Goal: Task Accomplishment & Management: Manage account settings

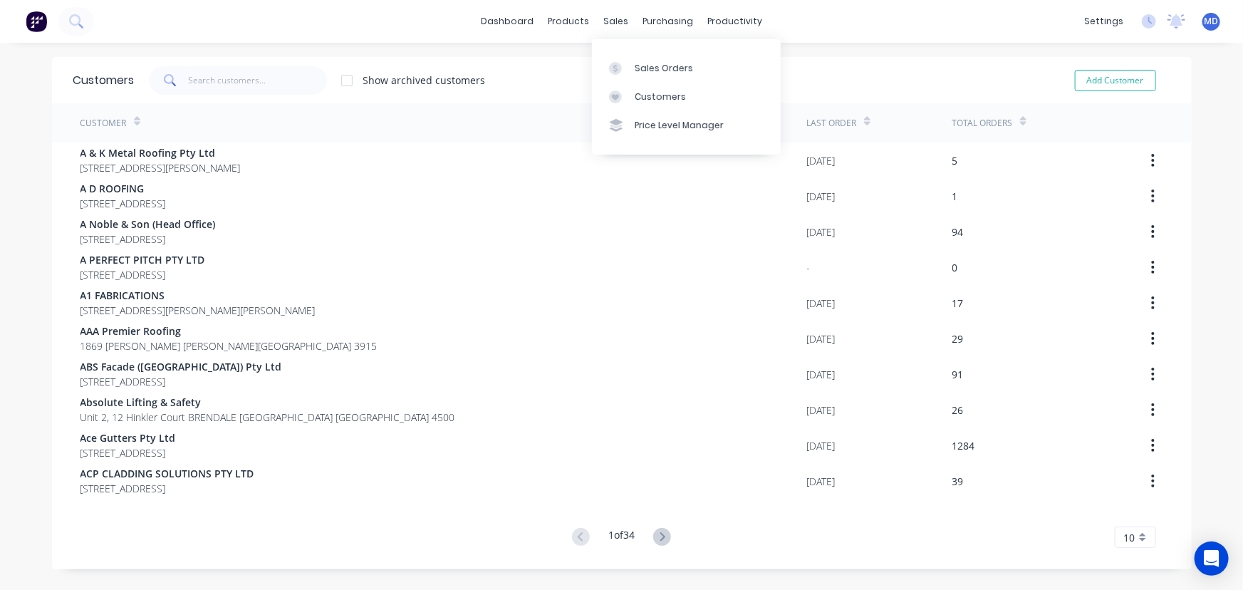
drag, startPoint x: 657, startPoint y: 97, endPoint x: 589, endPoint y: 92, distance: 67.9
click at [657, 97] on div "Customers" at bounding box center [660, 96] width 51 height 13
click at [235, 82] on input "text" at bounding box center [257, 80] width 139 height 28
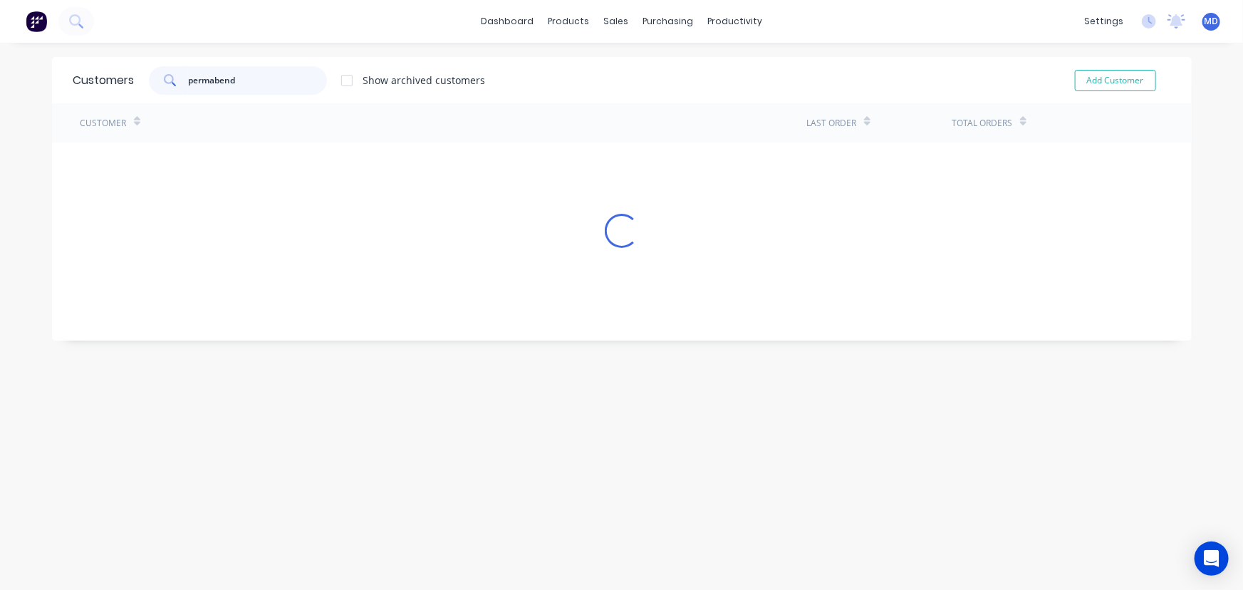
type input "permabend"
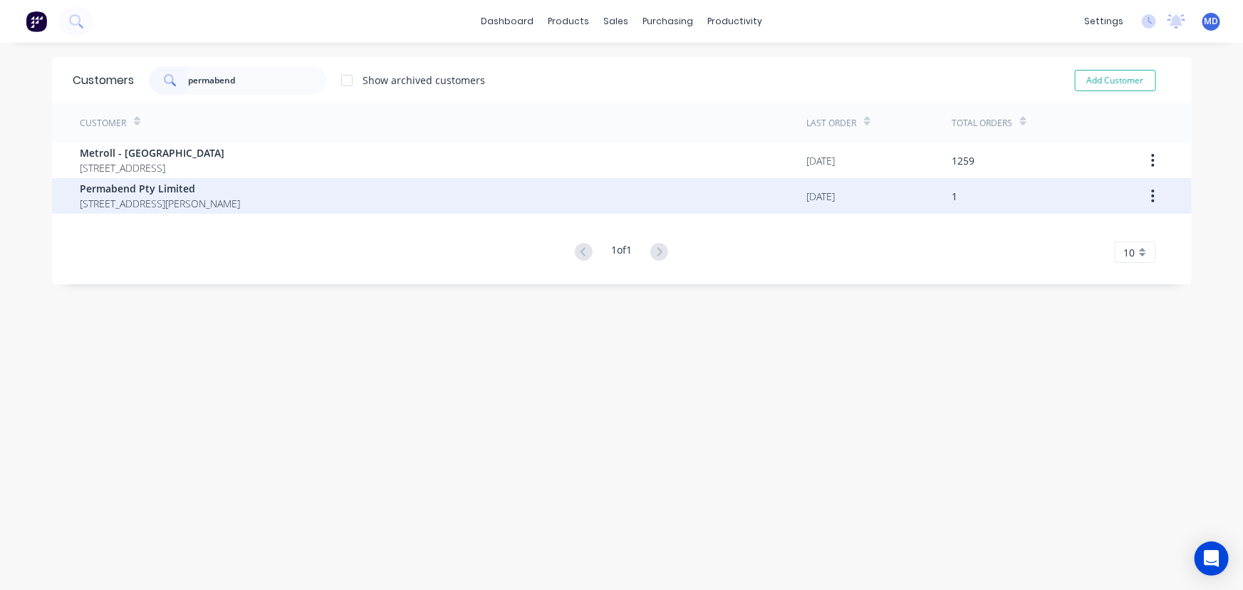
click at [160, 184] on span "Permabend Pty Limited" at bounding box center [160, 188] width 160 height 15
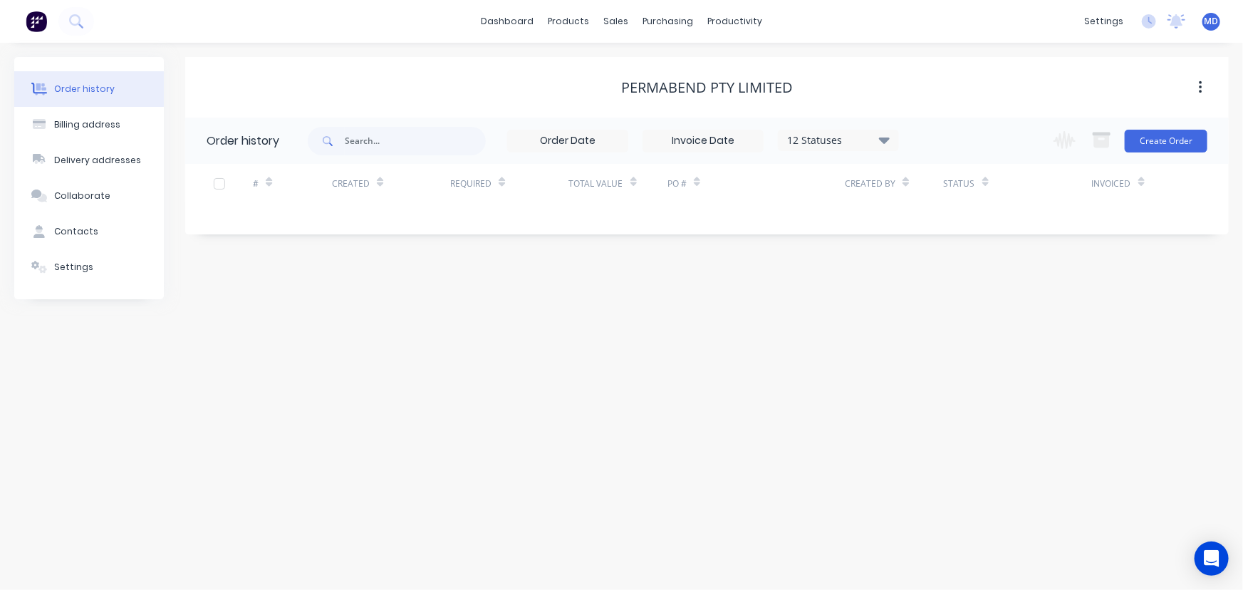
click at [883, 137] on icon at bounding box center [884, 140] width 11 height 6
drag, startPoint x: 933, startPoint y: 315, endPoint x: 962, endPoint y: 325, distance: 30.2
click at [956, 304] on label at bounding box center [956, 304] width 0 height 0
click at [956, 315] on input "checkbox" at bounding box center [961, 311] width 11 height 14
checkbox input "true"
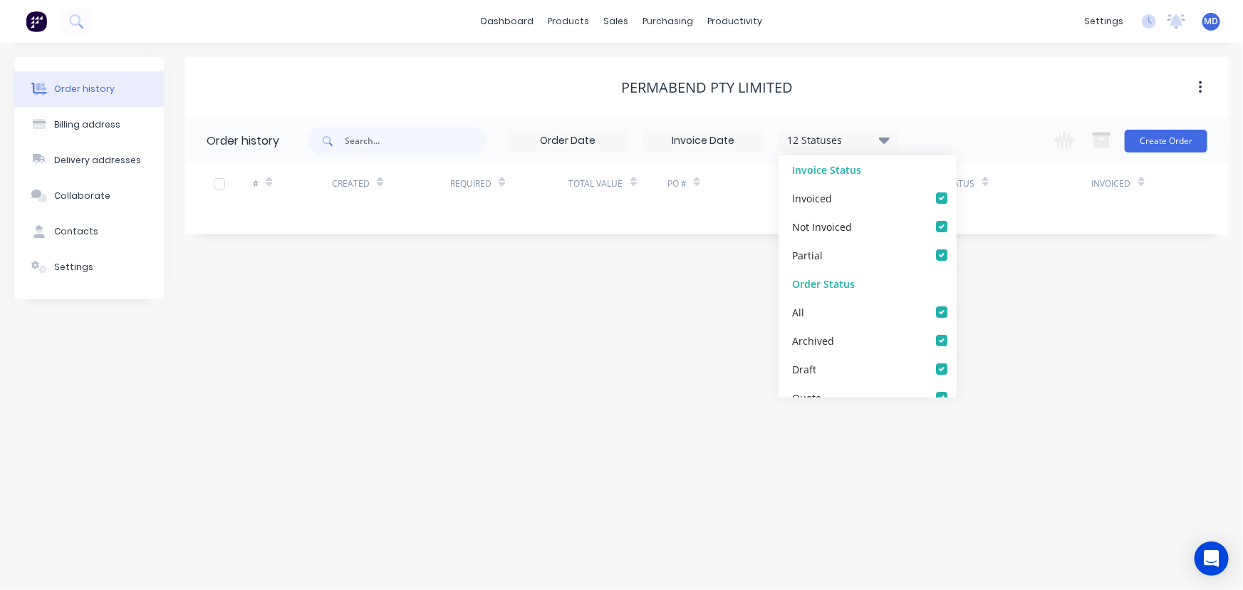
checkbox input "true"
click at [992, 329] on div "Order history Billing address Delivery addresses Collaborate Contacts Settings …" at bounding box center [621, 316] width 1243 height 547
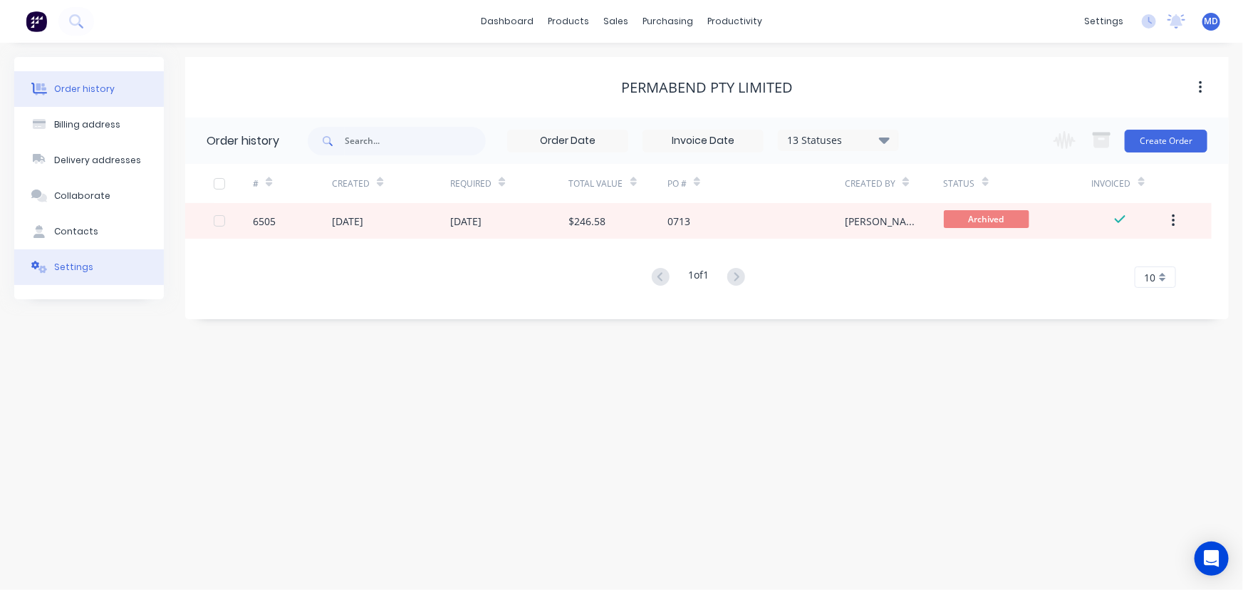
drag, startPoint x: 69, startPoint y: 264, endPoint x: 87, endPoint y: 276, distance: 21.5
click at [69, 264] on div "Settings" at bounding box center [73, 267] width 39 height 13
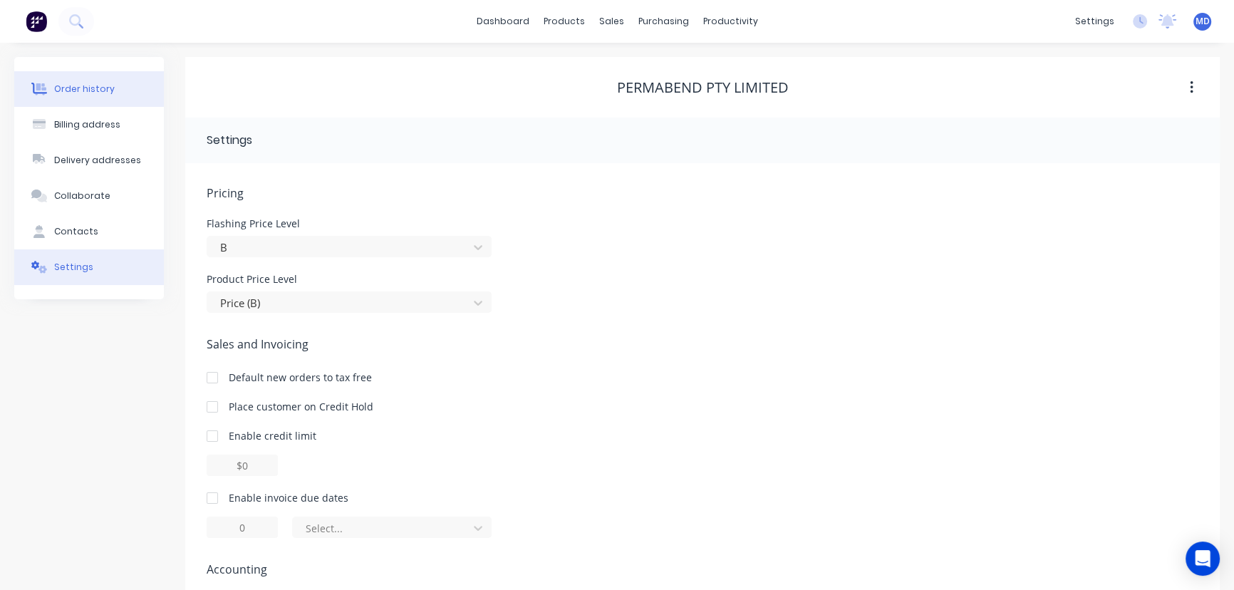
click at [71, 85] on div "Order history" at bounding box center [84, 89] width 61 height 13
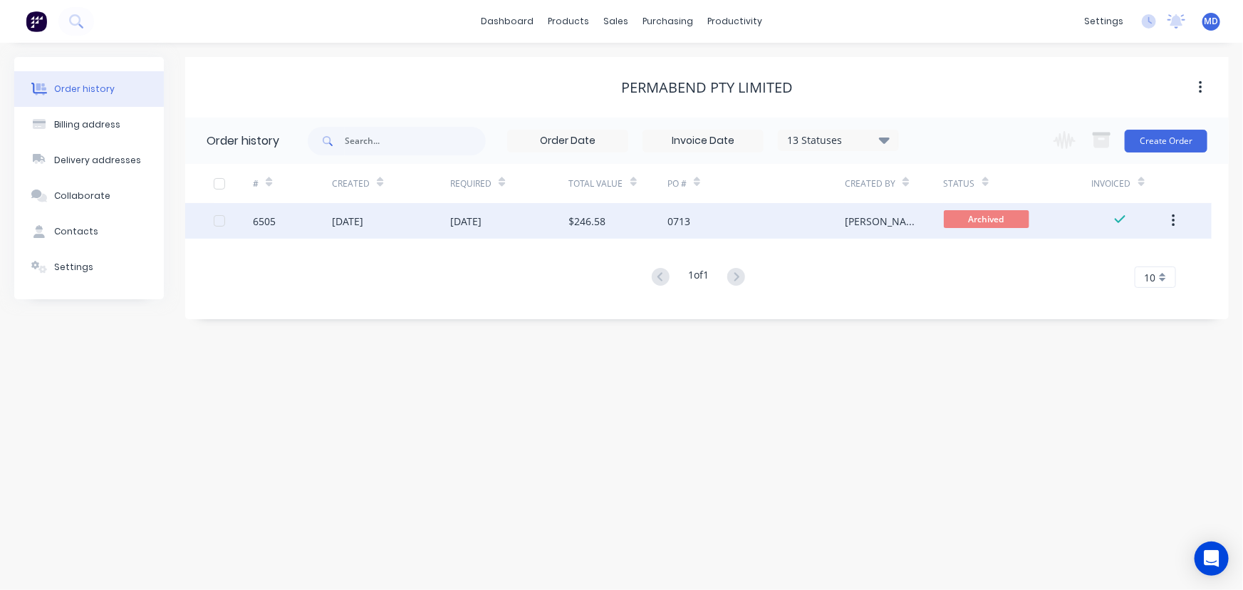
click at [444, 215] on div "13 May 2020" at bounding box center [391, 221] width 118 height 36
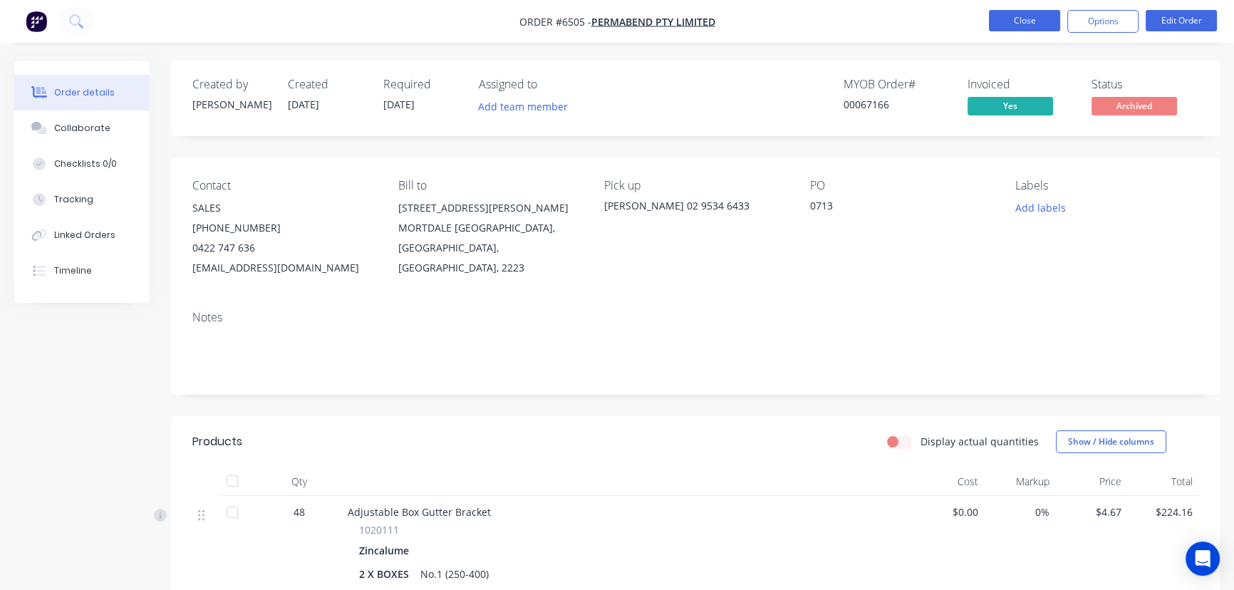
click at [1016, 21] on button "Close" at bounding box center [1024, 20] width 71 height 21
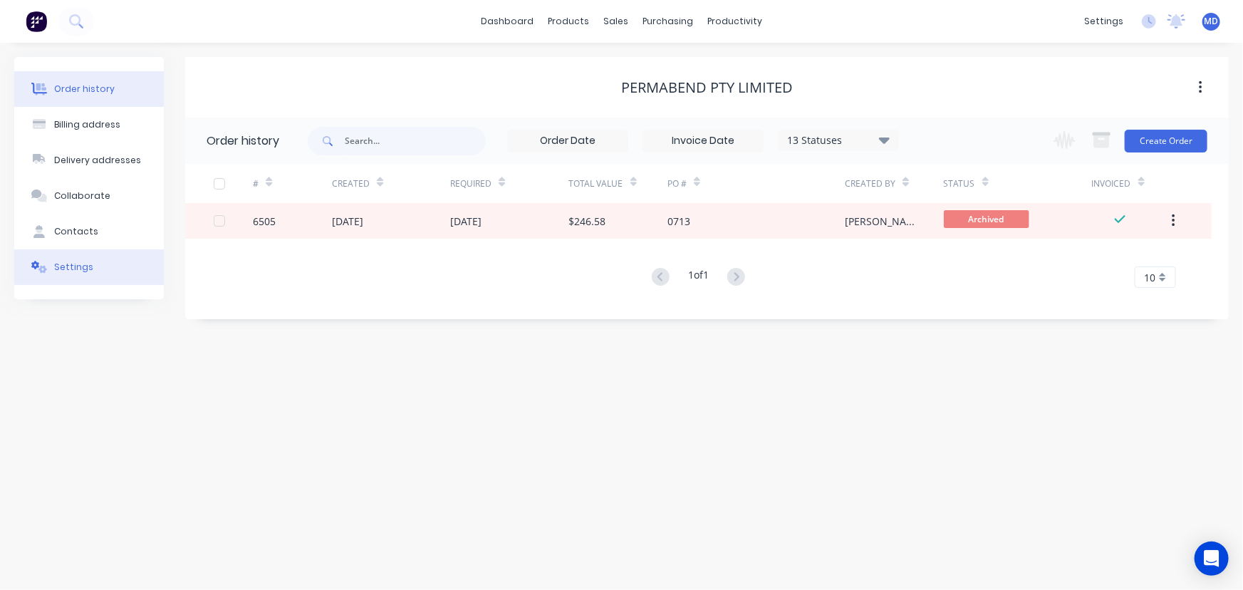
click at [80, 229] on div "Contacts" at bounding box center [76, 231] width 44 height 13
select select "AU"
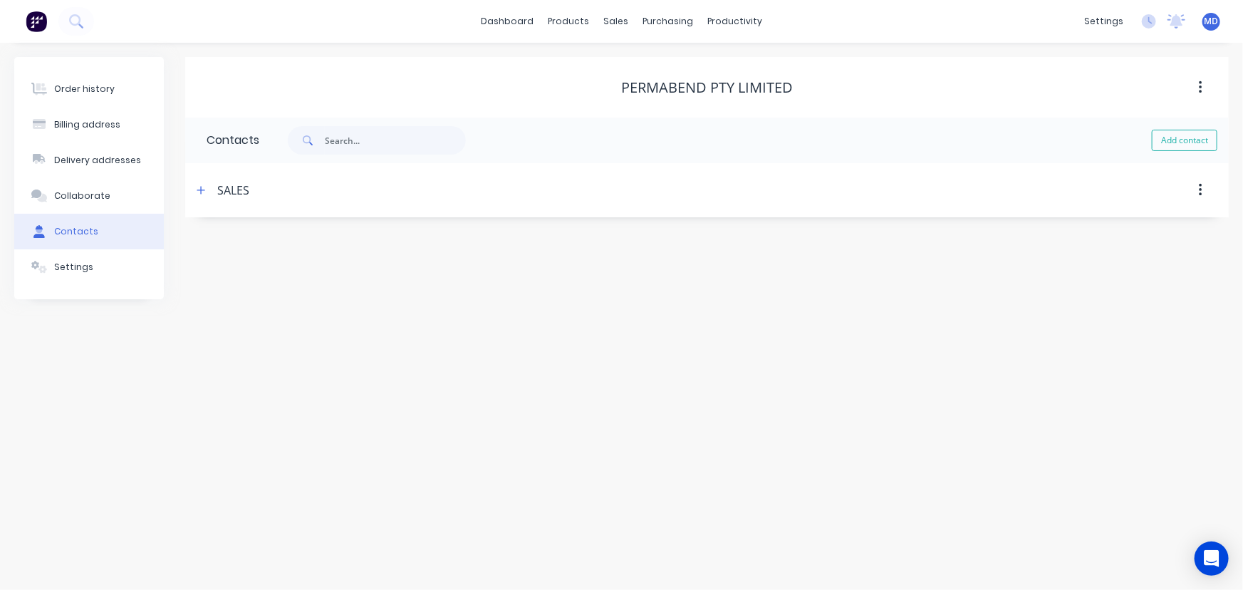
drag, startPoint x: 196, startPoint y: 189, endPoint x: 326, endPoint y: 338, distance: 197.9
click at [197, 192] on button "button" at bounding box center [201, 190] width 18 height 18
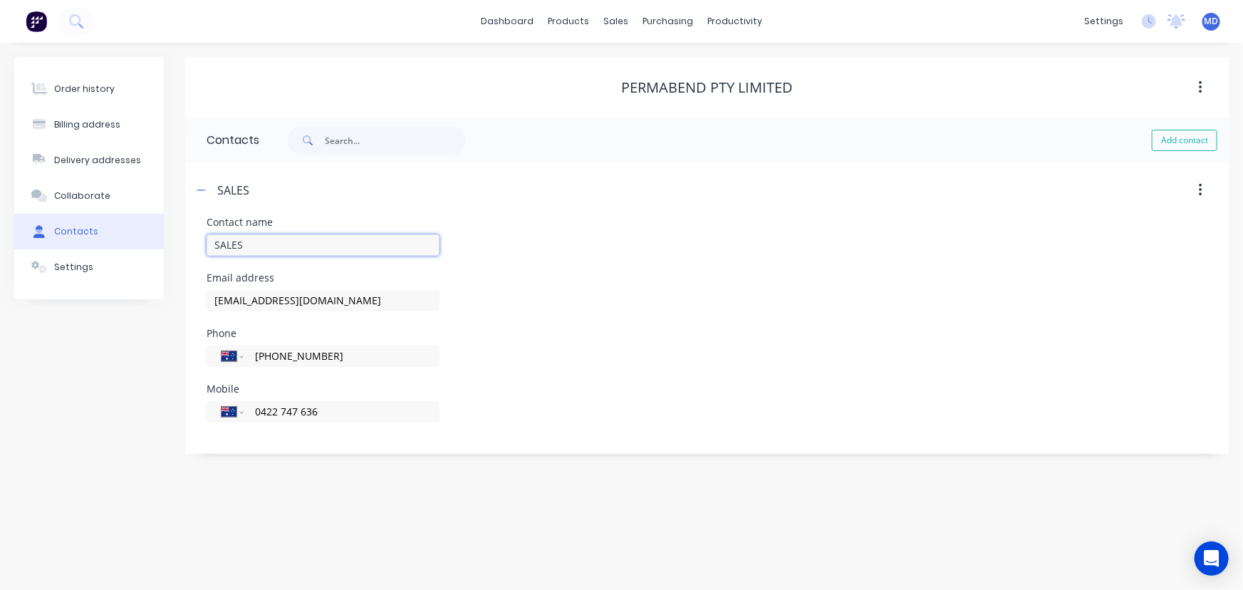
click at [170, 244] on div "Order history Billing address Delivery addresses Collaborate Contacts Settings …" at bounding box center [621, 255] width 1214 height 397
type input "Sales & Order Confirmations"
click at [701, 359] on div "Phone International Afghanistan Åland Islands Albania Algeria American Samoa An…" at bounding box center [707, 356] width 1001 height 56
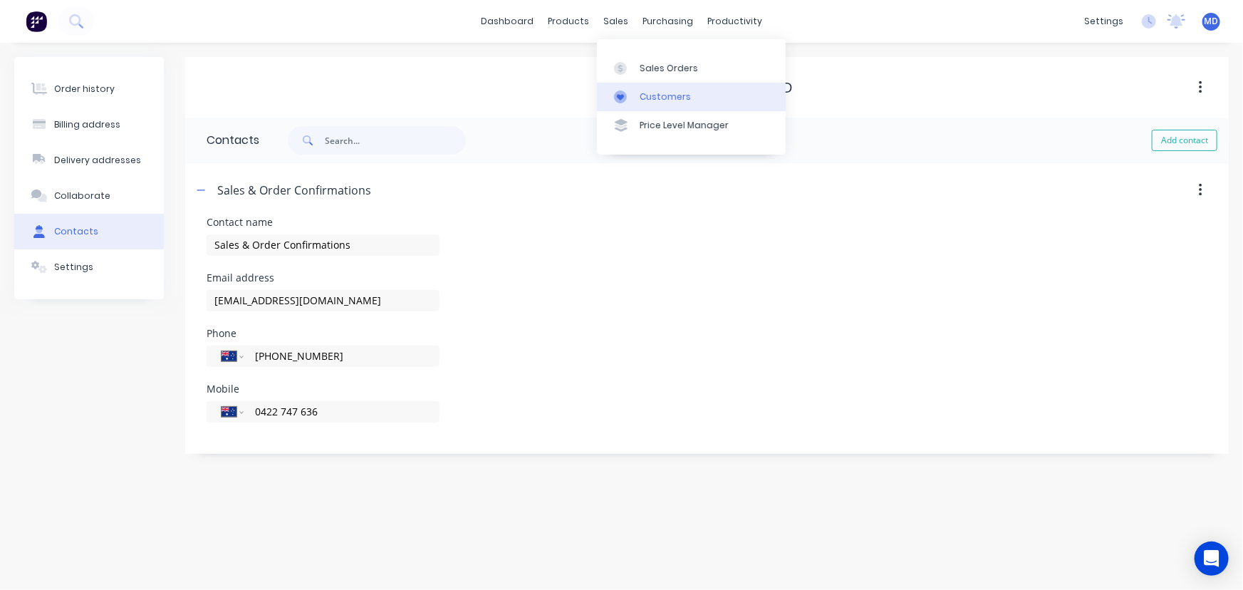
click at [670, 94] on div "Customers" at bounding box center [665, 96] width 51 height 13
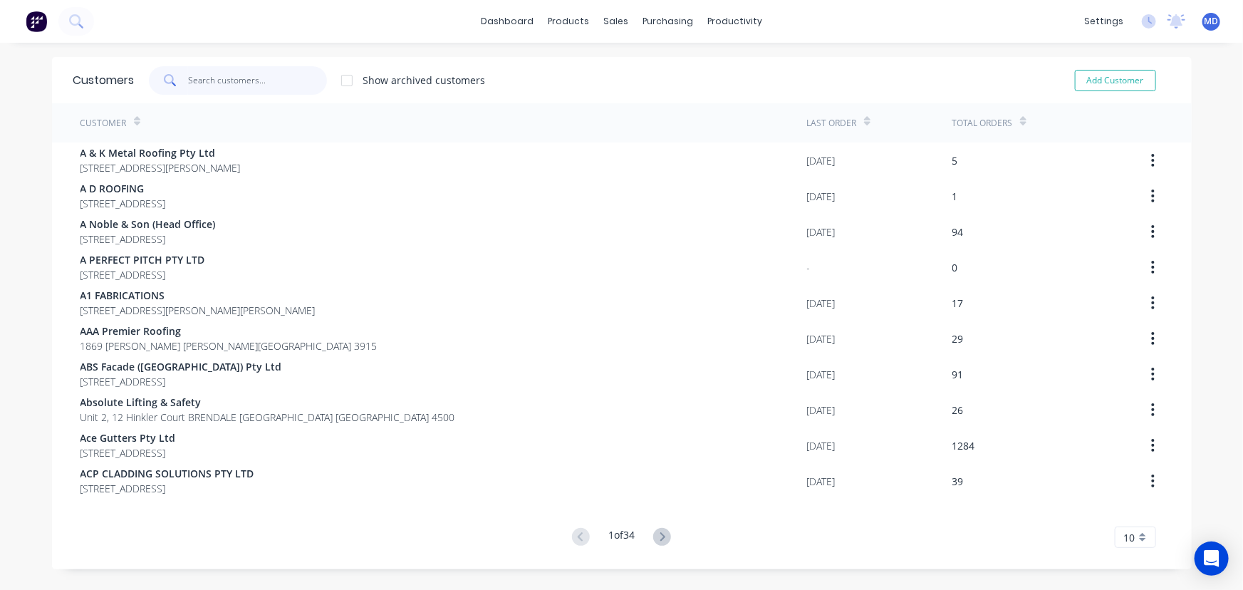
click at [256, 85] on input "text" at bounding box center [257, 80] width 139 height 28
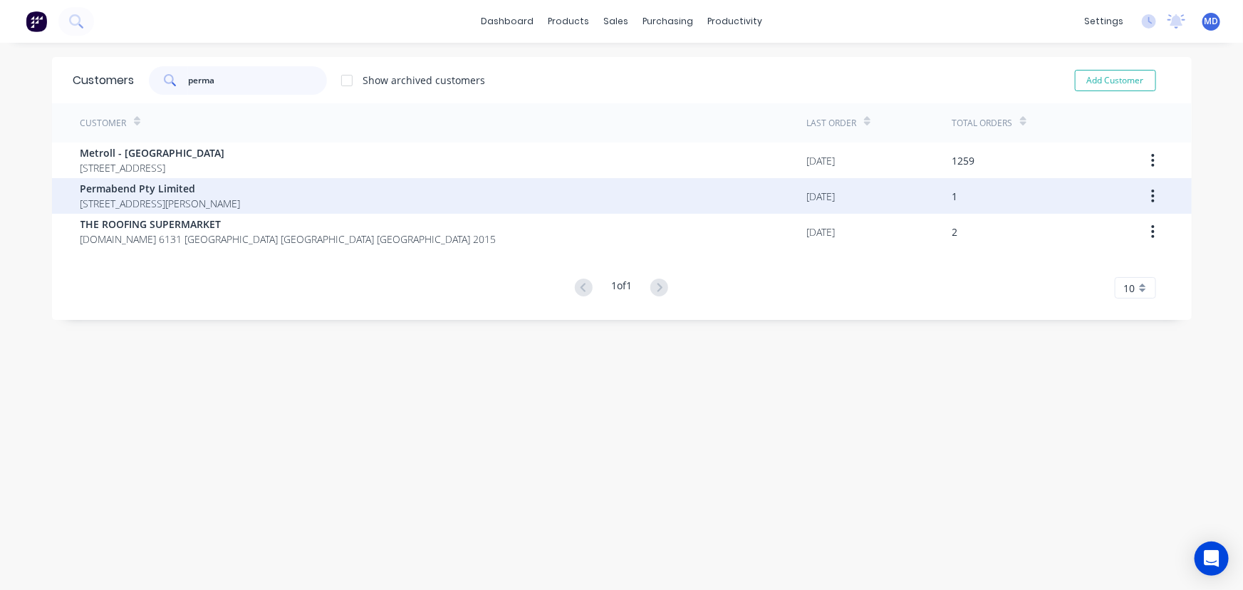
type input "perma"
click at [157, 183] on span "Permabend Pty Limited" at bounding box center [160, 188] width 160 height 15
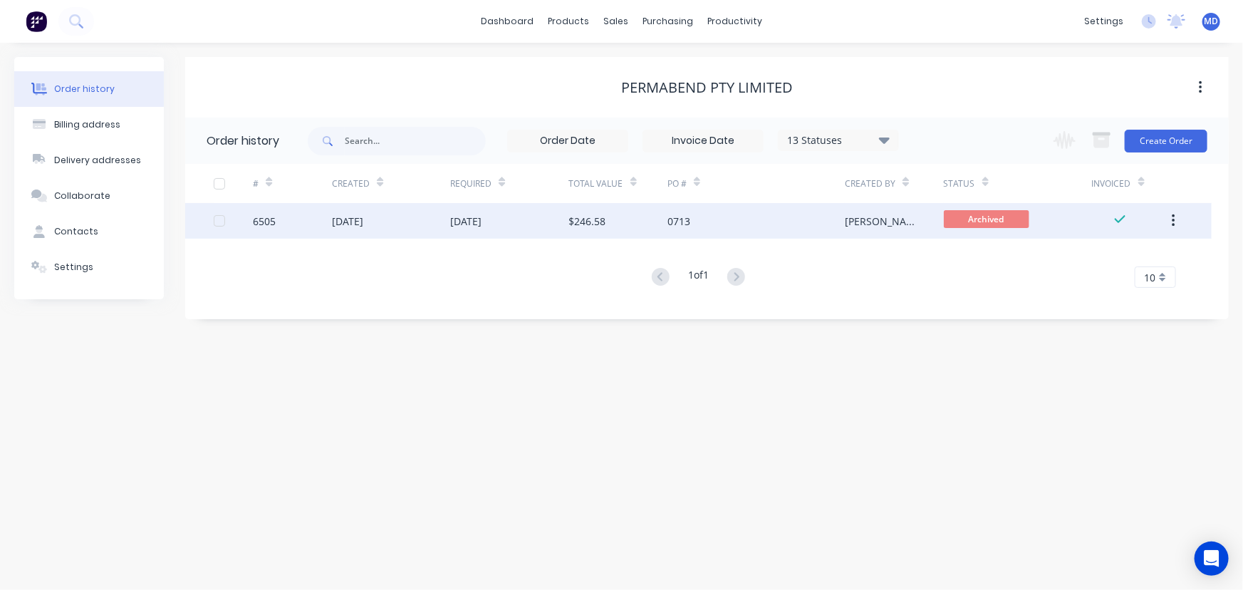
click at [700, 224] on div "0713" at bounding box center [755, 221] width 177 height 36
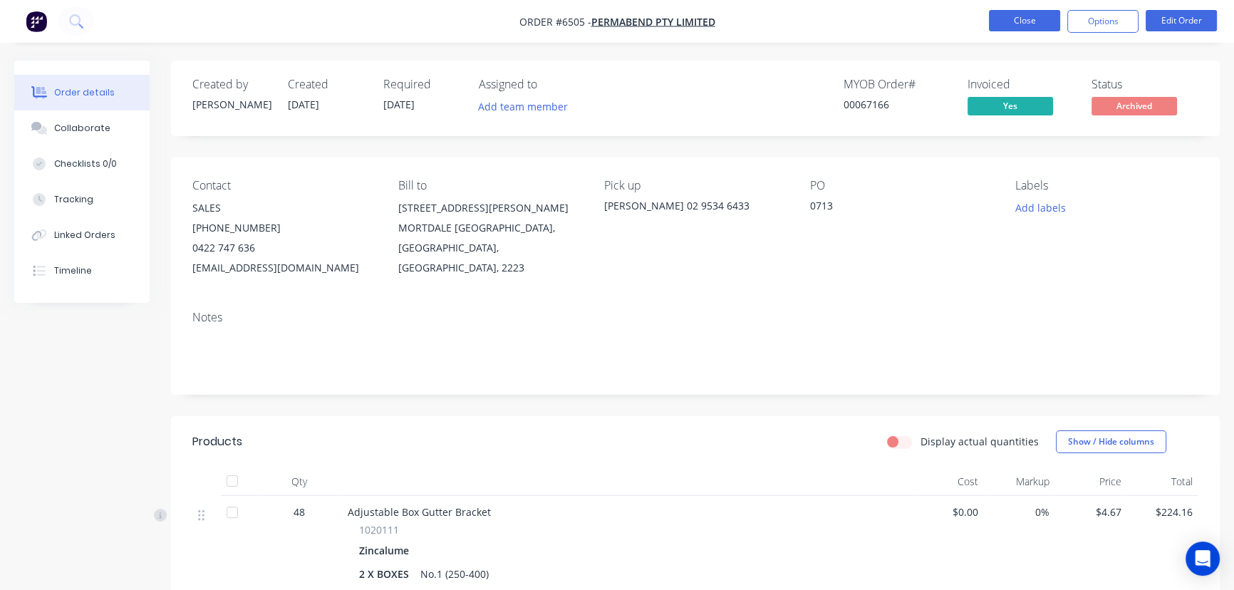
click at [1015, 16] on button "Close" at bounding box center [1024, 20] width 71 height 21
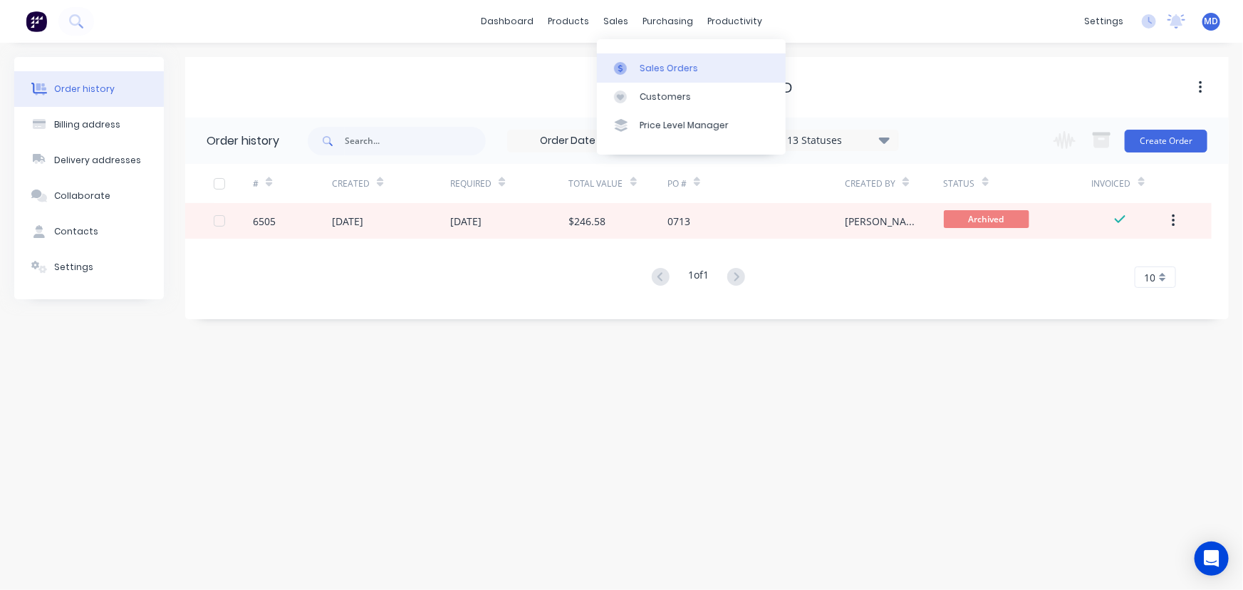
click at [670, 65] on div "Sales Orders" at bounding box center [669, 68] width 58 height 13
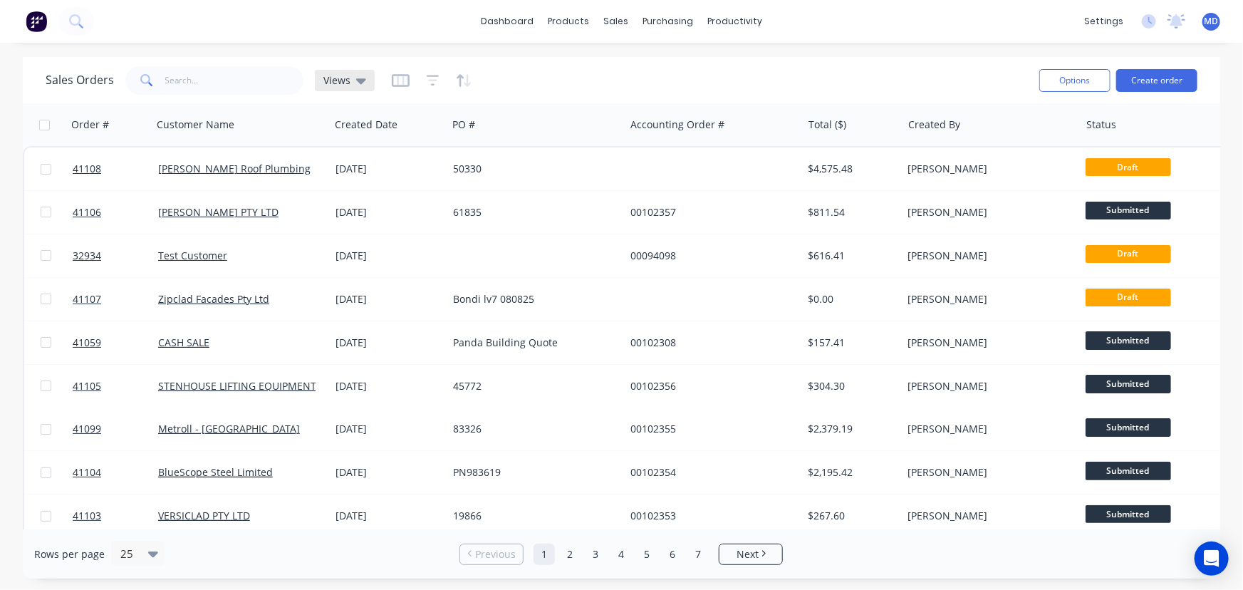
click at [344, 80] on span "Views" at bounding box center [336, 80] width 27 height 15
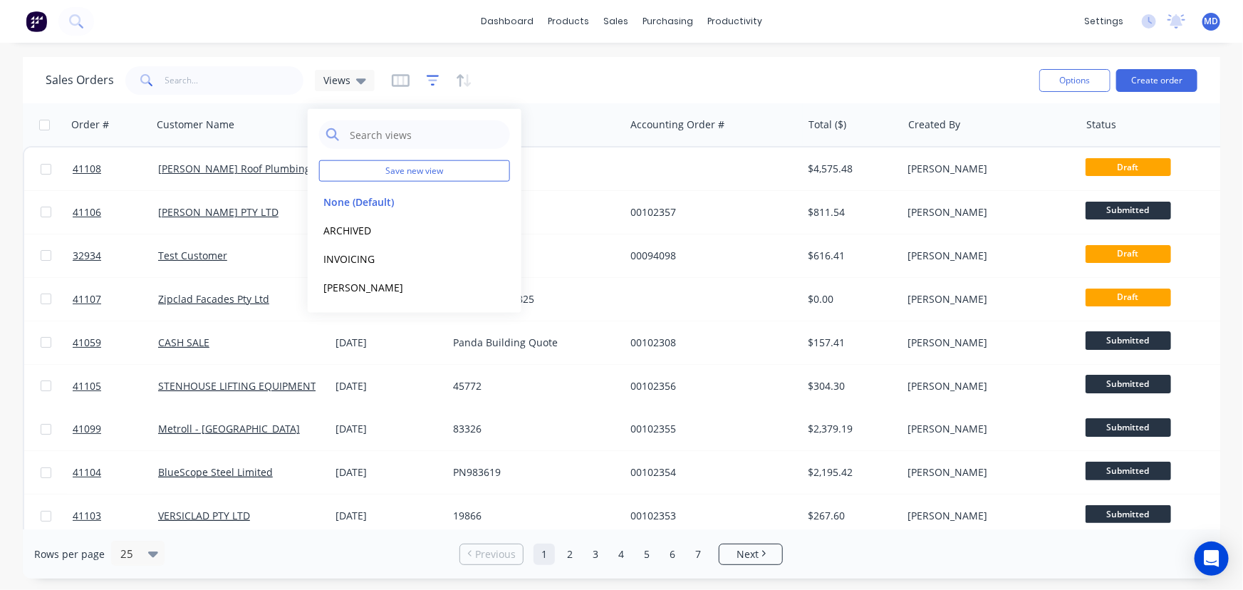
click at [434, 77] on icon "button" at bounding box center [433, 80] width 13 height 14
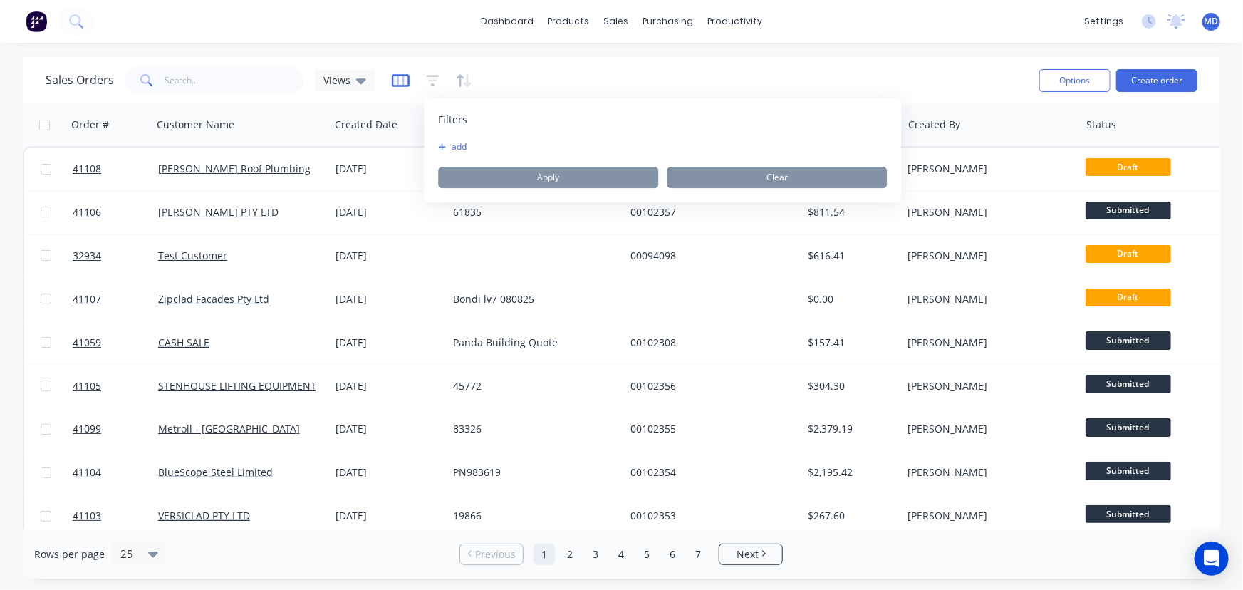
click at [400, 77] on icon "button" at bounding box center [400, 80] width 7 height 9
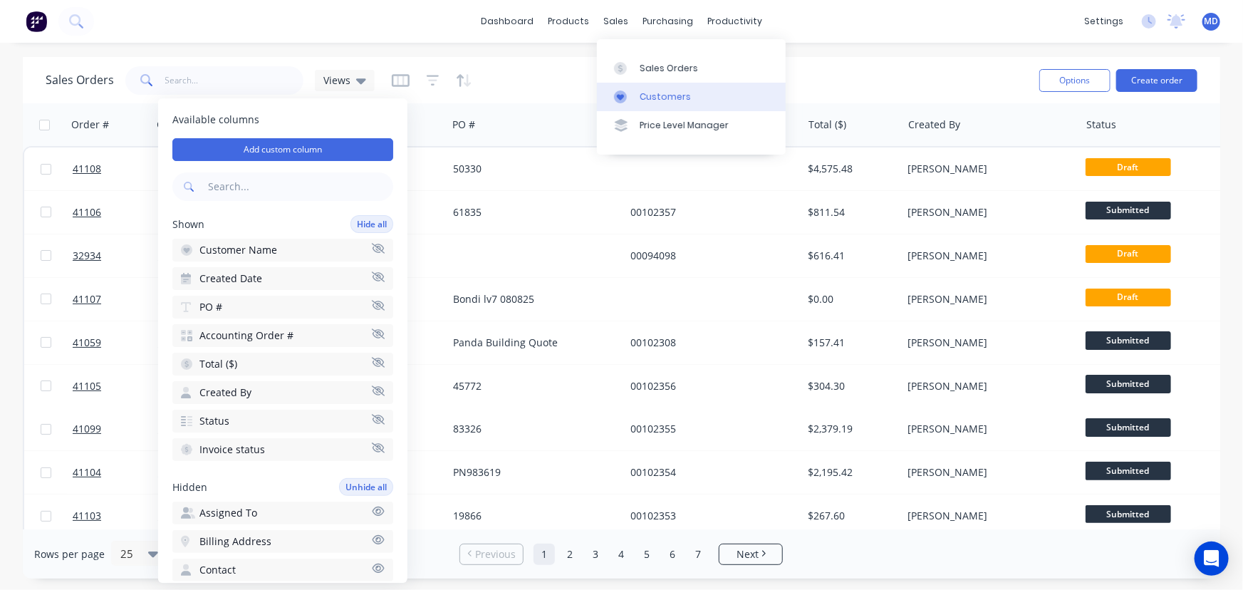
click at [667, 93] on div "Customers" at bounding box center [665, 96] width 51 height 13
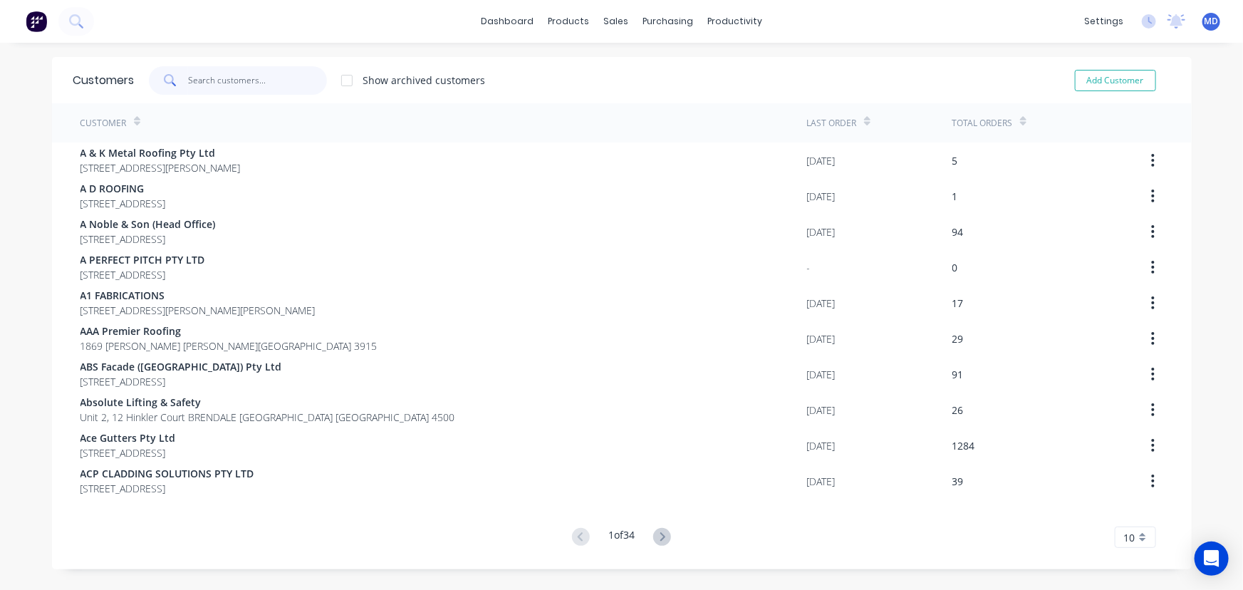
click at [271, 85] on input "text" at bounding box center [257, 80] width 139 height 28
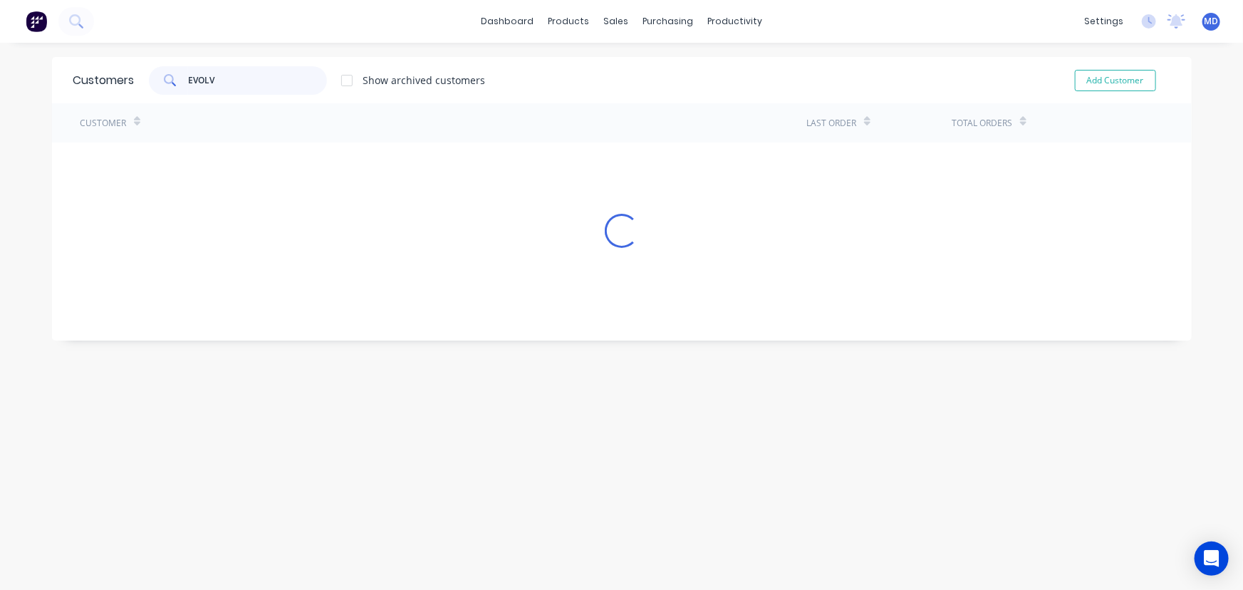
type input "EVOLV"
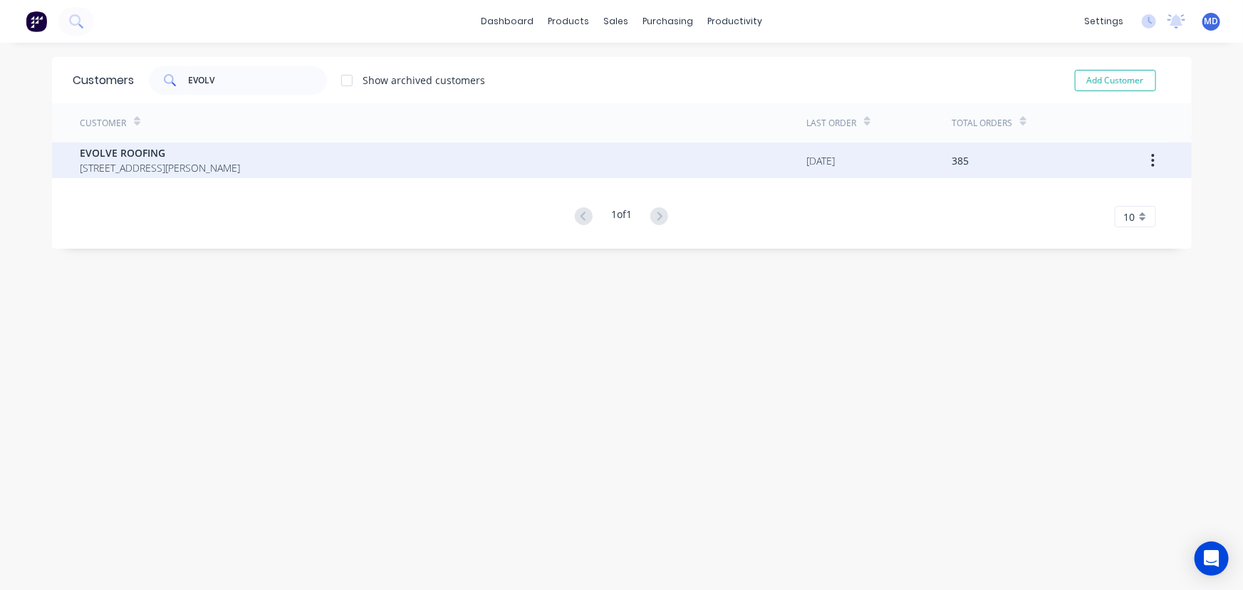
click at [183, 163] on span "14A HUME ST CHIFLEY New South Wales Australia 2036" at bounding box center [160, 167] width 160 height 15
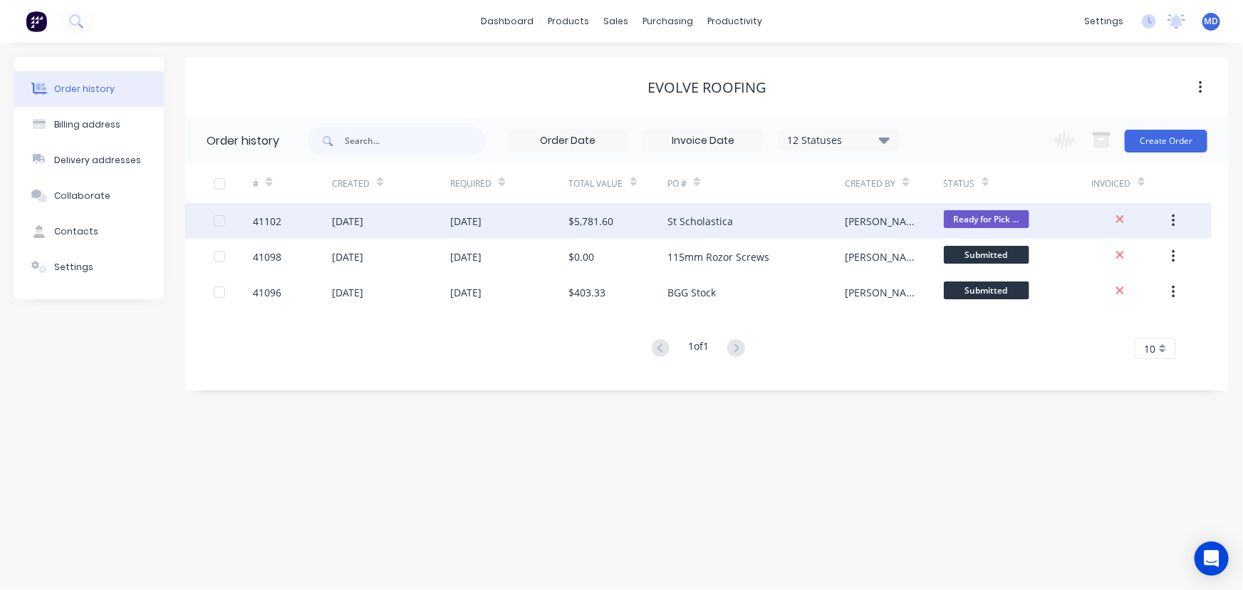
click at [571, 215] on div "$5,781.60" at bounding box center [591, 221] width 45 height 15
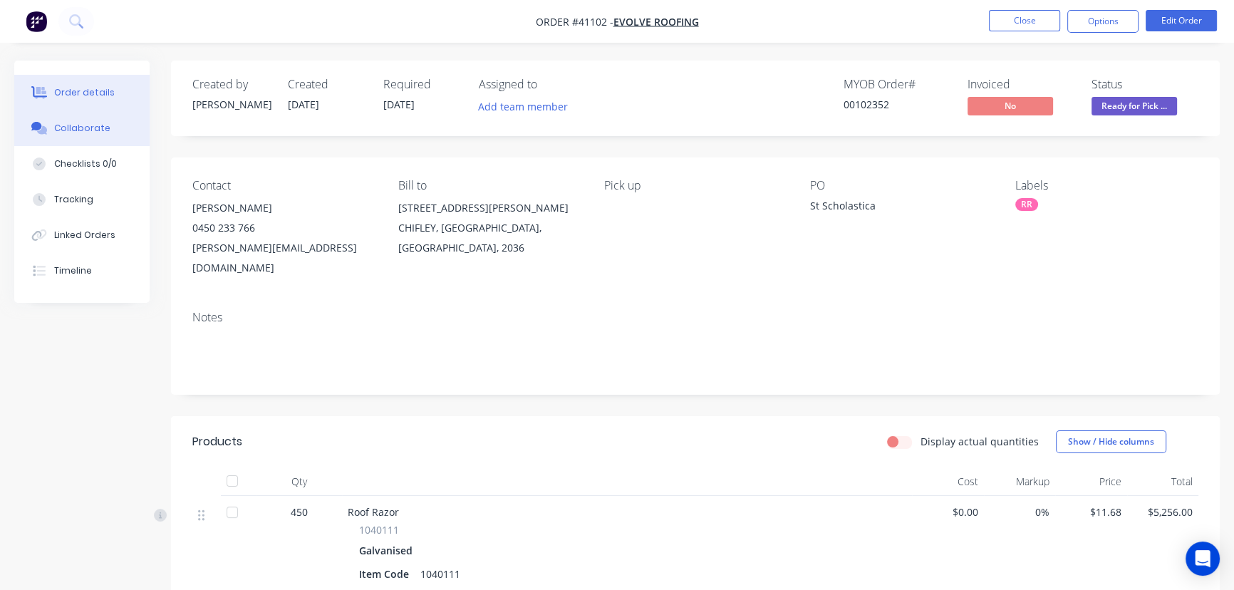
click at [76, 127] on div "Collaborate" at bounding box center [82, 128] width 56 height 13
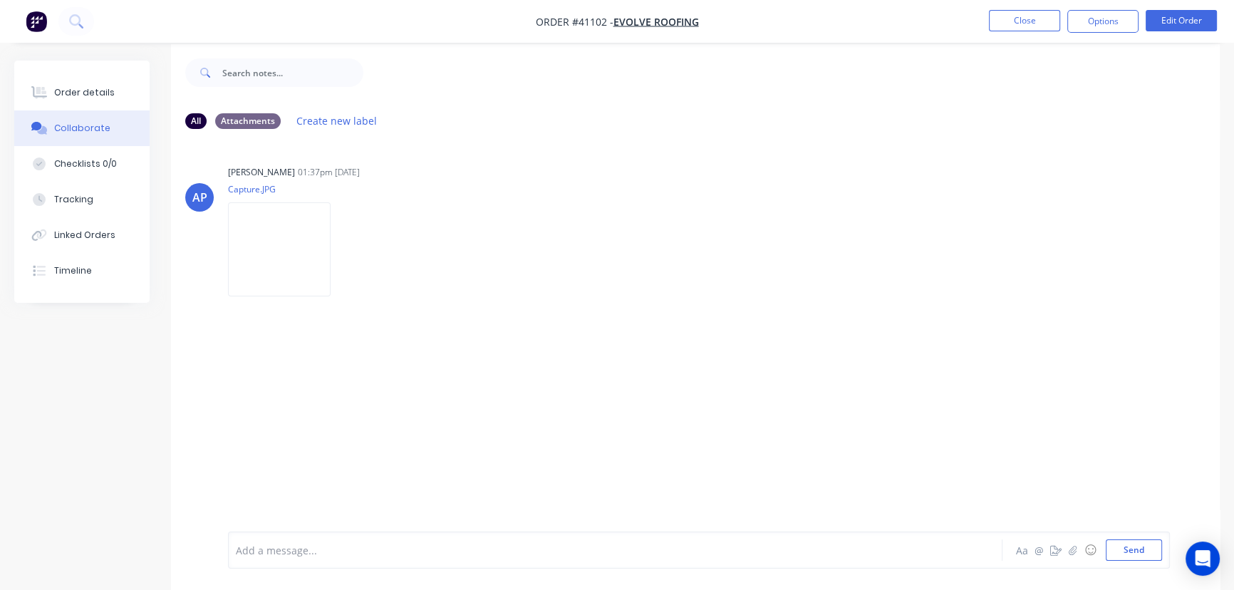
scroll to position [21, 0]
click at [1024, 12] on button "Close" at bounding box center [1024, 20] width 71 height 21
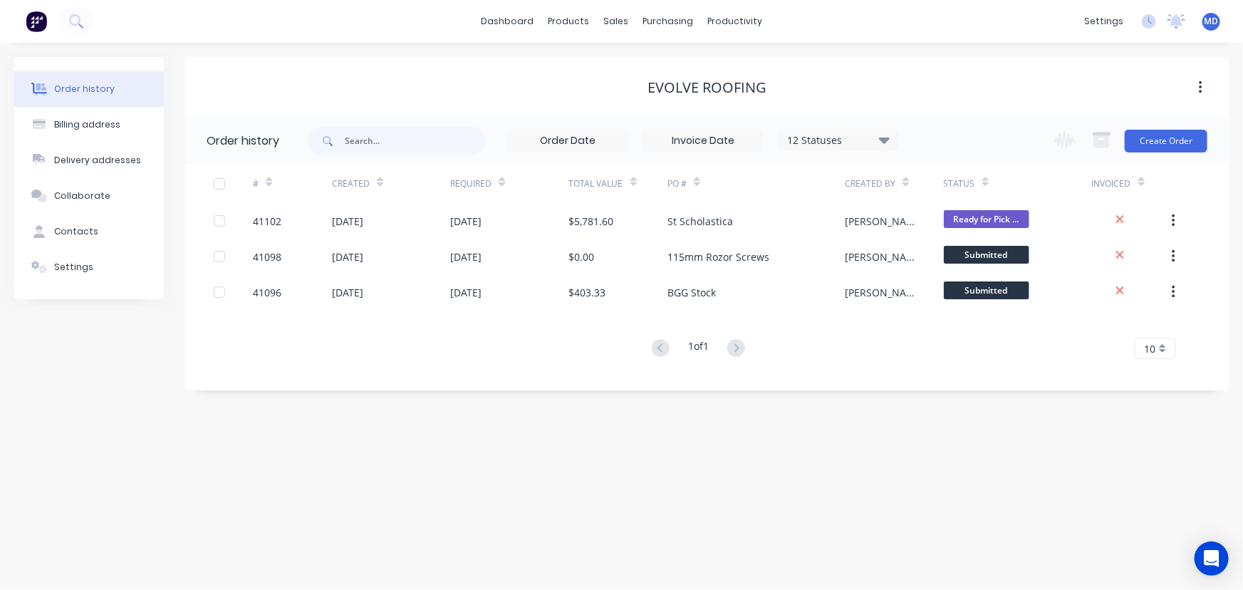
click at [886, 137] on icon at bounding box center [884, 140] width 11 height 6
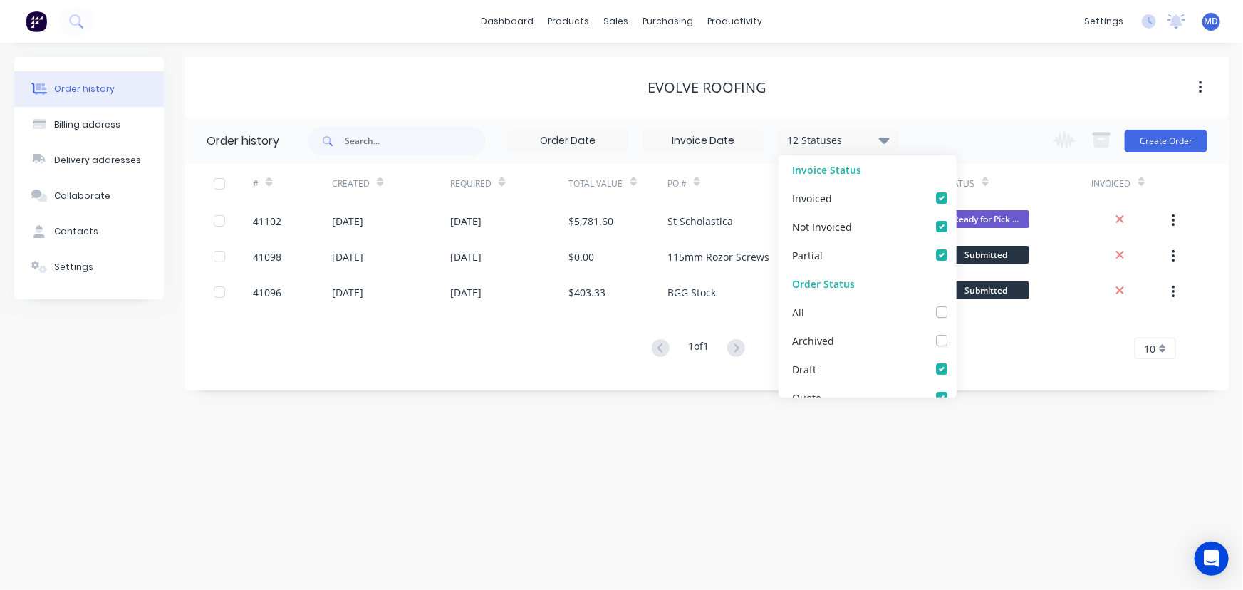
click at [956, 304] on label at bounding box center [956, 304] width 0 height 0
click at [956, 311] on input "checkbox" at bounding box center [961, 311] width 11 height 14
checkbox input "true"
click at [1004, 354] on div "1 of 1 10 5 10 15 20 25 30 35" at bounding box center [698, 348] width 1026 height 21
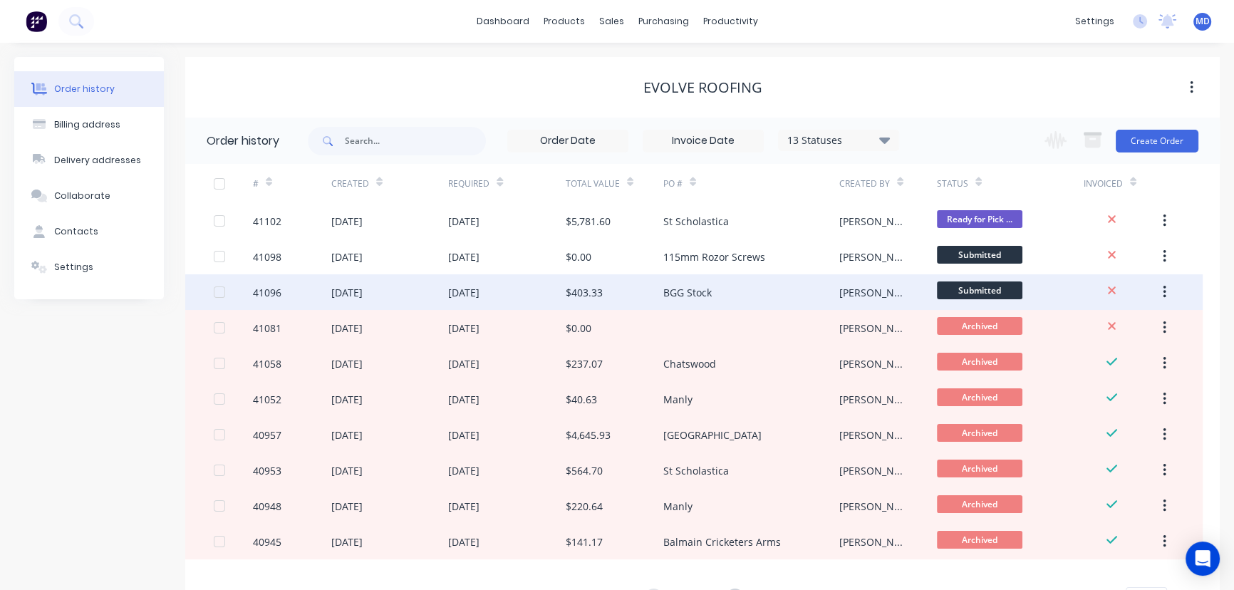
click at [479, 291] on div "[DATE]" at bounding box center [463, 292] width 31 height 15
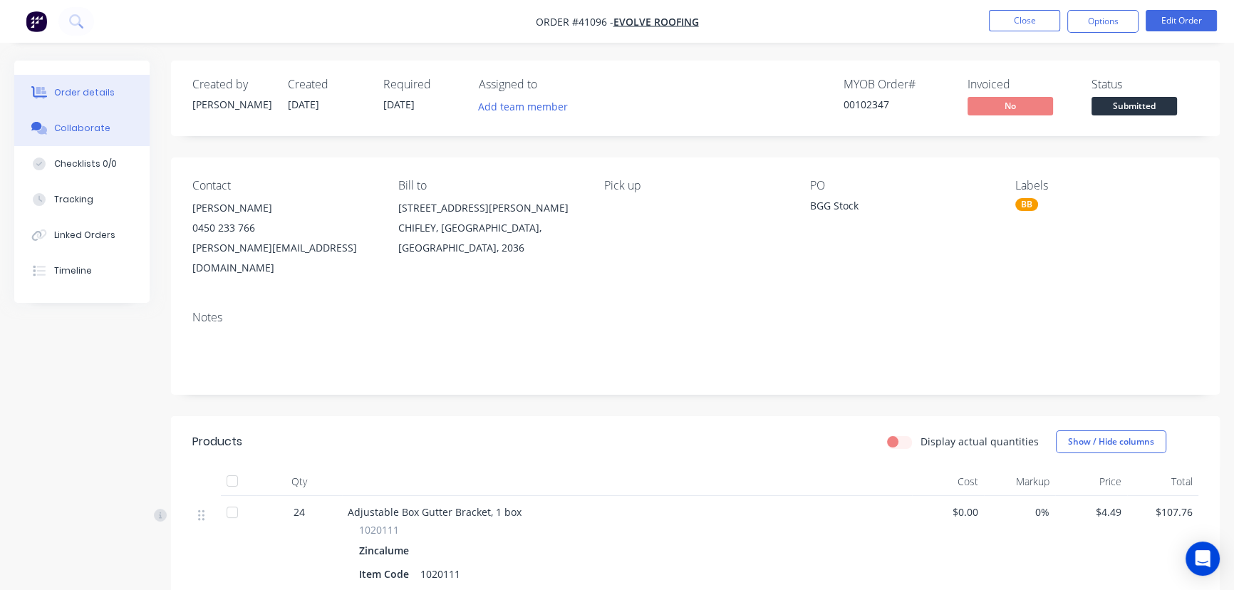
click at [73, 127] on div "Collaborate" at bounding box center [82, 128] width 56 height 13
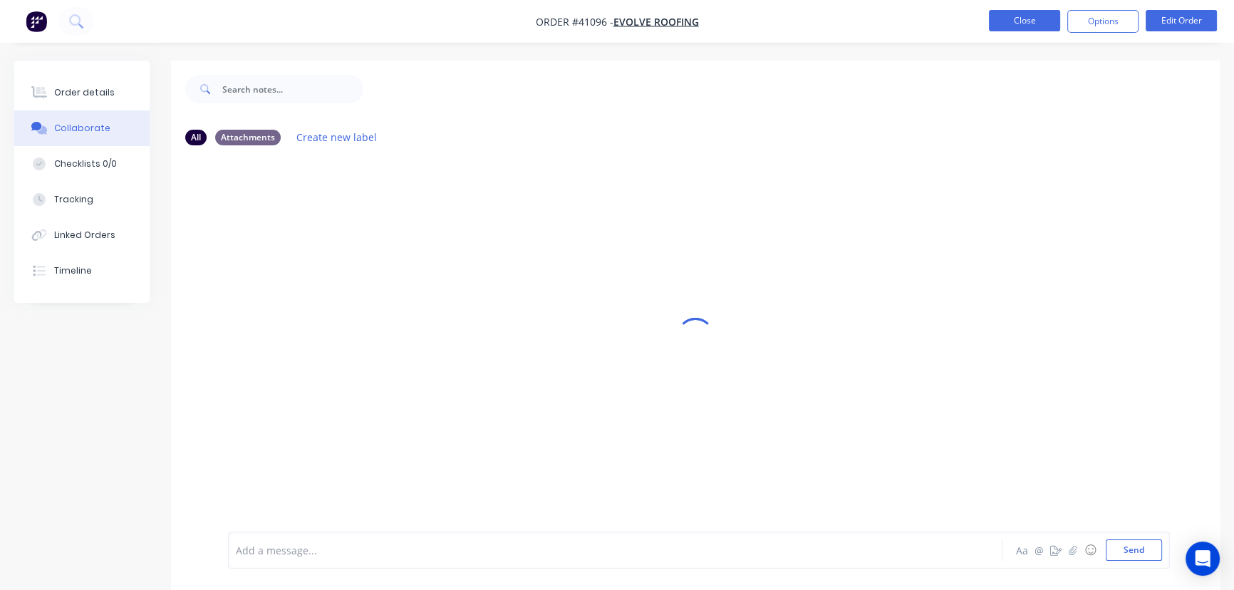
click at [1023, 20] on button "Close" at bounding box center [1024, 20] width 71 height 21
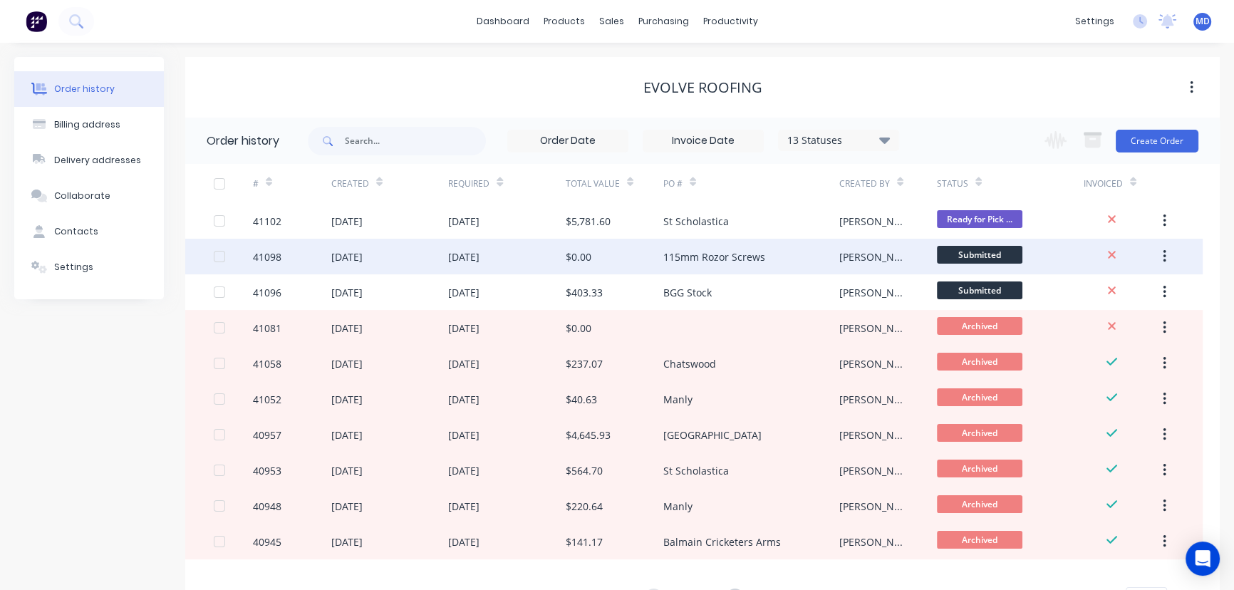
click at [510, 257] on div "[DATE]" at bounding box center [507, 257] width 118 height 36
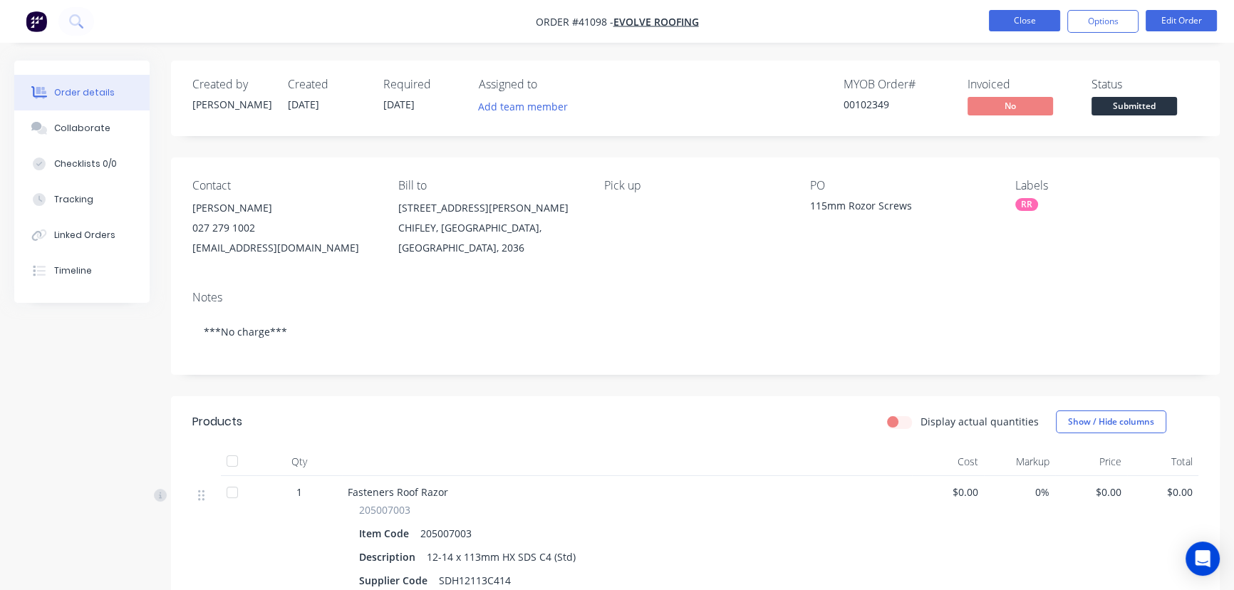
click at [1007, 24] on button "Close" at bounding box center [1024, 20] width 71 height 21
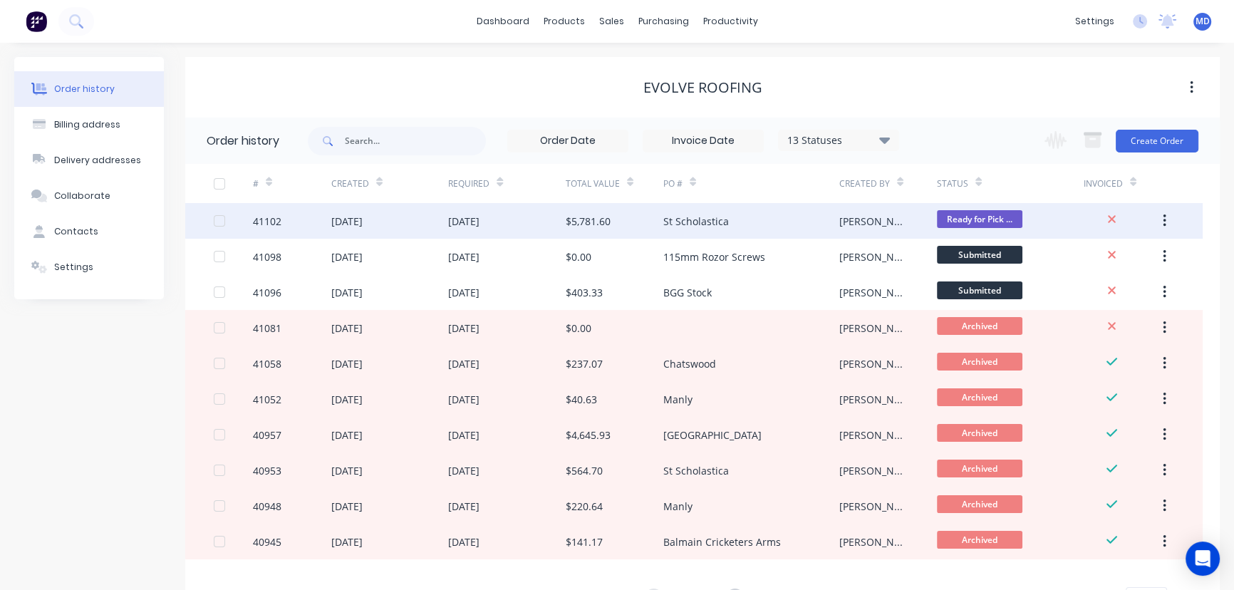
click at [585, 221] on div "$5,781.60" at bounding box center [588, 221] width 45 height 15
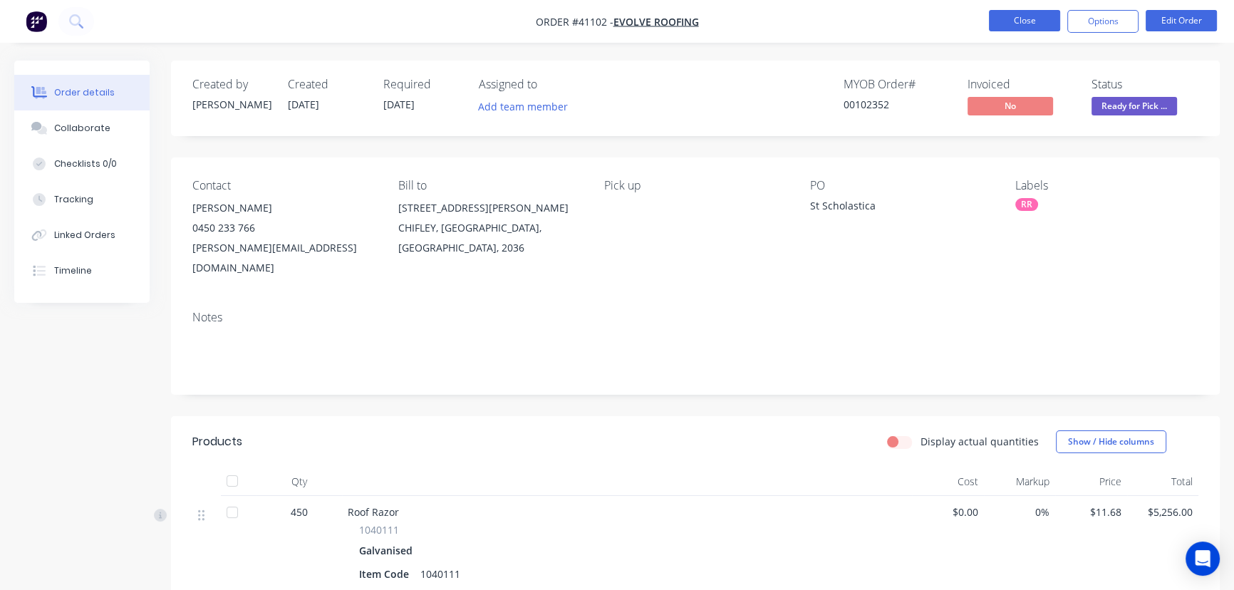
click at [1018, 21] on button "Close" at bounding box center [1024, 20] width 71 height 21
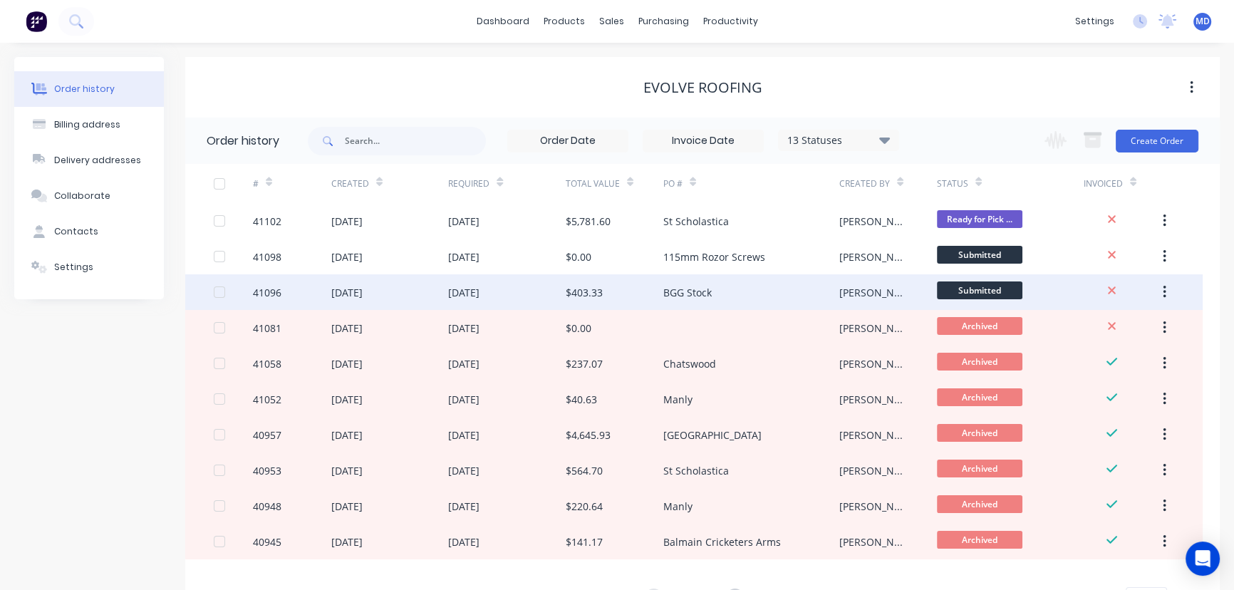
click at [599, 296] on div "$403.33" at bounding box center [584, 292] width 37 height 15
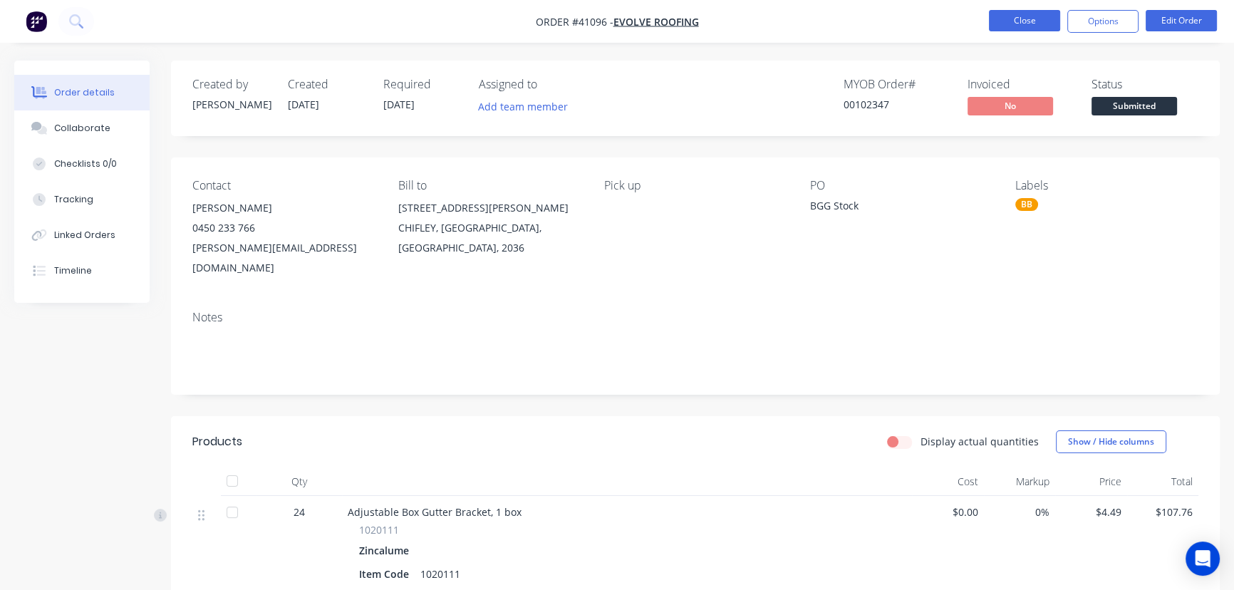
click at [1017, 19] on button "Close" at bounding box center [1024, 20] width 71 height 21
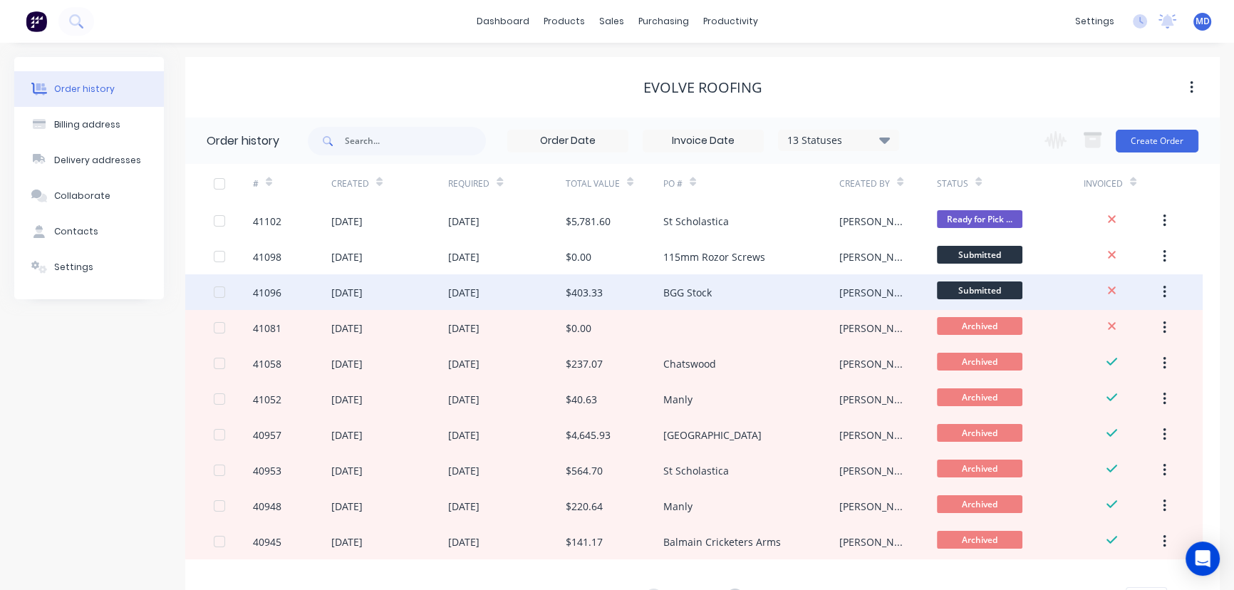
click at [588, 288] on div "$403.33" at bounding box center [584, 292] width 37 height 15
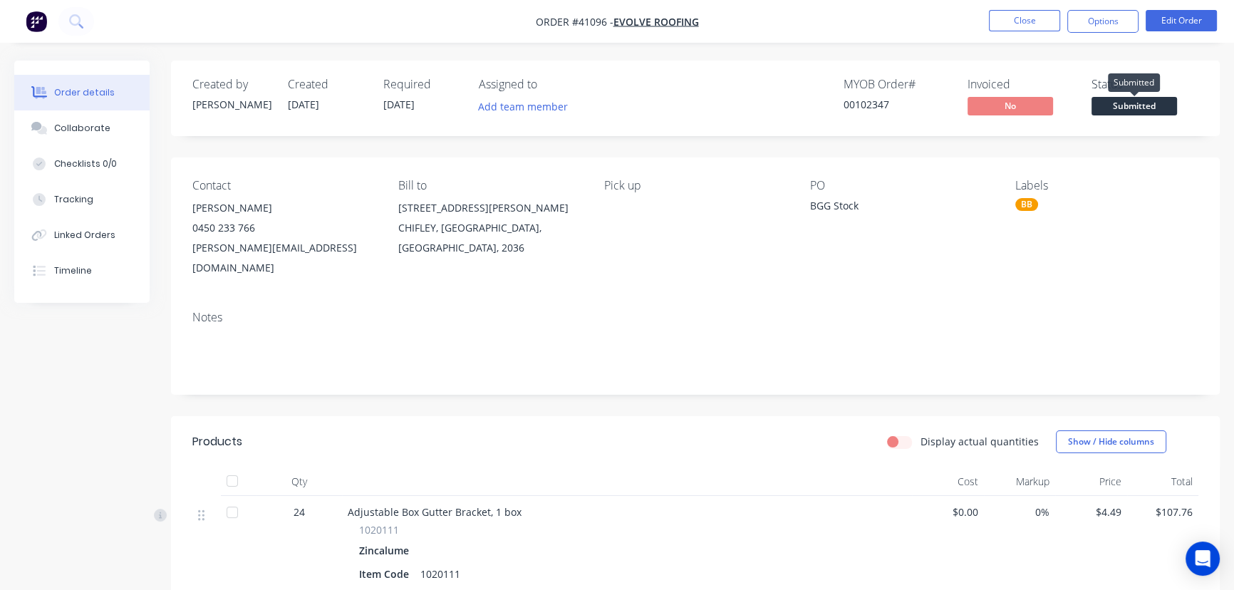
click at [1130, 107] on span "Submitted" at bounding box center [1133, 106] width 85 height 18
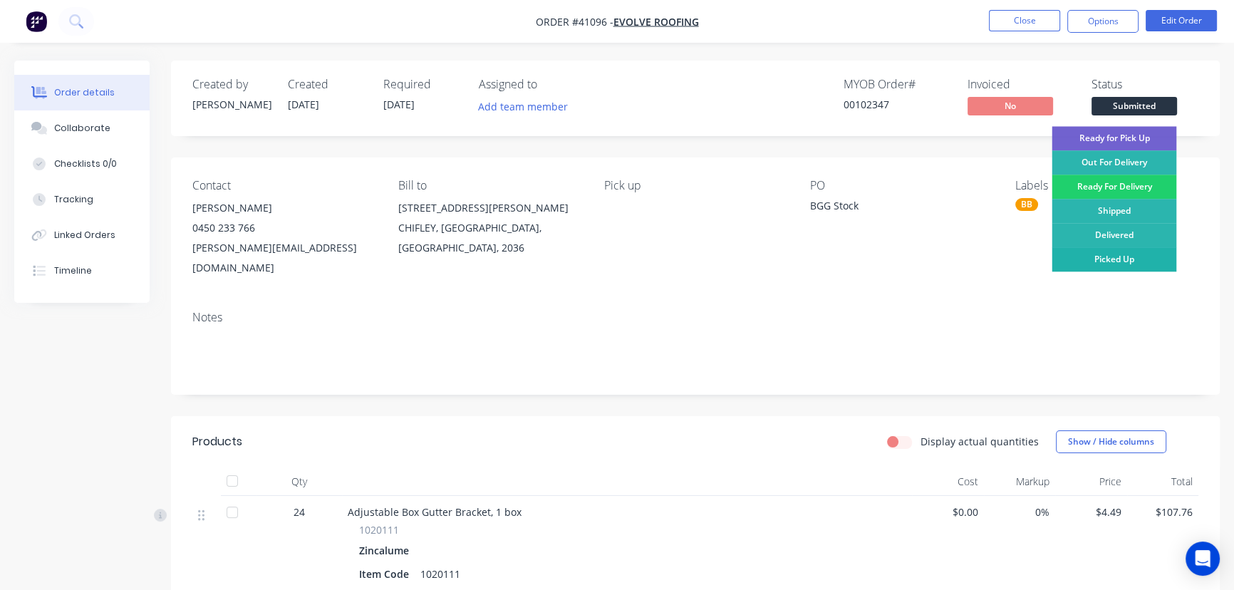
click at [1117, 256] on div "Picked Up" at bounding box center [1113, 259] width 125 height 24
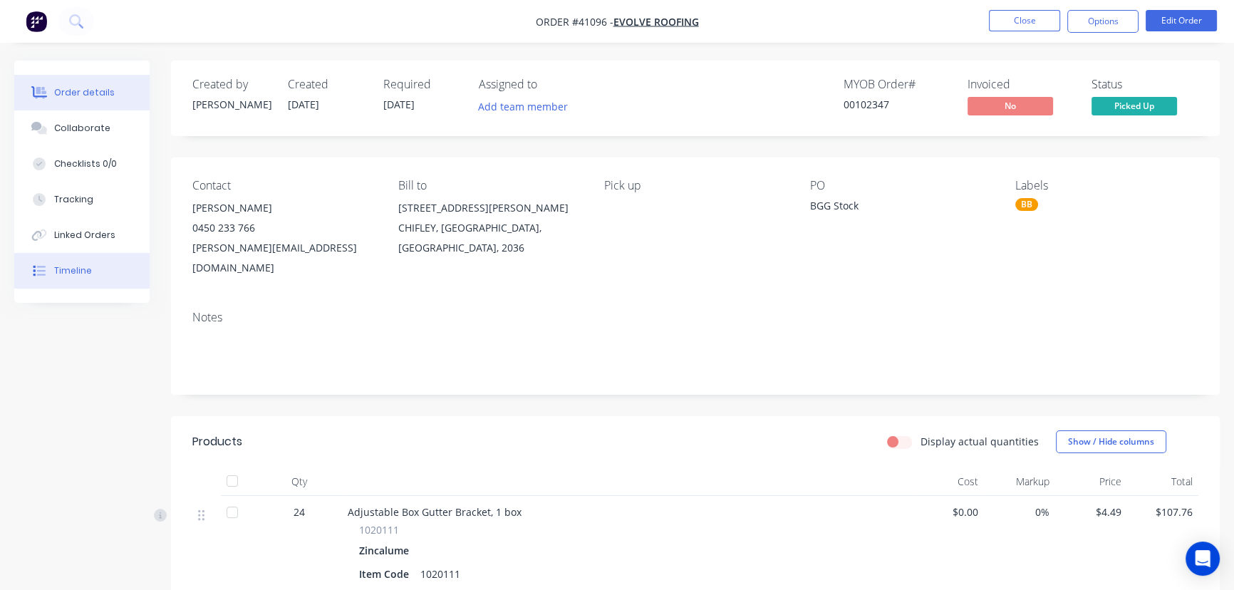
click at [66, 271] on div "Timeline" at bounding box center [73, 270] width 38 height 13
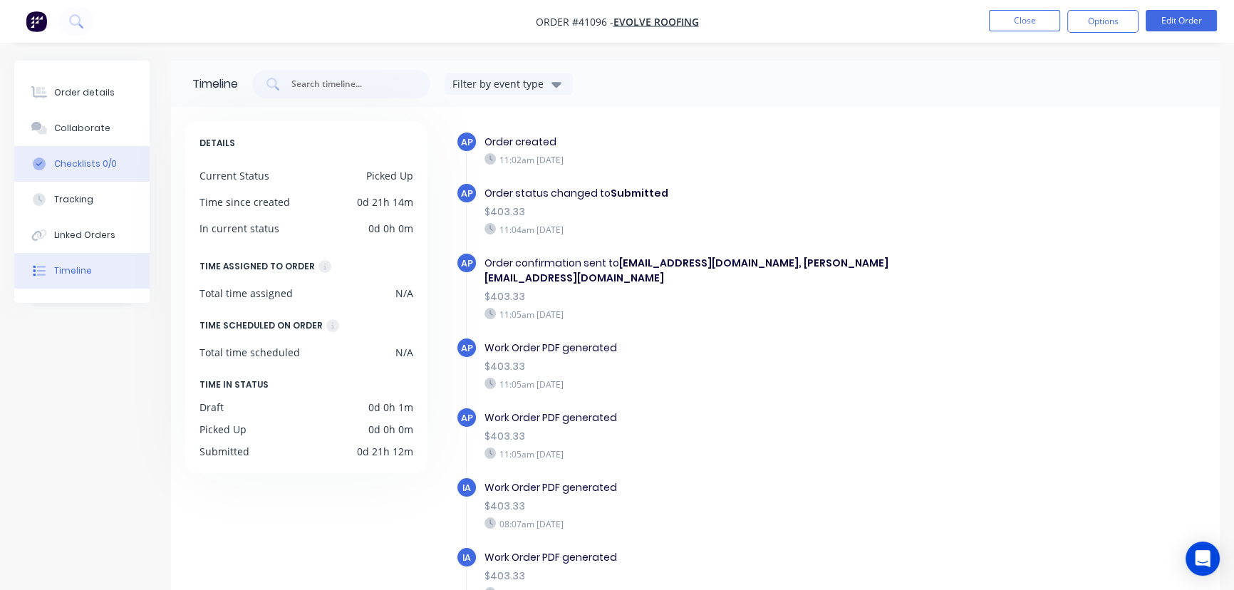
drag, startPoint x: 86, startPoint y: 139, endPoint x: 97, endPoint y: 152, distance: 17.2
click at [85, 137] on button "Collaborate" at bounding box center [81, 128] width 135 height 36
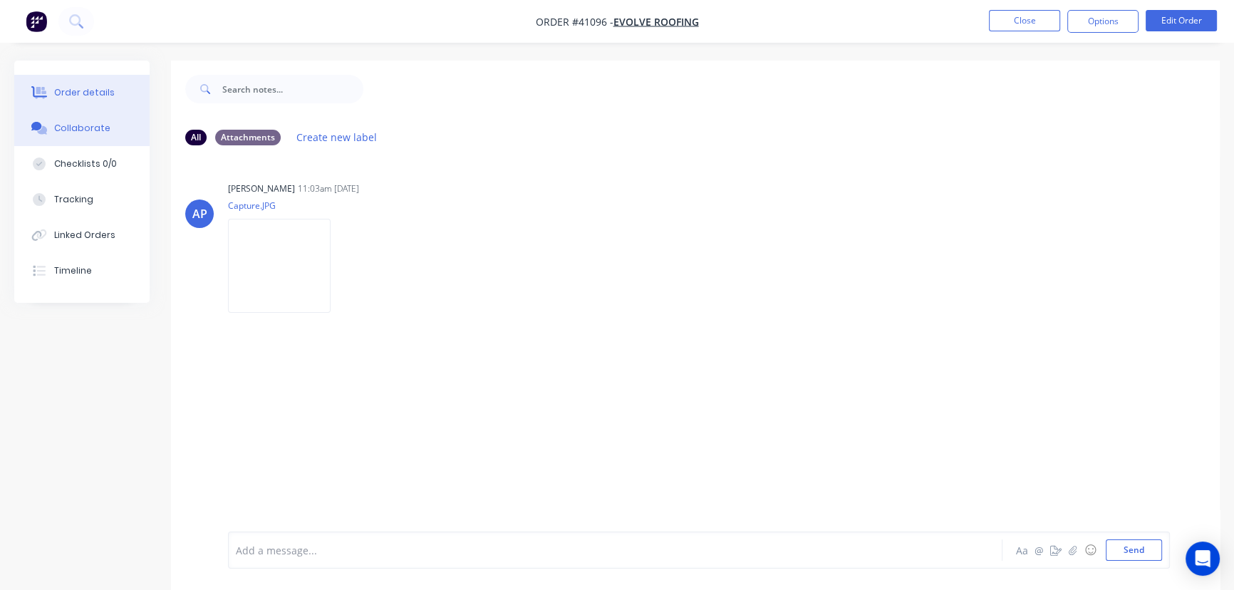
drag, startPoint x: 88, startPoint y: 89, endPoint x: 95, endPoint y: 92, distance: 7.7
click at [88, 89] on div "Order details" at bounding box center [84, 92] width 61 height 13
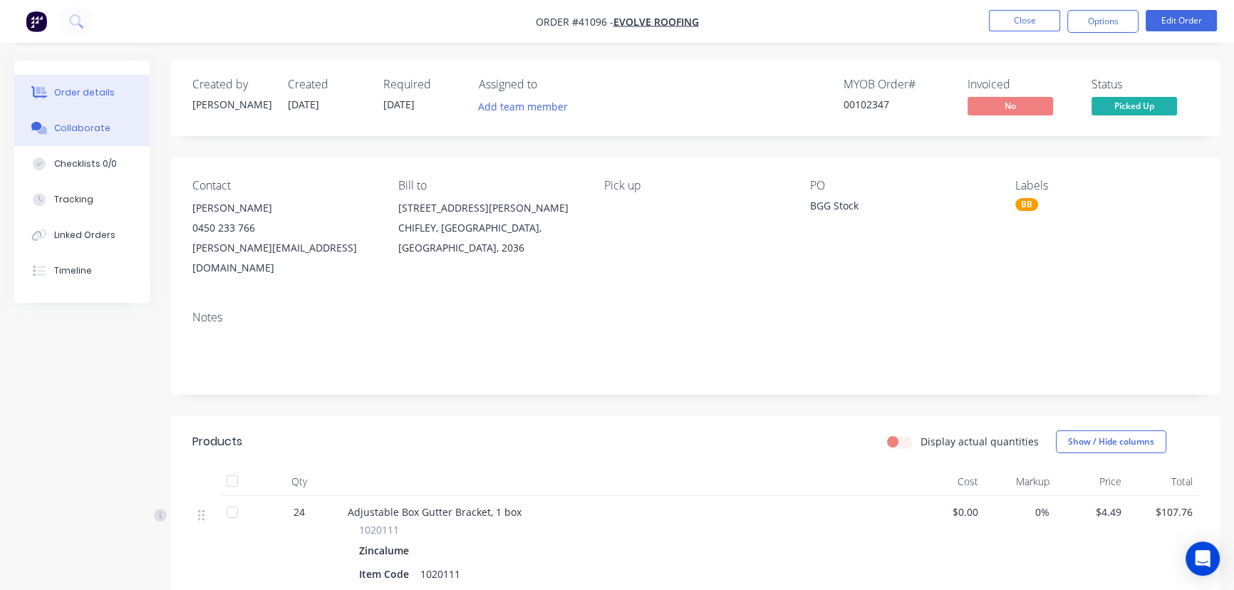
click at [83, 124] on div "Collaborate" at bounding box center [82, 128] width 56 height 13
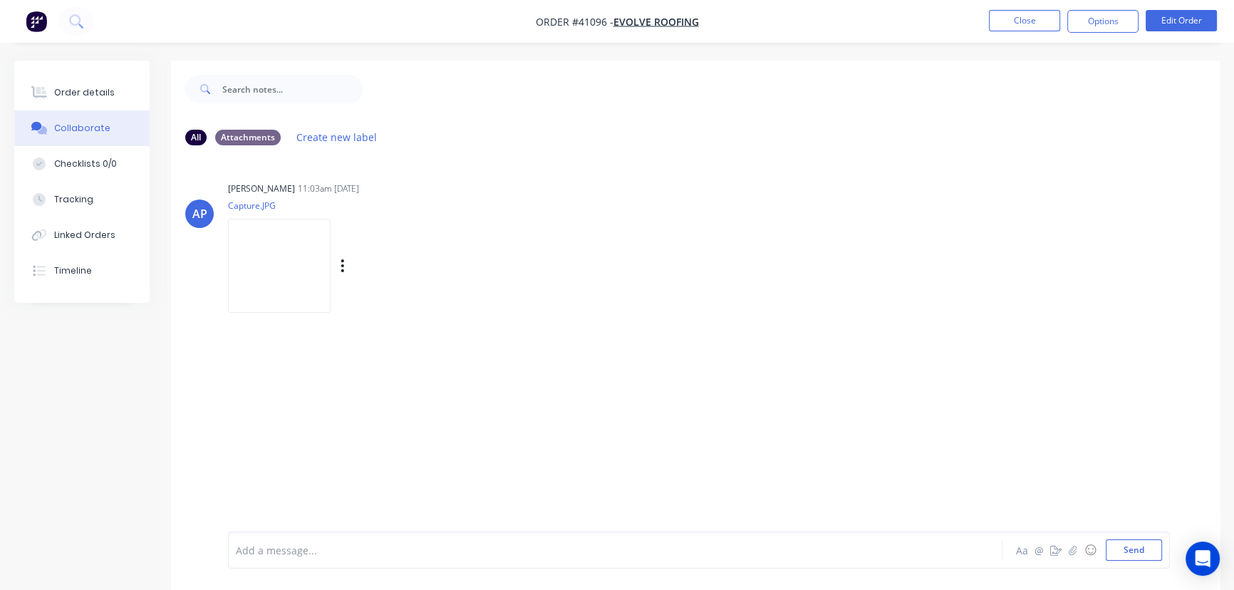
click at [313, 269] on img at bounding box center [279, 265] width 103 height 93
click at [1013, 15] on button "Close" at bounding box center [1024, 20] width 71 height 21
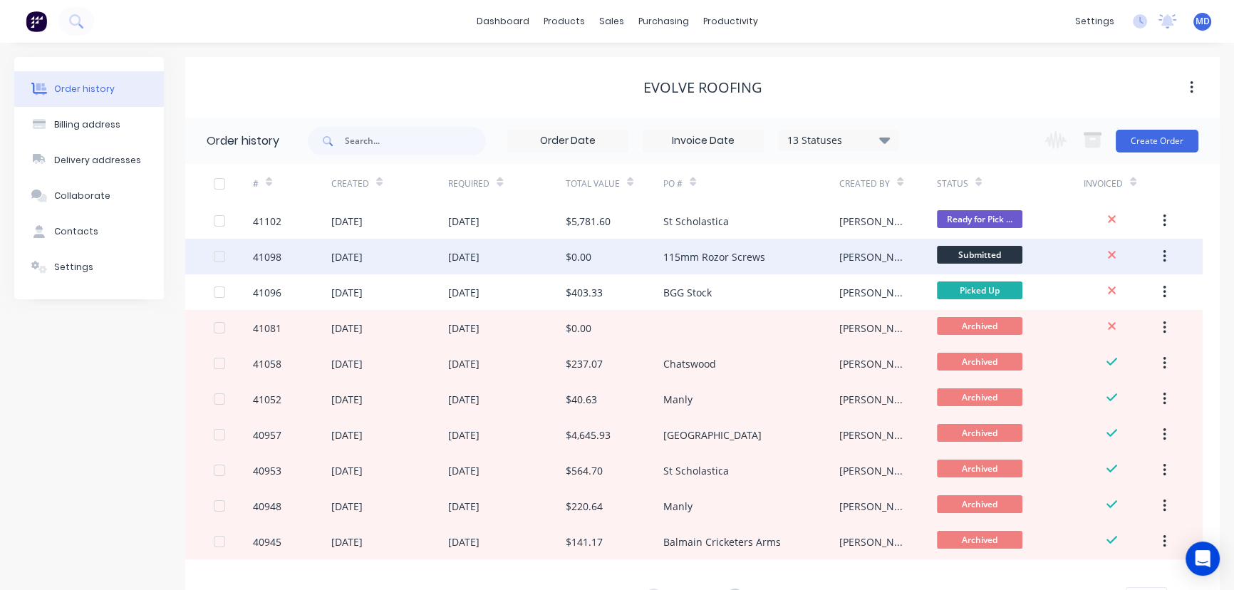
click at [479, 256] on div "[DATE]" at bounding box center [463, 256] width 31 height 15
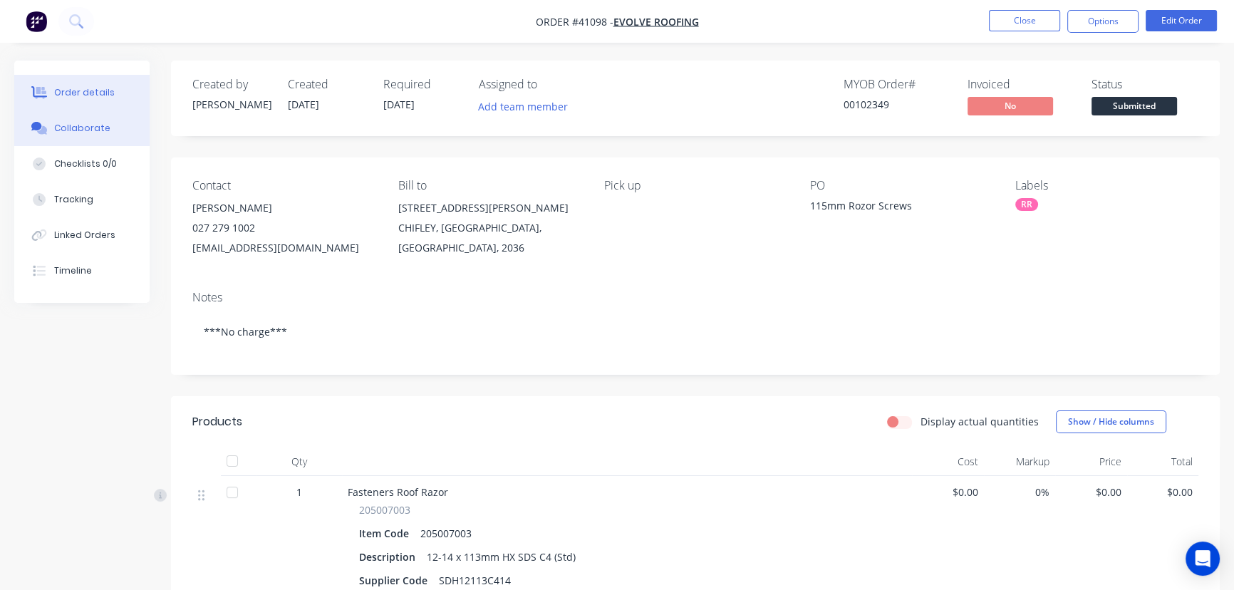
click at [66, 117] on button "Collaborate" at bounding box center [81, 128] width 135 height 36
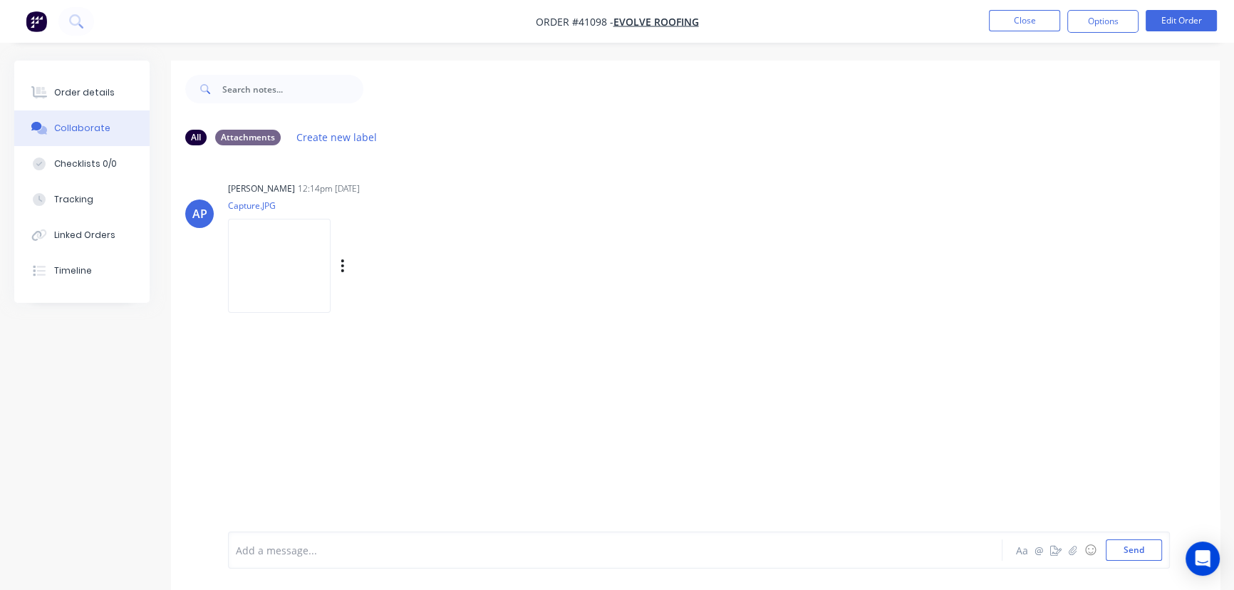
click at [272, 257] on img at bounding box center [279, 265] width 103 height 93
click at [71, 94] on div "Order details" at bounding box center [84, 92] width 61 height 13
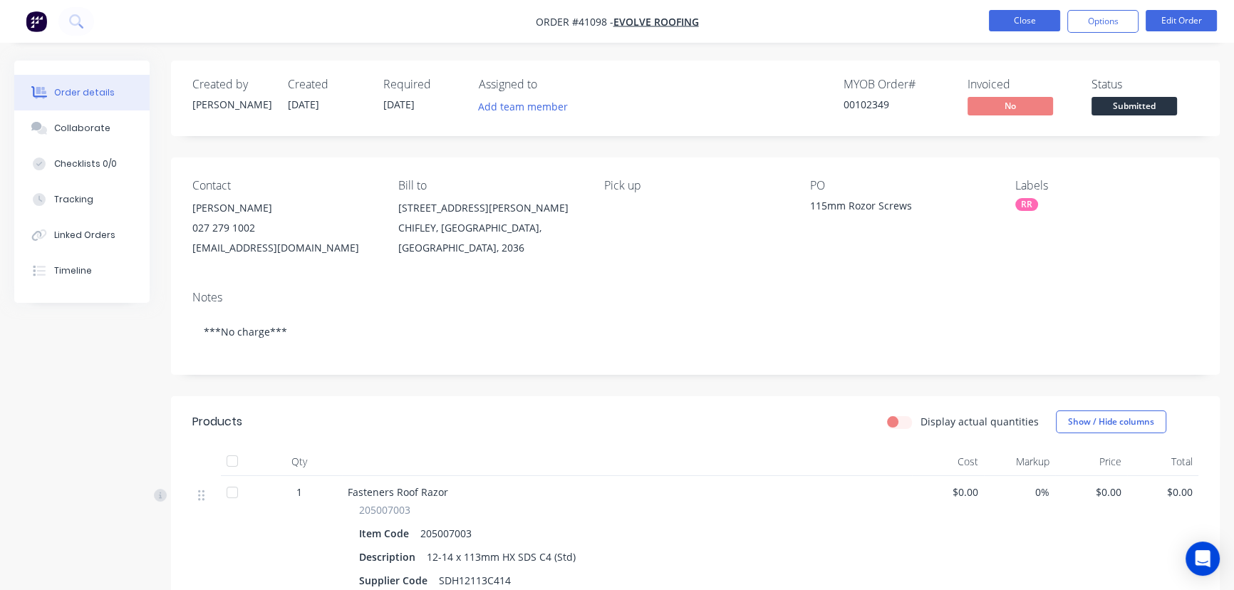
click at [1032, 14] on button "Close" at bounding box center [1024, 20] width 71 height 21
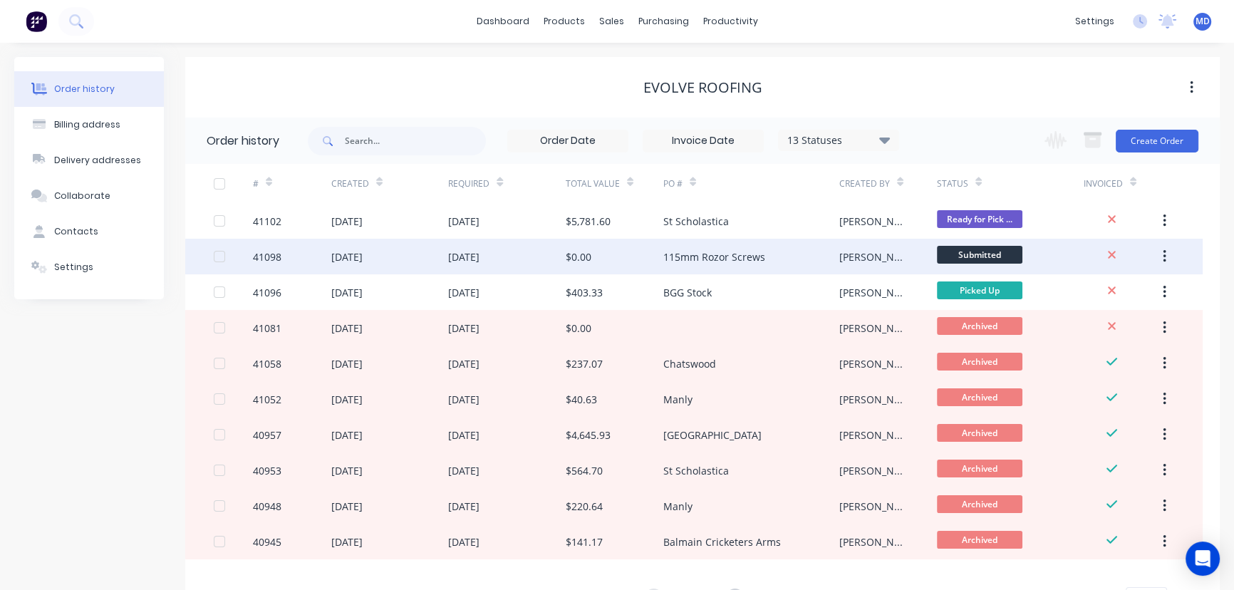
click at [729, 259] on div "115mm Rozor Screws" at bounding box center [714, 256] width 102 height 15
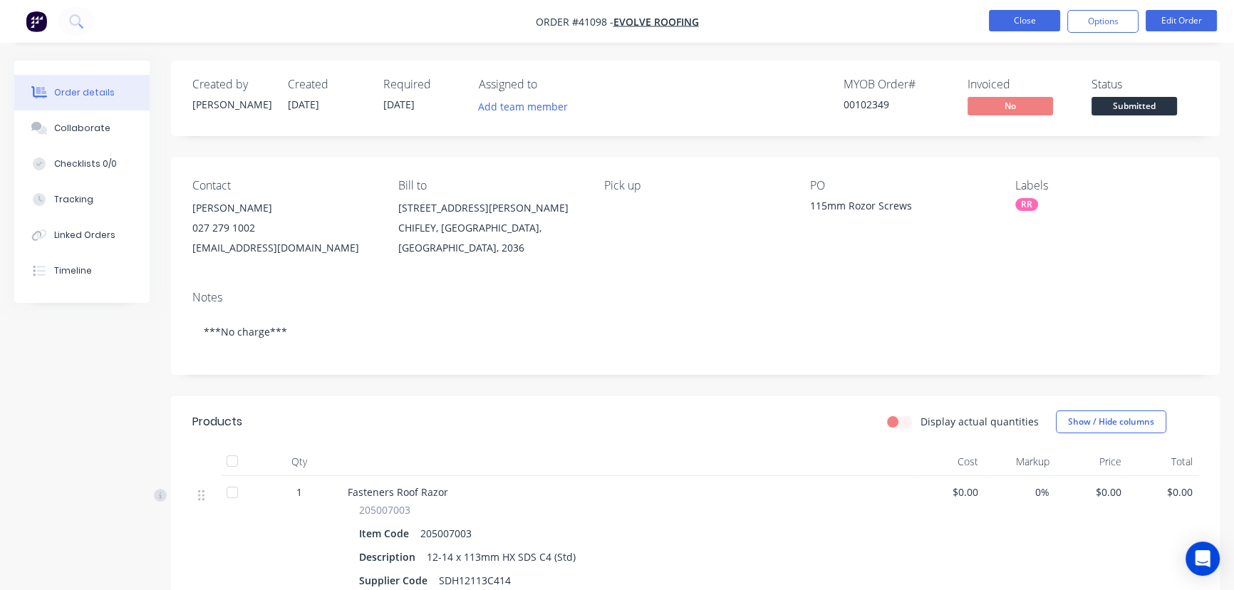
click at [1019, 16] on button "Close" at bounding box center [1024, 20] width 71 height 21
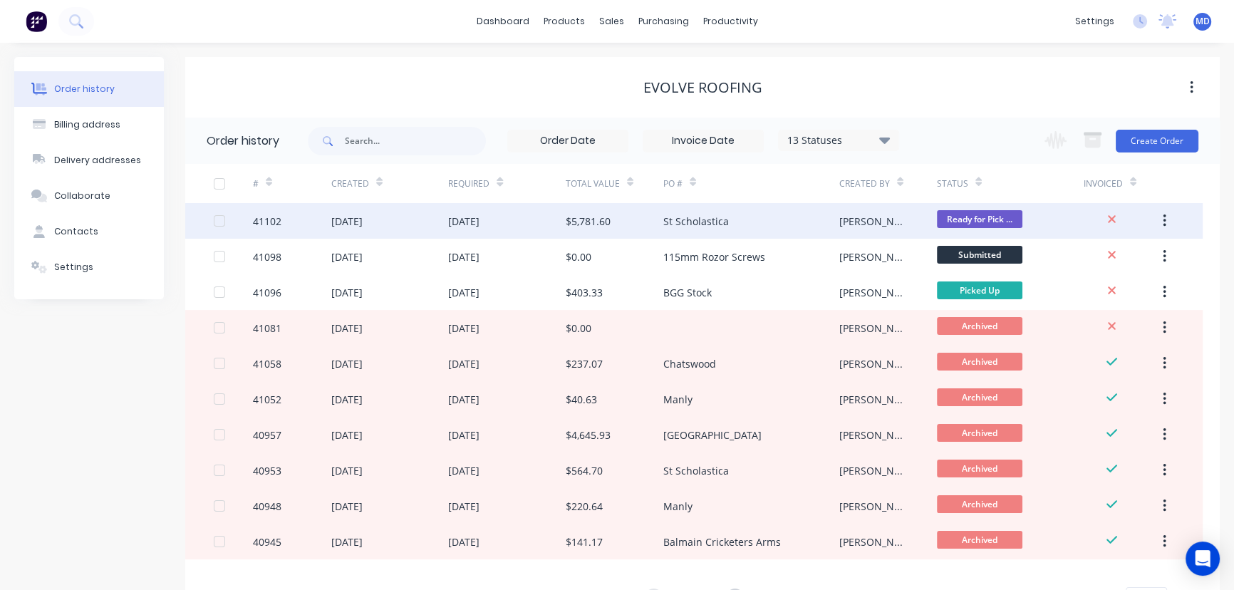
click at [694, 221] on div "St Scholastica" at bounding box center [696, 221] width 66 height 15
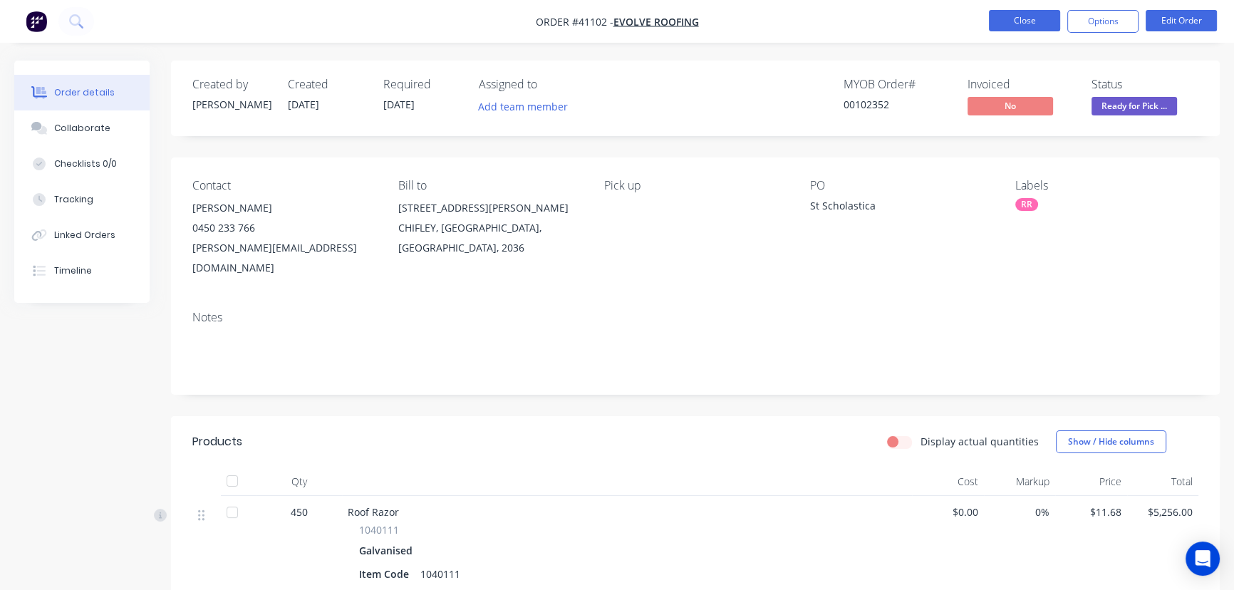
click at [1028, 19] on button "Close" at bounding box center [1024, 20] width 71 height 21
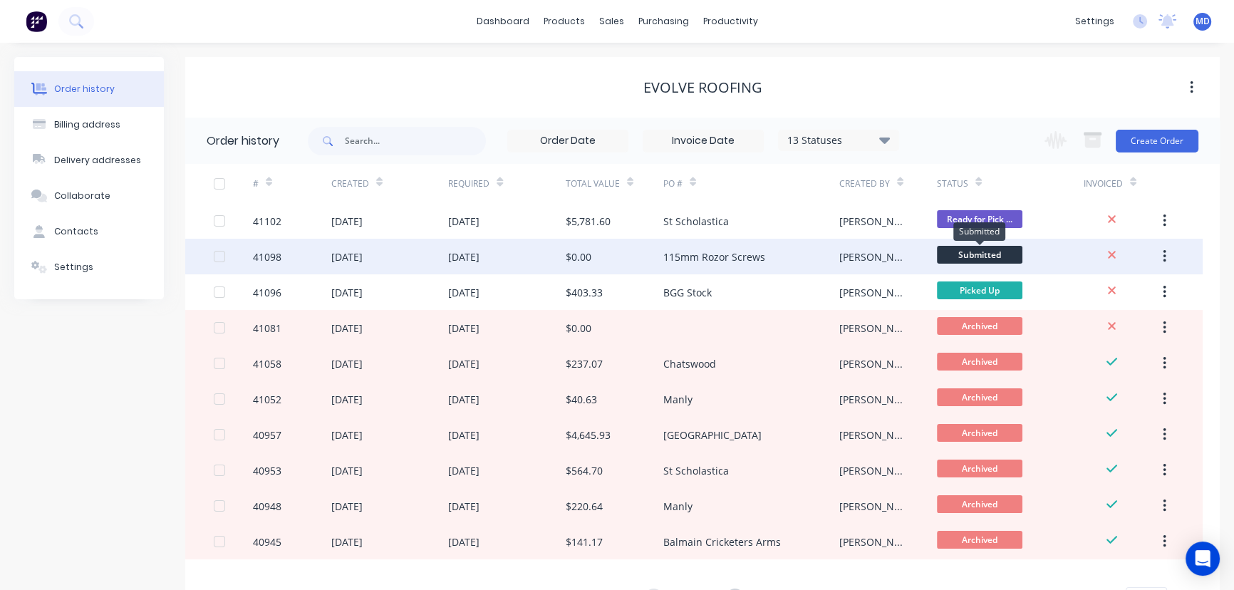
click at [959, 252] on span "Submitted" at bounding box center [979, 255] width 85 height 18
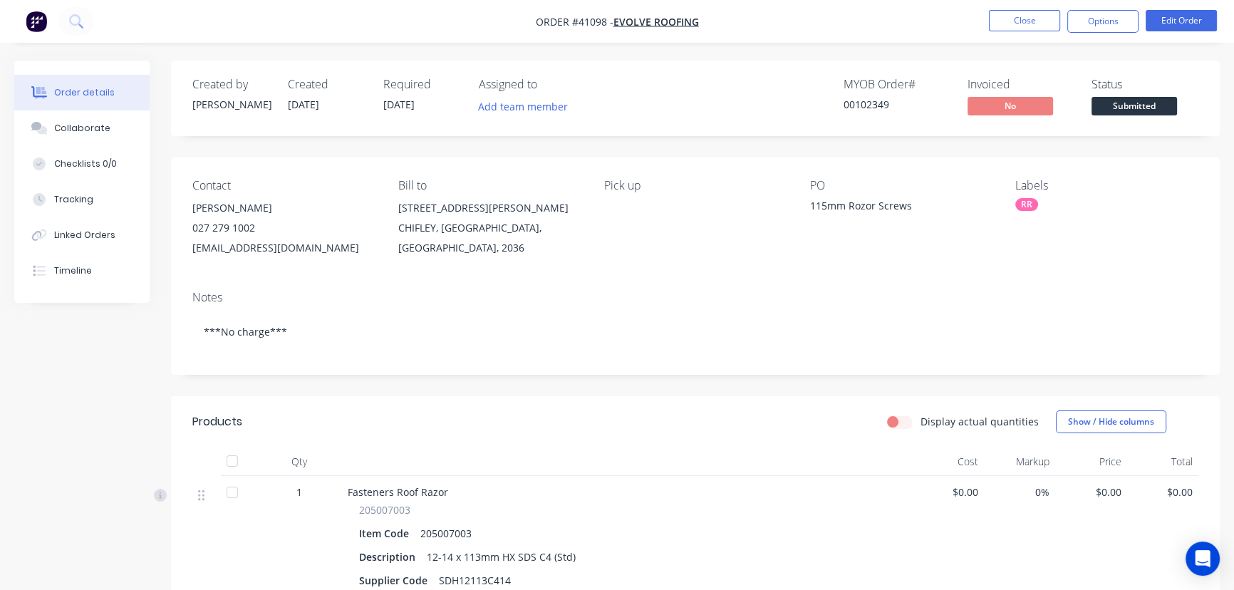
click at [1124, 110] on span "Submitted" at bounding box center [1133, 106] width 85 height 18
click at [1026, 22] on button "Close" at bounding box center [1024, 20] width 71 height 21
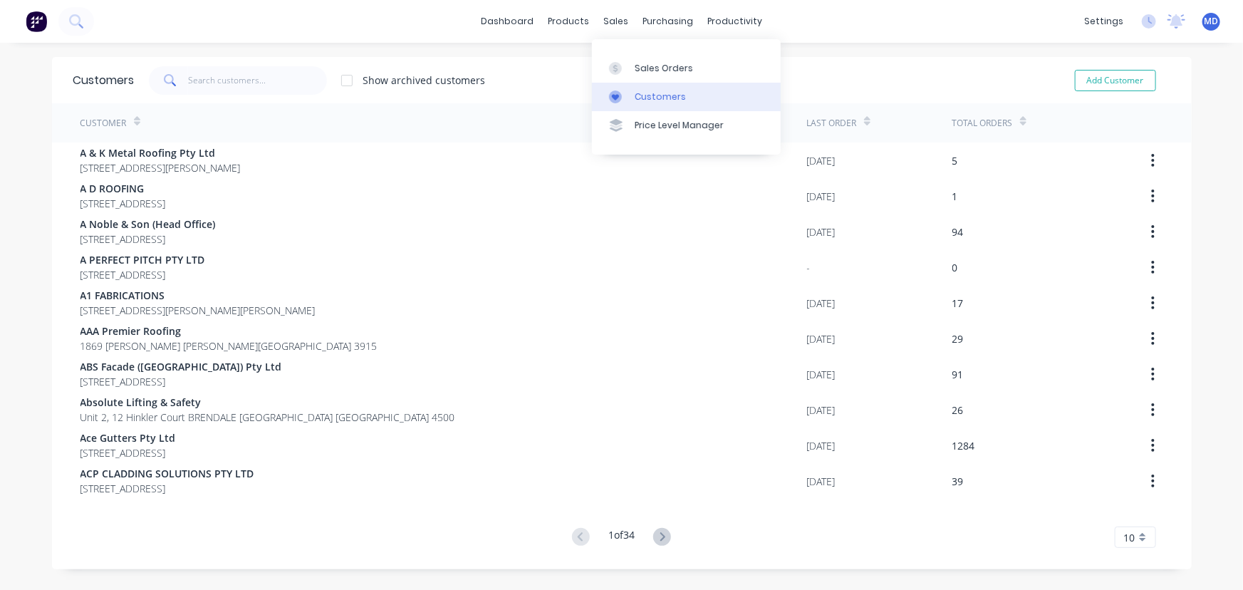
click at [648, 97] on div "Customers" at bounding box center [660, 96] width 51 height 13
click at [269, 68] on input "text" at bounding box center [257, 80] width 139 height 28
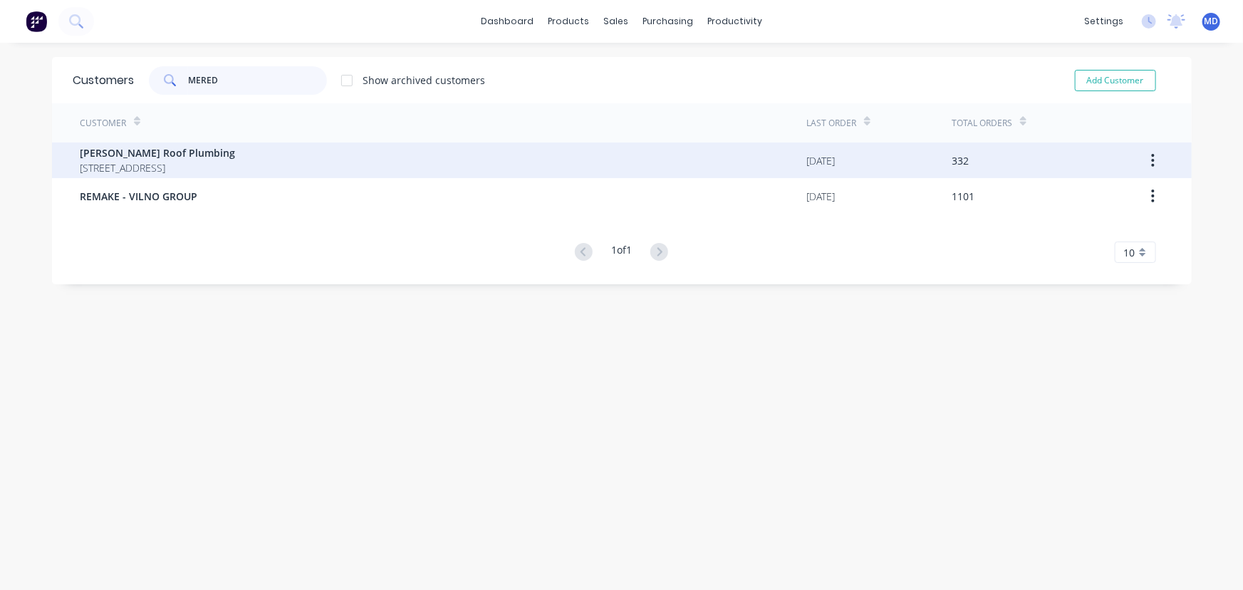
type input "MERED"
click at [152, 156] on span "[PERSON_NAME] Roof Plumbing" at bounding box center [157, 152] width 155 height 15
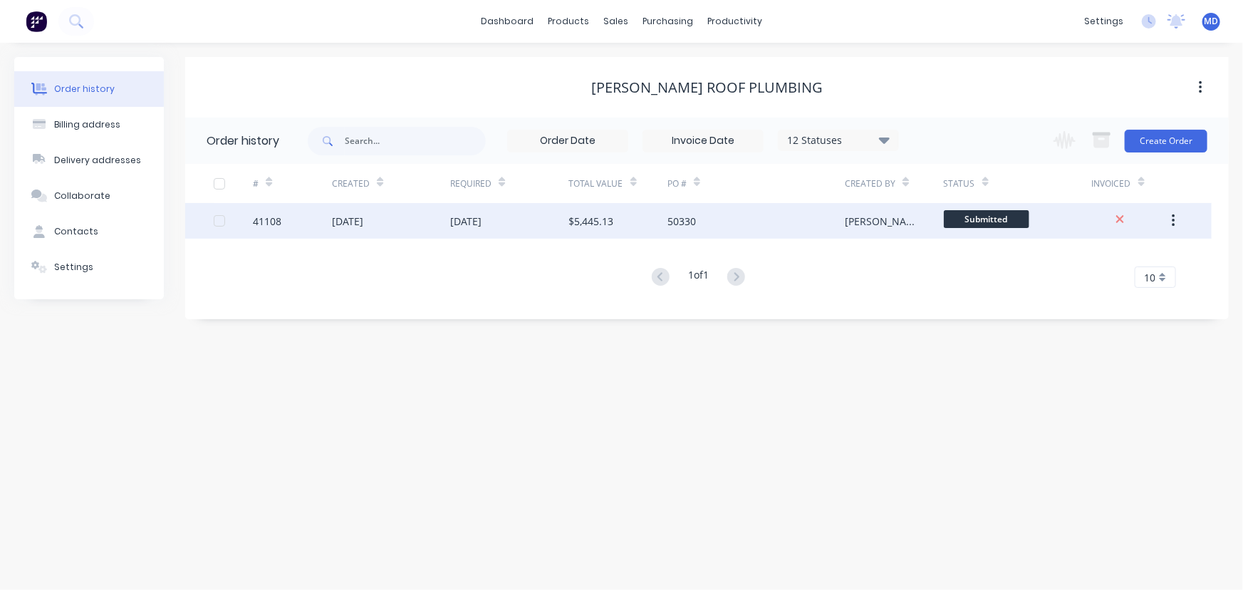
click at [468, 217] on div "20 Aug 2025" at bounding box center [465, 221] width 31 height 15
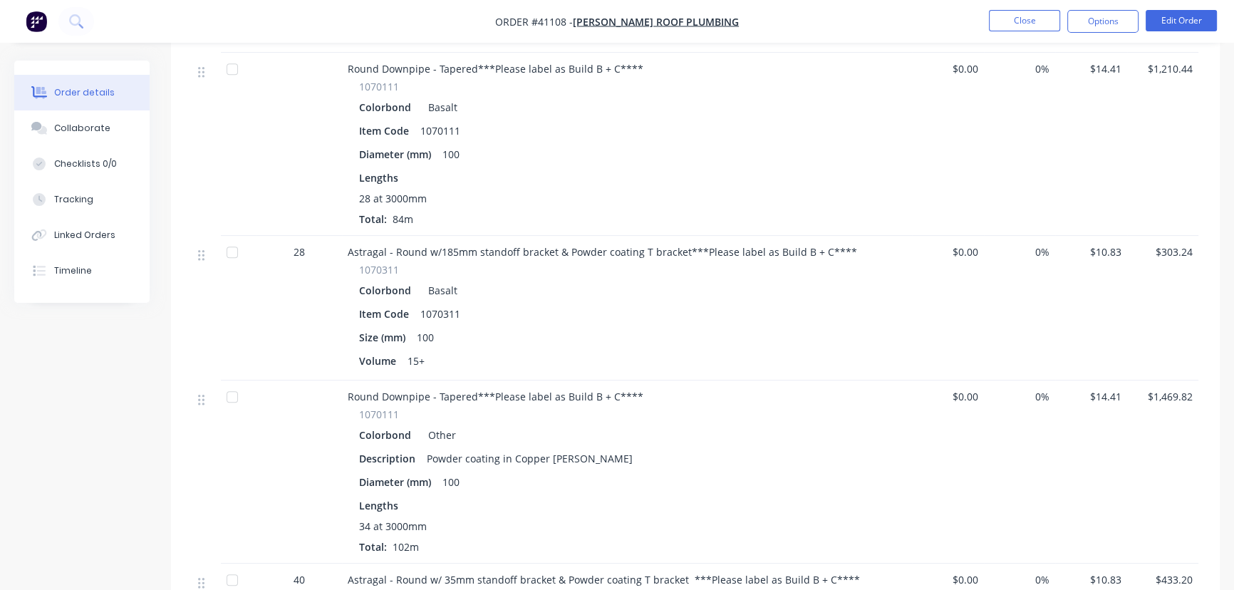
scroll to position [1647, 0]
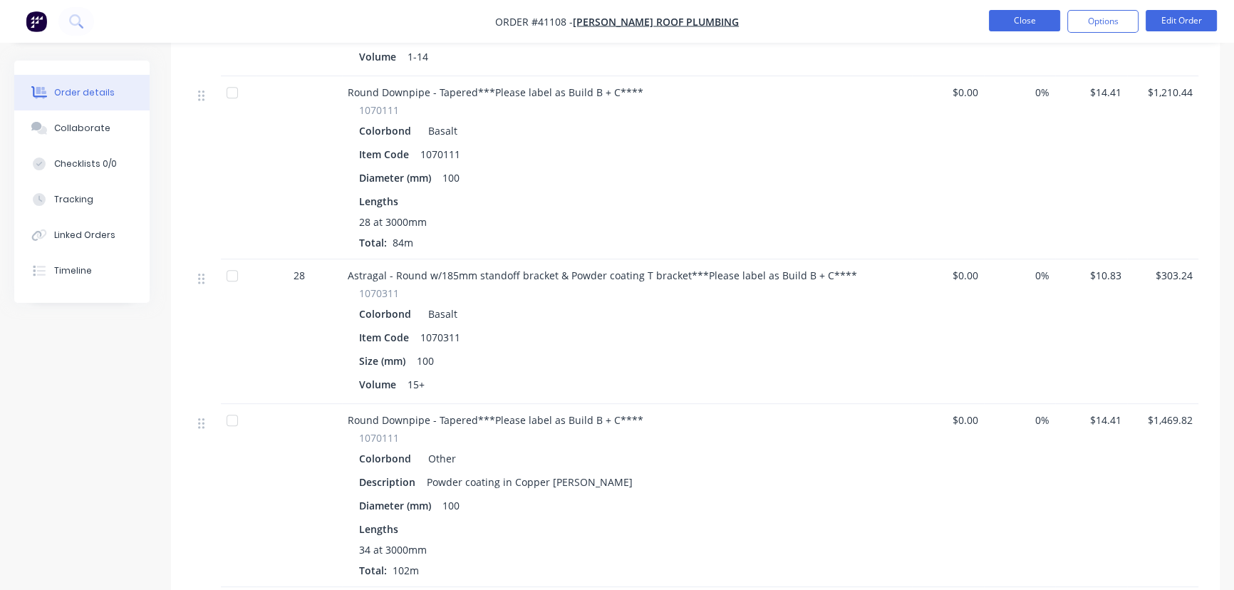
click at [1016, 16] on button "Close" at bounding box center [1024, 20] width 71 height 21
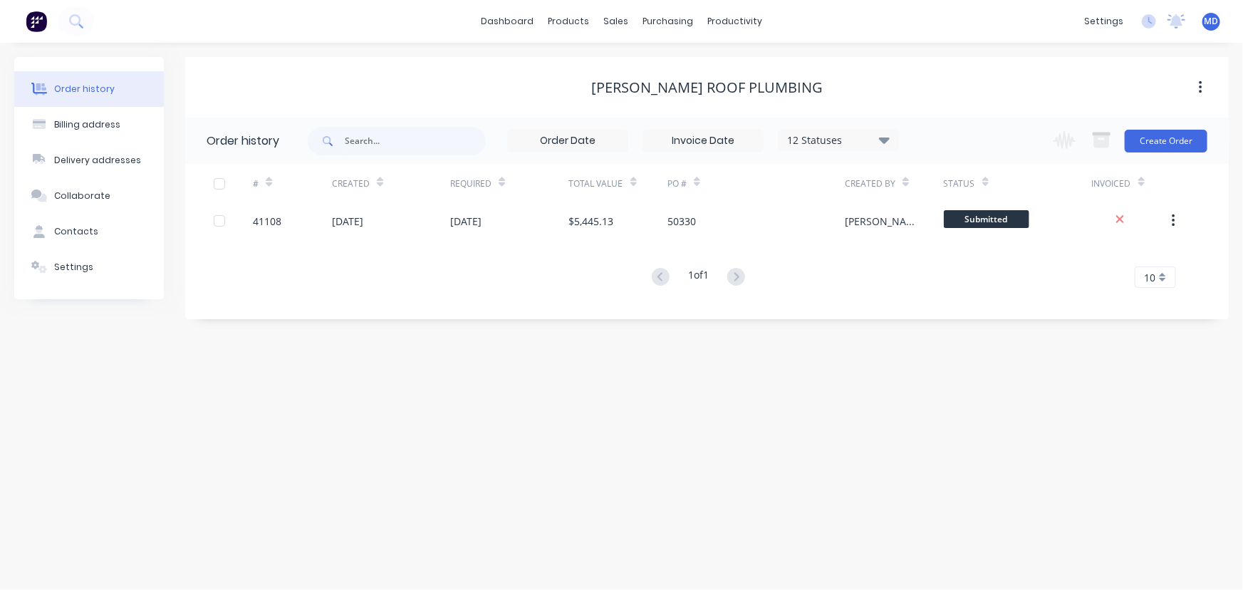
click at [887, 135] on icon at bounding box center [884, 139] width 11 height 17
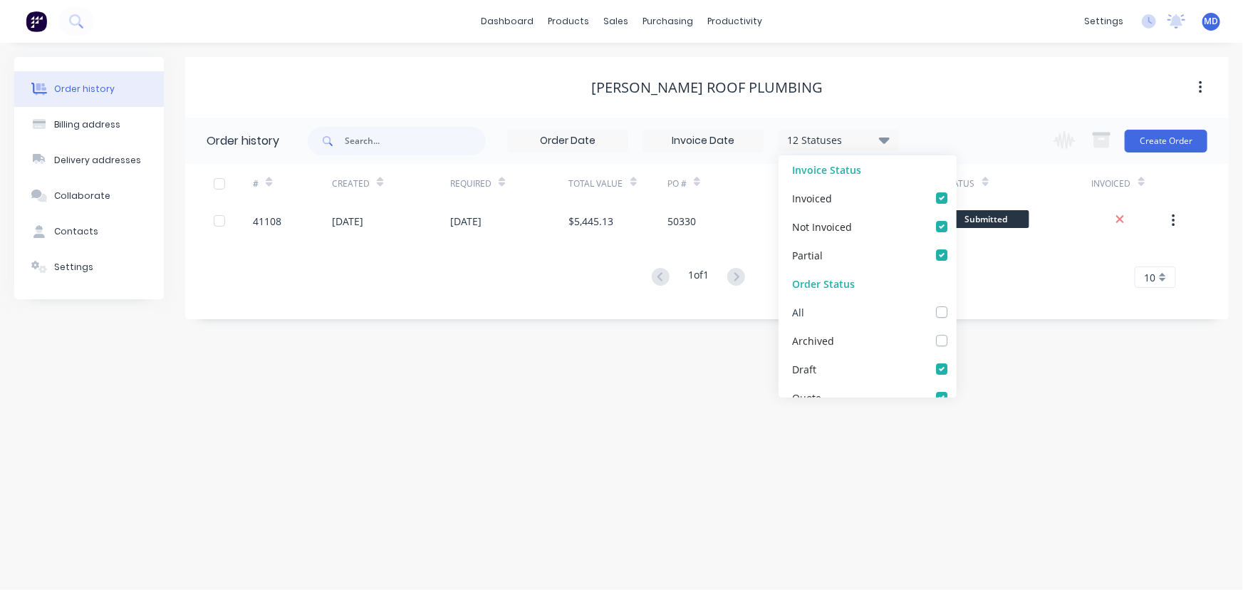
drag, startPoint x: 933, startPoint y: 311, endPoint x: 1001, endPoint y: 353, distance: 79.7
click at [956, 304] on label at bounding box center [956, 304] width 0 height 0
click at [956, 311] on input "checkbox" at bounding box center [961, 311] width 11 height 14
checkbox input "true"
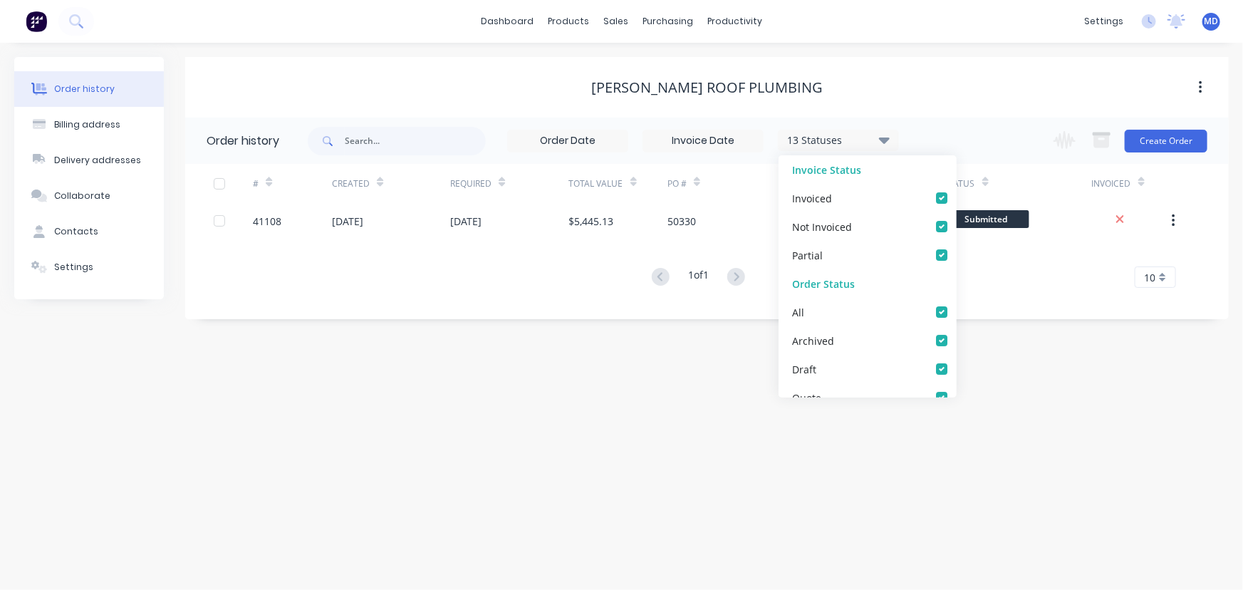
click at [1024, 369] on div "Order history Billing address Delivery addresses Collaborate Contacts Settings …" at bounding box center [621, 316] width 1243 height 547
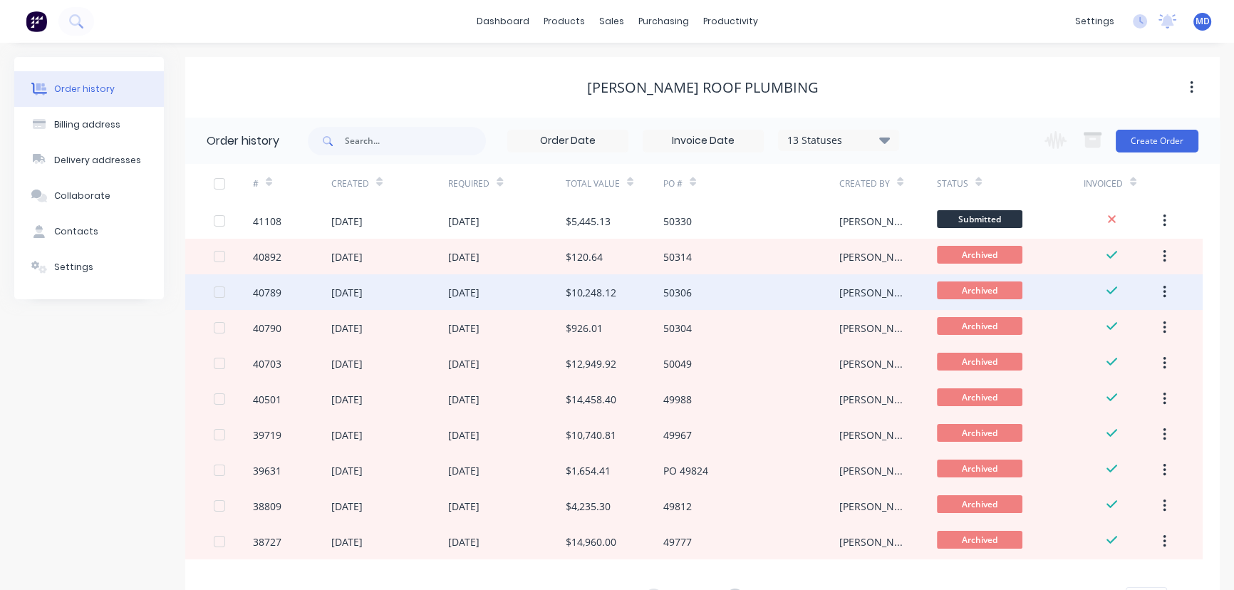
click at [595, 291] on div "$10,248.12" at bounding box center [591, 292] width 51 height 15
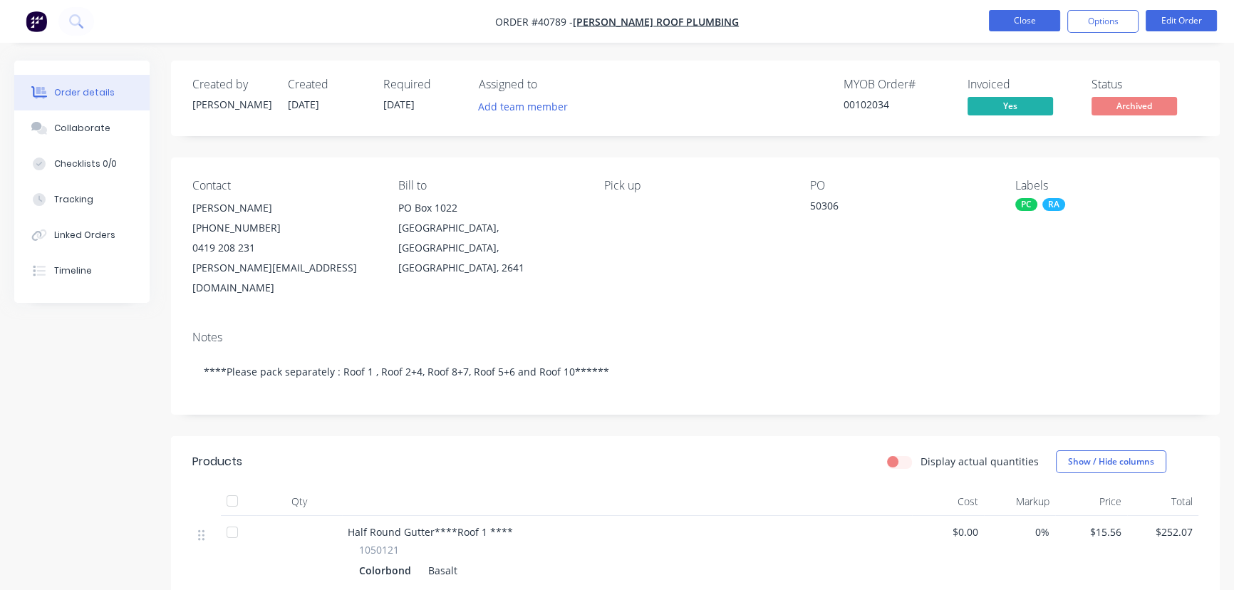
click at [1011, 22] on button "Close" at bounding box center [1024, 20] width 71 height 21
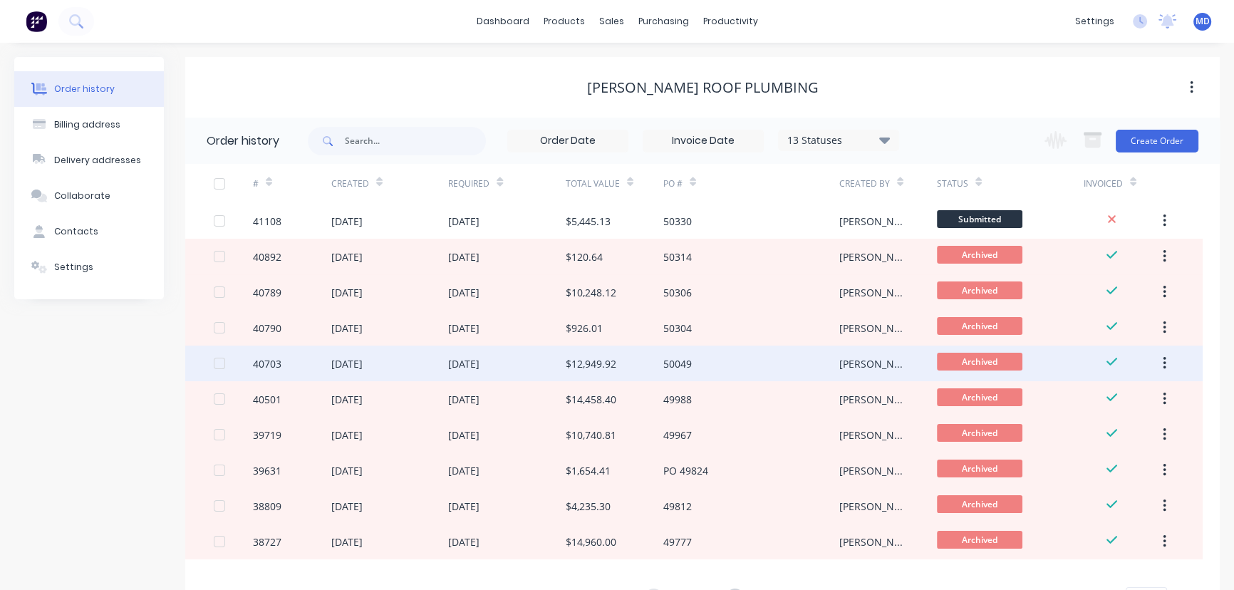
click at [576, 365] on div "$12,949.92" at bounding box center [591, 363] width 51 height 15
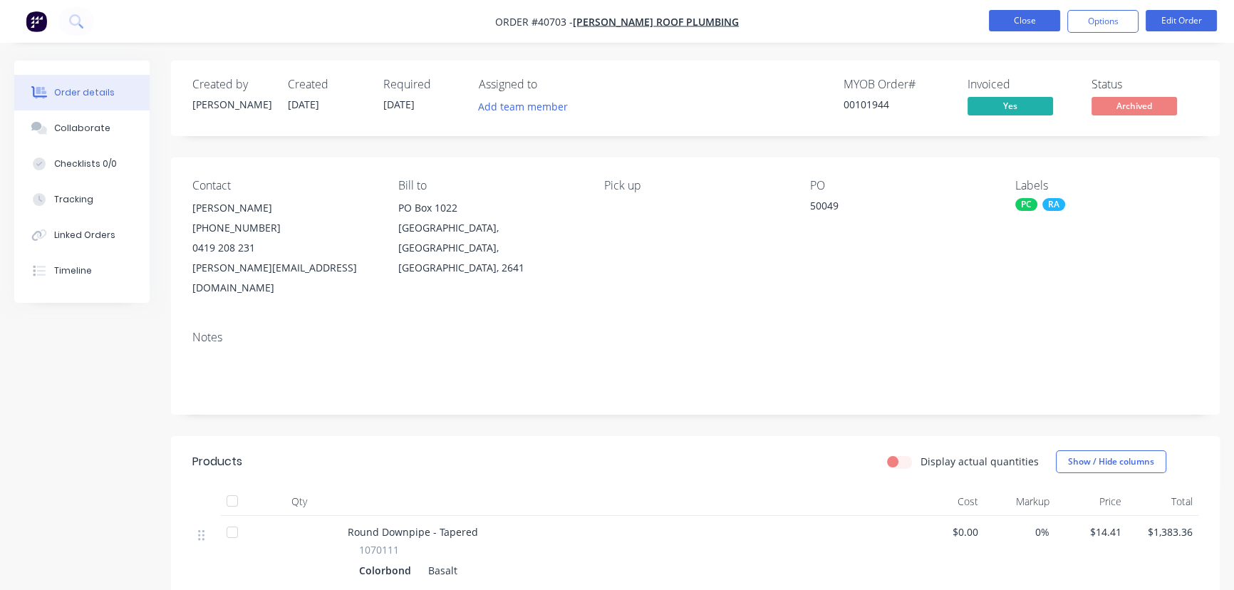
click at [1019, 17] on button "Close" at bounding box center [1024, 20] width 71 height 21
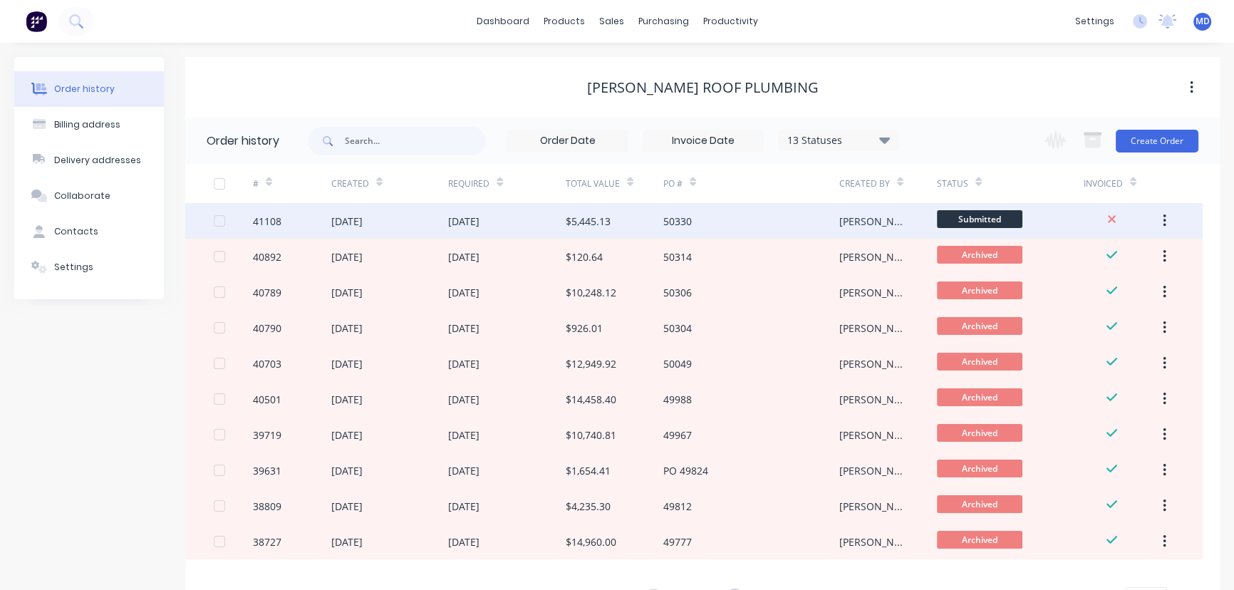
click at [584, 215] on div "$5,445.13" at bounding box center [588, 221] width 45 height 15
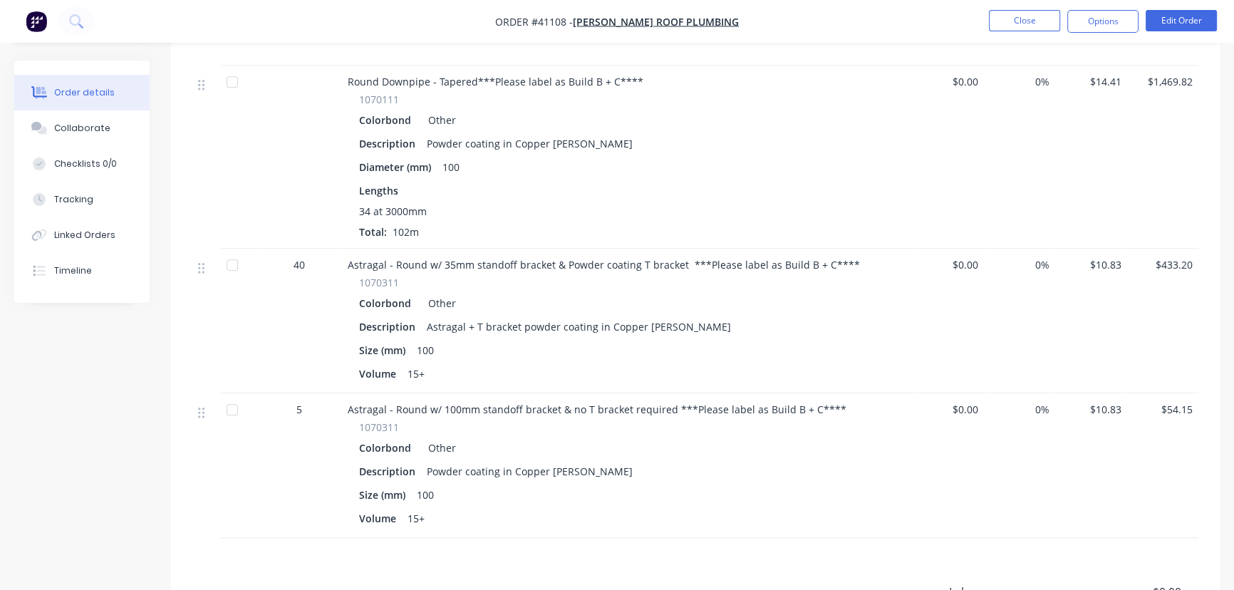
scroll to position [2165, 0]
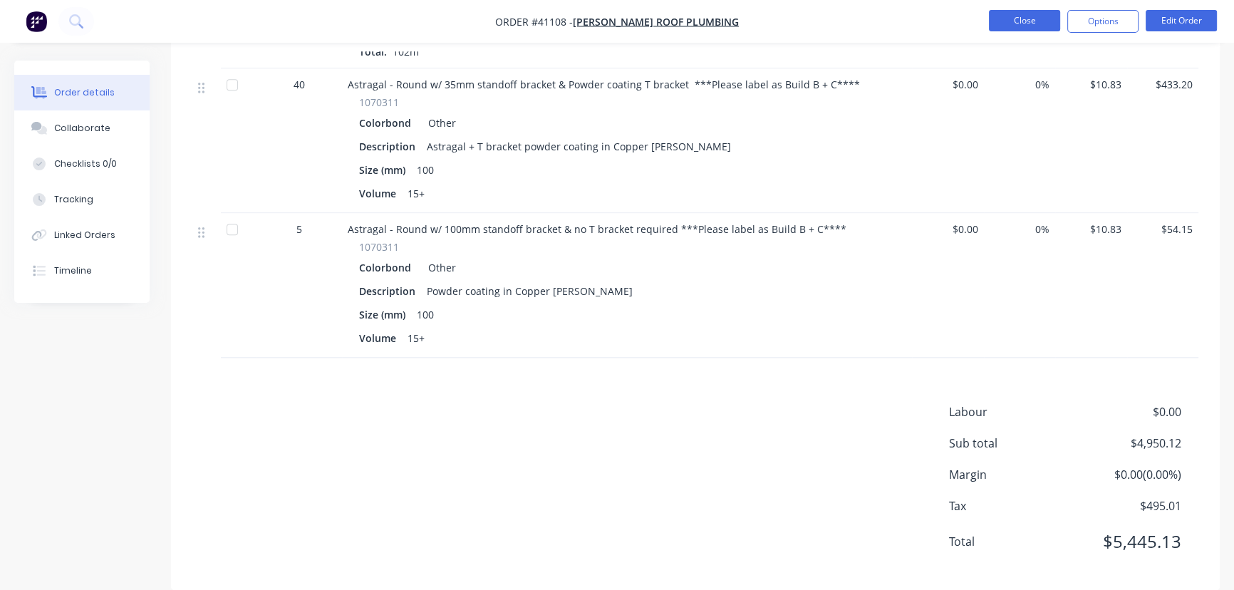
click at [1024, 19] on button "Close" at bounding box center [1024, 20] width 71 height 21
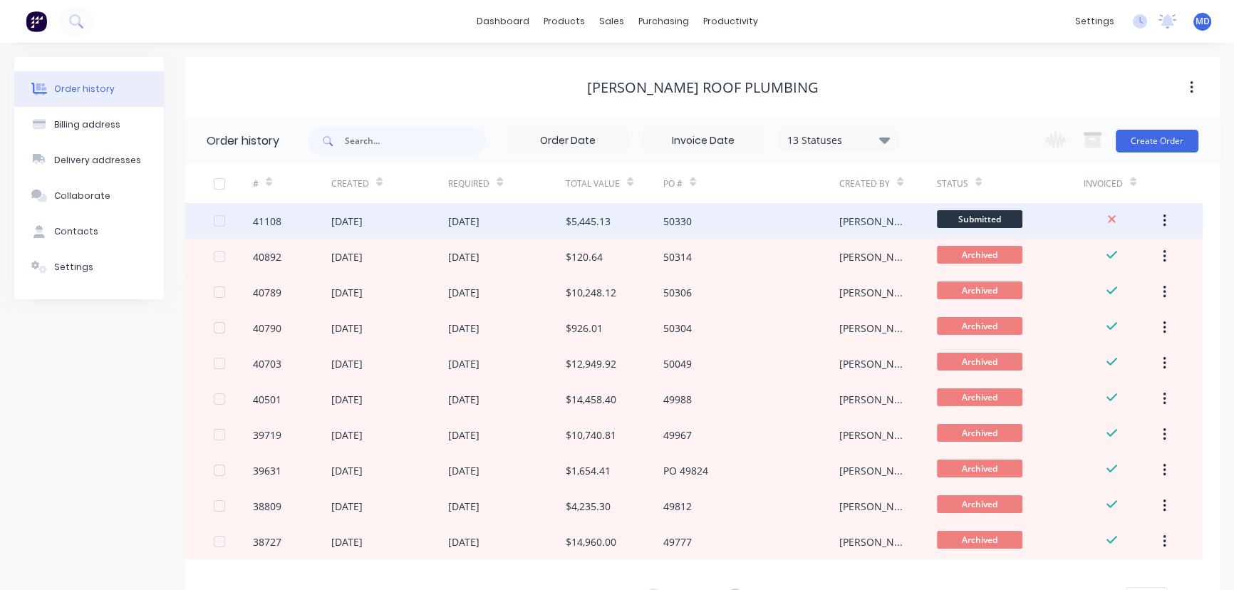
click at [601, 217] on div "$5,445.13" at bounding box center [588, 221] width 45 height 15
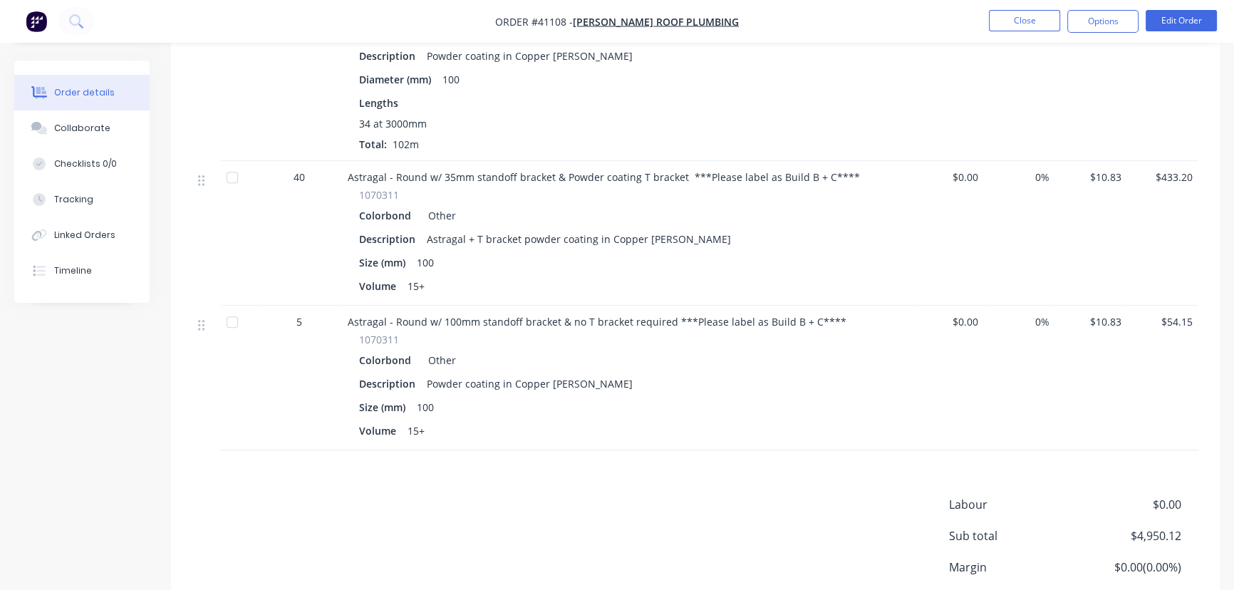
scroll to position [2165, 0]
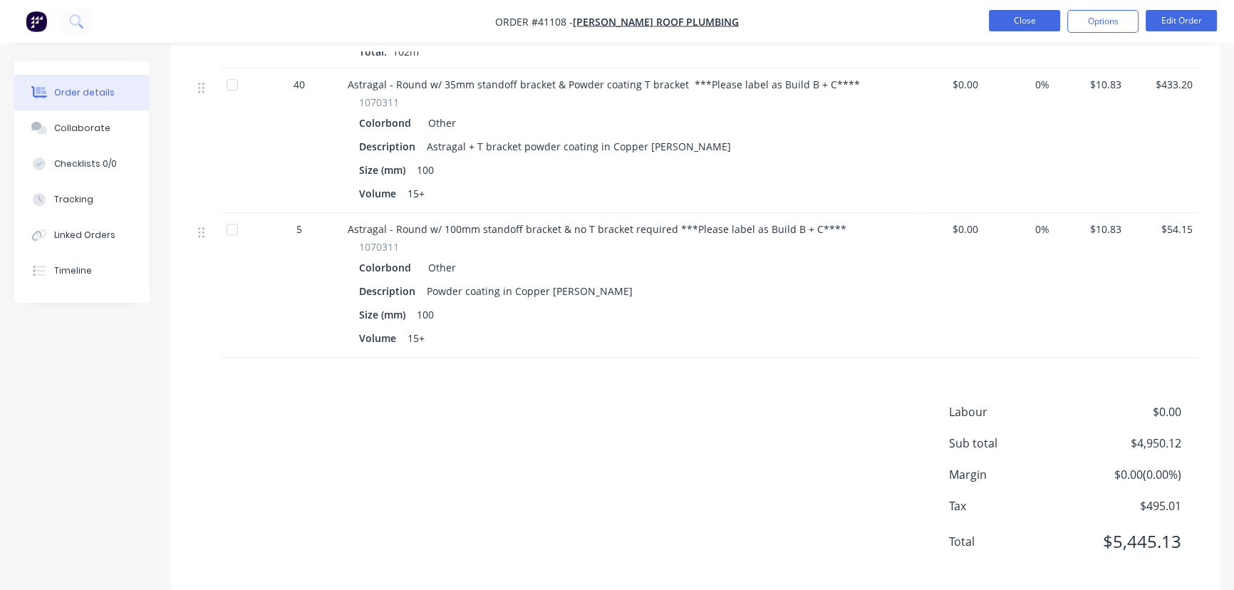
click at [1016, 23] on button "Close" at bounding box center [1024, 20] width 71 height 21
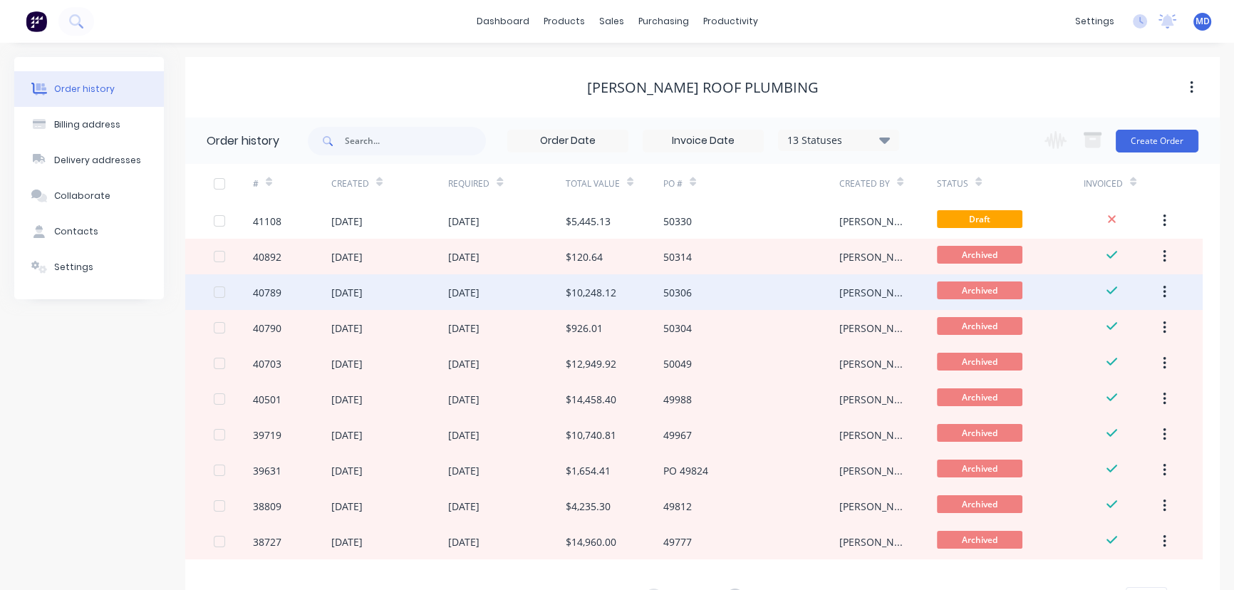
click at [455, 287] on div "[DATE]" at bounding box center [463, 292] width 31 height 15
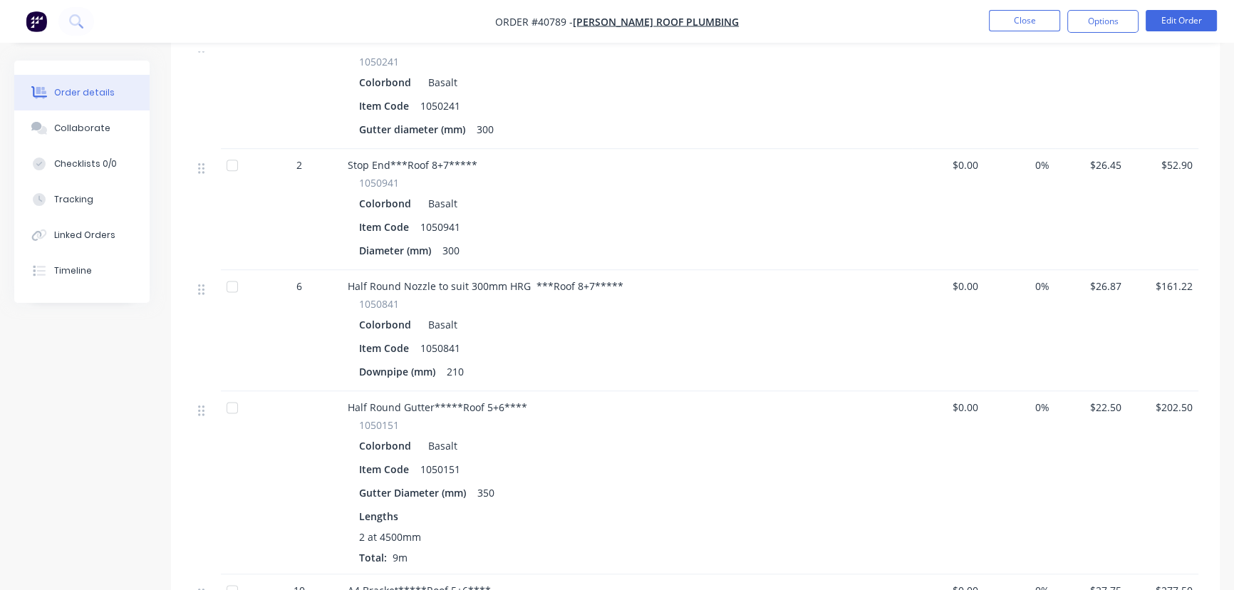
scroll to position [2293, 0]
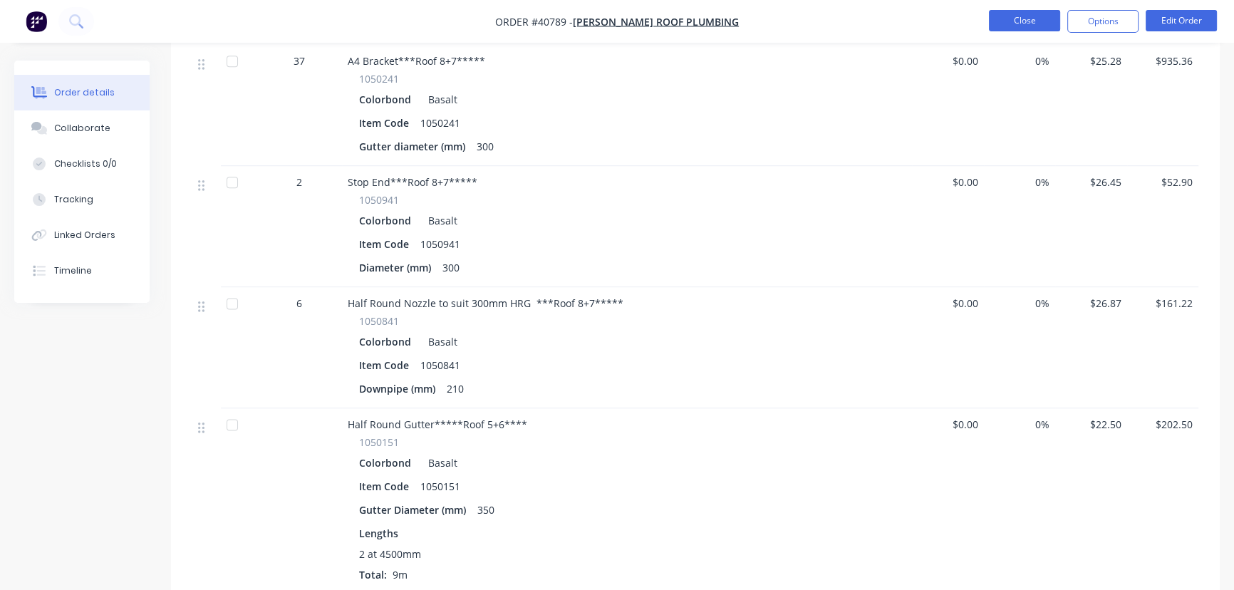
click at [1023, 21] on button "Close" at bounding box center [1024, 20] width 71 height 21
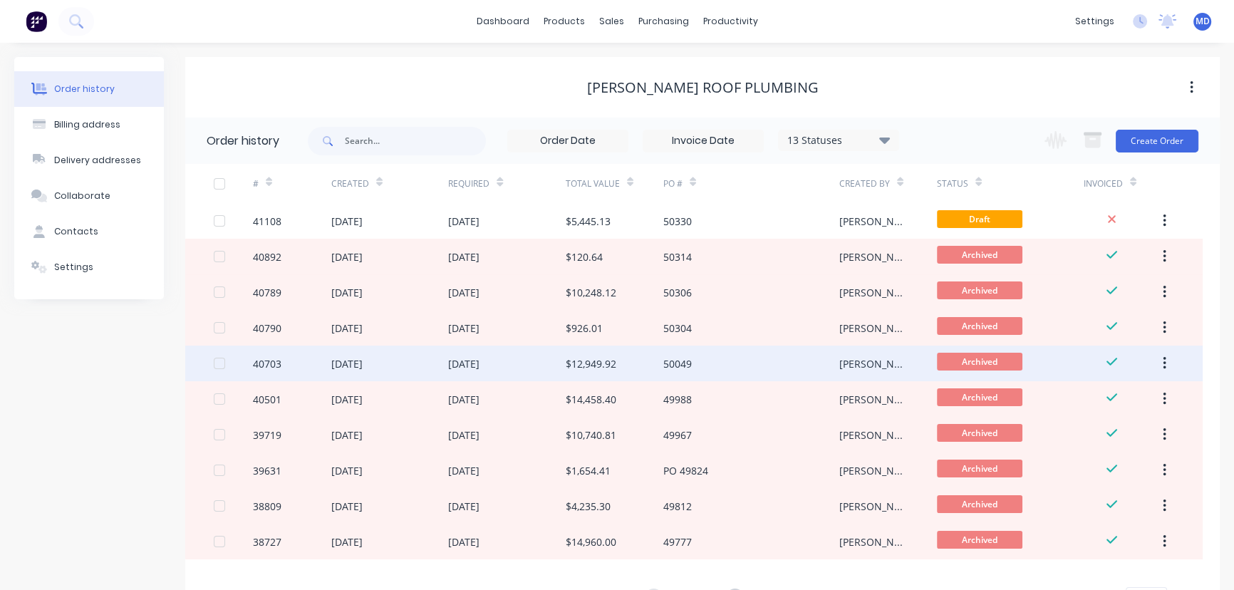
click at [579, 360] on div "$12,949.92" at bounding box center [591, 363] width 51 height 15
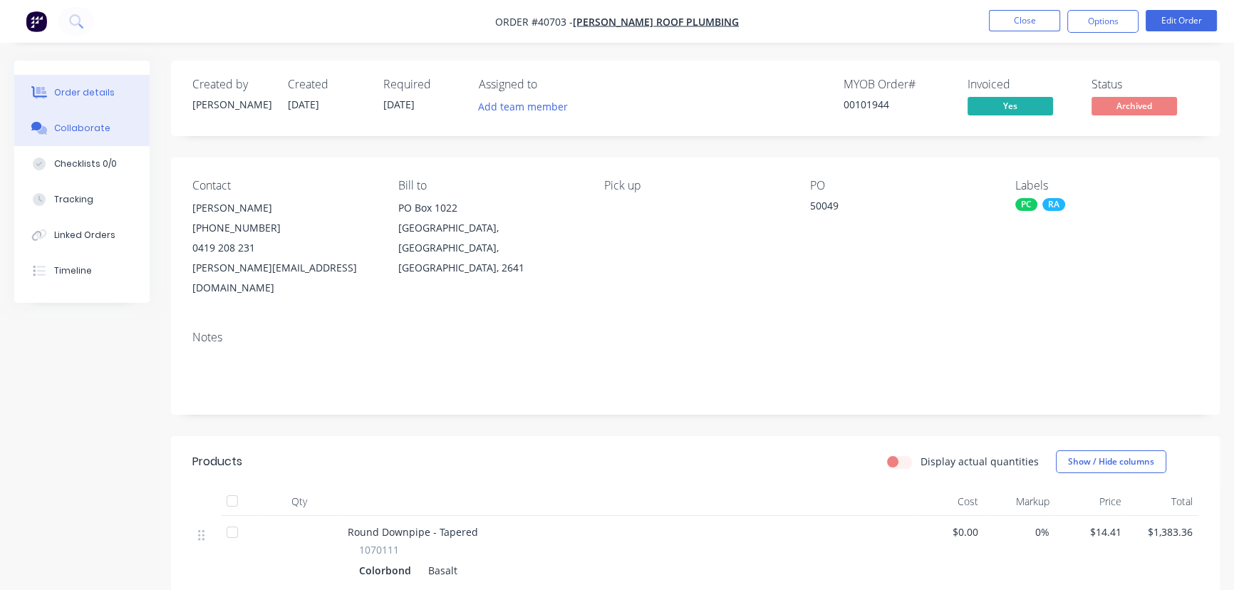
click at [79, 127] on div "Collaborate" at bounding box center [82, 128] width 56 height 13
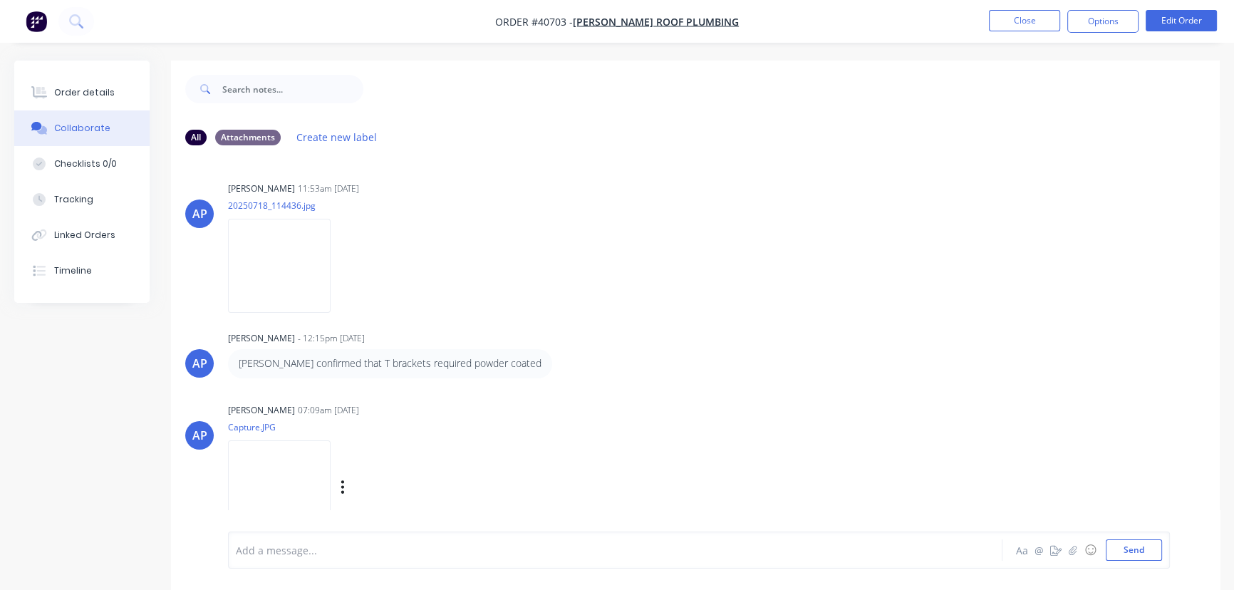
click at [284, 465] on img at bounding box center [279, 486] width 103 height 93
click at [1033, 21] on button "Close" at bounding box center [1024, 20] width 71 height 21
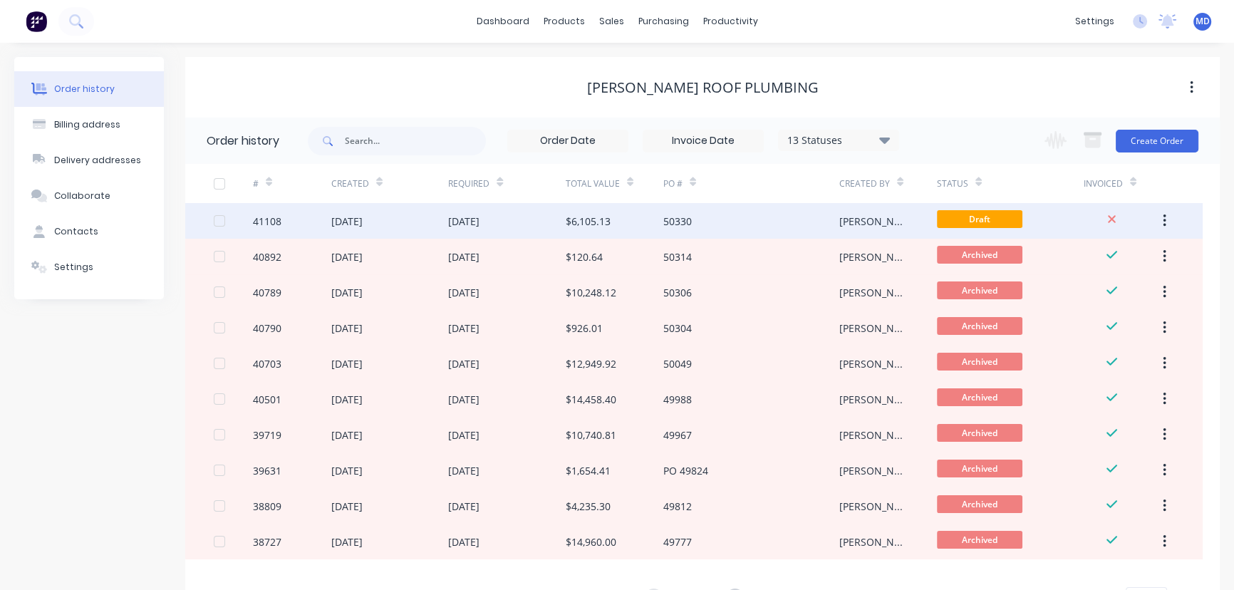
click at [363, 217] on div "[DATE]" at bounding box center [346, 221] width 31 height 15
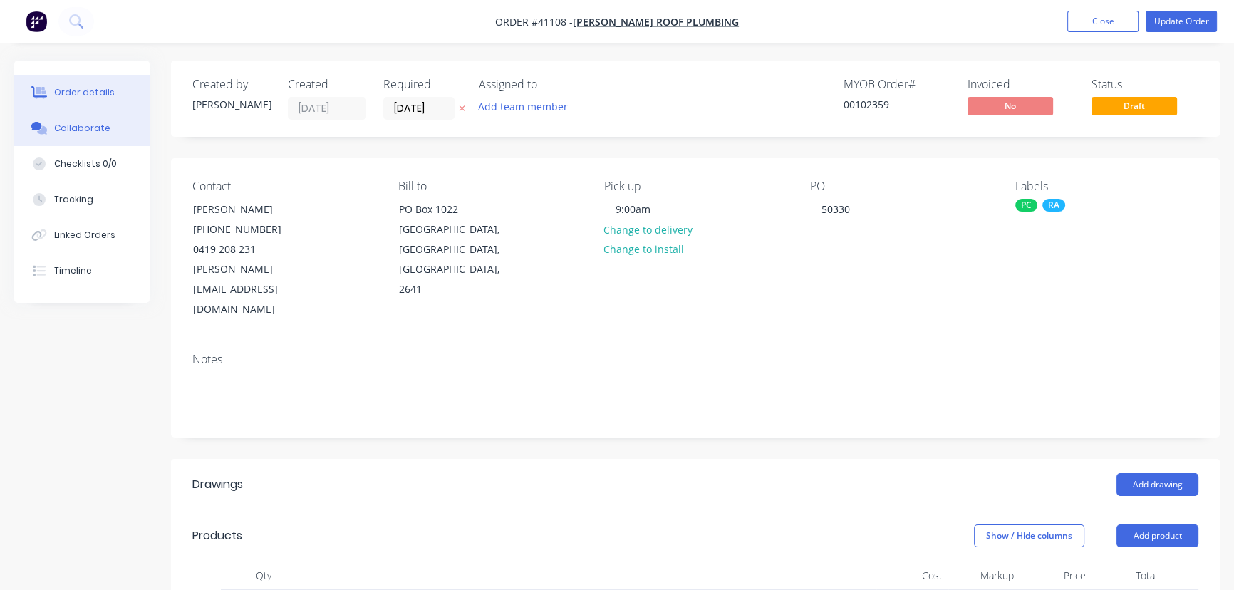
click at [76, 120] on button "Collaborate" at bounding box center [81, 128] width 135 height 36
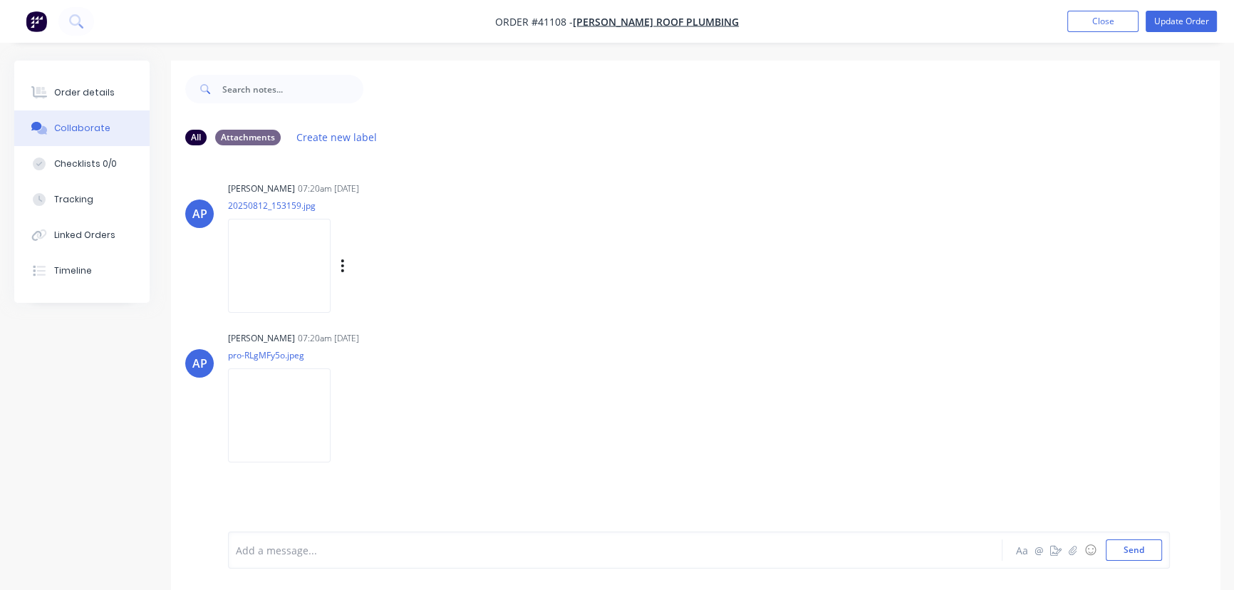
click at [271, 274] on img at bounding box center [279, 265] width 103 height 93
click at [275, 400] on img at bounding box center [279, 414] width 103 height 93
drag, startPoint x: 1098, startPoint y: 21, endPoint x: 1080, endPoint y: 48, distance: 32.2
click at [1098, 21] on button "Close" at bounding box center [1102, 21] width 71 height 21
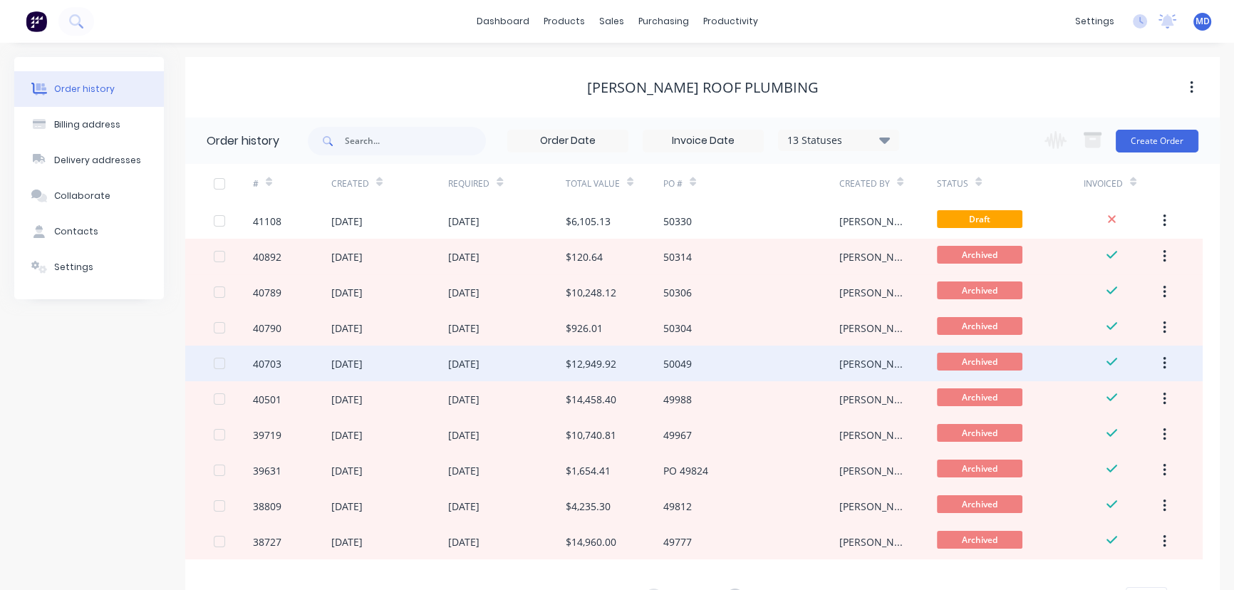
click at [581, 362] on div "$12,949.92" at bounding box center [591, 363] width 51 height 15
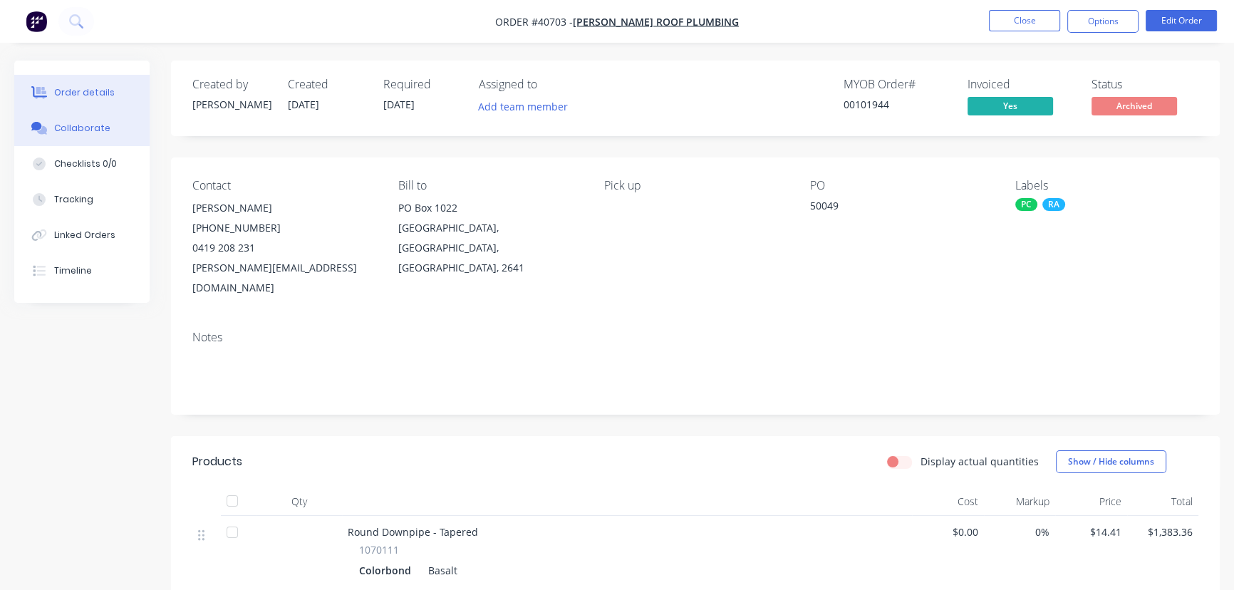
click at [78, 128] on div "Collaborate" at bounding box center [82, 128] width 56 height 13
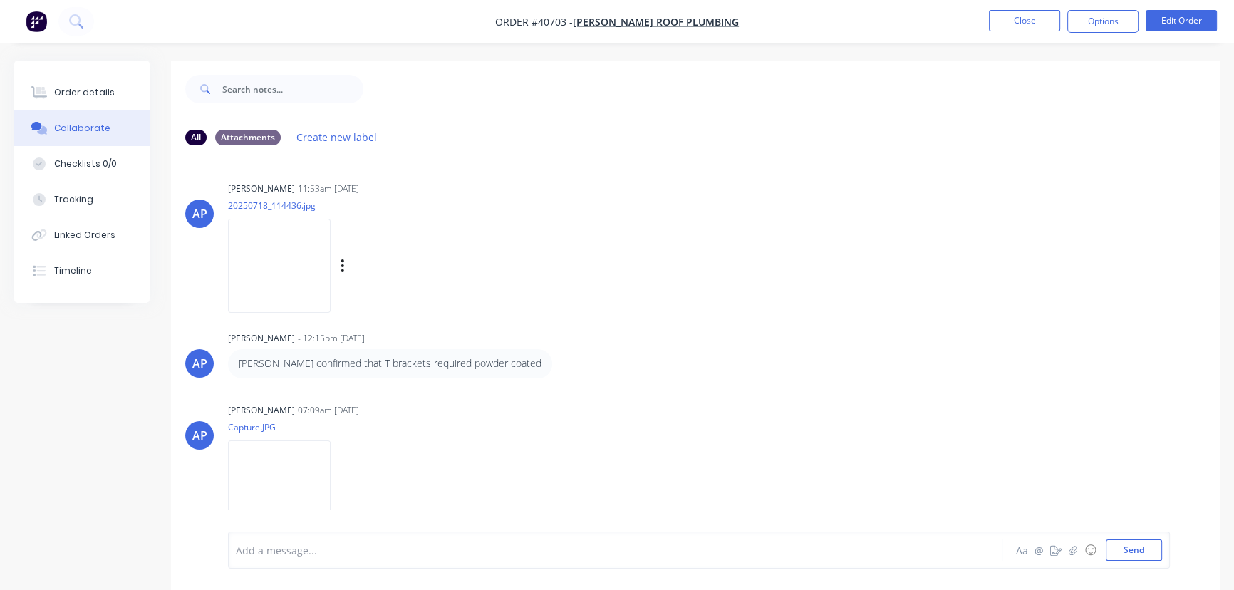
click at [267, 252] on img at bounding box center [279, 265] width 103 height 93
click at [286, 472] on img at bounding box center [279, 486] width 103 height 93
drag, startPoint x: 239, startPoint y: 361, endPoint x: 482, endPoint y: 360, distance: 242.9
click at [482, 360] on p "Ron confirmed that T brackets required powder coated" at bounding box center [390, 363] width 303 height 14
copy p "Ron confirmed that T brackets required powder coated"
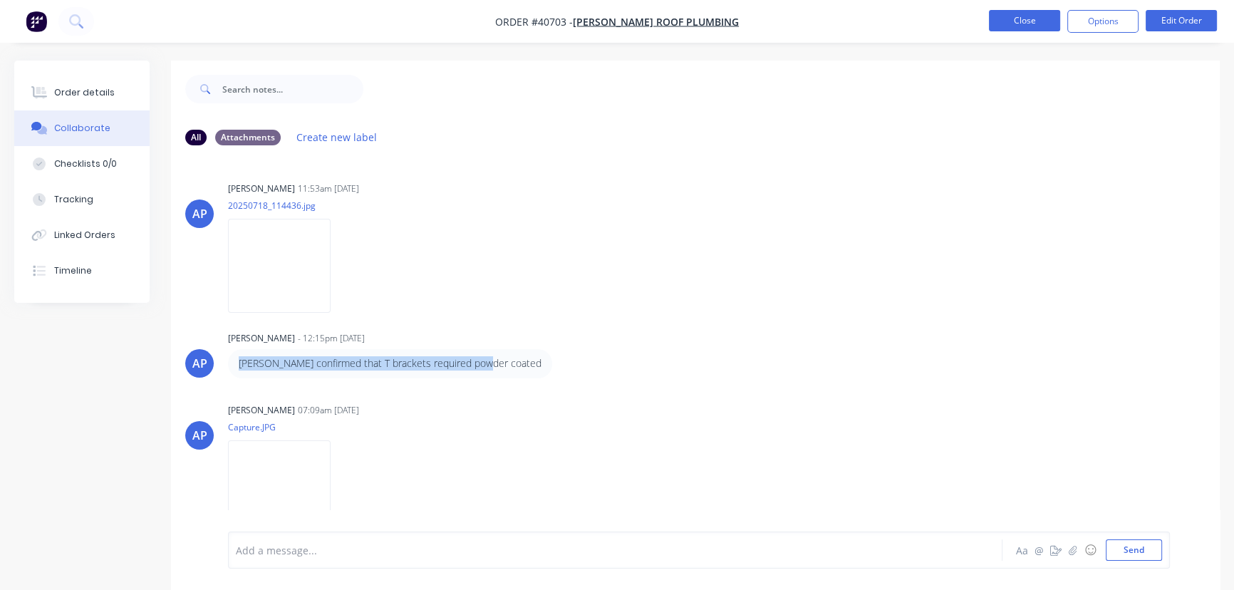
click at [1023, 19] on button "Close" at bounding box center [1024, 20] width 71 height 21
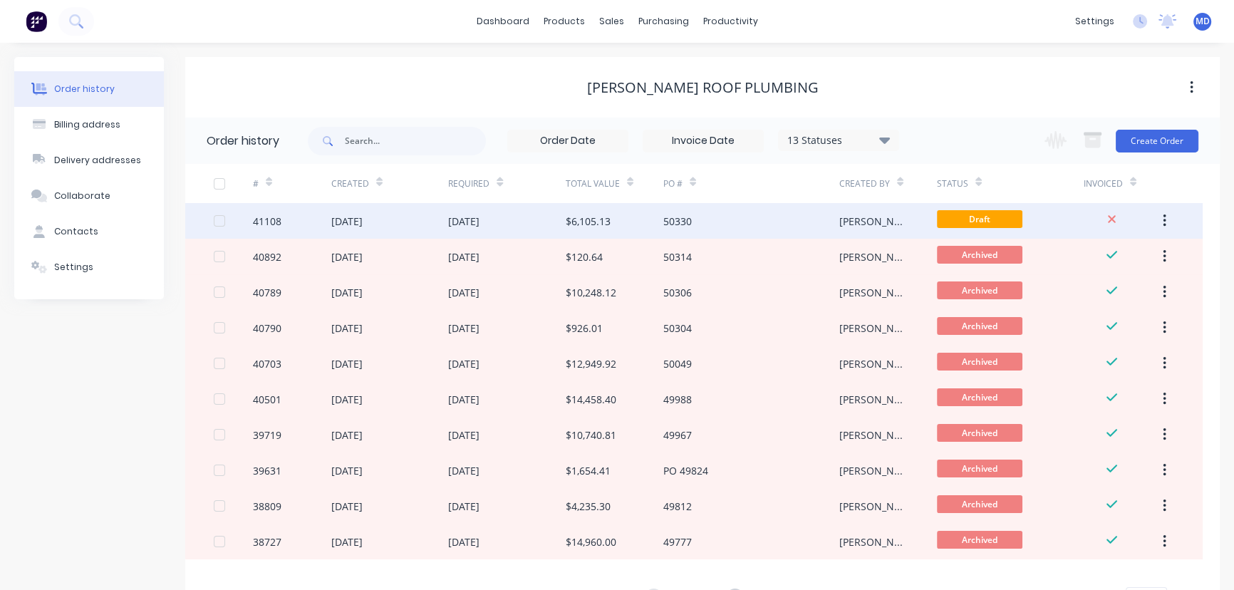
click at [609, 215] on div "$6,105.13" at bounding box center [588, 221] width 45 height 15
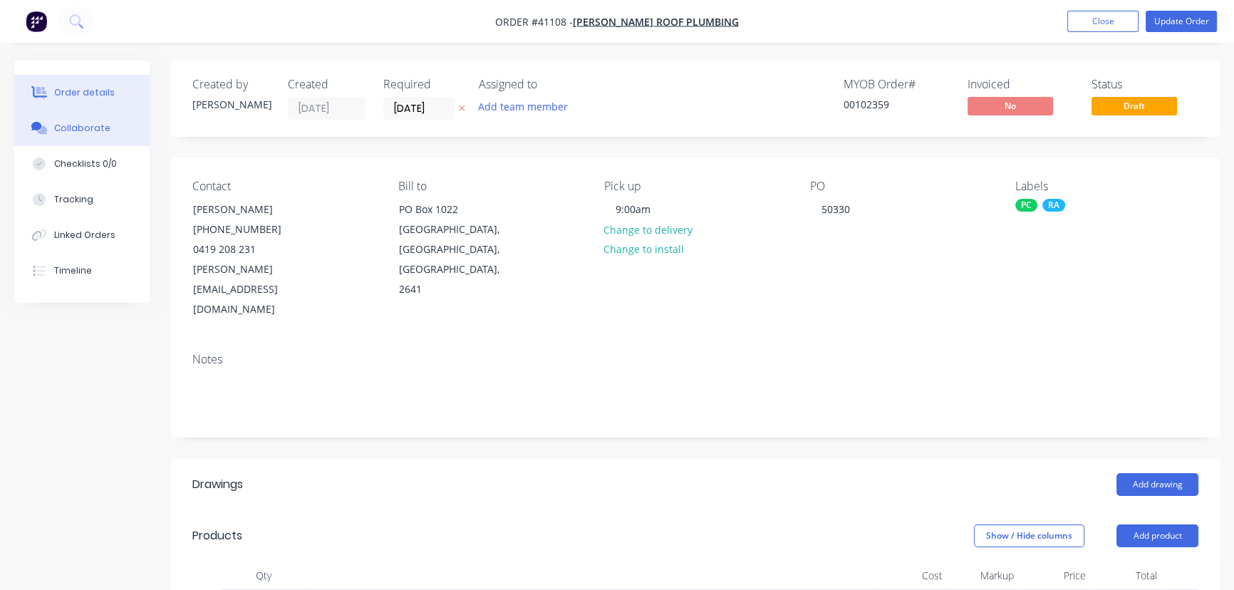
click at [71, 120] on button "Collaborate" at bounding box center [81, 128] width 135 height 36
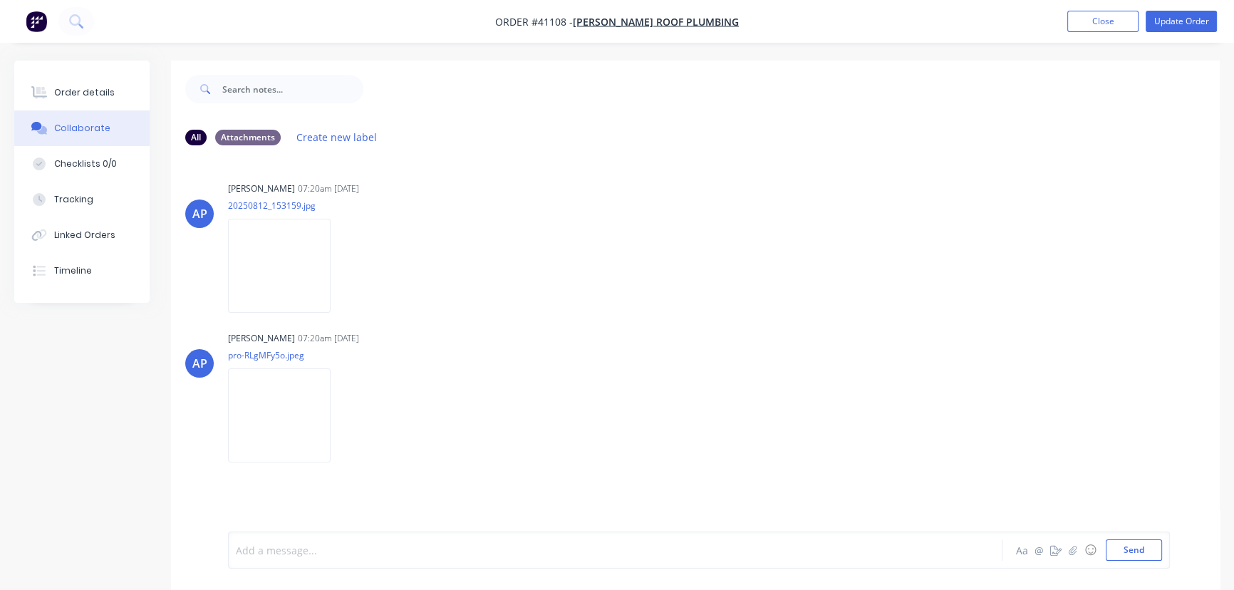
drag, startPoint x: 385, startPoint y: 547, endPoint x: 374, endPoint y: 551, distance: 11.5
click at [383, 548] on div at bounding box center [583, 550] width 694 height 15
drag, startPoint x: 323, startPoint y: 551, endPoint x: 365, endPoint y: 561, distance: 43.9
click at [323, 551] on span "Ron confirmed that T brackets required powder coated" at bounding box center [398, 550] width 324 height 14
click at [399, 551] on span "Ron confirmed that the T brackets required powder coated" at bounding box center [407, 550] width 343 height 14
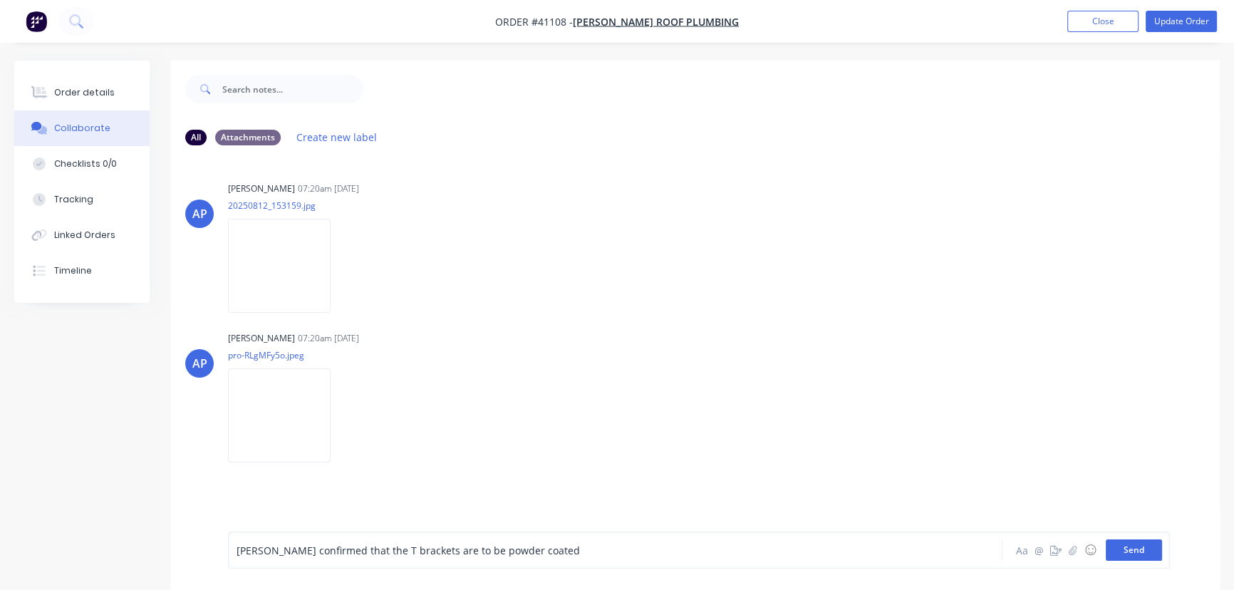
click at [1130, 548] on button "Send" at bounding box center [1133, 549] width 56 height 21
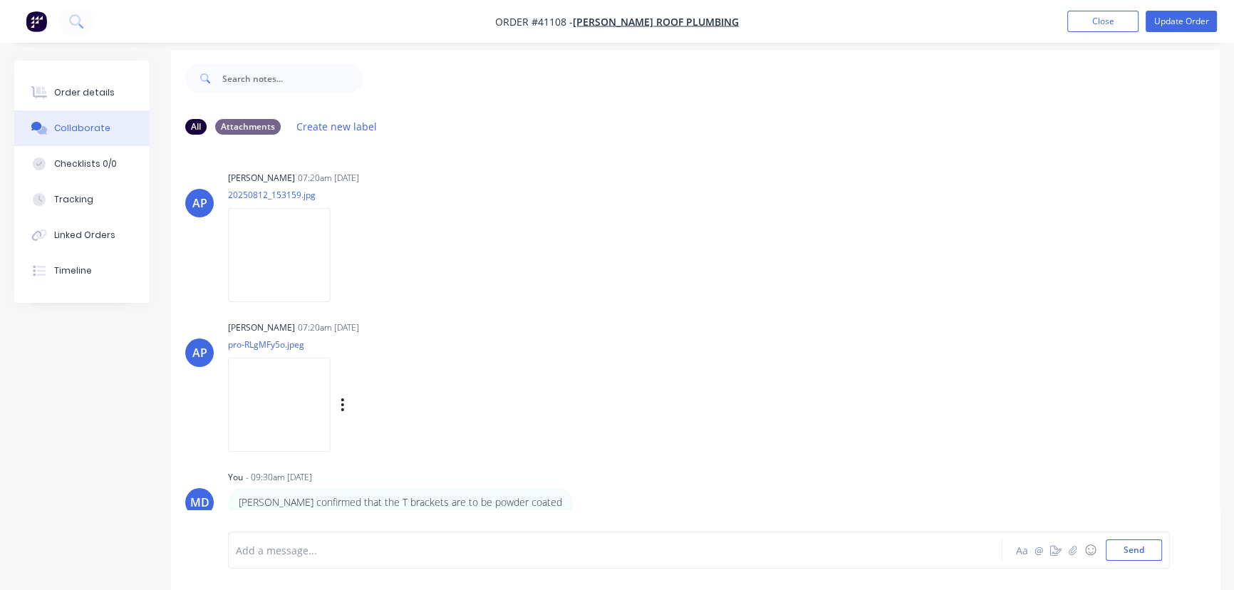
scroll to position [21, 0]
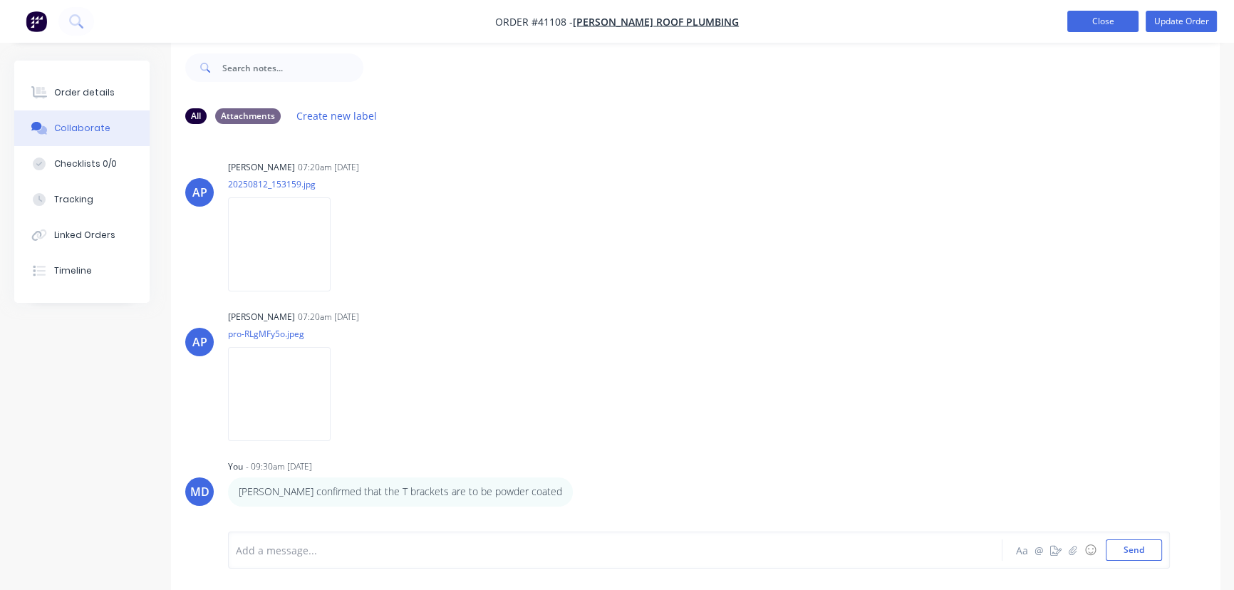
click at [1097, 21] on button "Close" at bounding box center [1102, 21] width 71 height 21
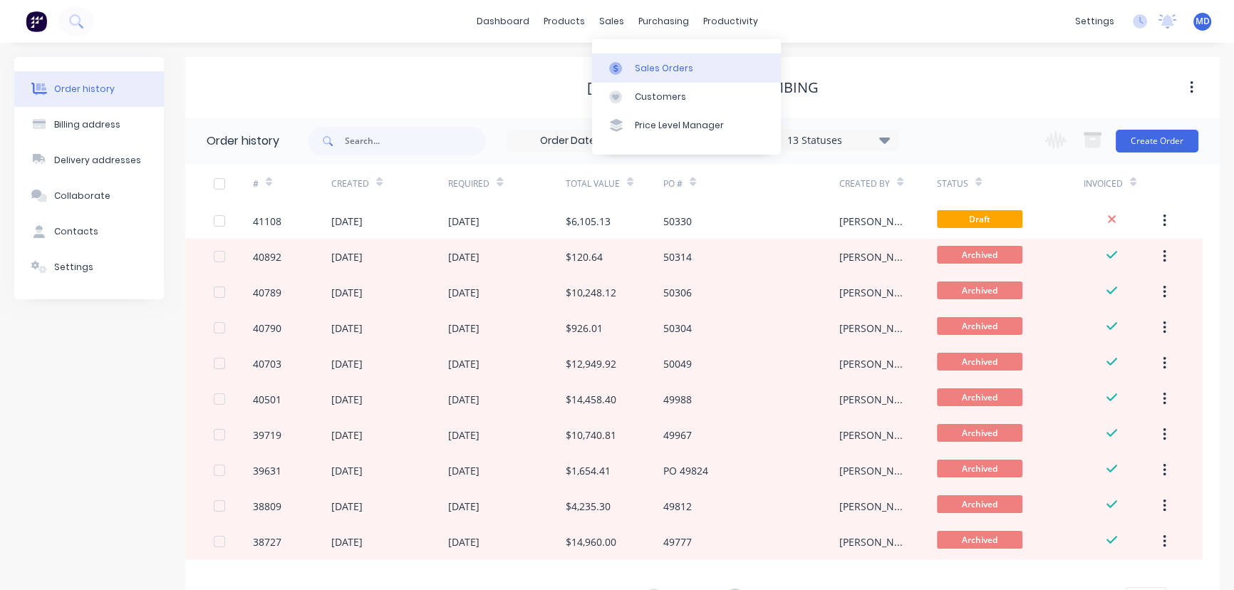
click at [661, 58] on link "Sales Orders" at bounding box center [686, 67] width 189 height 28
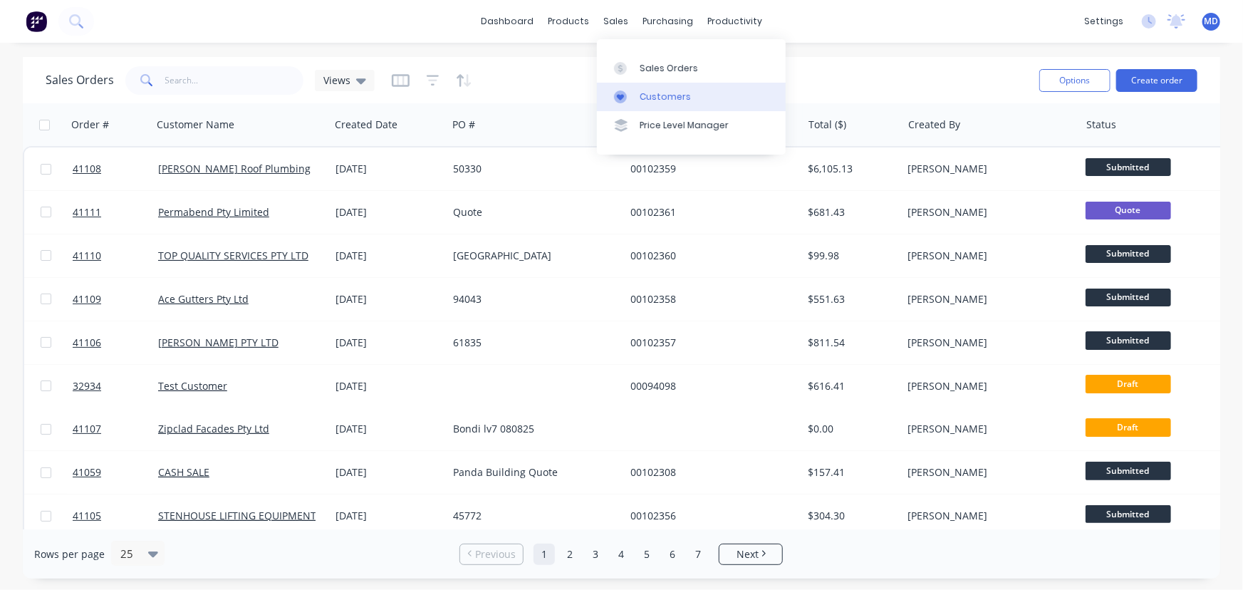
click at [662, 98] on div "Customers" at bounding box center [665, 96] width 51 height 13
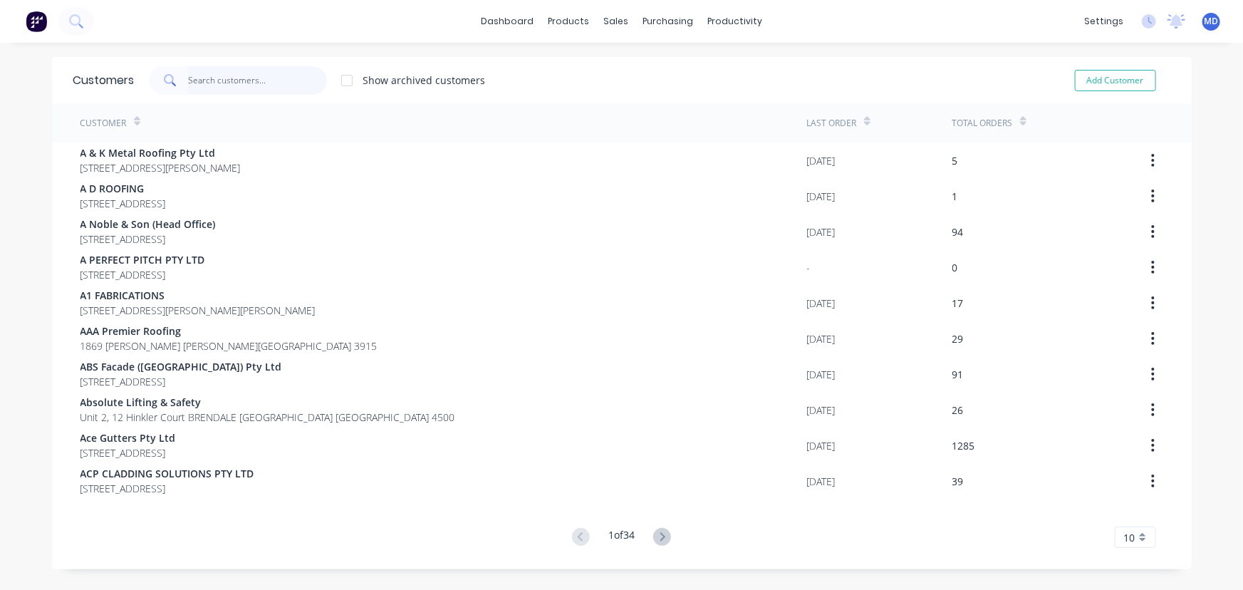
click at [247, 85] on input "text" at bounding box center [257, 80] width 139 height 28
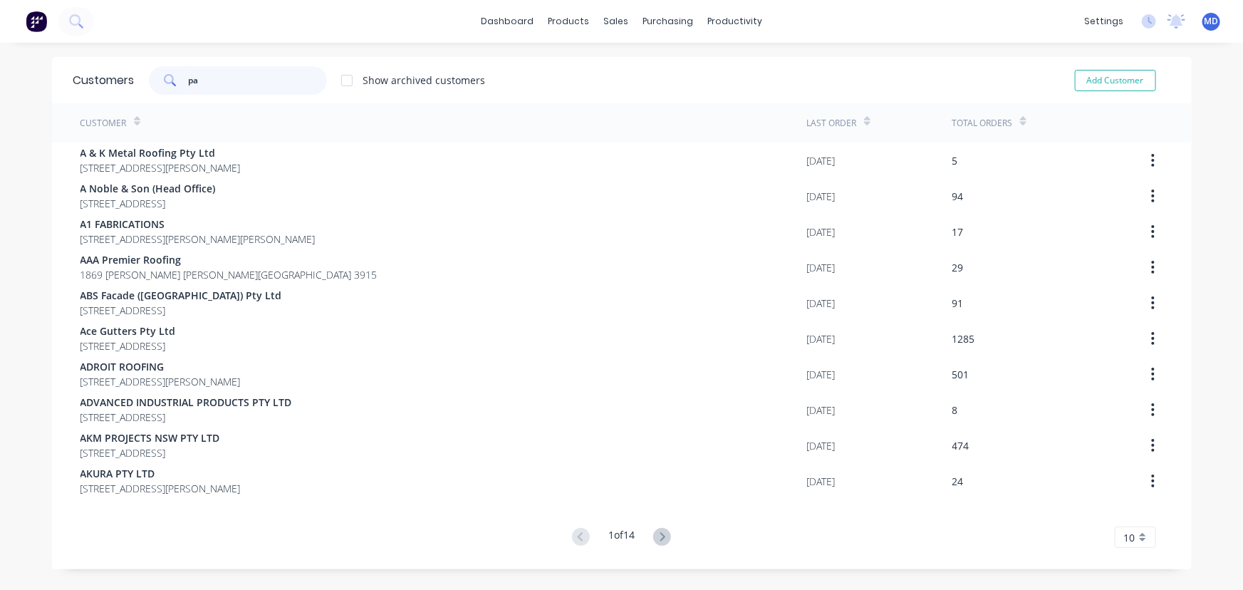
type input "p"
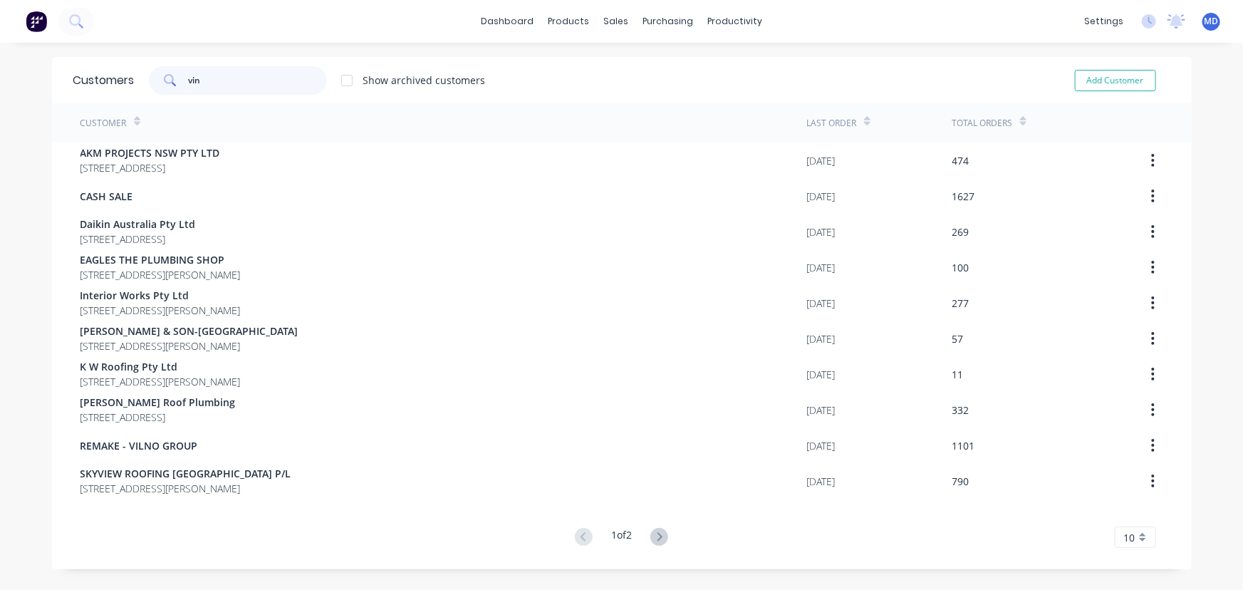
type input "vin"
click at [654, 523] on div "Customer Last Order Total Orders AKM PROJECTS NSW PTY LTD PO BOX 2209 NORMANHUR…" at bounding box center [622, 325] width 1140 height 444
click at [655, 530] on icon at bounding box center [659, 537] width 18 height 18
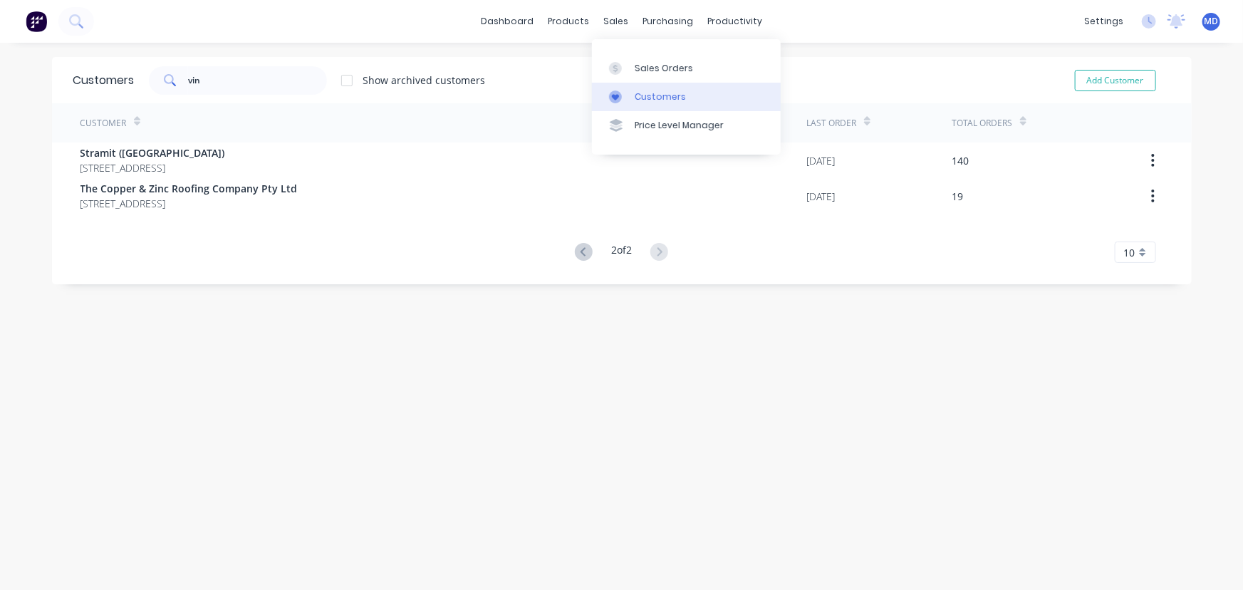
click at [652, 93] on div "Customers" at bounding box center [660, 96] width 51 height 13
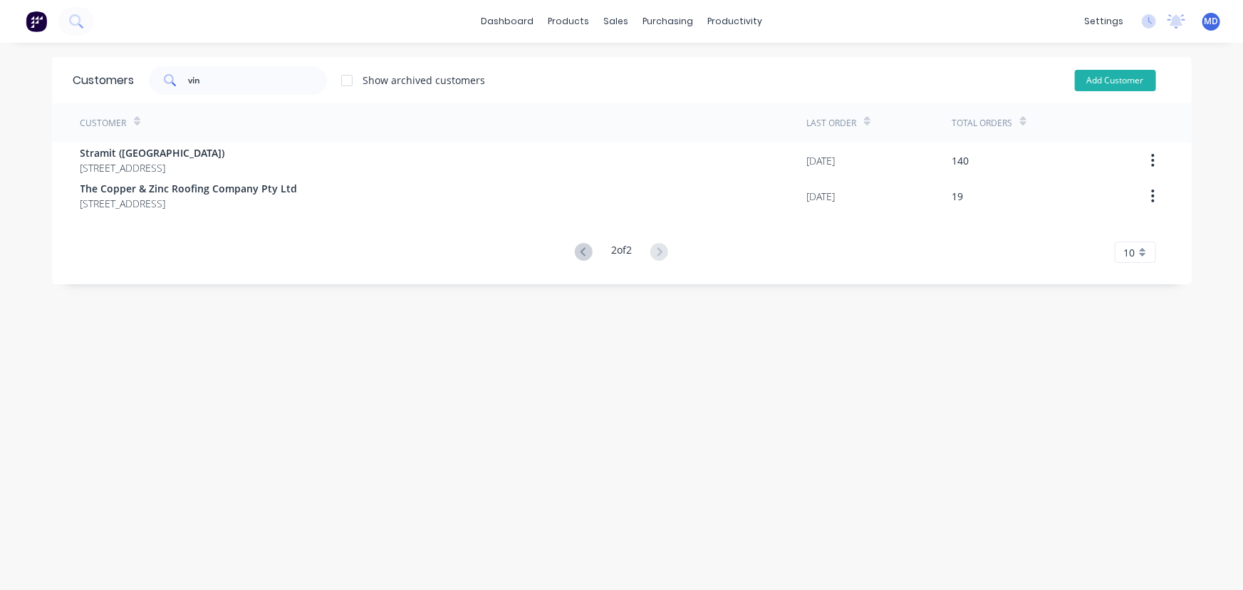
click at [1097, 76] on button "Add Customer" at bounding box center [1115, 80] width 81 height 21
select select "AU"
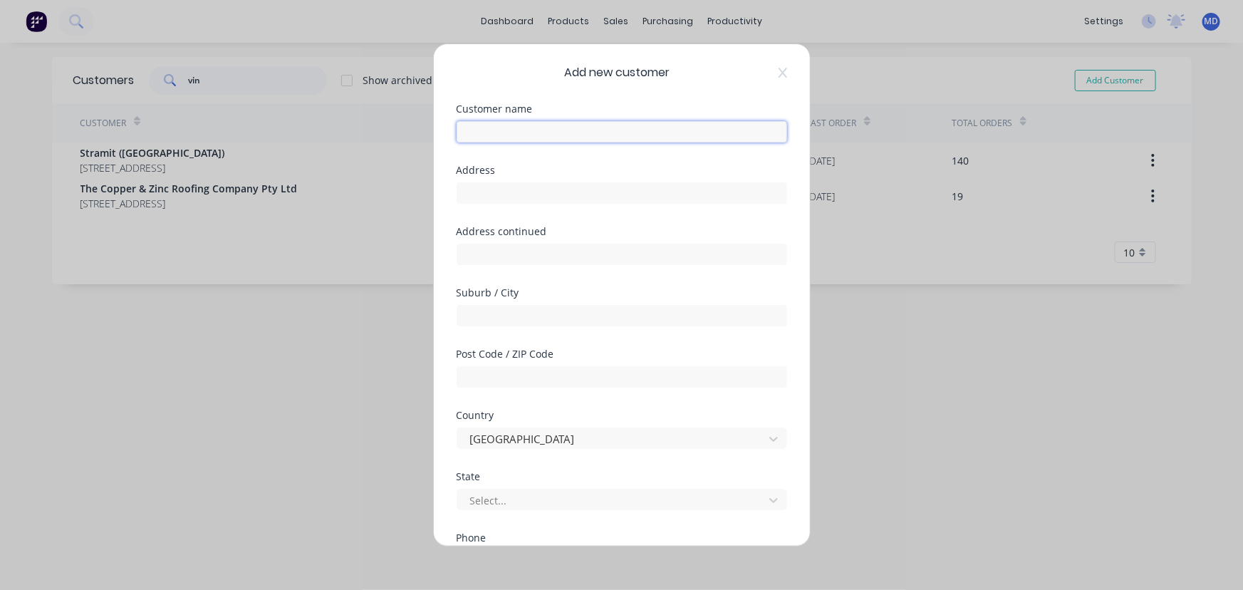
click at [605, 125] on input "text" at bounding box center [622, 131] width 331 height 21
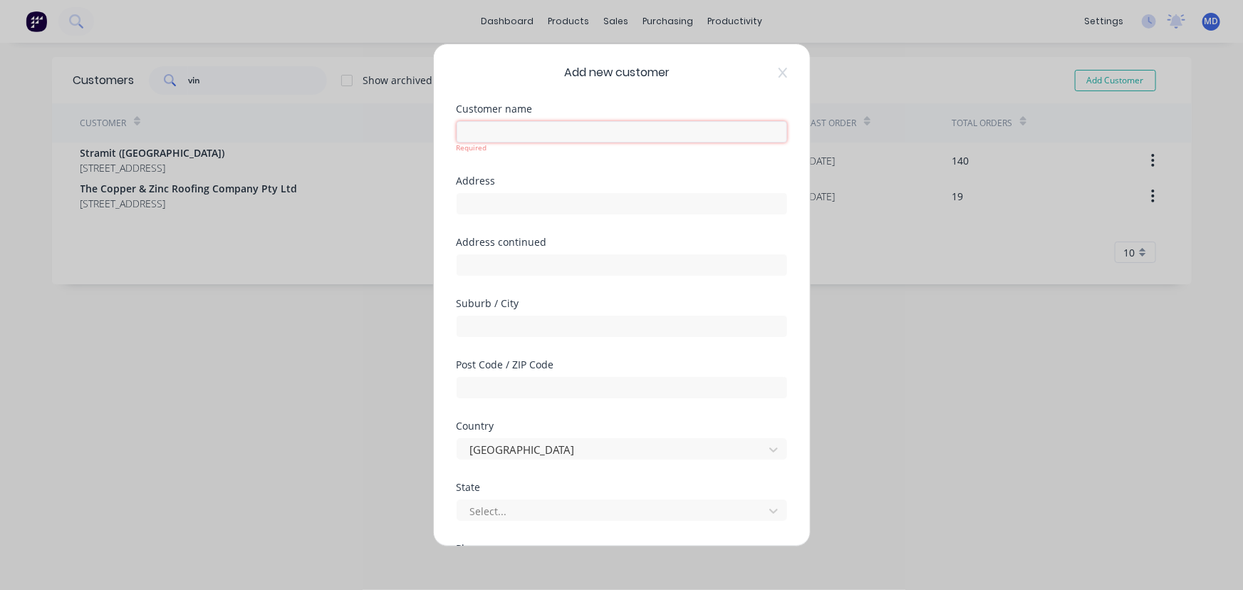
click at [548, 138] on input "text" at bounding box center [622, 131] width 331 height 21
type input "Panda Building Materials - CASH SALE"
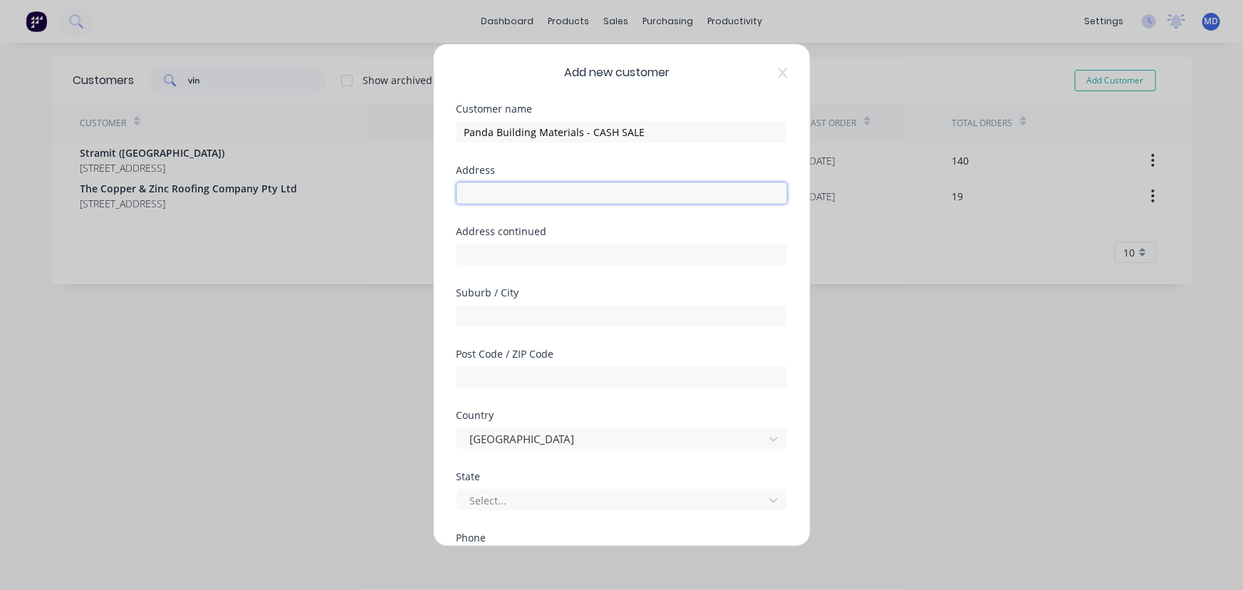
click at [635, 187] on input "text" at bounding box center [622, 192] width 331 height 21
type input "8 Pat Devlin Close"
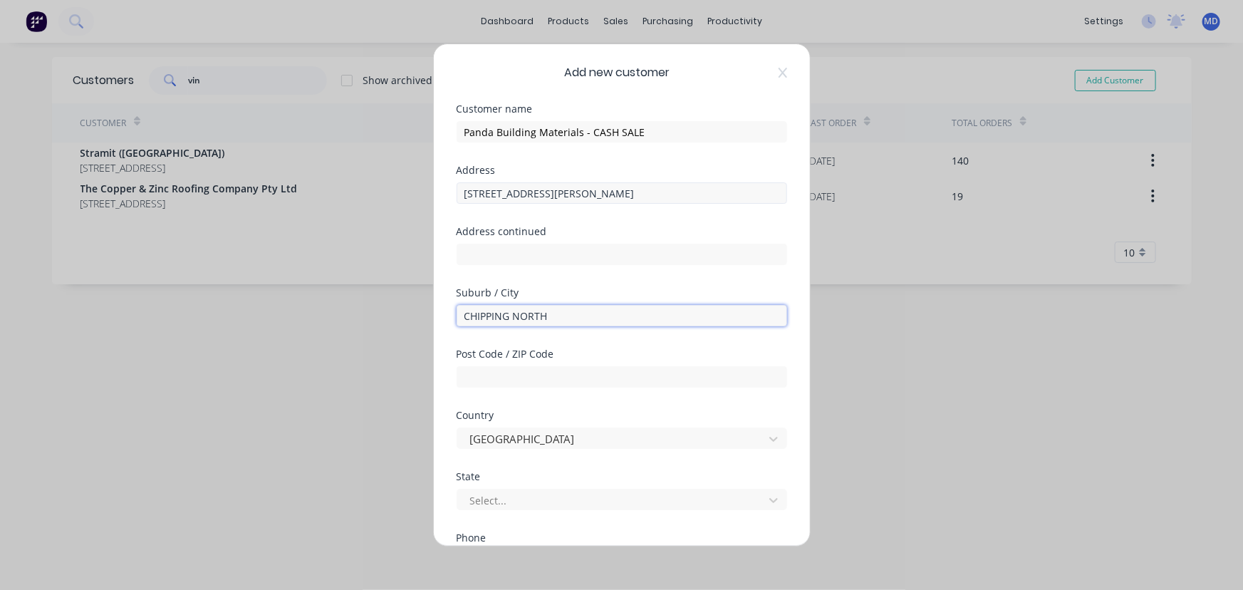
type input "CHIPPING NORTH"
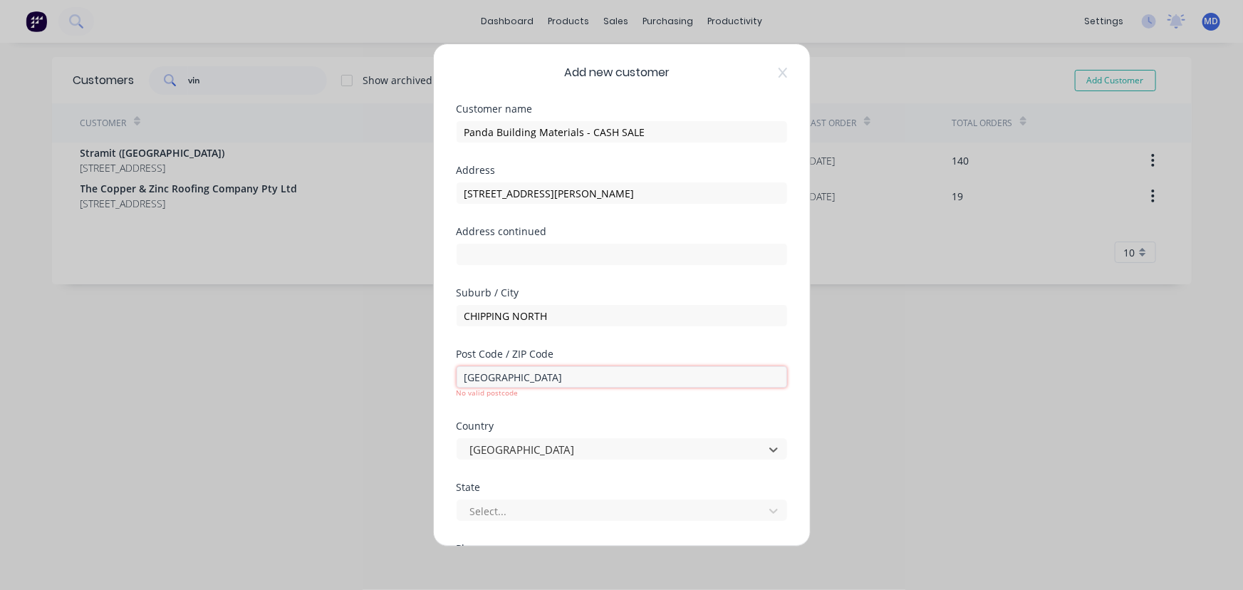
drag, startPoint x: 457, startPoint y: 372, endPoint x: 335, endPoint y: 335, distance: 126.6
click at [415, 363] on div "Add new customer Customer name Panda Building Materials - CASH SALE Address 8 P…" at bounding box center [621, 295] width 1243 height 590
click at [527, 372] on input "2170" at bounding box center [622, 376] width 331 height 21
type input "2170"
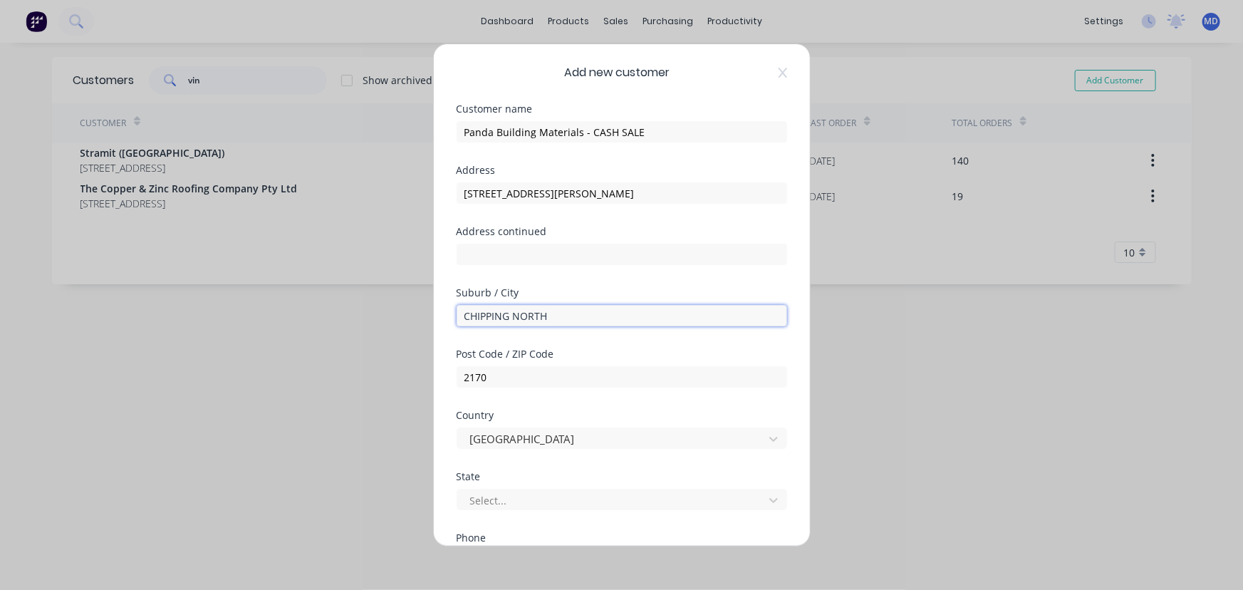
click at [588, 312] on input "CHIPPING NORTH" at bounding box center [622, 315] width 331 height 21
type input "CHIPPING NORTON"
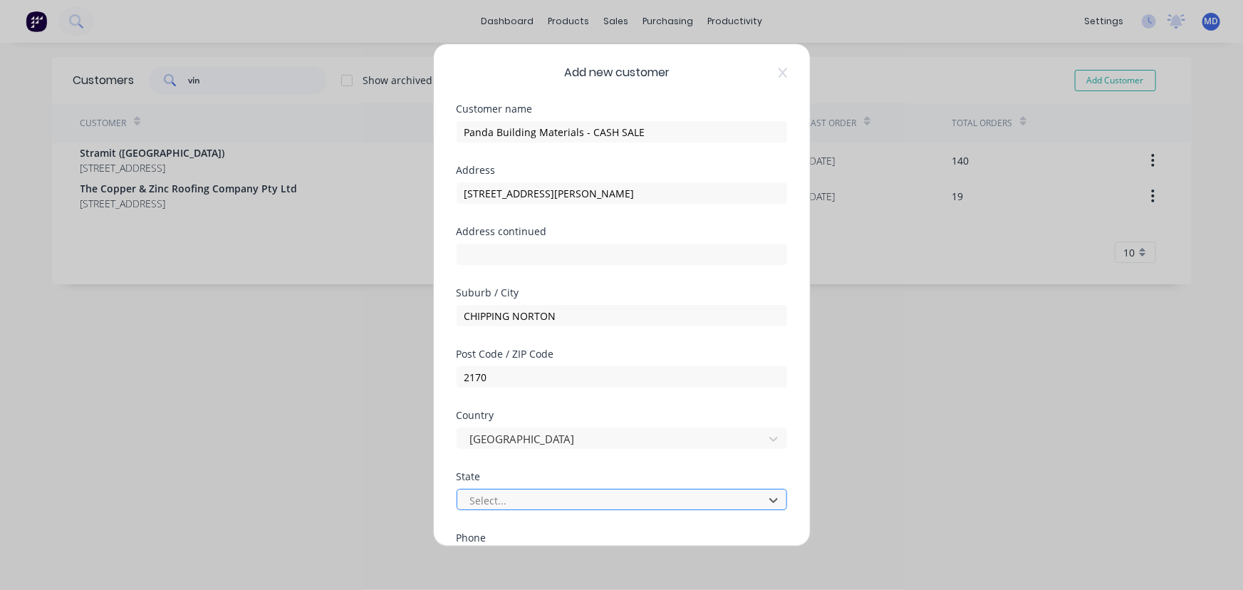
scroll to position [118, 0]
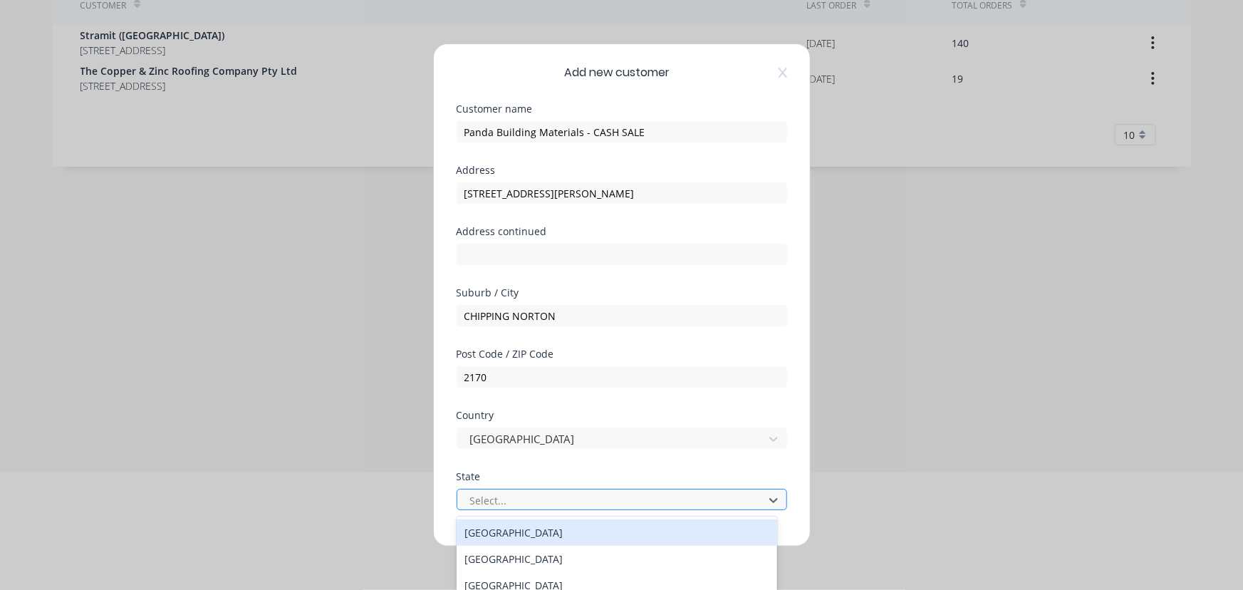
click at [557, 489] on div "Select..." at bounding box center [622, 499] width 331 height 21
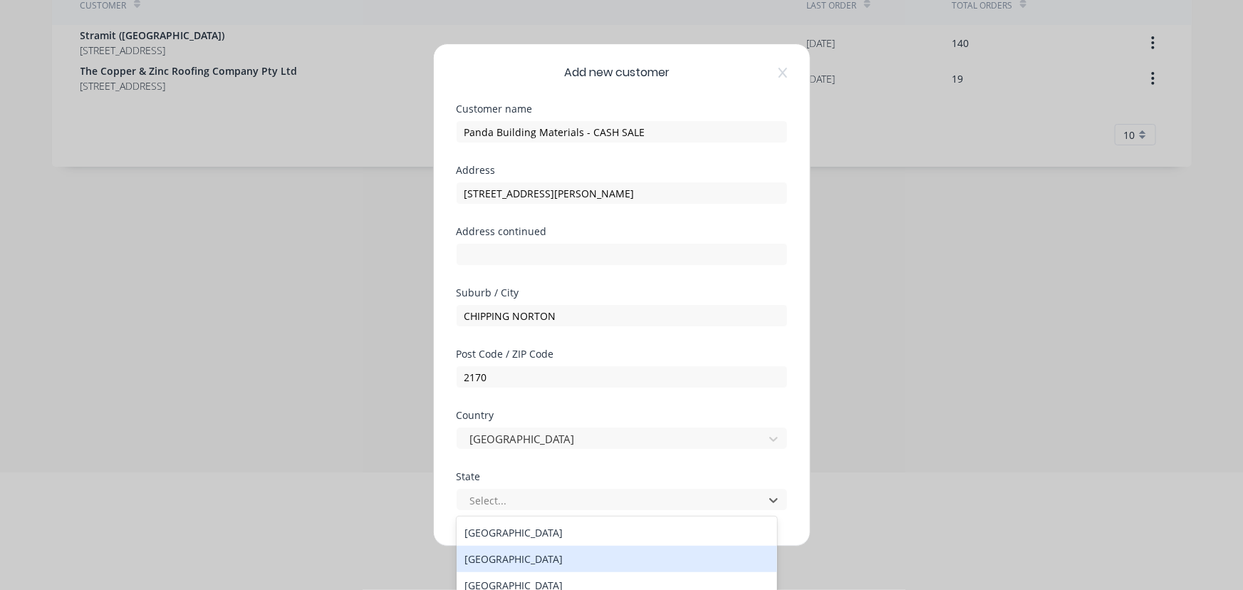
click at [530, 561] on div "New South Wales" at bounding box center [617, 559] width 321 height 26
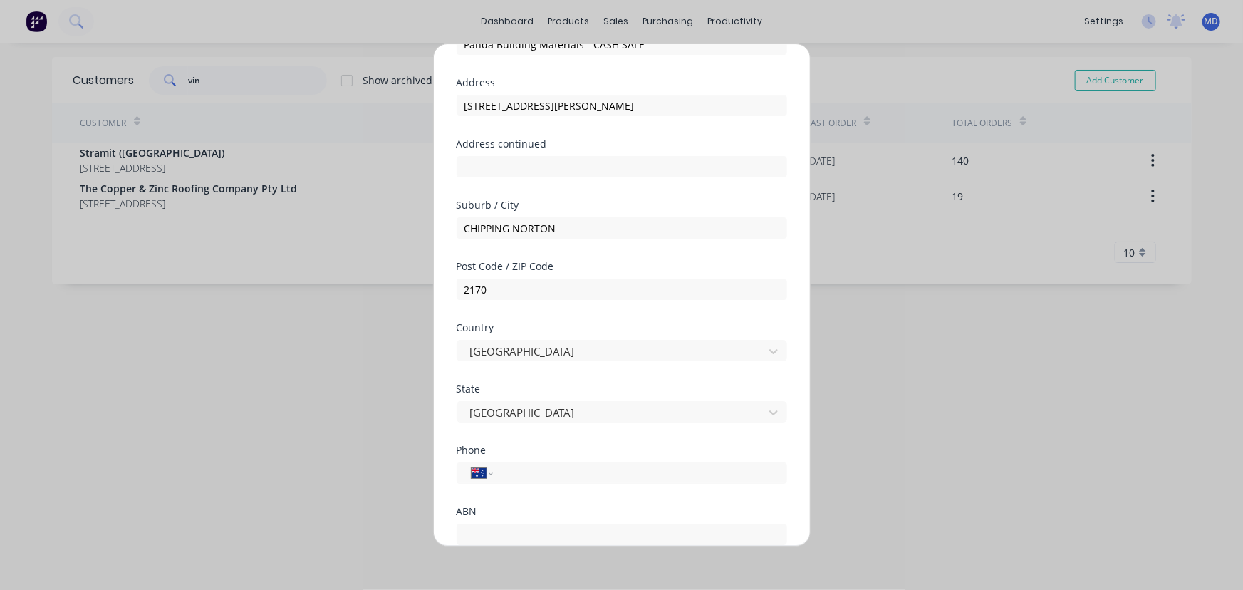
scroll to position [116, 0]
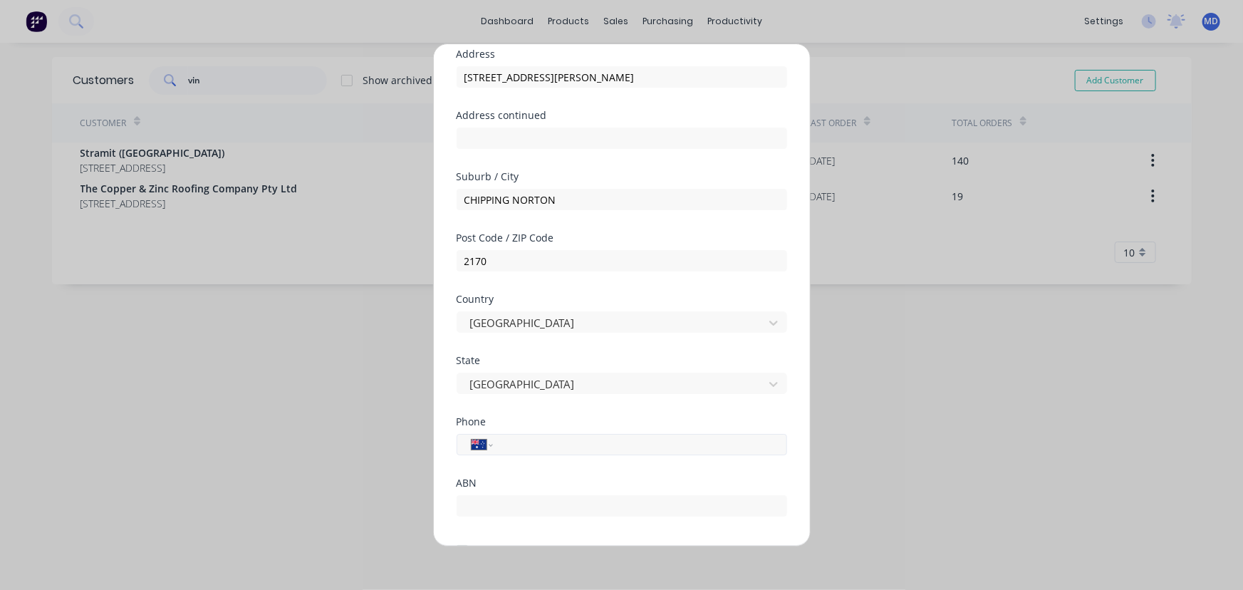
click at [627, 440] on input "tel" at bounding box center [637, 445] width 269 height 16
click at [563, 442] on input "0476" at bounding box center [637, 445] width 269 height 16
type input "0476 868 686"
click at [537, 516] on div "ABN" at bounding box center [622, 508] width 331 height 61
click at [529, 509] on input "text" at bounding box center [622, 505] width 331 height 21
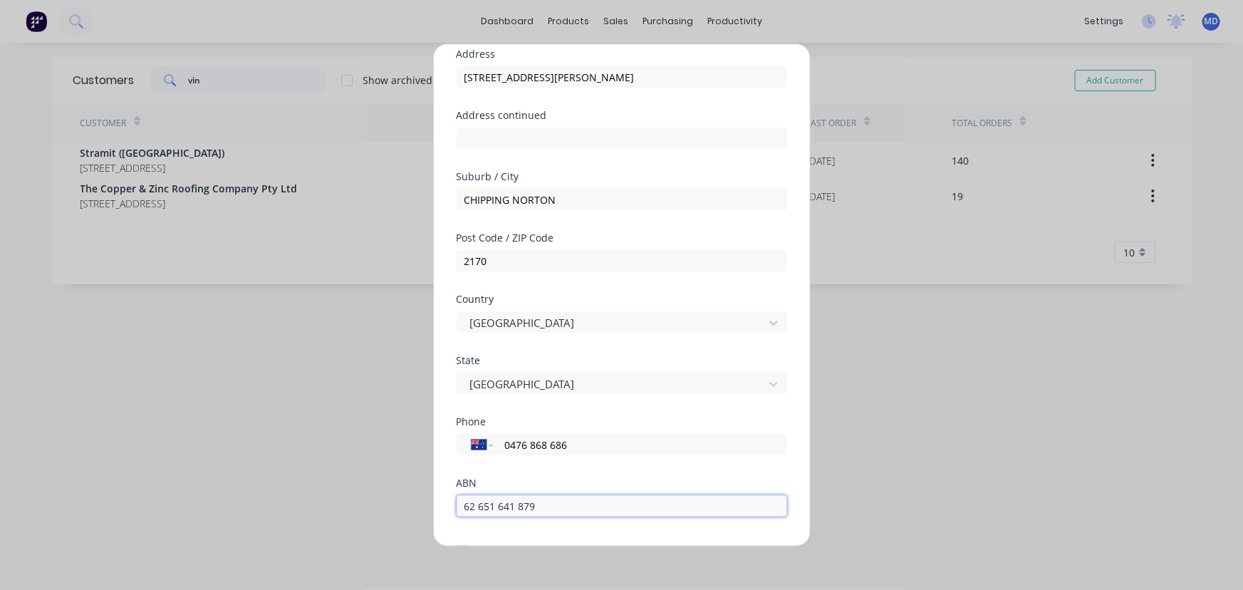
type input "62 651 641 879"
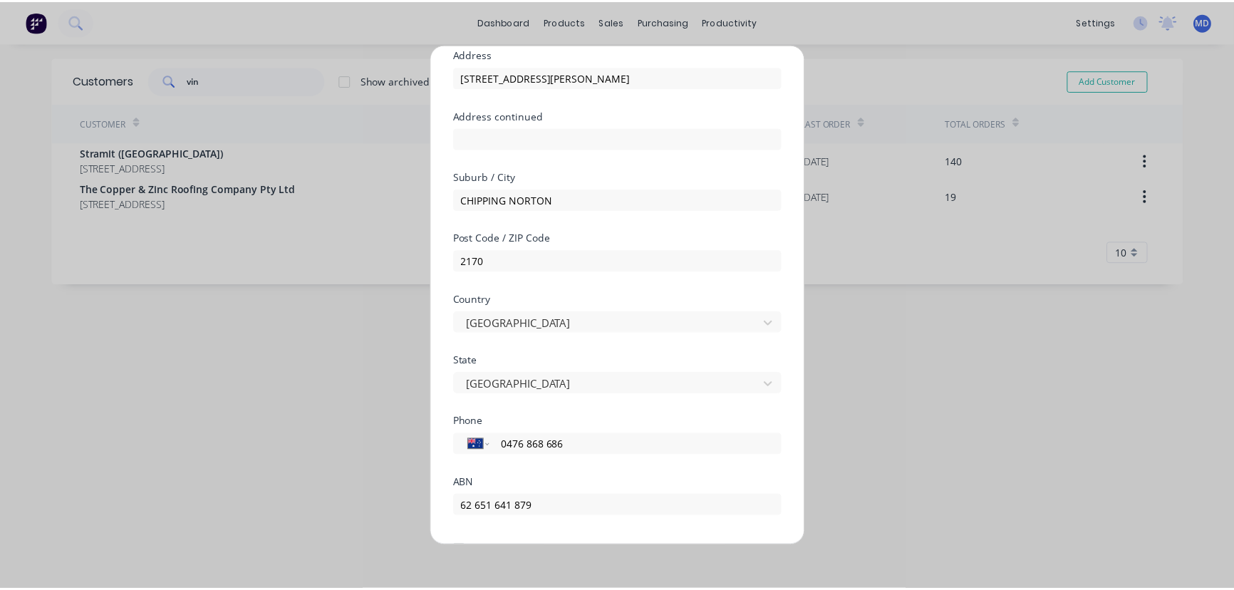
scroll to position [187, 0]
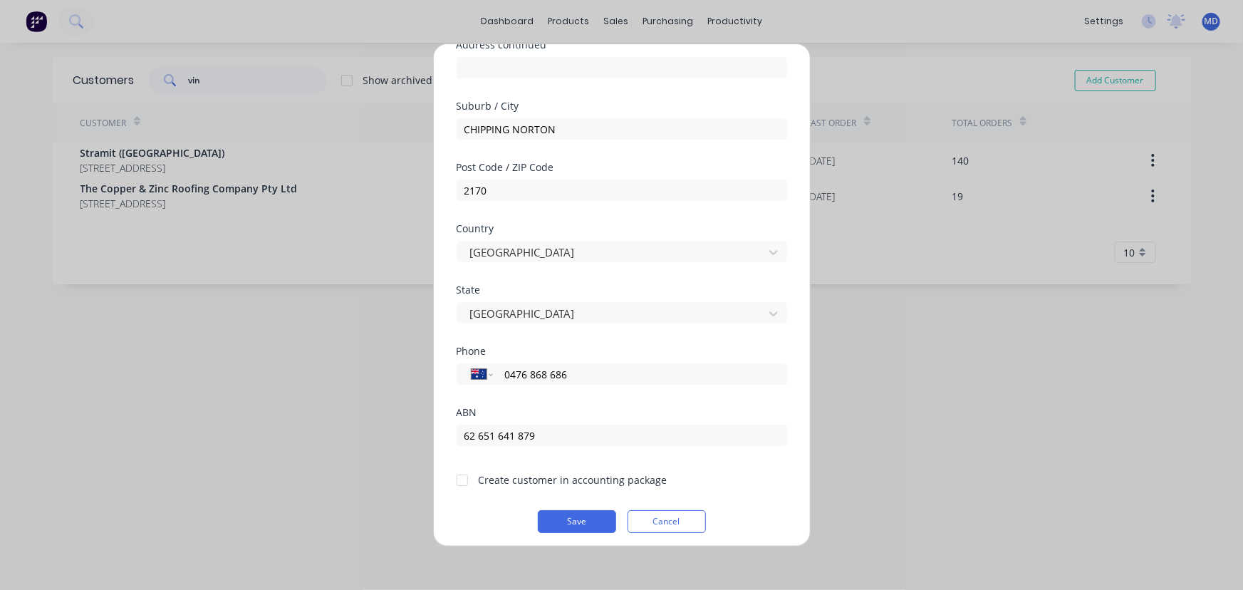
click at [462, 479] on div at bounding box center [462, 480] width 28 height 28
click at [563, 513] on button "Save" at bounding box center [577, 521] width 78 height 23
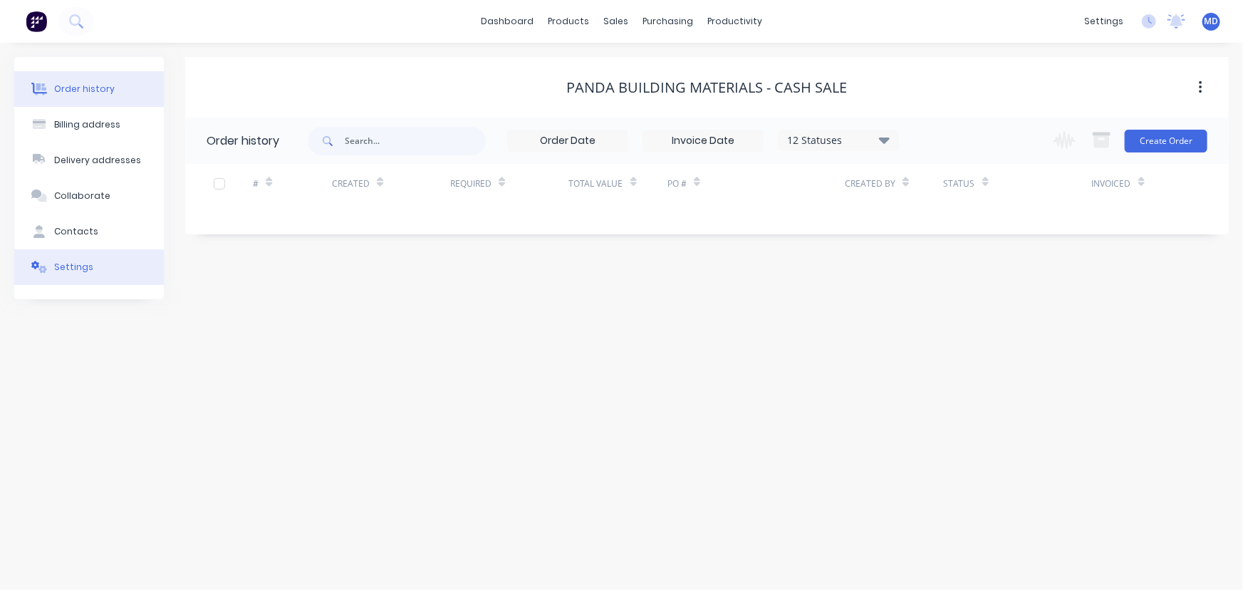
click at [65, 264] on div "Settings" at bounding box center [73, 267] width 39 height 13
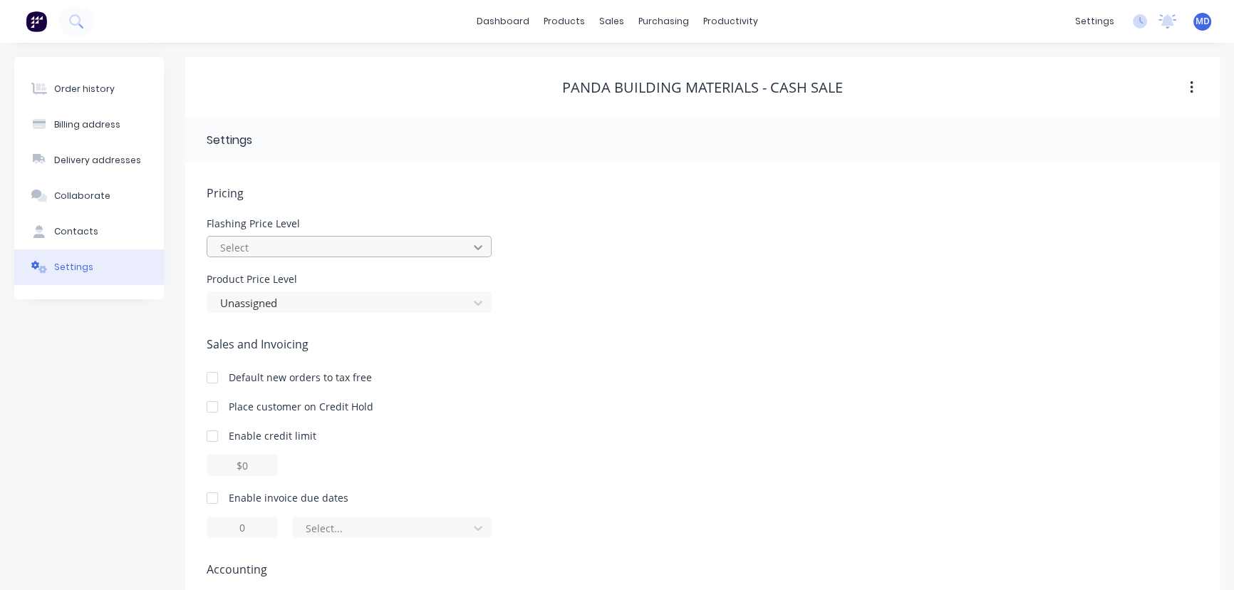
click at [482, 252] on icon at bounding box center [478, 247] width 14 height 14
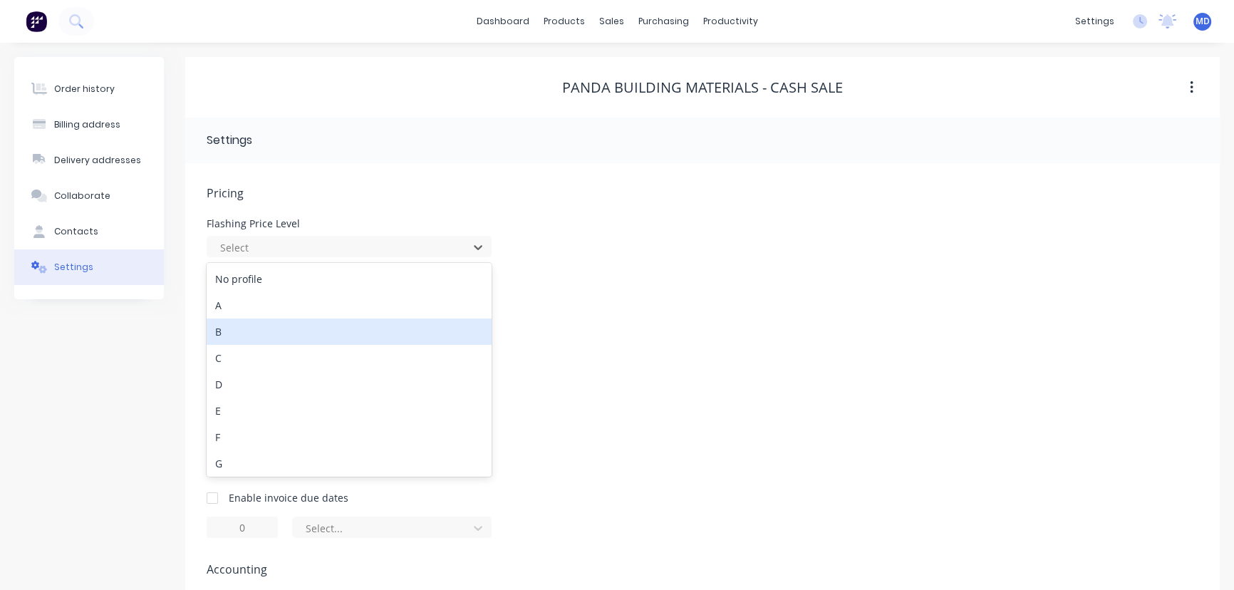
click at [253, 343] on div "B" at bounding box center [349, 331] width 285 height 26
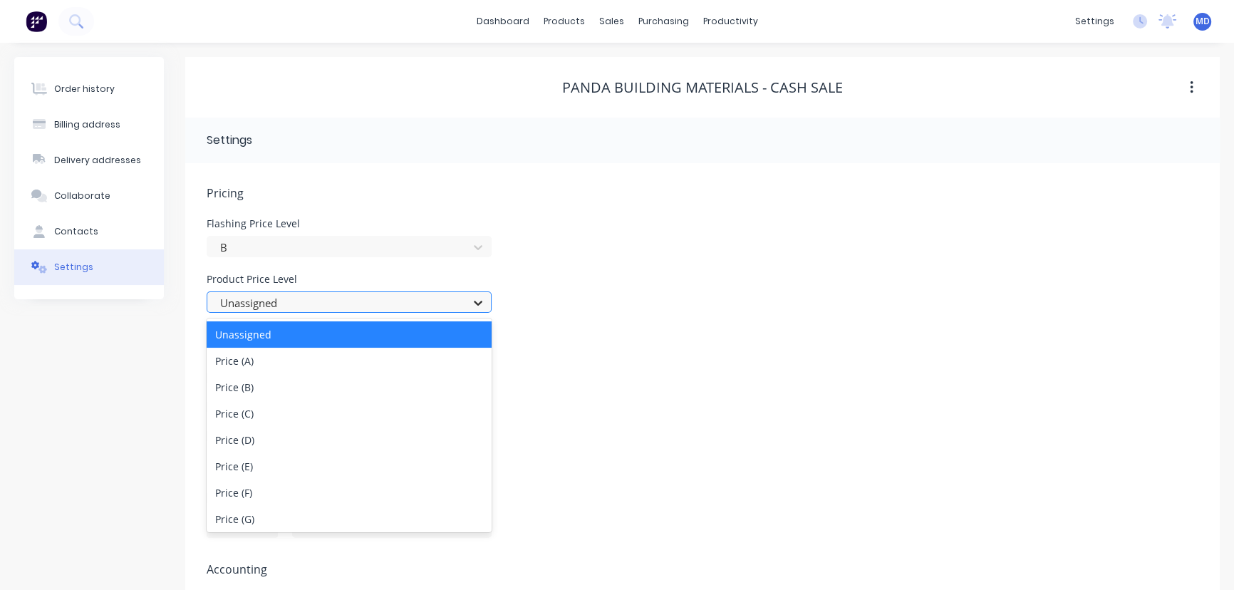
click at [478, 306] on icon at bounding box center [478, 303] width 14 height 14
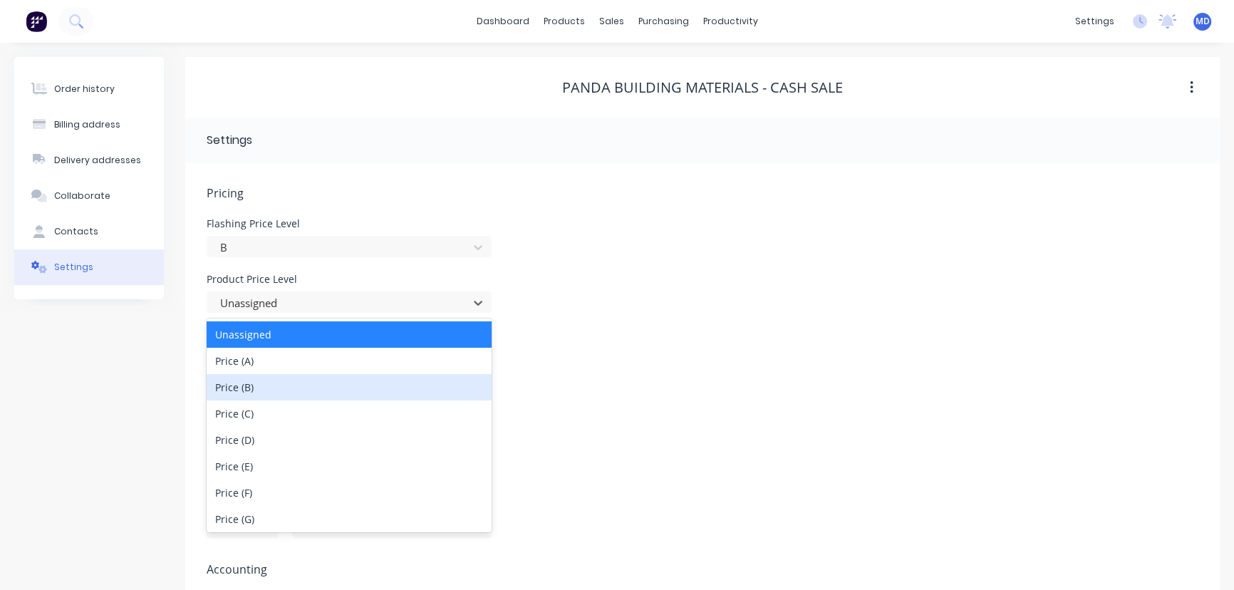
click at [285, 390] on div "Price (B)" at bounding box center [349, 387] width 285 height 26
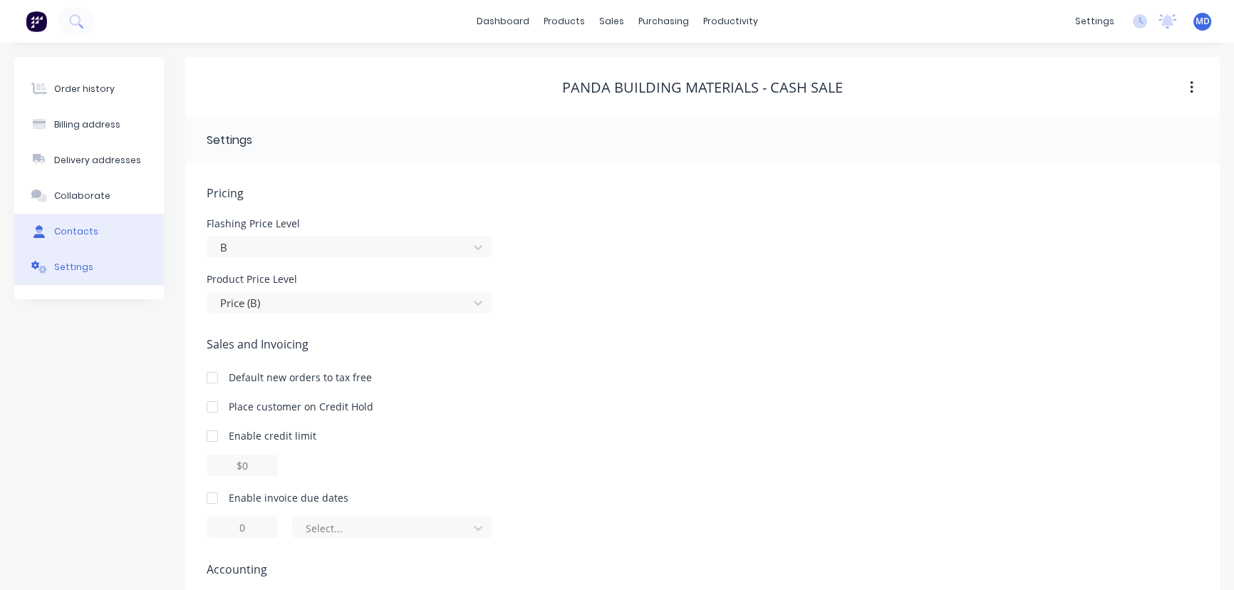
click at [66, 230] on div "Contacts" at bounding box center [76, 231] width 44 height 13
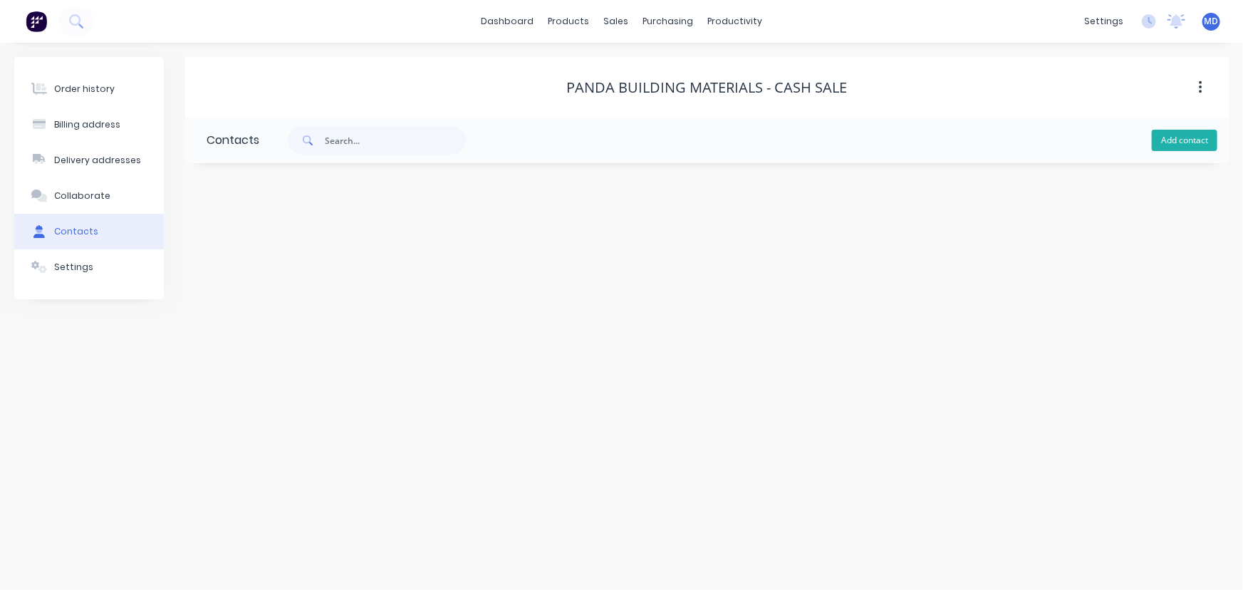
click at [1187, 140] on button "Add contact" at bounding box center [1185, 140] width 66 height 21
select select "AU"
click at [356, 237] on input "text" at bounding box center [323, 244] width 233 height 21
type input "a"
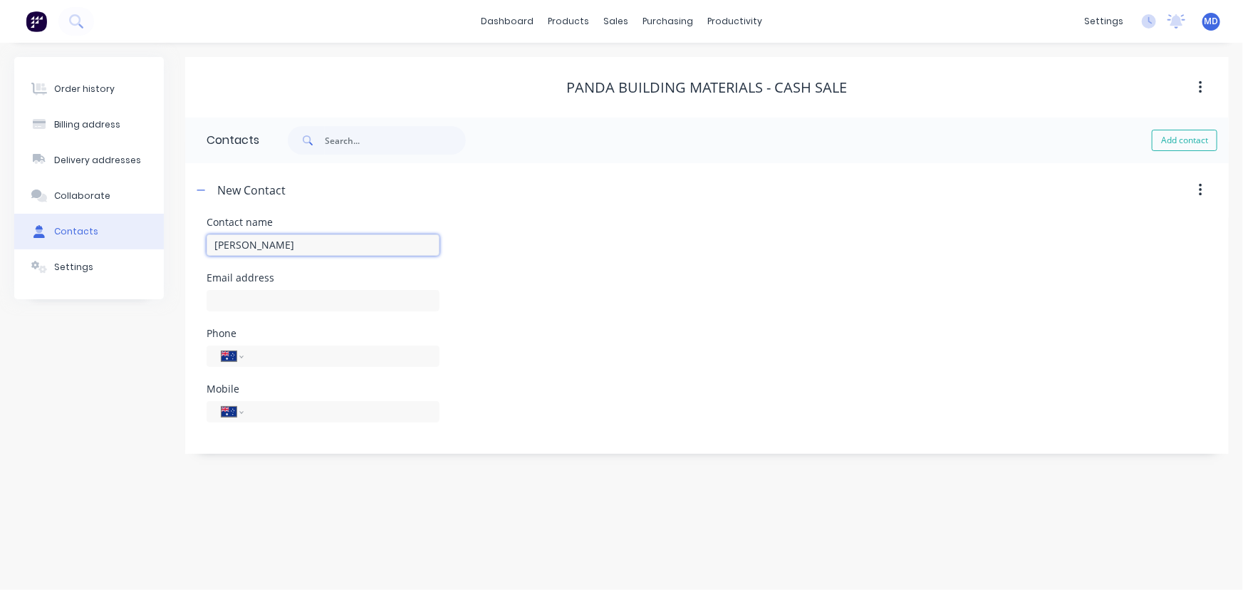
type input "Ann Mai"
select select "AU"
click at [313, 300] on input "text" at bounding box center [323, 300] width 233 height 21
paste input "Pandabuildingmaterials@outlook.com.au"
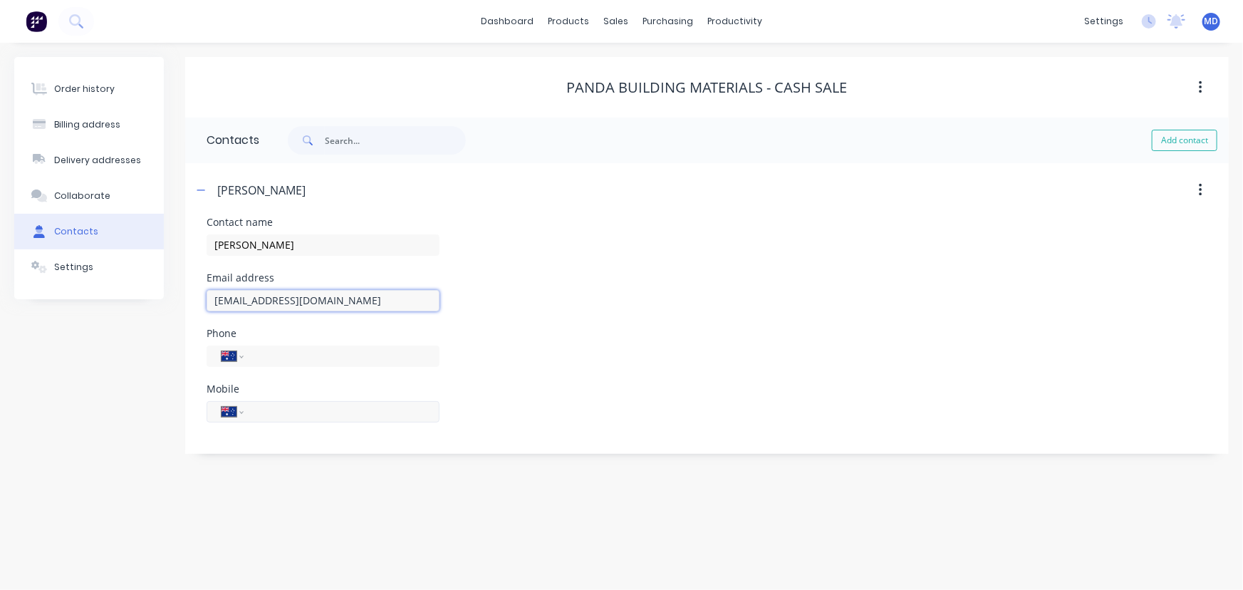
type input "Pandabuildingmaterials@outlook.com.au"
click at [321, 417] on input "tel" at bounding box center [339, 411] width 171 height 16
type input "0476 848 686"
click at [1189, 135] on button "Add contact" at bounding box center [1185, 140] width 66 height 21
select select "AU"
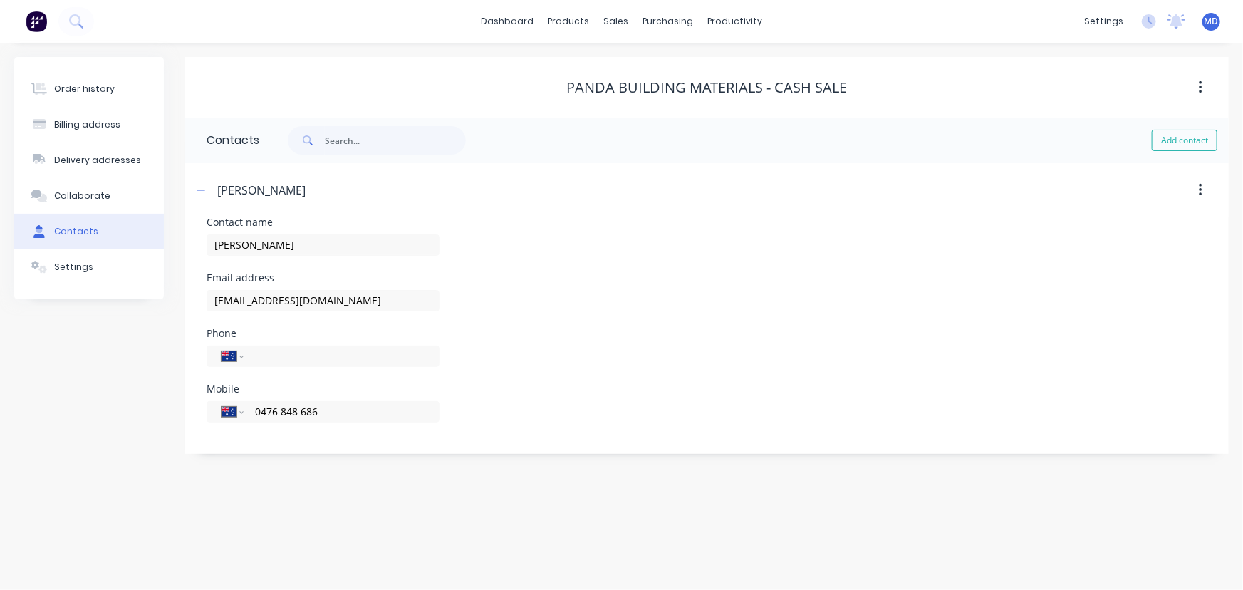
select select "AU"
click at [325, 244] on input "text" at bounding box center [323, 244] width 233 height 21
type input "Sun"
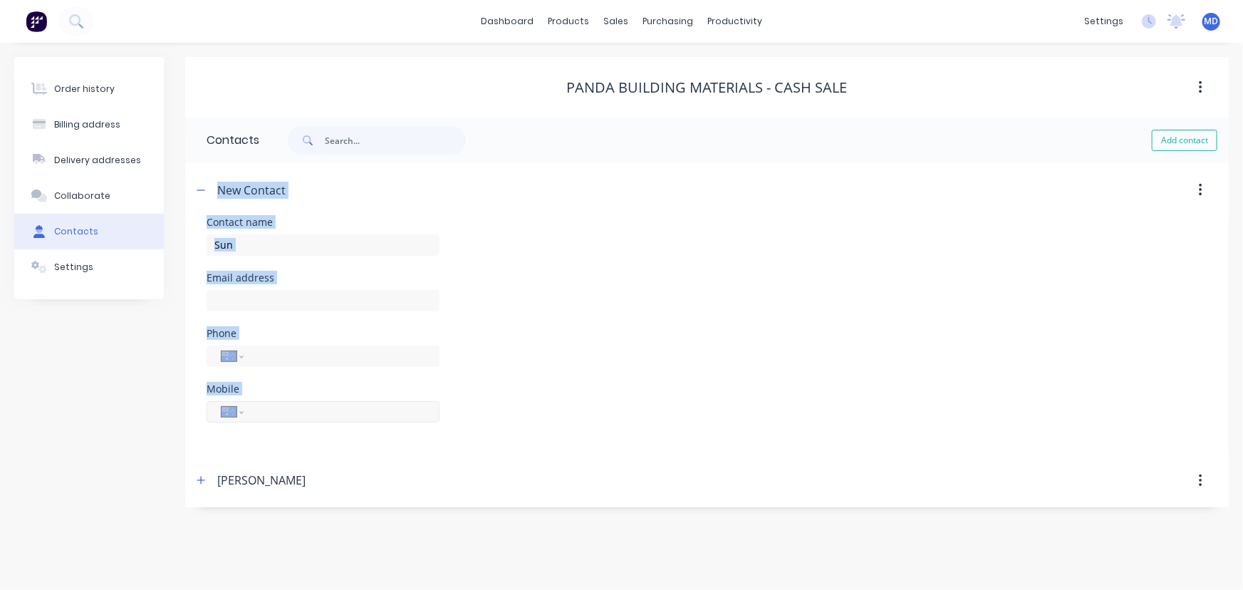
select select "AU"
click at [345, 414] on input "tel" at bounding box center [339, 411] width 171 height 16
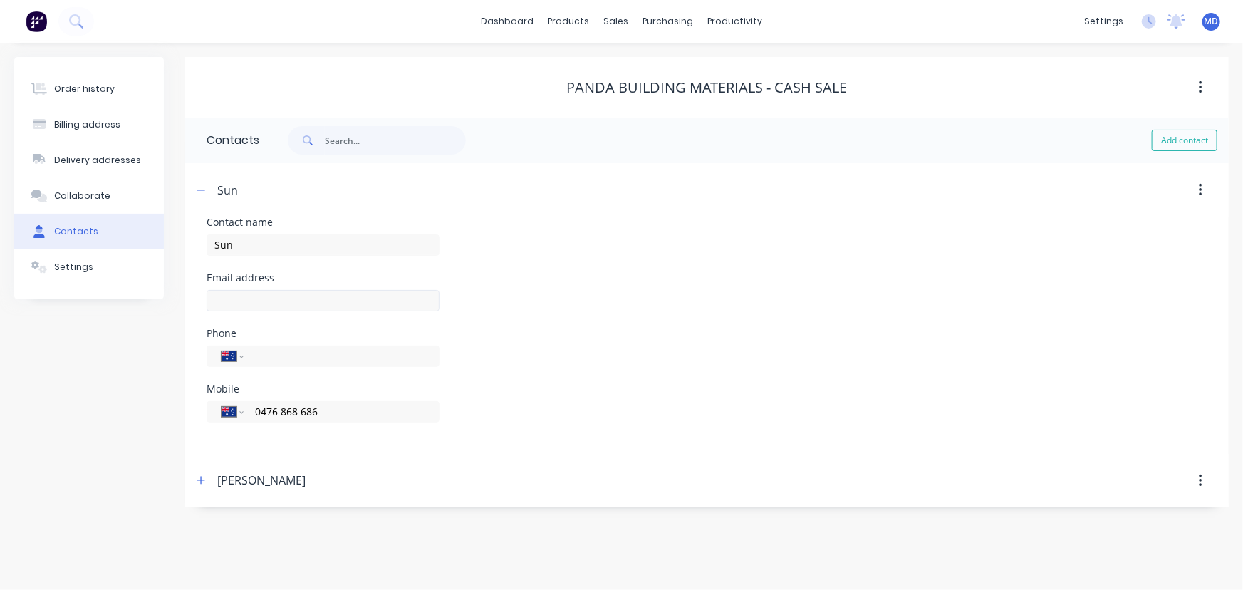
type input "0476 868 686"
click at [259, 298] on input "text" at bounding box center [323, 300] width 233 height 21
paste input "Pandabuildingmaterials@outlook.com.au"
type input "Pandabuildingmaterials@outlook.com.au"
click at [797, 274] on div "Email address Pandabuildingmaterials@outlook.com.au" at bounding box center [707, 301] width 1001 height 56
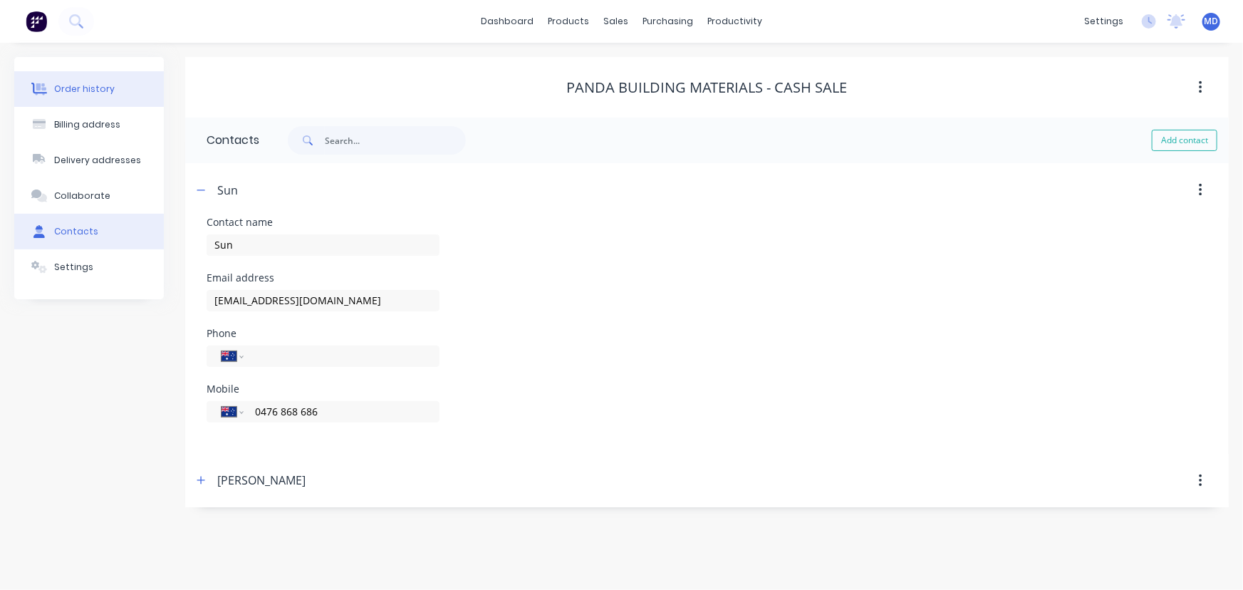
click at [92, 90] on div "Order history" at bounding box center [84, 89] width 61 height 13
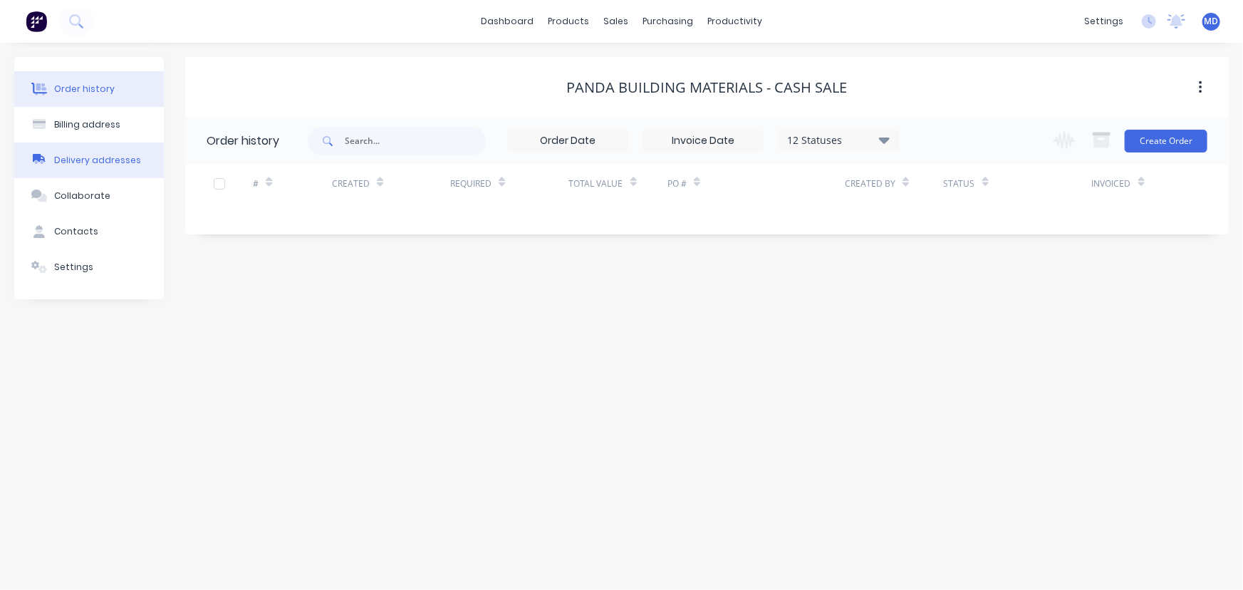
click at [84, 159] on div "Delivery addresses" at bounding box center [97, 160] width 87 height 13
select select "AU"
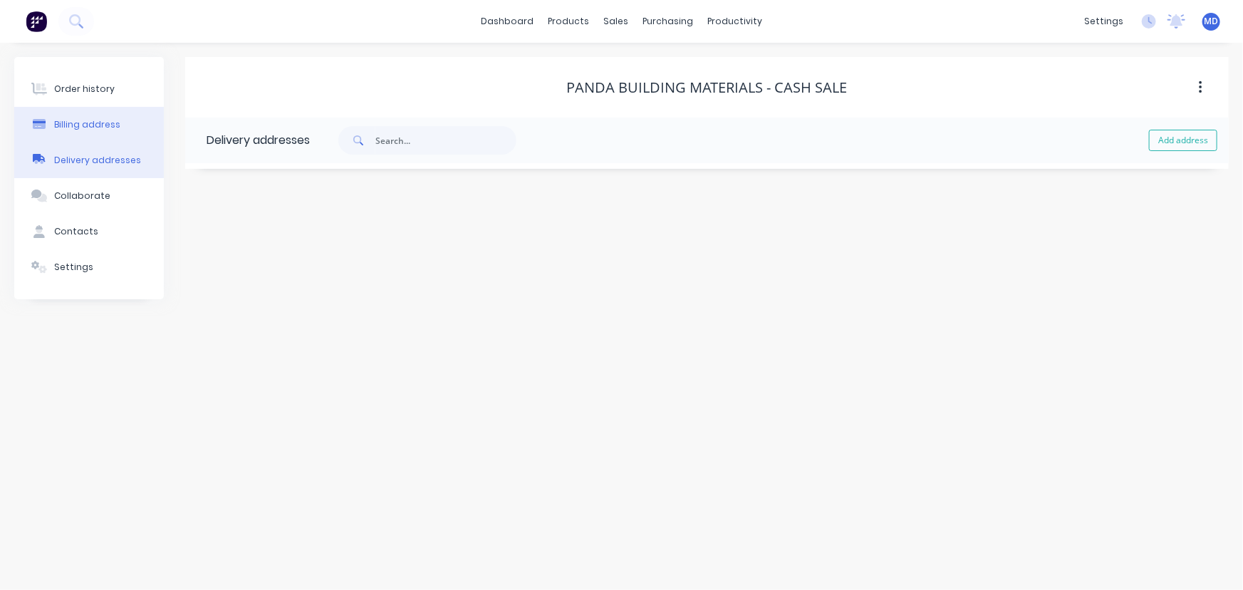
click at [84, 119] on div "Billing address" at bounding box center [87, 124] width 66 height 13
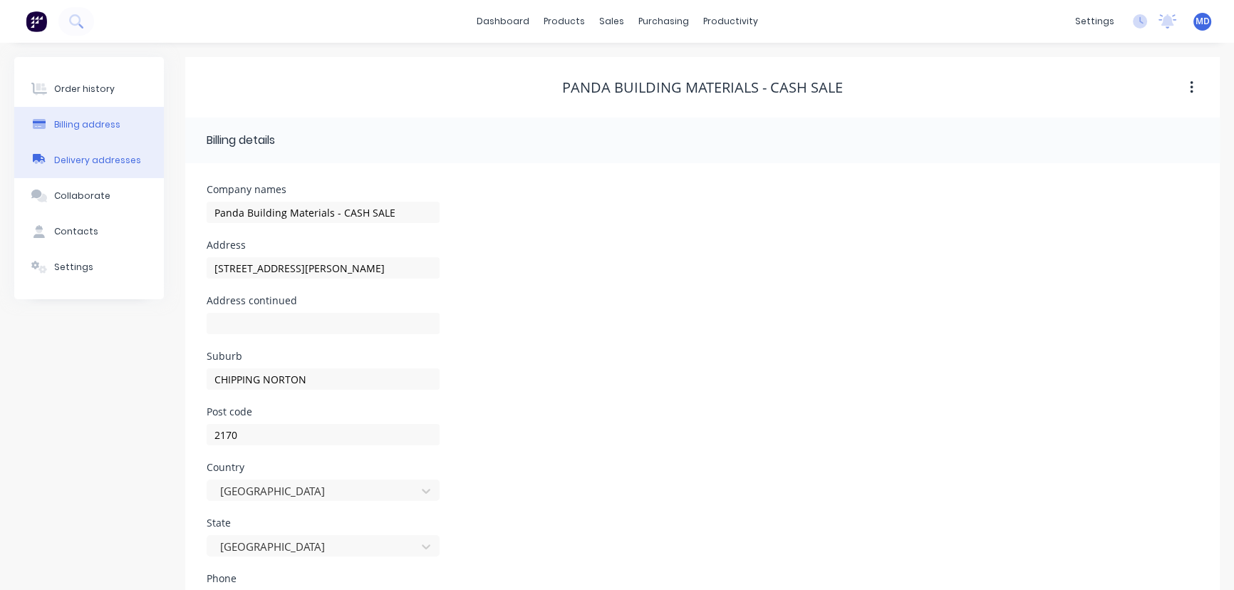
click at [102, 157] on div "Delivery addresses" at bounding box center [97, 160] width 87 height 13
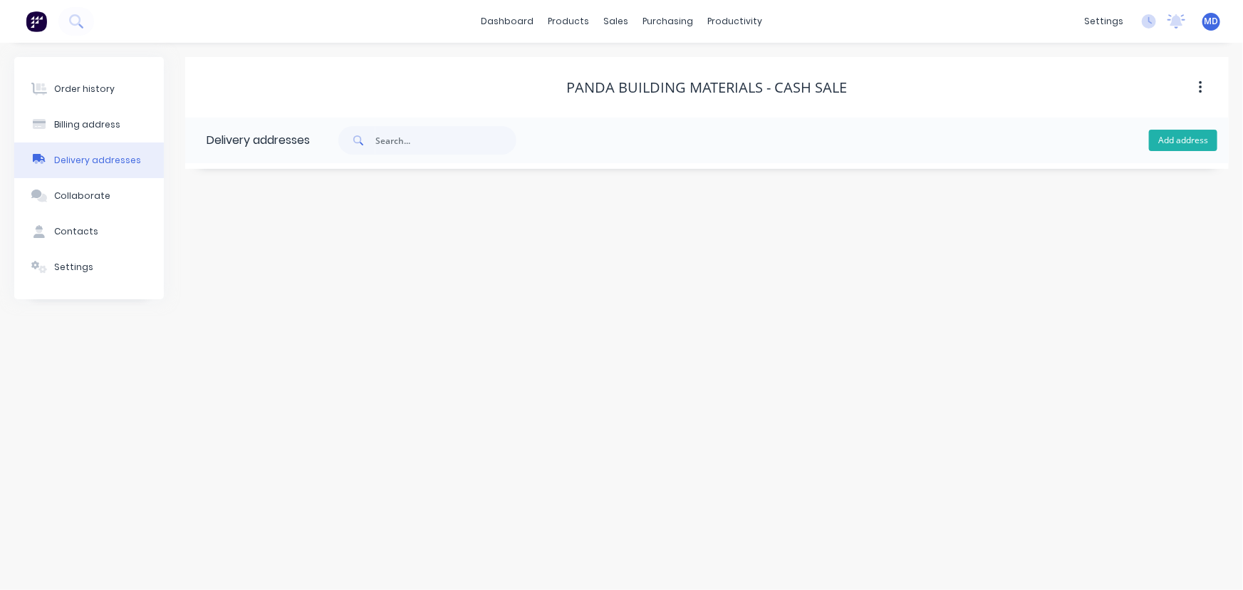
click at [1182, 130] on button "Add address" at bounding box center [1183, 140] width 68 height 21
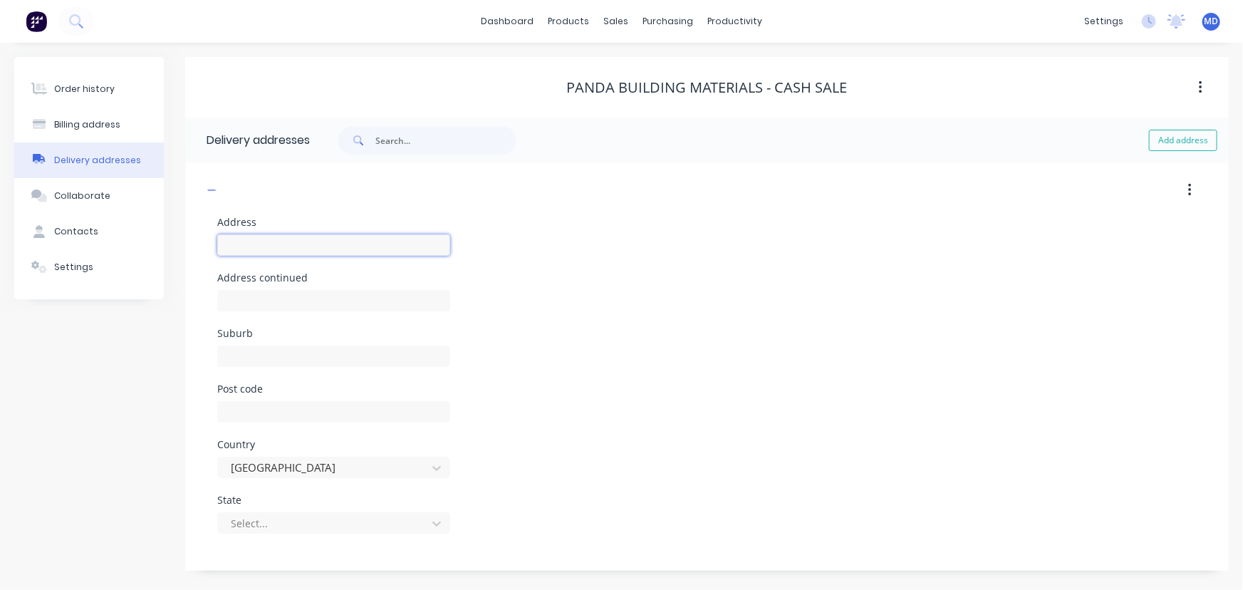
click at [368, 239] on input "text" at bounding box center [333, 244] width 233 height 21
type input "9 Pat Devlin Close"
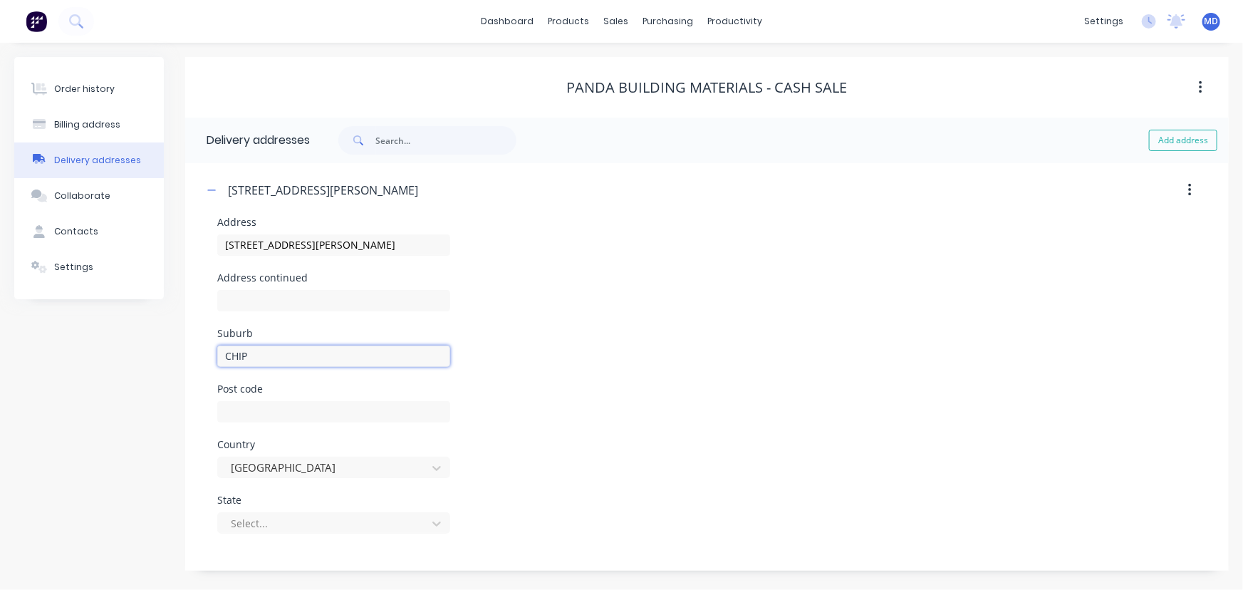
type input "CHIPPING NORTON"
click at [308, 416] on input "text" at bounding box center [333, 411] width 233 height 21
type input "2170"
click at [298, 525] on div "Select..." at bounding box center [333, 522] width 233 height 21
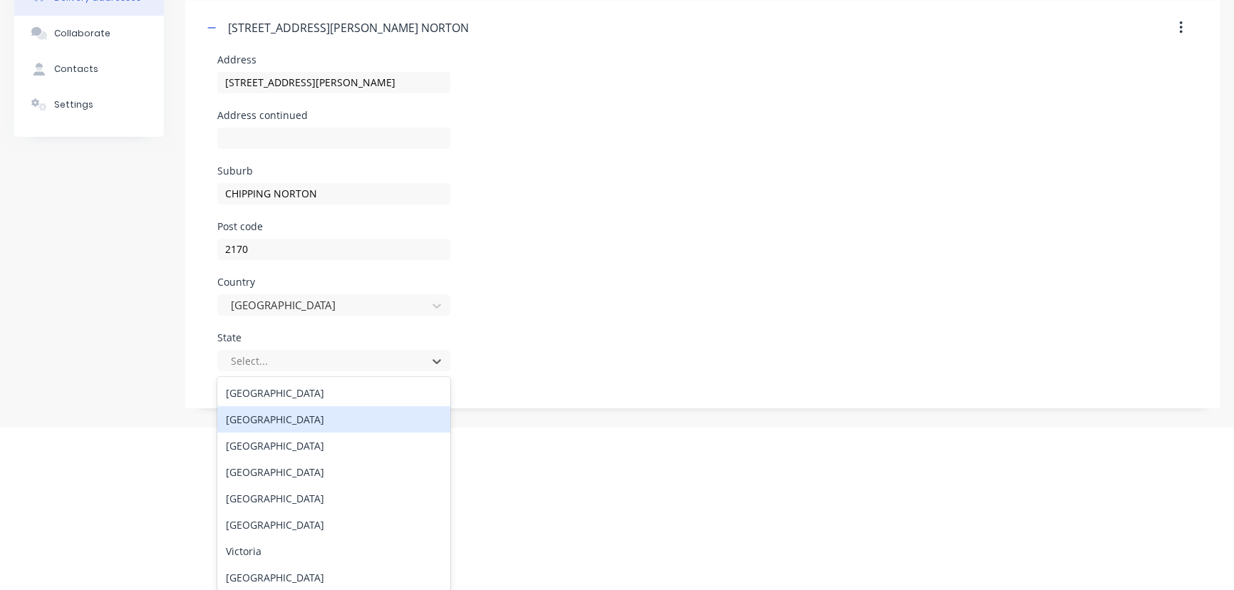
click at [279, 417] on div "New South Wales" at bounding box center [333, 419] width 233 height 26
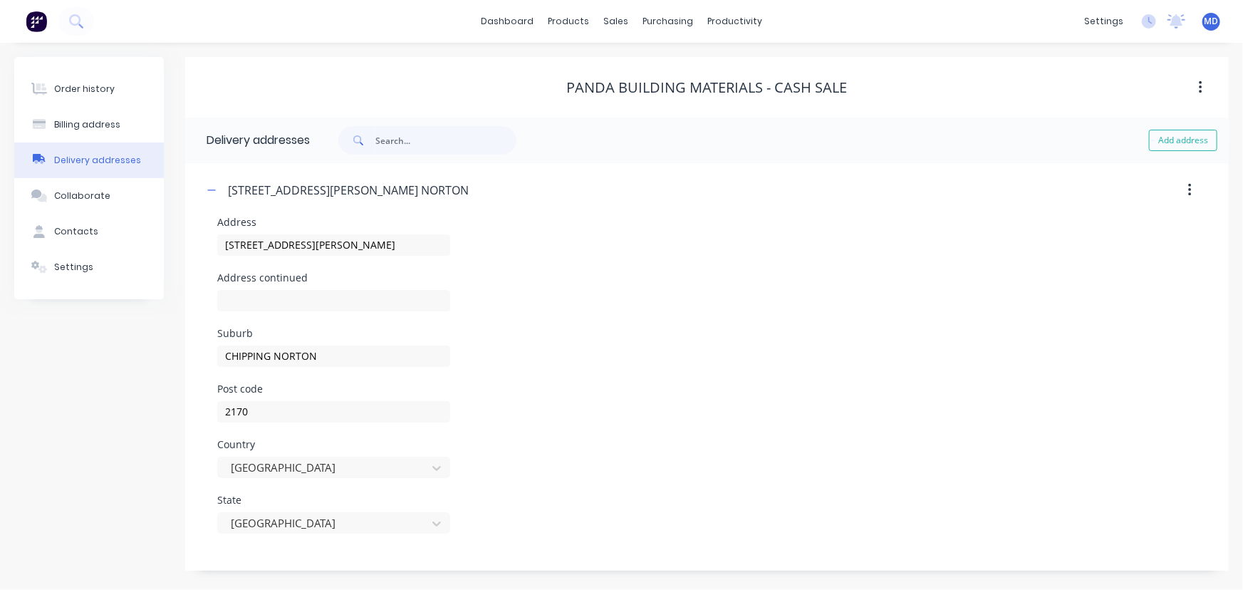
click at [960, 416] on div "Post code 2170" at bounding box center [706, 412] width 979 height 56
drag, startPoint x: 83, startPoint y: 125, endPoint x: 88, endPoint y: 119, distance: 8.1
click at [83, 125] on div "Billing address" at bounding box center [87, 124] width 66 height 13
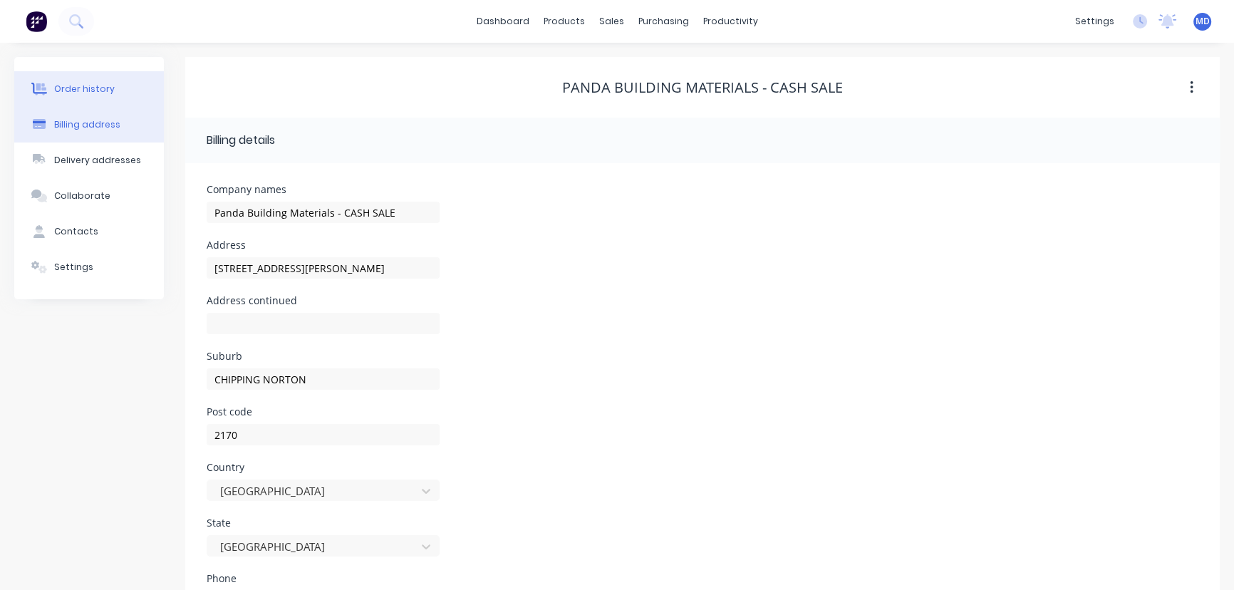
click at [88, 86] on div "Order history" at bounding box center [84, 89] width 61 height 13
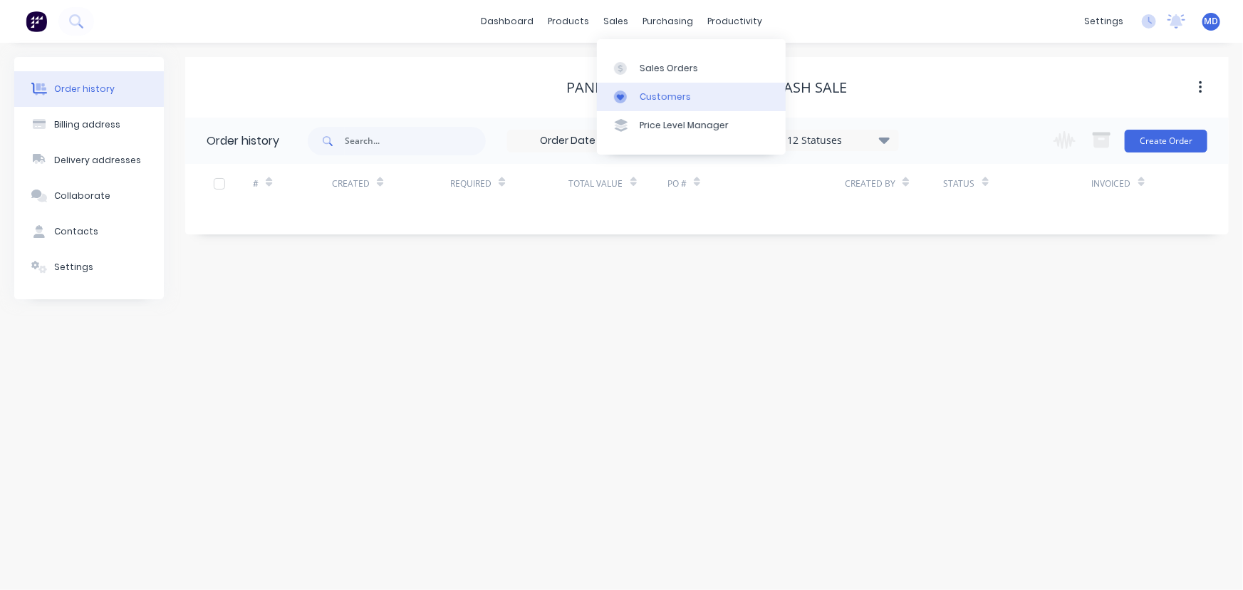
click at [660, 94] on div "Customers" at bounding box center [665, 96] width 51 height 13
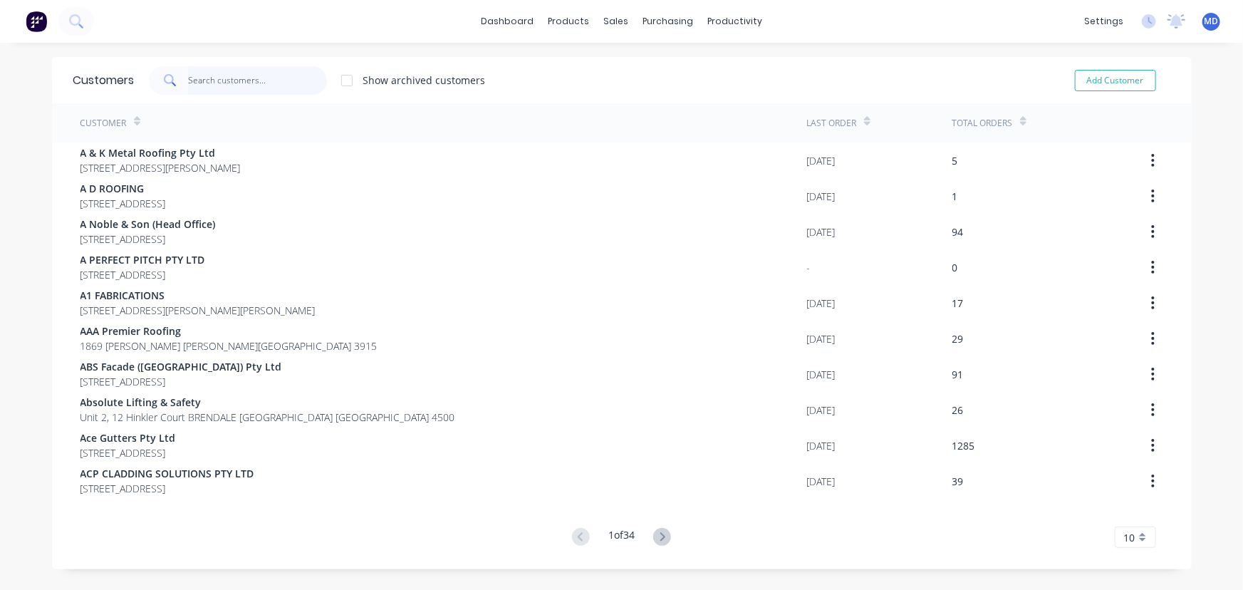
click at [253, 80] on input "text" at bounding box center [257, 80] width 139 height 28
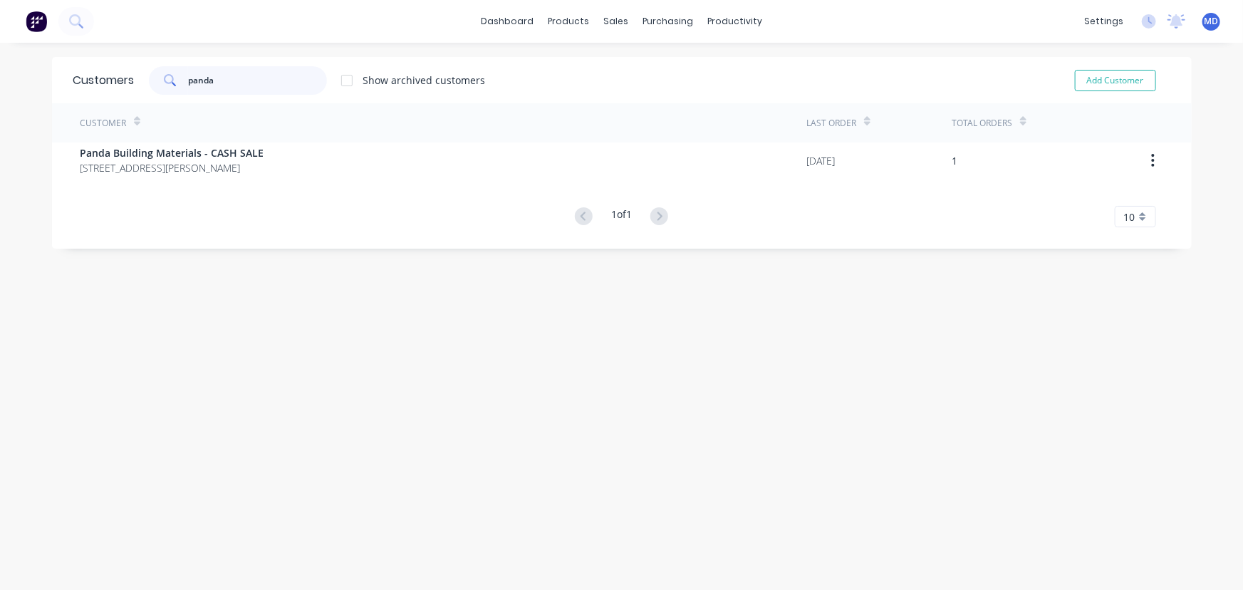
type input "panda"
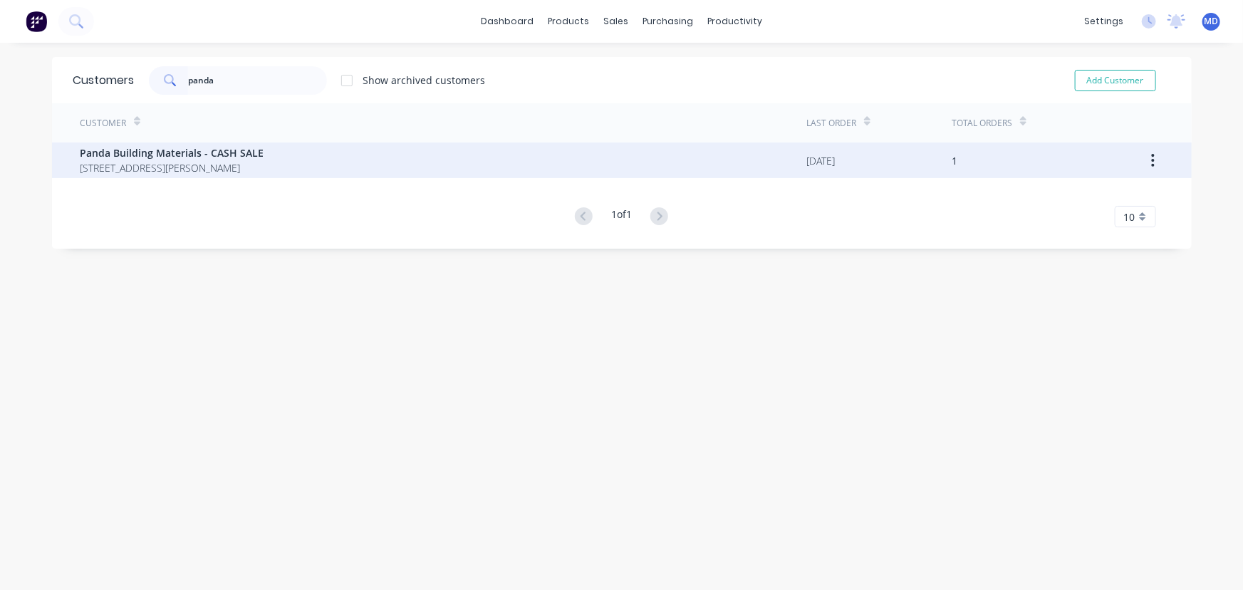
click at [228, 161] on span "8 Pat Devlin Close CHIPPING NORTON New South Wales Australia 2170" at bounding box center [172, 167] width 184 height 15
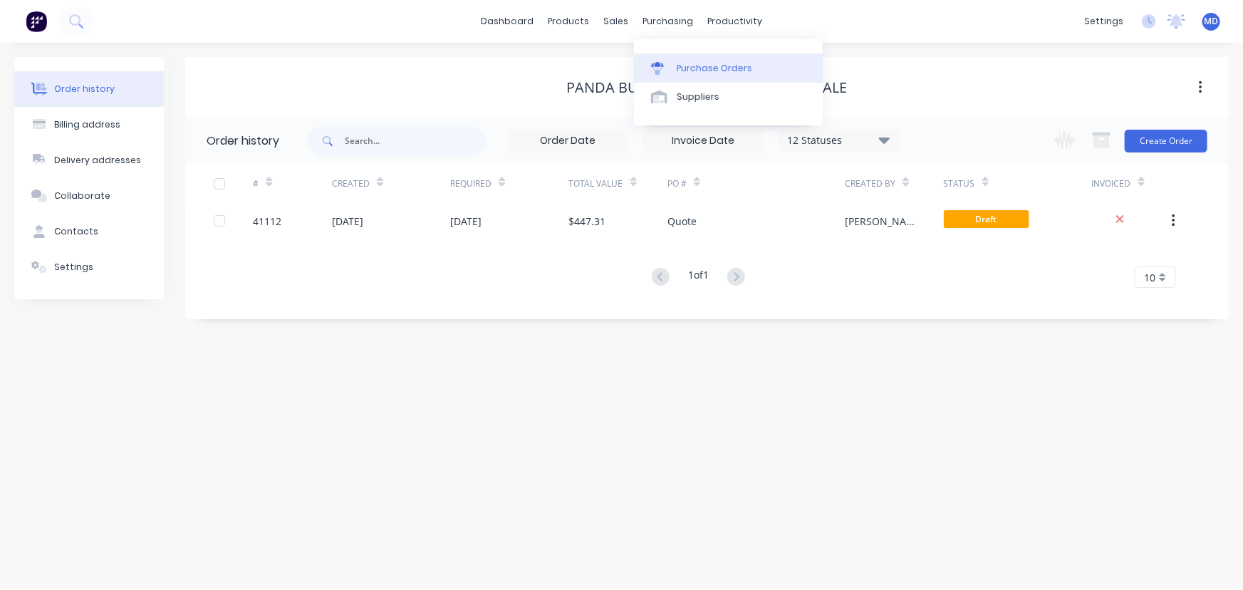
click at [722, 68] on div "Purchase Orders" at bounding box center [715, 68] width 76 height 13
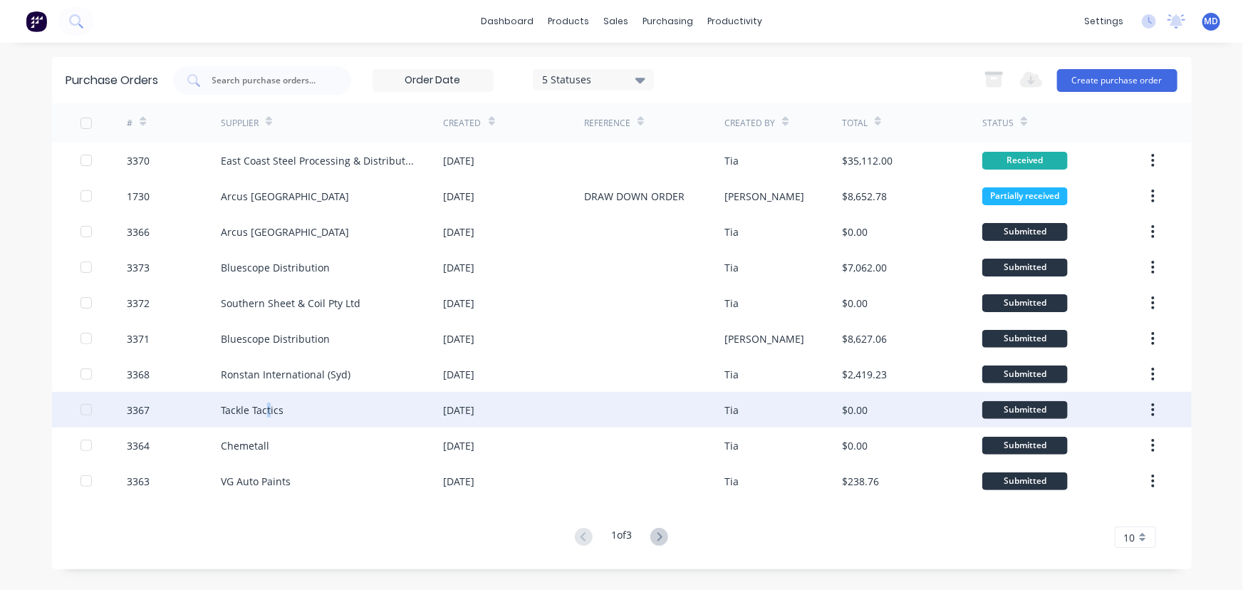
click at [268, 410] on div "Tackle Tactics" at bounding box center [252, 409] width 63 height 15
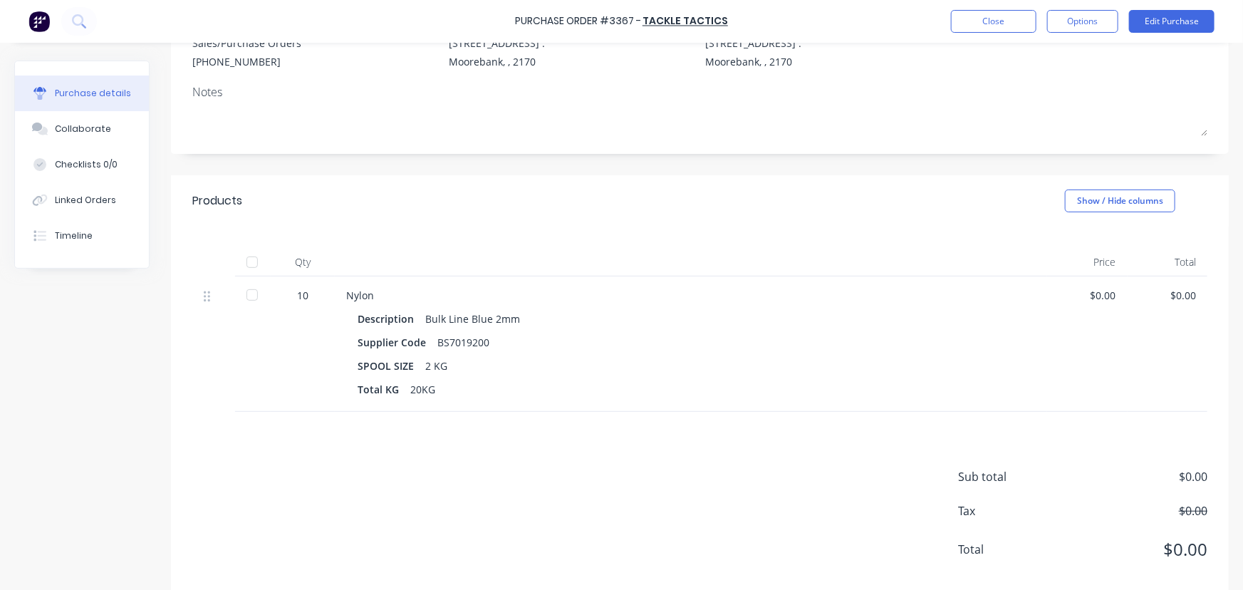
scroll to position [182, 0]
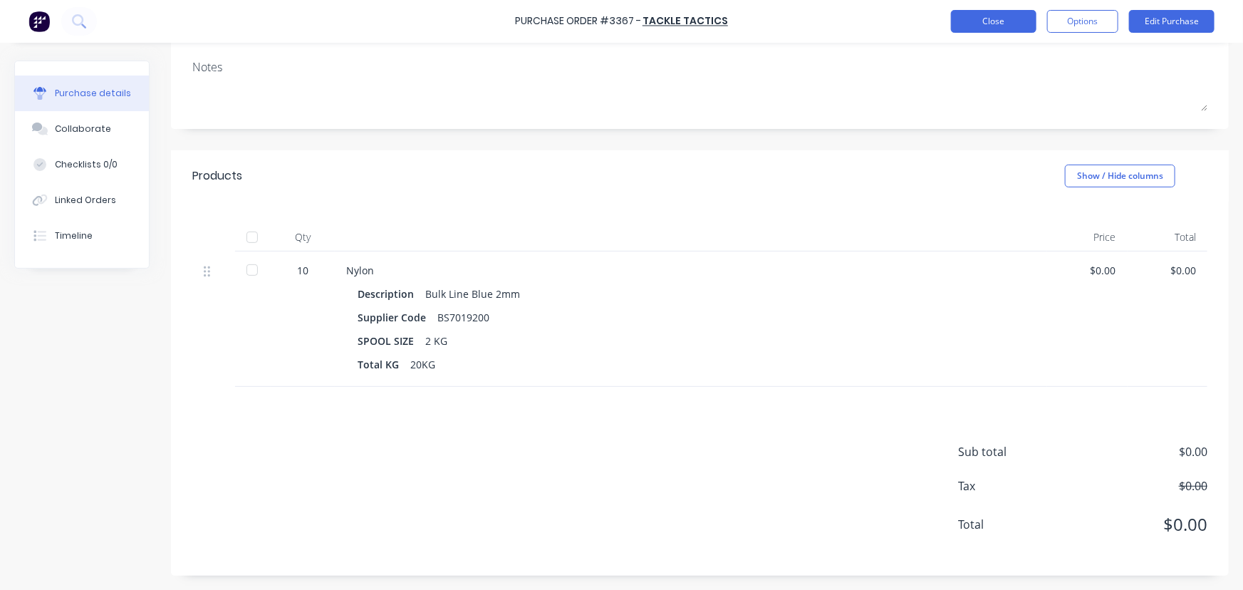
click at [1004, 20] on button "Close" at bounding box center [993, 21] width 85 height 23
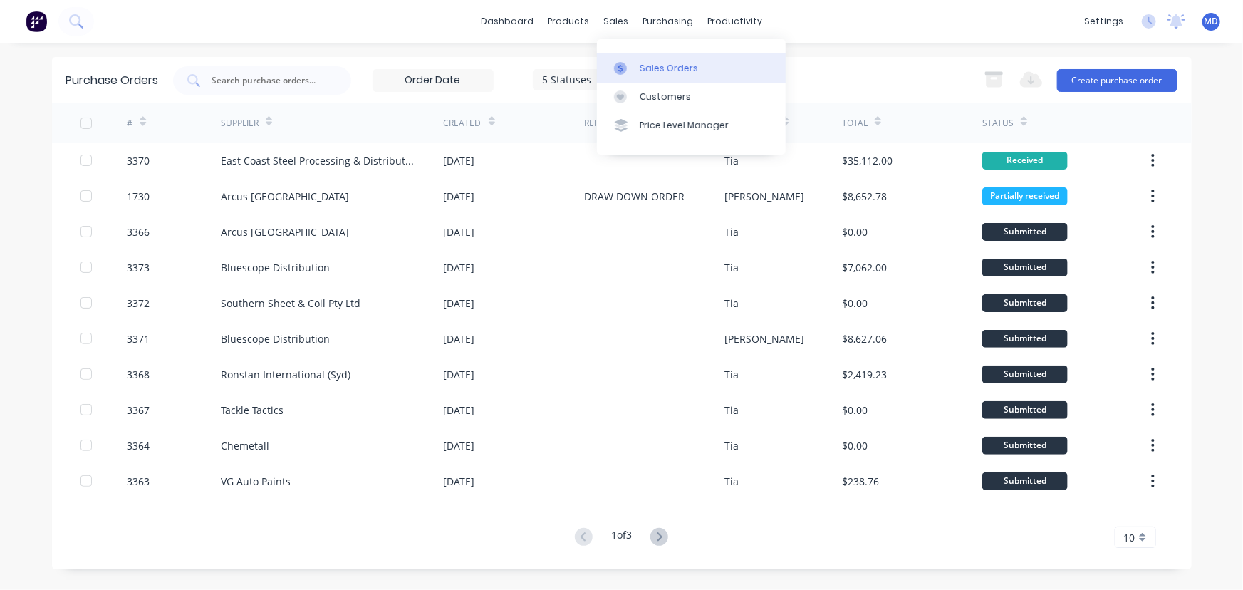
click at [673, 65] on div "Sales Orders" at bounding box center [669, 68] width 58 height 13
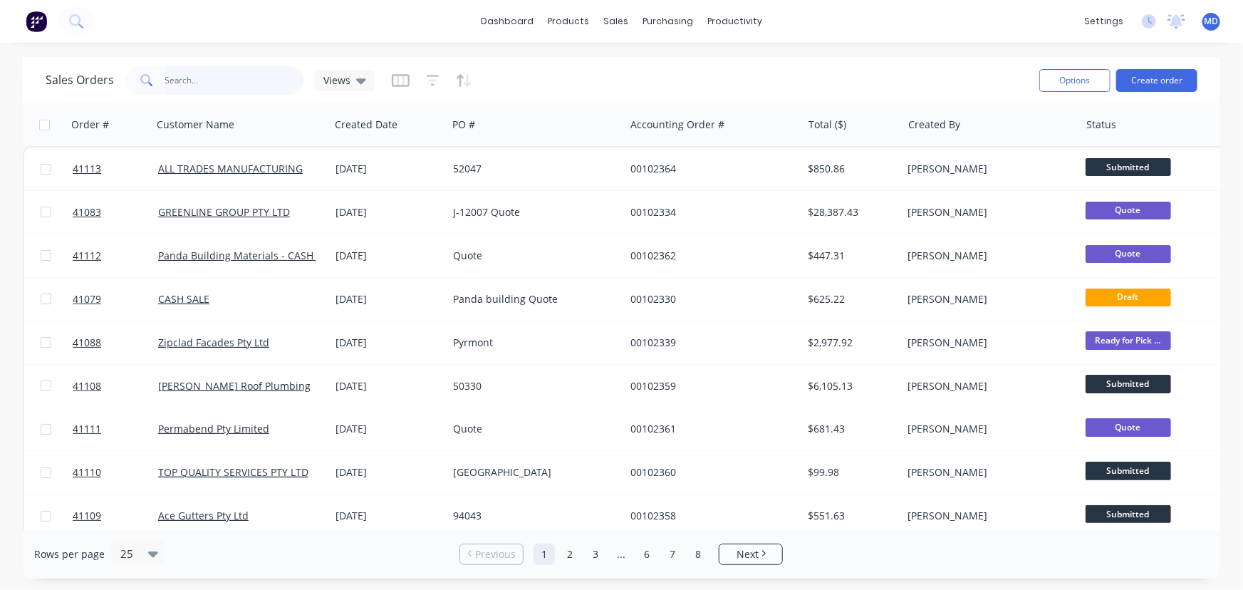
click at [228, 80] on input "text" at bounding box center [234, 80] width 139 height 28
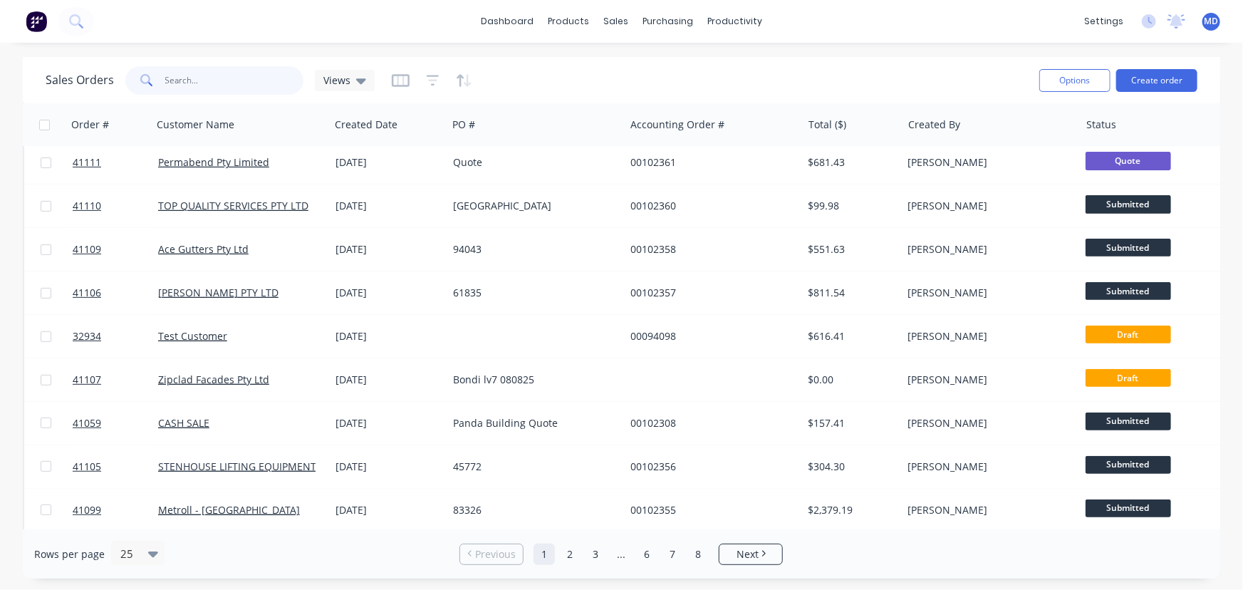
scroll to position [708, 0]
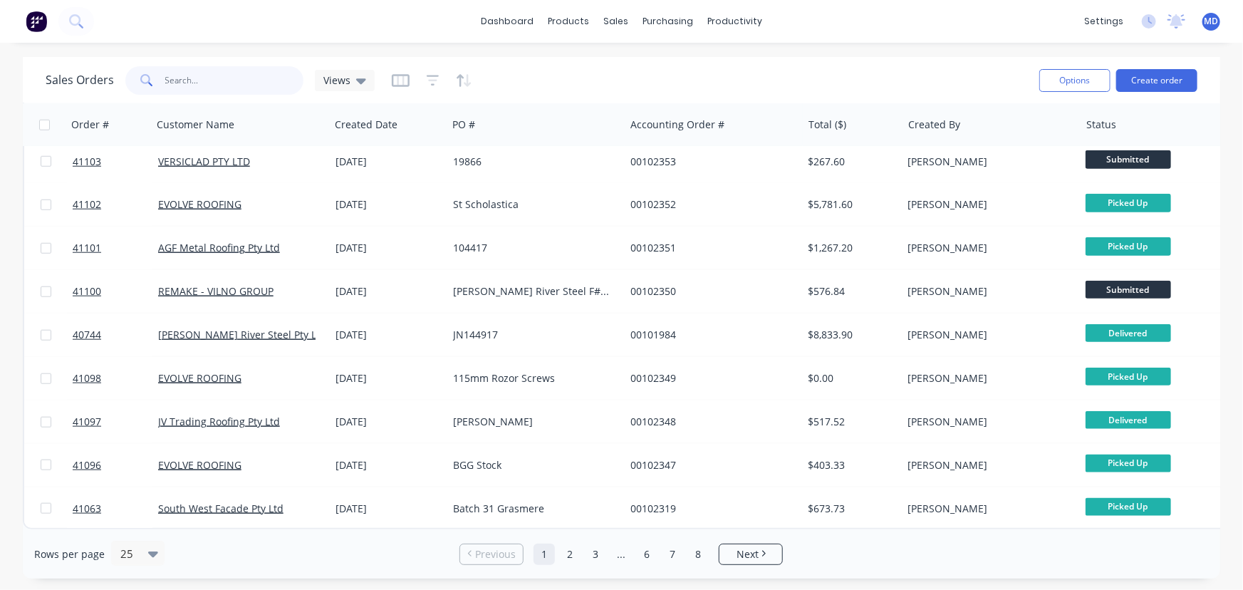
click at [238, 74] on input "text" at bounding box center [234, 80] width 139 height 28
type input "40139"
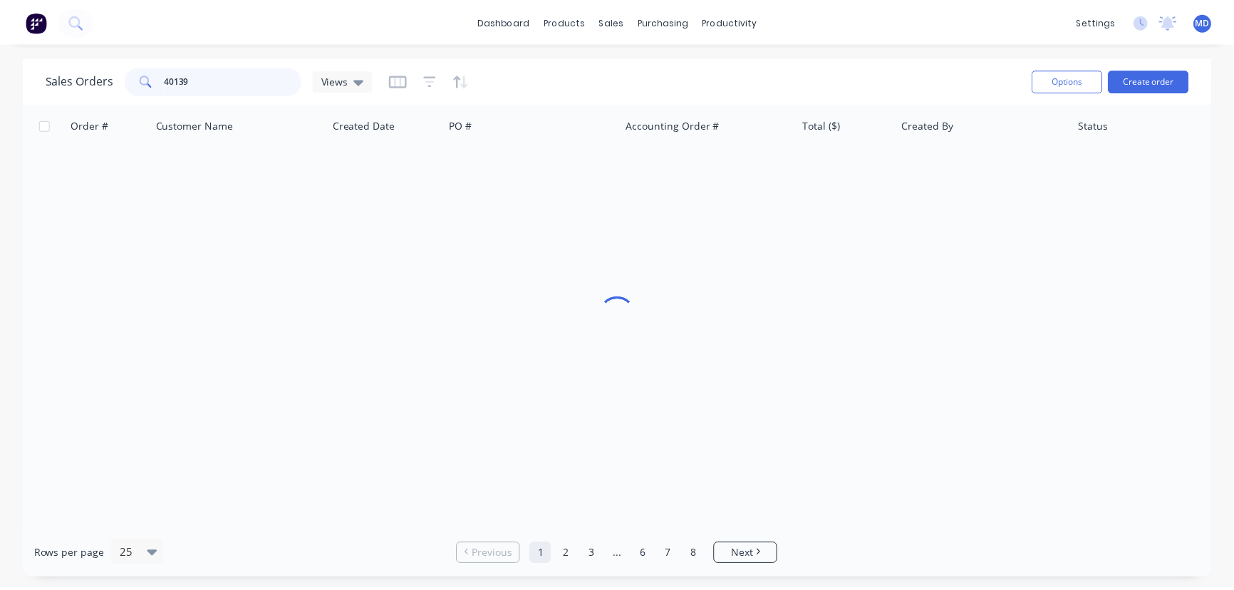
scroll to position [0, 0]
click at [430, 80] on icon "button" at bounding box center [432, 80] width 9 height 2
click at [367, 79] on div "Views" at bounding box center [345, 80] width 60 height 21
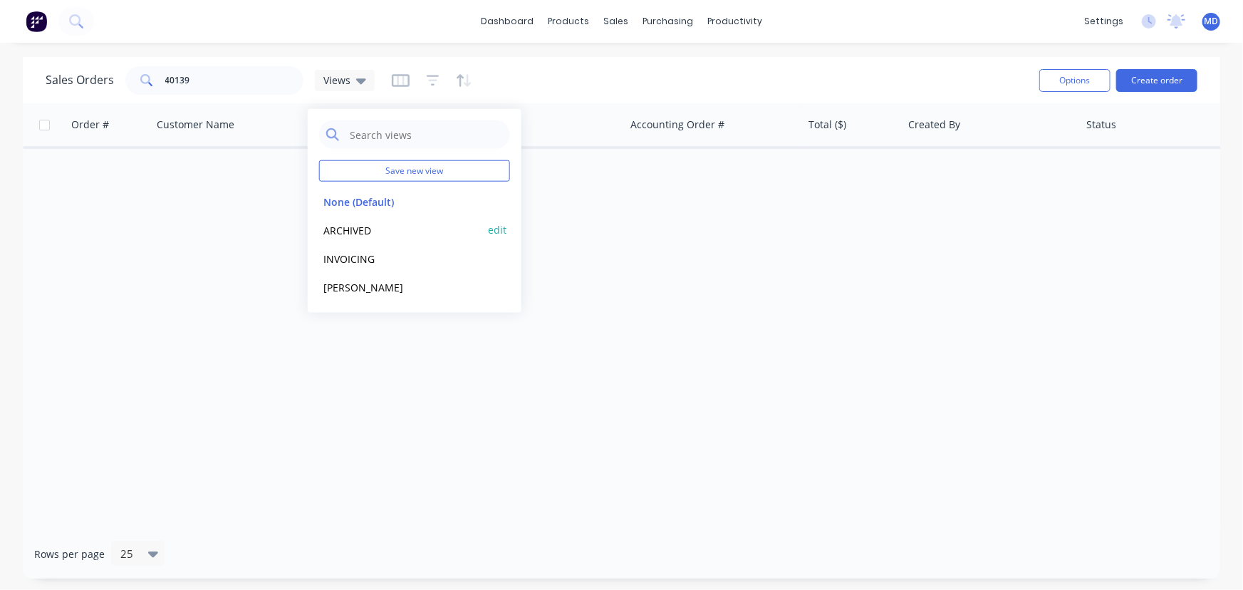
click at [339, 222] on button "ARCHIVED" at bounding box center [400, 230] width 162 height 16
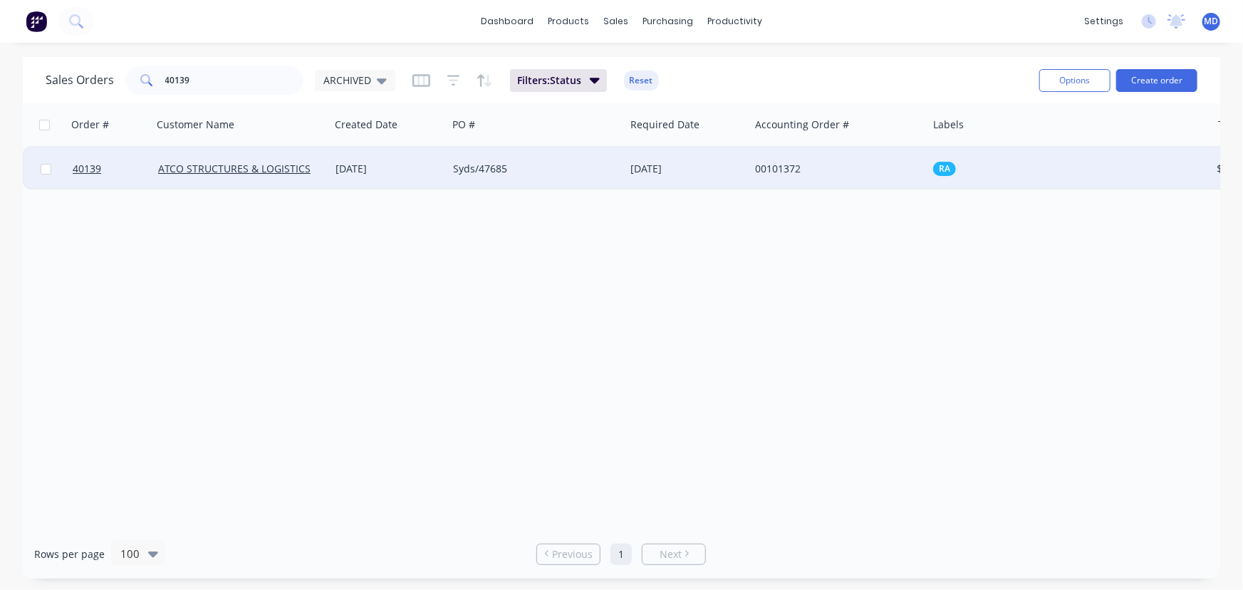
click at [536, 170] on div "Syds/47685" at bounding box center [532, 169] width 158 height 14
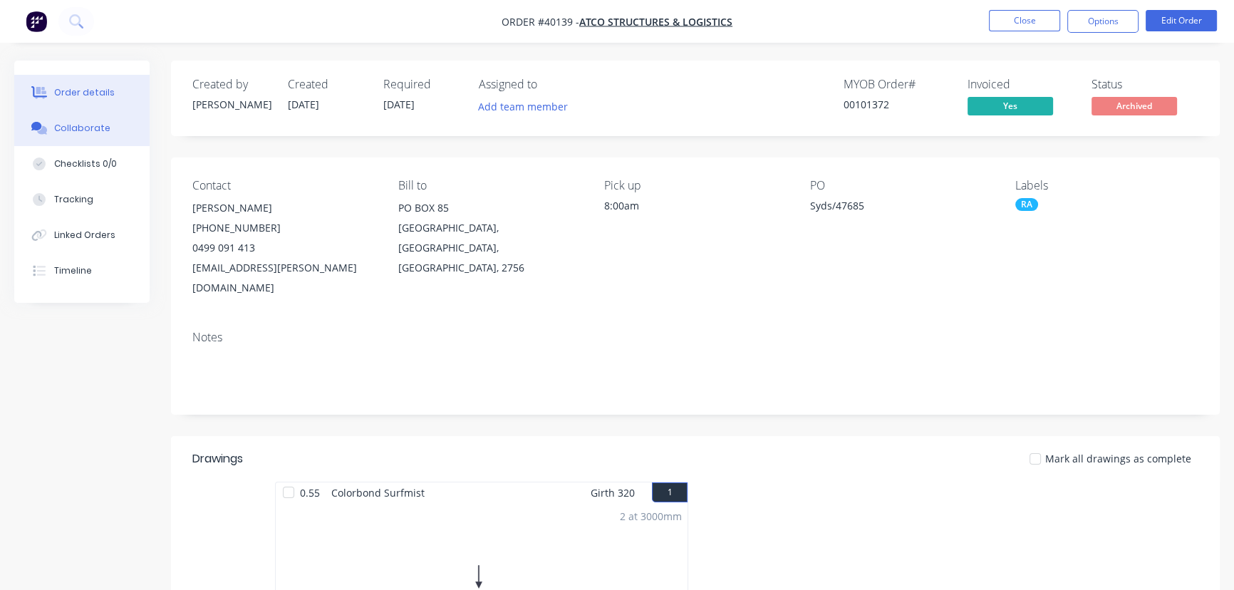
click at [93, 130] on div "Collaborate" at bounding box center [82, 128] width 56 height 13
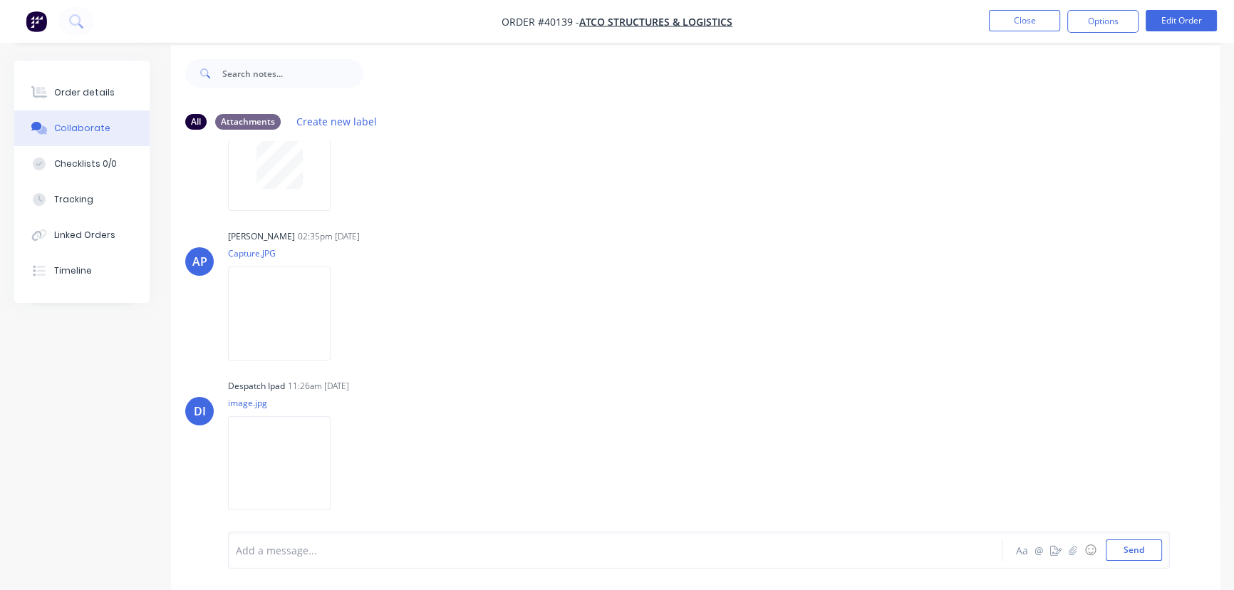
scroll to position [21, 0]
click at [278, 456] on img at bounding box center [279, 456] width 103 height 93
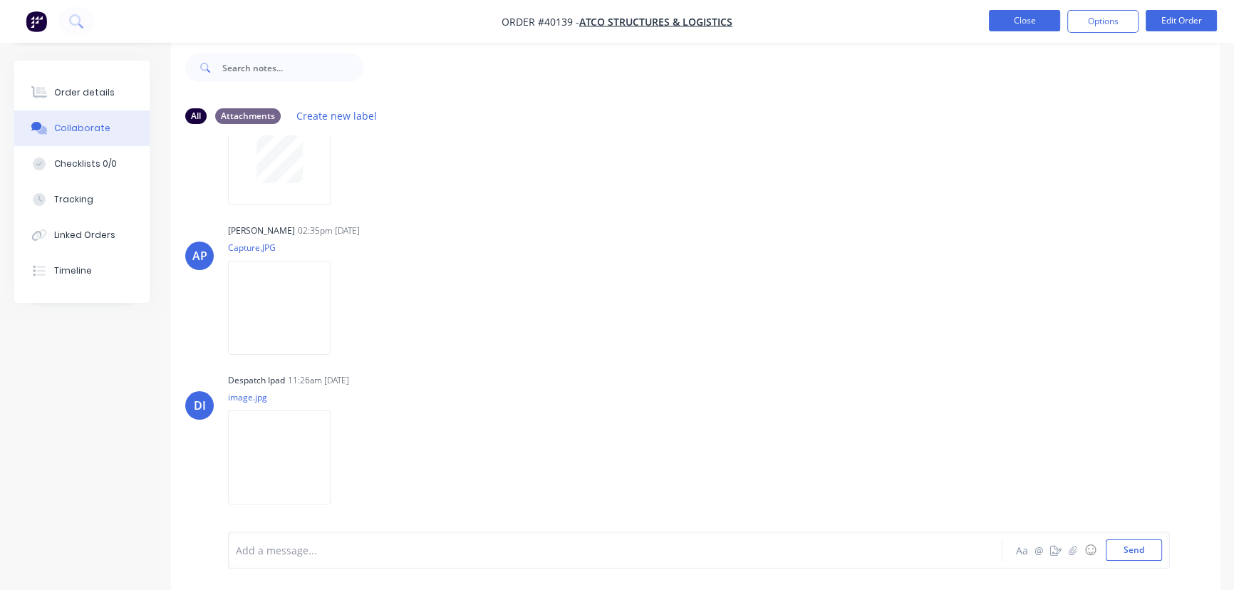
click at [1022, 19] on button "Close" at bounding box center [1024, 20] width 71 height 21
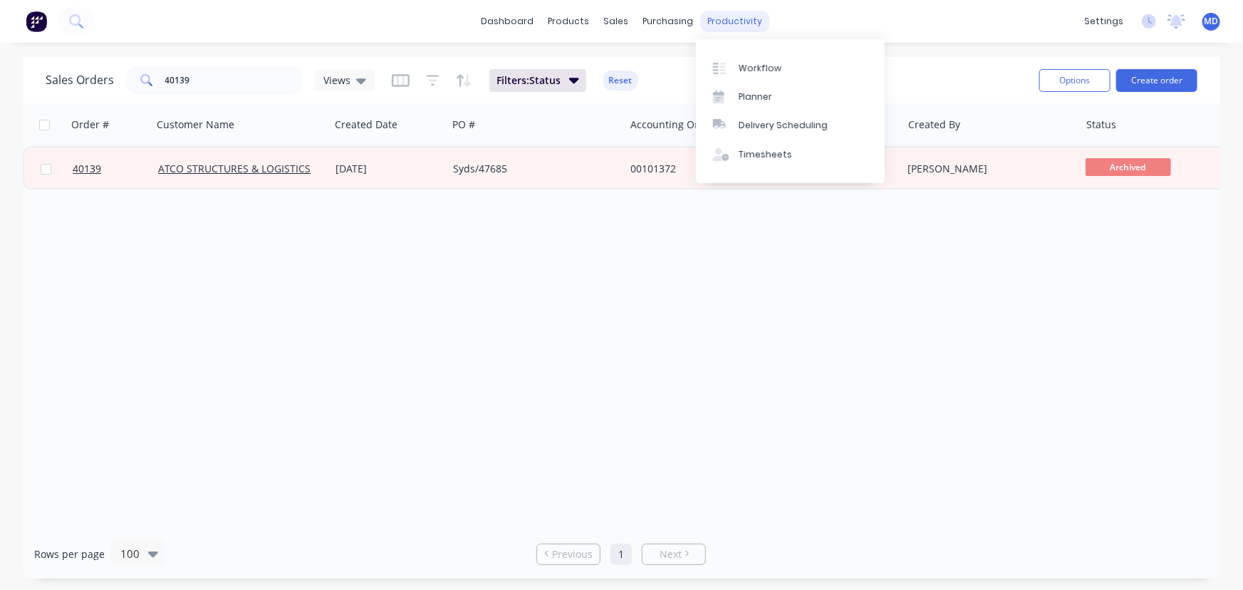
click at [735, 21] on div "productivity" at bounding box center [734, 21] width 69 height 21
click at [732, 21] on div "productivity" at bounding box center [734, 21] width 69 height 21
click at [797, 125] on div "Delivery Scheduling" at bounding box center [783, 125] width 89 height 13
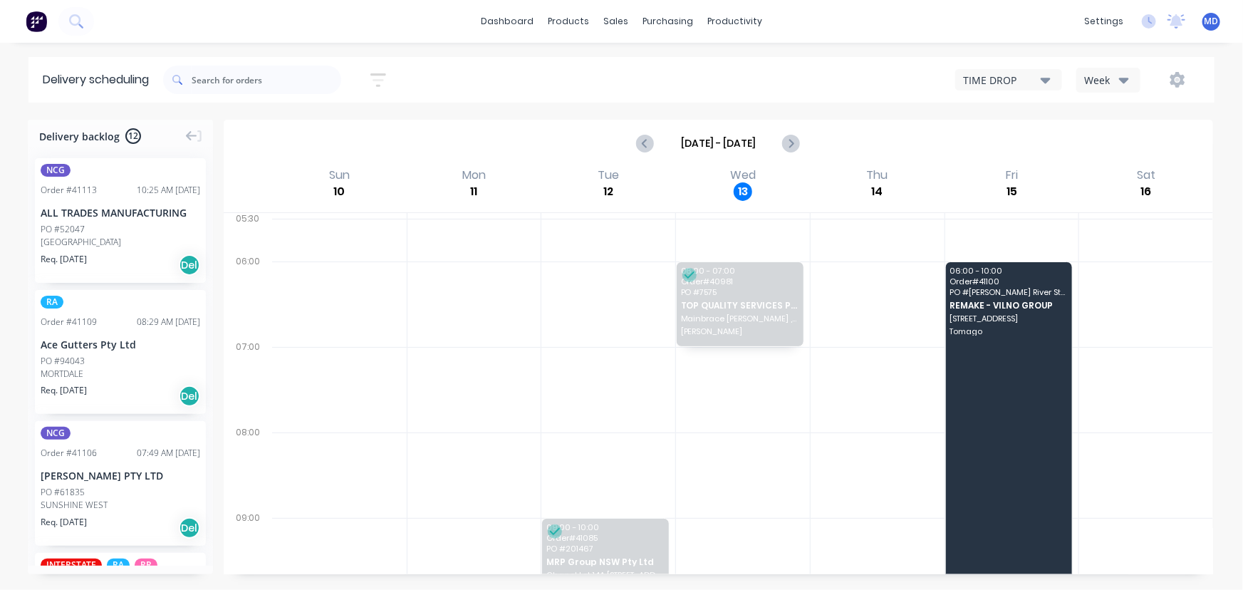
click at [1112, 80] on div "Week" at bounding box center [1104, 80] width 41 height 15
click at [1105, 139] on div "Vehicle" at bounding box center [1147, 146] width 141 height 28
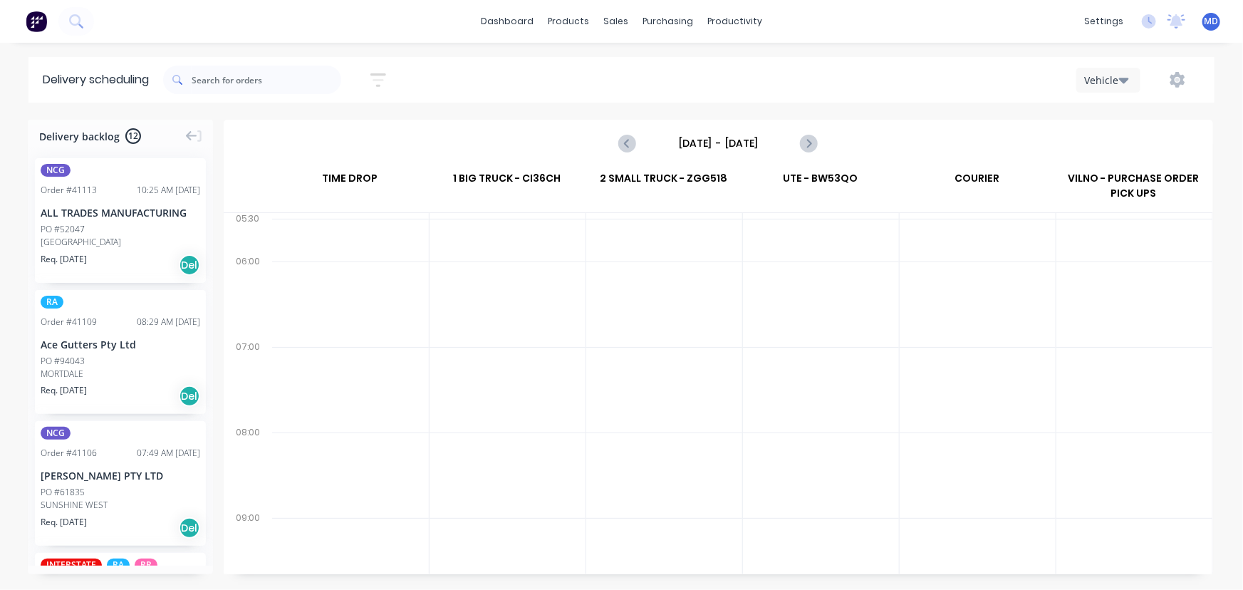
click at [702, 142] on input "[DATE] - [DATE]" at bounding box center [717, 142] width 141 height 21
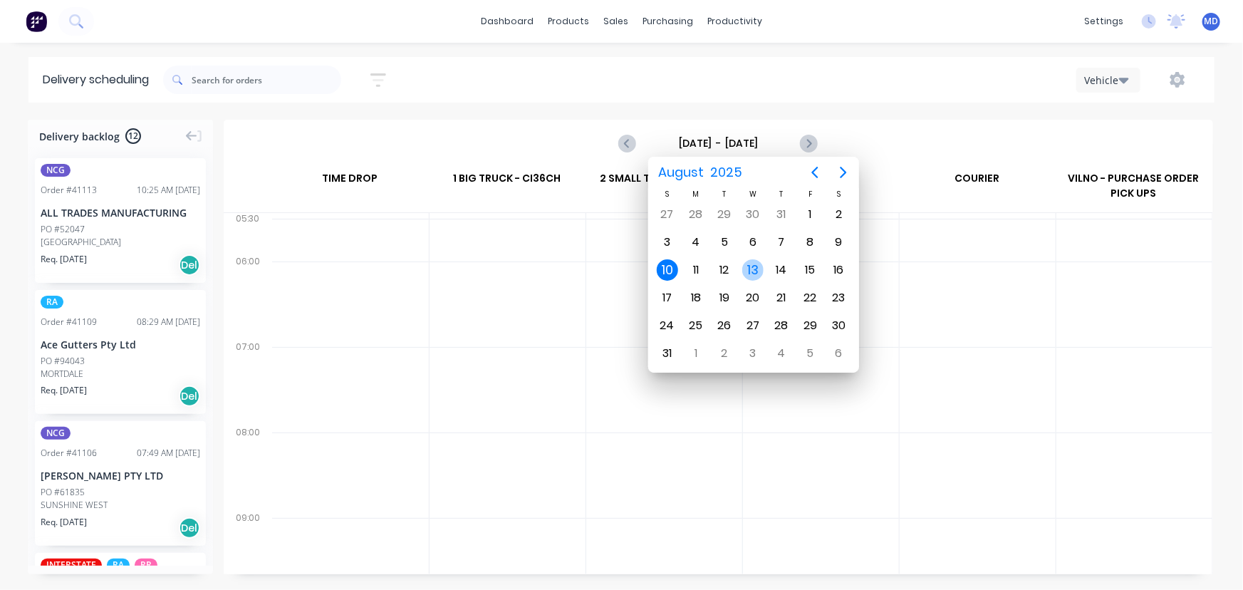
click at [752, 267] on div "13" at bounding box center [752, 269] width 21 height 21
type input "[DATE] - [DATE]"
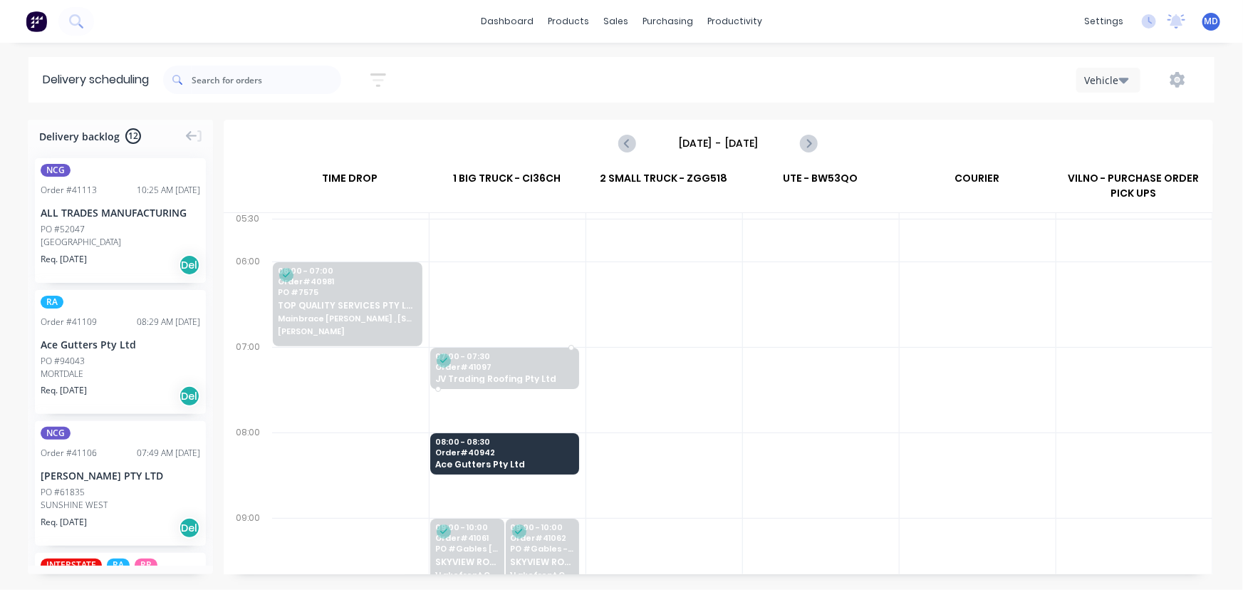
click at [524, 367] on span "Order # 41097" at bounding box center [504, 367] width 138 height 9
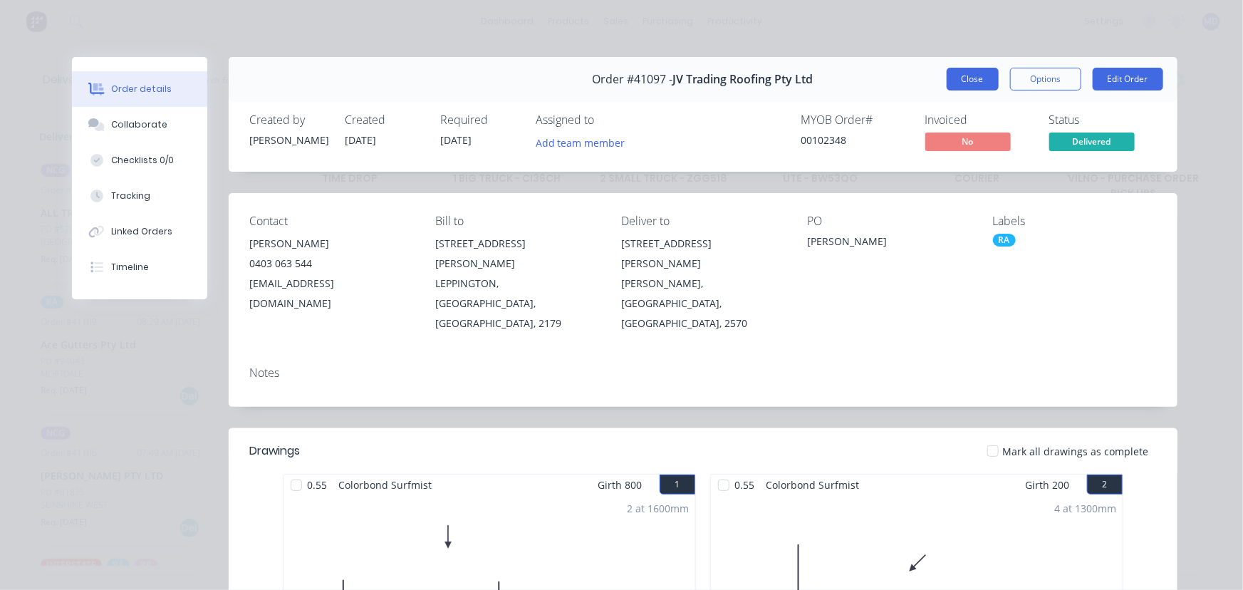
click at [961, 83] on button "Close" at bounding box center [973, 79] width 52 height 23
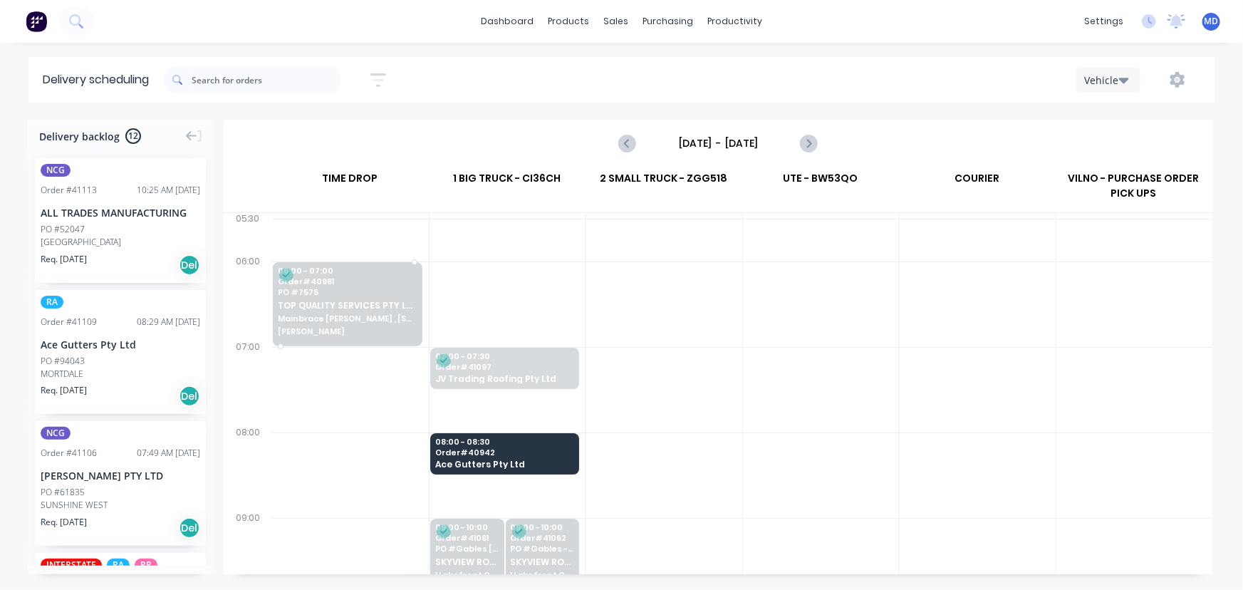
click at [345, 308] on span "TOP QUALITY SERVICES PTY LTD" at bounding box center [347, 305] width 139 height 9
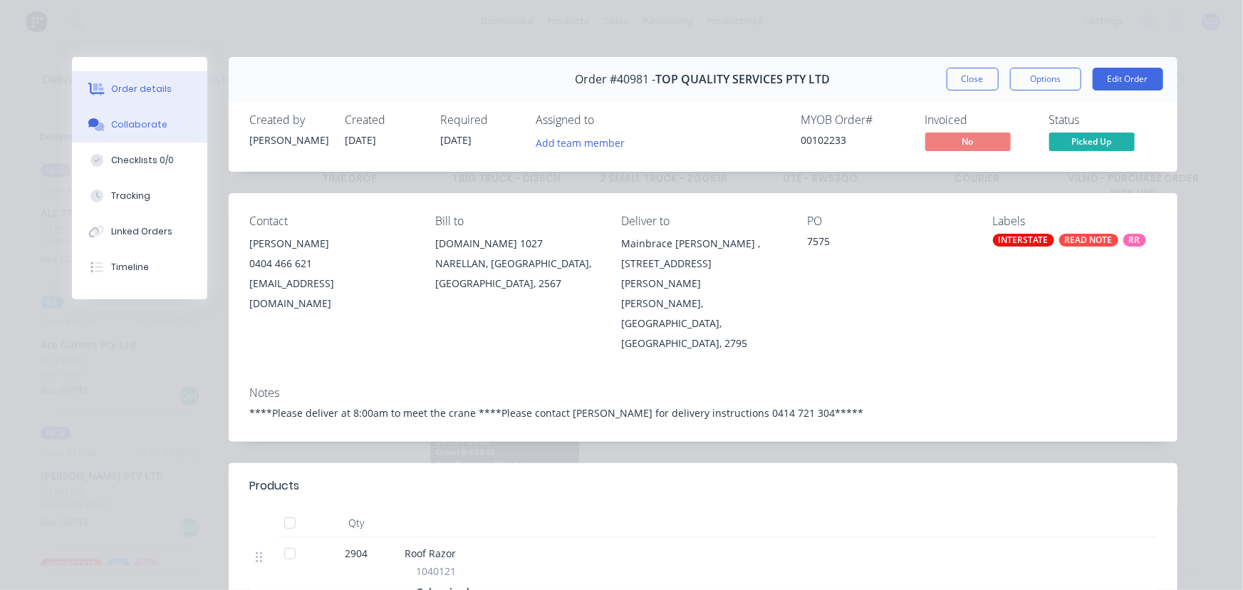
click at [131, 116] on button "Collaborate" at bounding box center [139, 125] width 135 height 36
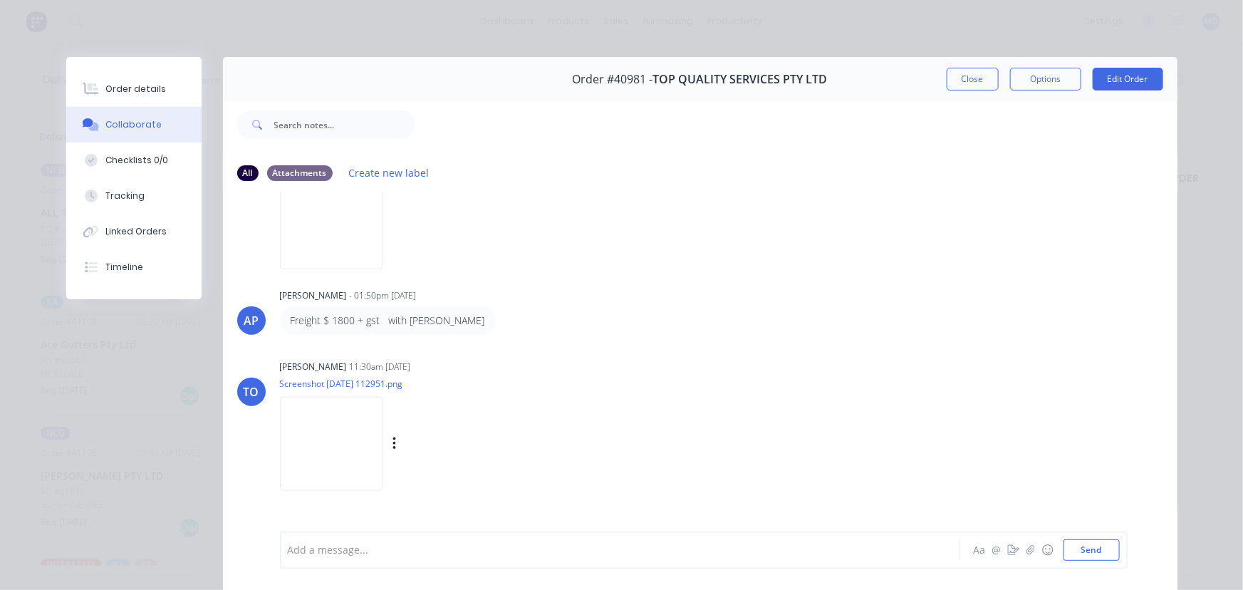
scroll to position [787, 0]
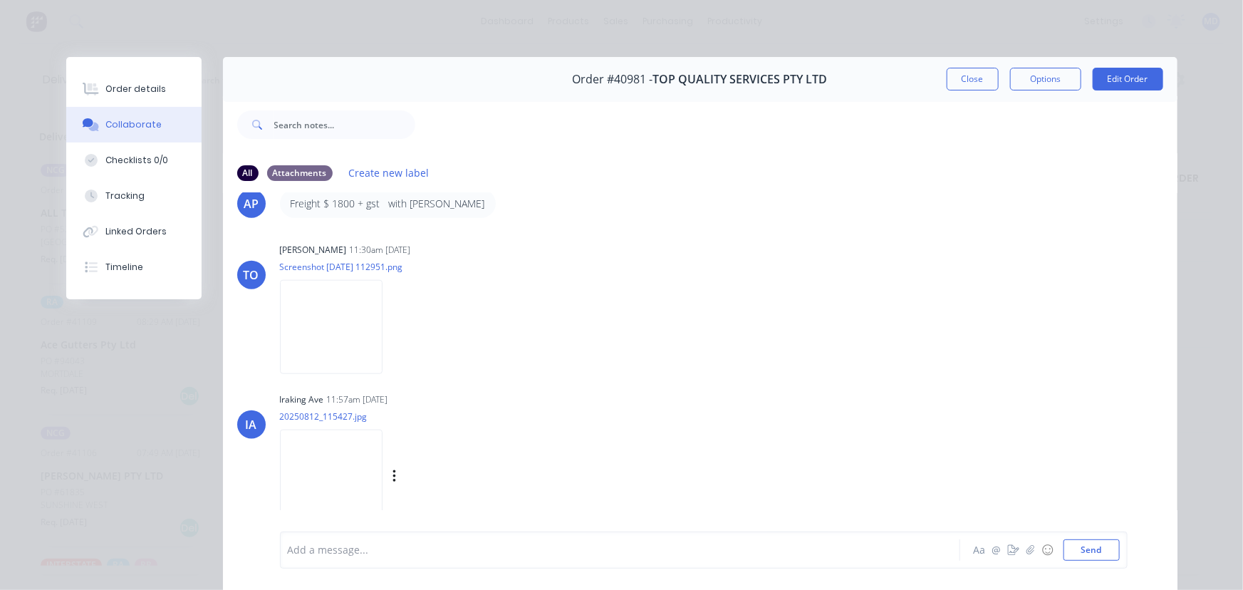
click at [340, 464] on img at bounding box center [331, 476] width 103 height 93
click at [967, 76] on button "Close" at bounding box center [973, 79] width 52 height 23
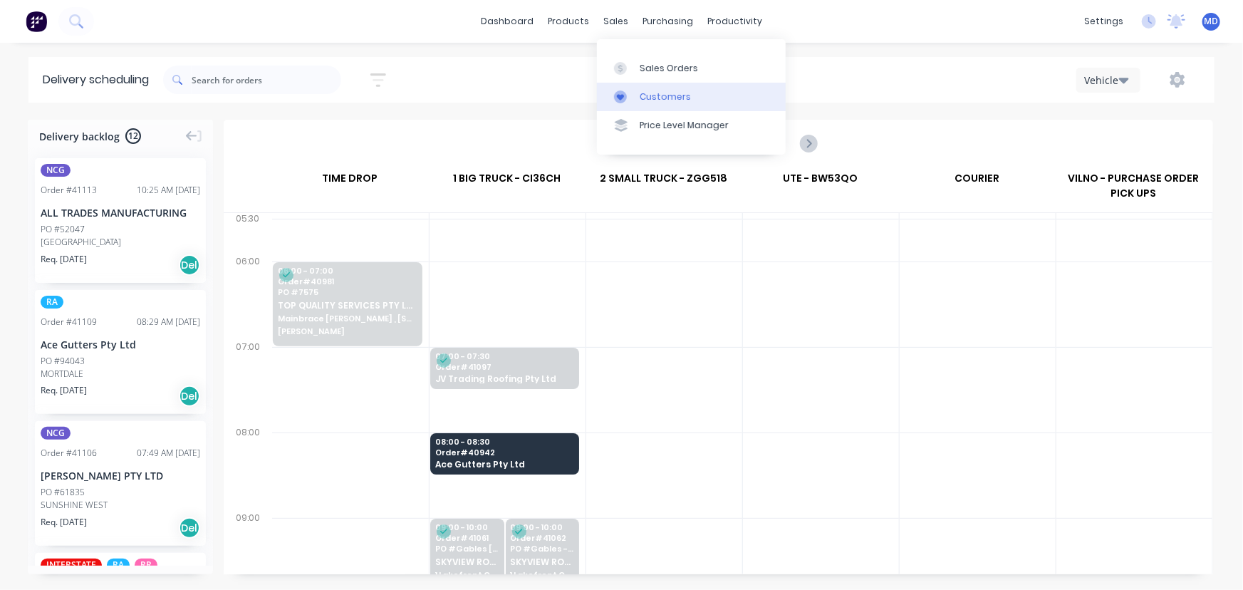
click at [672, 99] on div "Customers" at bounding box center [665, 96] width 51 height 13
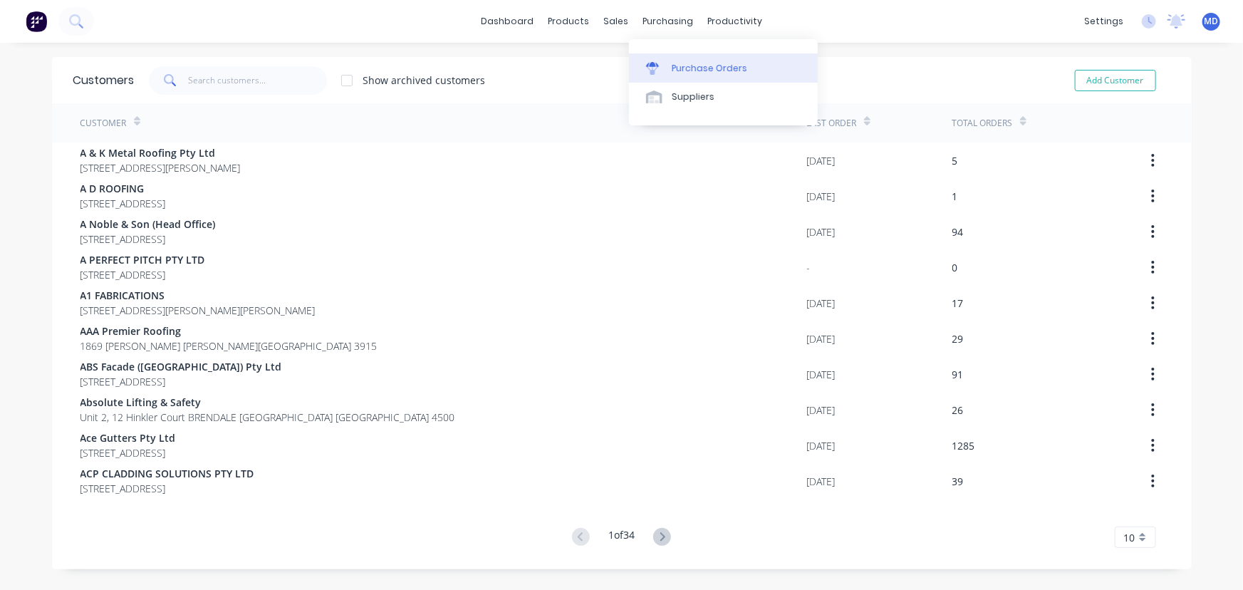
click at [680, 67] on div "Purchase Orders" at bounding box center [710, 68] width 76 height 13
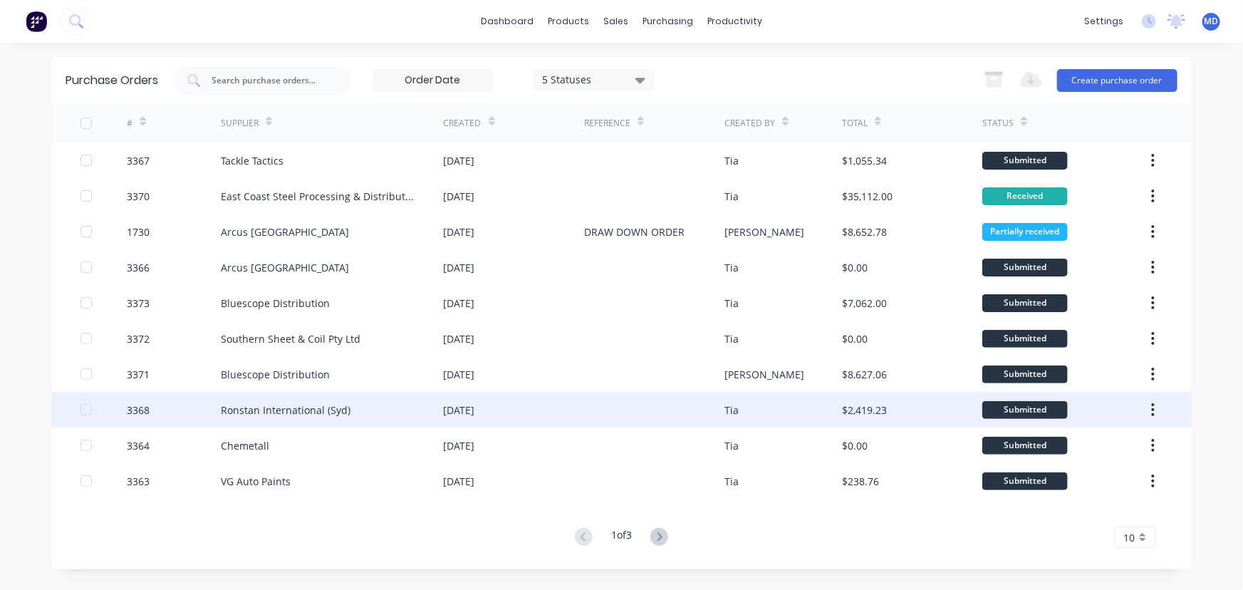
click at [311, 412] on div "Ronstan International (Syd)" at bounding box center [286, 409] width 130 height 15
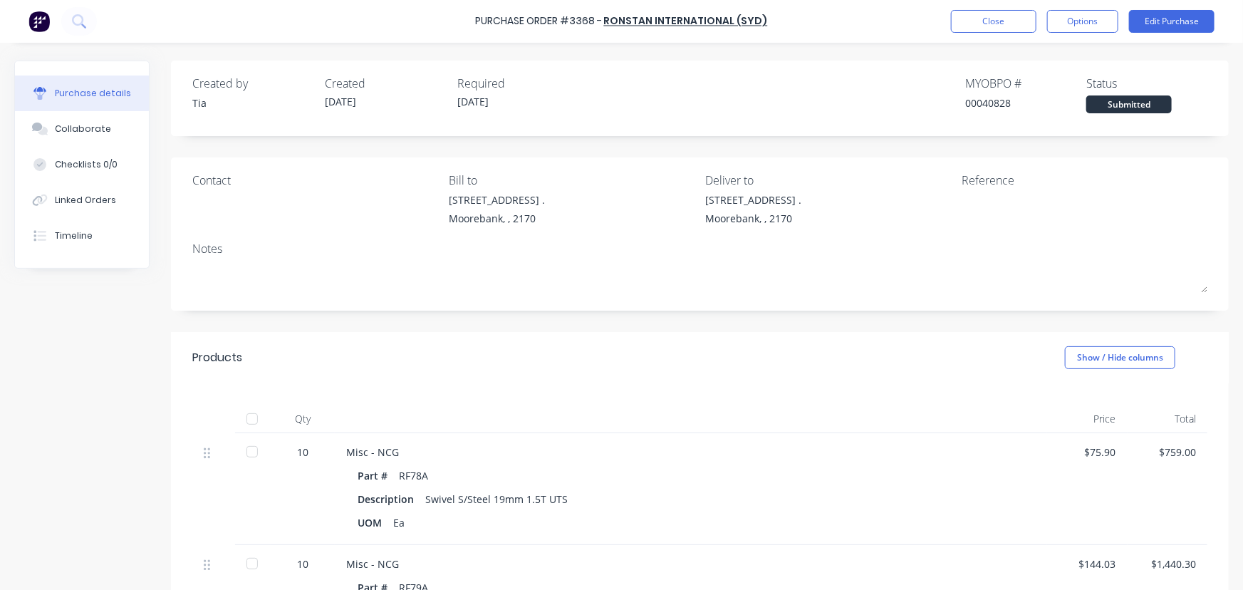
drag, startPoint x: 66, startPoint y: 227, endPoint x: 141, endPoint y: 281, distance: 92.9
click at [66, 227] on button "Timeline" at bounding box center [82, 236] width 134 height 36
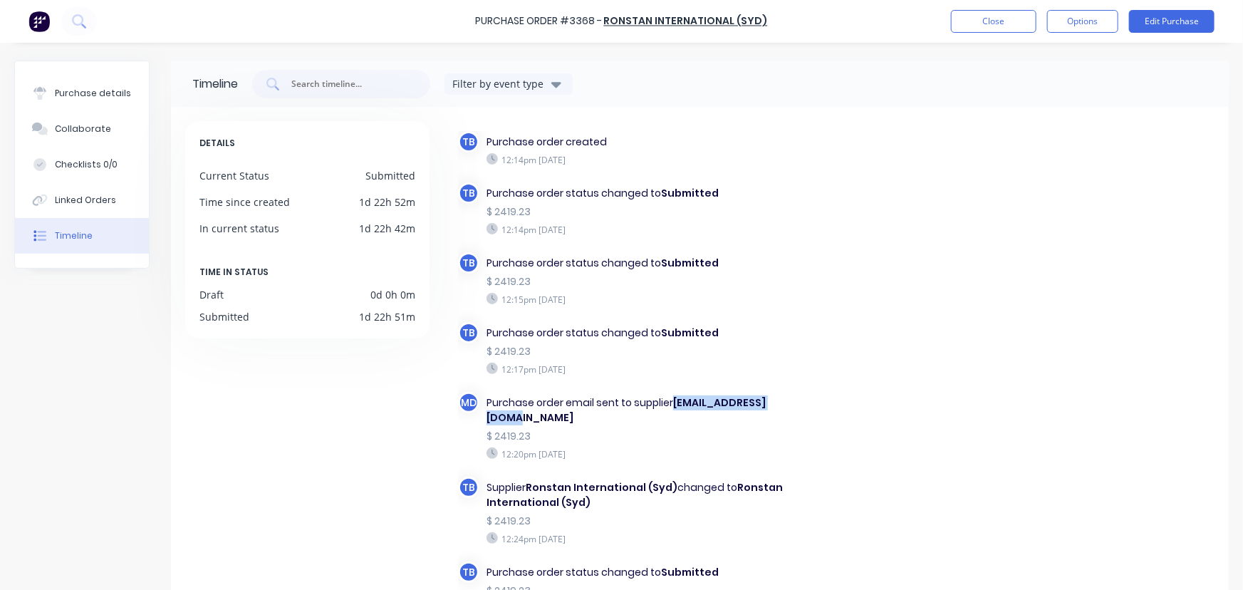
drag, startPoint x: 674, startPoint y: 401, endPoint x: 794, endPoint y: 402, distance: 120.4
click at [794, 402] on div "Purchase order email sent to supplier sales@ronstan.com.au" at bounding box center [660, 410] width 348 height 30
copy b "[EMAIL_ADDRESS][DOMAIN_NAME]"
click at [1162, 19] on button "Edit Purchase" at bounding box center [1171, 21] width 85 height 23
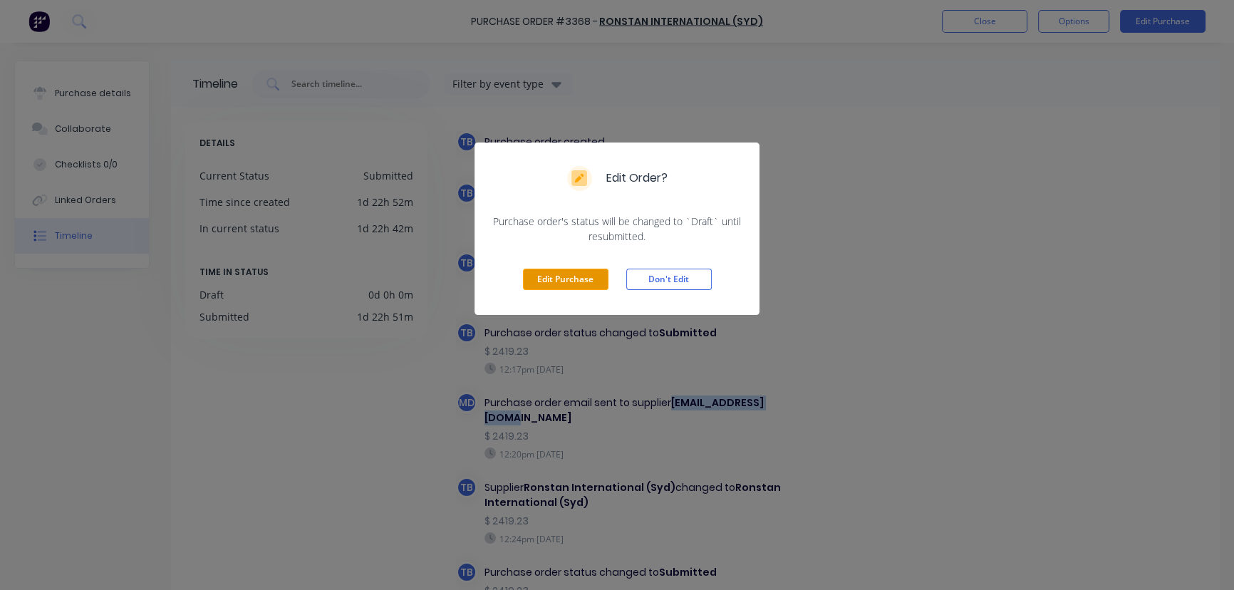
click at [559, 276] on button "Edit Purchase" at bounding box center [565, 279] width 85 height 21
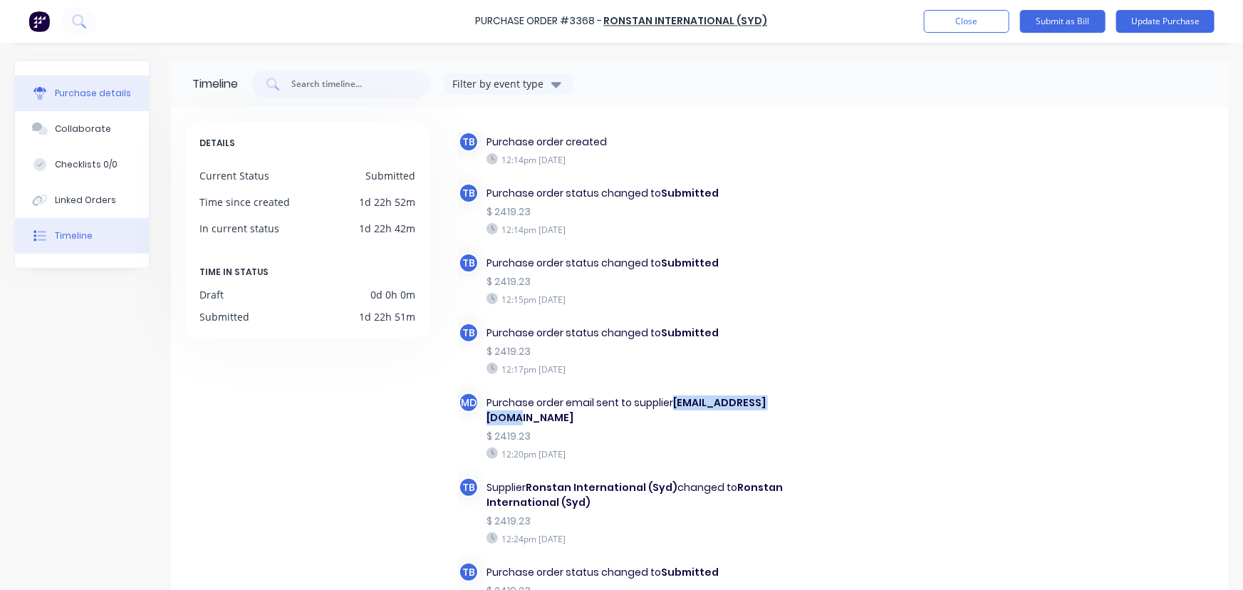
click at [90, 92] on div "Purchase details" at bounding box center [93, 93] width 76 height 13
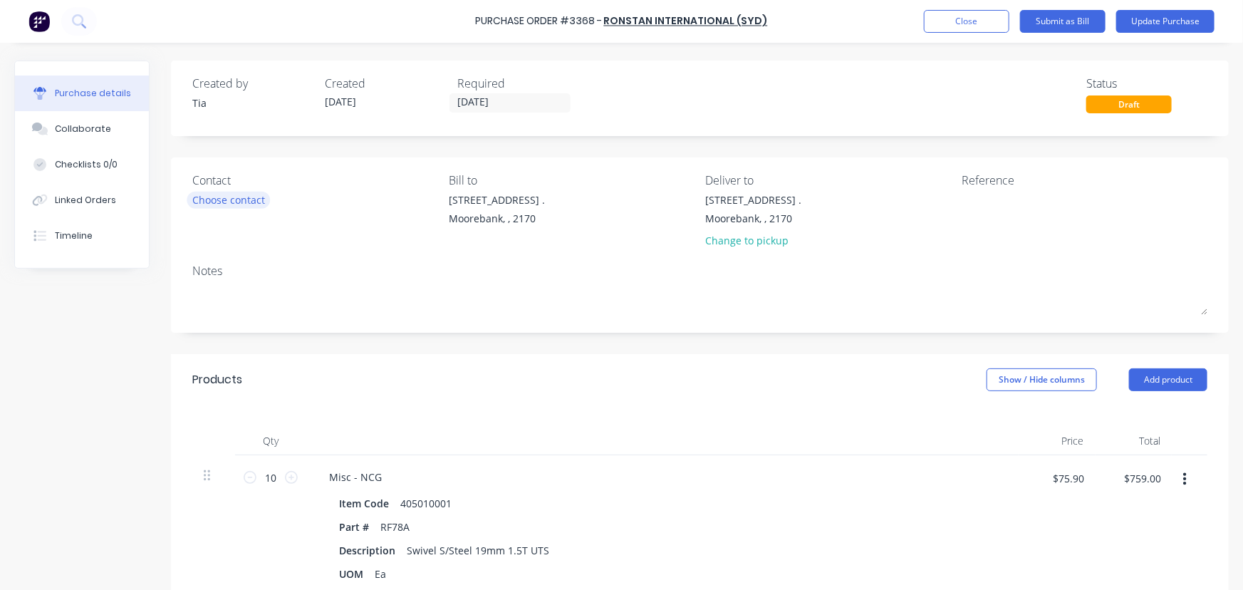
click at [235, 199] on div "Choose contact" at bounding box center [228, 199] width 73 height 15
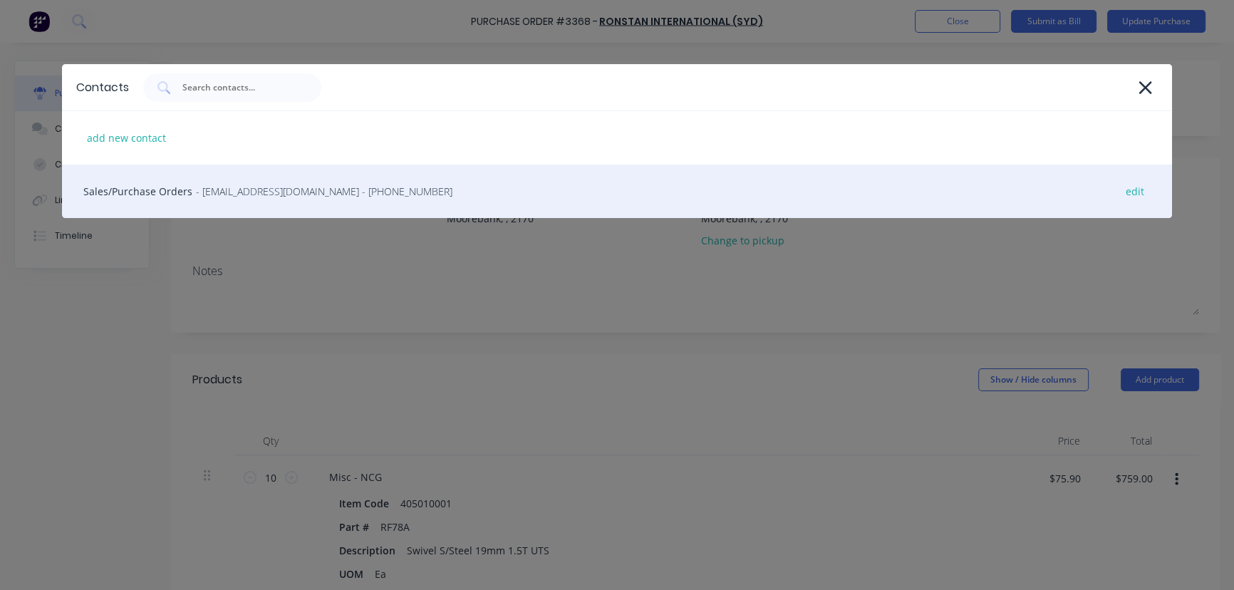
click at [132, 182] on div "Sales/Purchase Orders - sales@ronstan.com.au - (02) 9316 8304 edit" at bounding box center [617, 191] width 1110 height 53
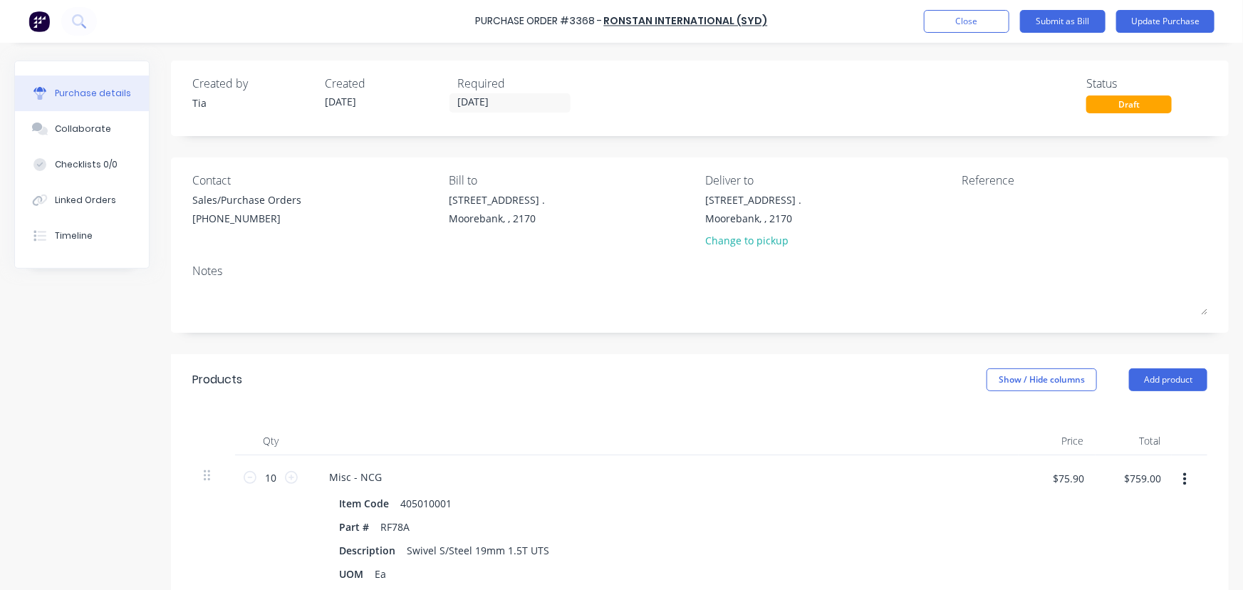
scroll to position [64, 0]
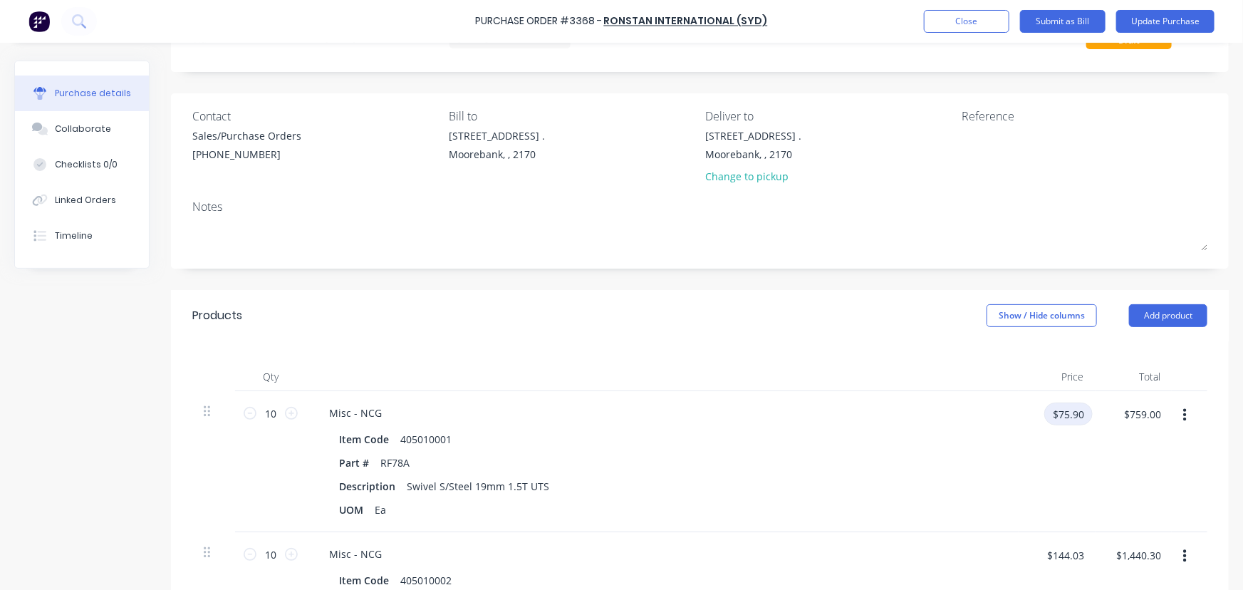
click at [1061, 418] on input "$75.90" at bounding box center [1068, 413] width 48 height 23
type input "$100.87"
type input "$1,008.70"
click at [850, 444] on div "Item Code 405010001" at bounding box center [659, 439] width 652 height 21
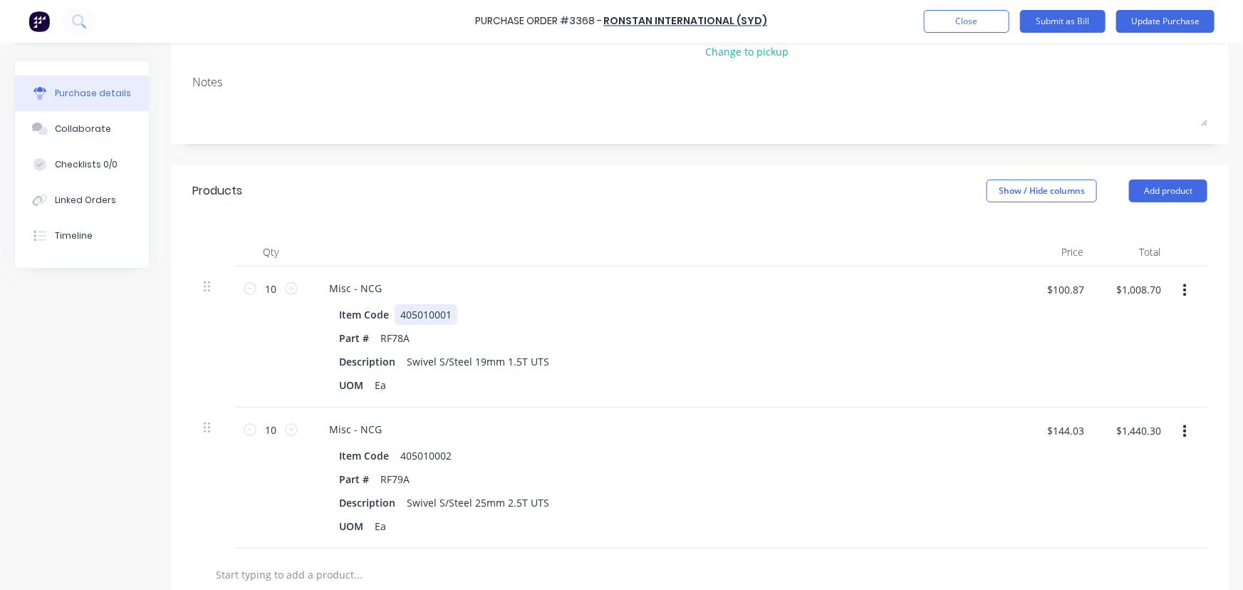
scroll to position [194, 0]
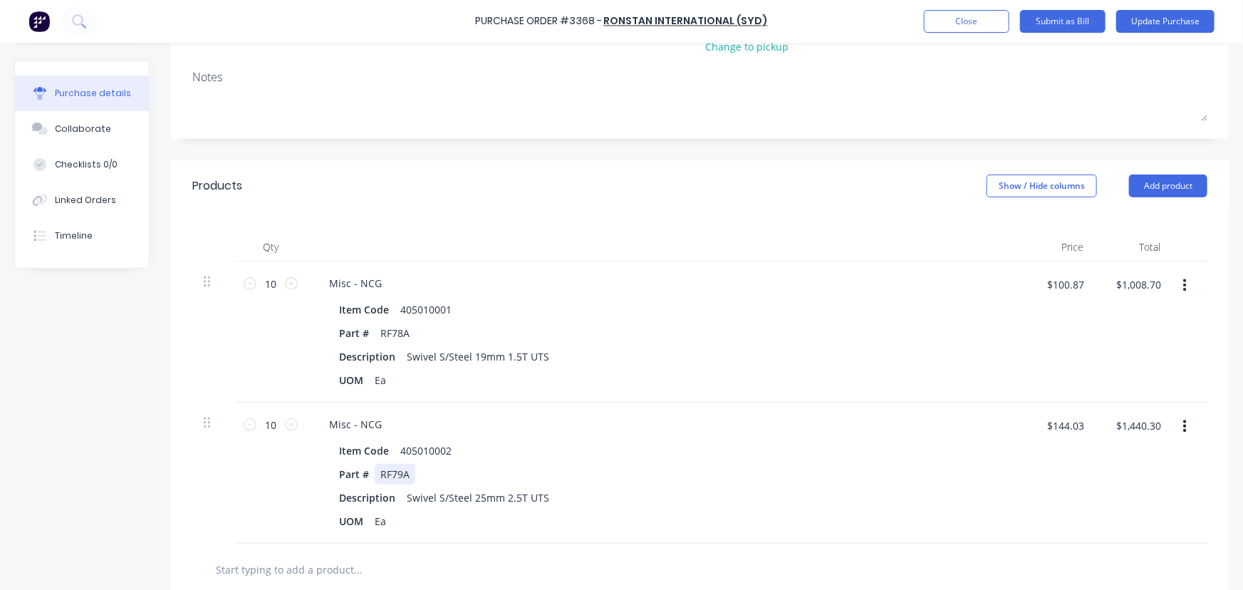
click at [414, 474] on div "Part # RF79A" at bounding box center [659, 474] width 652 height 21
click at [1060, 427] on input "$144.03" at bounding box center [1066, 425] width 54 height 23
type input "$191.42"
type input "$1,914.20"
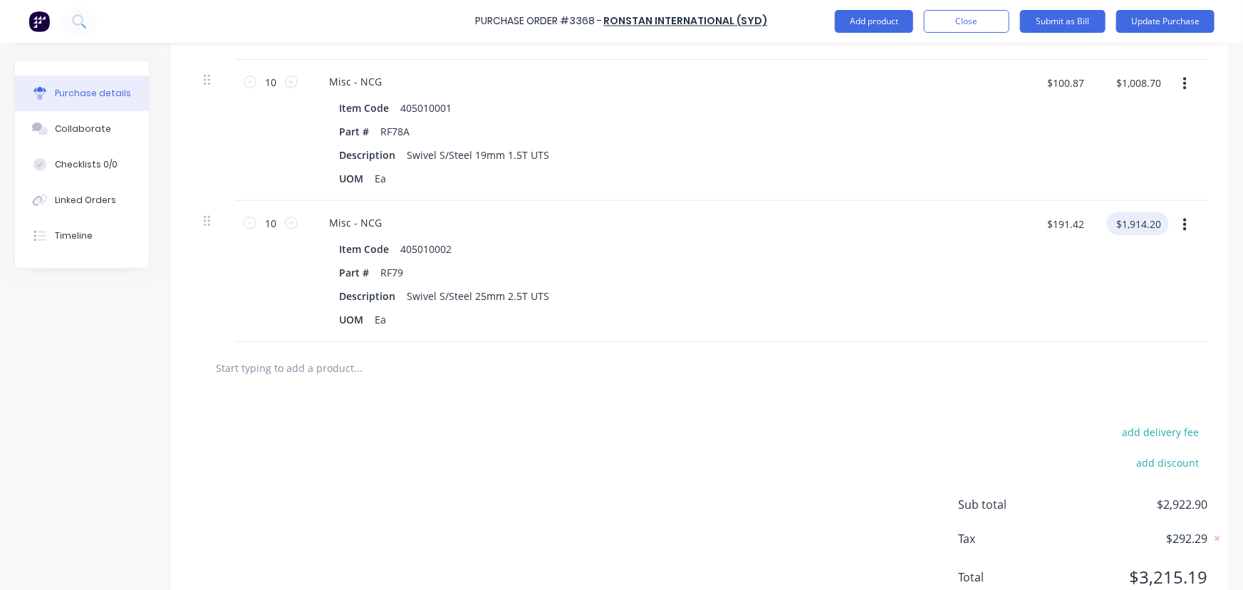
scroll to position [448, 0]
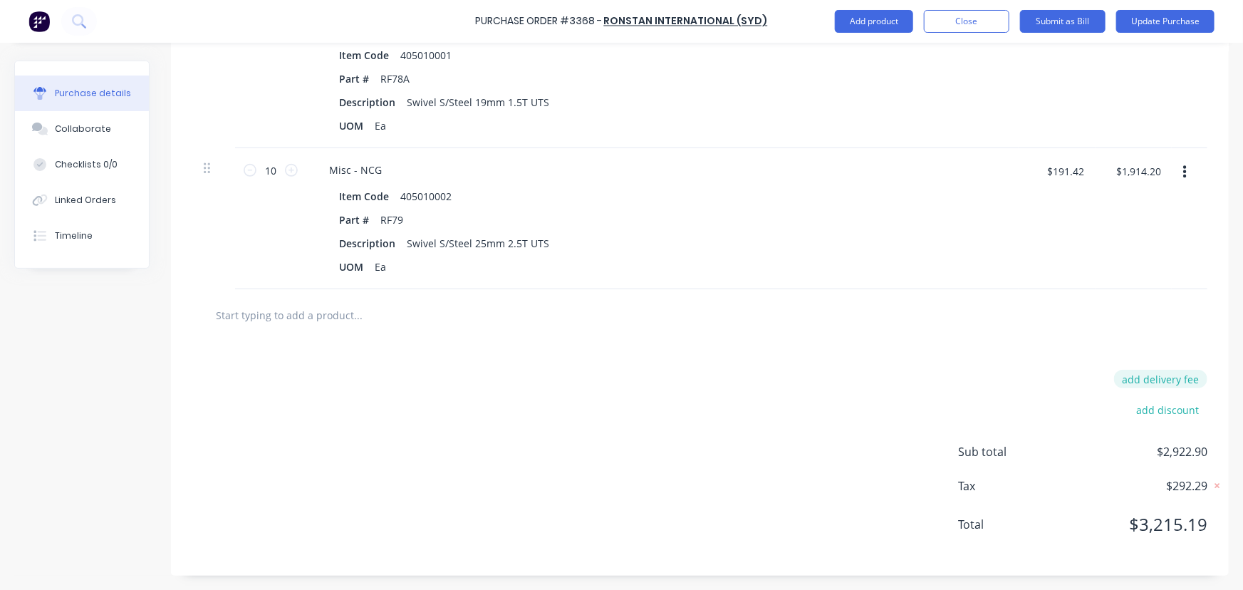
click at [1155, 385] on button "add delivery fee" at bounding box center [1160, 379] width 93 height 19
type input "$23.00"
click at [1170, 21] on button "Update Purchase" at bounding box center [1165, 21] width 98 height 23
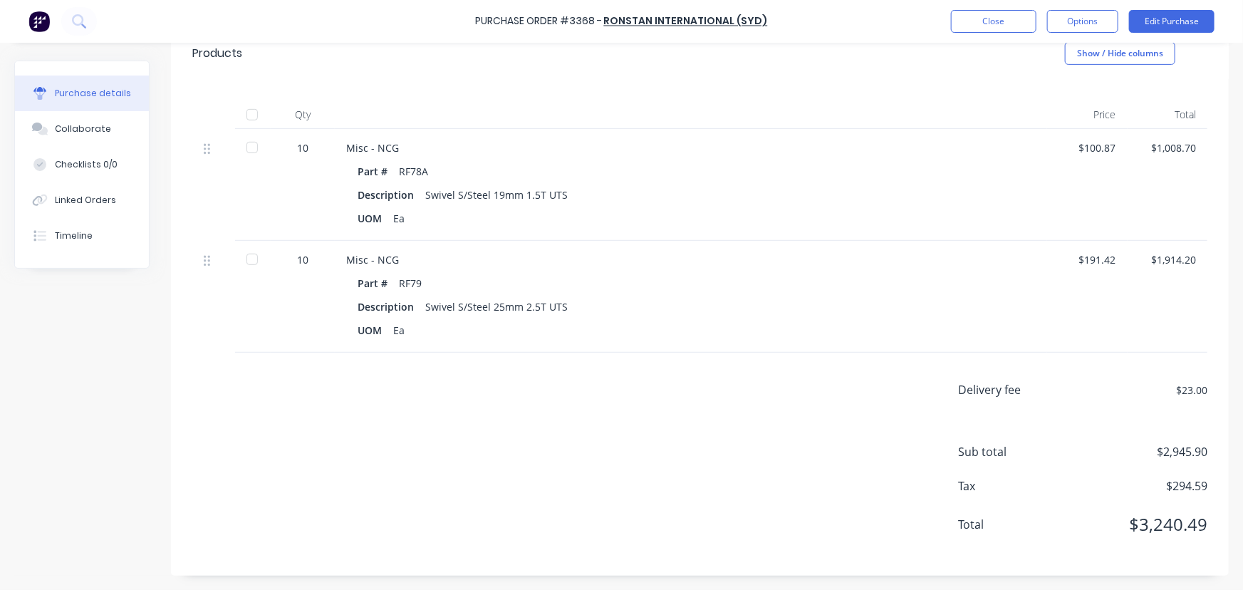
scroll to position [0, 0]
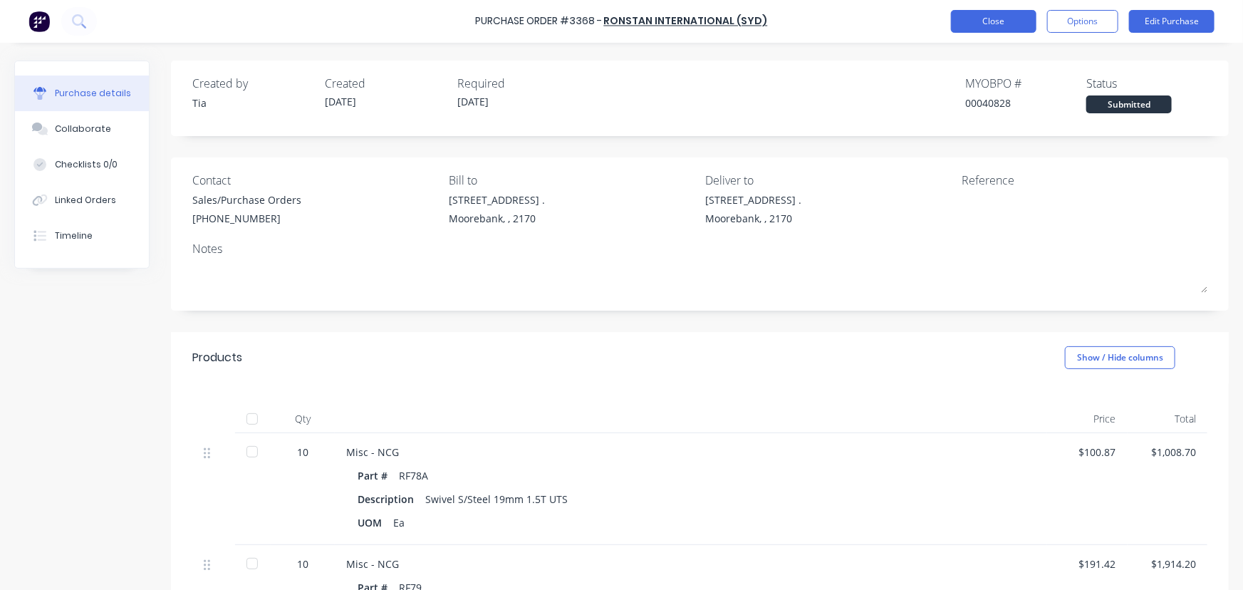
click at [989, 21] on button "Close" at bounding box center [993, 21] width 85 height 23
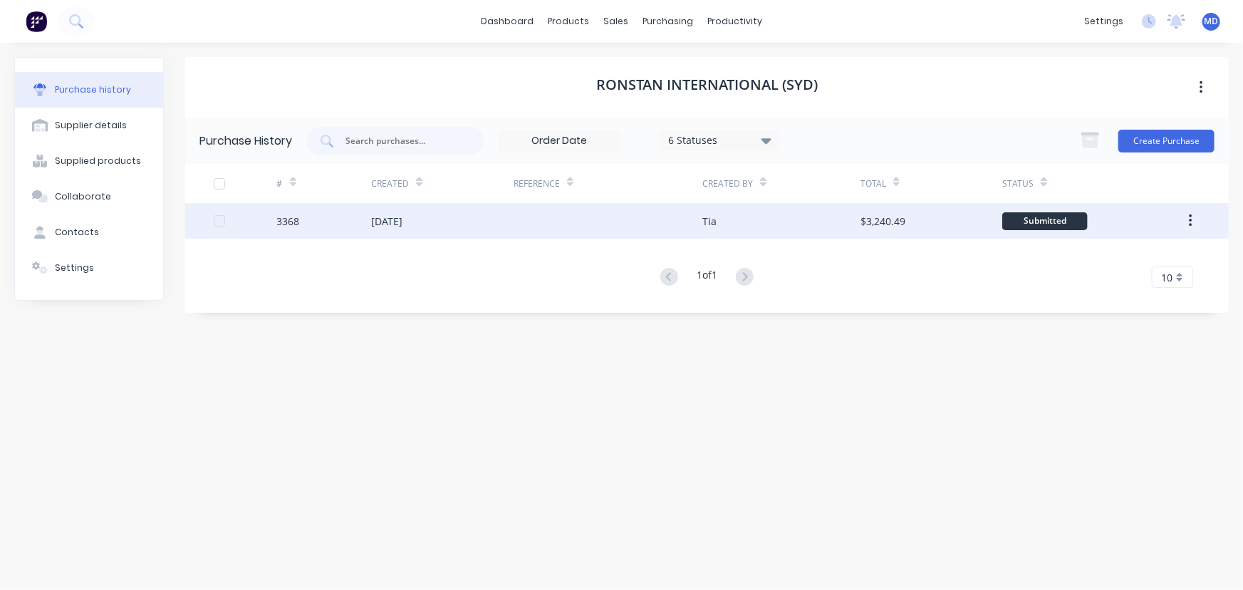
click at [215, 226] on div at bounding box center [219, 221] width 28 height 28
click at [216, 219] on div at bounding box center [219, 221] width 28 height 28
click at [533, 222] on div at bounding box center [608, 221] width 189 height 36
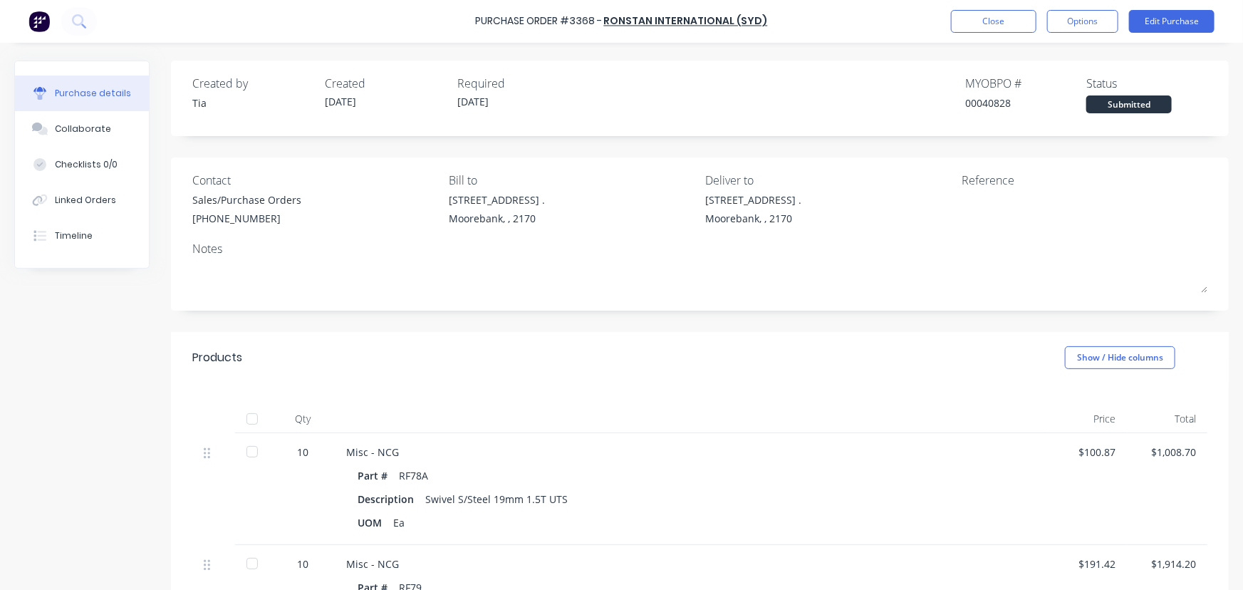
click at [254, 420] on div at bounding box center [252, 419] width 28 height 28
click at [992, 17] on button "Close" at bounding box center [993, 21] width 85 height 23
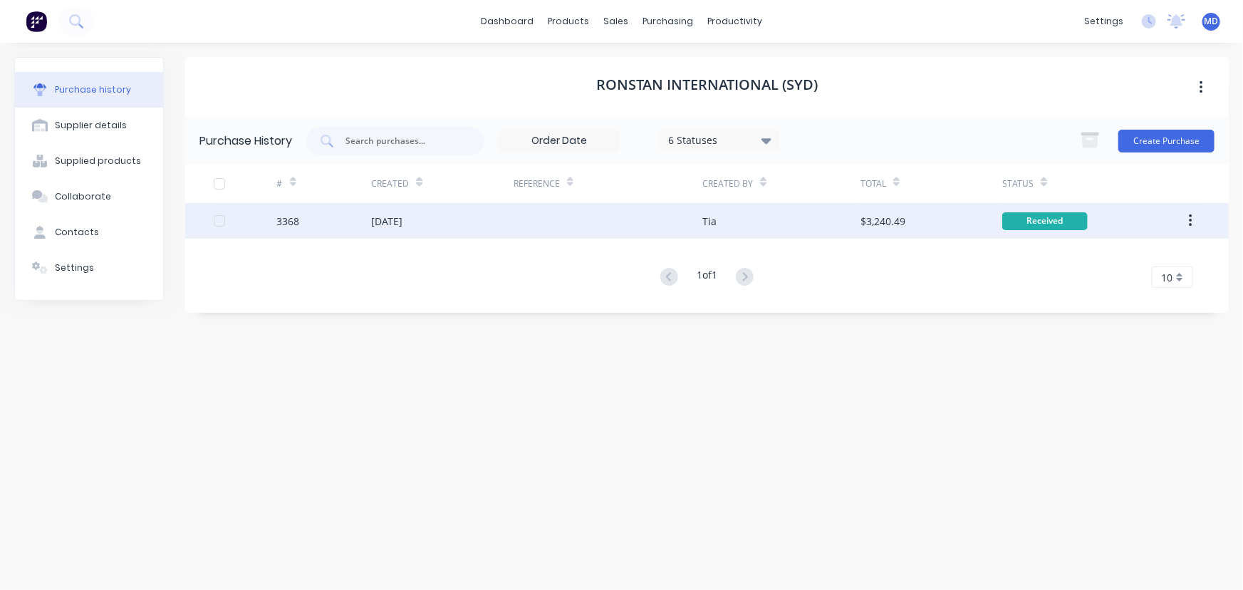
click at [1192, 215] on icon "button" at bounding box center [1190, 220] width 3 height 13
click at [1106, 257] on div "Archive" at bounding box center [1140, 258] width 110 height 21
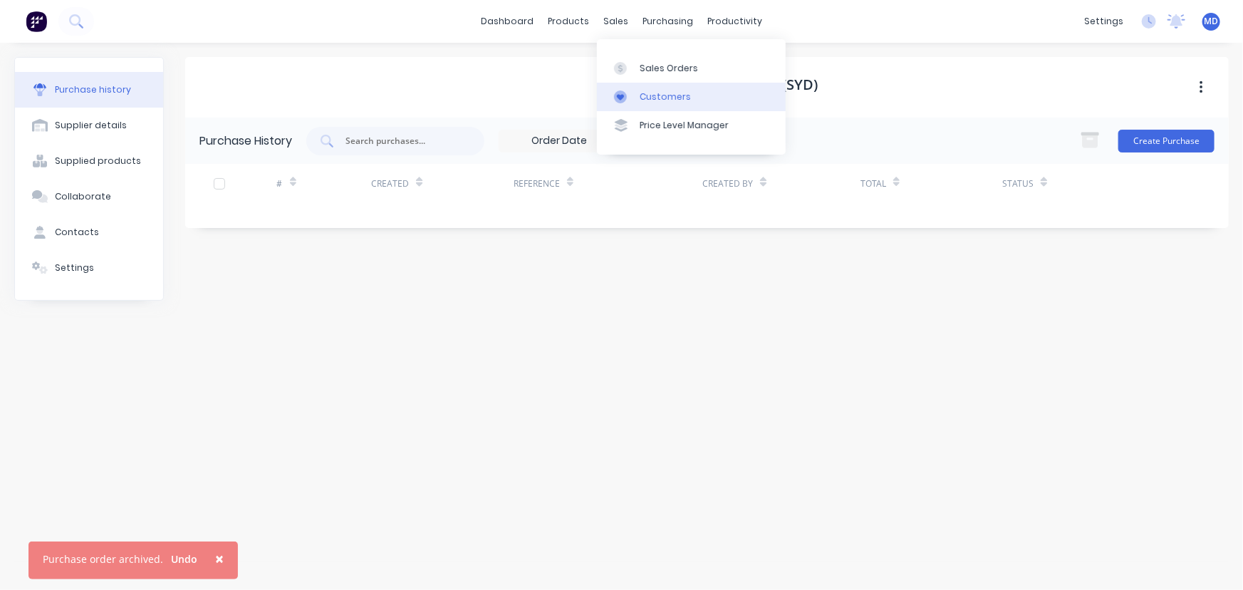
click at [665, 107] on link "Customers" at bounding box center [691, 97] width 189 height 28
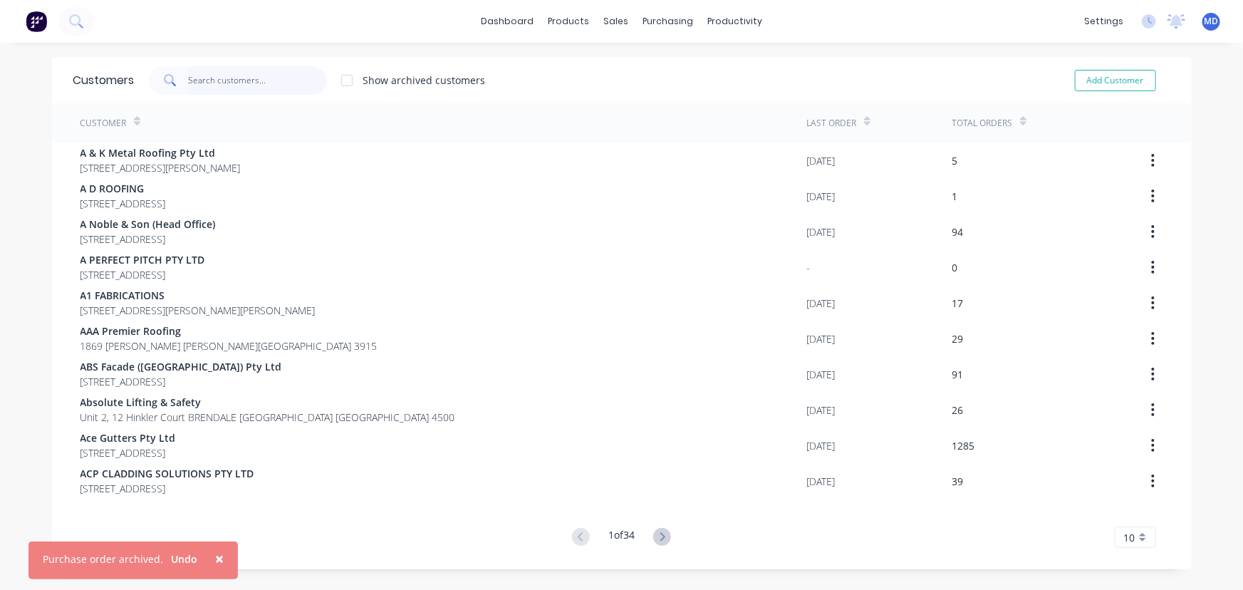
click at [264, 89] on input "text" at bounding box center [257, 80] width 139 height 28
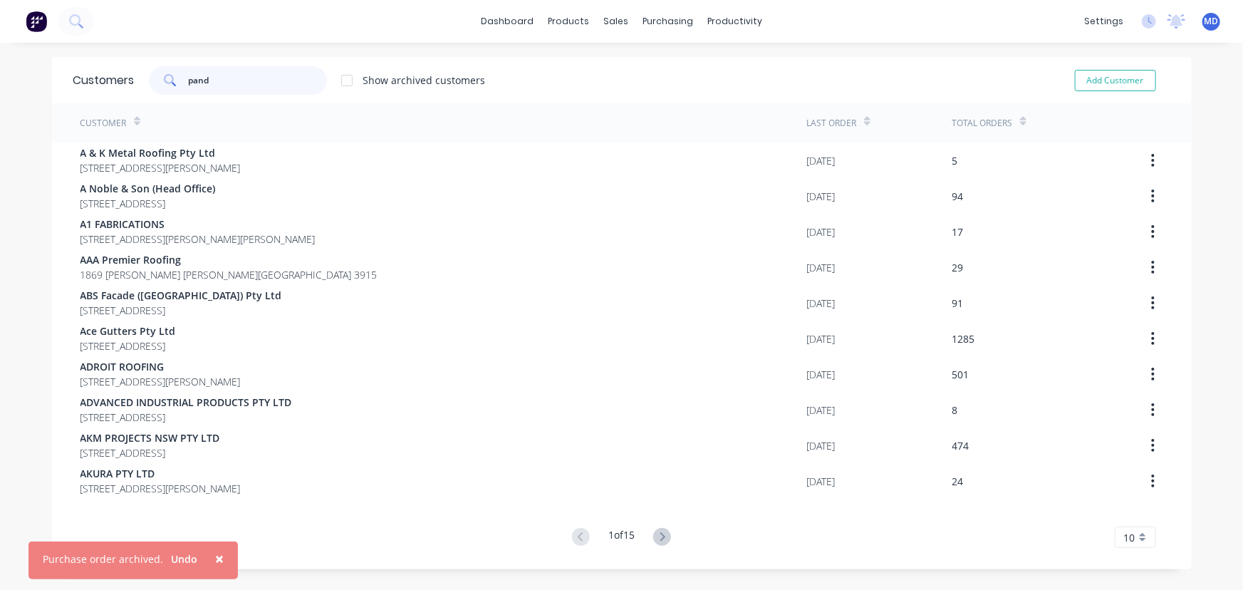
type input "pand"
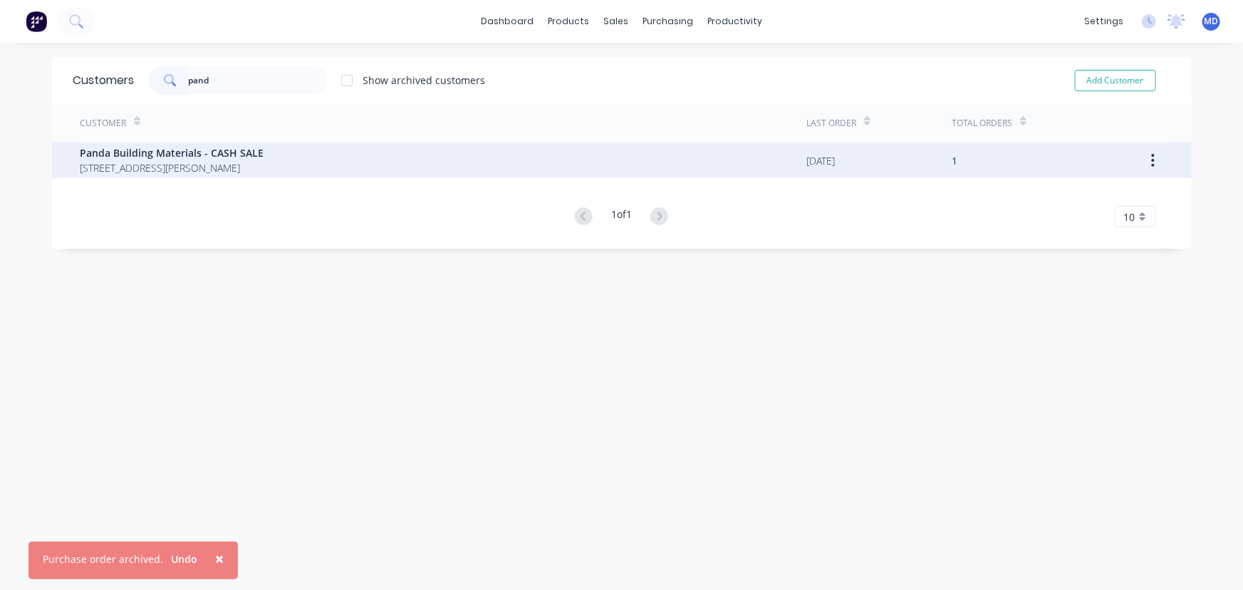
click at [169, 155] on span "Panda Building Materials - CASH SALE" at bounding box center [172, 152] width 184 height 15
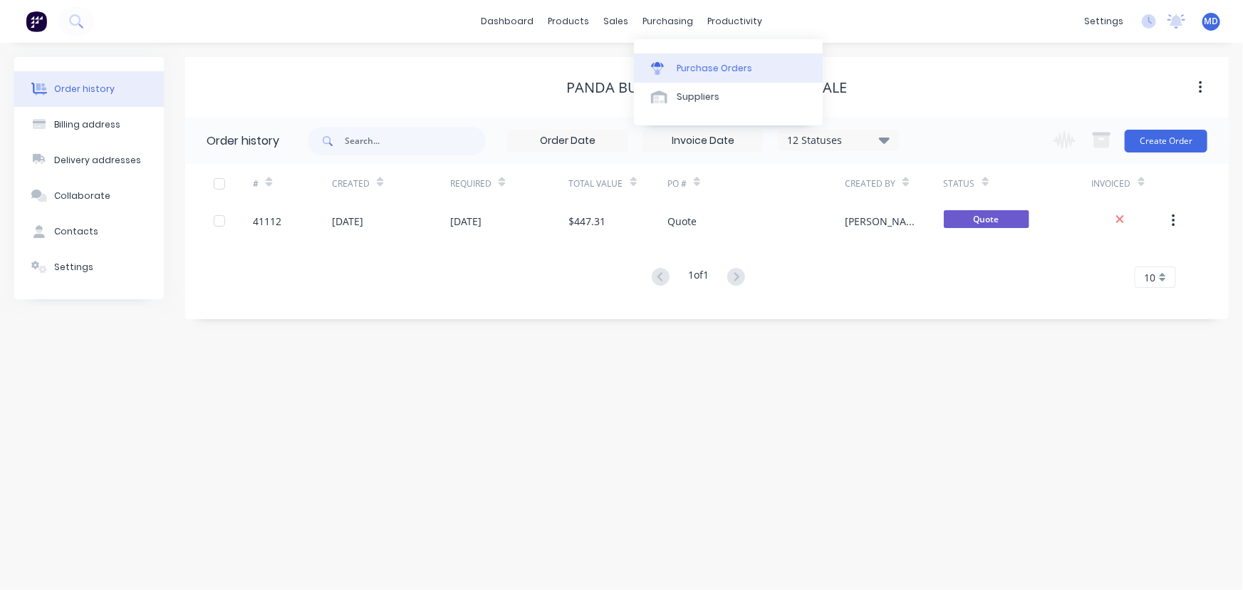
click at [712, 70] on div "Purchase Orders" at bounding box center [715, 68] width 76 height 13
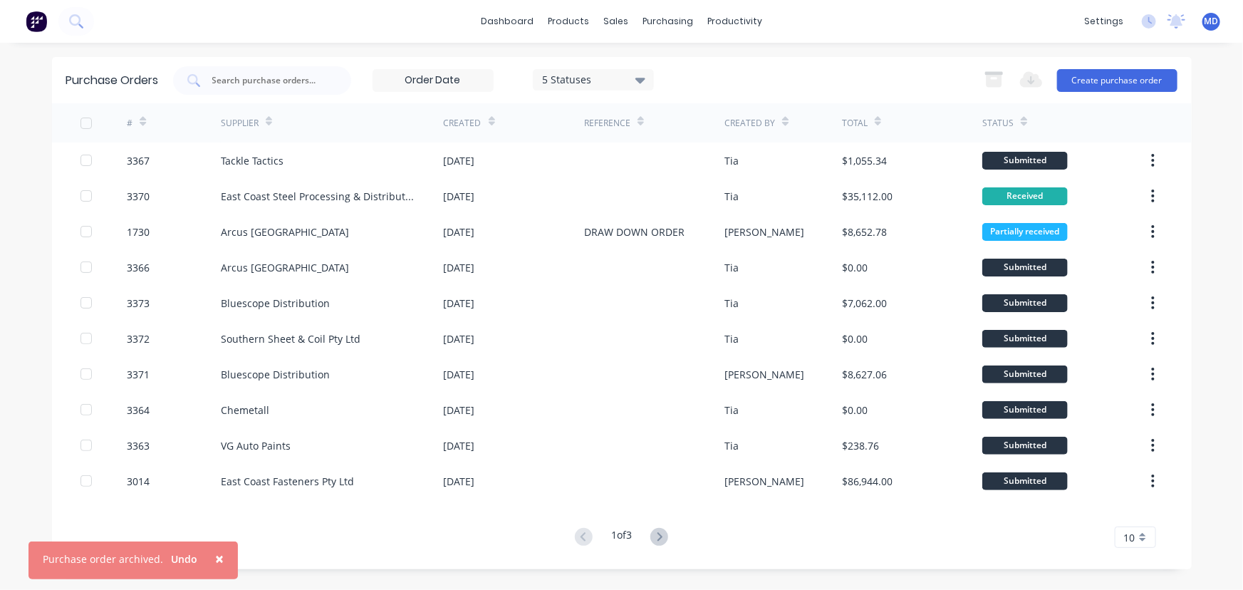
click at [219, 553] on button "×" at bounding box center [219, 558] width 37 height 34
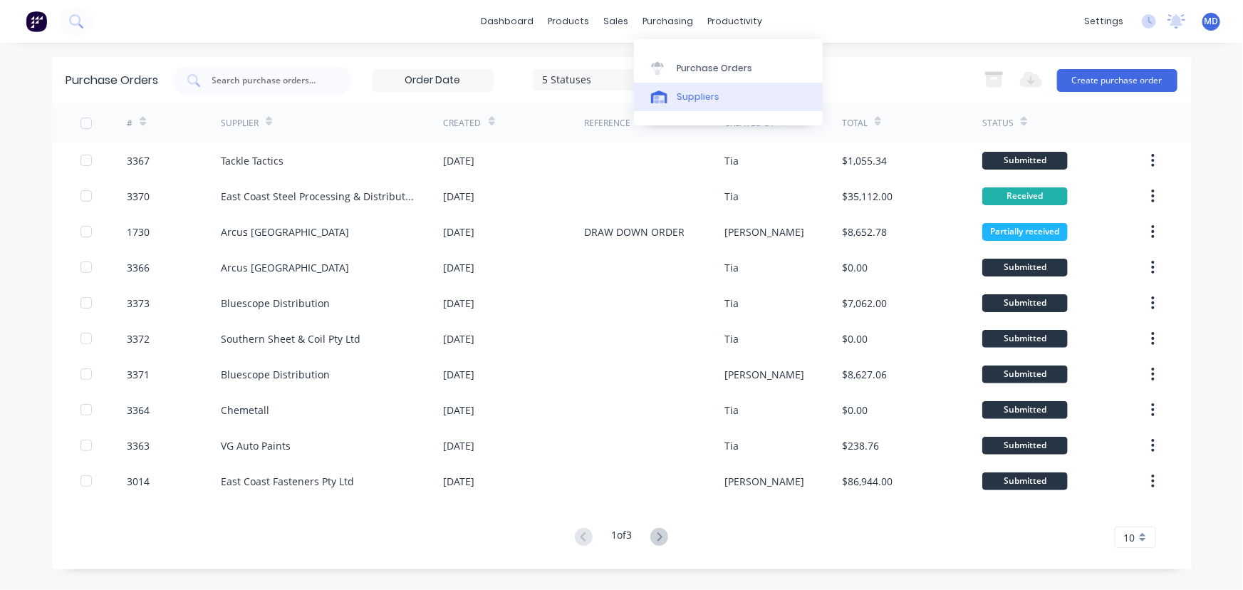
click at [704, 93] on div "Suppliers" at bounding box center [698, 96] width 43 height 13
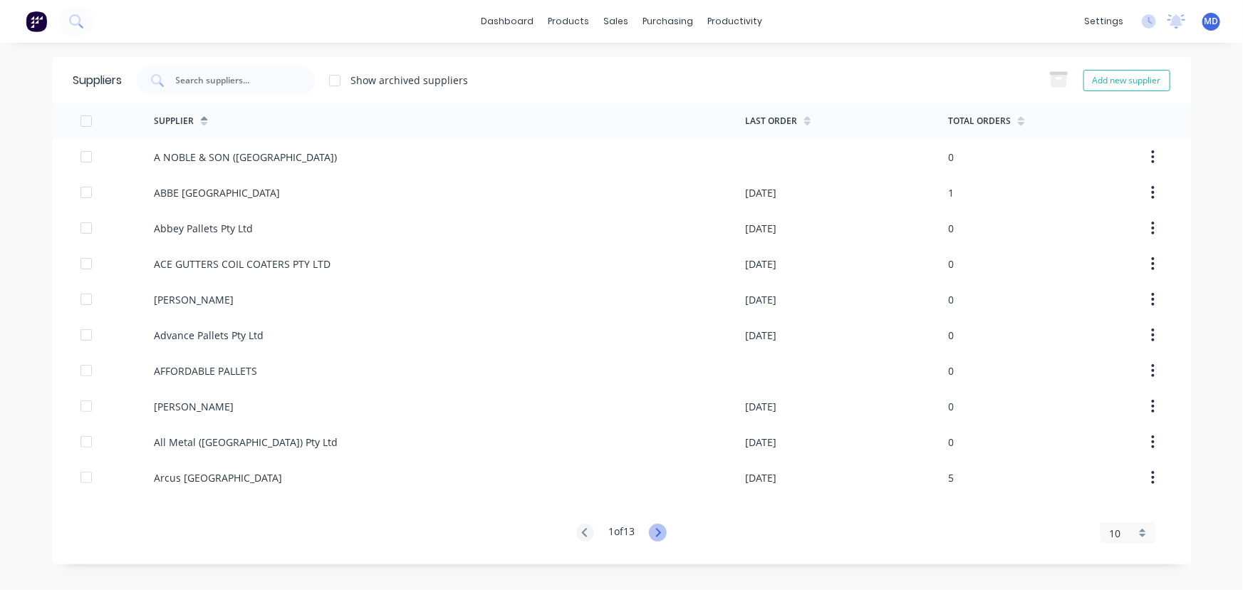
click at [652, 536] on icon at bounding box center [658, 533] width 18 height 18
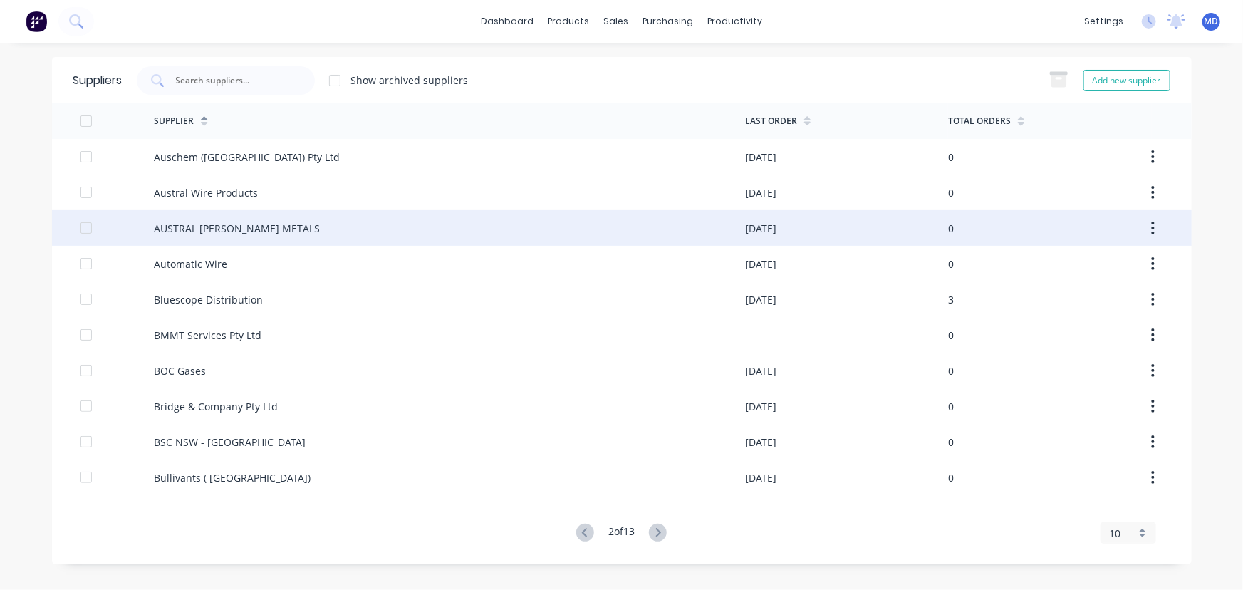
click at [212, 214] on div "AUSTRAL [PERSON_NAME] METALS" at bounding box center [449, 228] width 591 height 36
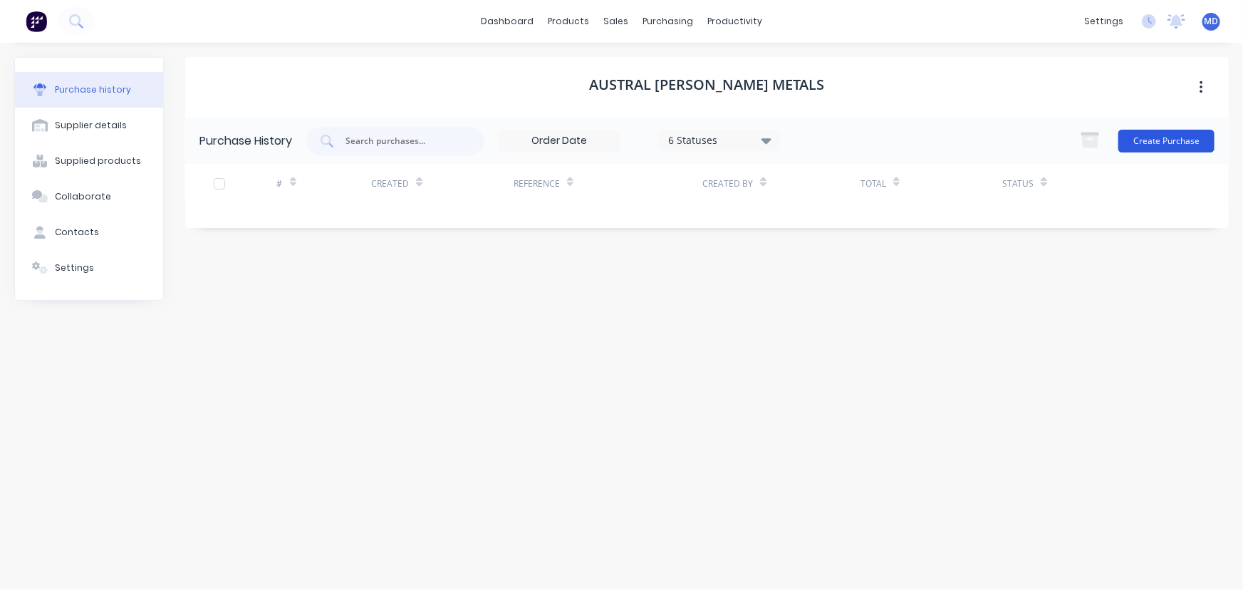
click at [1172, 140] on button "Create Purchase" at bounding box center [1166, 141] width 96 height 23
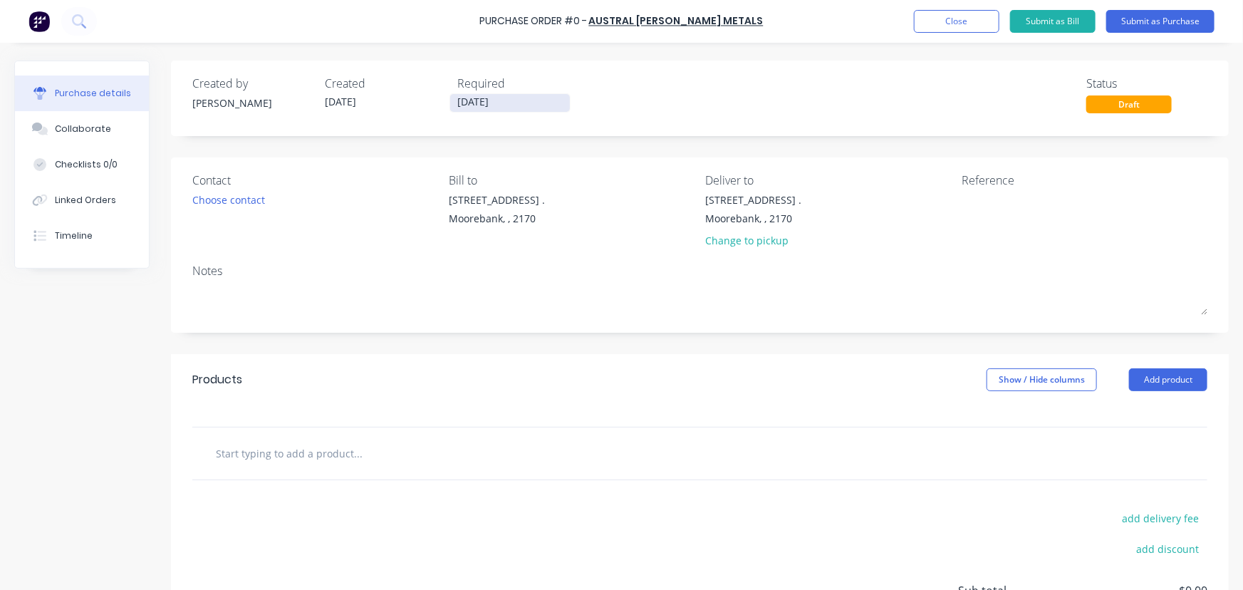
click at [516, 103] on input "[DATE]" at bounding box center [510, 103] width 120 height 18
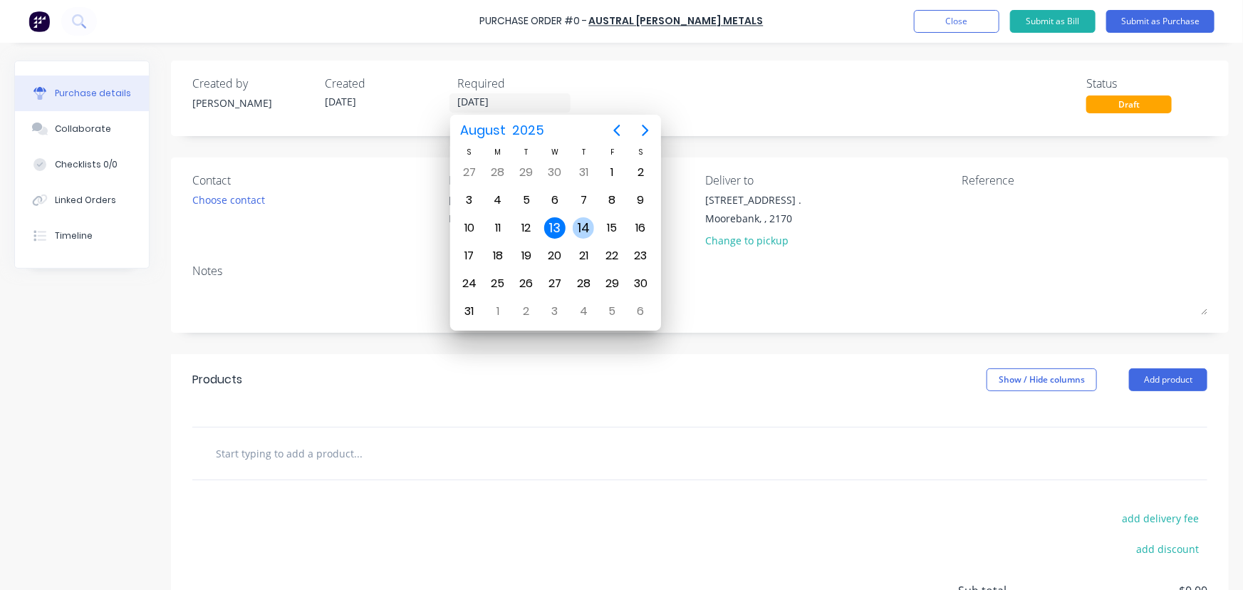
click at [590, 227] on div "14" at bounding box center [583, 227] width 21 height 21
type input "14/08/25"
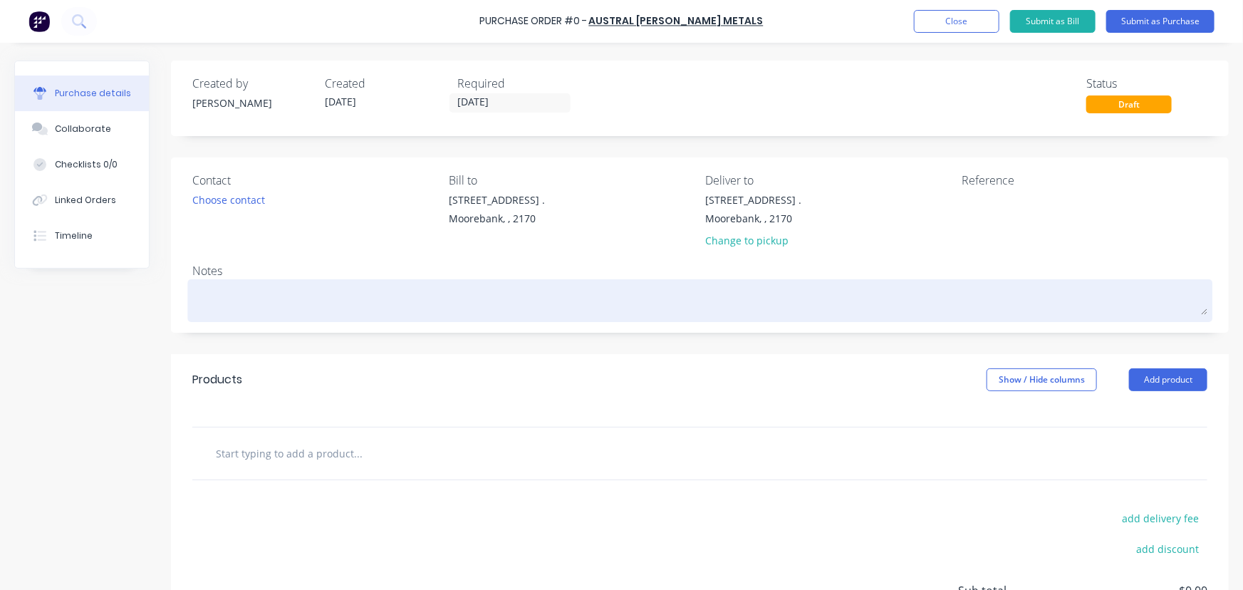
click at [254, 304] on textarea at bounding box center [699, 299] width 1015 height 32
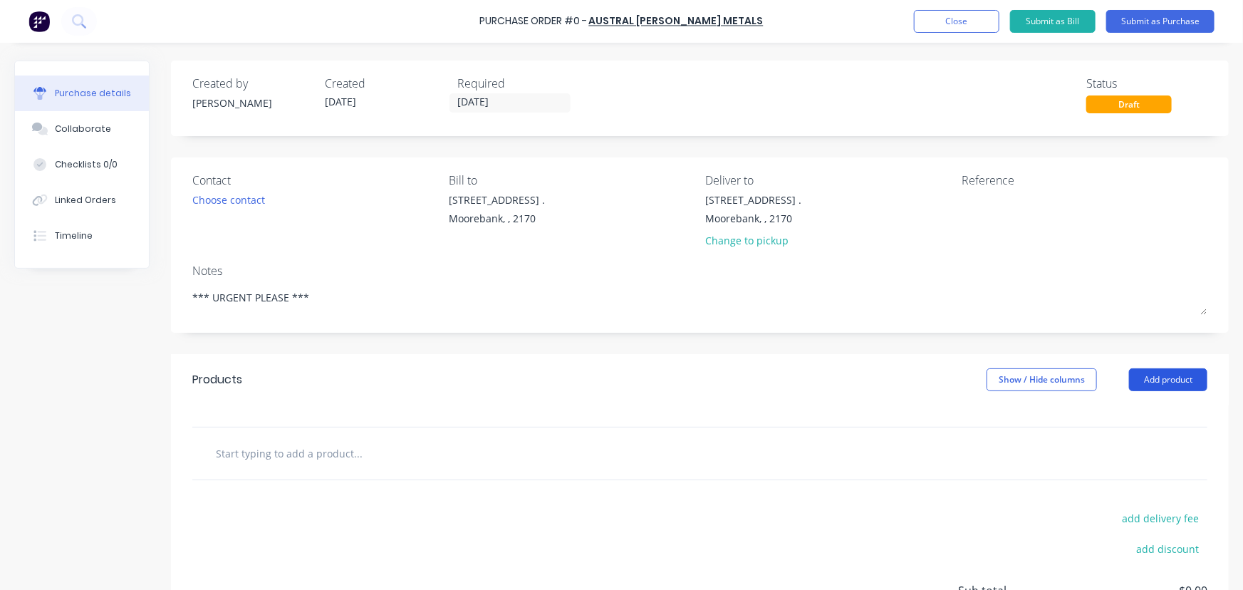
type textarea "*** URGENT PLEASE ***"
click at [1174, 378] on button "Add product" at bounding box center [1168, 379] width 78 height 23
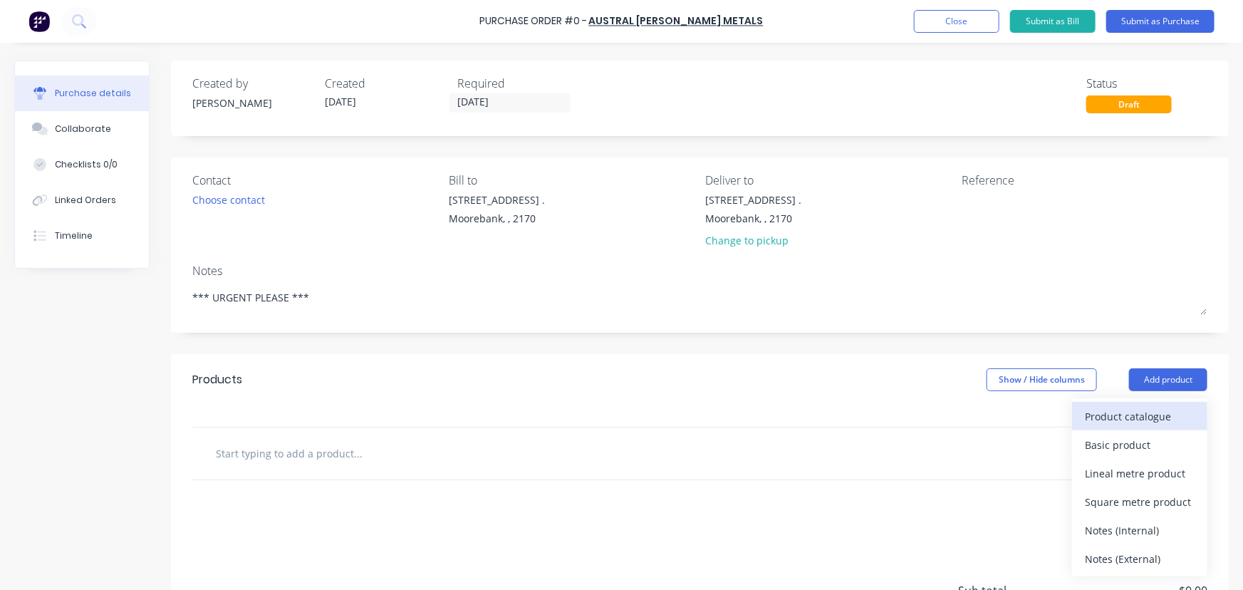
click at [1135, 418] on div "Product catalogue" at bounding box center [1140, 416] width 110 height 21
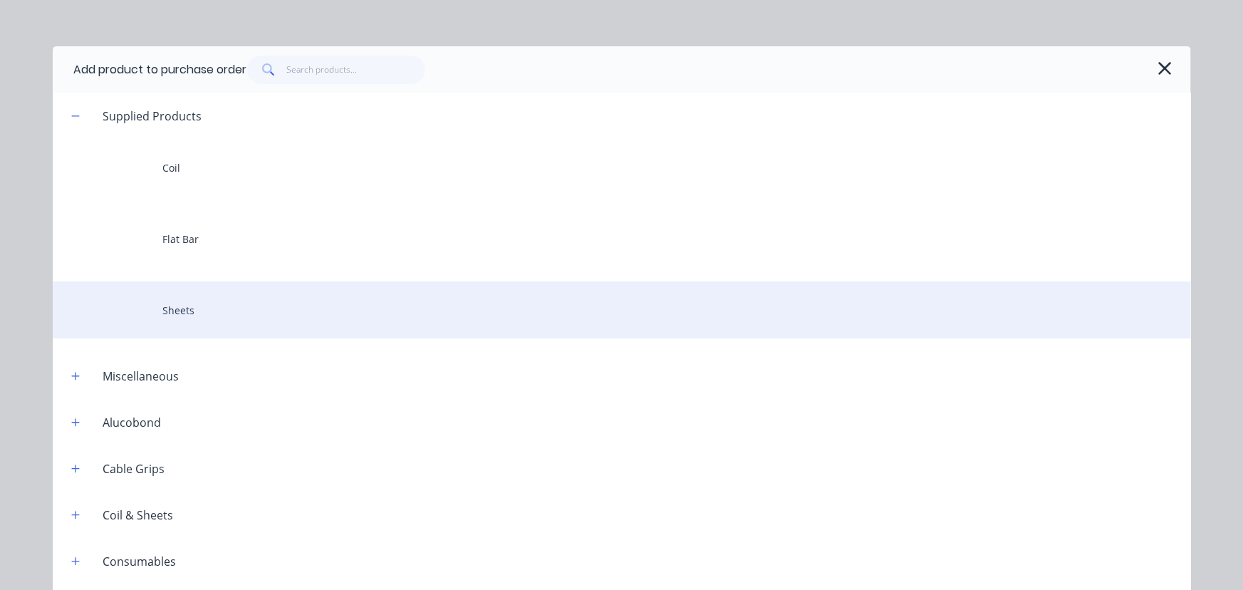
click at [170, 318] on div "Sheets" at bounding box center [622, 309] width 1138 height 57
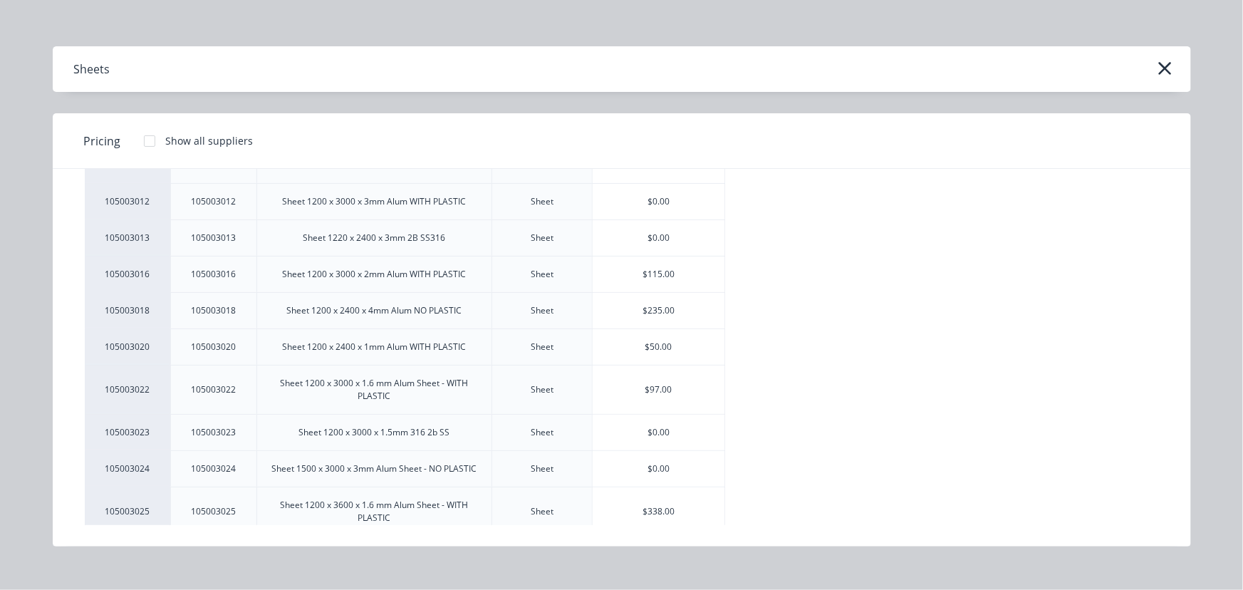
scroll to position [453, 0]
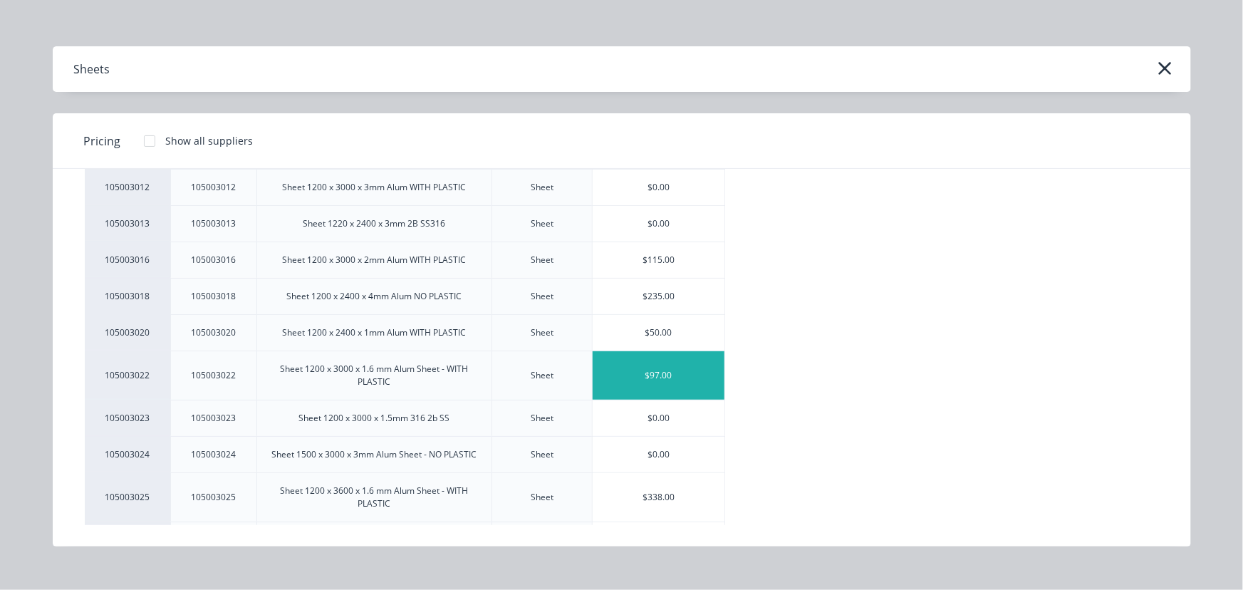
click at [662, 378] on div "$97.00" at bounding box center [659, 375] width 132 height 48
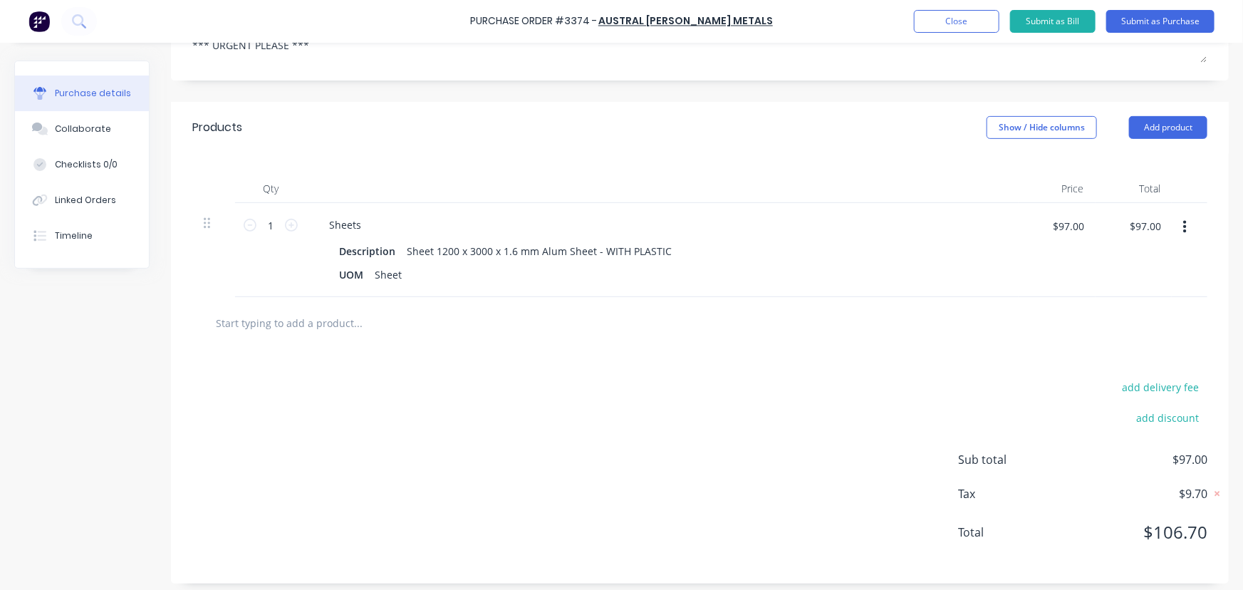
scroll to position [260, 0]
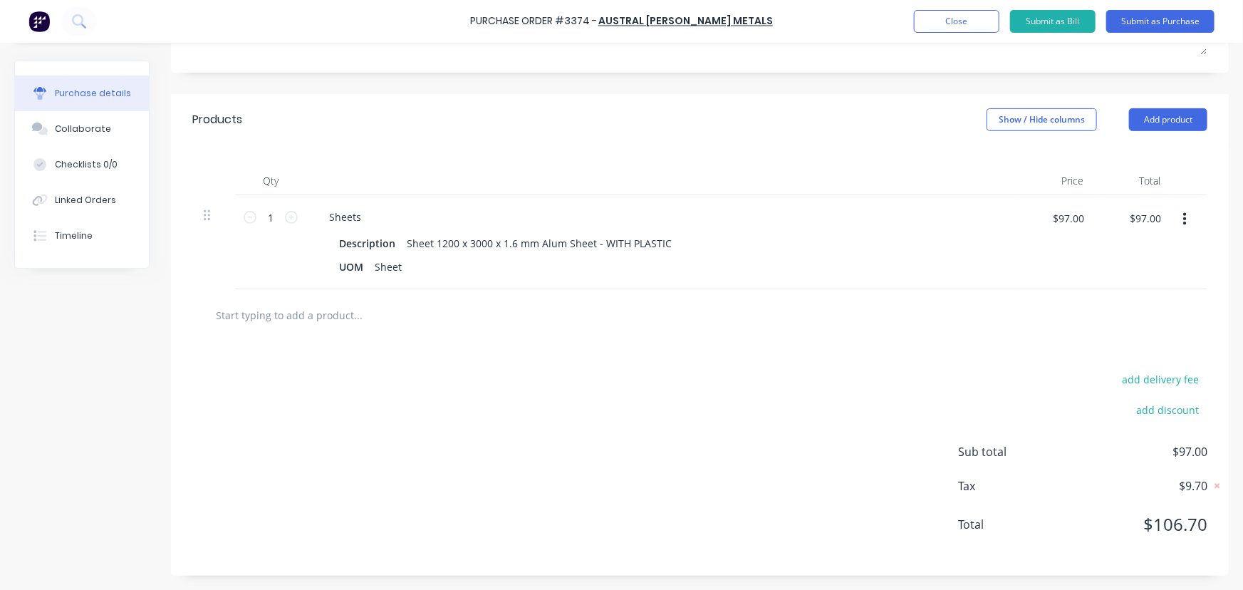
drag, startPoint x: 293, startPoint y: 217, endPoint x: 308, endPoint y: 242, distance: 29.7
click at [293, 216] on icon at bounding box center [291, 217] width 13 height 13
type input "2"
type input "$194.00"
click at [1180, 25] on button "Submit as Purchase" at bounding box center [1160, 21] width 108 height 23
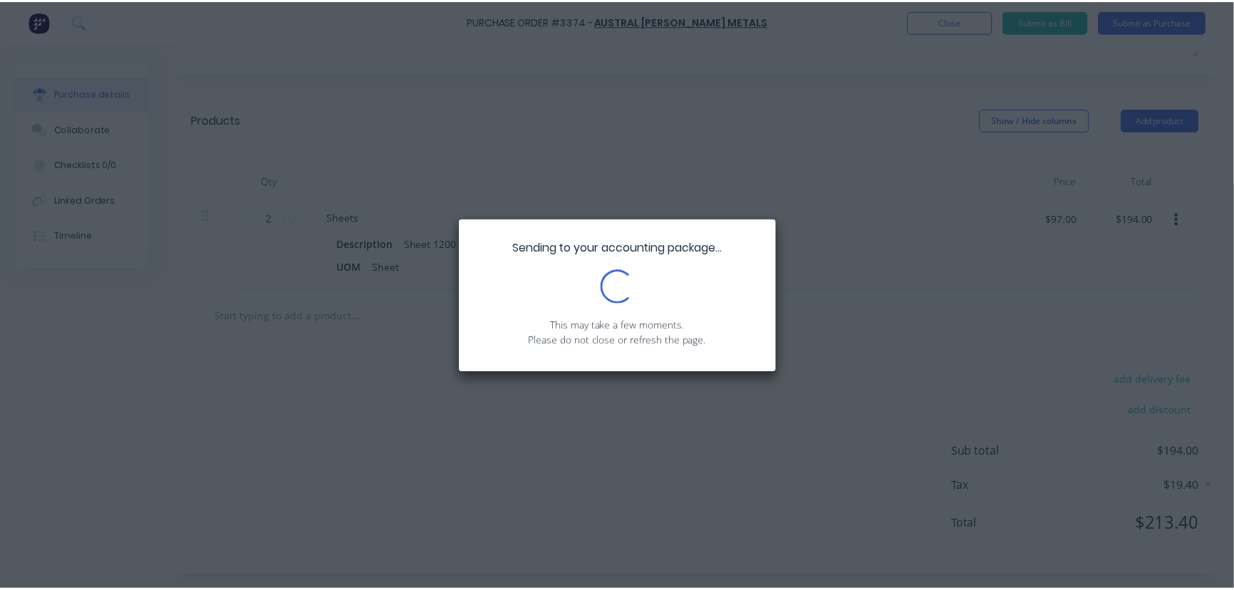
scroll to position [0, 0]
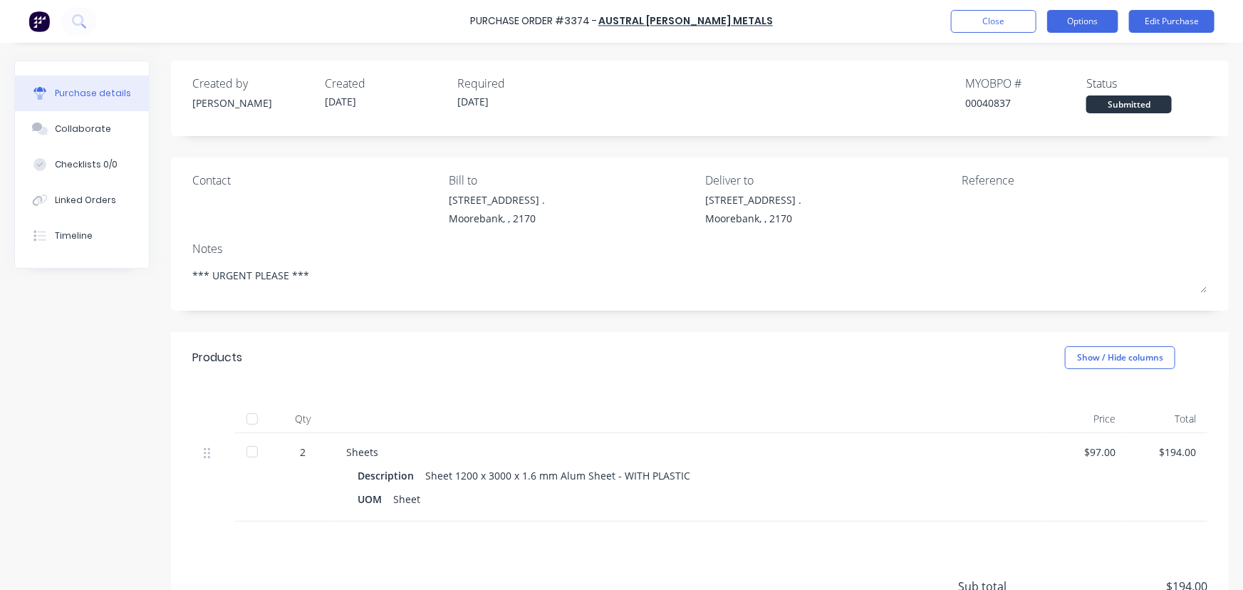
click at [1077, 14] on button "Options" at bounding box center [1082, 21] width 71 height 23
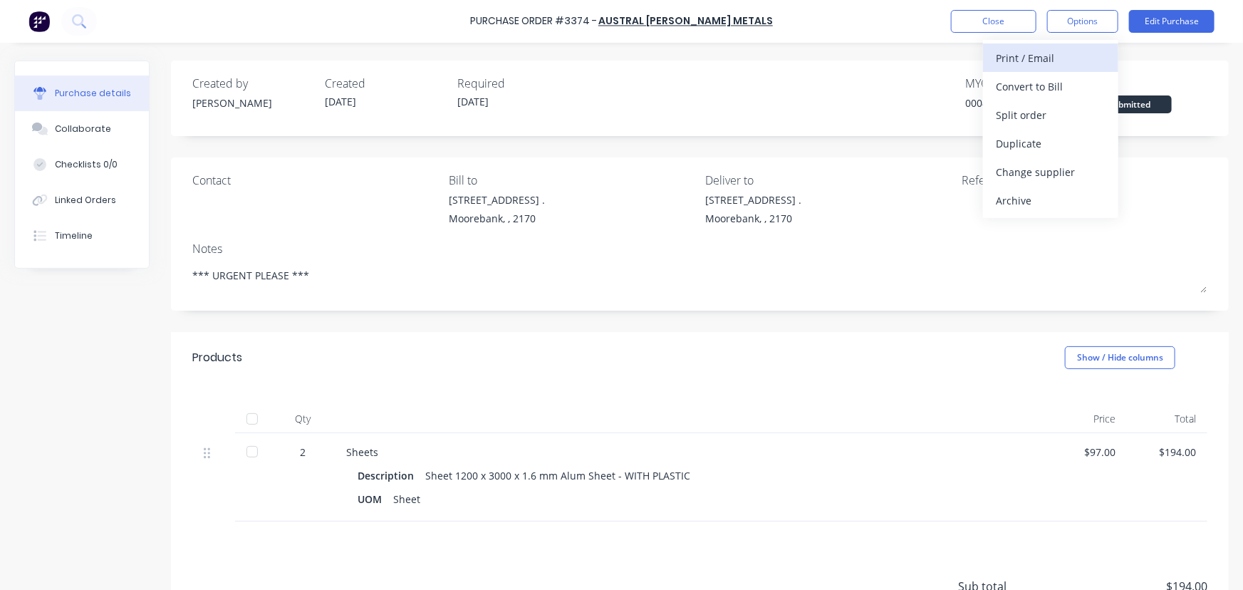
click at [1040, 53] on div "Print / Email" at bounding box center [1051, 58] width 110 height 21
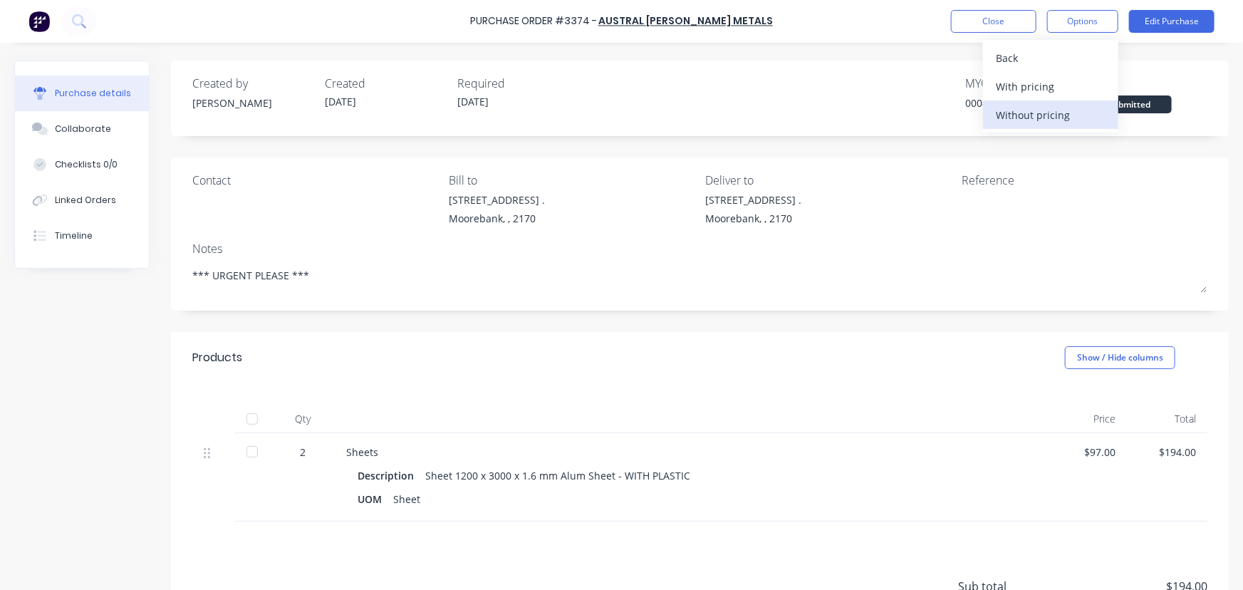
click at [1034, 122] on div "Without pricing" at bounding box center [1051, 115] width 110 height 21
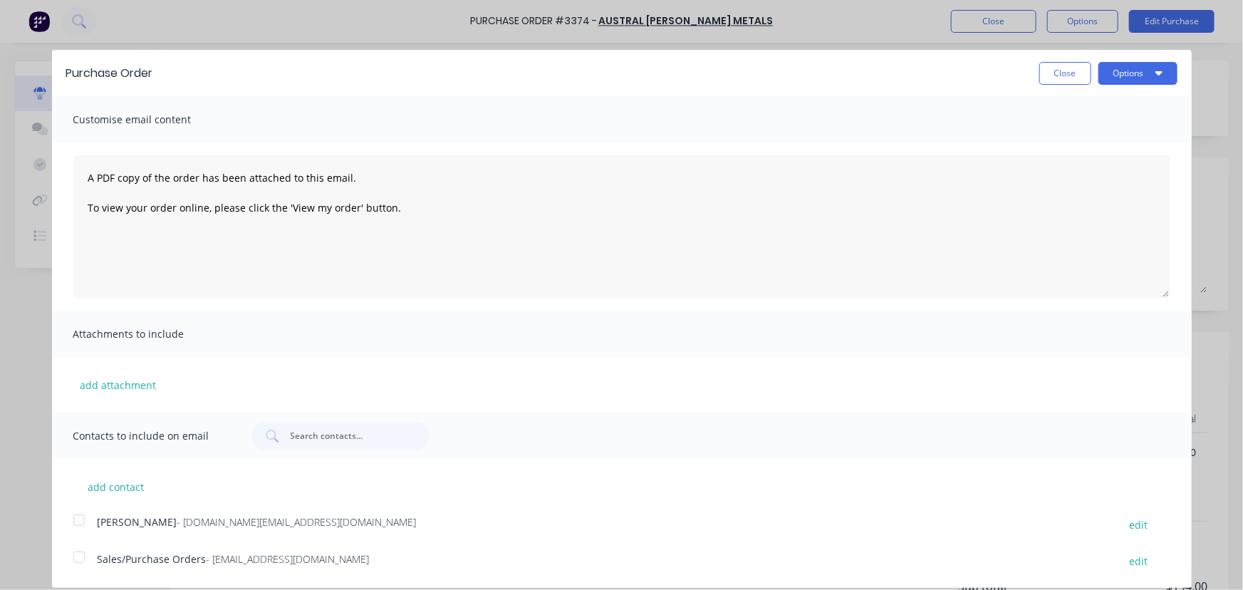
click at [71, 558] on div at bounding box center [79, 557] width 28 height 28
click at [1108, 77] on button "Options" at bounding box center [1137, 73] width 79 height 23
click at [1055, 142] on div "Email" at bounding box center [1110, 137] width 110 height 21
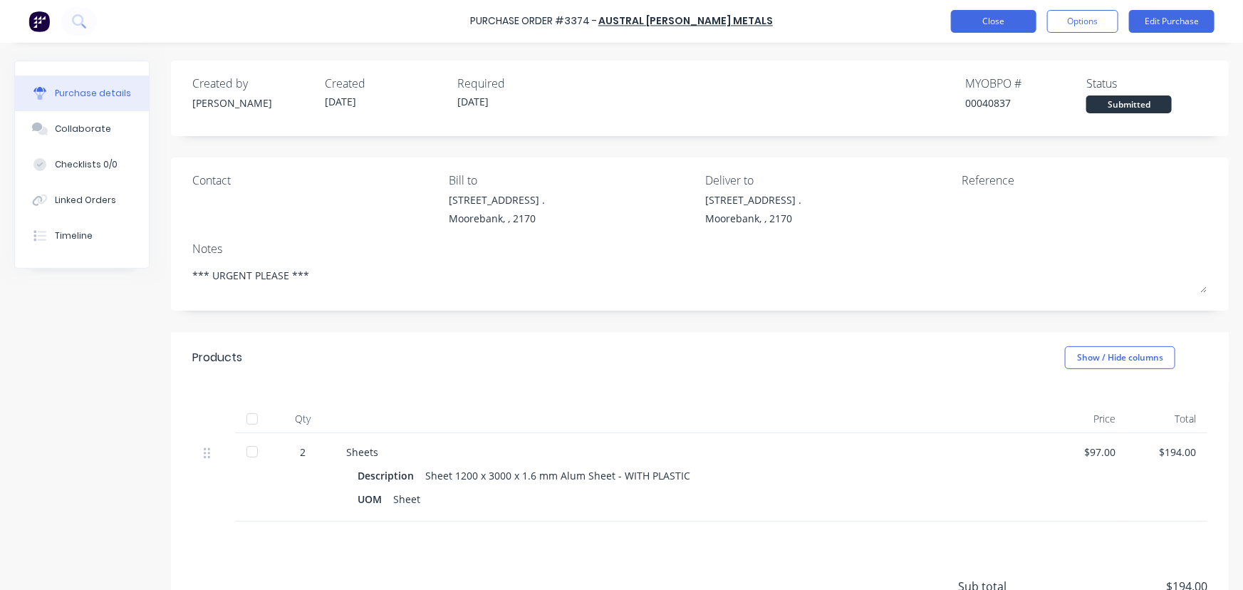
click at [987, 19] on button "Close" at bounding box center [993, 21] width 85 height 23
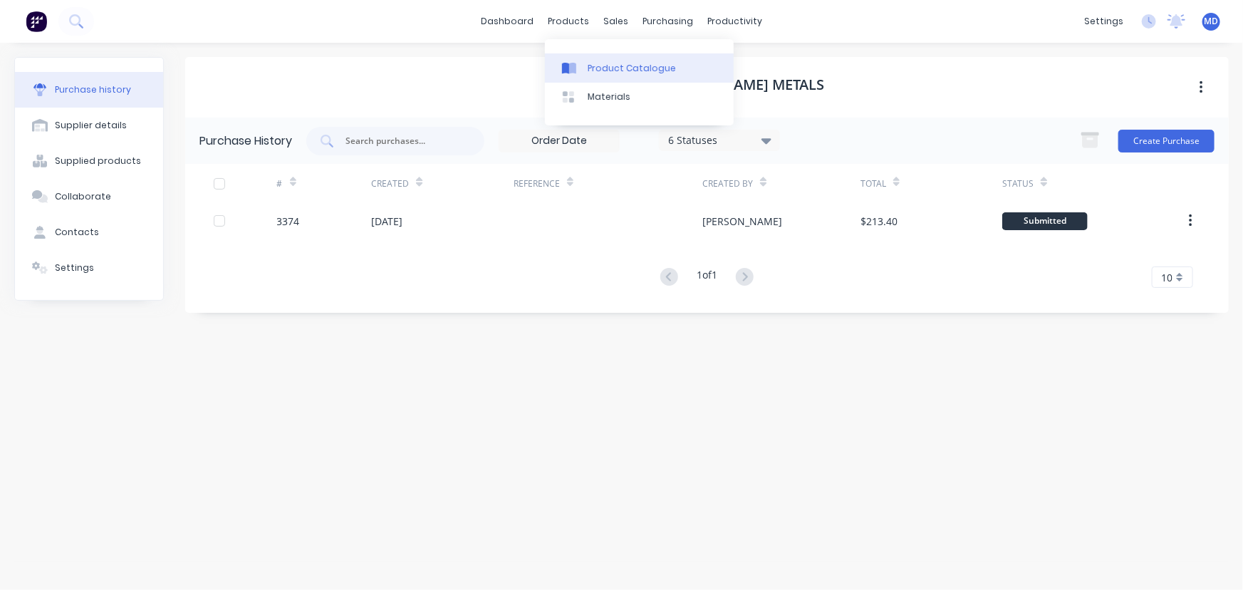
click at [620, 64] on div "Product Catalogue" at bounding box center [632, 68] width 88 height 13
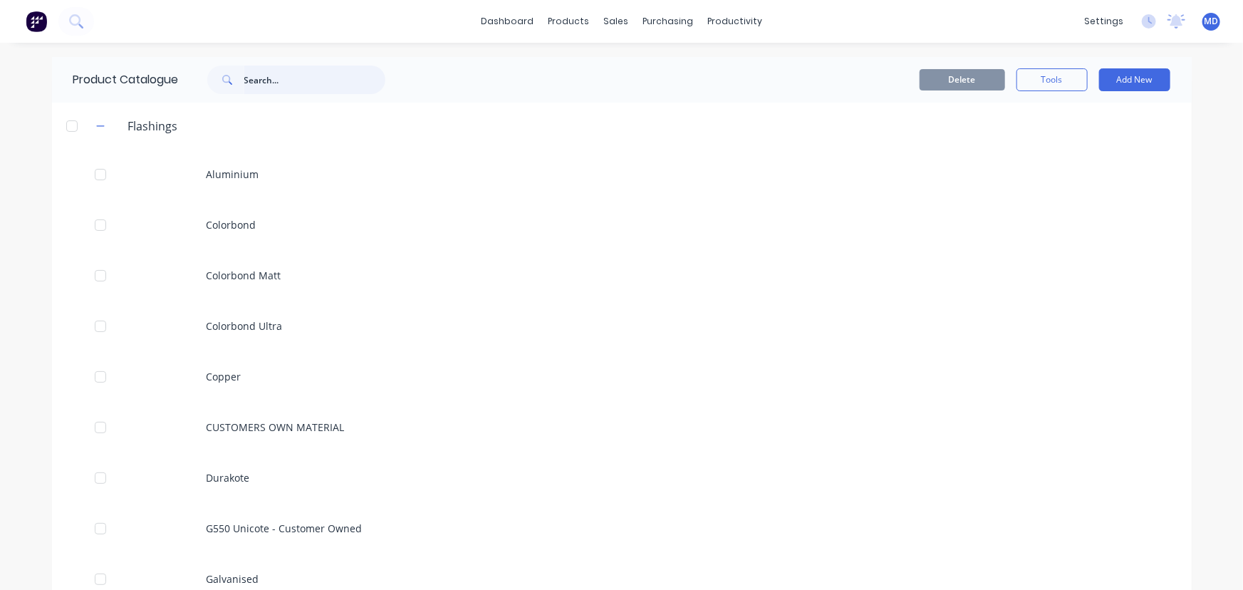
click at [284, 81] on input "text" at bounding box center [314, 80] width 141 height 28
type input "a1"
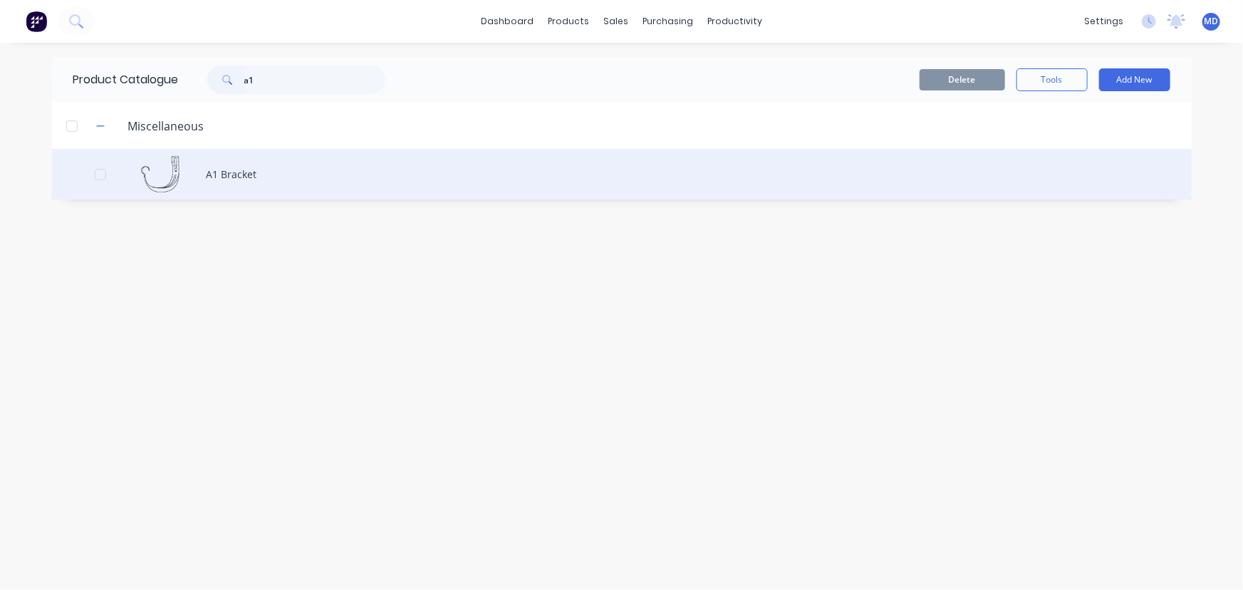
click at [235, 170] on div "A1 Bracket" at bounding box center [622, 174] width 1140 height 51
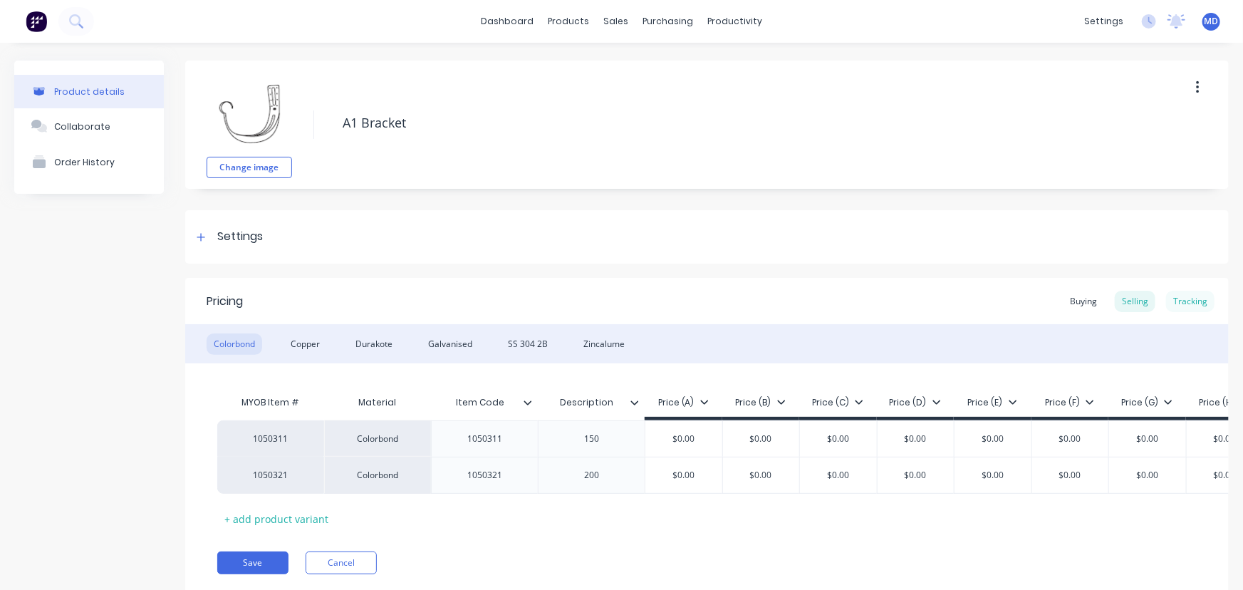
click at [1187, 301] on div "Tracking" at bounding box center [1190, 301] width 48 height 21
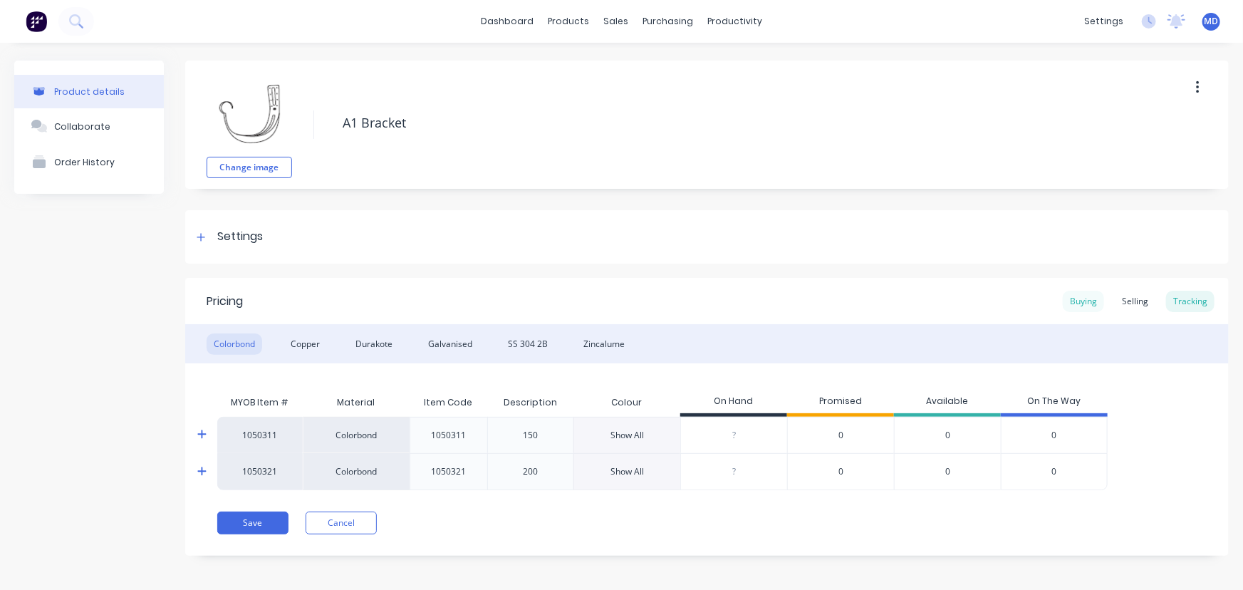
click at [1078, 299] on div "Buying" at bounding box center [1083, 301] width 41 height 21
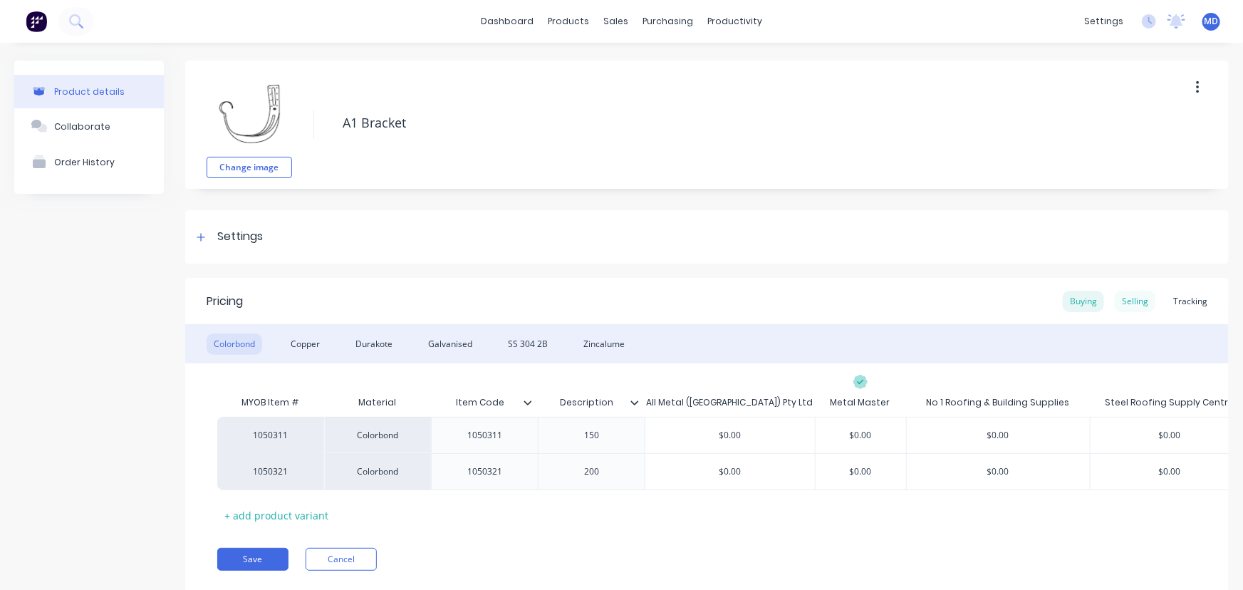
click at [1128, 298] on div "Selling" at bounding box center [1135, 301] width 41 height 21
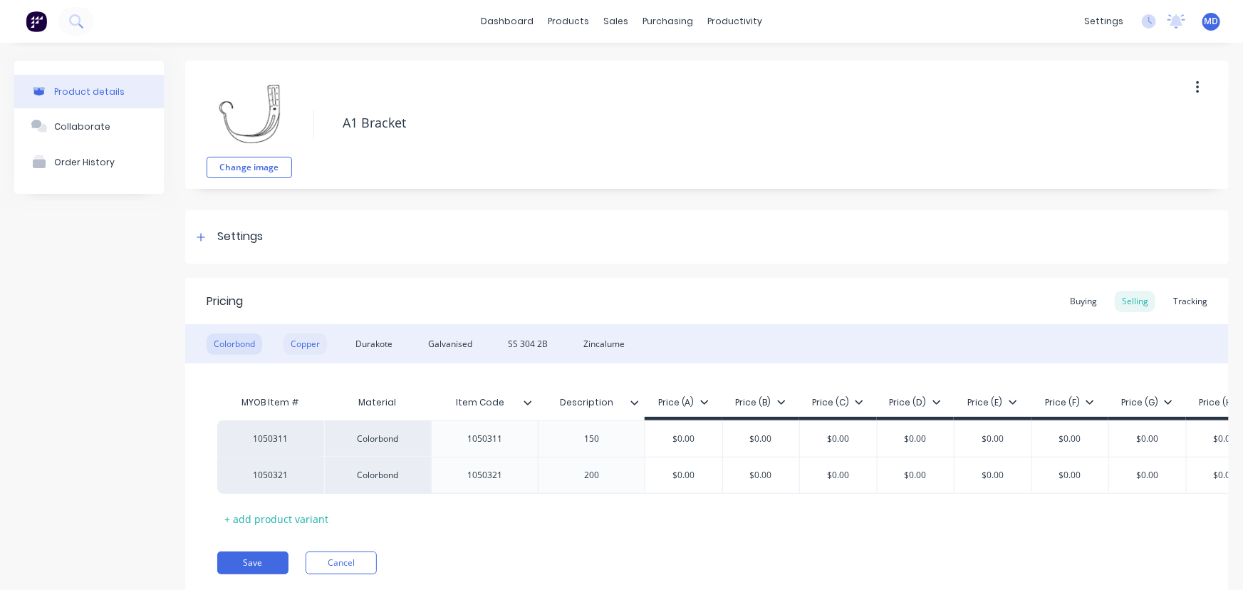
click at [317, 341] on div "Copper" at bounding box center [304, 343] width 43 height 21
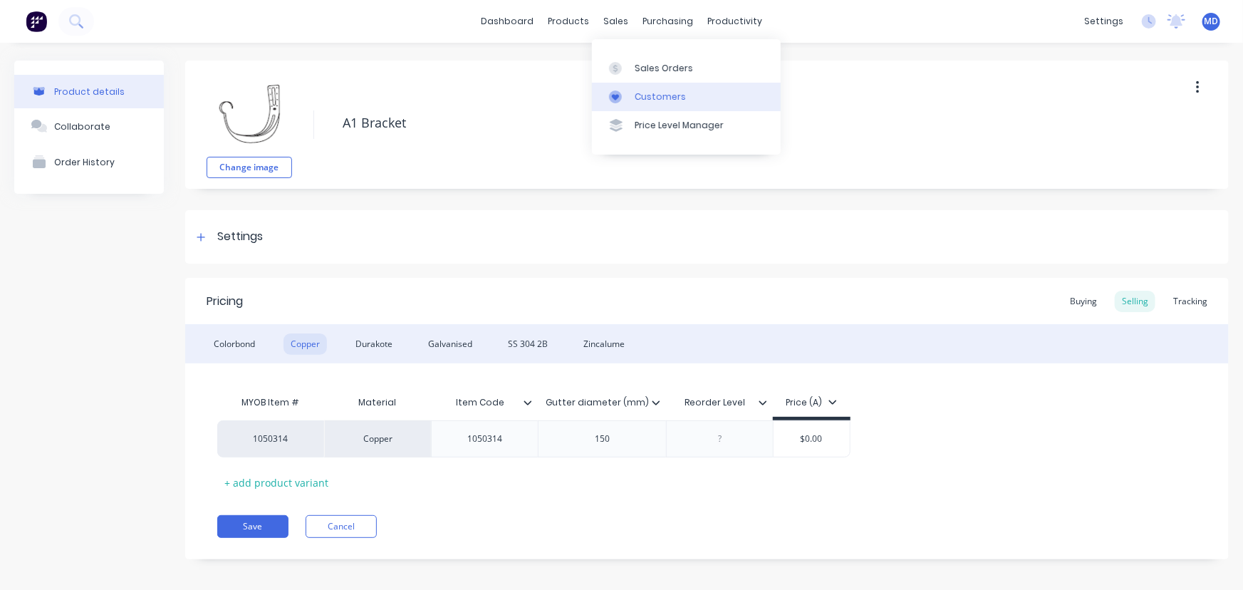
click at [661, 92] on div "Customers" at bounding box center [660, 96] width 51 height 13
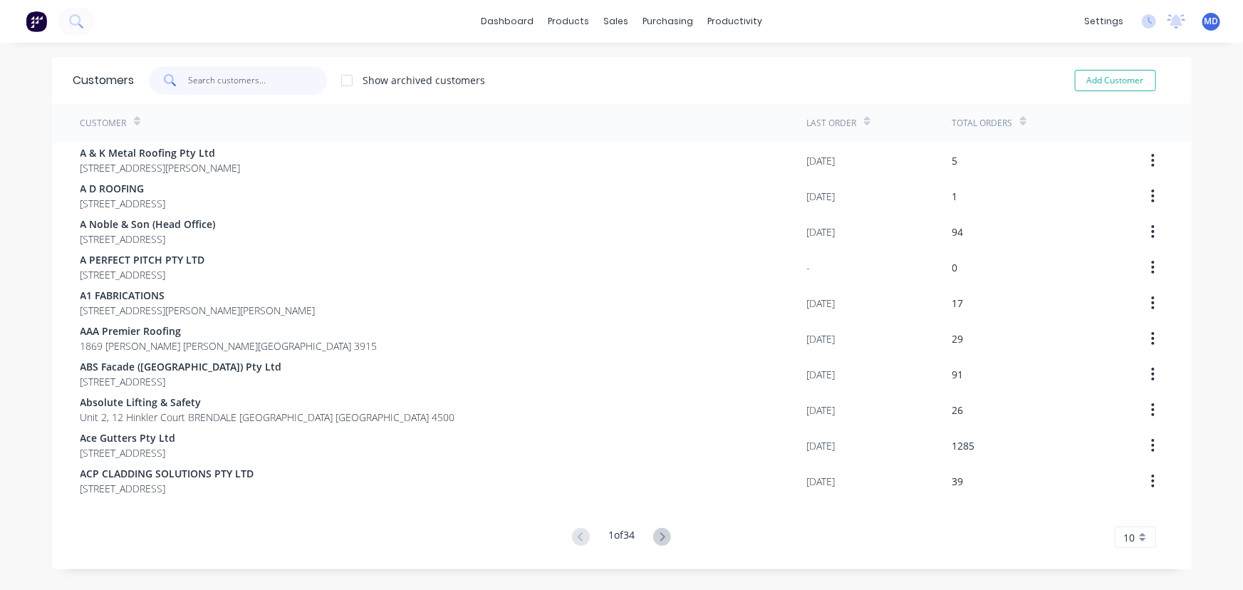
click at [265, 93] on input "text" at bounding box center [257, 80] width 139 height 28
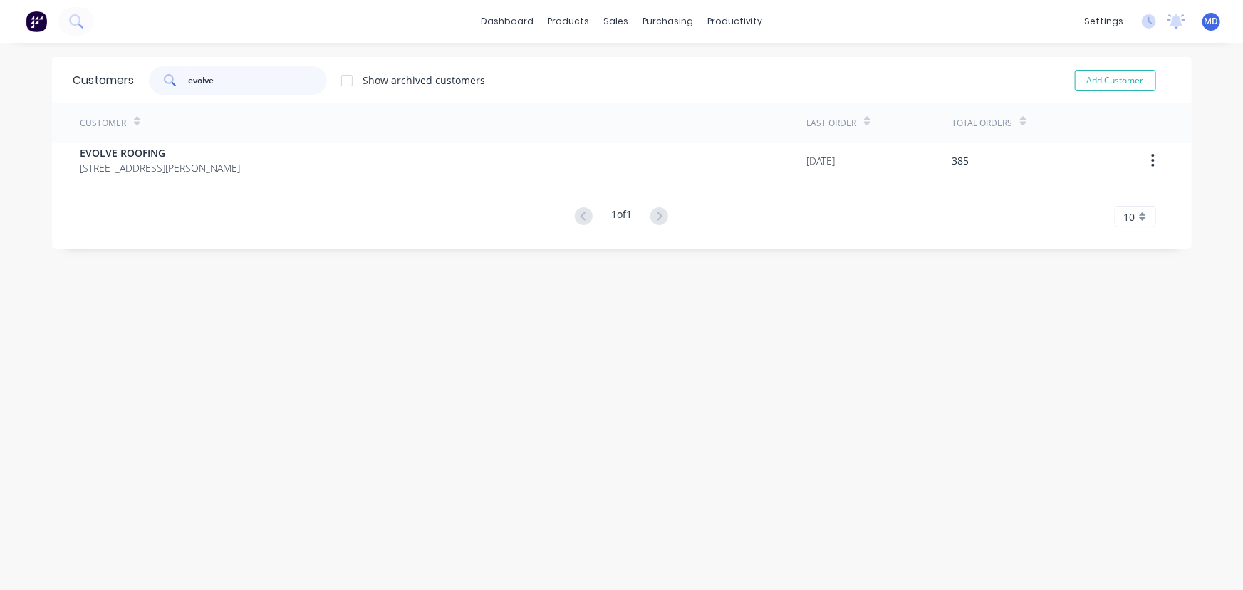
type input "evolve"
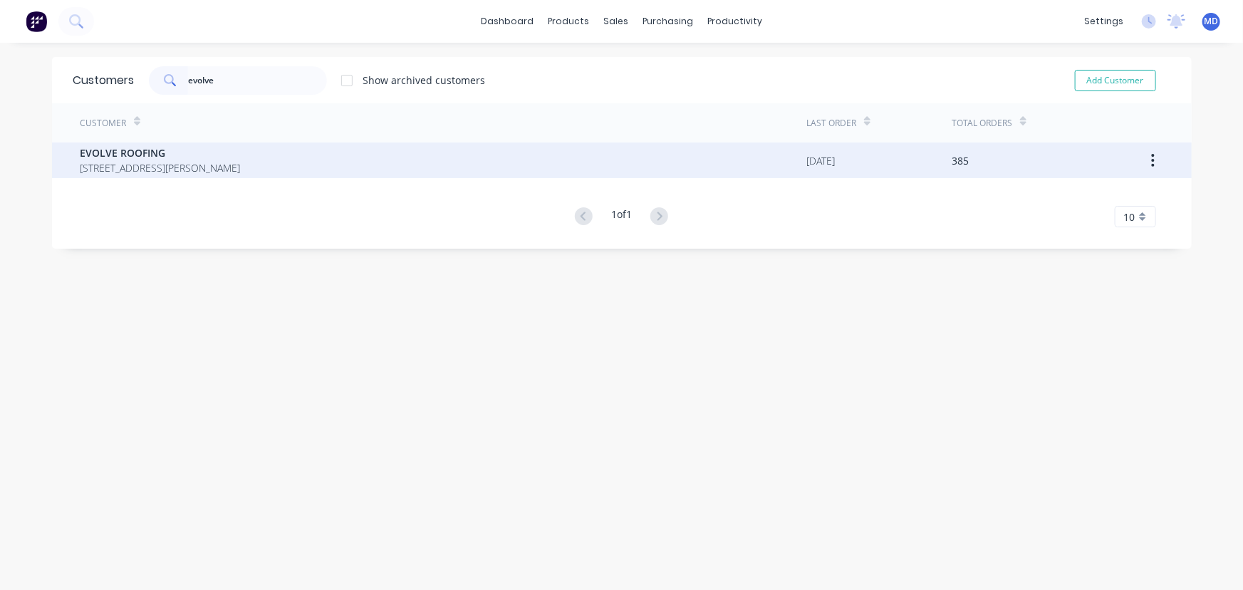
click at [145, 162] on span "14A HUME ST CHIFLEY New South Wales Australia 2036" at bounding box center [160, 167] width 160 height 15
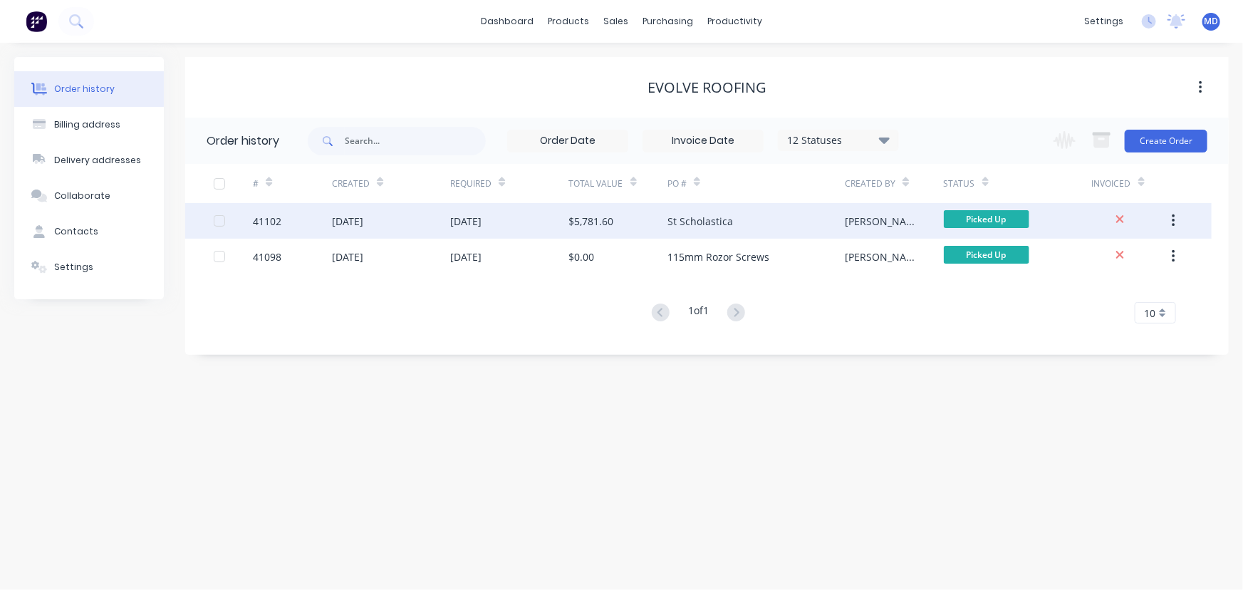
click at [482, 222] on div "[DATE]" at bounding box center [465, 221] width 31 height 15
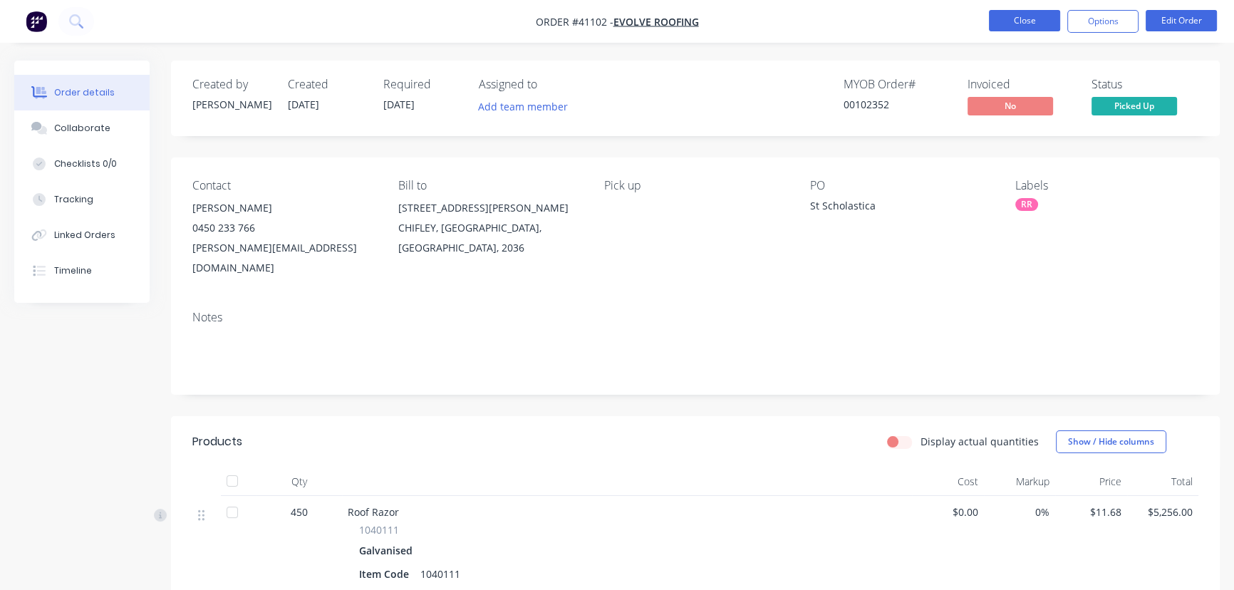
click at [1006, 20] on button "Close" at bounding box center [1024, 20] width 71 height 21
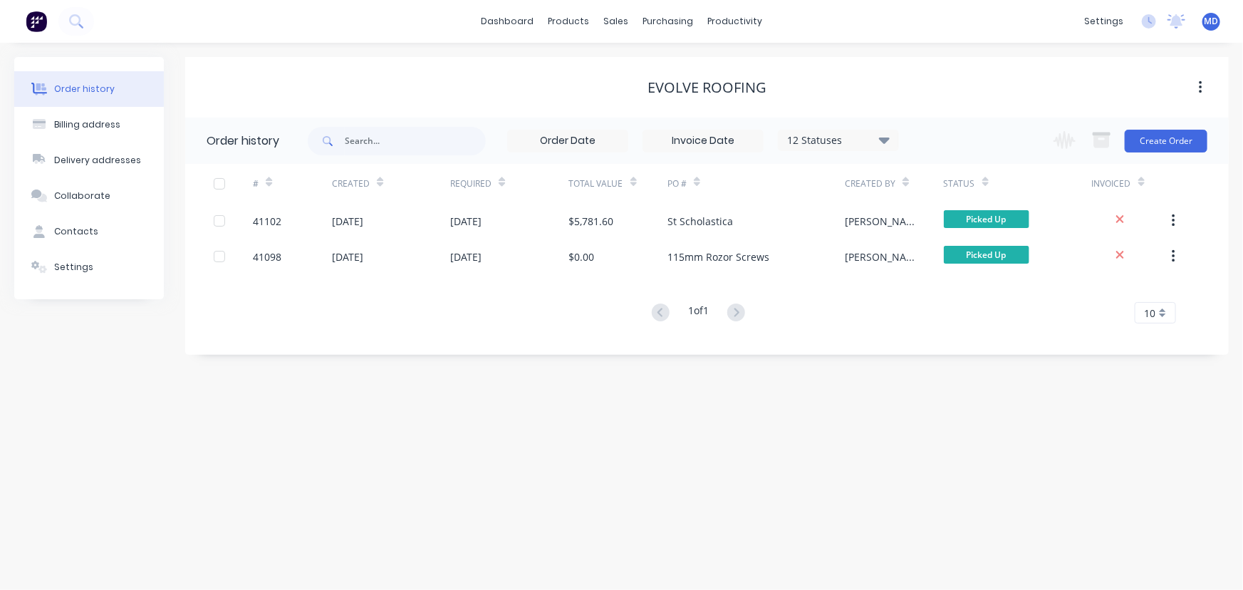
click at [881, 137] on icon at bounding box center [884, 140] width 11 height 6
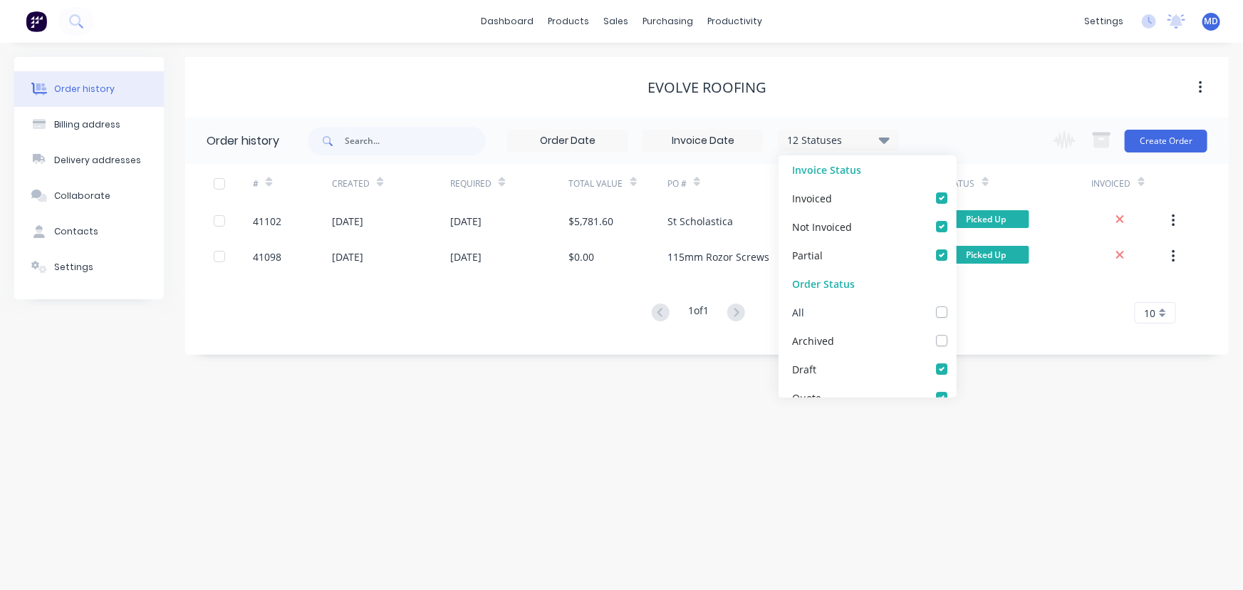
drag, startPoint x: 932, startPoint y: 310, endPoint x: 1004, endPoint y: 345, distance: 80.0
click at [956, 304] on label at bounding box center [956, 304] width 0 height 0
click at [956, 310] on input "checkbox" at bounding box center [961, 311] width 11 height 14
checkbox input "true"
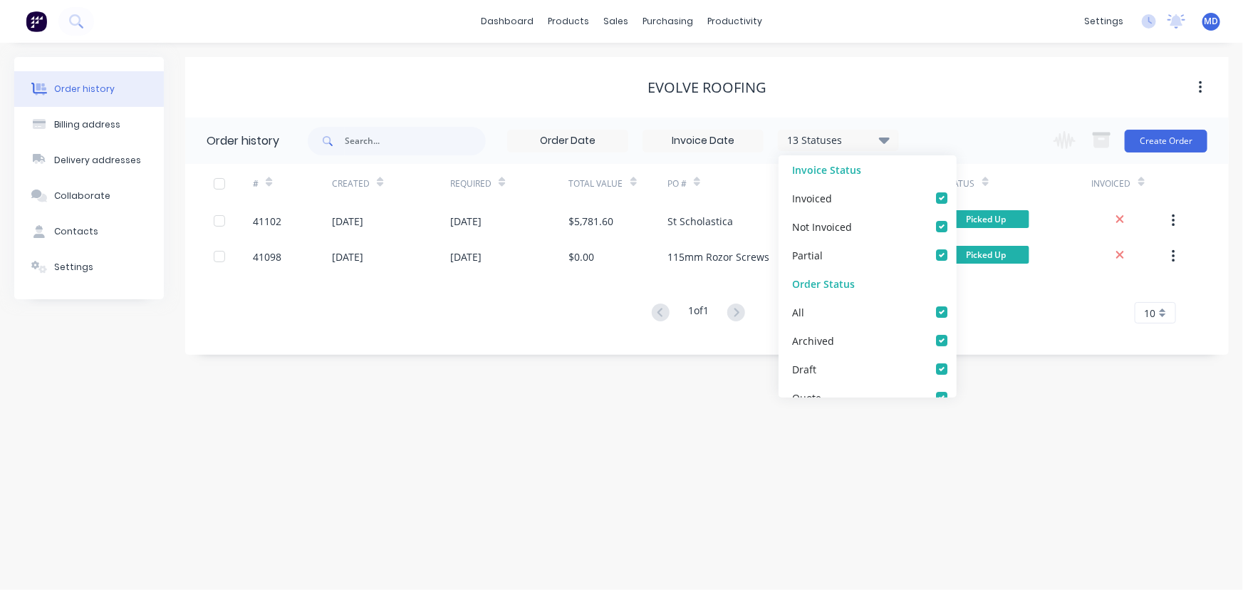
click at [1004, 345] on div "Order history 13 Statuses Invoice Status Invoiced Not Invoiced Partial Order St…" at bounding box center [706, 236] width 1043 height 237
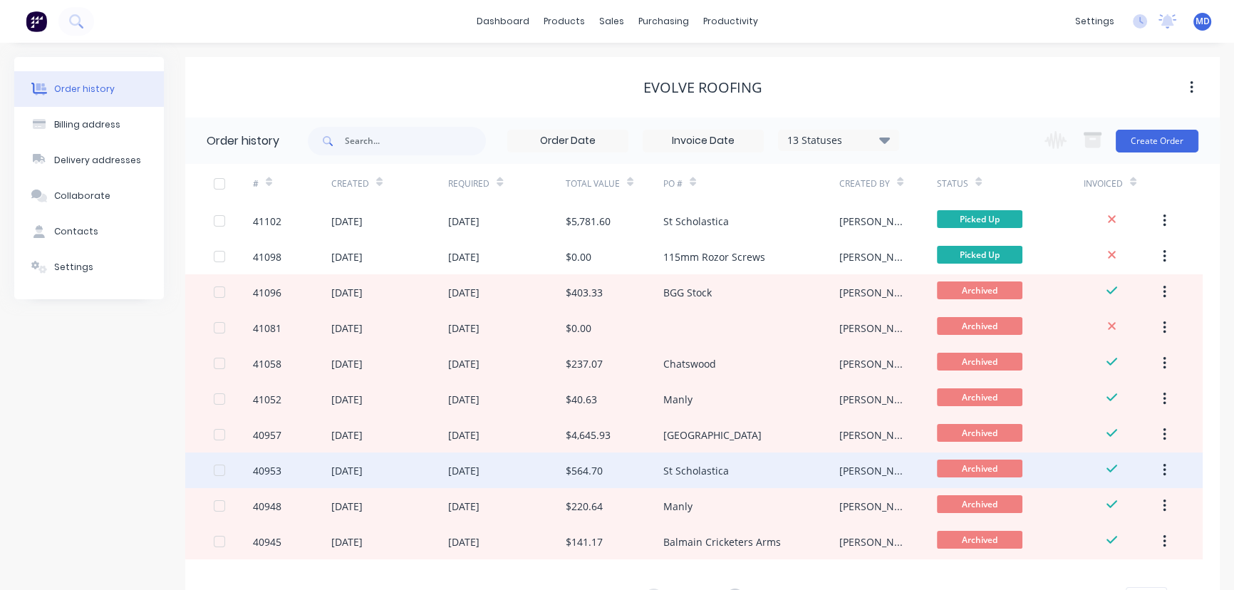
click at [567, 471] on div "$564.70" at bounding box center [584, 470] width 37 height 15
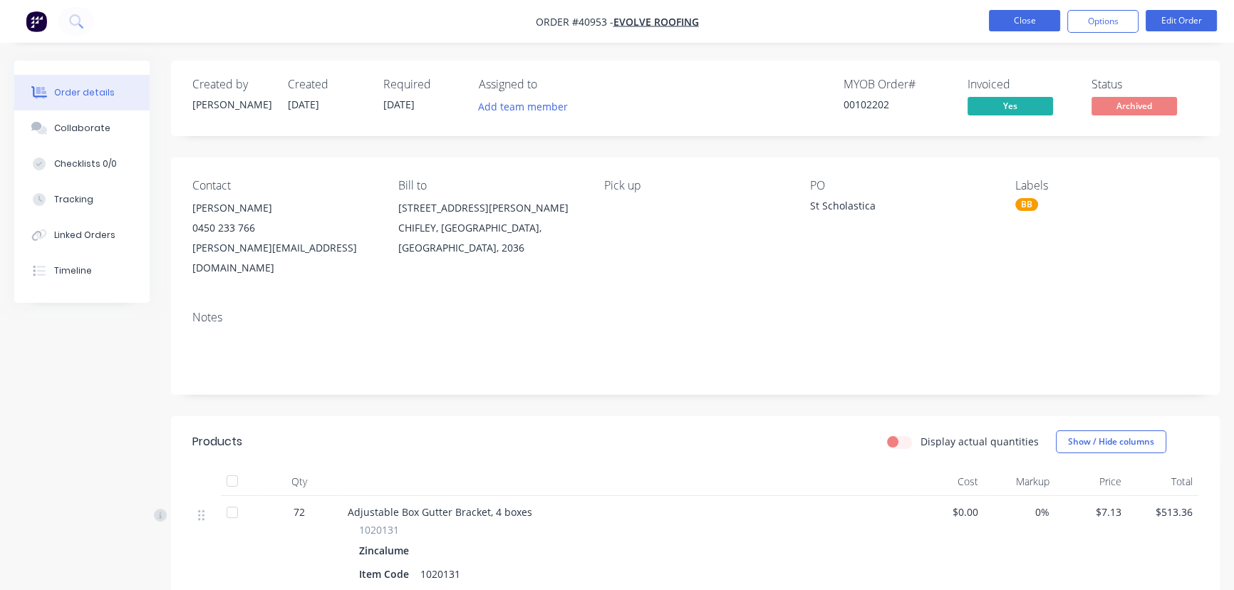
click at [1025, 16] on button "Close" at bounding box center [1024, 20] width 71 height 21
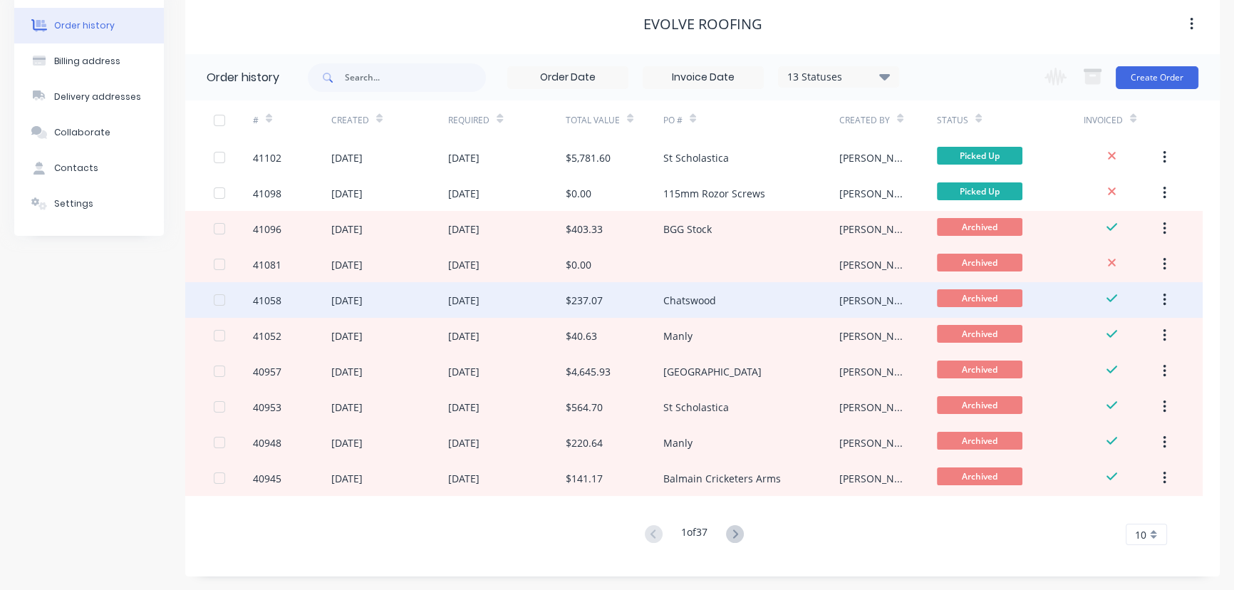
scroll to position [64, 0]
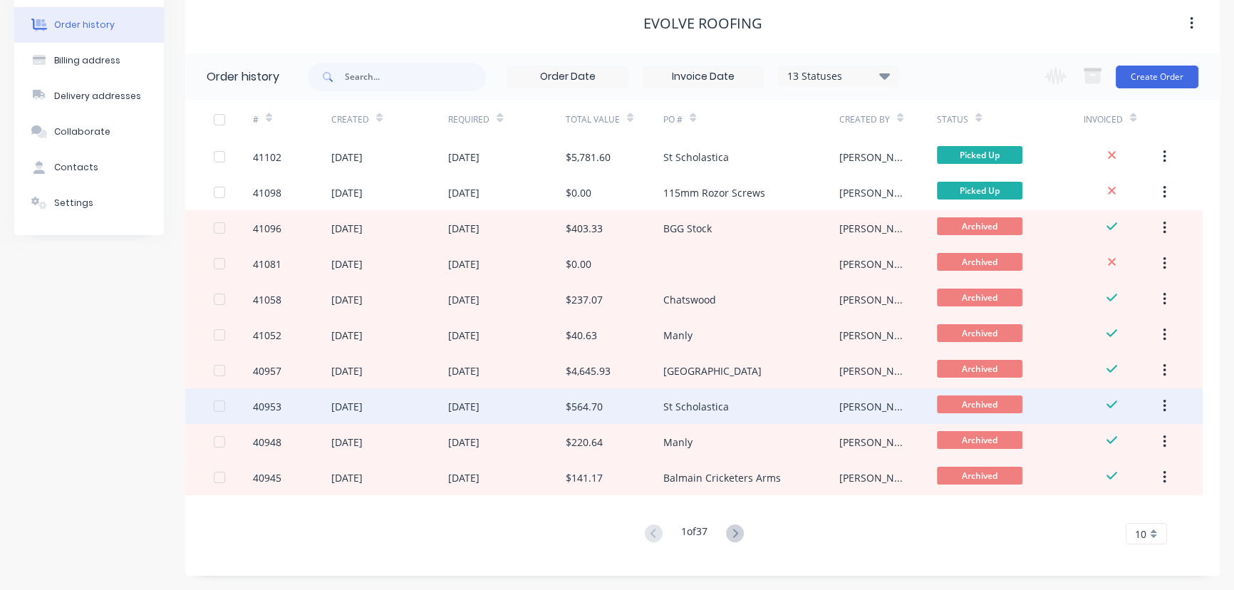
click at [583, 392] on div "$564.70" at bounding box center [615, 406] width 98 height 36
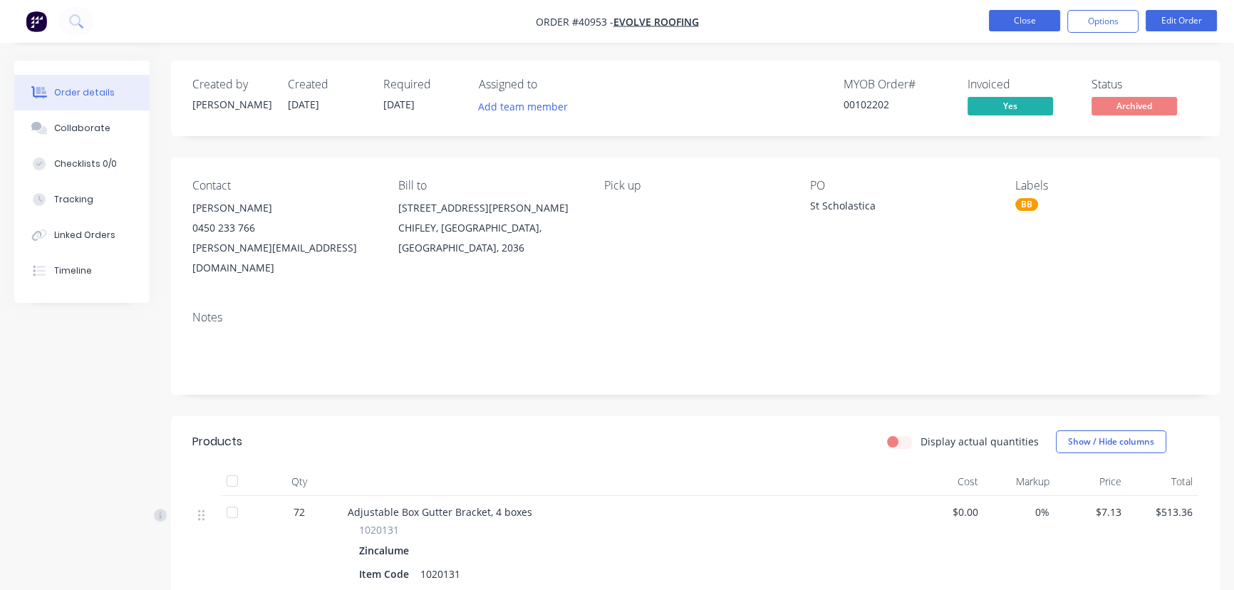
click at [1037, 21] on button "Close" at bounding box center [1024, 20] width 71 height 21
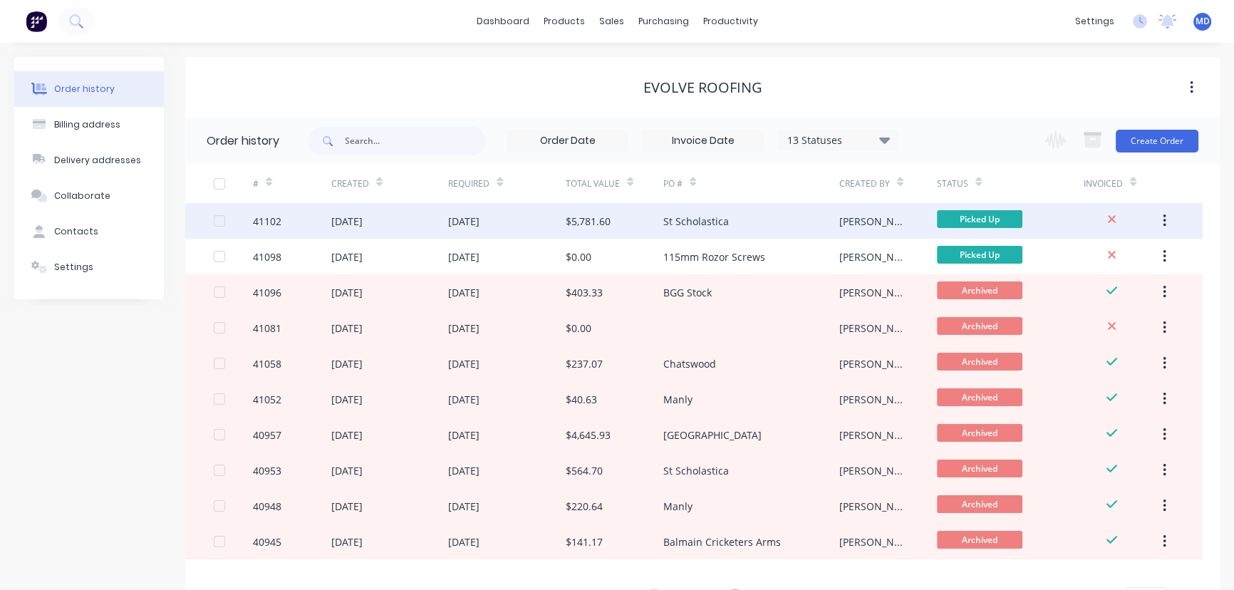
click at [636, 221] on div "$5,781.60" at bounding box center [615, 221] width 98 height 36
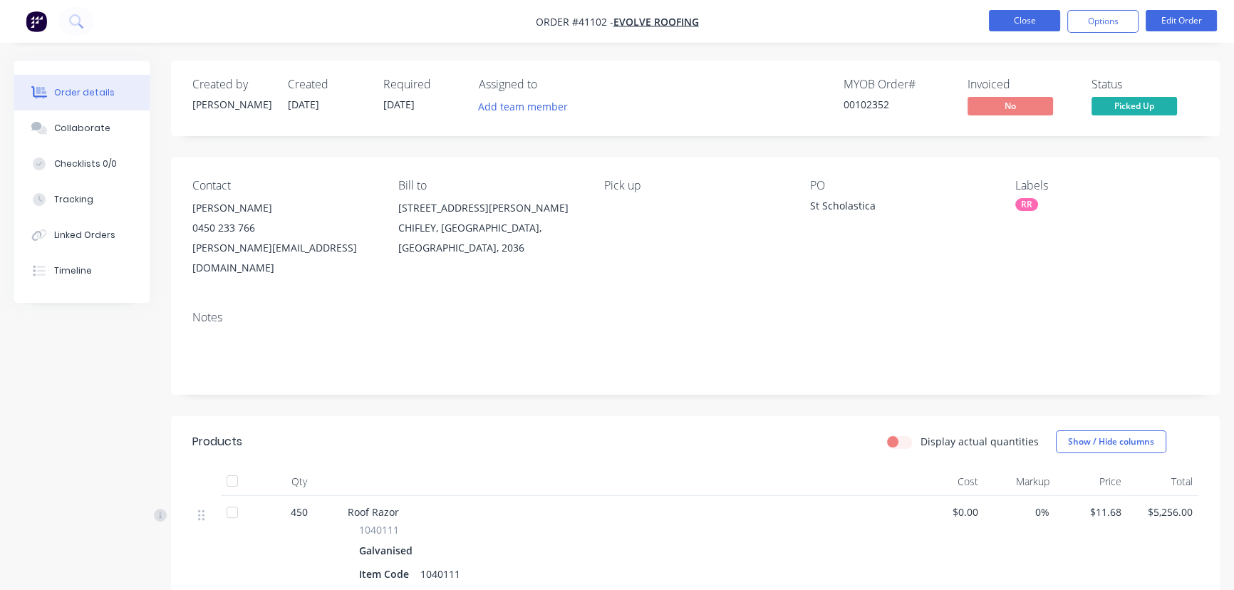
click at [1021, 19] on button "Close" at bounding box center [1024, 20] width 71 height 21
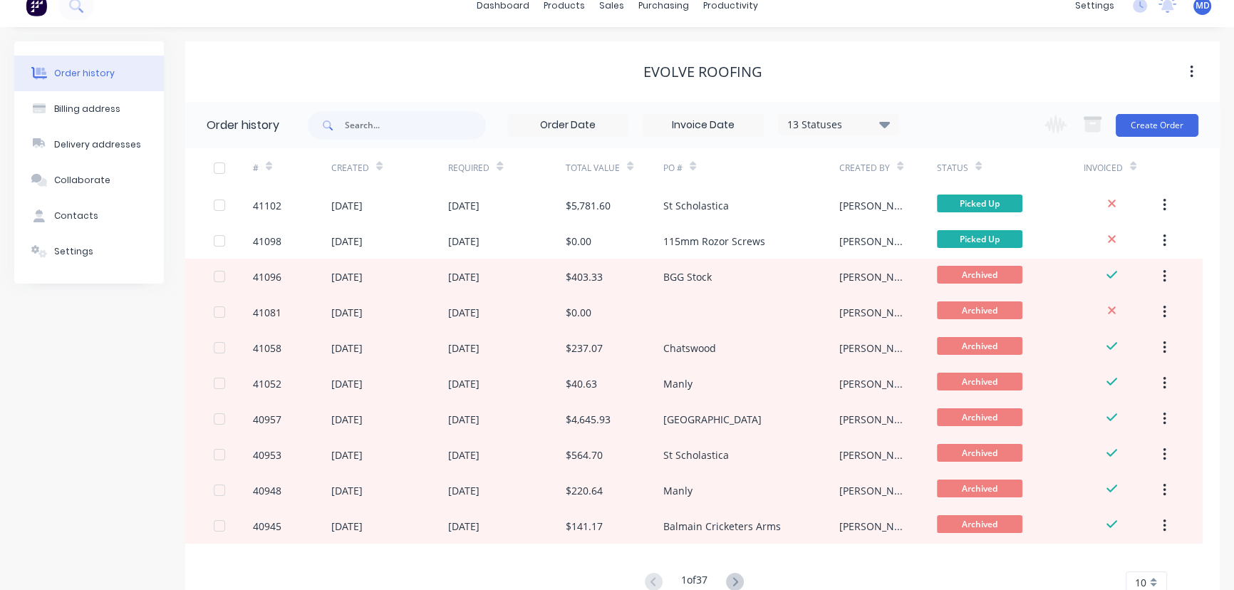
scroll to position [64, 0]
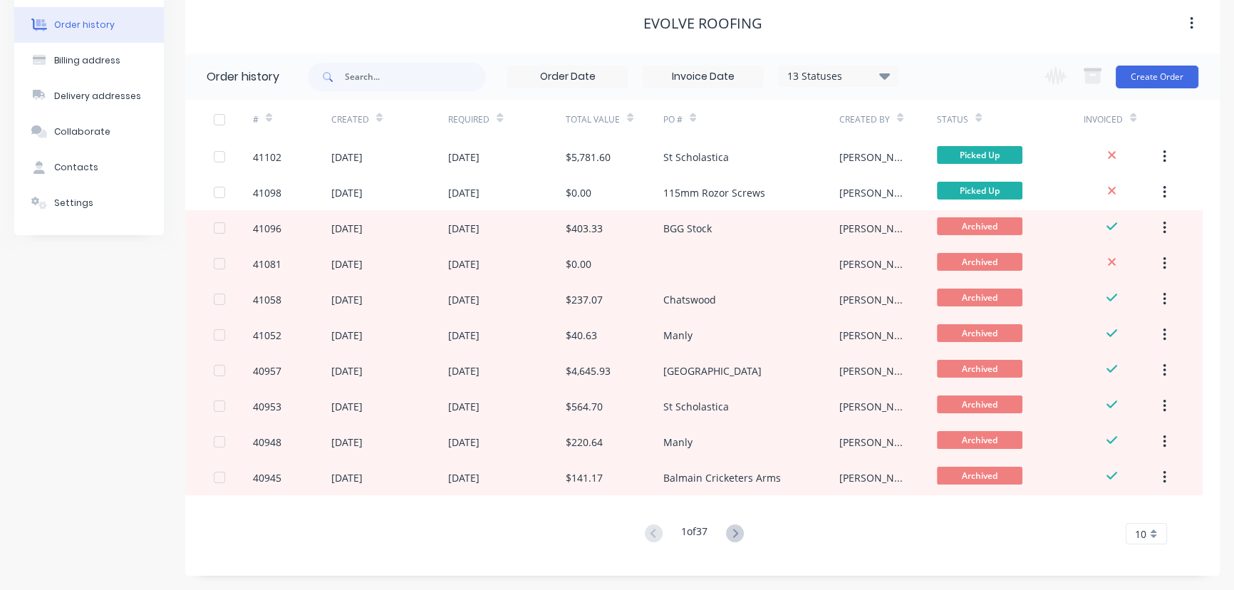
click at [741, 534] on icon at bounding box center [735, 533] width 18 height 18
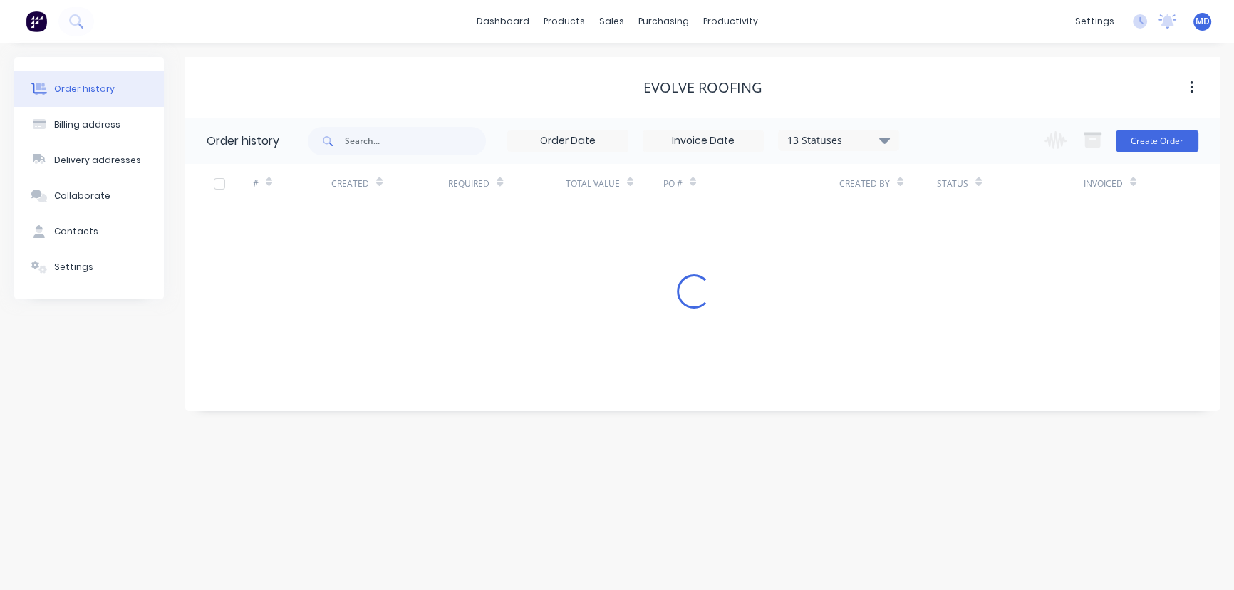
scroll to position [0, 0]
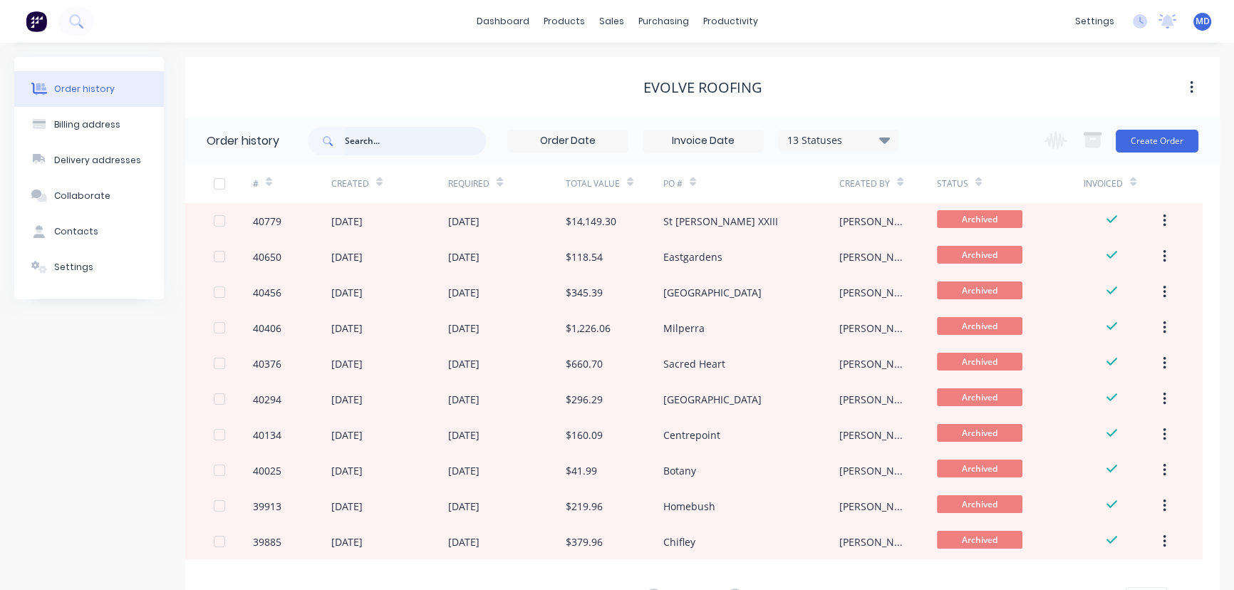
click at [400, 149] on input "text" at bounding box center [415, 141] width 141 height 28
type input "scho"
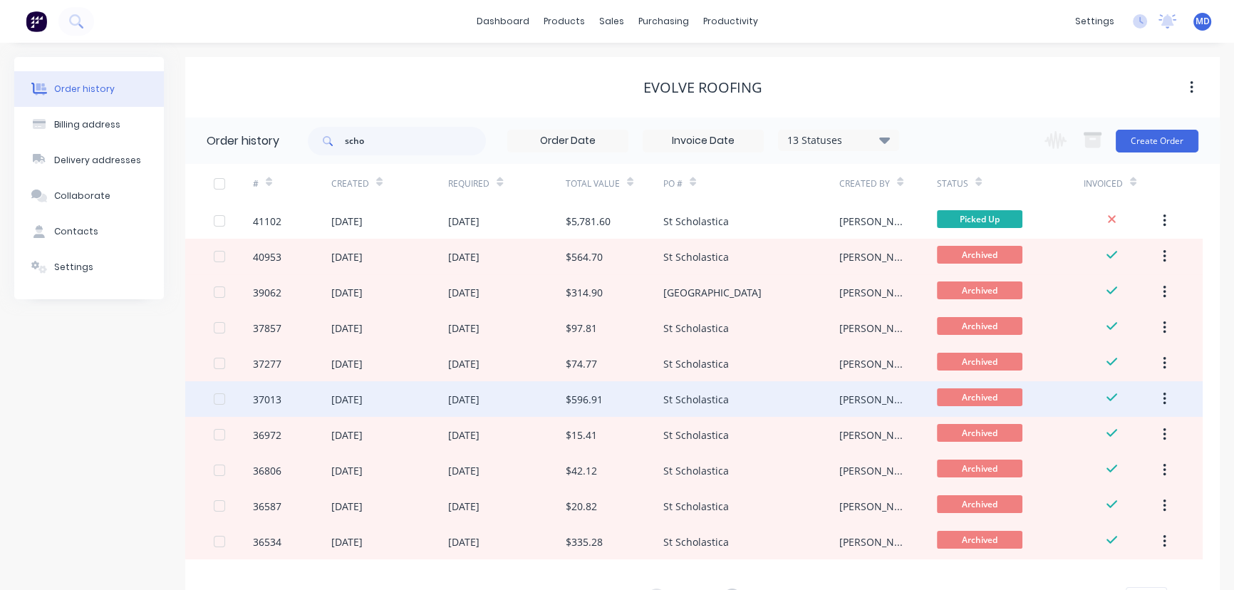
click at [584, 397] on div "$596.91" at bounding box center [584, 399] width 37 height 15
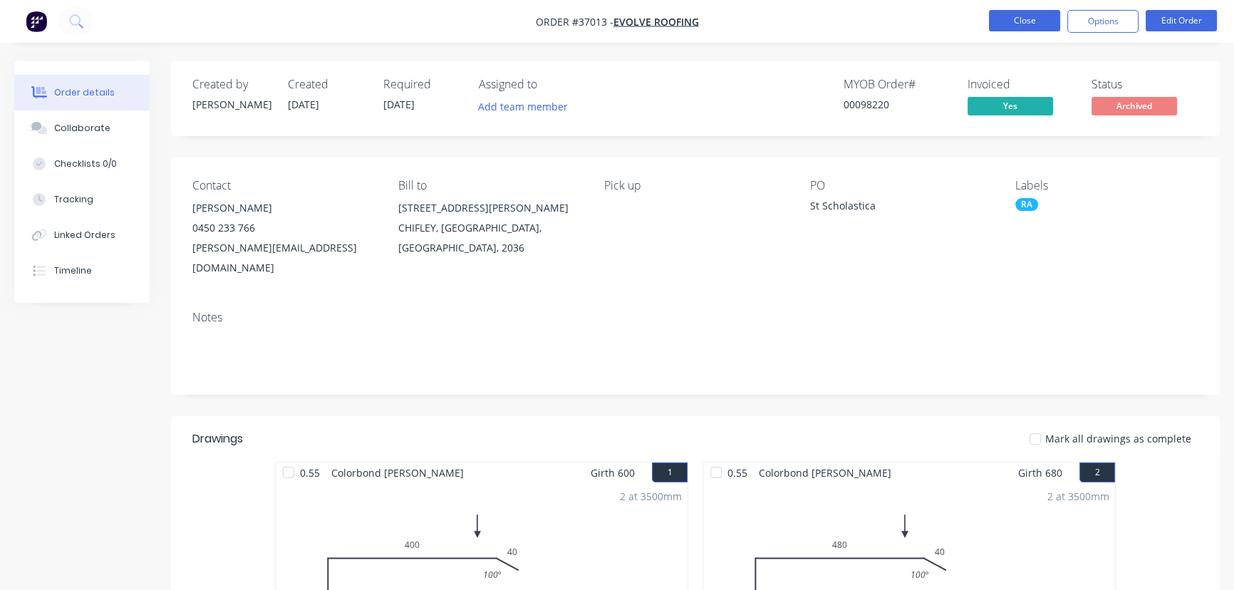
click at [1011, 17] on button "Close" at bounding box center [1024, 20] width 71 height 21
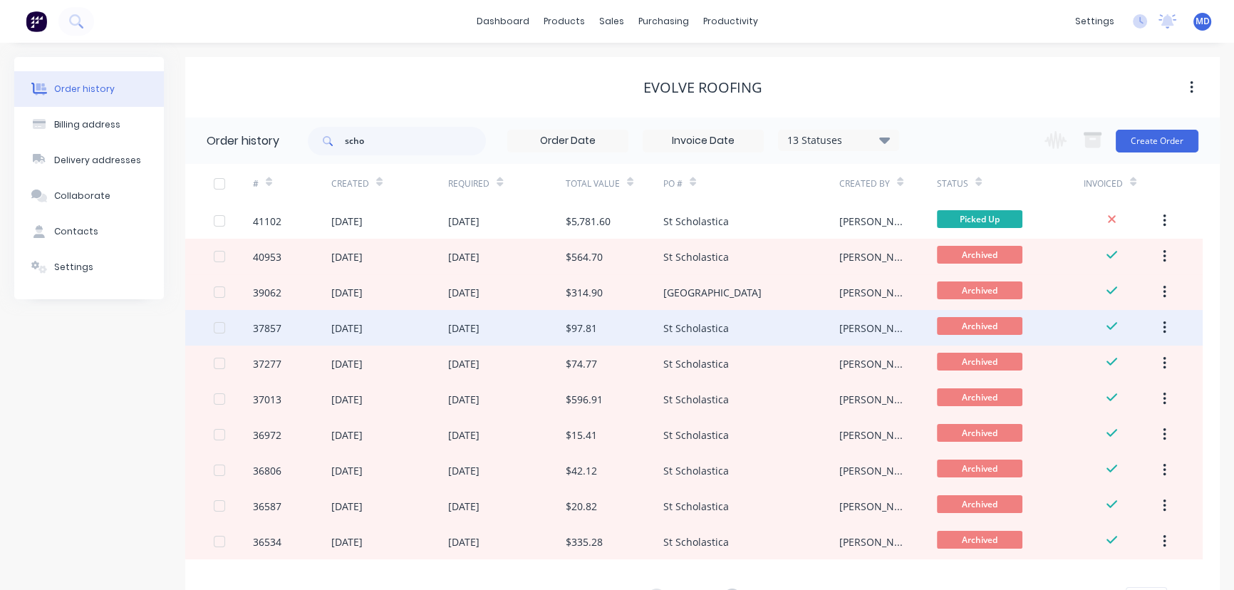
click at [479, 323] on div "14 Feb 2025" at bounding box center [463, 328] width 31 height 15
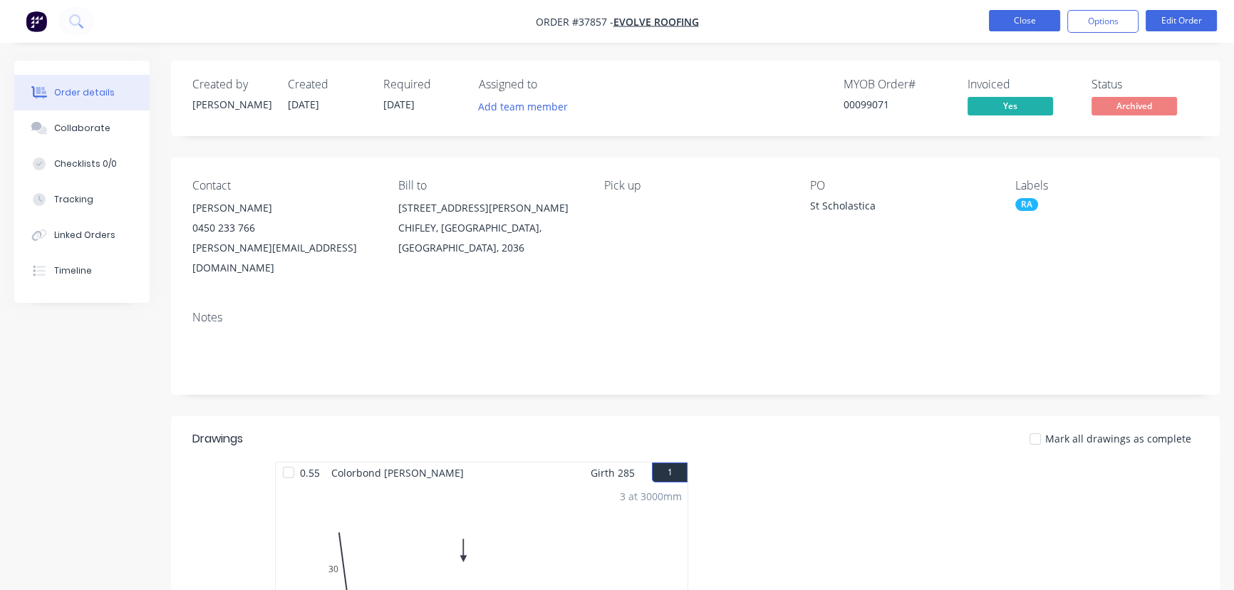
click at [1016, 16] on button "Close" at bounding box center [1024, 20] width 71 height 21
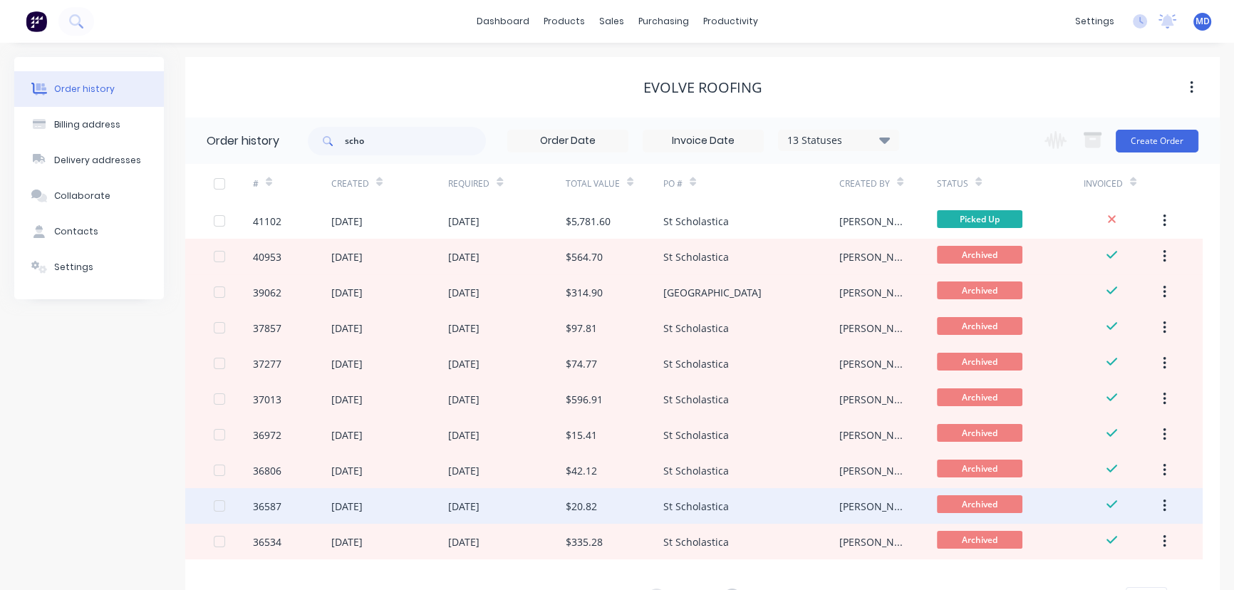
click at [573, 500] on div "$20.82" at bounding box center [581, 506] width 31 height 15
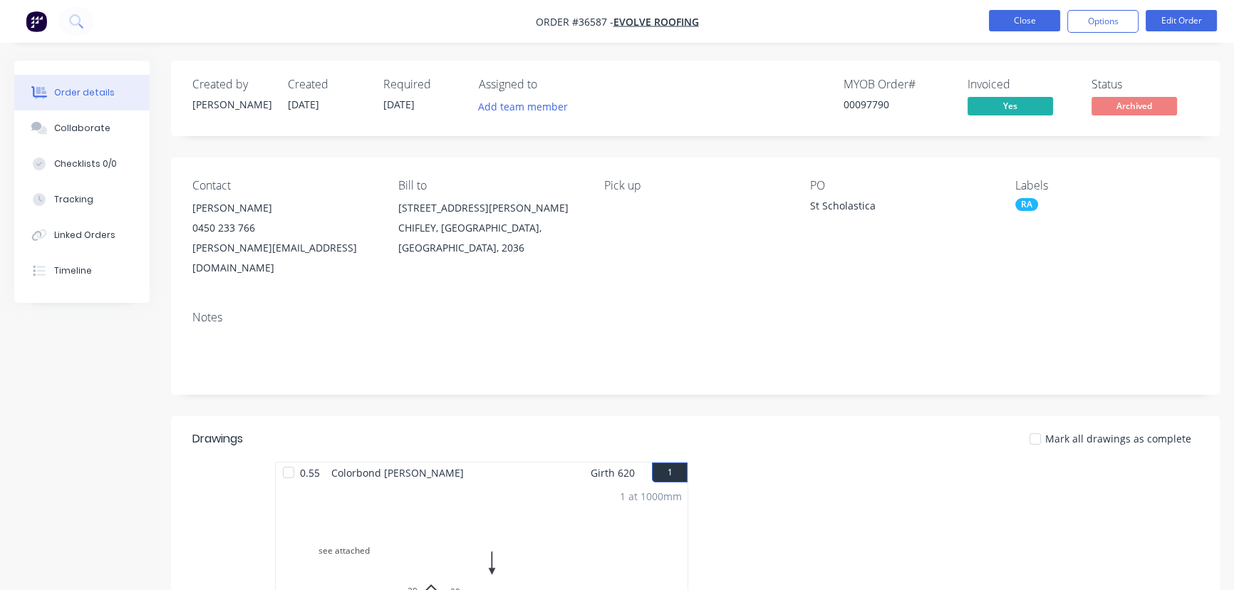
click at [1030, 19] on button "Close" at bounding box center [1024, 20] width 71 height 21
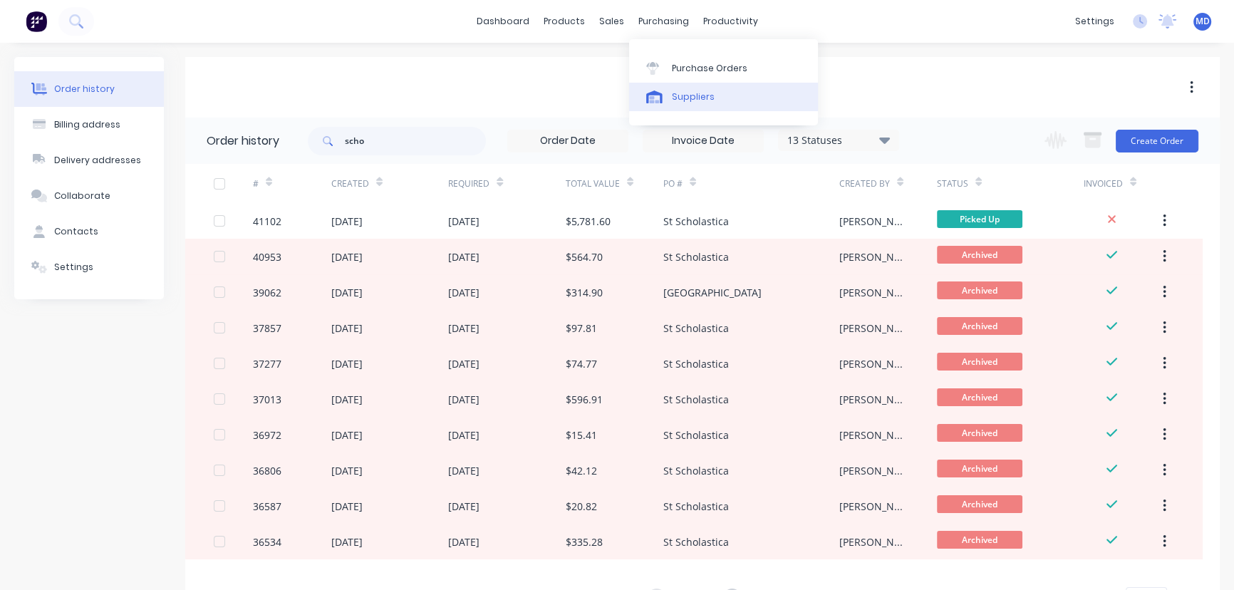
click at [694, 99] on div "Suppliers" at bounding box center [693, 96] width 43 height 13
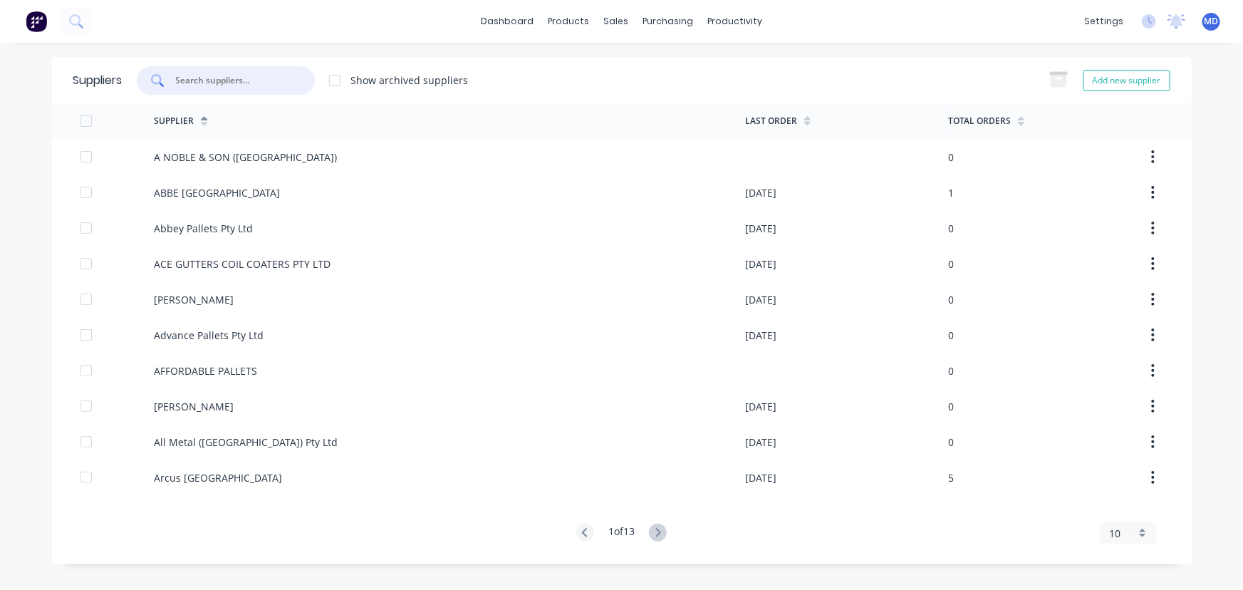
click at [243, 86] on input "text" at bounding box center [234, 80] width 118 height 14
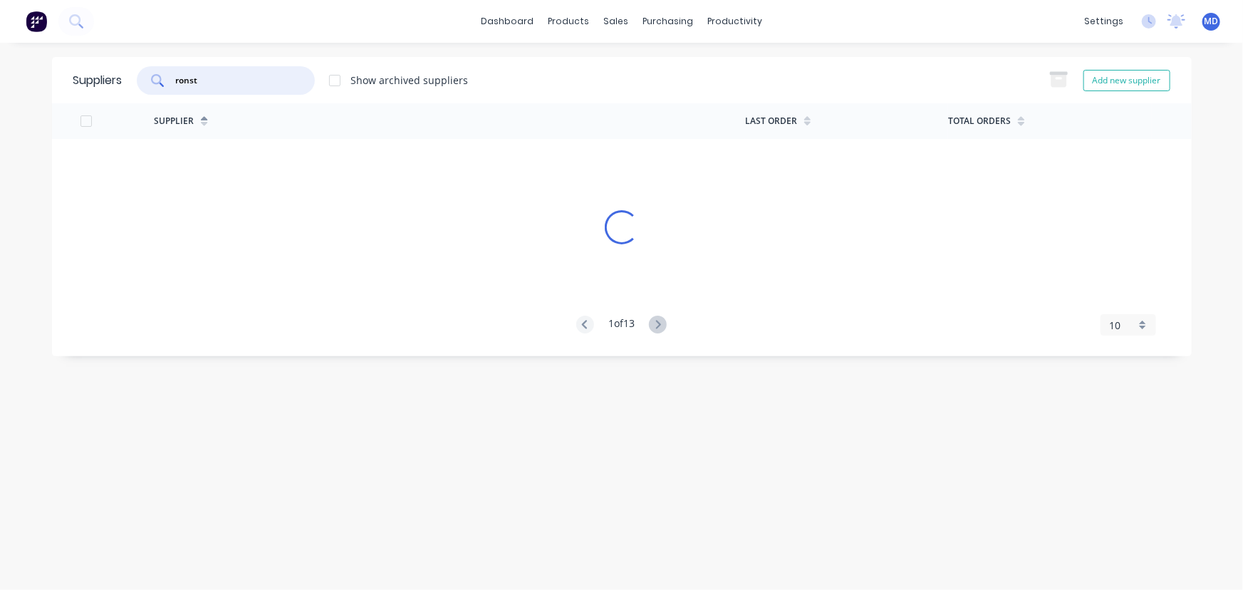
type input "ronst"
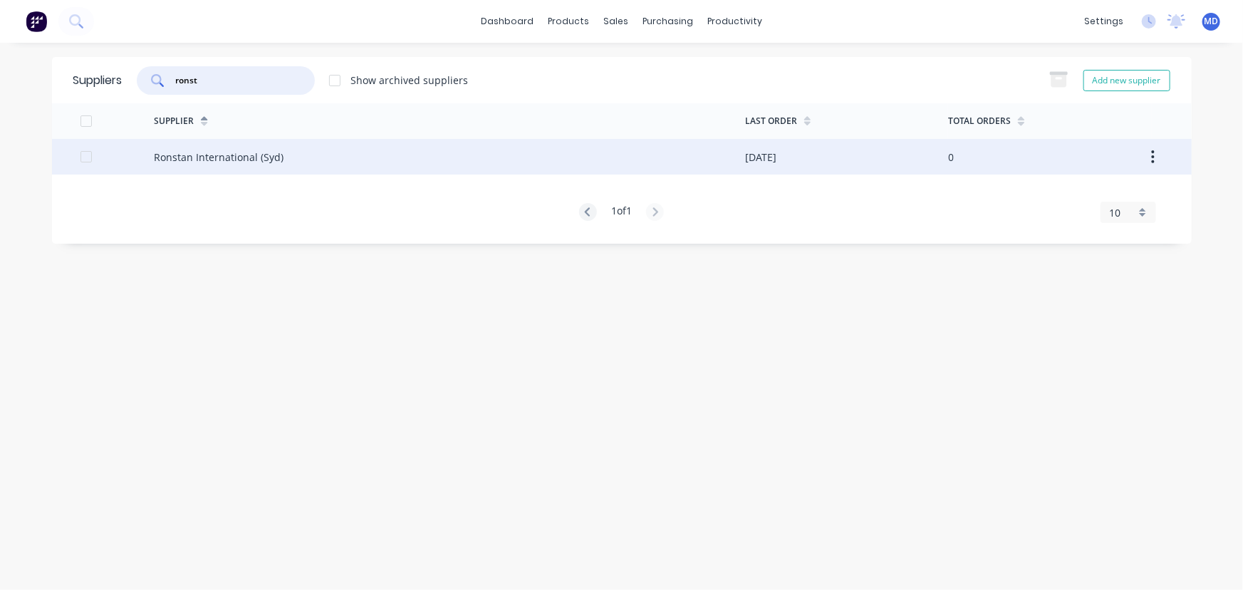
click at [211, 154] on div "Ronstan International (Syd)" at bounding box center [219, 157] width 130 height 15
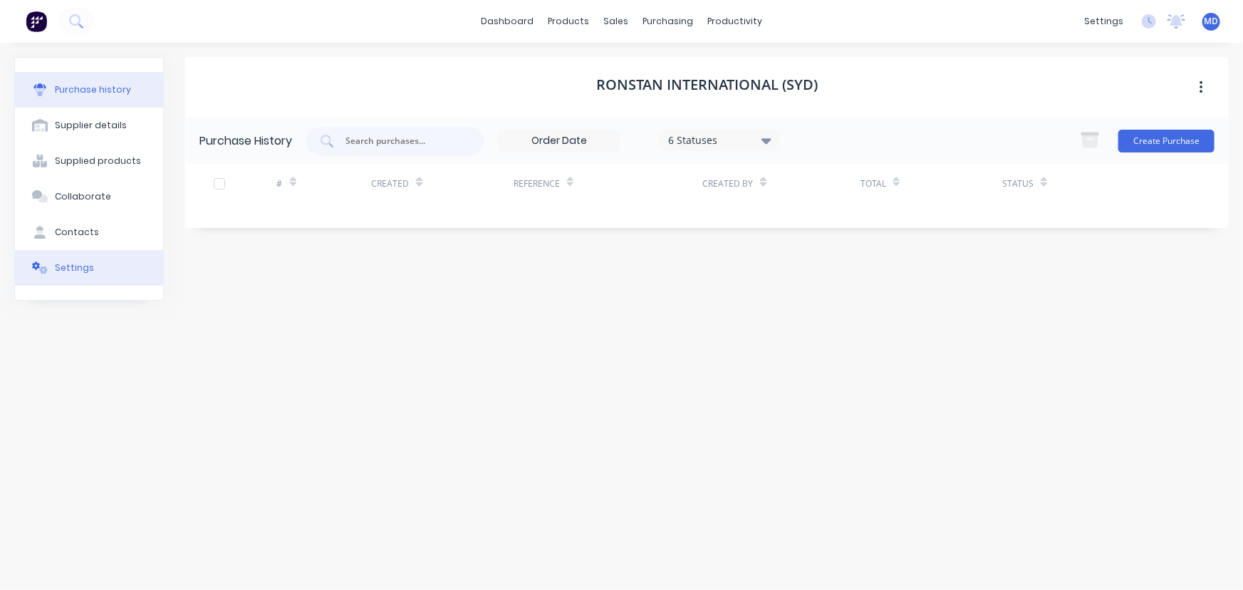
click at [82, 271] on div "Settings" at bounding box center [74, 267] width 39 height 13
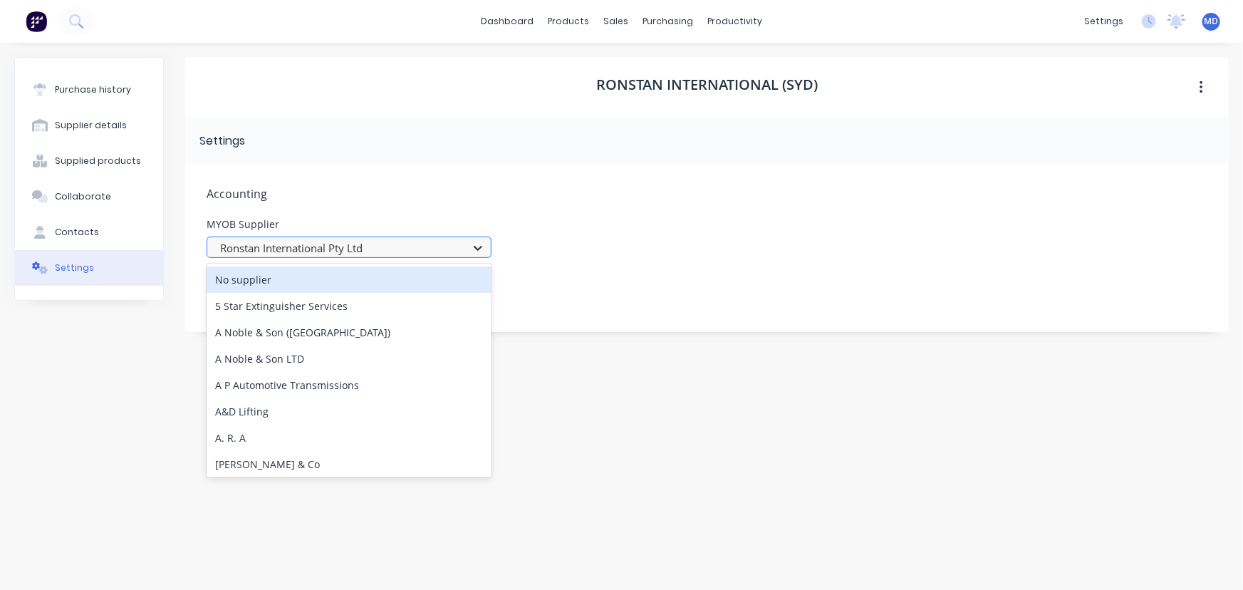
click at [474, 245] on icon at bounding box center [478, 248] width 14 height 14
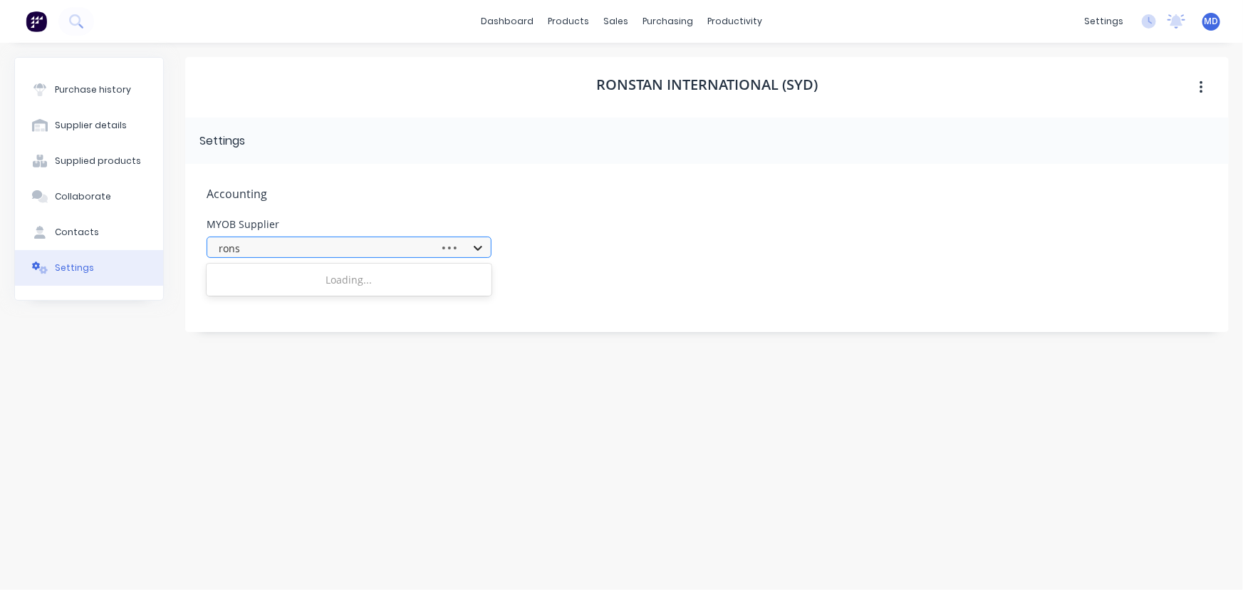
type input "ronst"
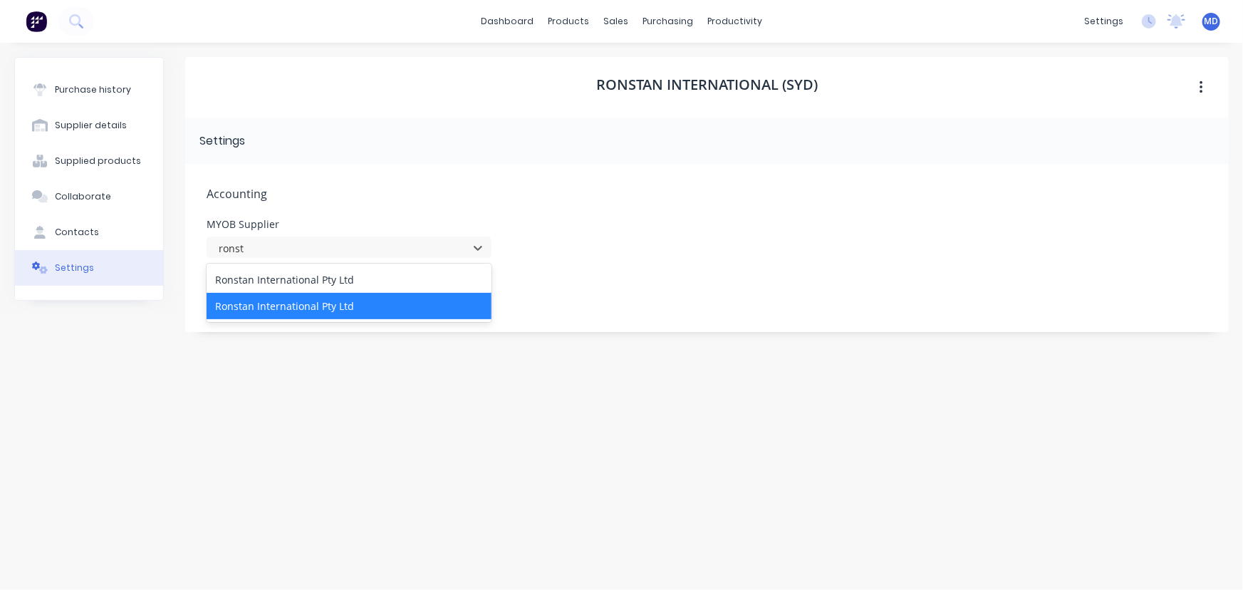
click at [368, 308] on div "Ronstan International Pty Ltd" at bounding box center [349, 306] width 285 height 26
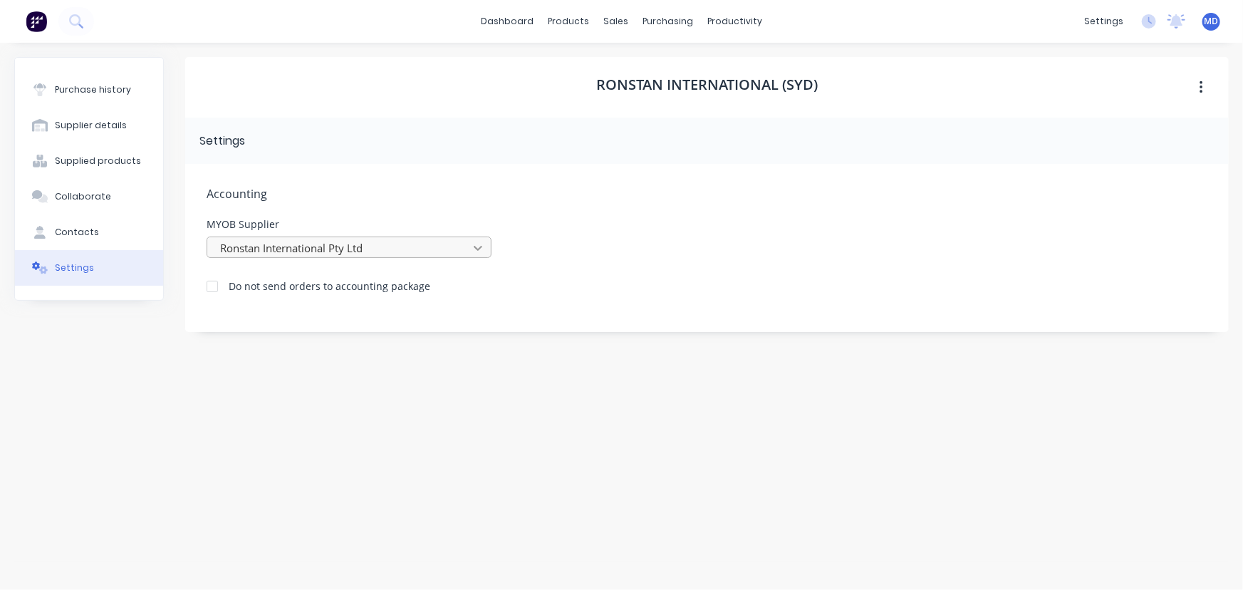
click at [467, 245] on div at bounding box center [478, 247] width 26 height 23
drag, startPoint x: 383, startPoint y: 244, endPoint x: 306, endPoint y: 239, distance: 77.8
click at [301, 241] on div at bounding box center [340, 248] width 242 height 18
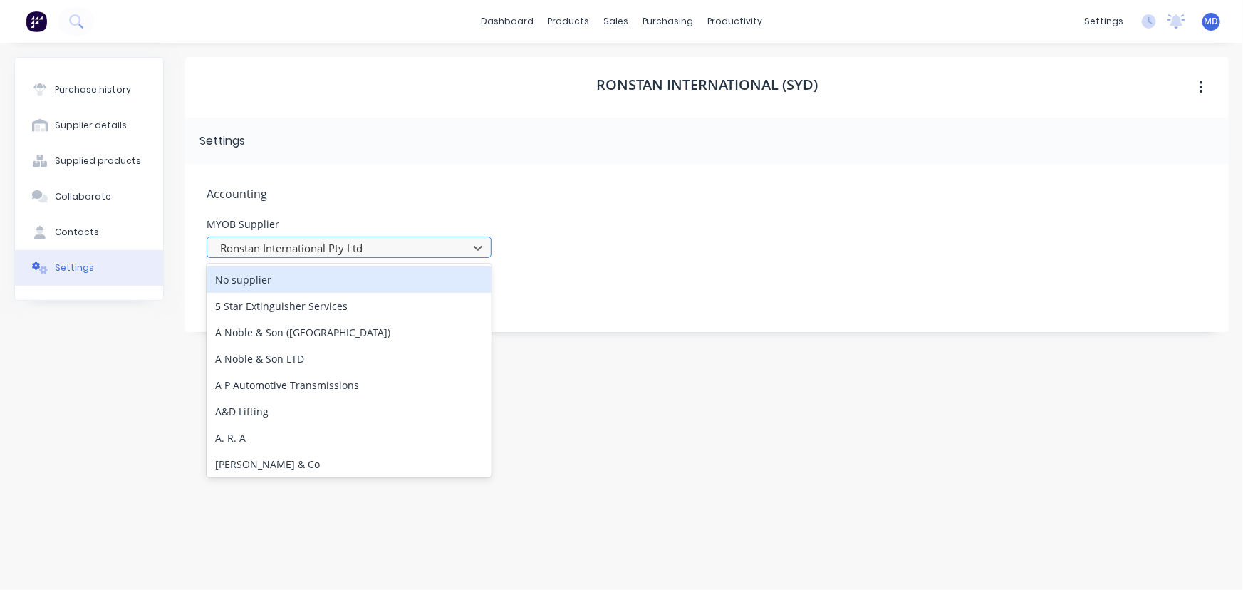
drag, startPoint x: 366, startPoint y: 240, endPoint x: 357, endPoint y: 244, distance: 9.9
click at [341, 241] on div at bounding box center [340, 248] width 242 height 18
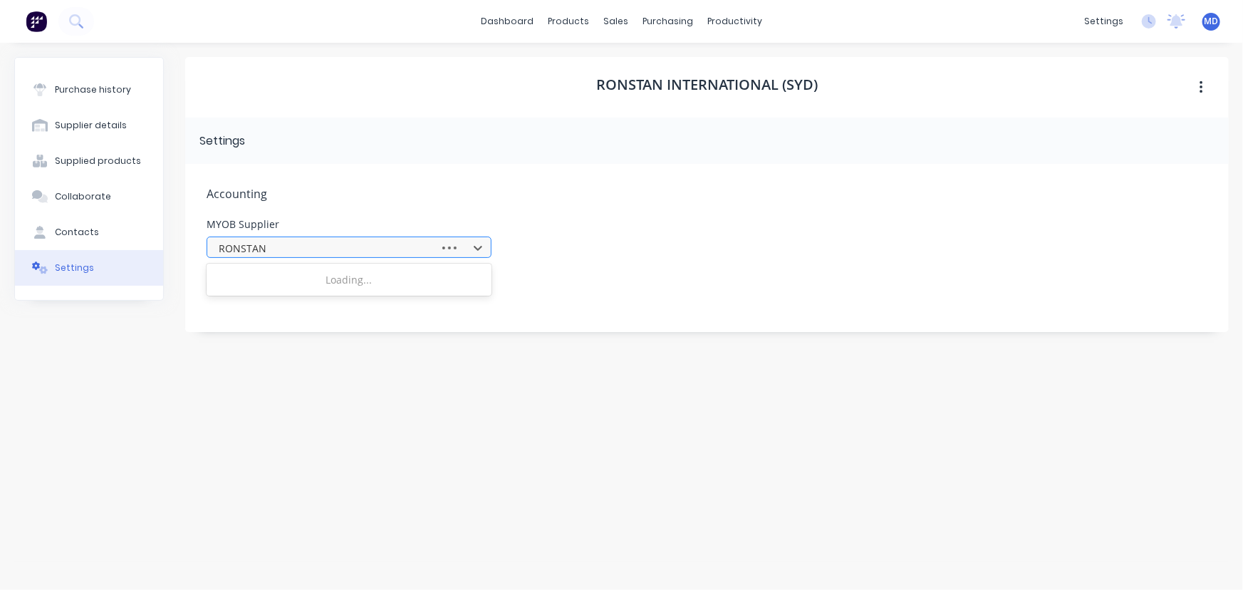
type input "RONSTAN"
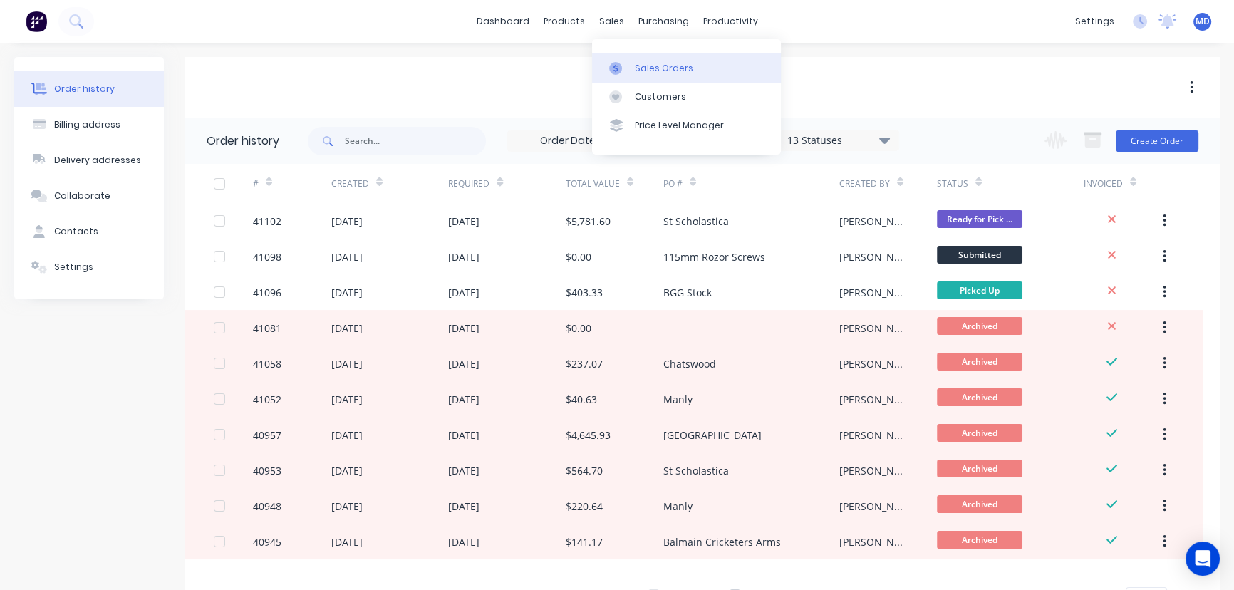
click at [655, 62] on div "Sales Orders" at bounding box center [664, 68] width 58 height 13
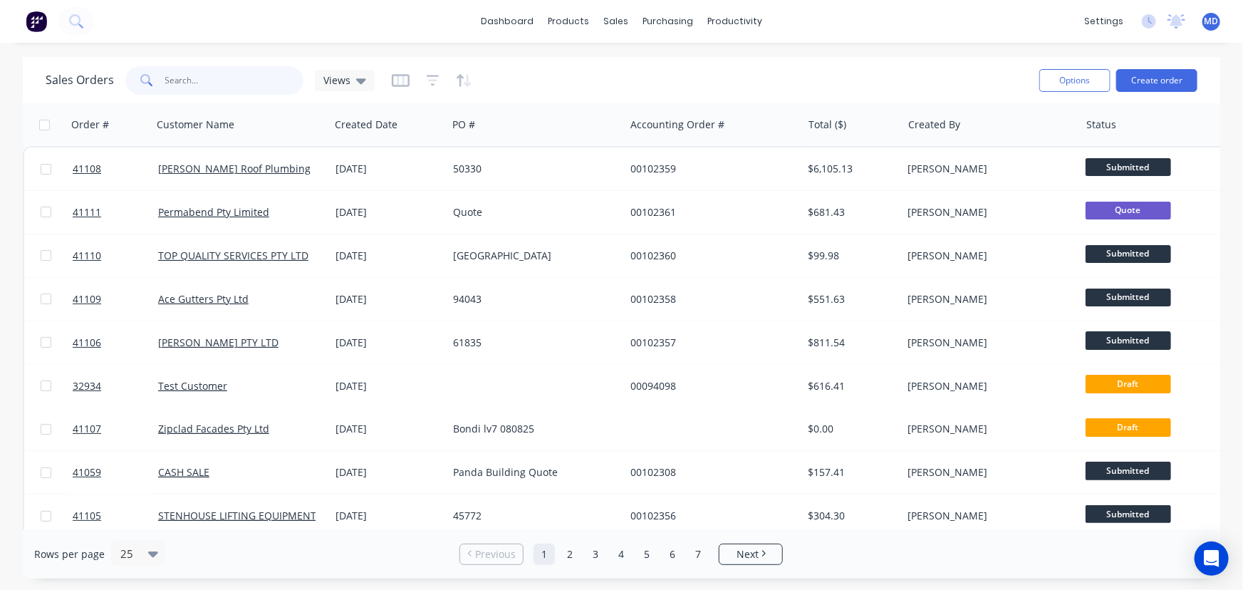
click at [234, 84] on input "text" at bounding box center [234, 80] width 139 height 28
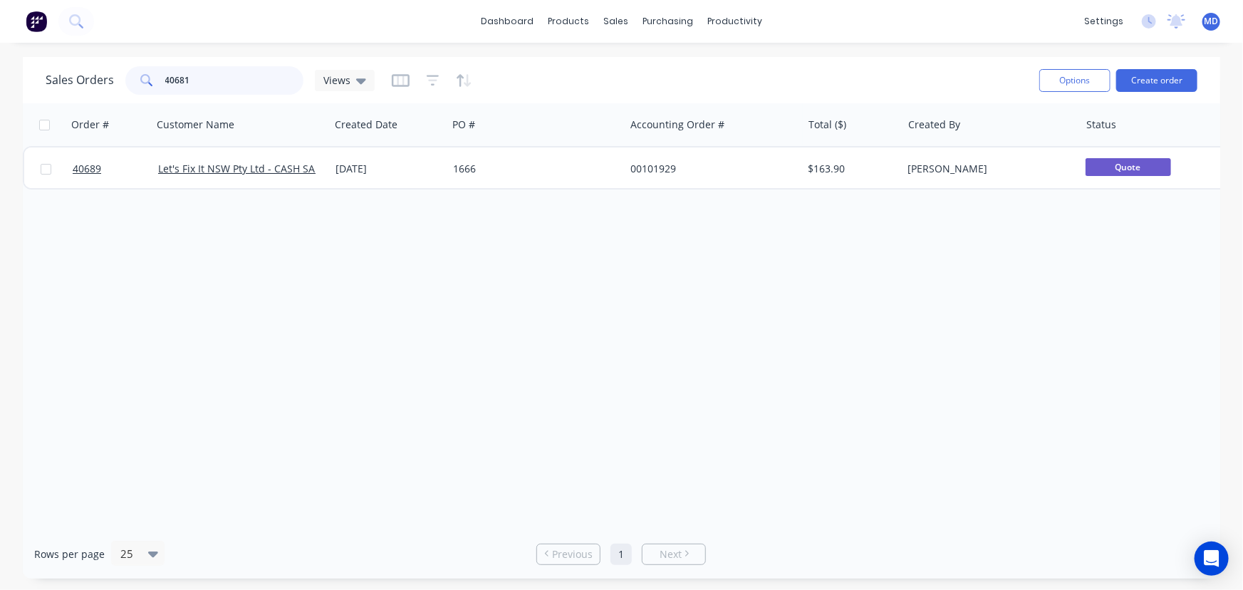
type input "40681"
click at [334, 76] on span "Views" at bounding box center [336, 80] width 27 height 15
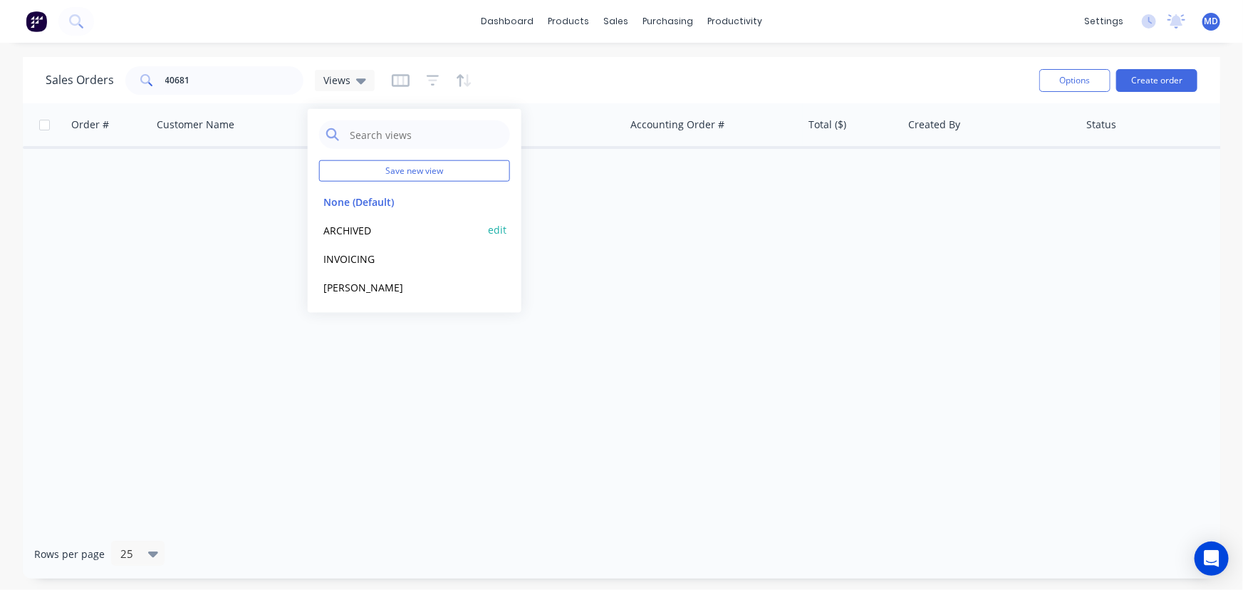
click at [349, 227] on button "ARCHIVED" at bounding box center [400, 230] width 162 height 16
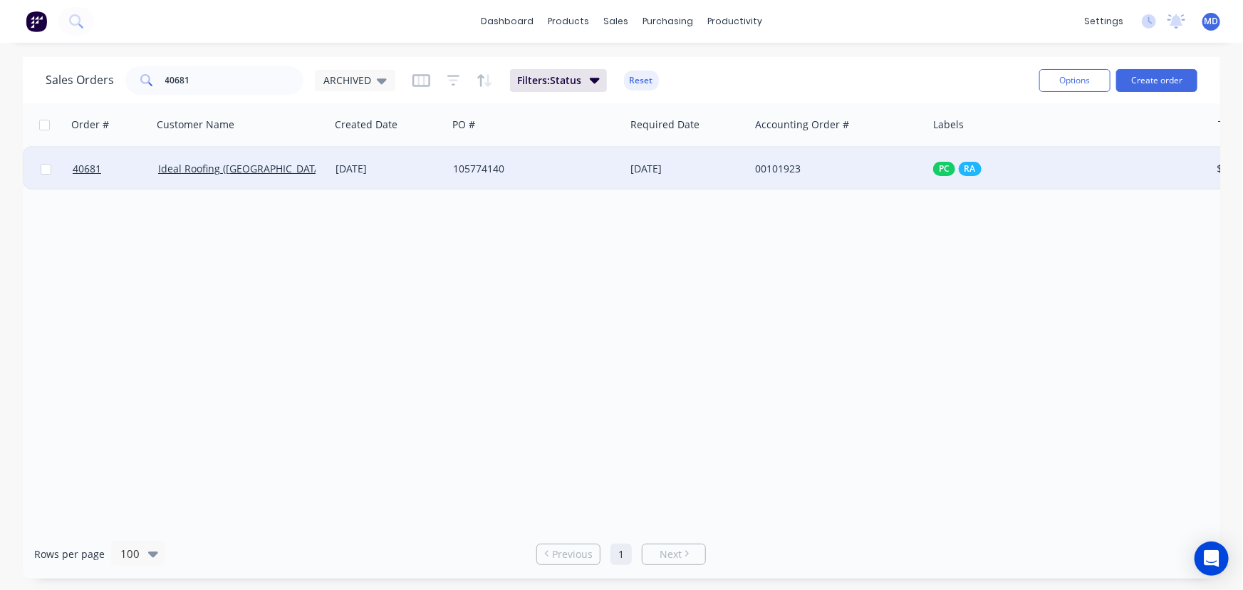
click at [578, 166] on div "105774140" at bounding box center [532, 169] width 158 height 14
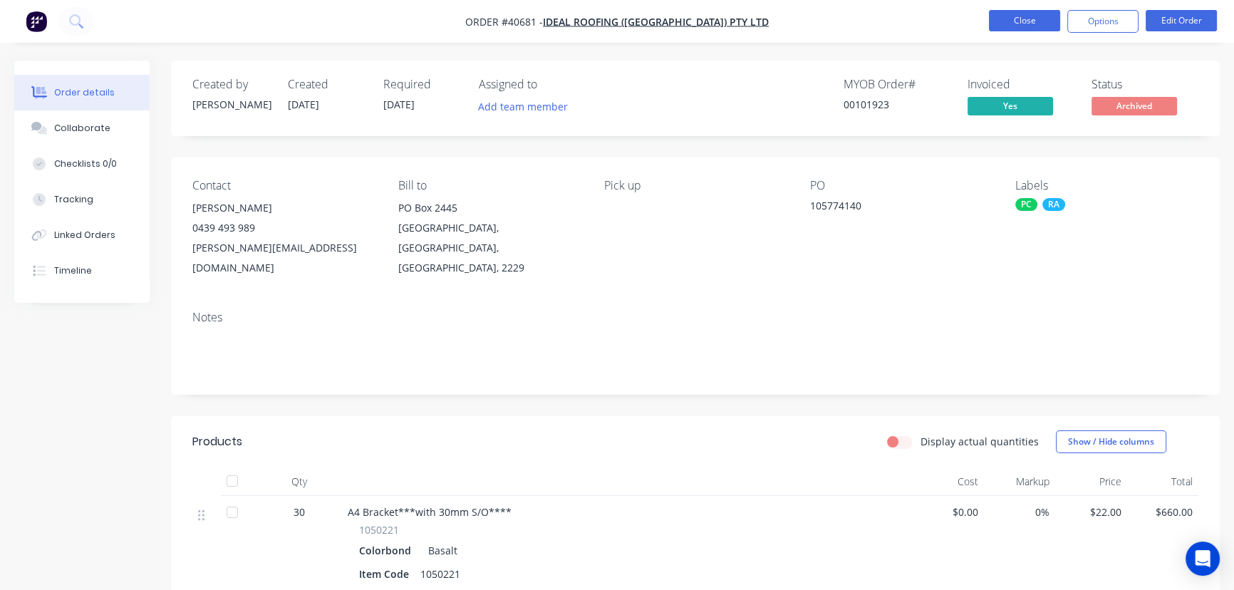
click at [1005, 14] on button "Close" at bounding box center [1024, 20] width 71 height 21
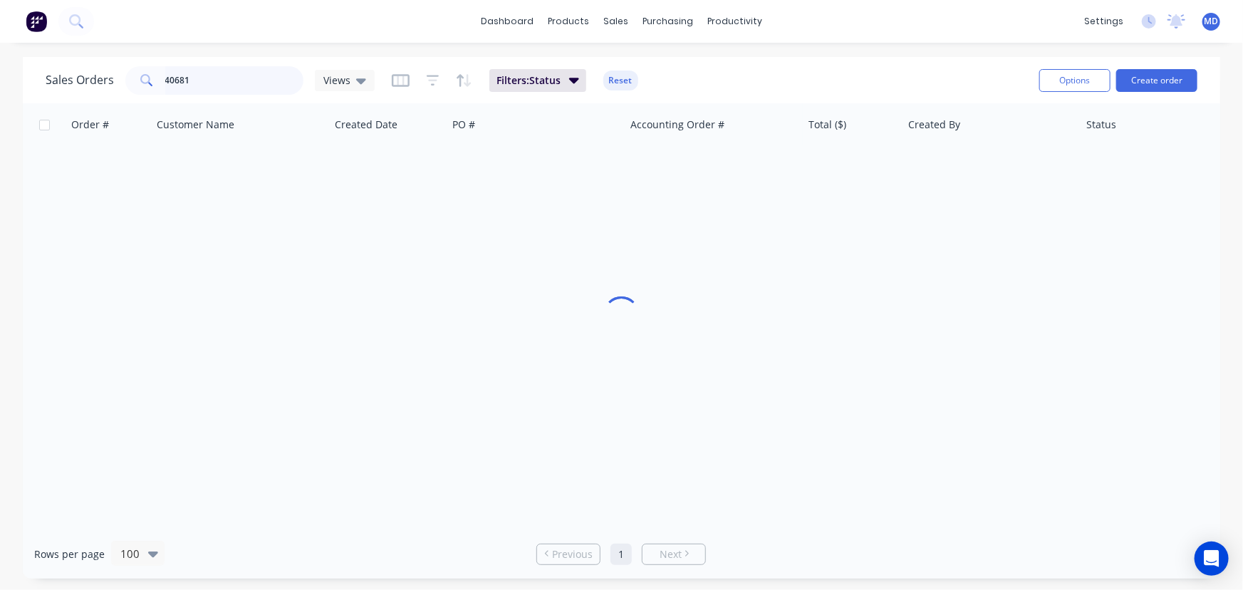
drag, startPoint x: 221, startPoint y: 77, endPoint x: 48, endPoint y: 77, distance: 173.1
click at [46, 74] on div "Sales Orders 40681 Views" at bounding box center [210, 80] width 329 height 28
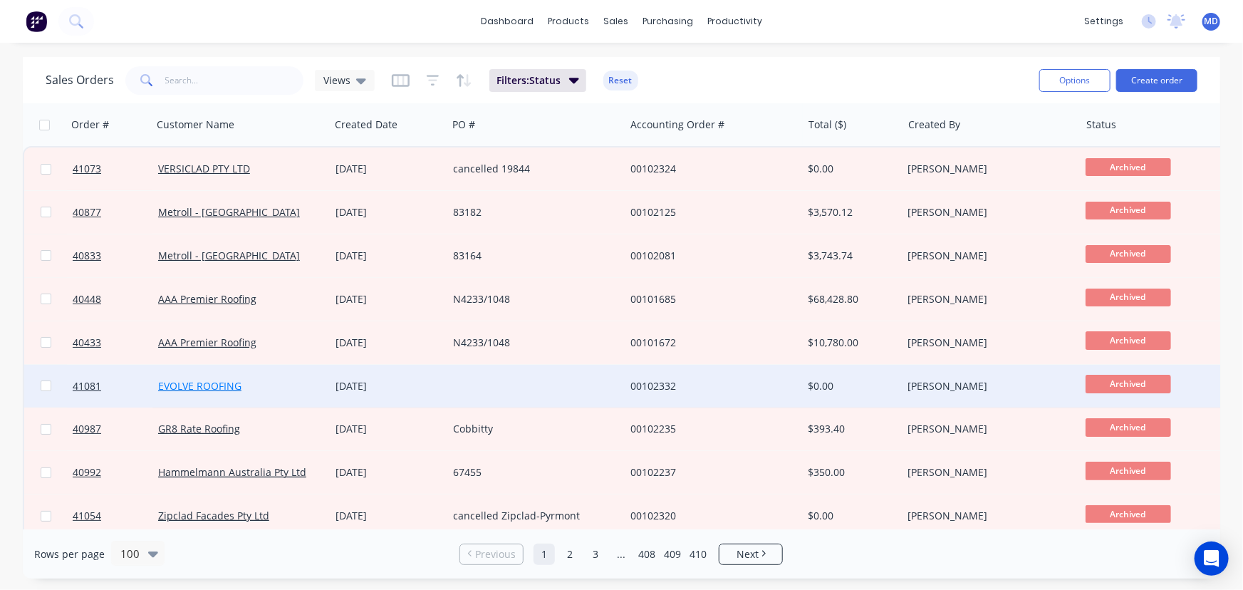
click at [192, 387] on link "EVOLVE ROOFING" at bounding box center [199, 386] width 83 height 14
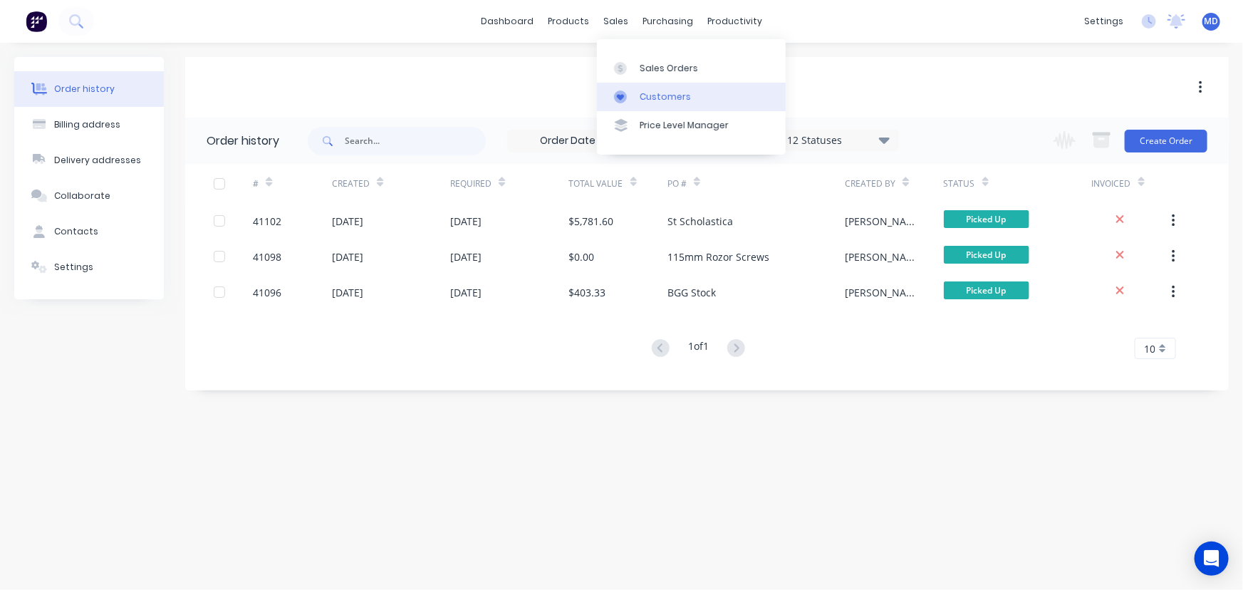
click at [658, 95] on div "Customers" at bounding box center [665, 96] width 51 height 13
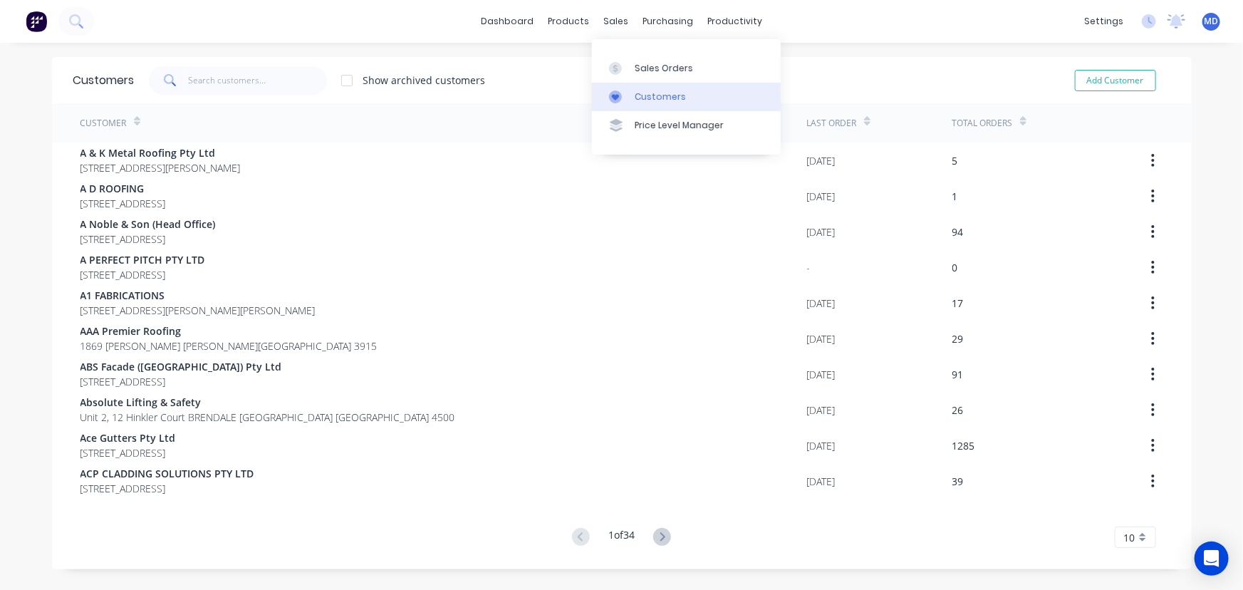
click at [662, 100] on div "Customers" at bounding box center [660, 96] width 51 height 13
click at [234, 85] on input "text" at bounding box center [257, 80] width 139 height 28
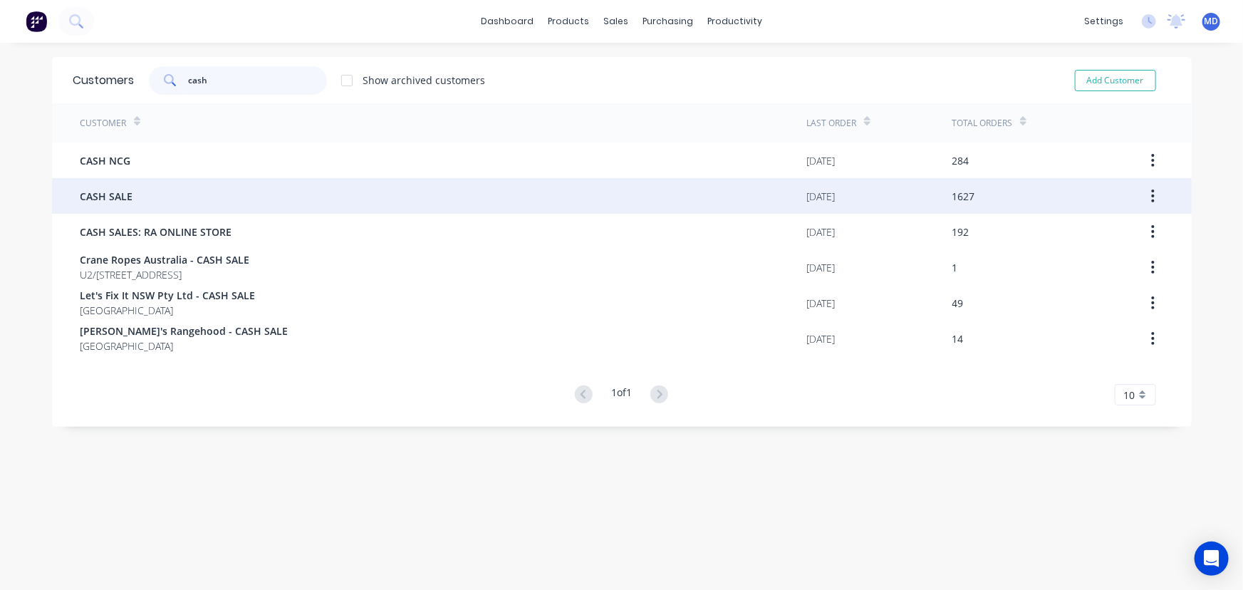
type input "cash"
click at [111, 187] on div "CASH SALE" at bounding box center [443, 196] width 727 height 36
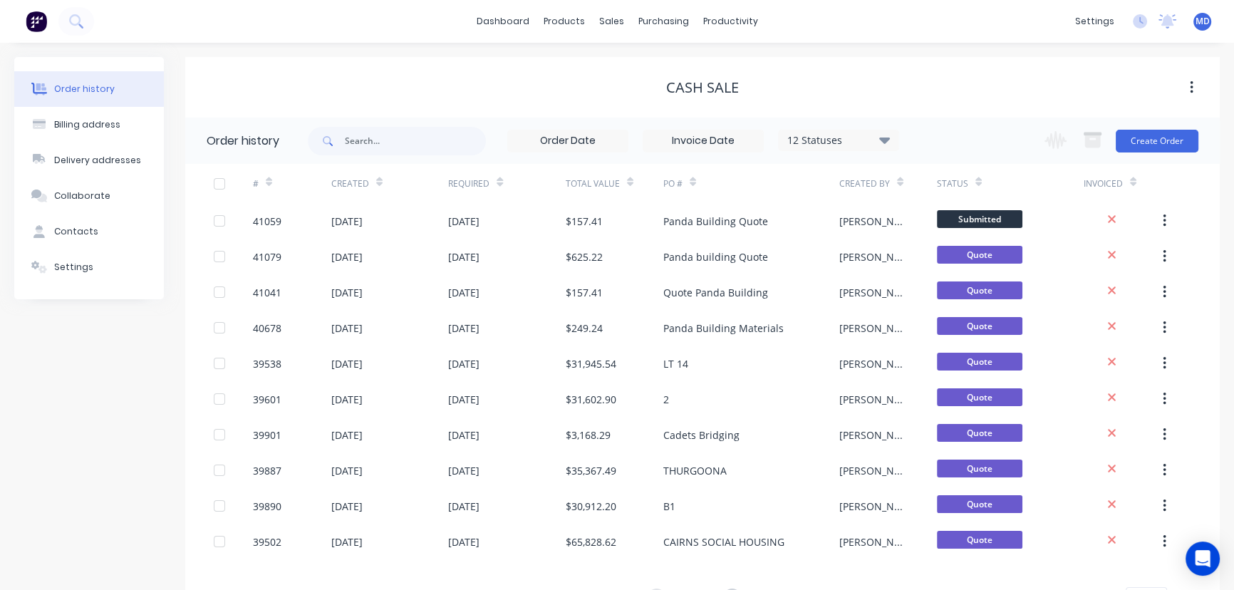
click at [882, 136] on icon at bounding box center [884, 139] width 11 height 17
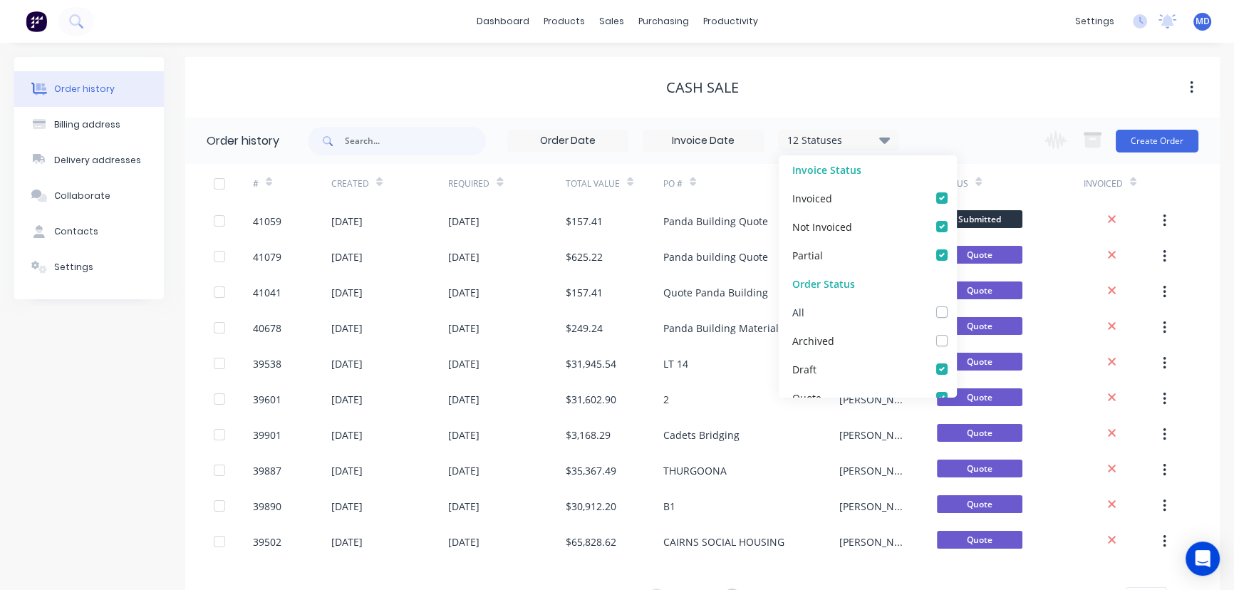
click at [956, 304] on label at bounding box center [956, 304] width 0 height 0
click at [956, 313] on input "checkbox" at bounding box center [961, 311] width 11 height 14
checkbox input "true"
click at [930, 90] on div "CASH SALE" at bounding box center [702, 87] width 1034 height 17
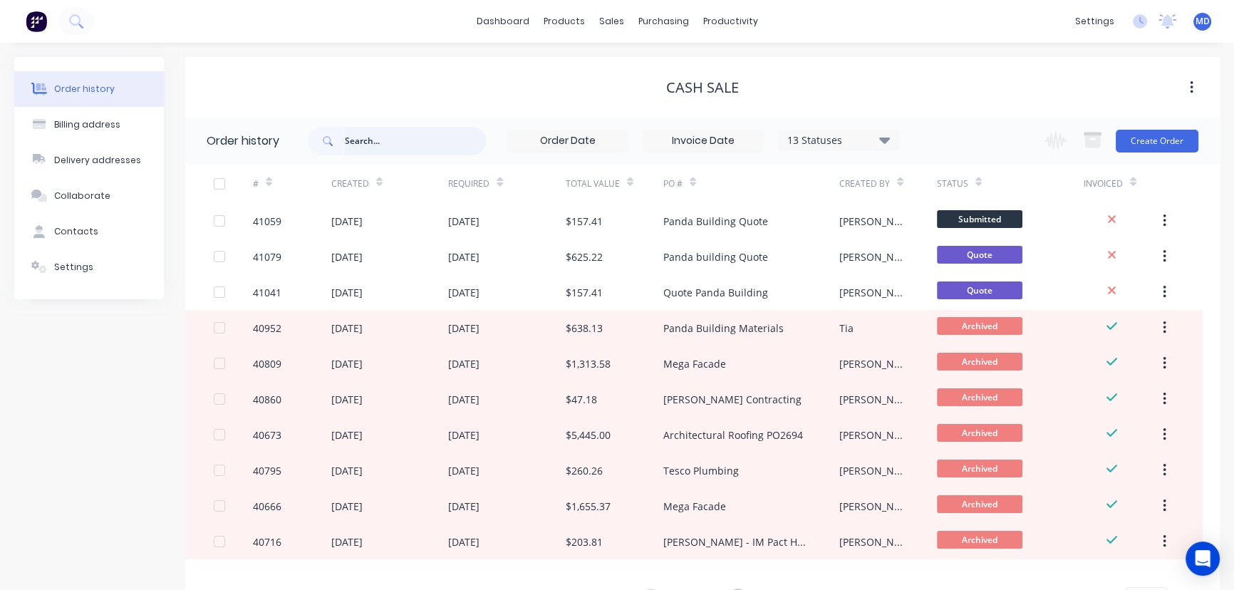
click at [408, 143] on input "text" at bounding box center [415, 141] width 141 height 28
type input "v"
drag, startPoint x: 408, startPoint y: 149, endPoint x: 207, endPoint y: 107, distance: 205.9
click at [234, 112] on div "CASH SALE Order history v 13 Statuses Invoice Status Invoiced Not Invoiced Part…" at bounding box center [702, 348] width 1034 height 583
type input "panda"
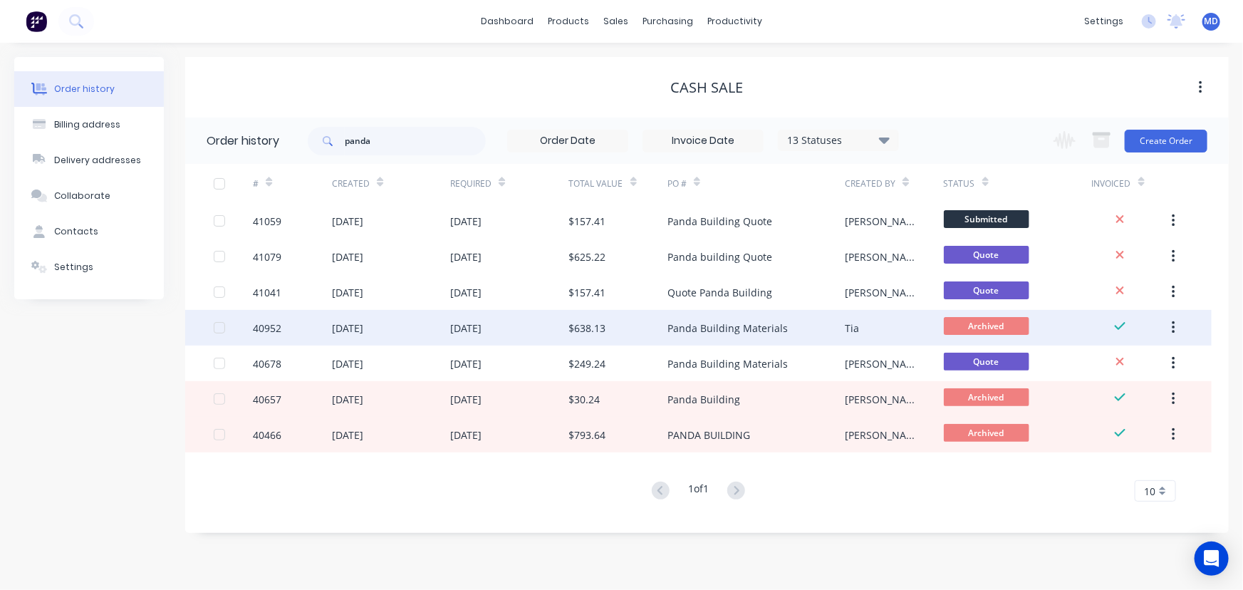
click at [712, 322] on div "Panda Building Materials" at bounding box center [727, 328] width 120 height 15
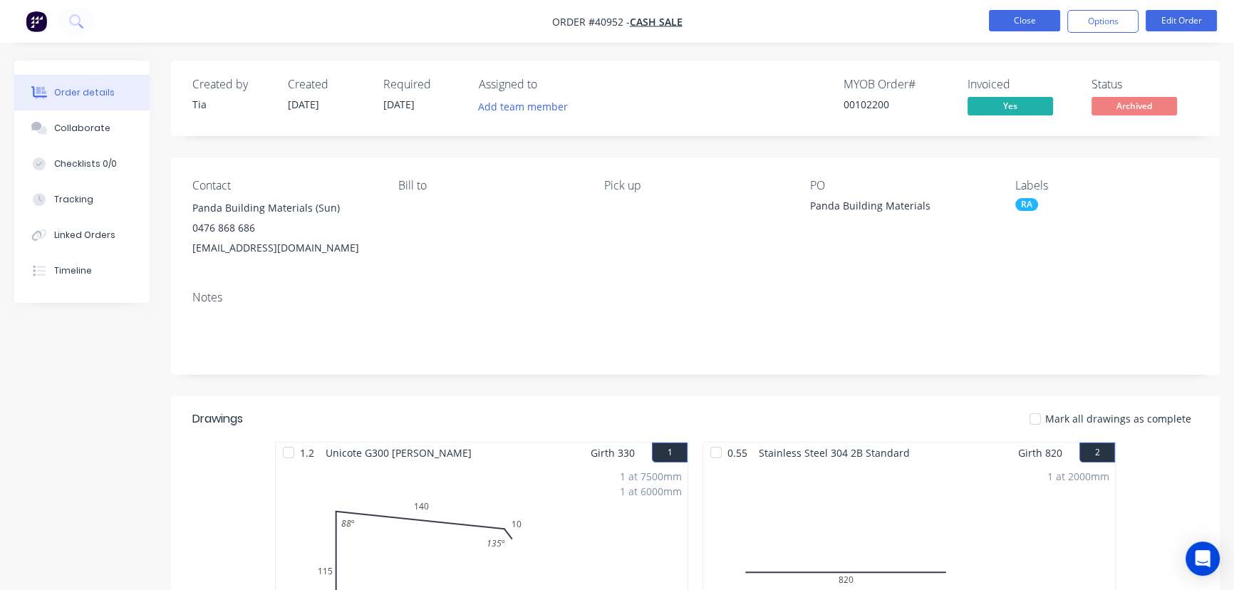
click at [1024, 23] on button "Close" at bounding box center [1024, 20] width 71 height 21
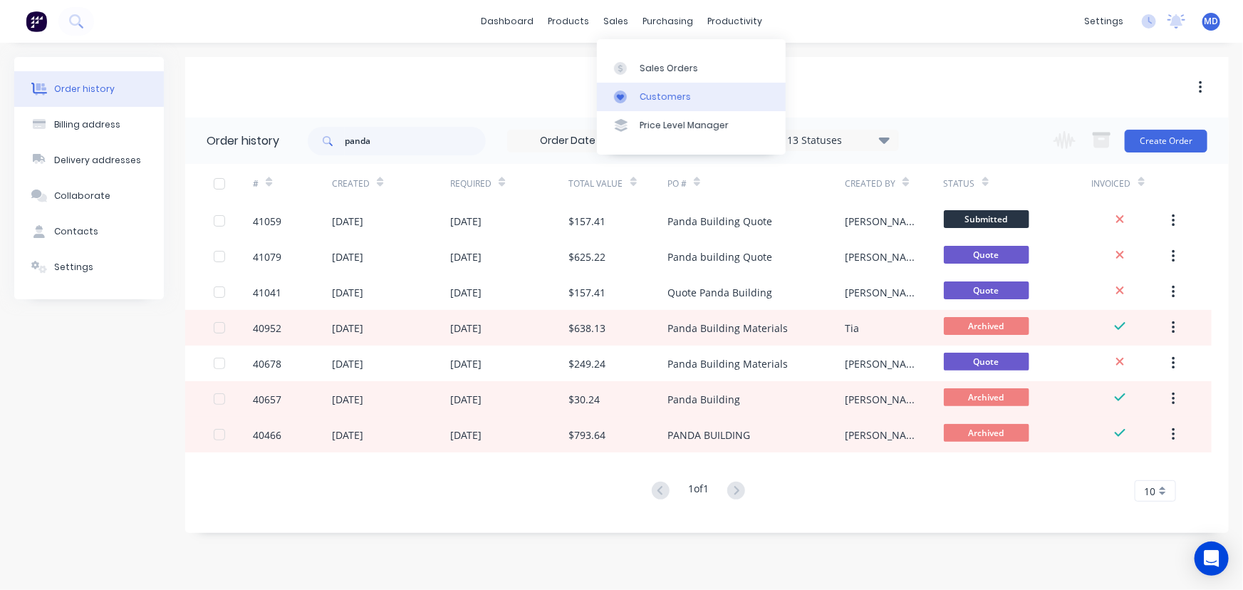
click at [662, 94] on div "Customers" at bounding box center [665, 96] width 51 height 13
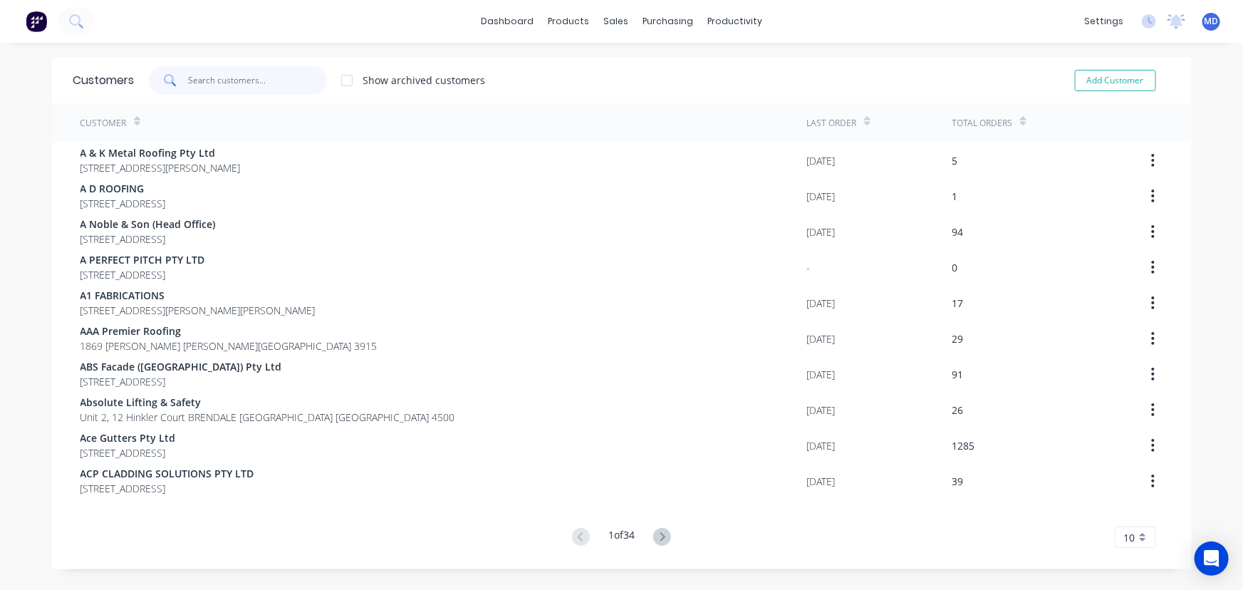
click at [280, 82] on input "text" at bounding box center [257, 80] width 139 height 28
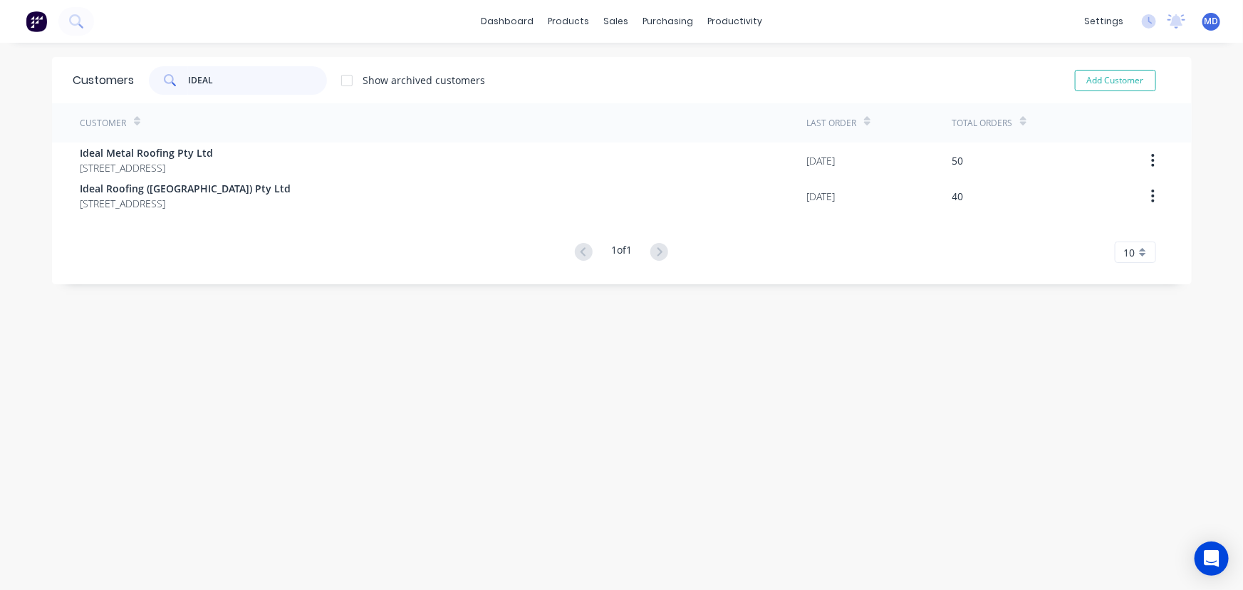
type input "IDEAL"
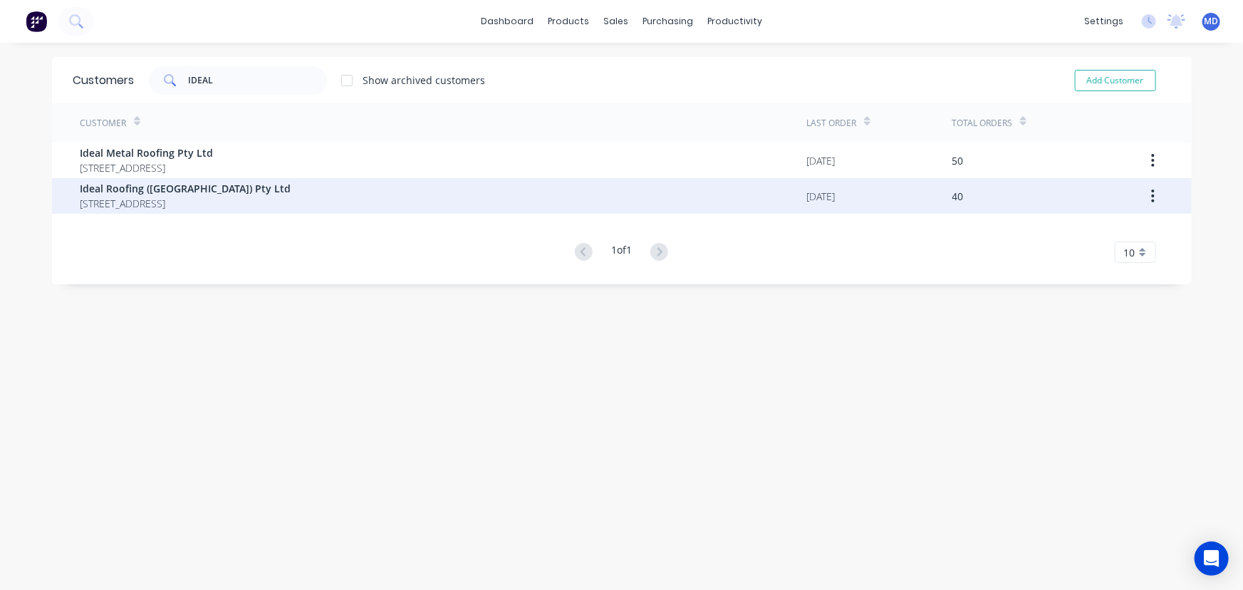
click at [176, 204] on span "PO Box 2445 TAREN POINT New South Wales Australia 2229" at bounding box center [185, 203] width 211 height 15
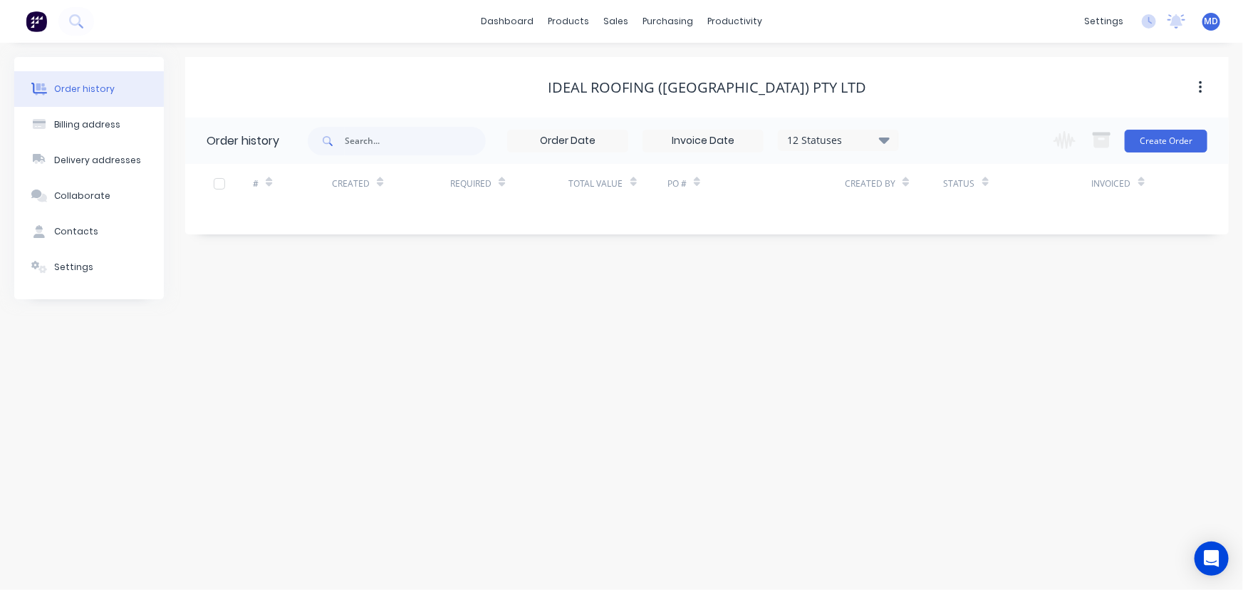
click at [884, 139] on icon at bounding box center [884, 140] width 11 height 6
drag, startPoint x: 935, startPoint y: 309, endPoint x: 949, endPoint y: 318, distance: 17.2
click at [956, 304] on label at bounding box center [956, 304] width 0 height 0
click at [956, 311] on input "checkbox" at bounding box center [961, 311] width 11 height 14
checkbox input "true"
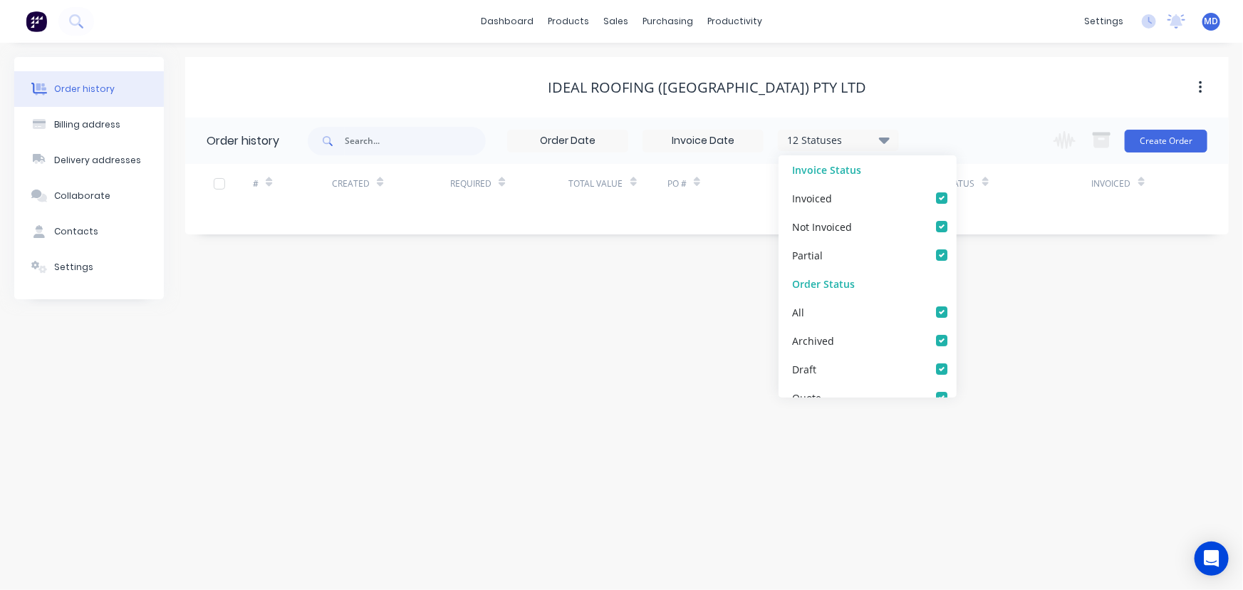
checkbox input "true"
click at [1023, 343] on div "Order history Billing address Delivery addresses Collaborate Contacts Settings …" at bounding box center [621, 316] width 1243 height 547
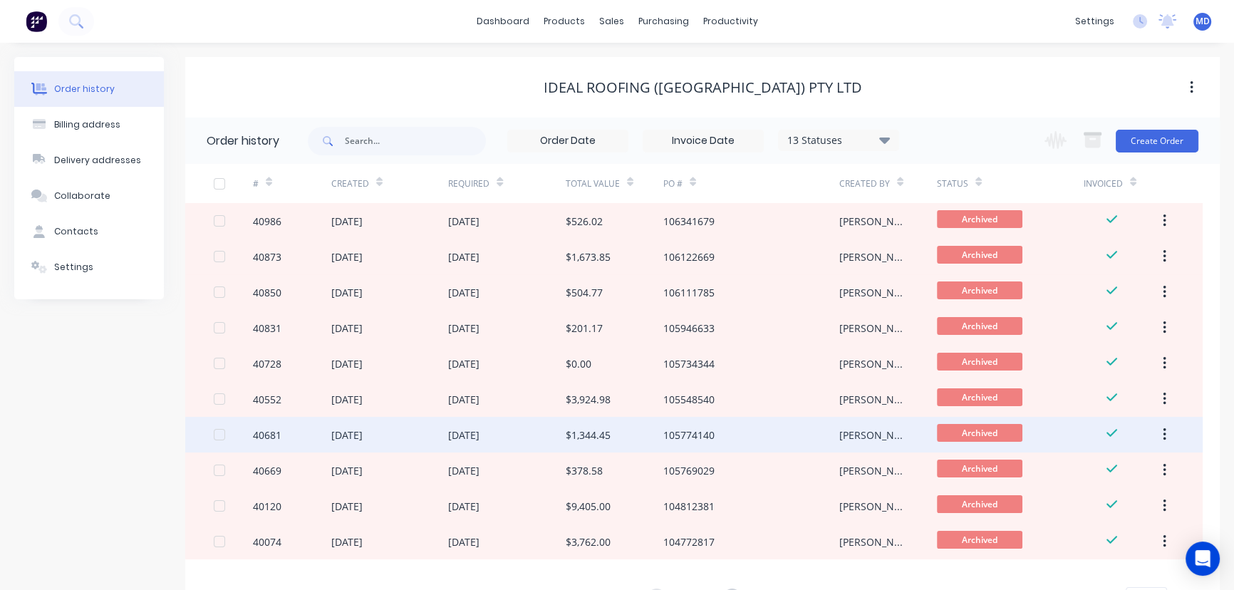
click at [591, 432] on div "$1,344.45" at bounding box center [588, 434] width 45 height 15
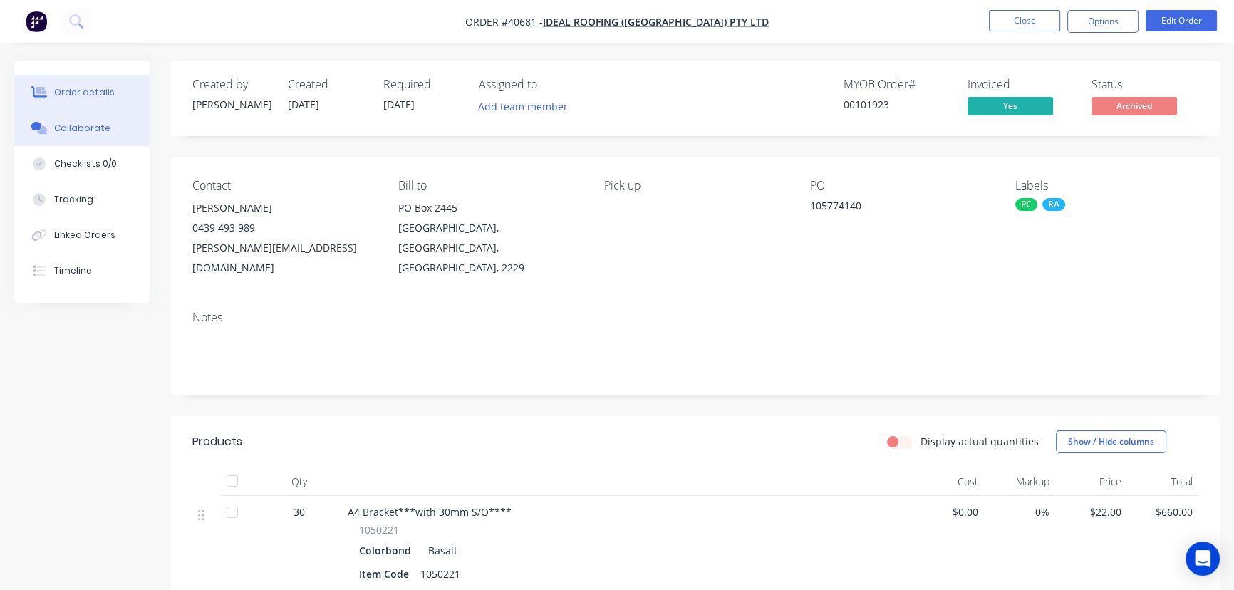
click at [63, 122] on div "Collaborate" at bounding box center [82, 128] width 56 height 13
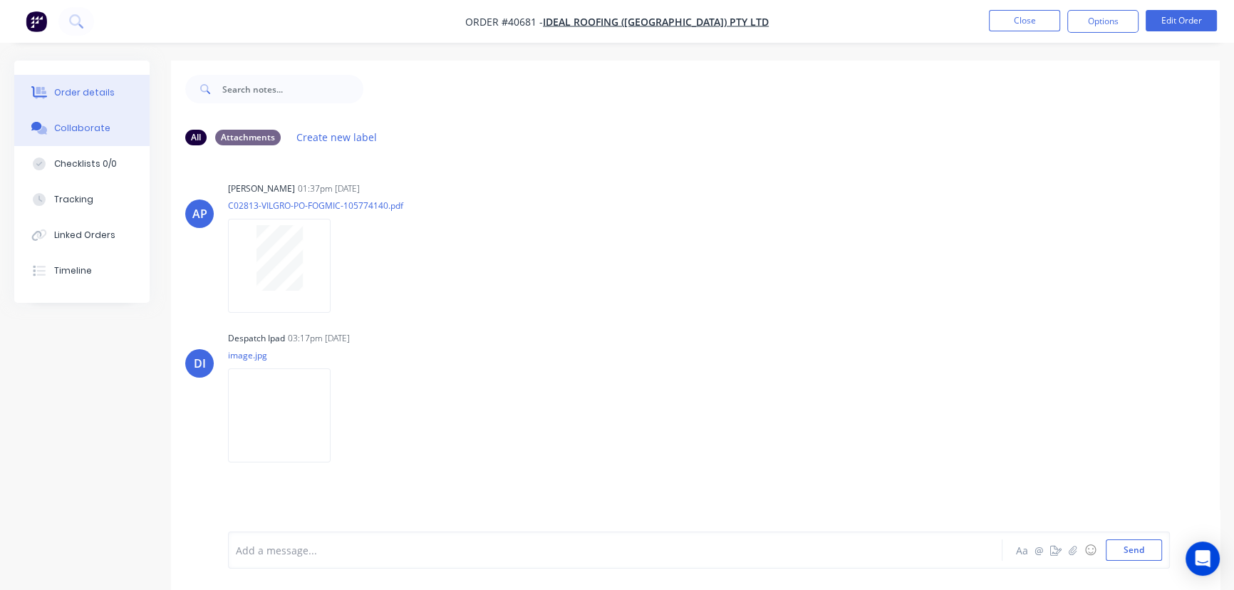
click at [100, 90] on div "Order details" at bounding box center [84, 92] width 61 height 13
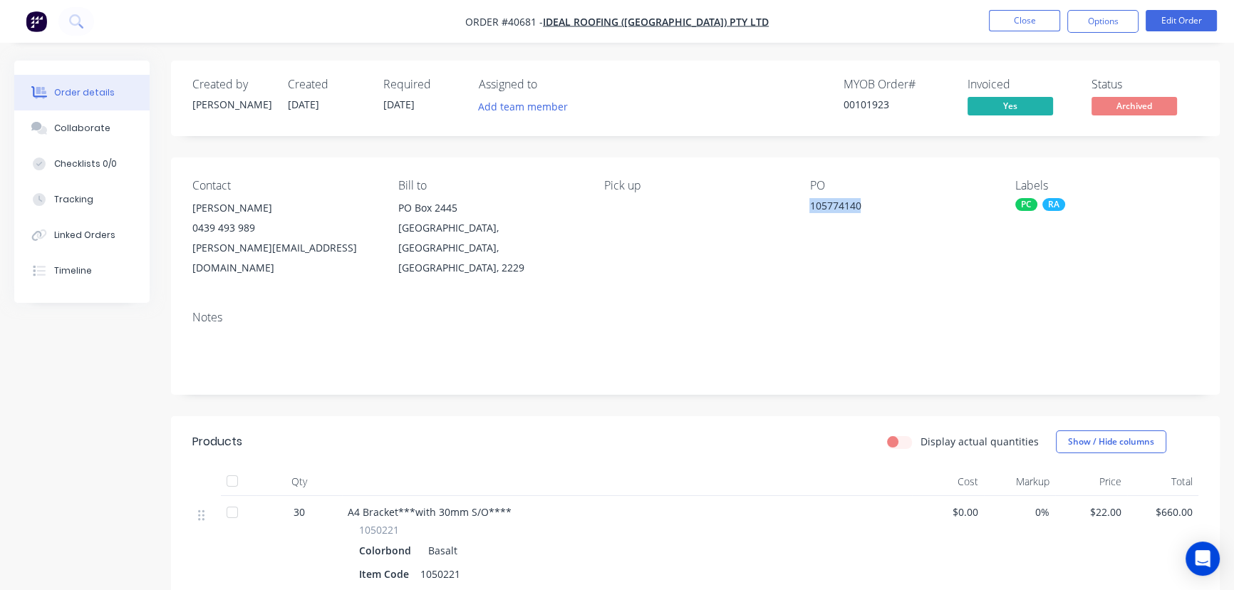
drag, startPoint x: 810, startPoint y: 204, endPoint x: 917, endPoint y: 210, distance: 107.0
click at [917, 210] on div "105774140" at bounding box center [898, 208] width 178 height 20
copy div "105774140"
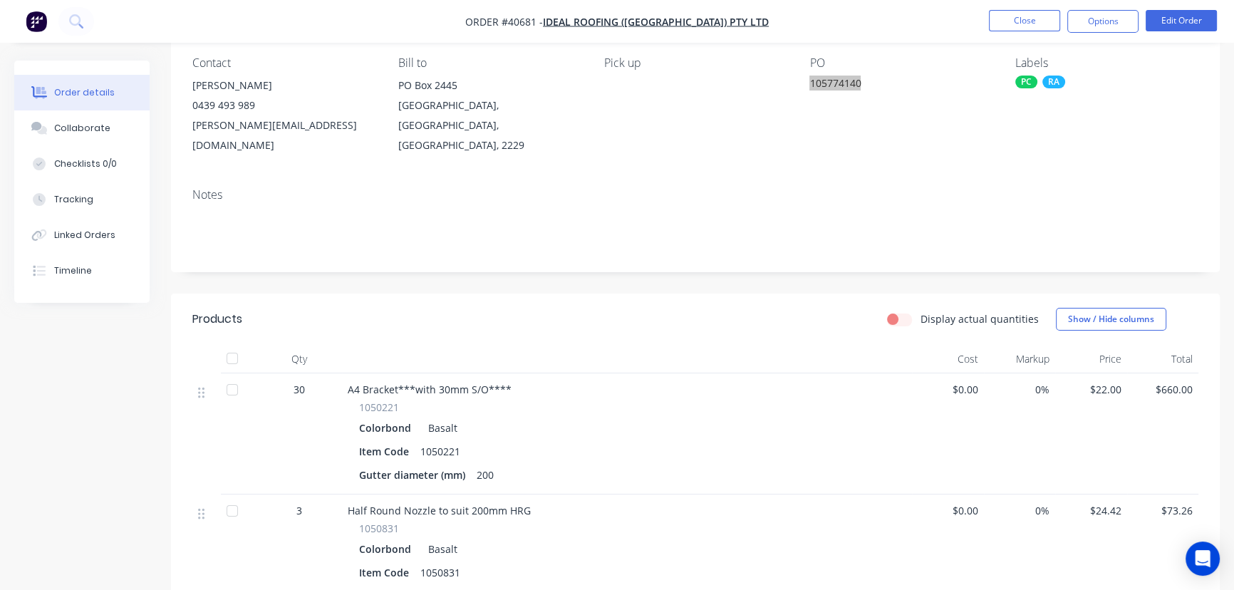
scroll to position [194, 0]
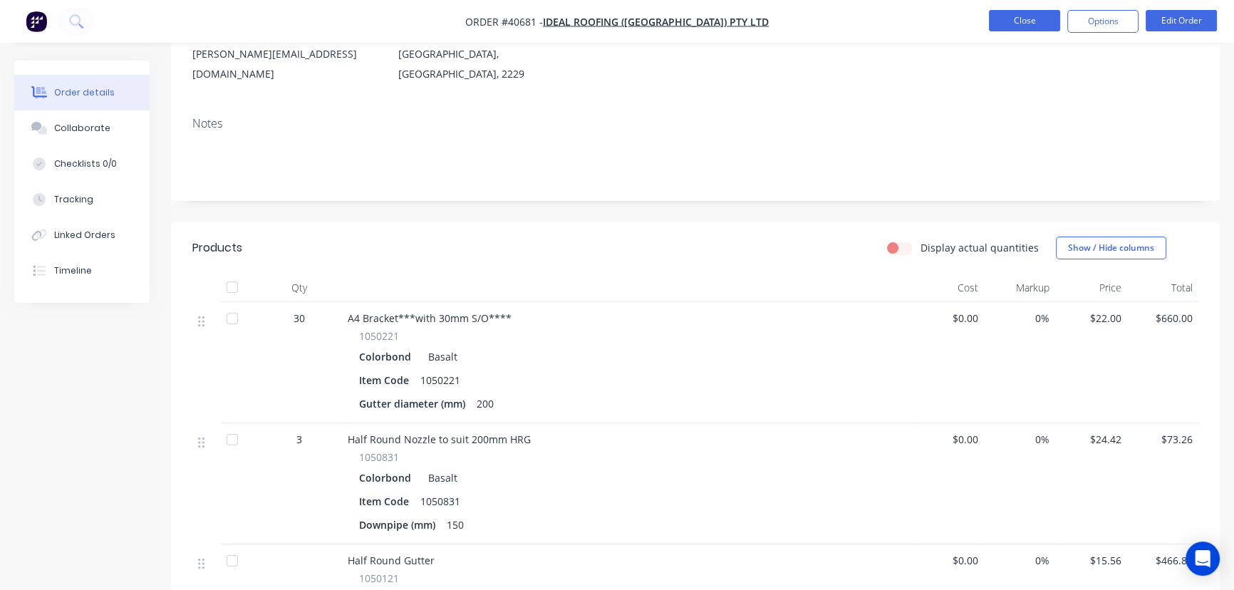
click at [1014, 25] on button "Close" at bounding box center [1024, 20] width 71 height 21
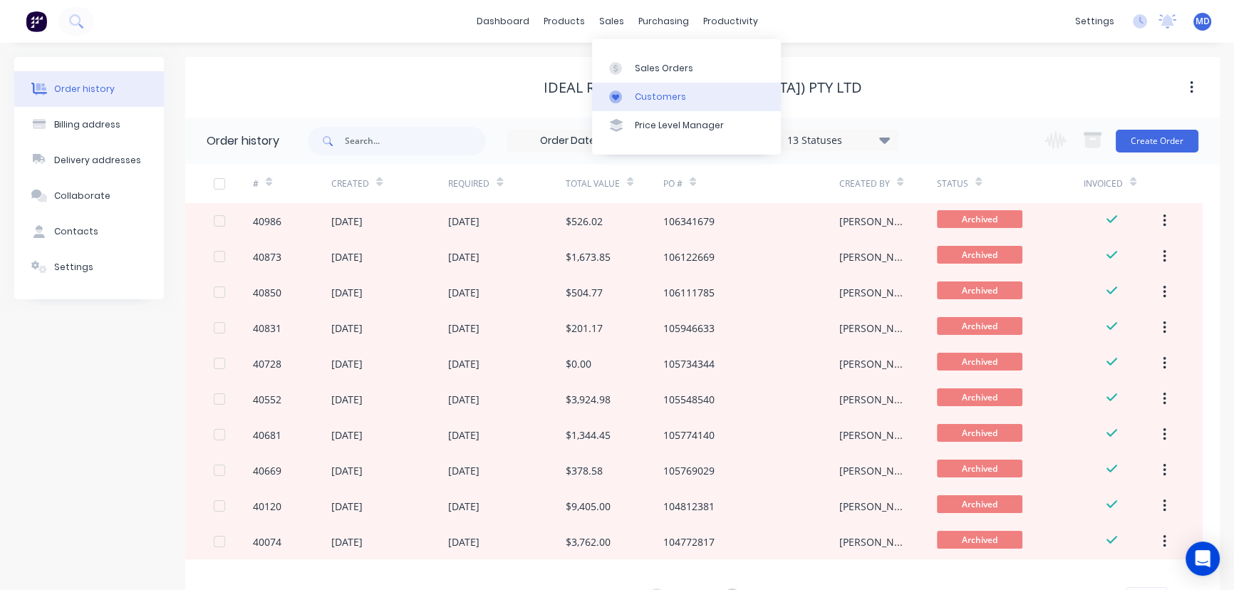
click at [668, 96] on div "Customers" at bounding box center [660, 96] width 51 height 13
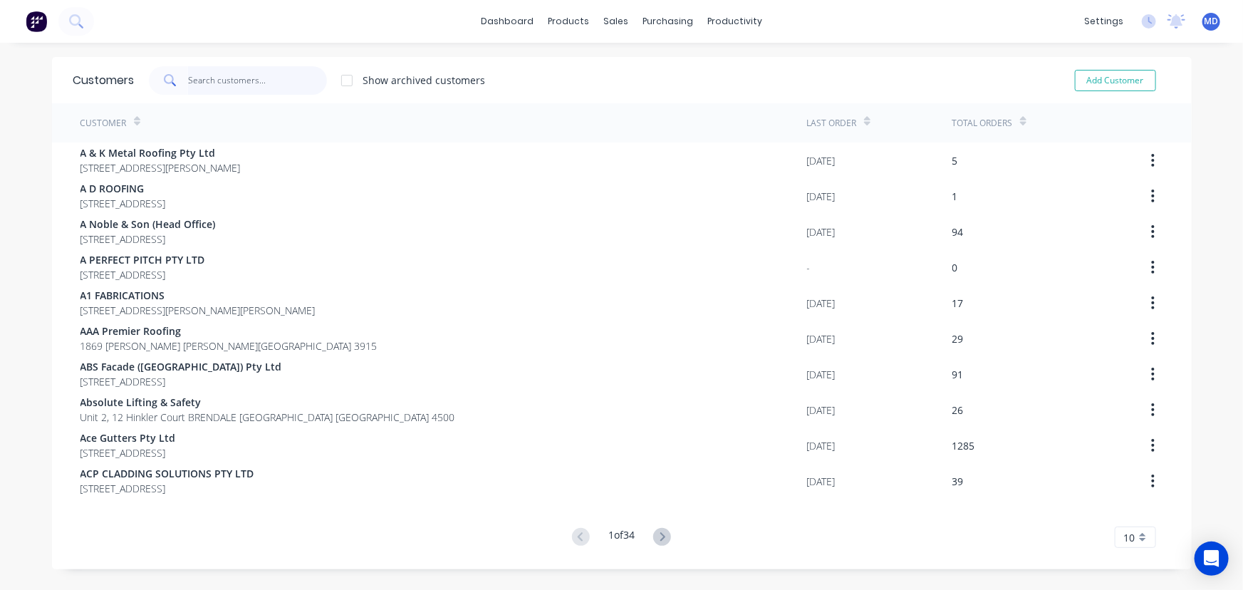
click at [282, 79] on input "text" at bounding box center [257, 80] width 139 height 28
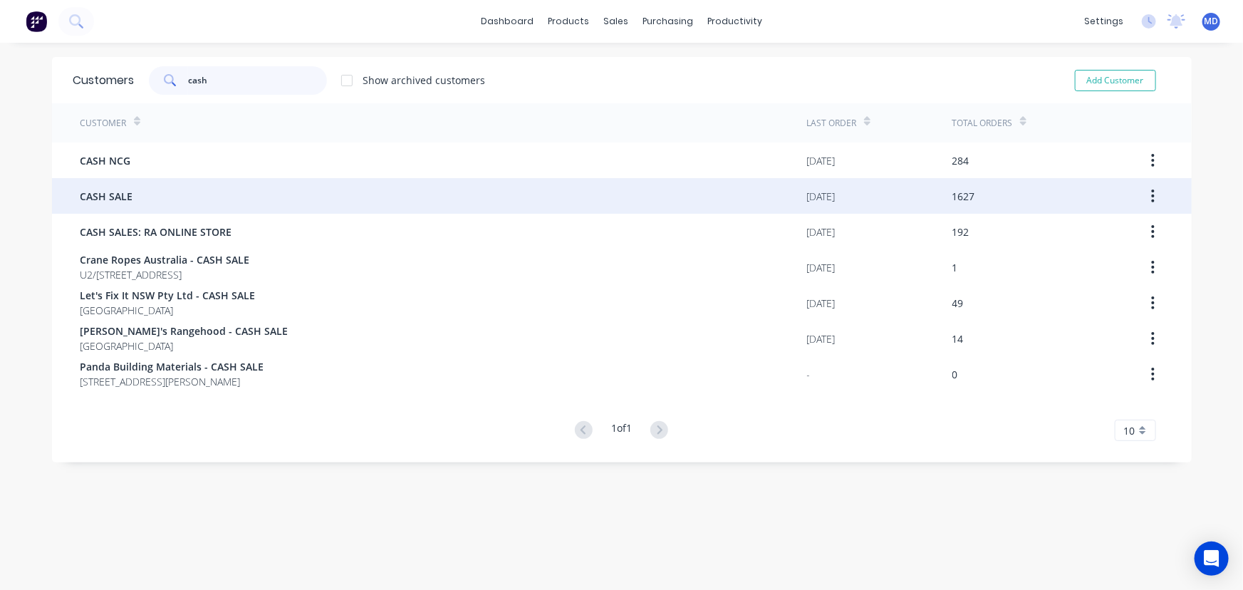
type input "cash"
click at [103, 202] on span "CASH SALE" at bounding box center [106, 196] width 53 height 15
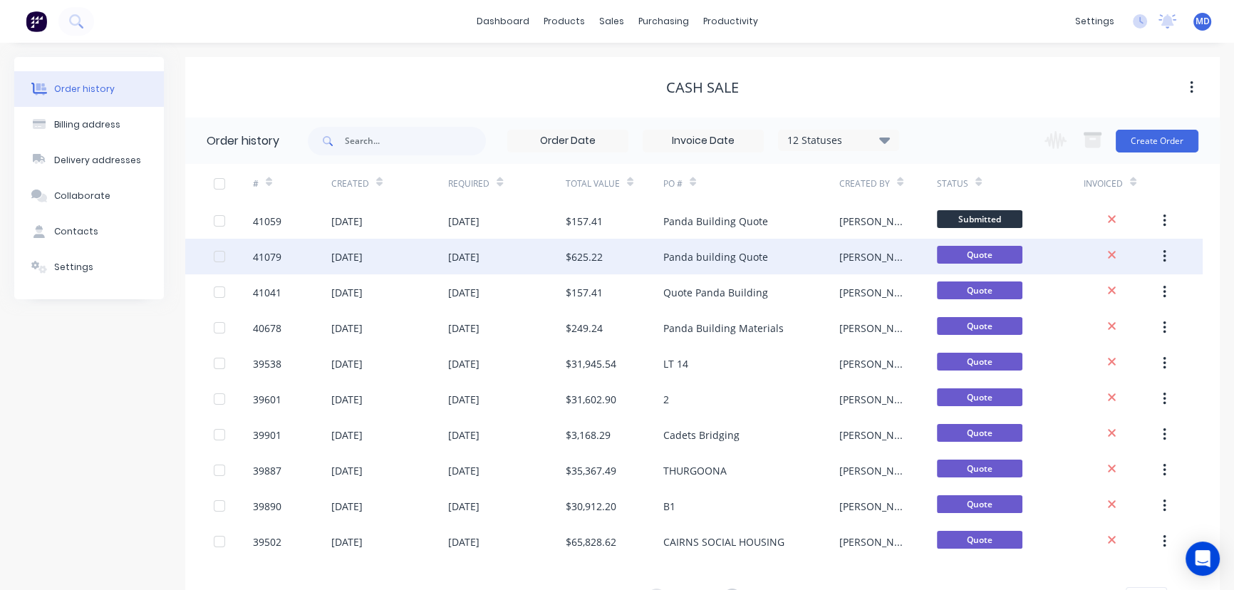
click at [593, 254] on div "$625.22" at bounding box center [584, 256] width 37 height 15
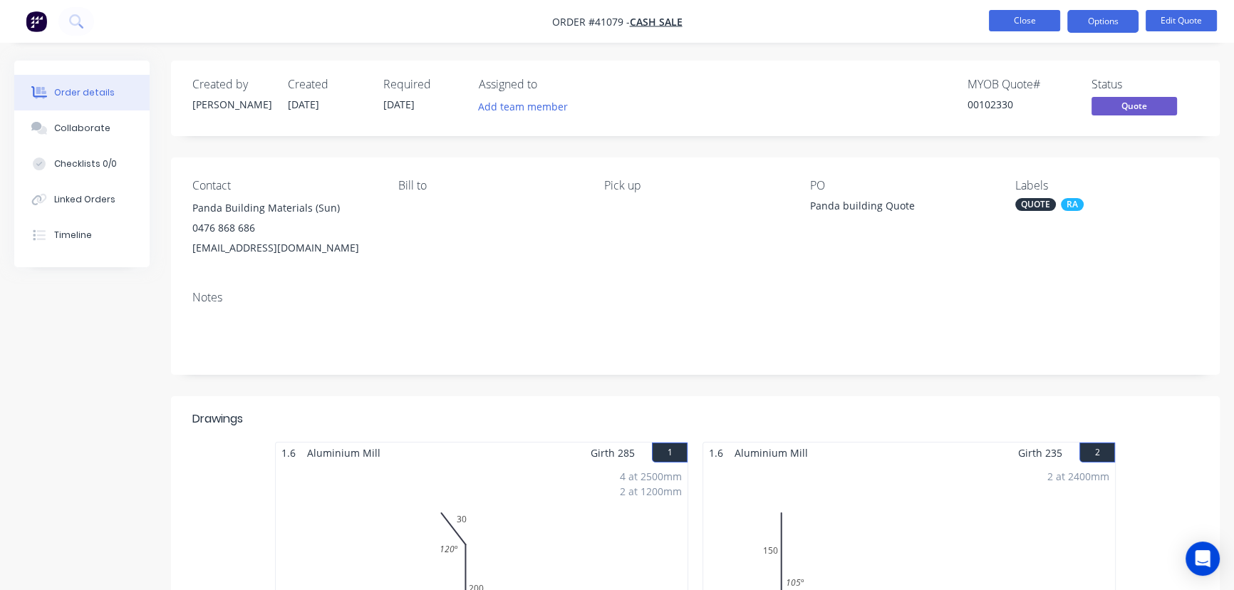
click at [1020, 21] on button "Close" at bounding box center [1024, 20] width 71 height 21
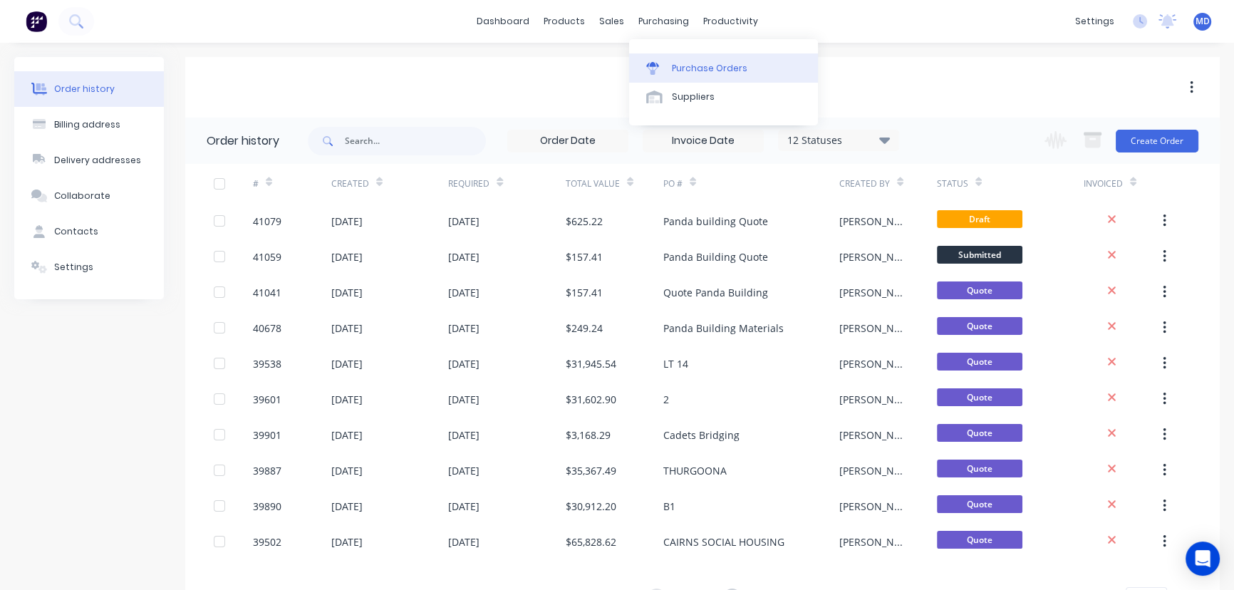
drag, startPoint x: 719, startPoint y: 64, endPoint x: 662, endPoint y: 88, distance: 62.6
click at [719, 64] on div "Purchase Orders" at bounding box center [710, 68] width 76 height 13
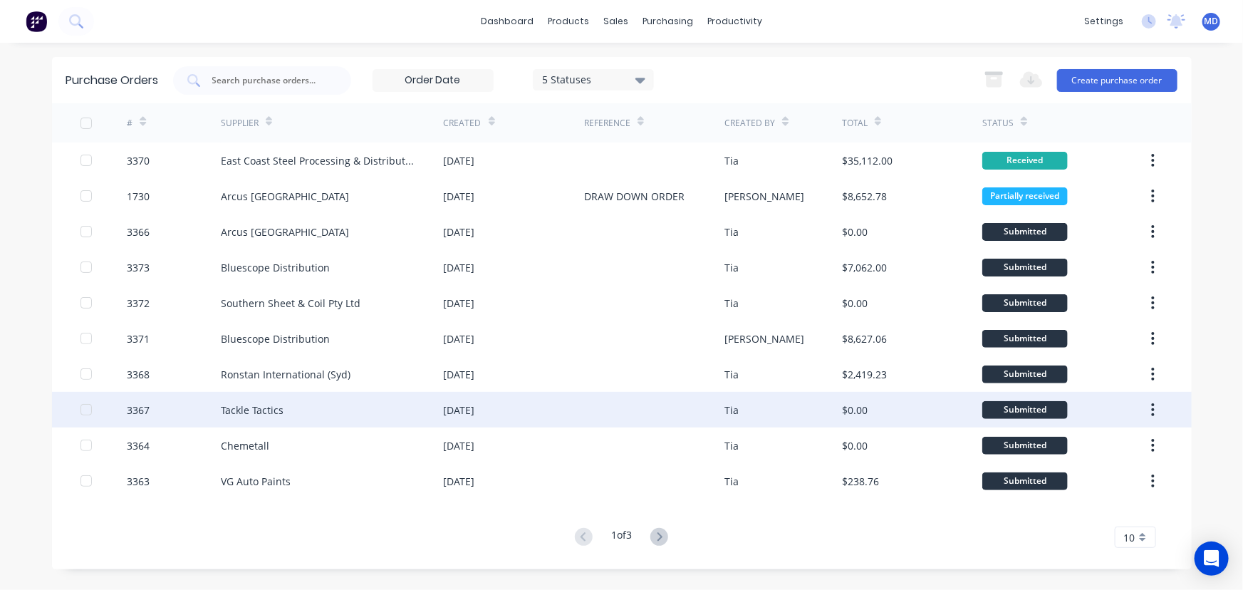
click at [271, 413] on div "Tackle Tactics" at bounding box center [252, 409] width 63 height 15
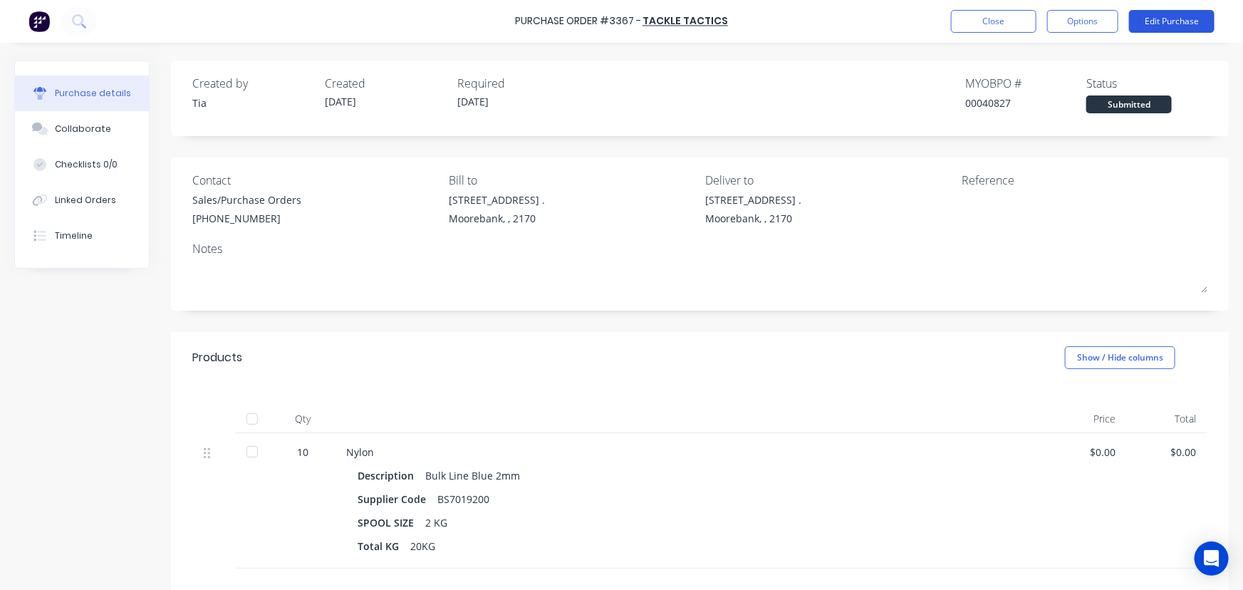
click at [1181, 14] on button "Edit Purchase" at bounding box center [1171, 21] width 85 height 23
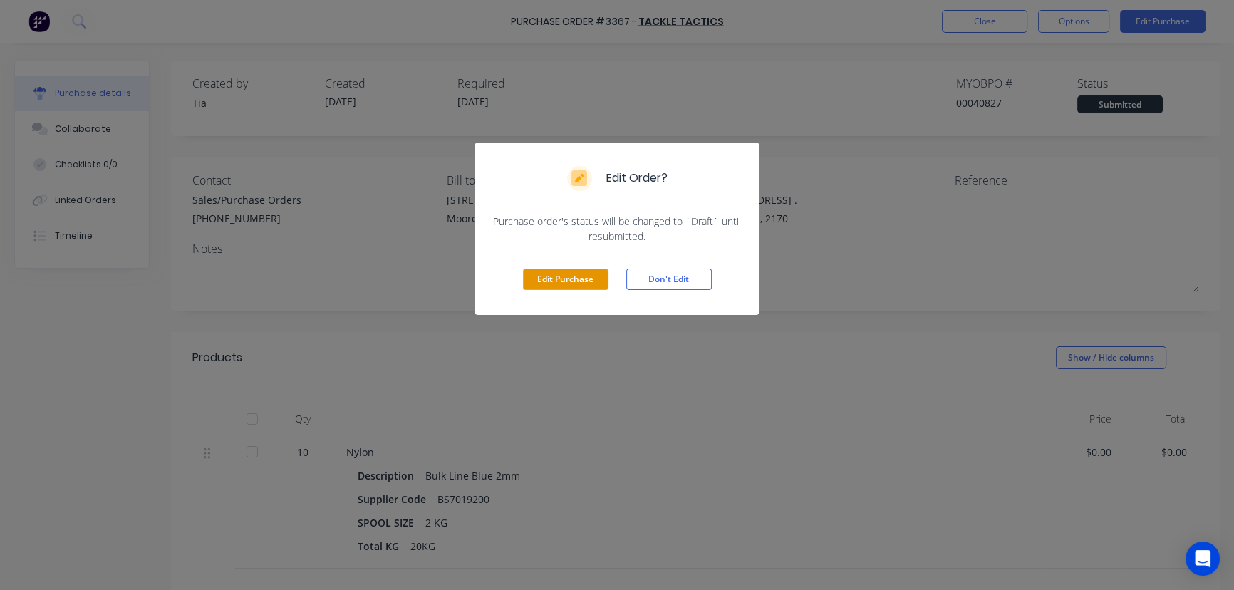
click at [561, 275] on button "Edit Purchase" at bounding box center [565, 279] width 85 height 21
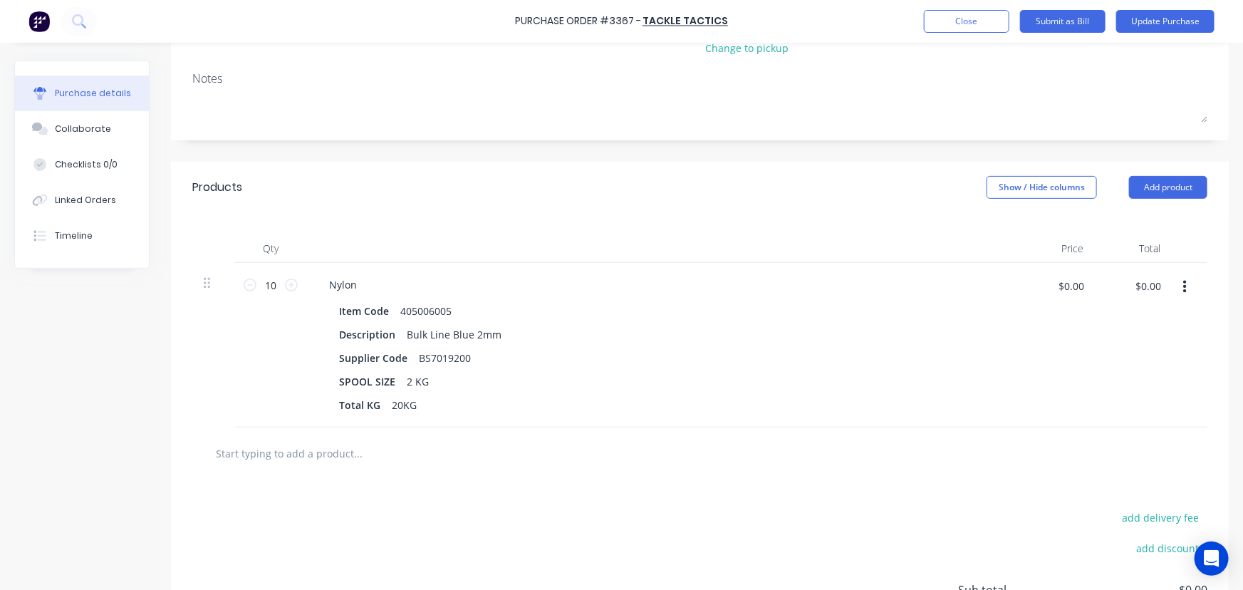
scroll to position [194, 0]
click at [278, 287] on input "10" at bounding box center [270, 283] width 28 height 21
type input "26"
drag, startPoint x: 379, startPoint y: 405, endPoint x: 249, endPoint y: 435, distance: 133.0
click at [263, 417] on div "26 26 Nylon Item Code 405006005 Description Bulk Line Blue 2mm Supplier Code BS…" at bounding box center [699, 343] width 1015 height 165
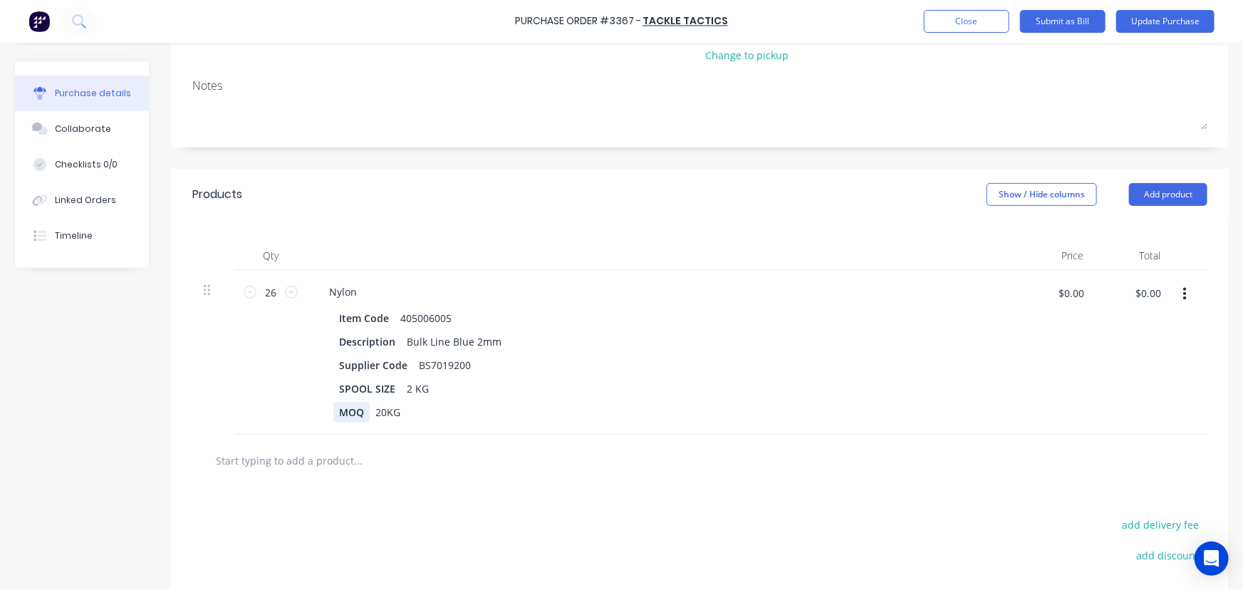
scroll to position [259, 0]
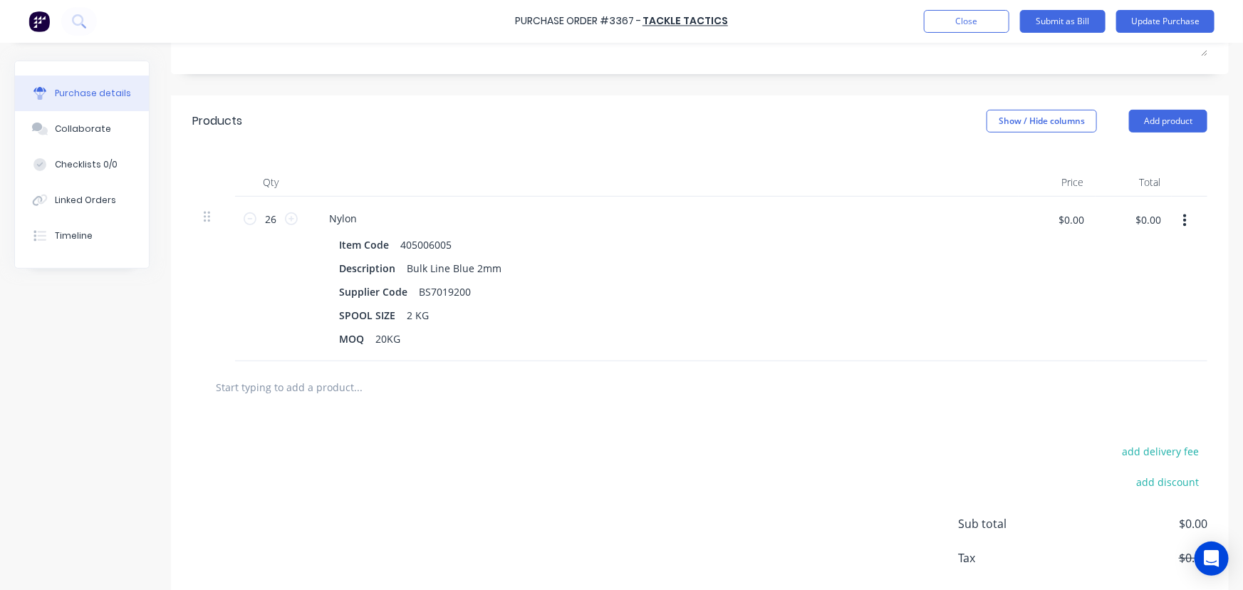
drag, startPoint x: 384, startPoint y: 338, endPoint x: 390, endPoint y: 360, distance: 22.3
click at [385, 340] on div "20KG" at bounding box center [388, 338] width 36 height 21
drag, startPoint x: 1078, startPoint y: 222, endPoint x: 1082, endPoint y: 231, distance: 10.2
click at [1078, 222] on input "$0.00" at bounding box center [1071, 219] width 43 height 23
type input "$36.90"
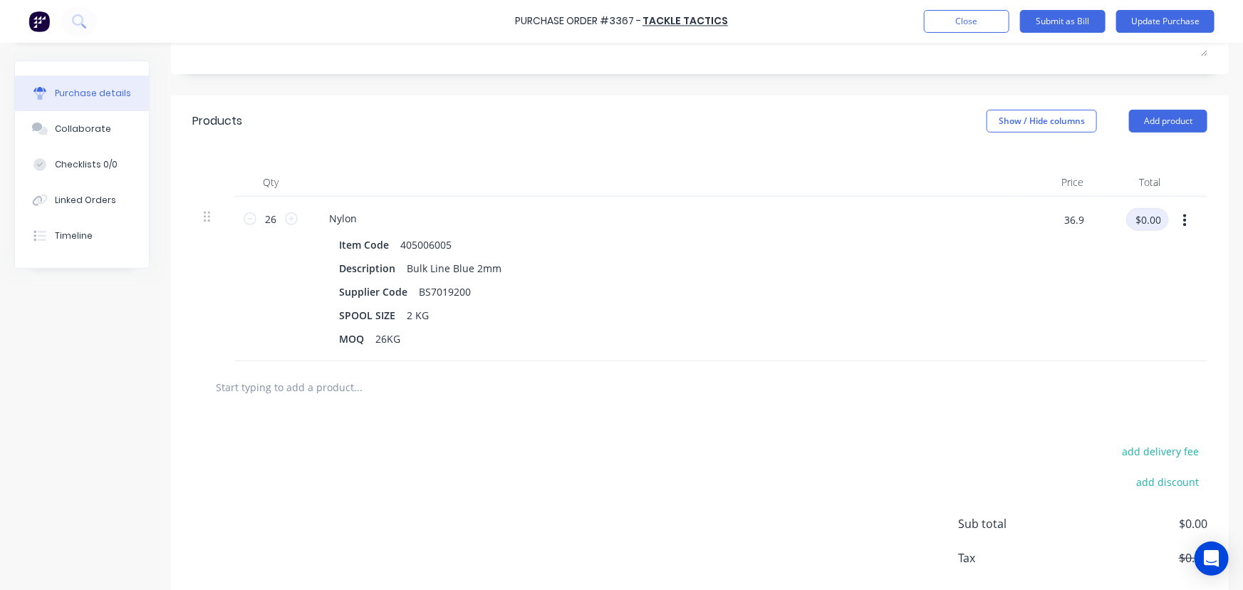
type input "$959.40"
click at [1180, 21] on button "Update Purchase" at bounding box center [1165, 21] width 98 height 23
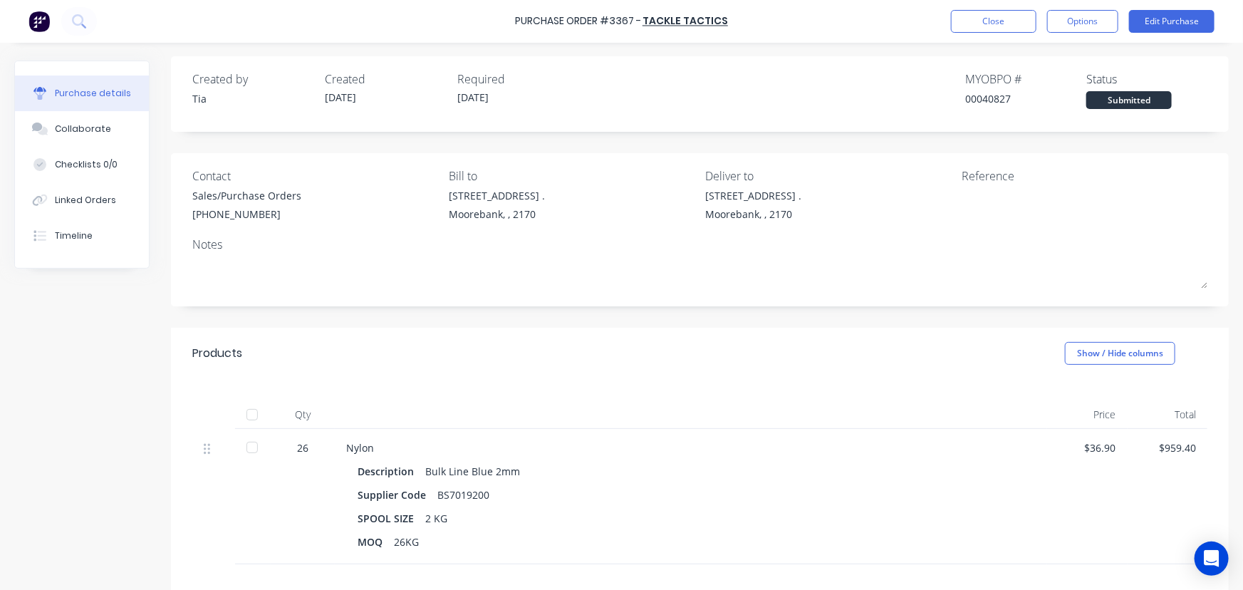
scroll to position [0, 0]
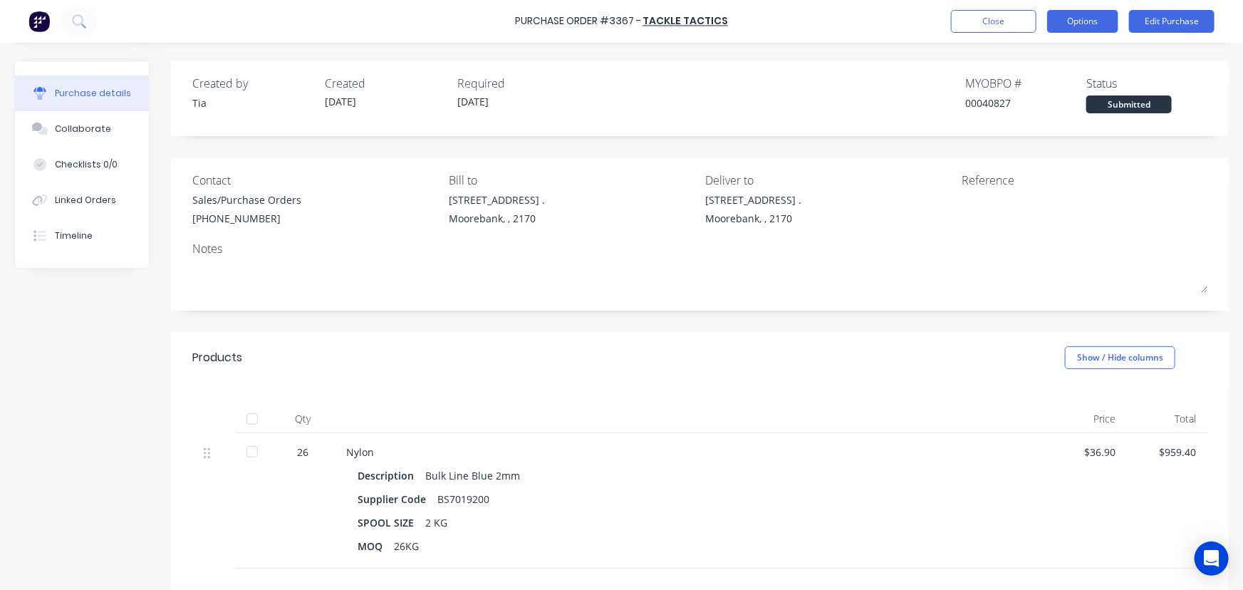
click at [1088, 25] on button "Options" at bounding box center [1082, 21] width 71 height 23
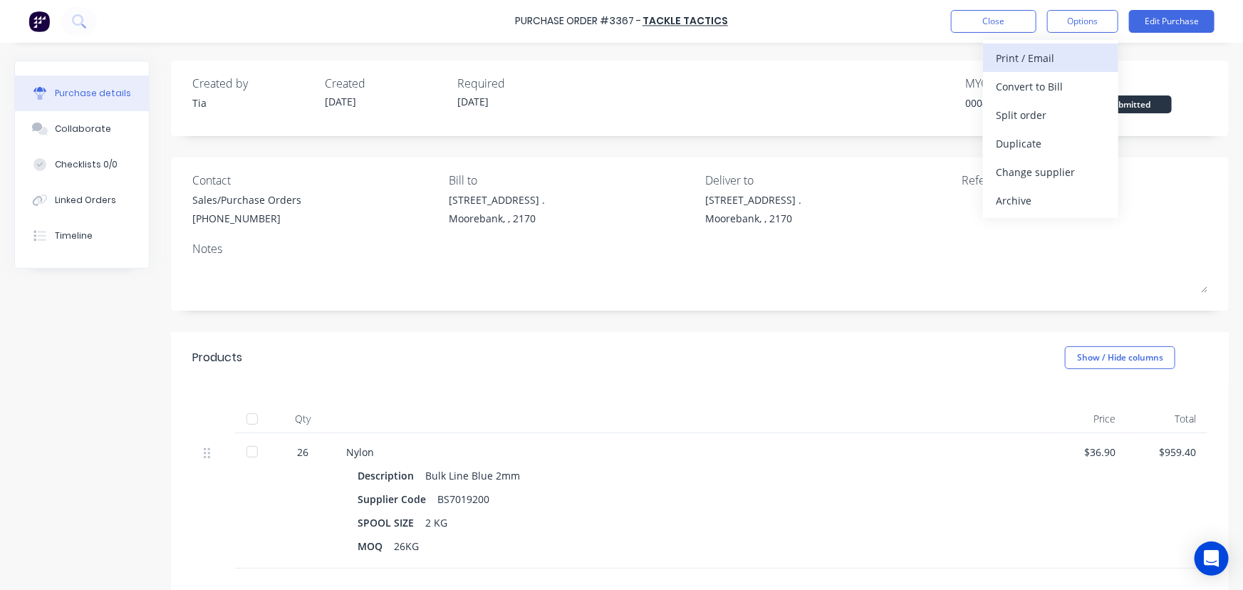
click at [1041, 57] on div "Print / Email" at bounding box center [1051, 58] width 110 height 21
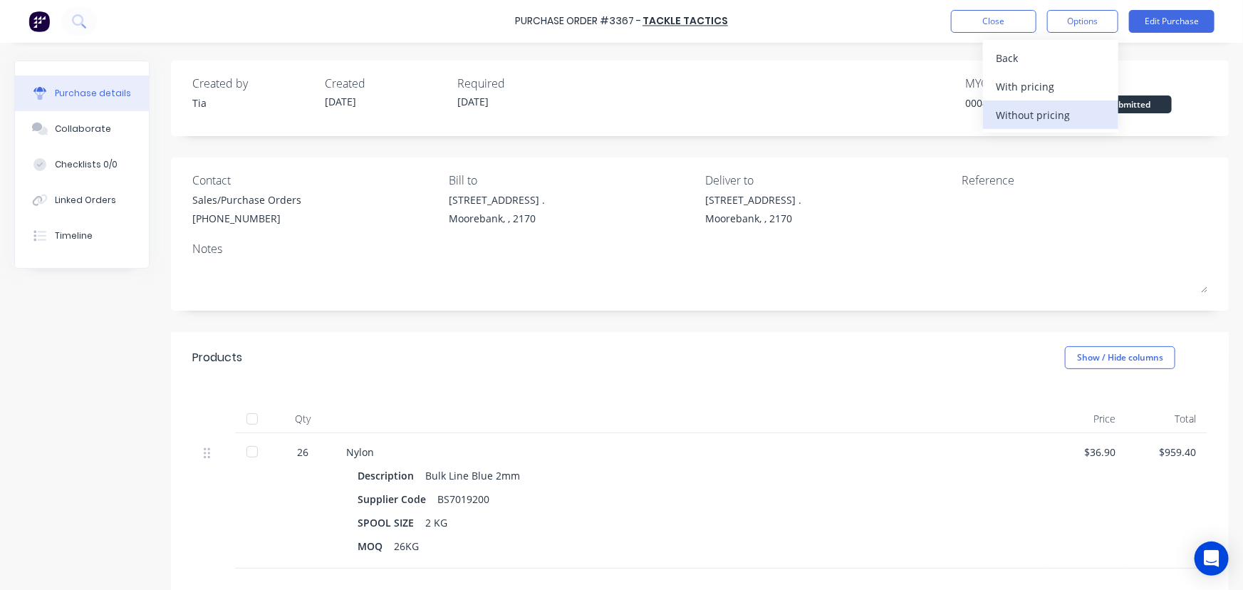
click at [1058, 115] on div "Without pricing" at bounding box center [1051, 115] width 110 height 21
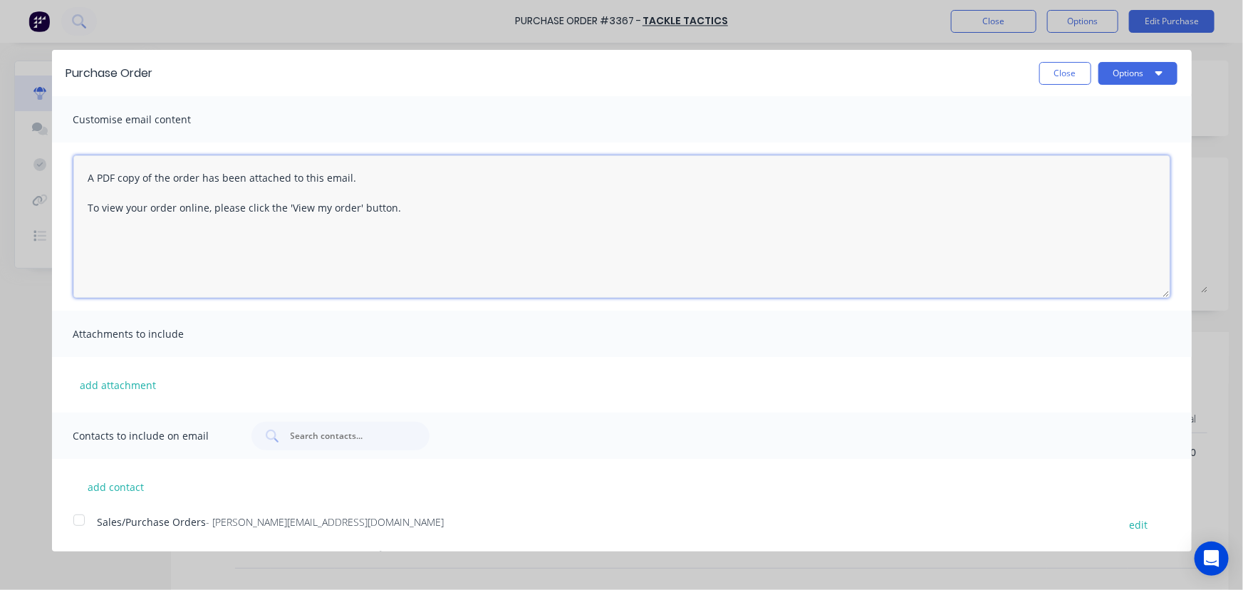
click at [97, 175] on textarea "A PDF copy of the order has been attached to this email. To view your order onl…" at bounding box center [621, 226] width 1097 height 142
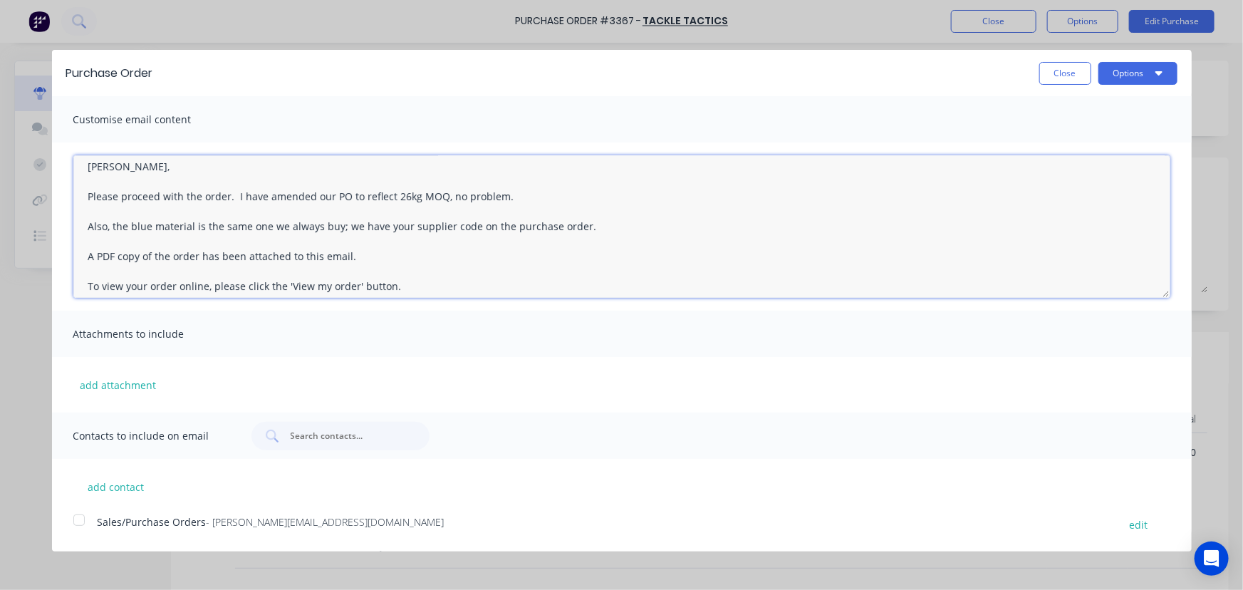
scroll to position [21, 0]
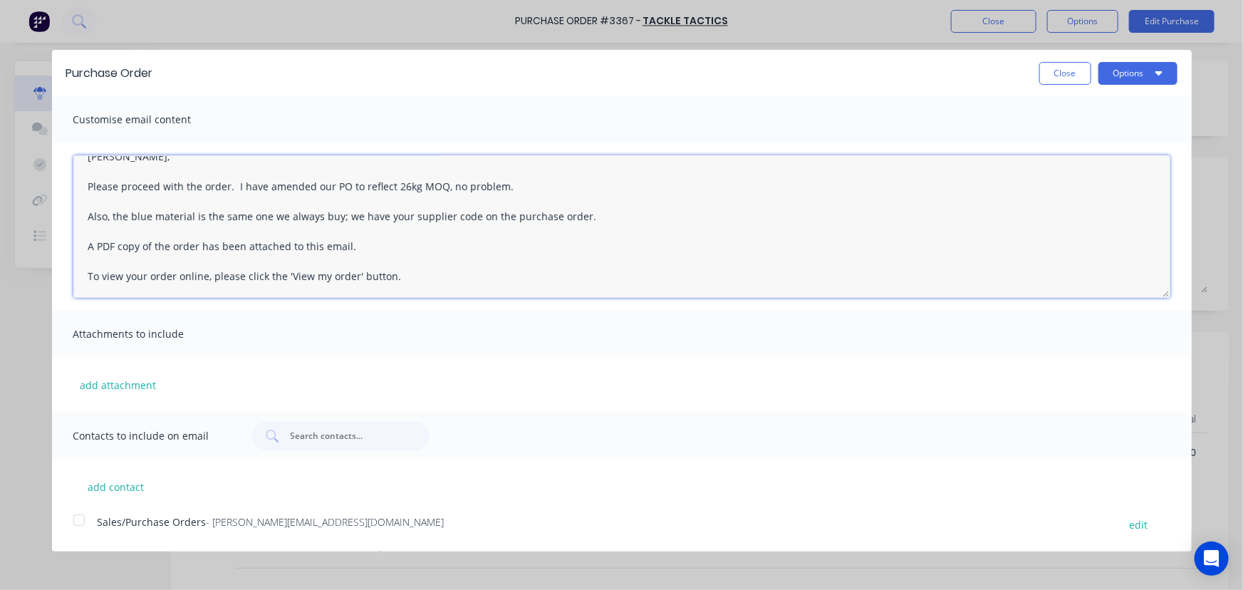
click at [80, 521] on div at bounding box center [79, 520] width 28 height 28
type textarea "Rohan, Please proceed with the order. I have amended our PO to reflect 26kg MOQ…"
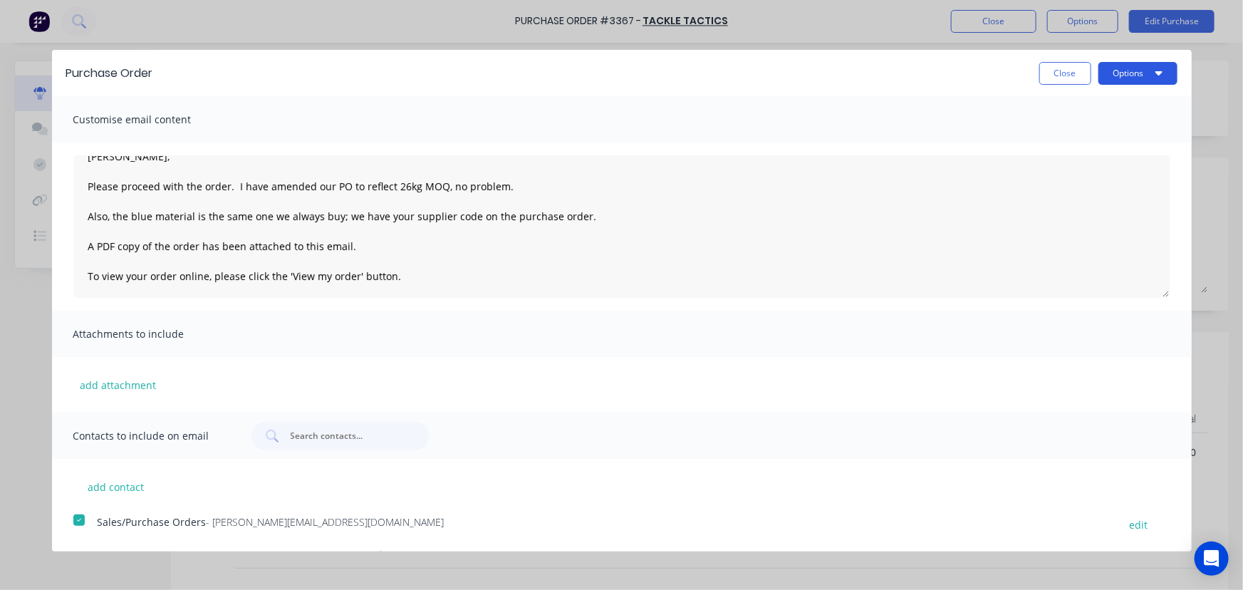
click at [1130, 71] on button "Options" at bounding box center [1137, 73] width 79 height 23
click at [1070, 135] on div "Email" at bounding box center [1110, 137] width 110 height 21
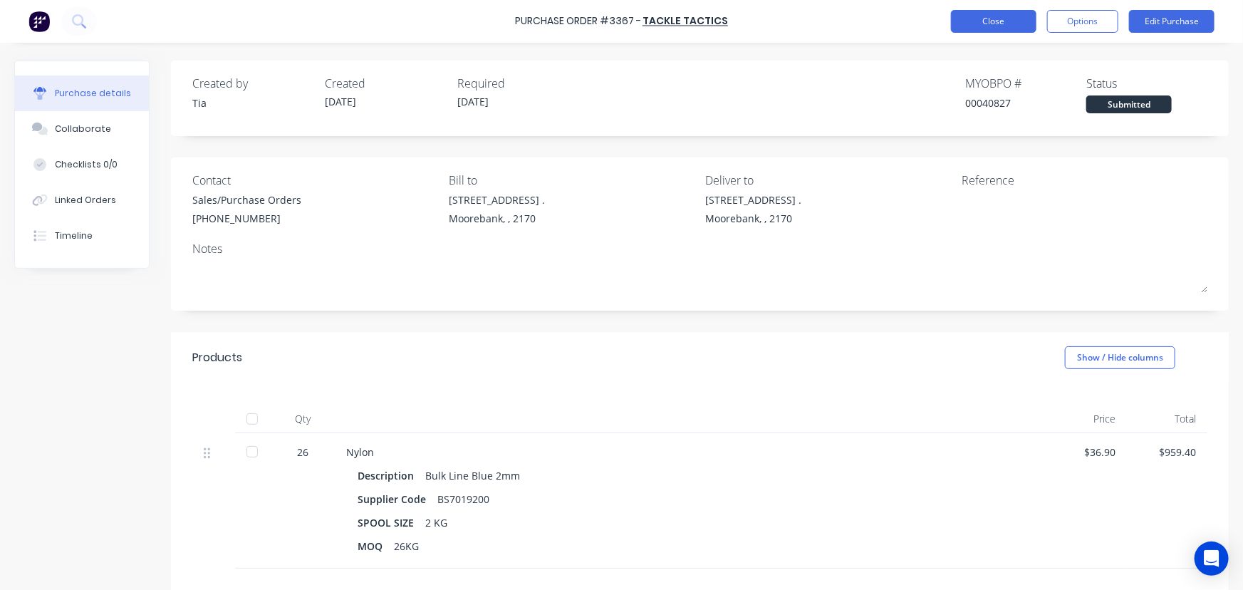
click at [979, 20] on button "Close" at bounding box center [993, 21] width 85 height 23
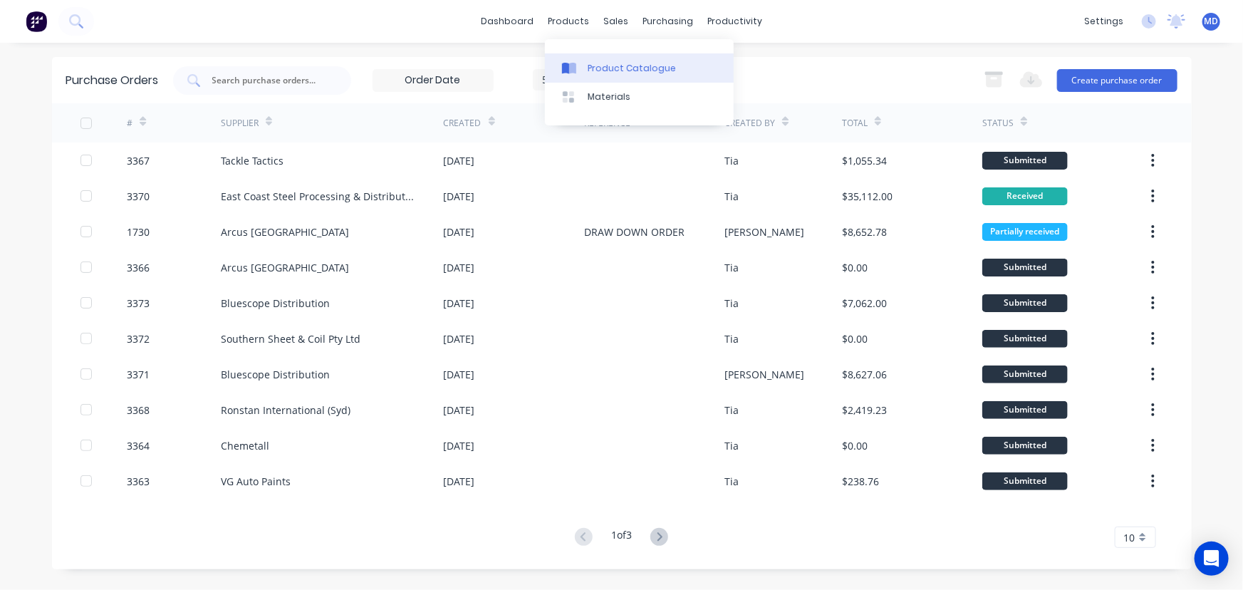
click at [635, 71] on div "Product Catalogue" at bounding box center [632, 68] width 88 height 13
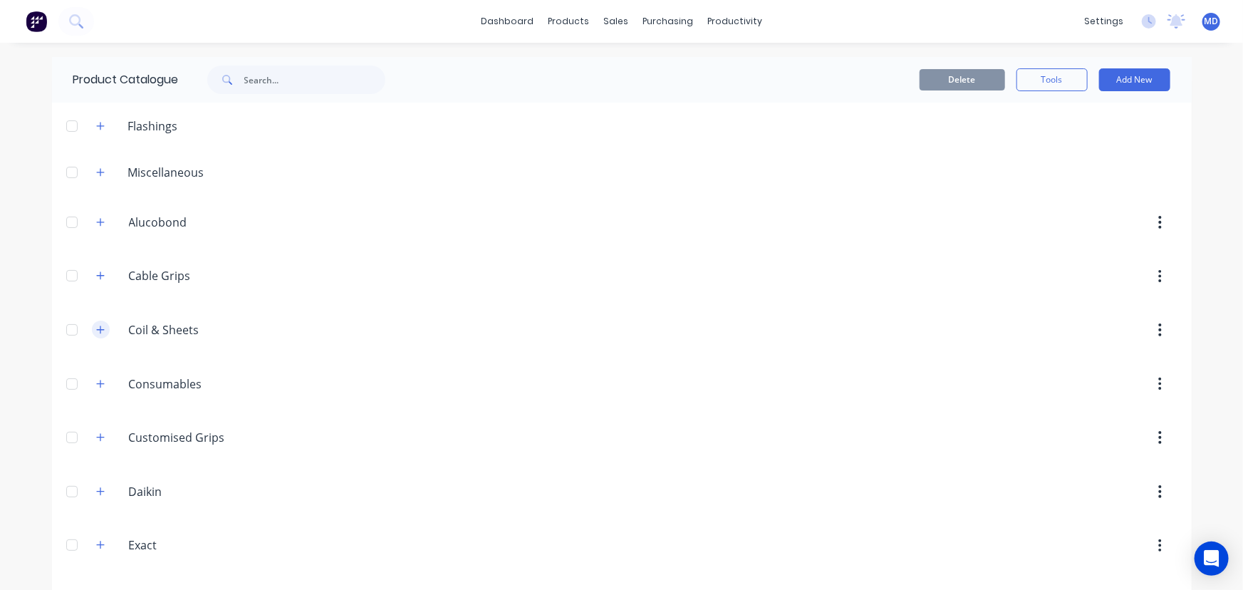
drag, startPoint x: 98, startPoint y: 328, endPoint x: 188, endPoint y: 452, distance: 152.9
click at [100, 328] on icon "button" at bounding box center [100, 330] width 9 height 10
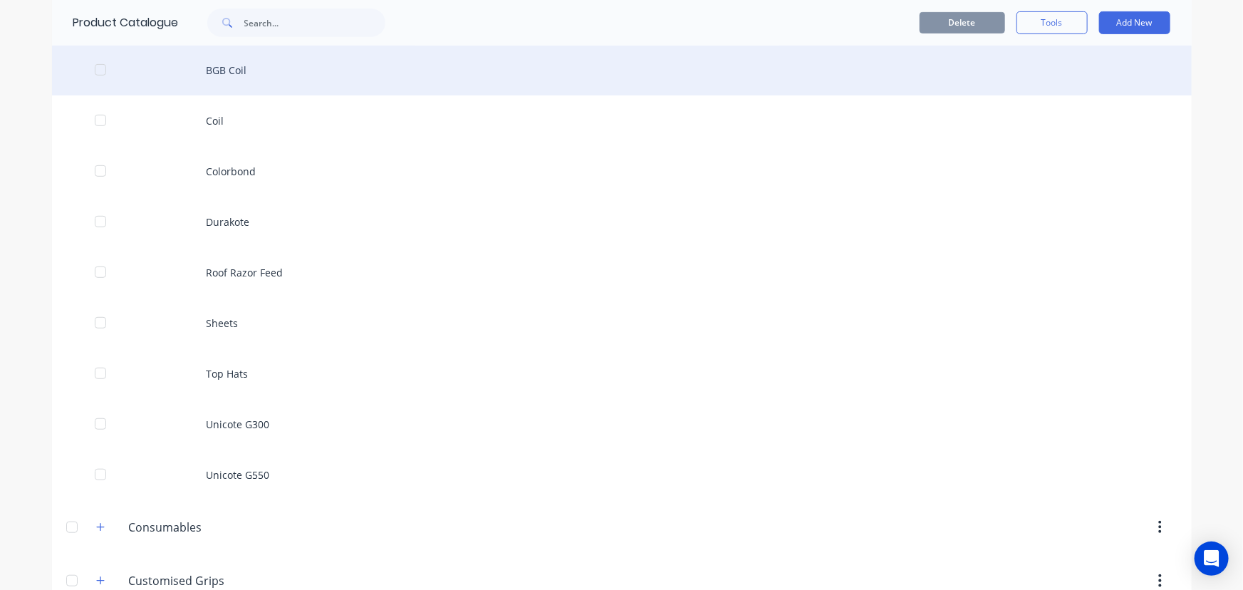
scroll to position [388, 0]
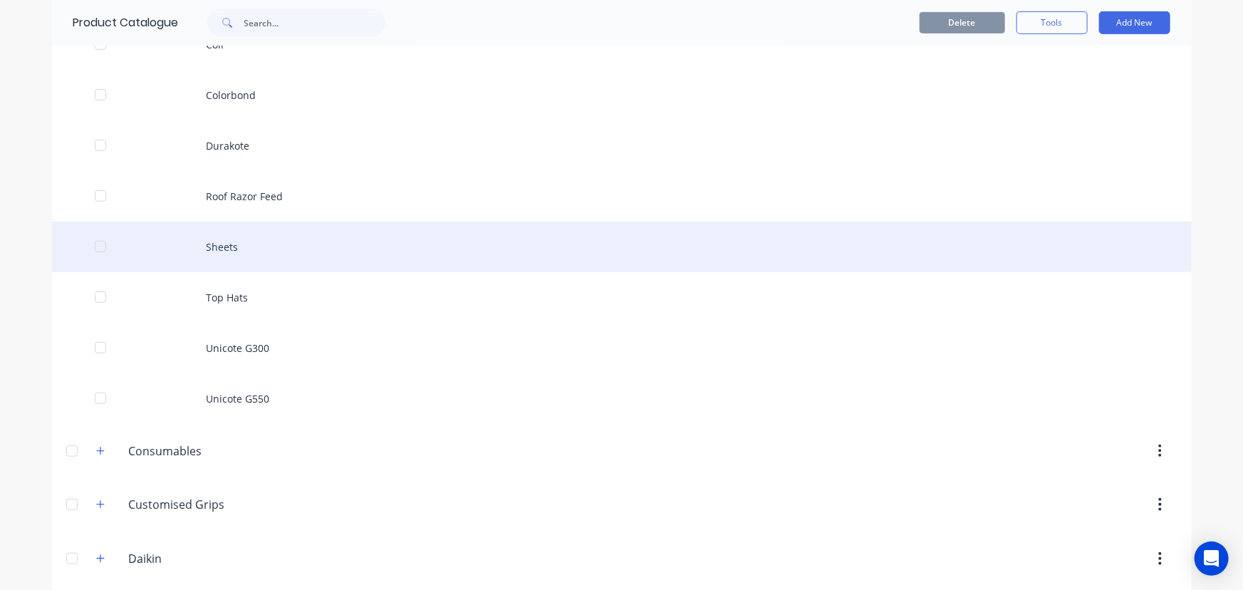
click at [229, 242] on div "Sheets" at bounding box center [622, 247] width 1140 height 51
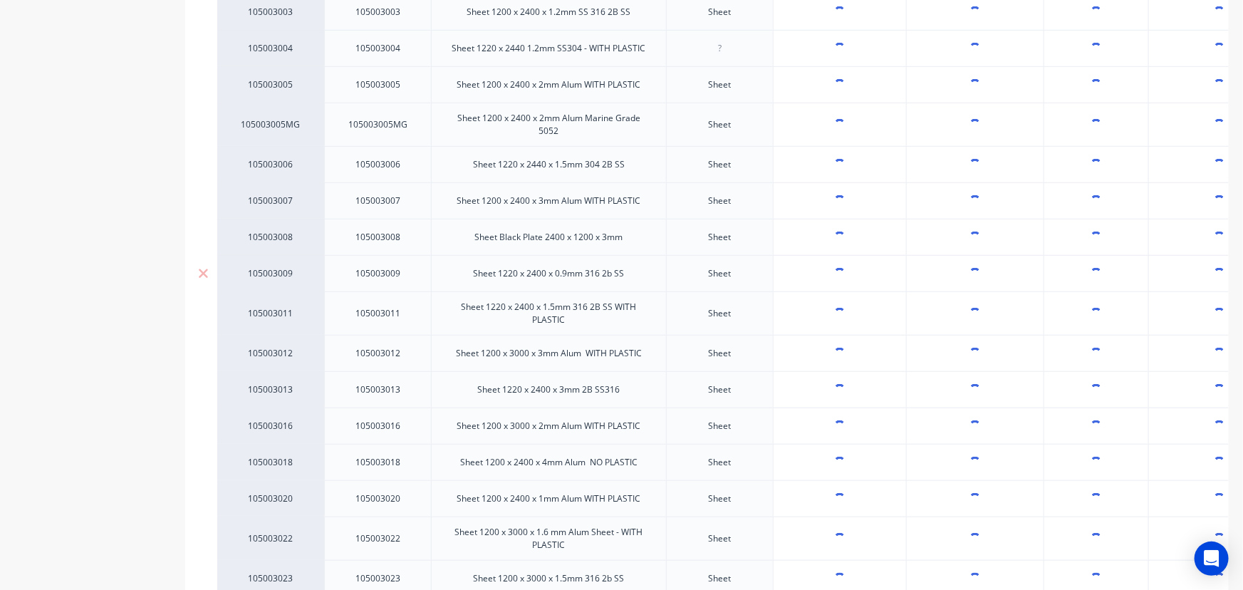
scroll to position [518, 0]
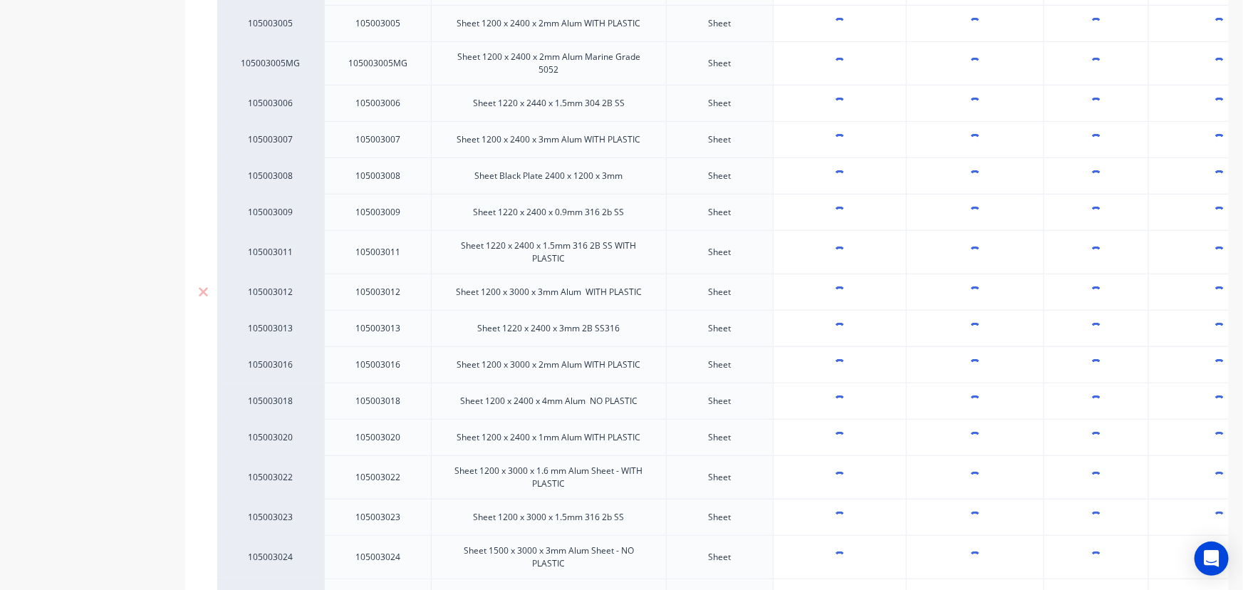
type textarea "x"
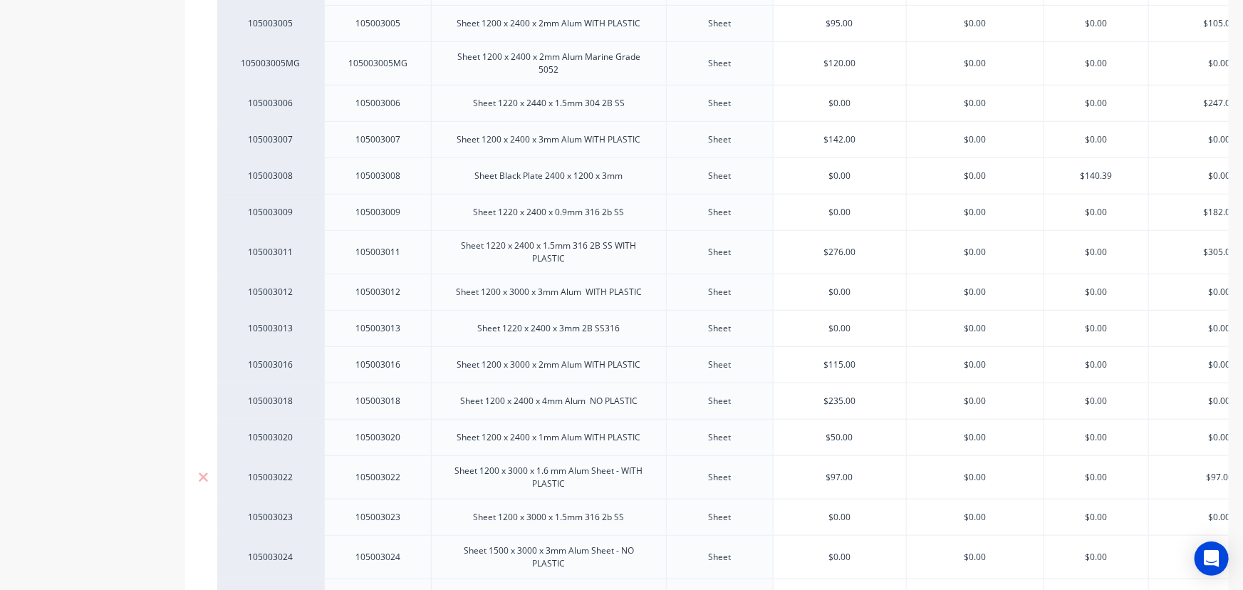
type input "$97.00"
click at [873, 479] on input "$97.00" at bounding box center [840, 477] width 132 height 13
type textarea "x"
type input "$97.0"
type textarea "x"
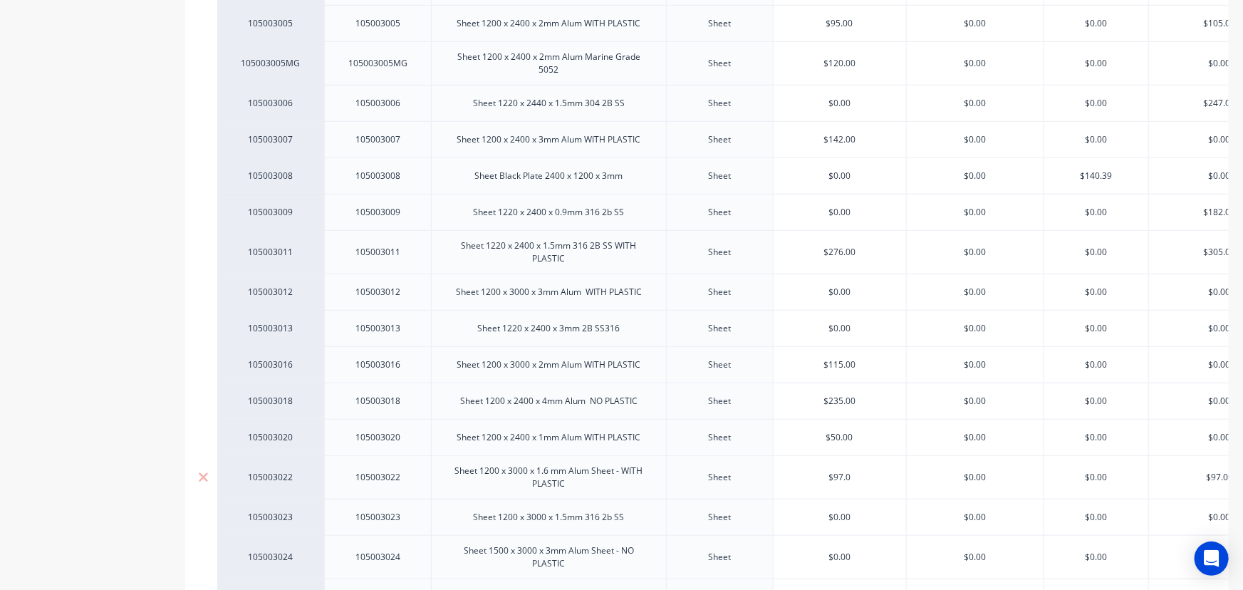
type input "$97."
type textarea "x"
type input "$97"
type textarea "x"
type input "$9"
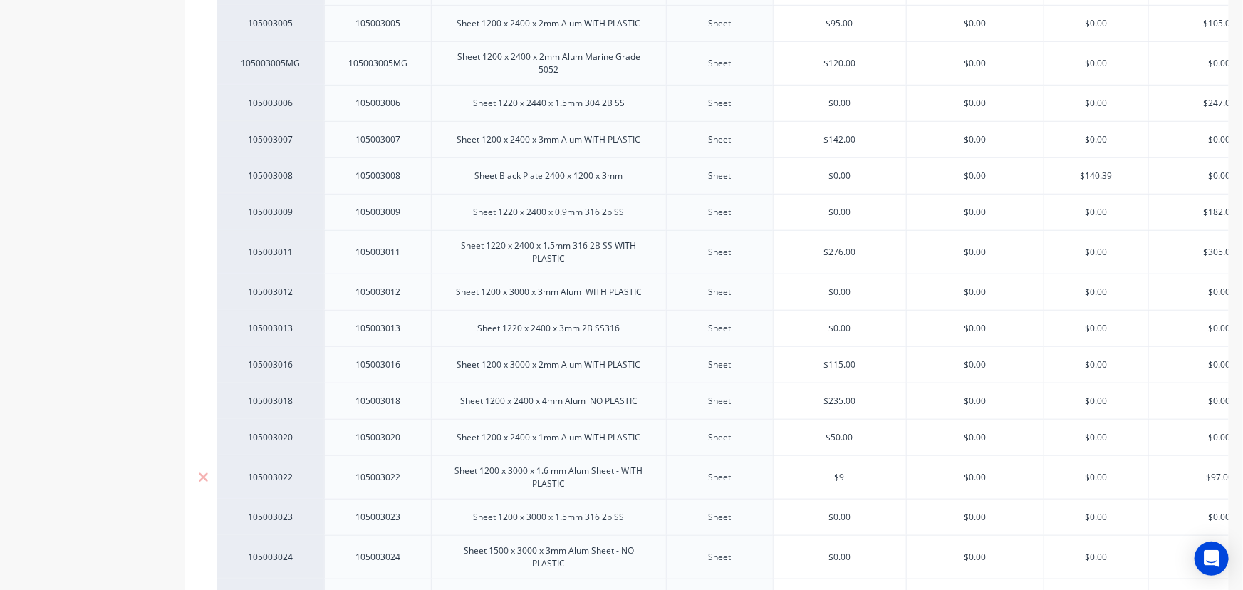
type textarea "x"
type input "$1"
type textarea "x"
type input "$11"
type textarea "x"
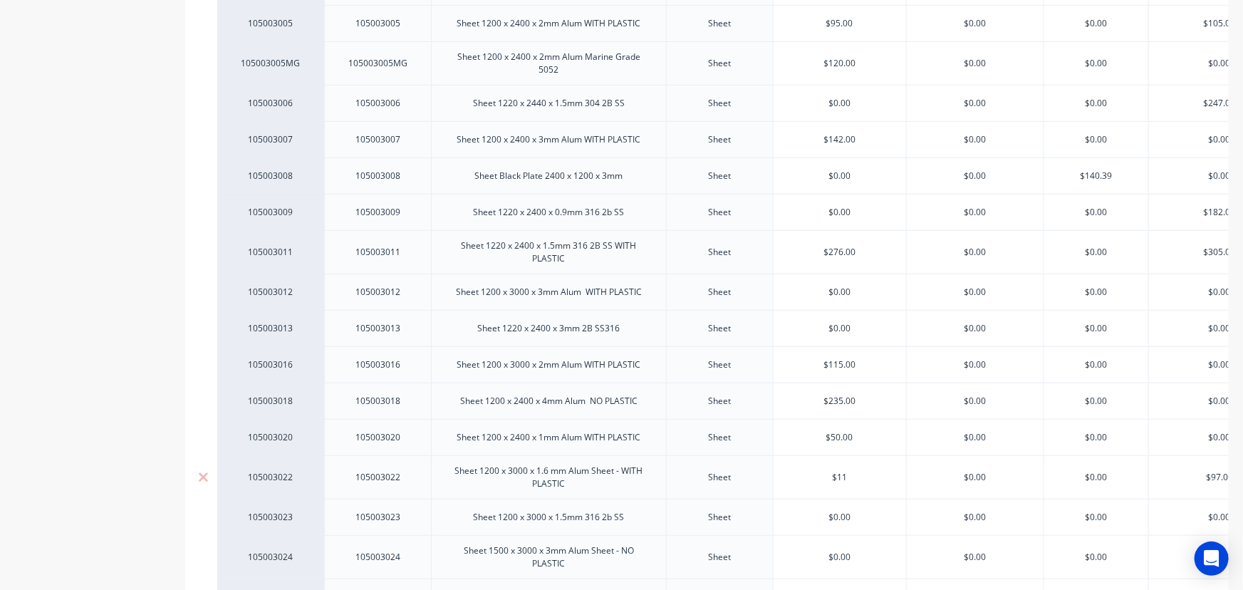
type input "$111"
type textarea "x"
type input "$111."
type textarea "x"
type input "$111.0"
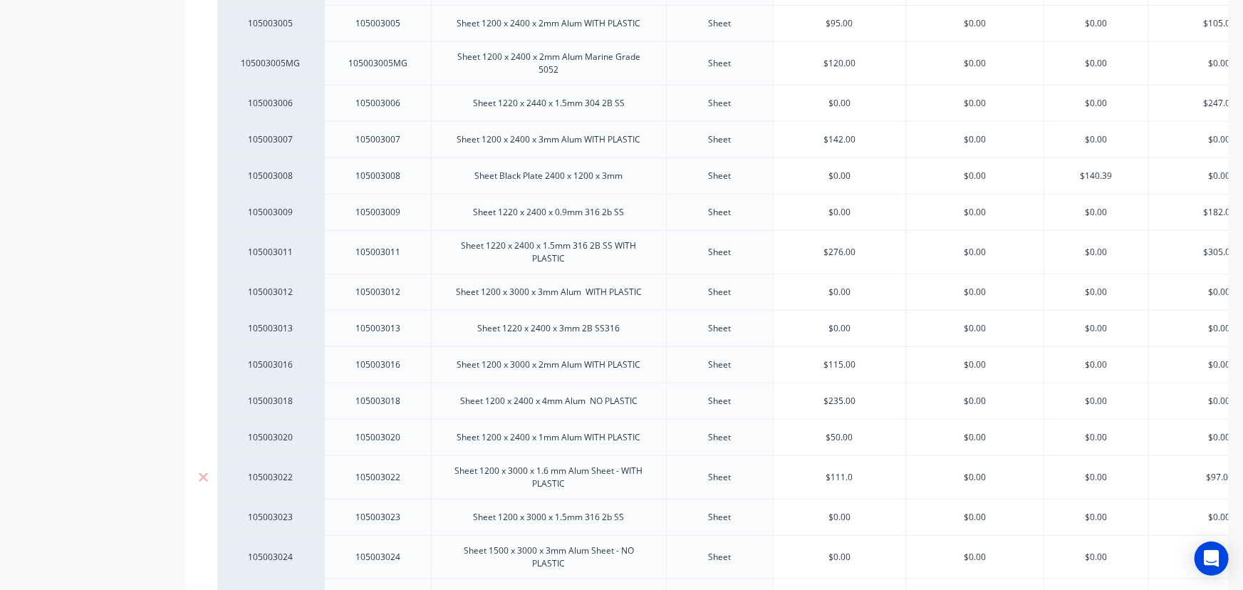
type textarea "x"
type input "$111.00"
type input "$0.00"
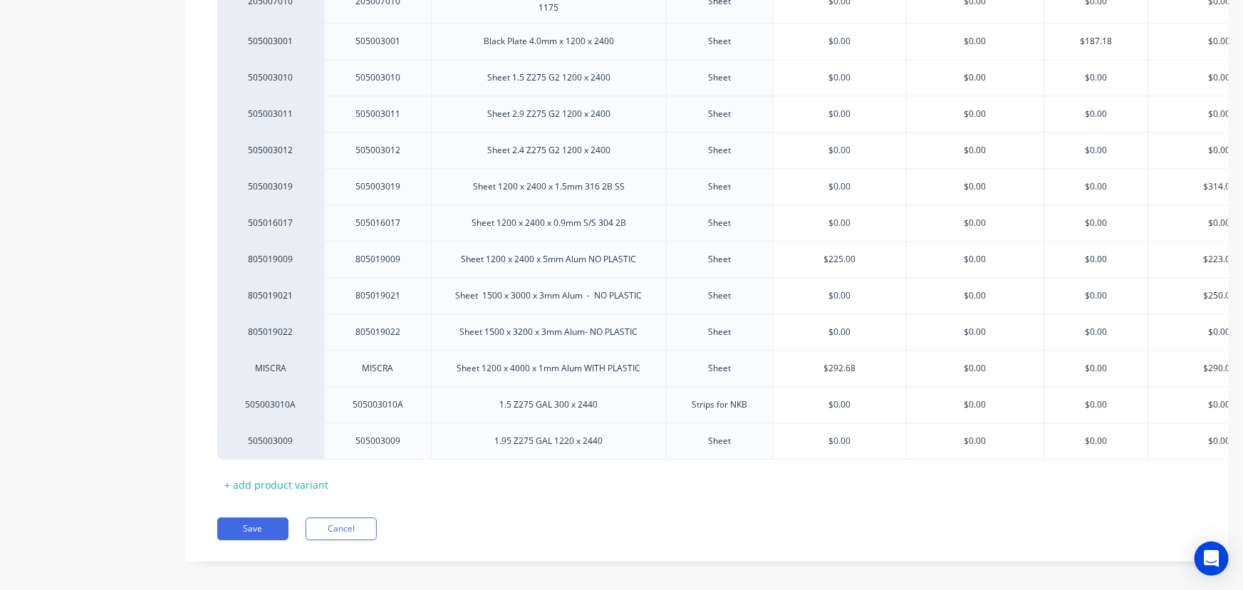
scroll to position [1612, 0]
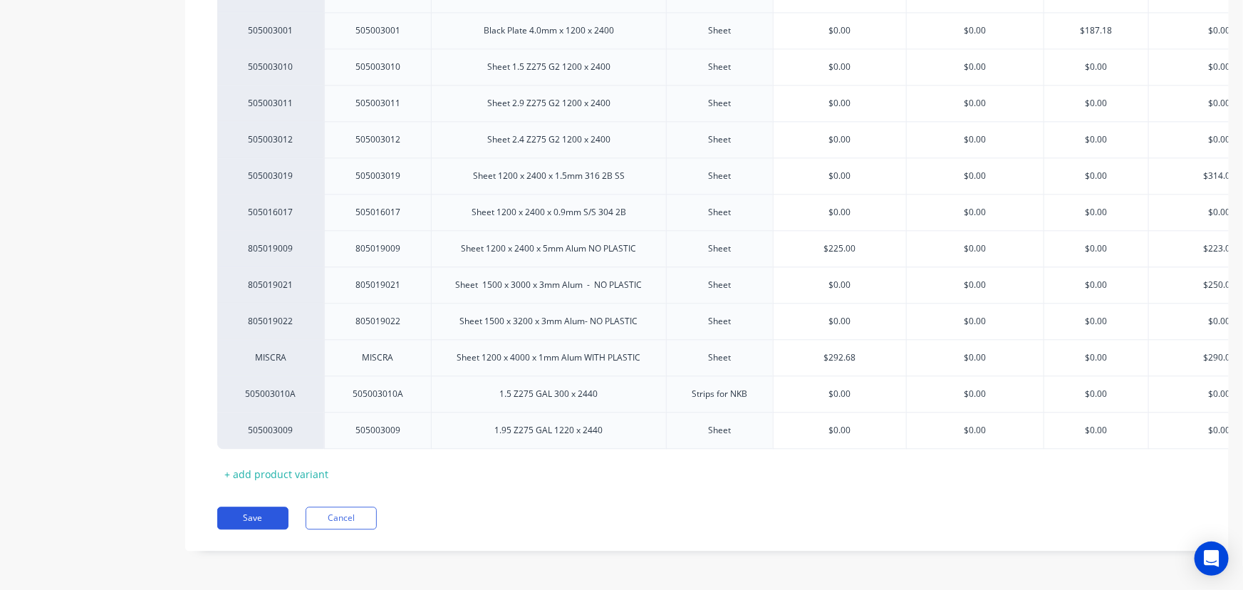
click at [264, 515] on button "Save" at bounding box center [252, 517] width 71 height 23
type textarea "x"
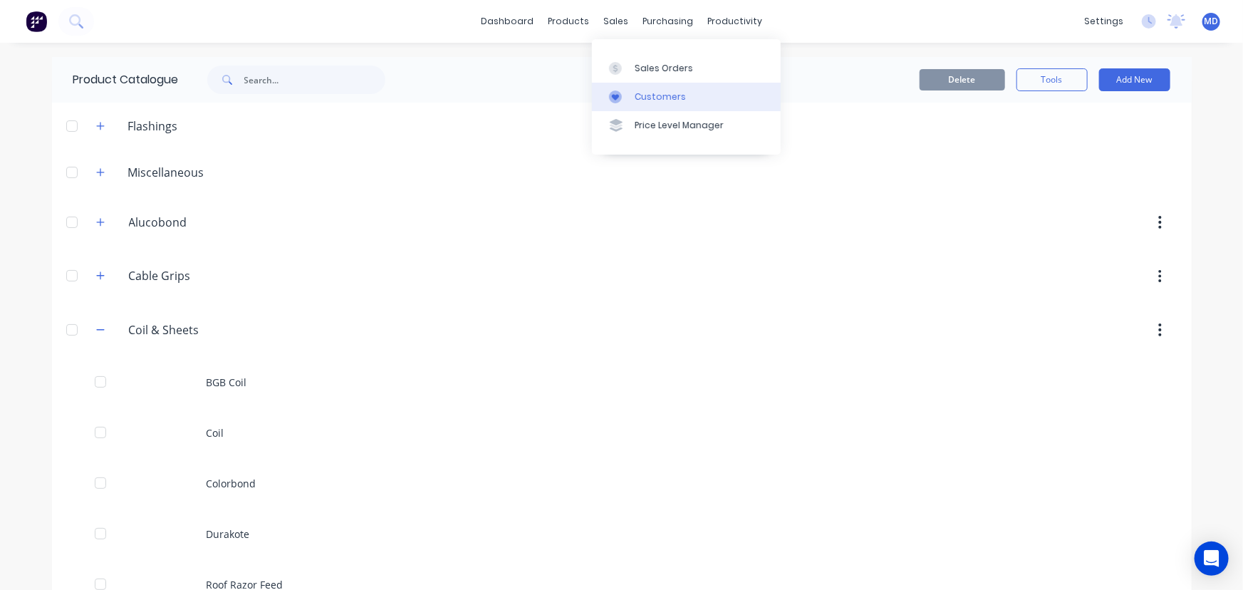
click at [657, 98] on div "Customers" at bounding box center [660, 96] width 51 height 13
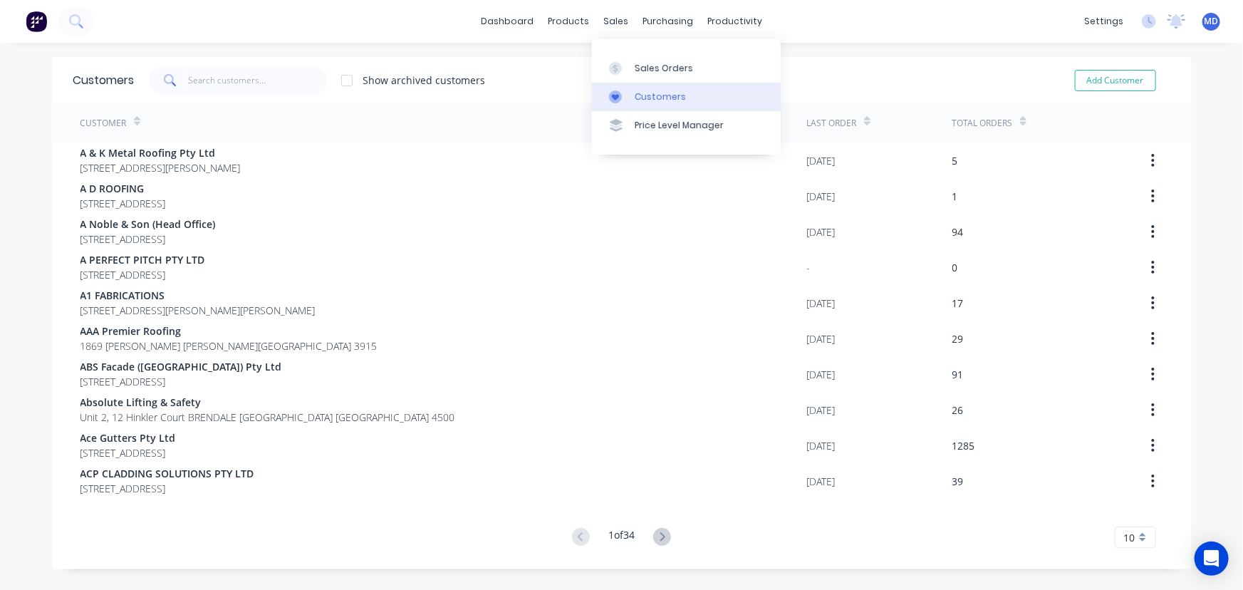
click at [662, 98] on div "Customers" at bounding box center [660, 96] width 51 height 13
click at [278, 82] on input "text" at bounding box center [257, 80] width 139 height 28
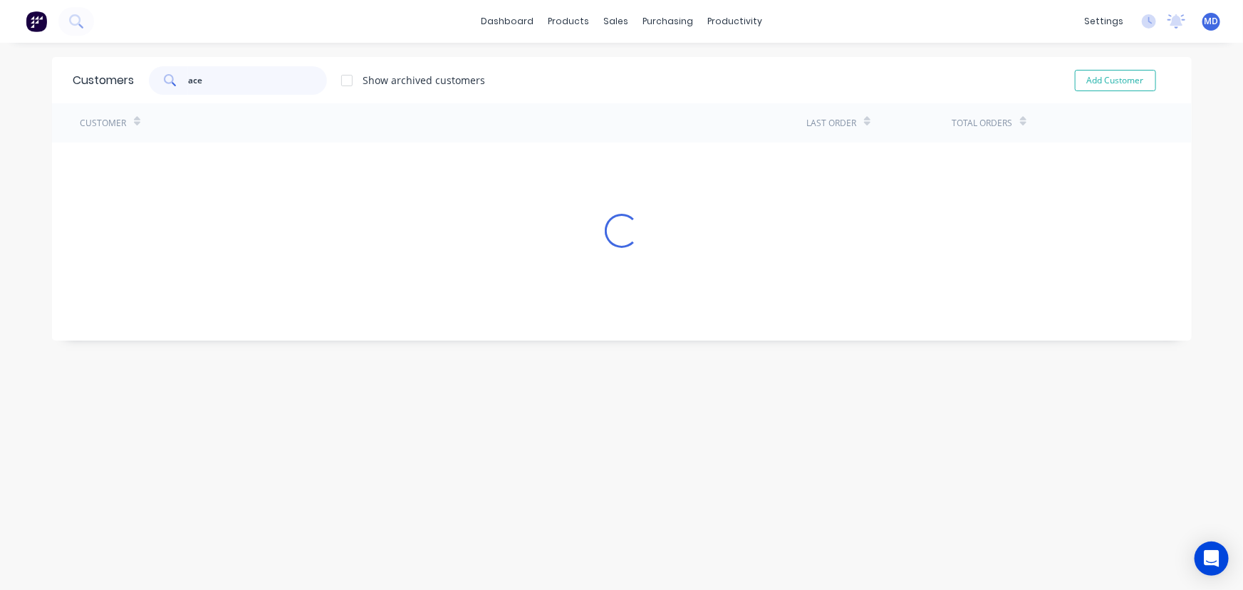
type input "ace"
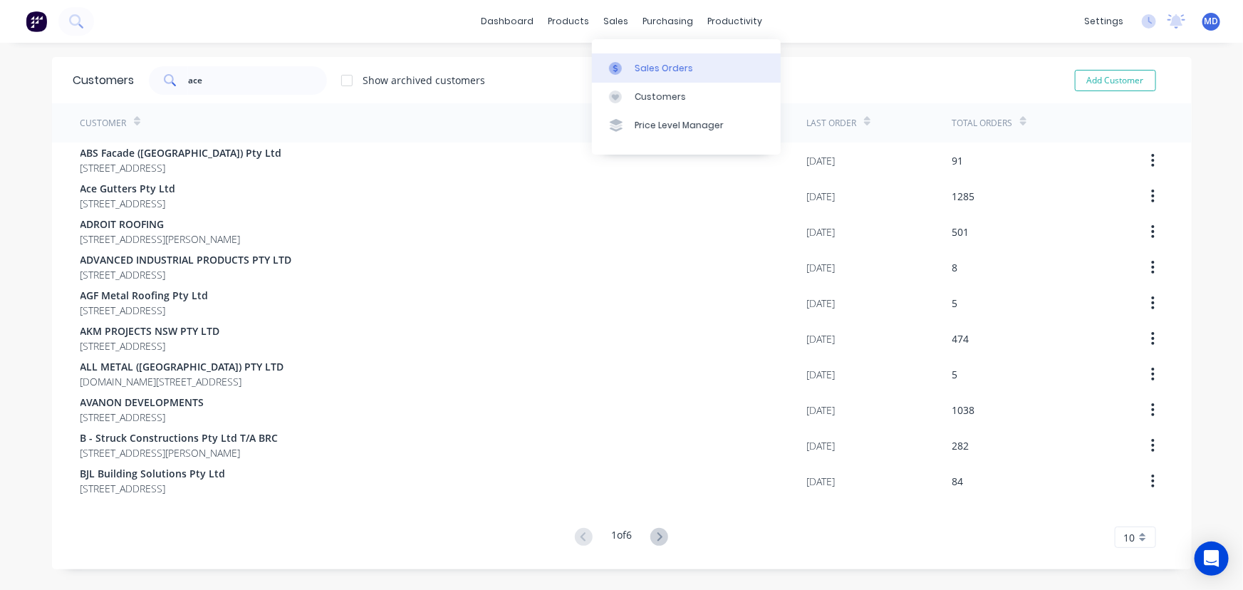
click at [648, 64] on div "Sales Orders" at bounding box center [664, 68] width 58 height 13
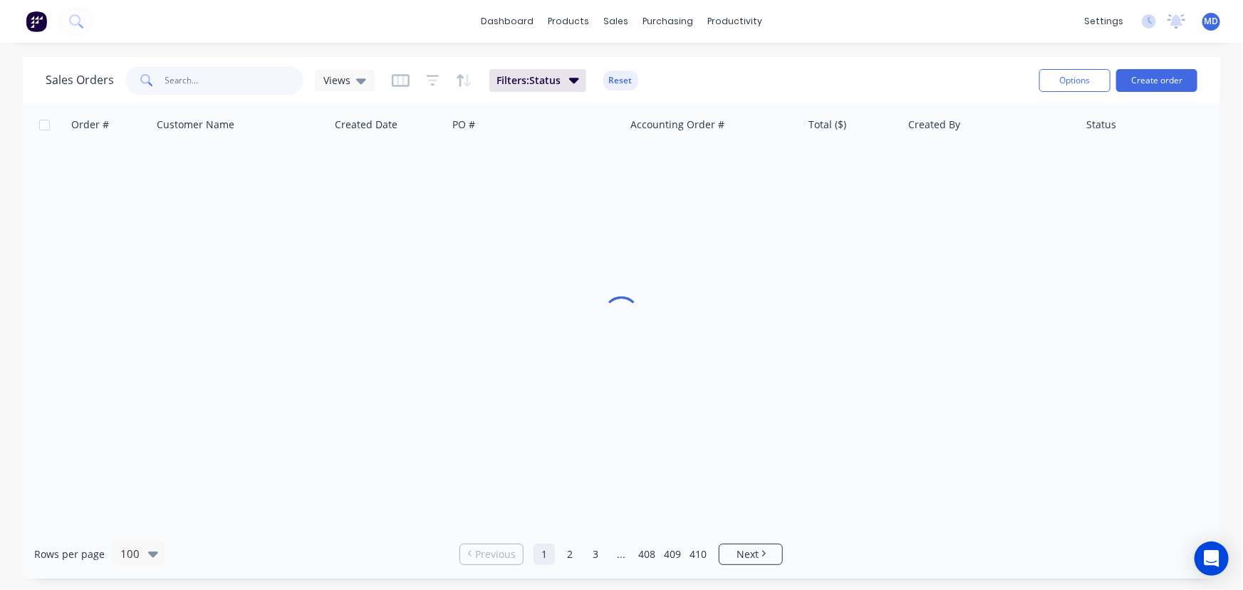
drag, startPoint x: 227, startPoint y: 78, endPoint x: 219, endPoint y: 80, distance: 8.1
click at [224, 78] on input "text" at bounding box center [234, 80] width 139 height 28
type input "40942"
click at [347, 80] on span "Views" at bounding box center [336, 80] width 27 height 15
click at [333, 288] on button "[PERSON_NAME]" at bounding box center [400, 287] width 162 height 16
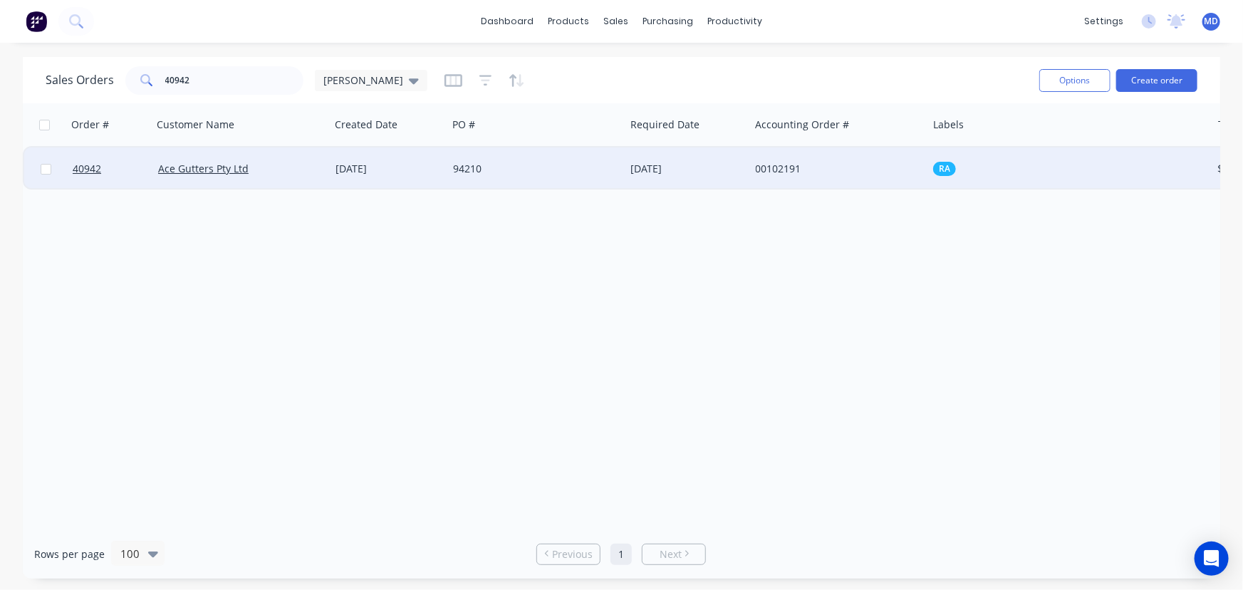
click at [307, 165] on div "Ace Gutters Pty Ltd" at bounding box center [237, 169] width 158 height 14
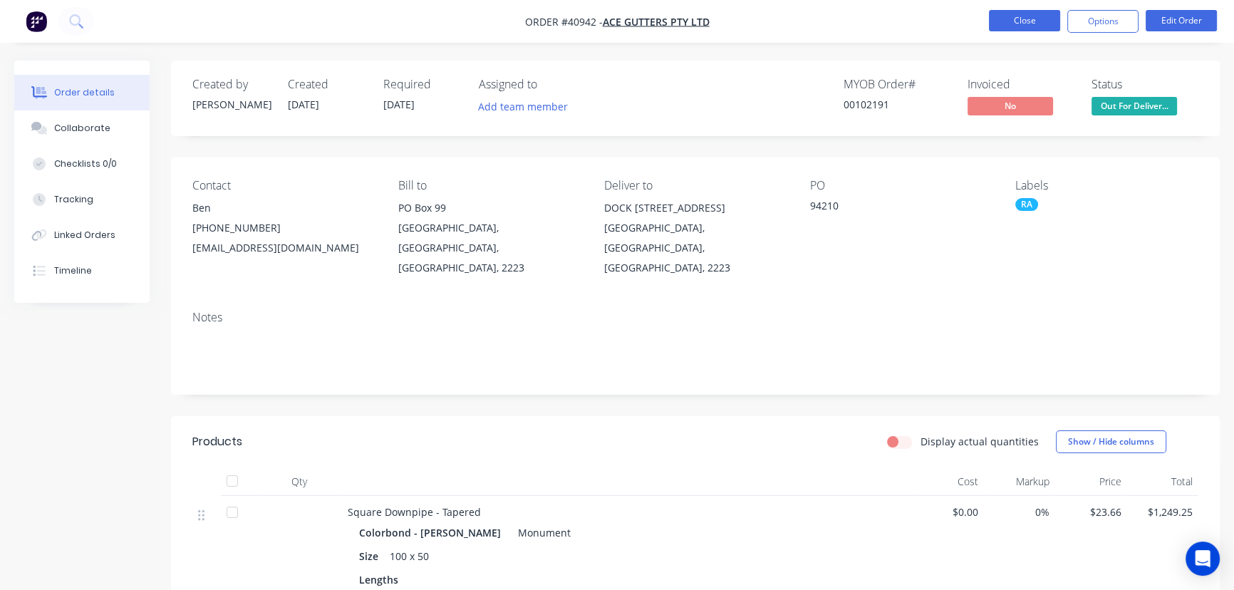
click at [1024, 14] on button "Close" at bounding box center [1024, 20] width 71 height 21
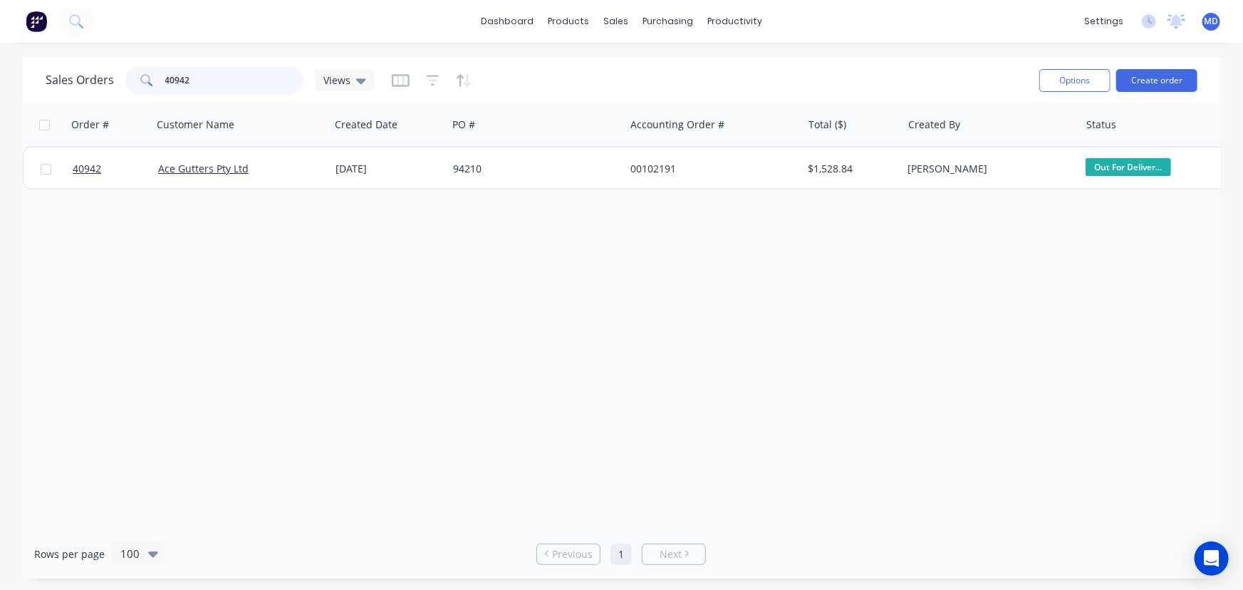
drag, startPoint x: 212, startPoint y: 81, endPoint x: 66, endPoint y: 93, distance: 147.2
click at [68, 93] on div "Sales Orders 40942 Views" at bounding box center [210, 80] width 329 height 28
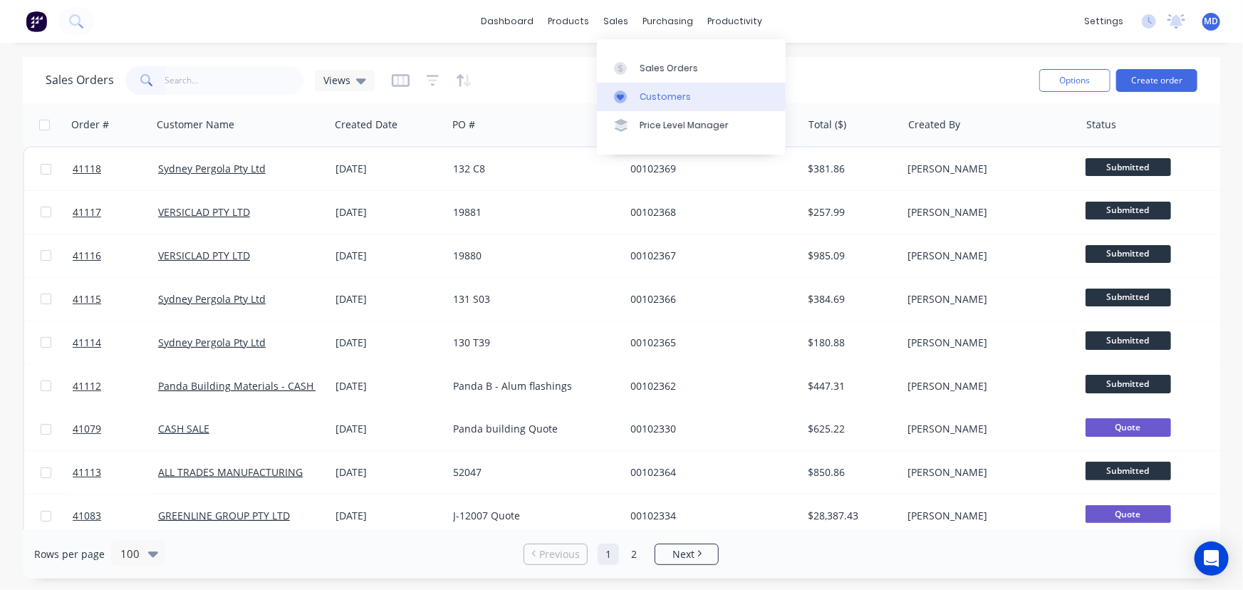
click at [671, 97] on div "Customers" at bounding box center [665, 96] width 51 height 13
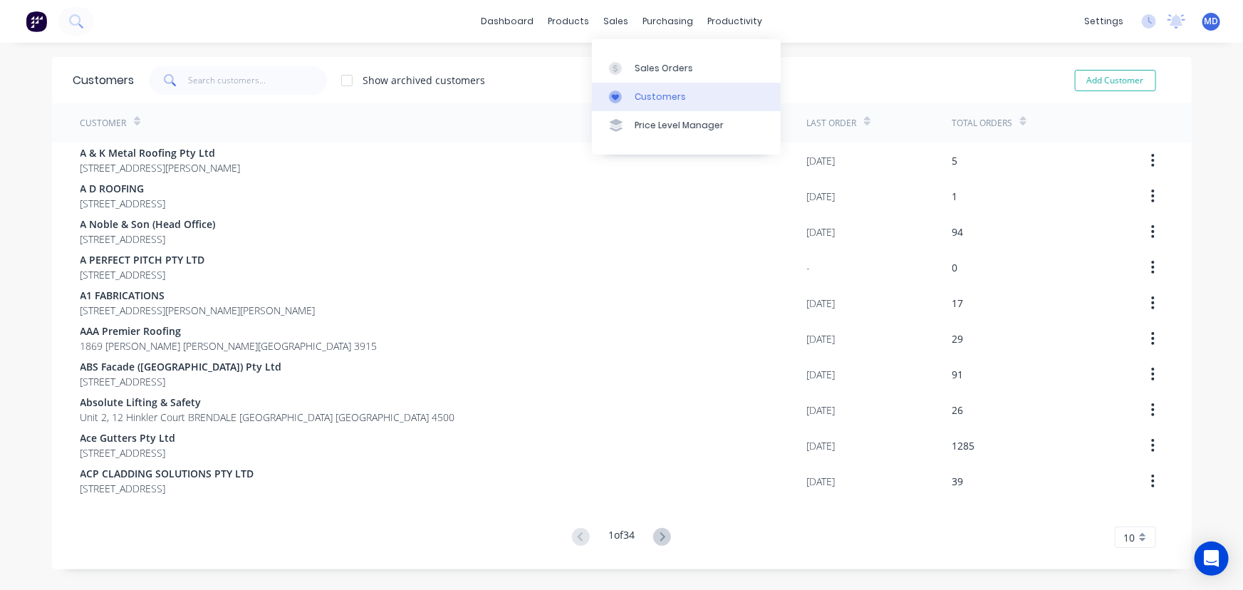
drag, startPoint x: 661, startPoint y: 91, endPoint x: 635, endPoint y: 93, distance: 25.7
click at [662, 91] on div "Customers" at bounding box center [660, 96] width 51 height 13
click at [253, 85] on input "text" at bounding box center [257, 80] width 139 height 28
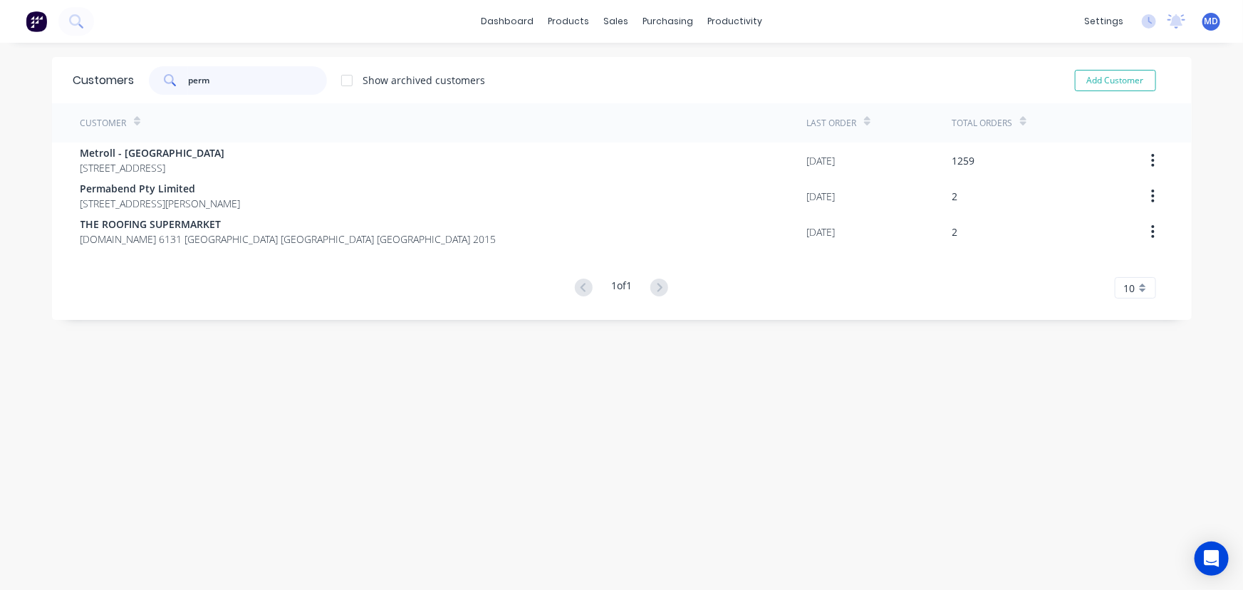
type input "perm"
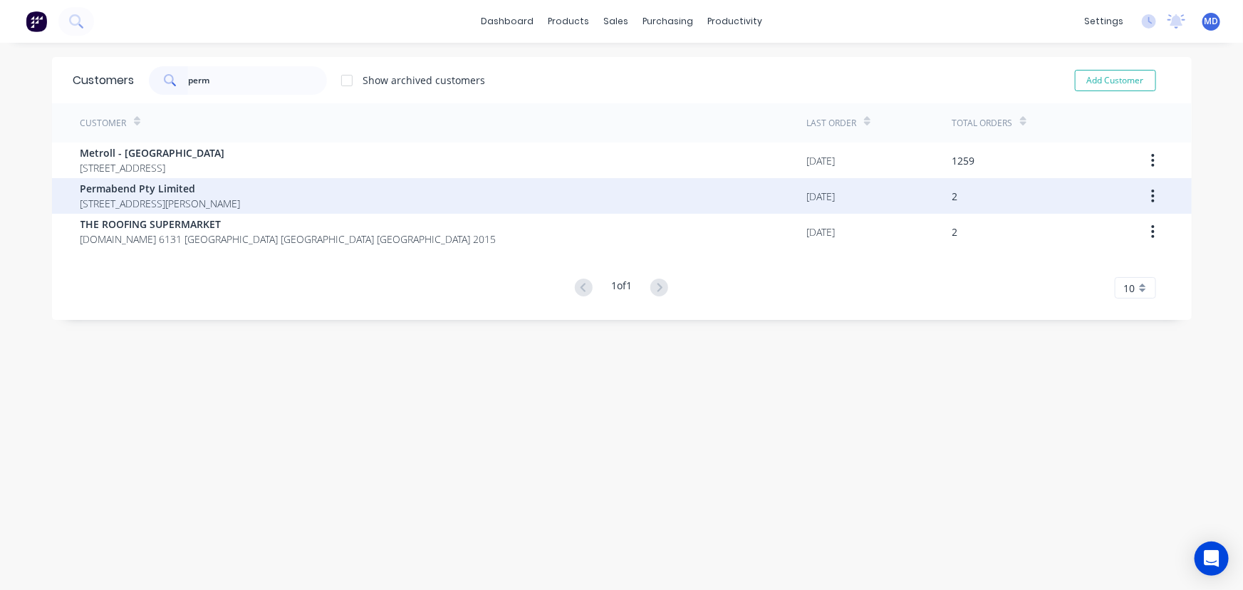
click at [142, 196] on span "[STREET_ADDRESS][PERSON_NAME]" at bounding box center [160, 203] width 160 height 15
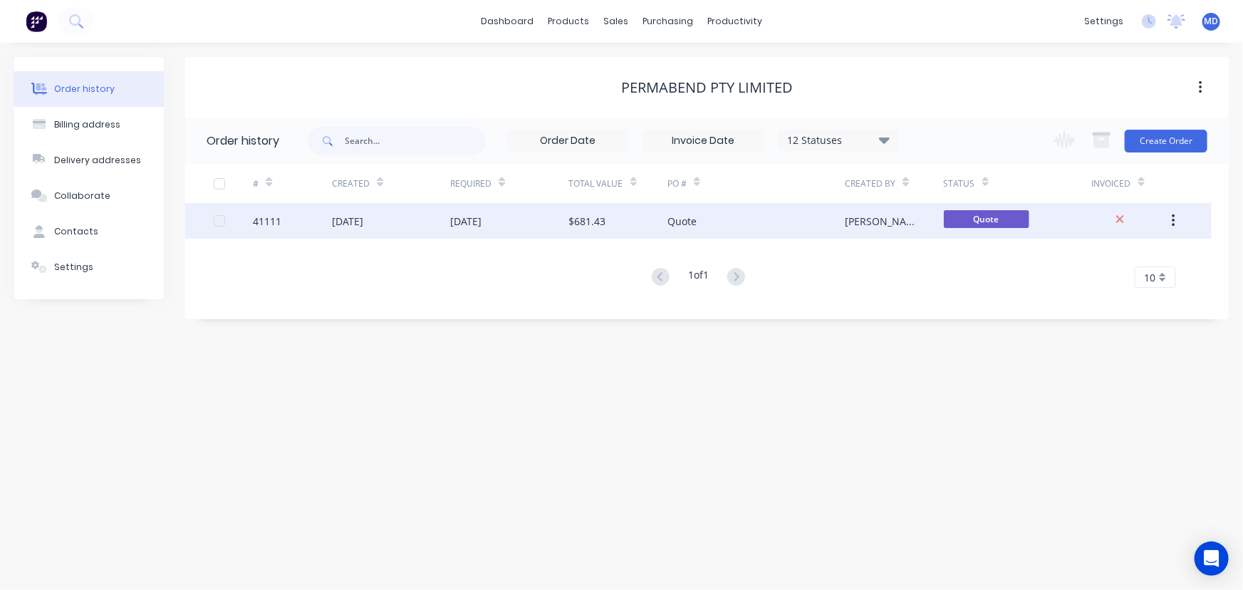
click at [520, 227] on div "[DATE]" at bounding box center [509, 221] width 118 height 36
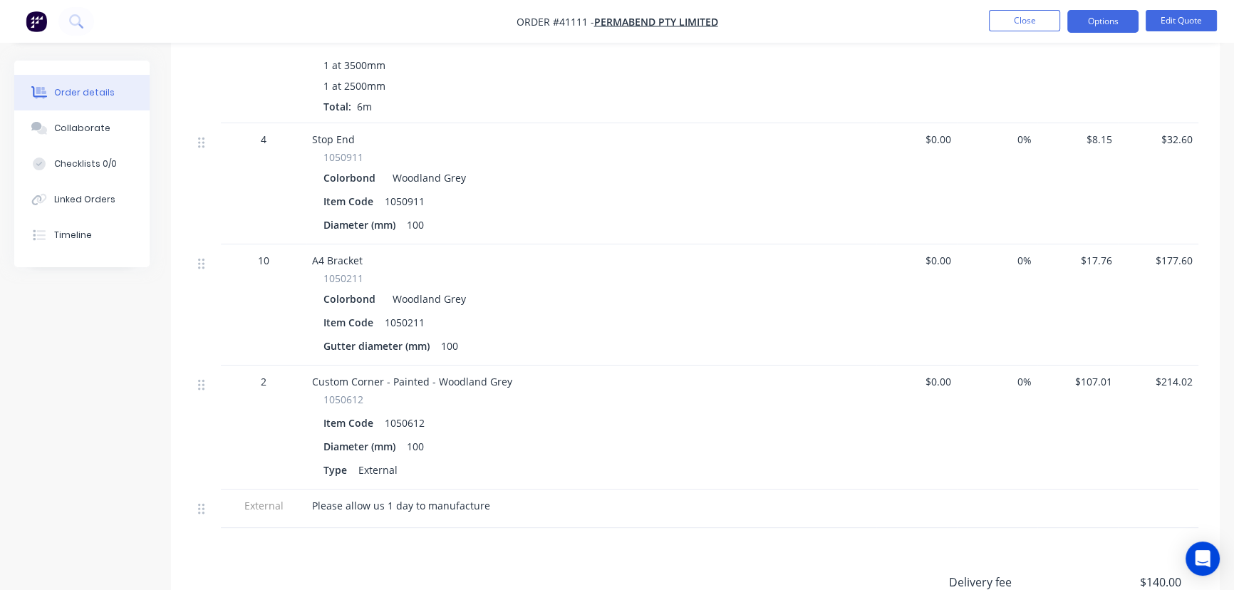
scroll to position [583, 0]
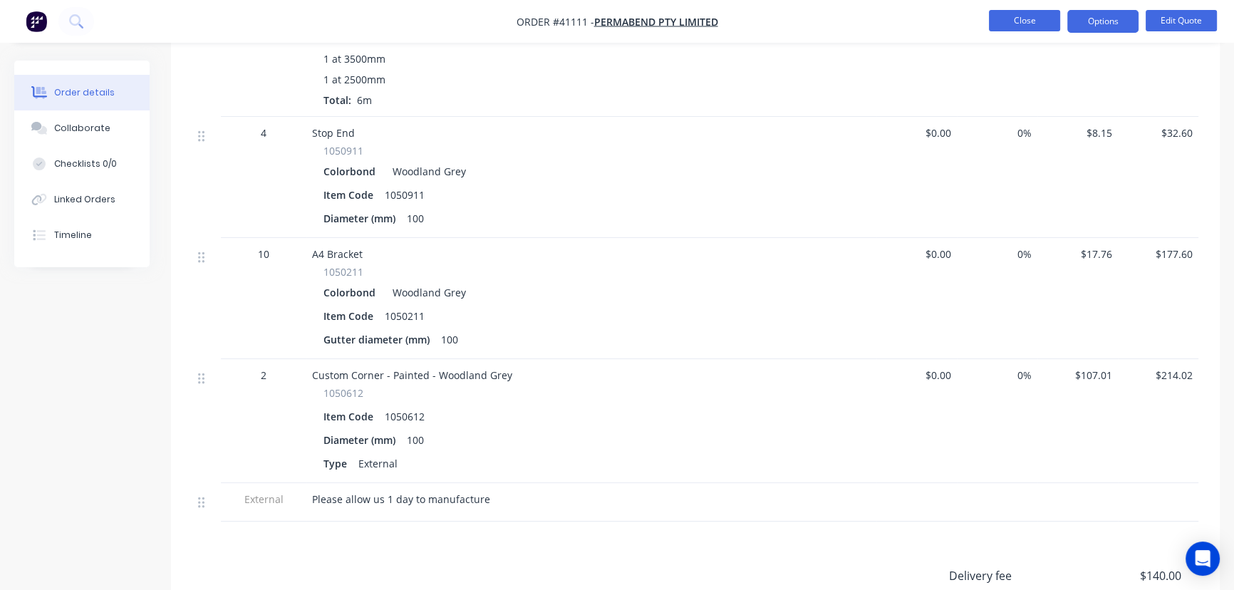
click at [1017, 22] on button "Close" at bounding box center [1024, 20] width 71 height 21
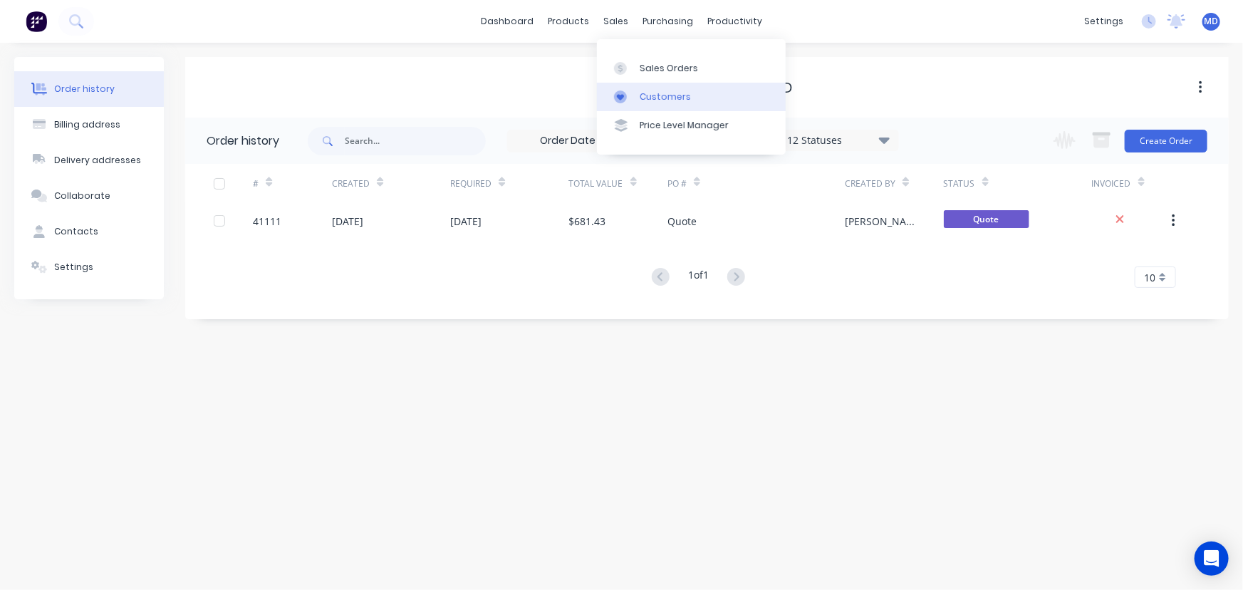
click at [661, 94] on div "Customers" at bounding box center [665, 96] width 51 height 13
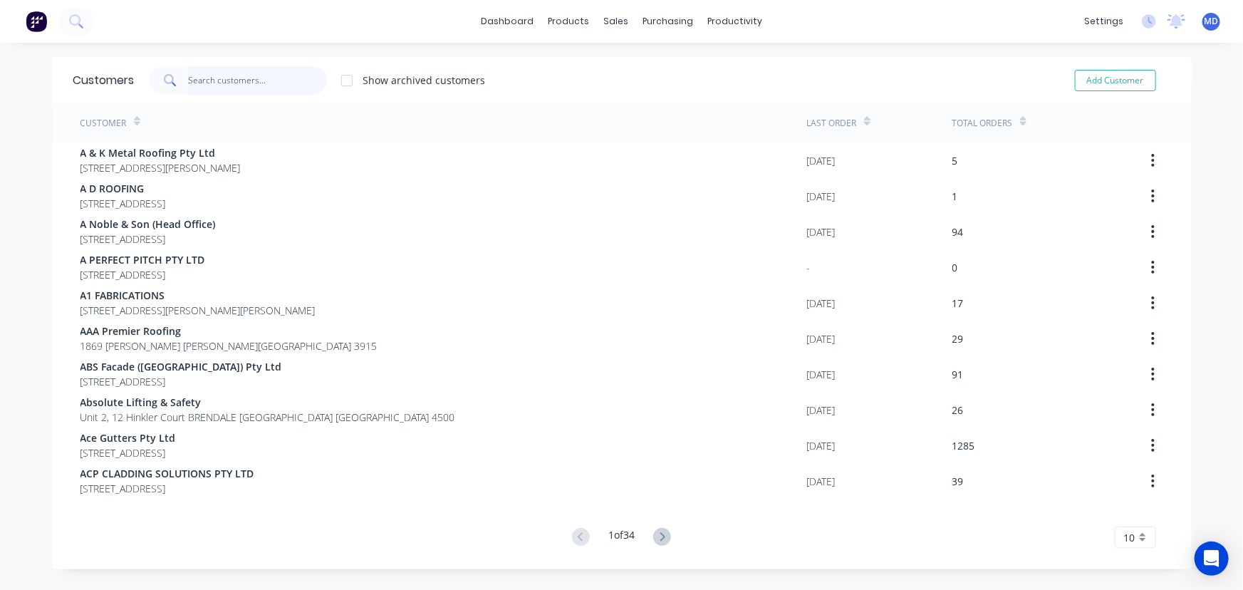
click at [249, 85] on input "text" at bounding box center [257, 80] width 139 height 28
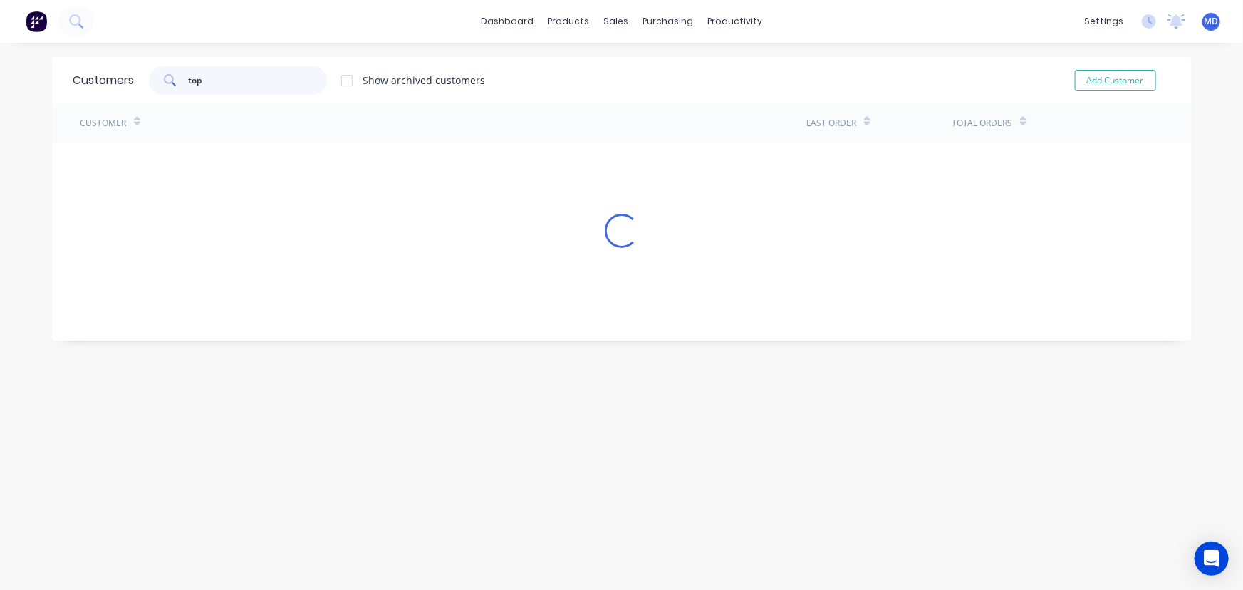
type input "top"
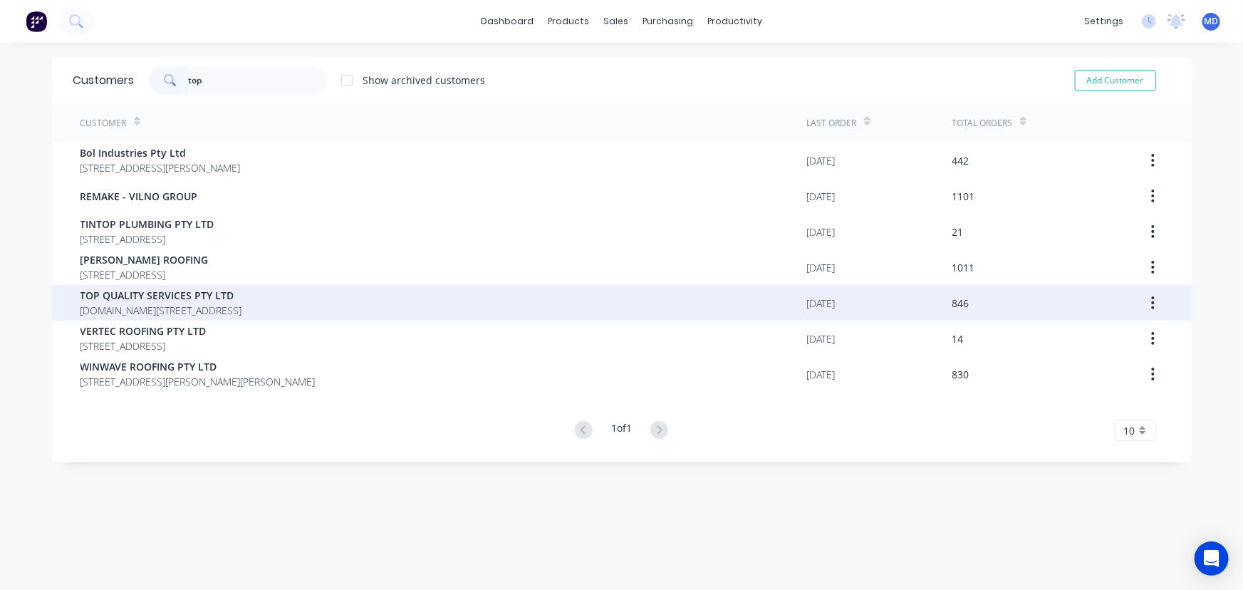
click at [142, 299] on span "TOP QUALITY SERVICES PTY LTD" at bounding box center [161, 295] width 162 height 15
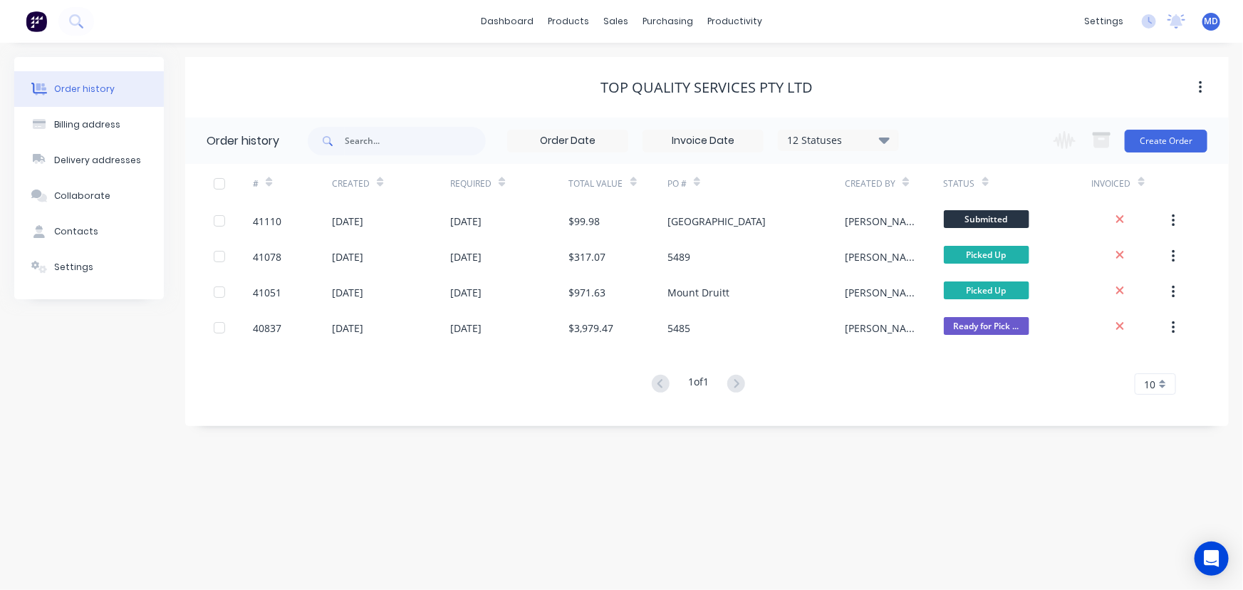
click at [888, 136] on icon at bounding box center [884, 139] width 11 height 17
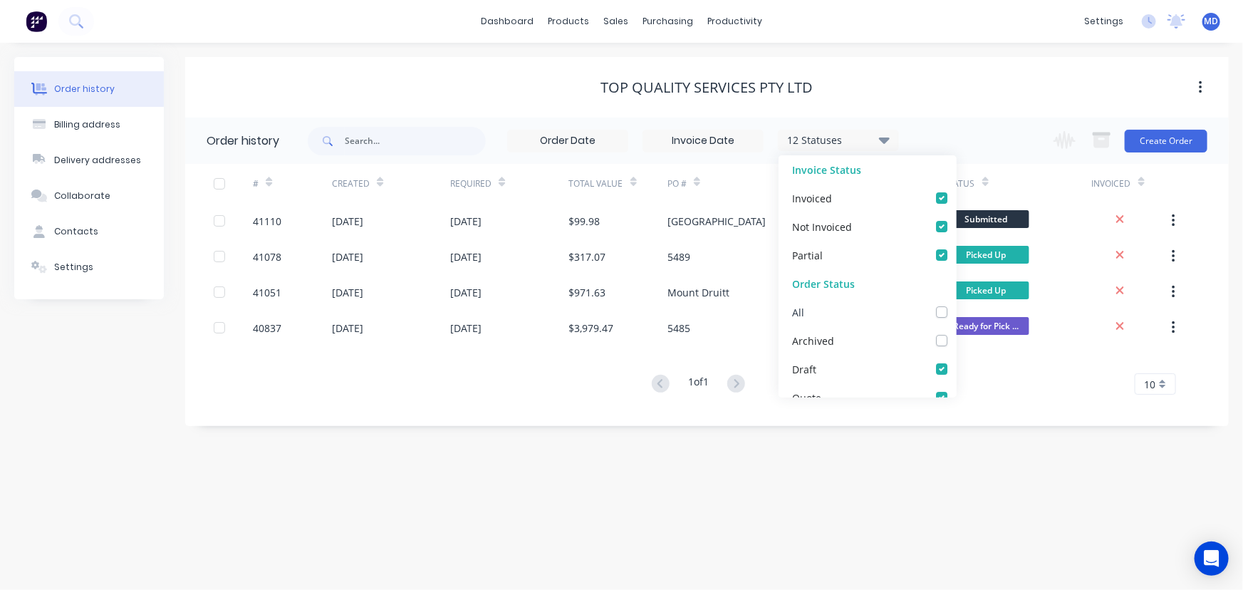
drag, startPoint x: 933, startPoint y: 312, endPoint x: 744, endPoint y: 427, distance: 220.9
click at [956, 304] on label at bounding box center [956, 304] width 0 height 0
click at [956, 312] on input "checkbox" at bounding box center [961, 311] width 11 height 14
checkbox input "true"
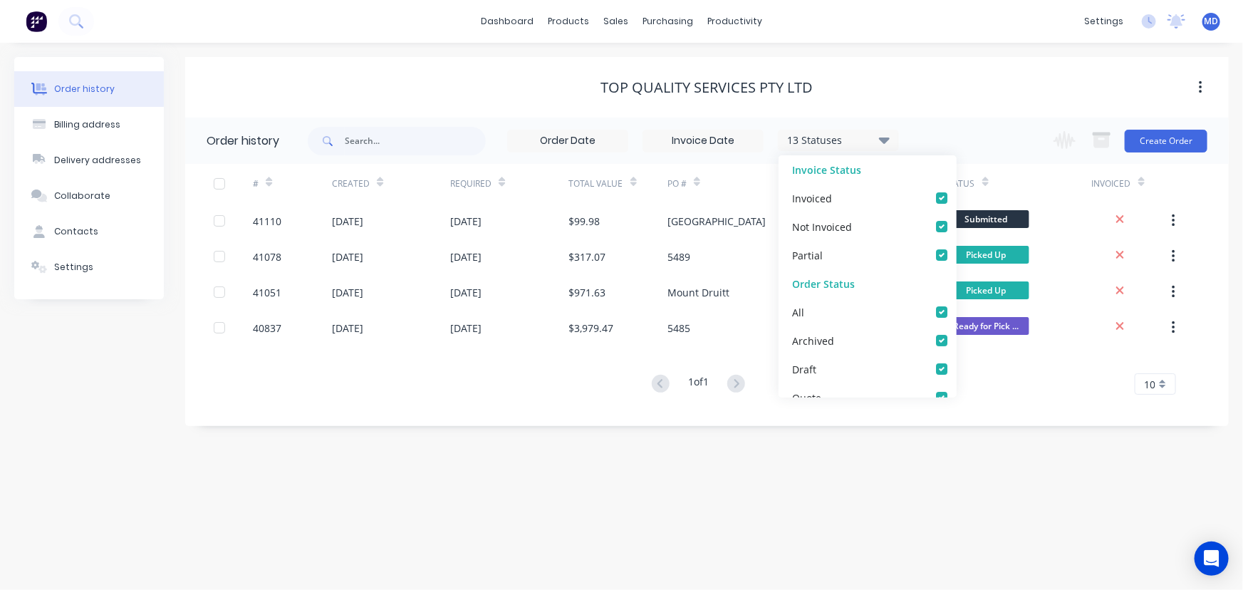
click at [221, 445] on div "Order history Billing address Delivery addresses Collaborate Contacts Settings …" at bounding box center [621, 316] width 1243 height 547
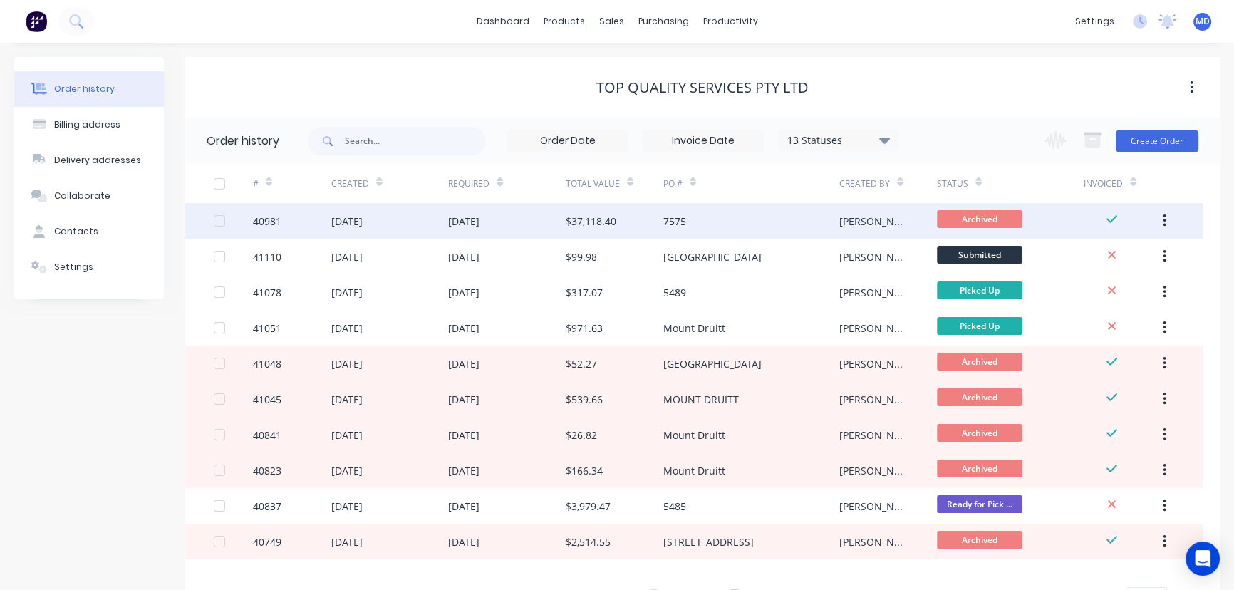
click at [592, 219] on div "$37,118.40" at bounding box center [591, 221] width 51 height 15
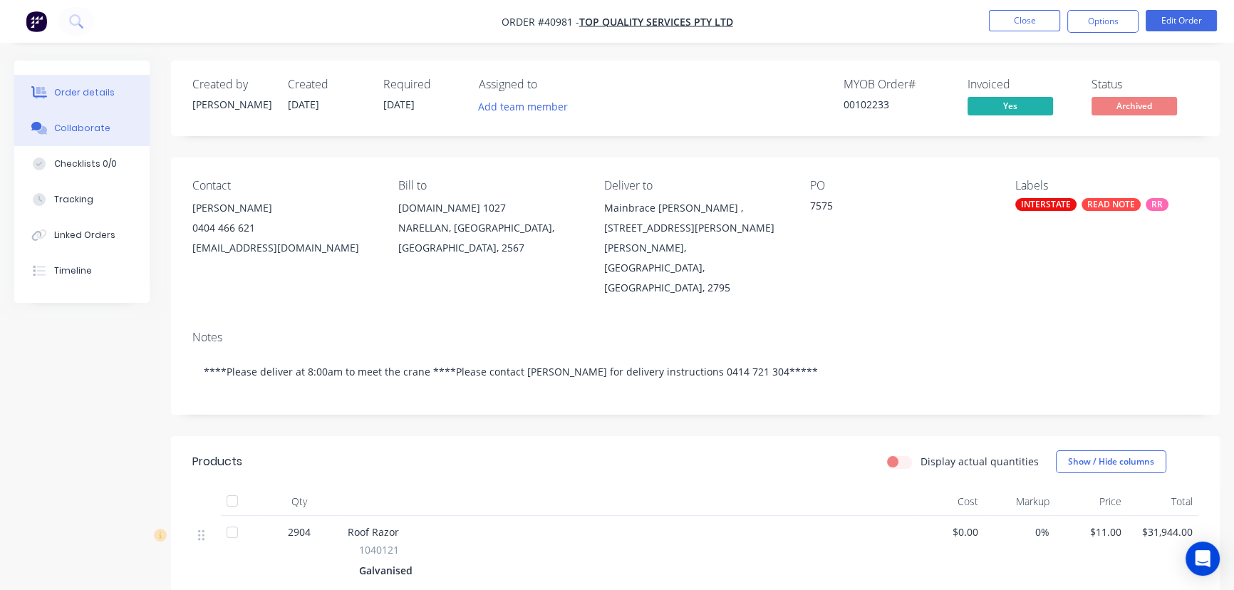
click at [86, 127] on div "Collaborate" at bounding box center [82, 128] width 56 height 13
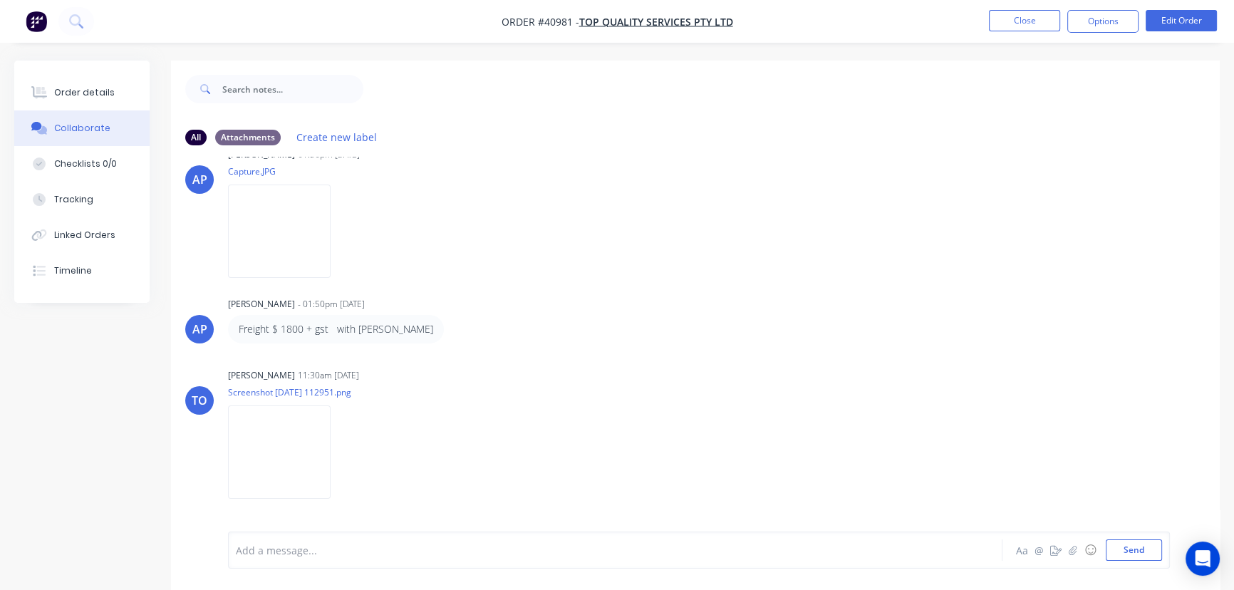
scroll to position [647, 0]
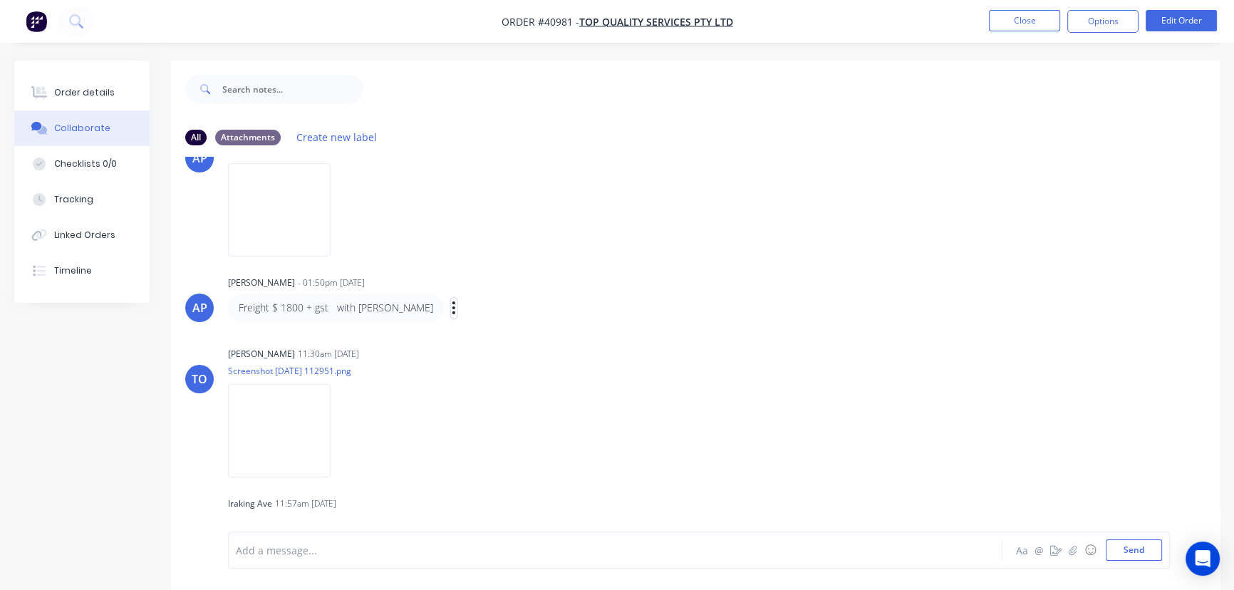
click at [452, 303] on icon "button" at bounding box center [453, 307] width 3 height 13
click at [461, 331] on button "Edit" at bounding box center [506, 334] width 90 height 24
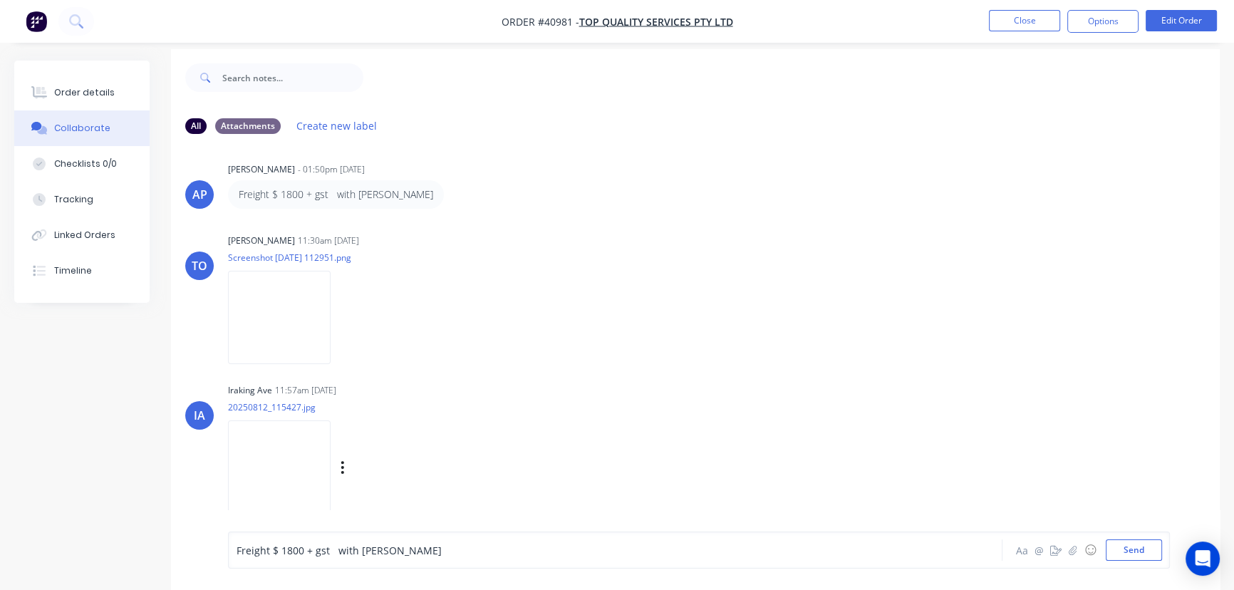
scroll to position [21, 0]
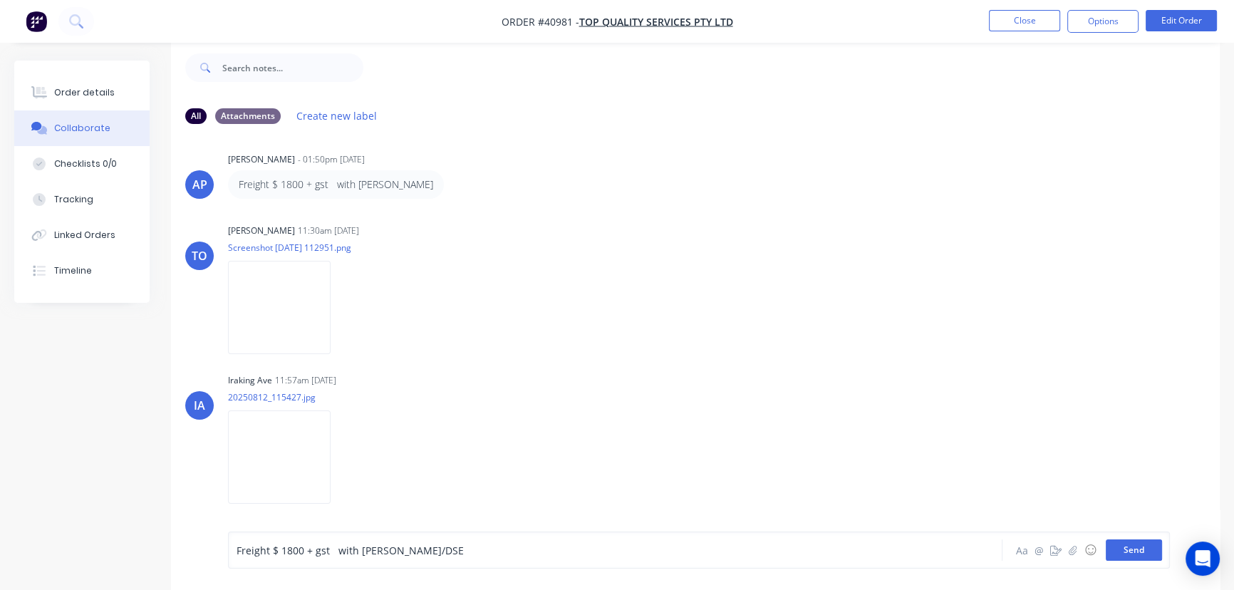
click at [1135, 551] on button "Send" at bounding box center [1133, 549] width 56 height 21
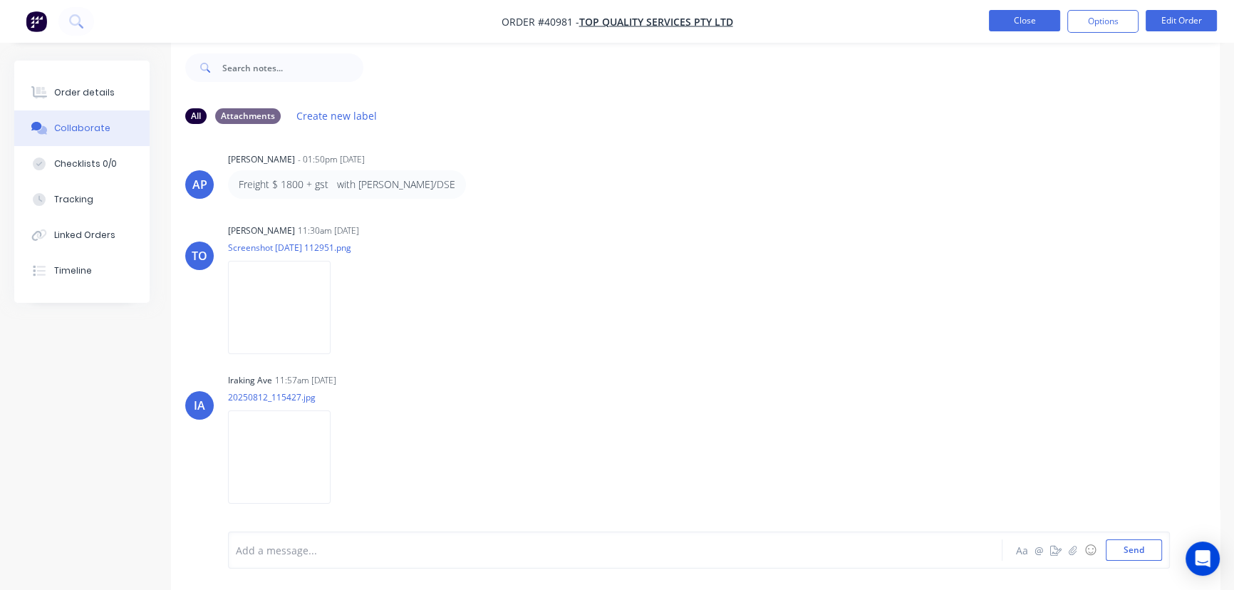
click at [1014, 20] on button "Close" at bounding box center [1024, 20] width 71 height 21
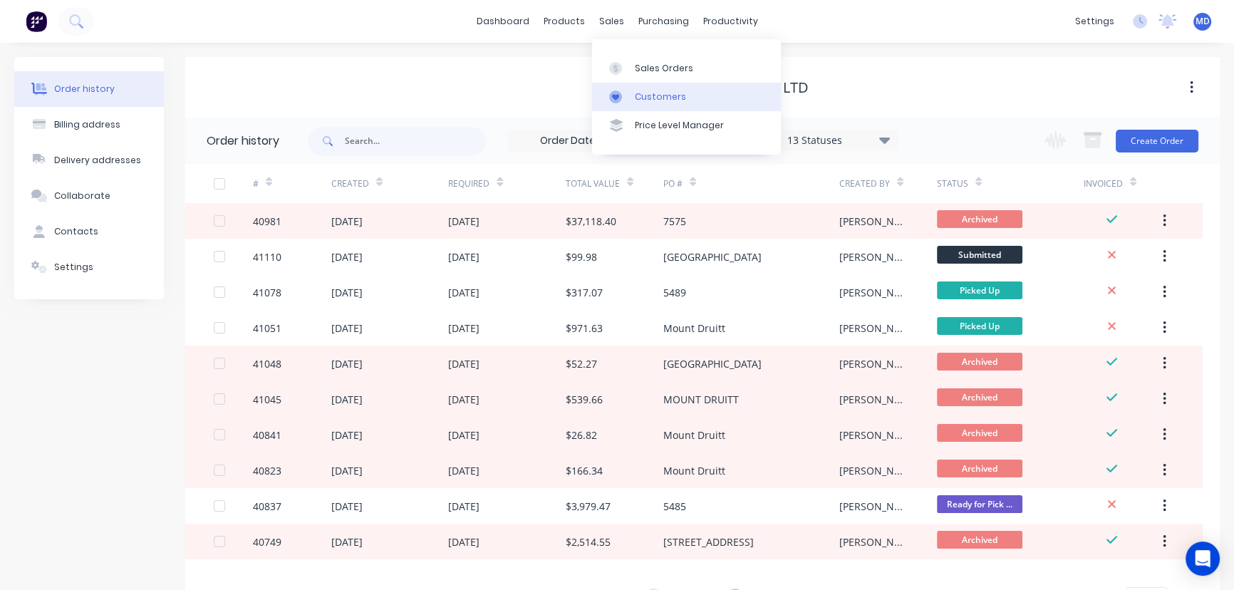
click at [652, 93] on div "Customers" at bounding box center [660, 96] width 51 height 13
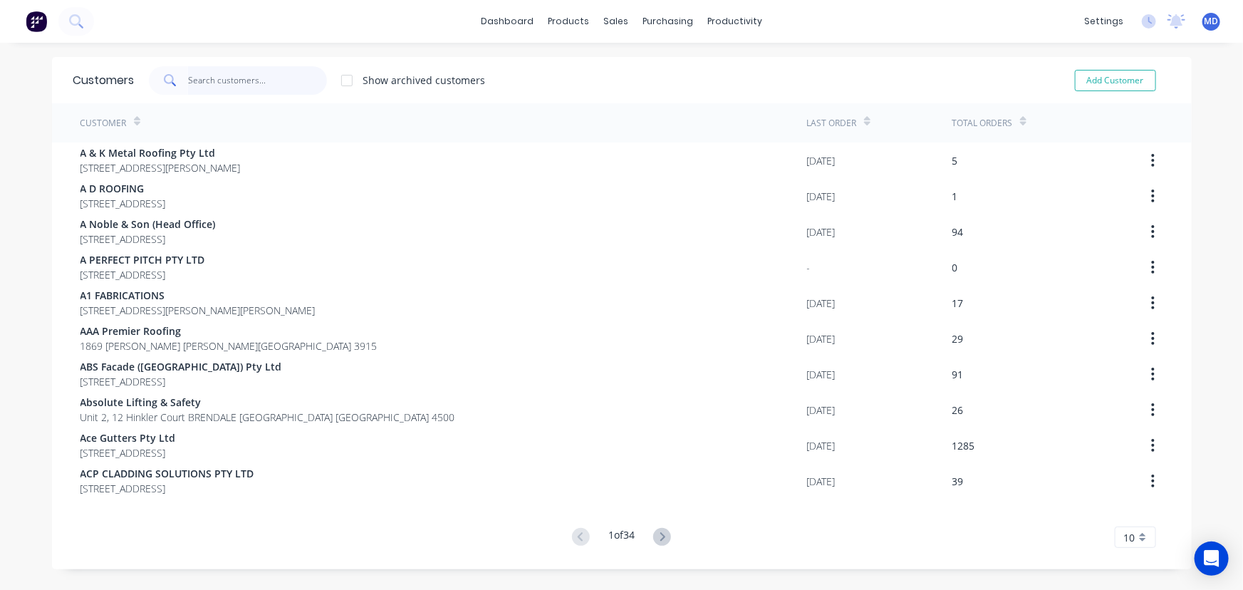
click at [276, 93] on input "text" at bounding box center [257, 80] width 139 height 28
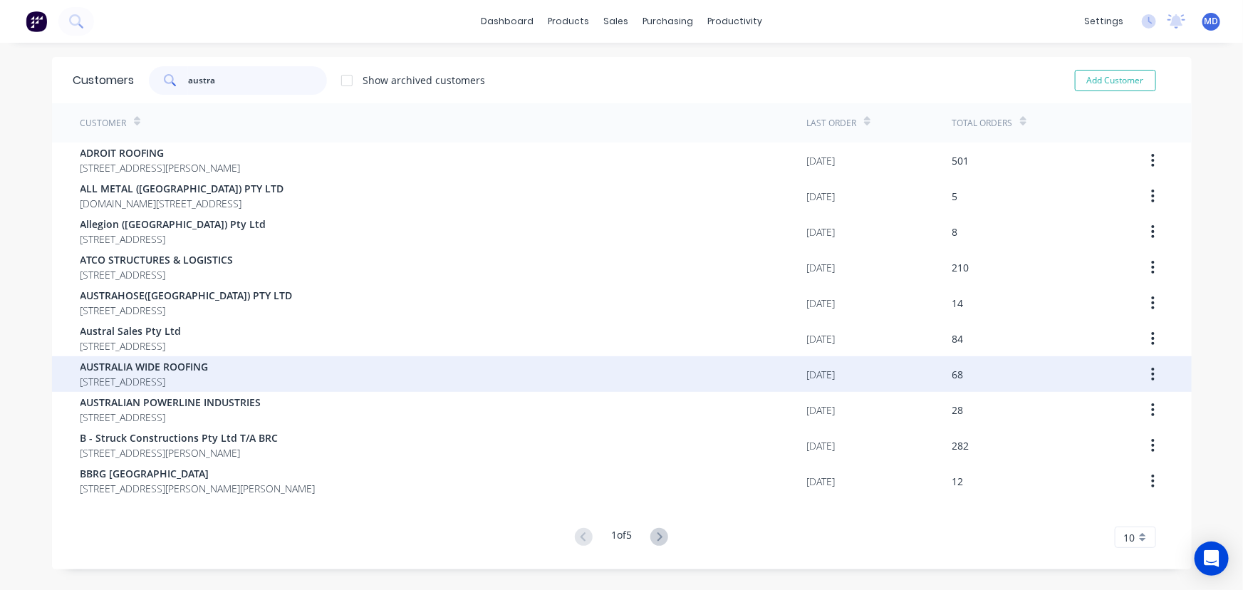
type input "austra"
click at [145, 373] on span "AUSTRALIA WIDE ROOFING" at bounding box center [144, 366] width 128 height 15
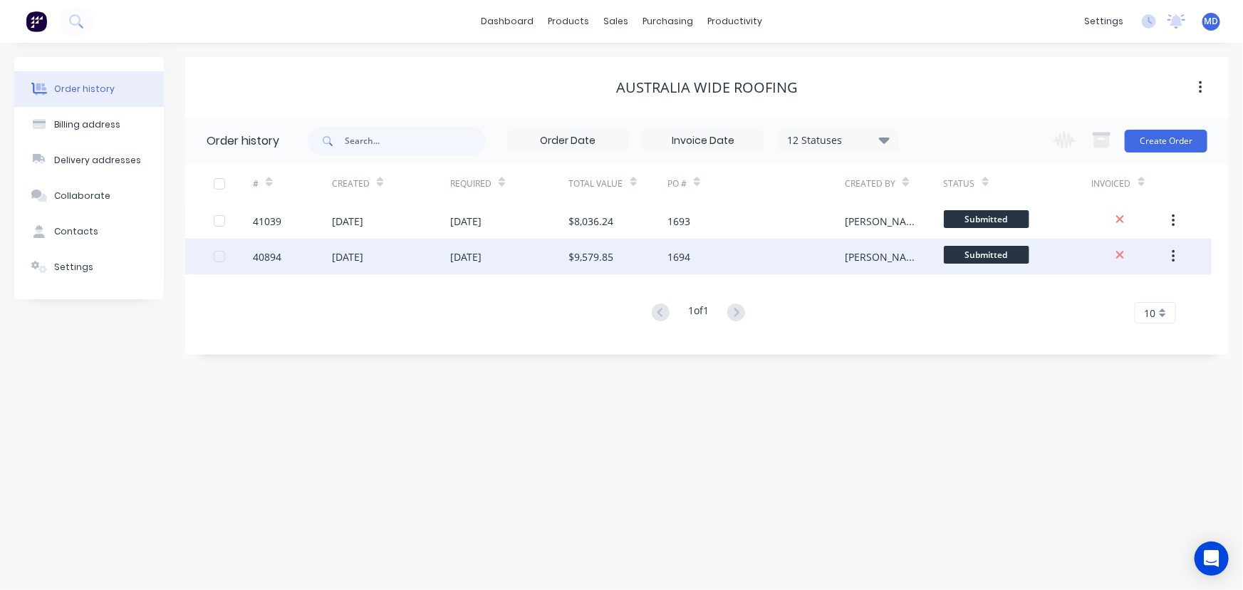
click at [392, 257] on div "[DATE]" at bounding box center [391, 257] width 118 height 36
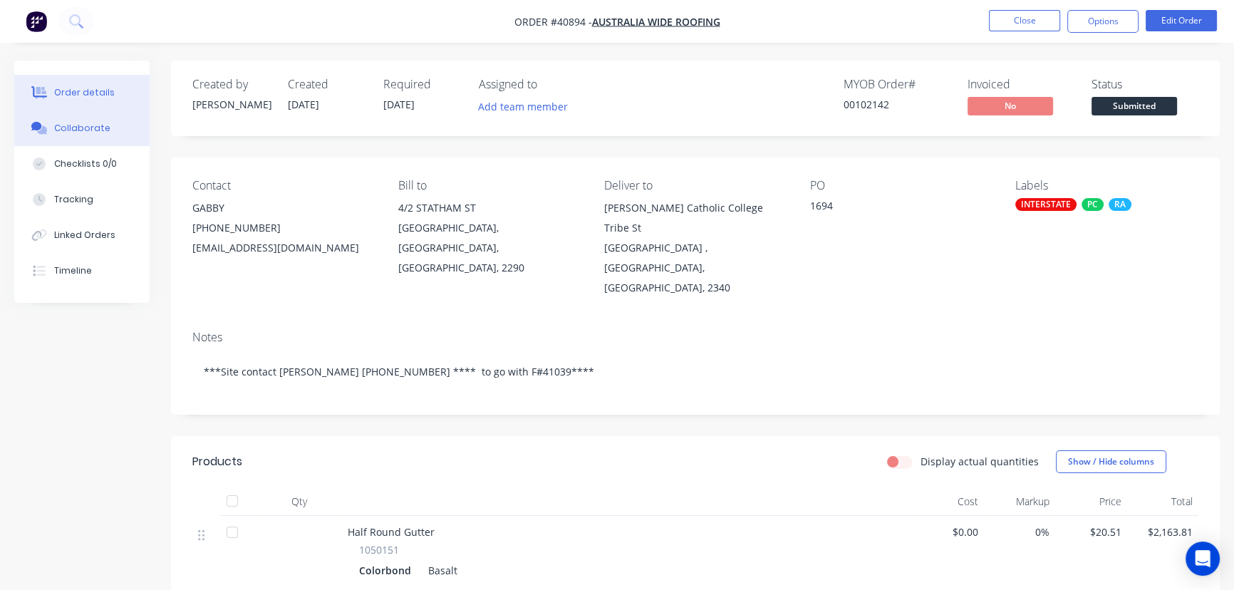
click at [85, 127] on div "Collaborate" at bounding box center [82, 128] width 56 height 13
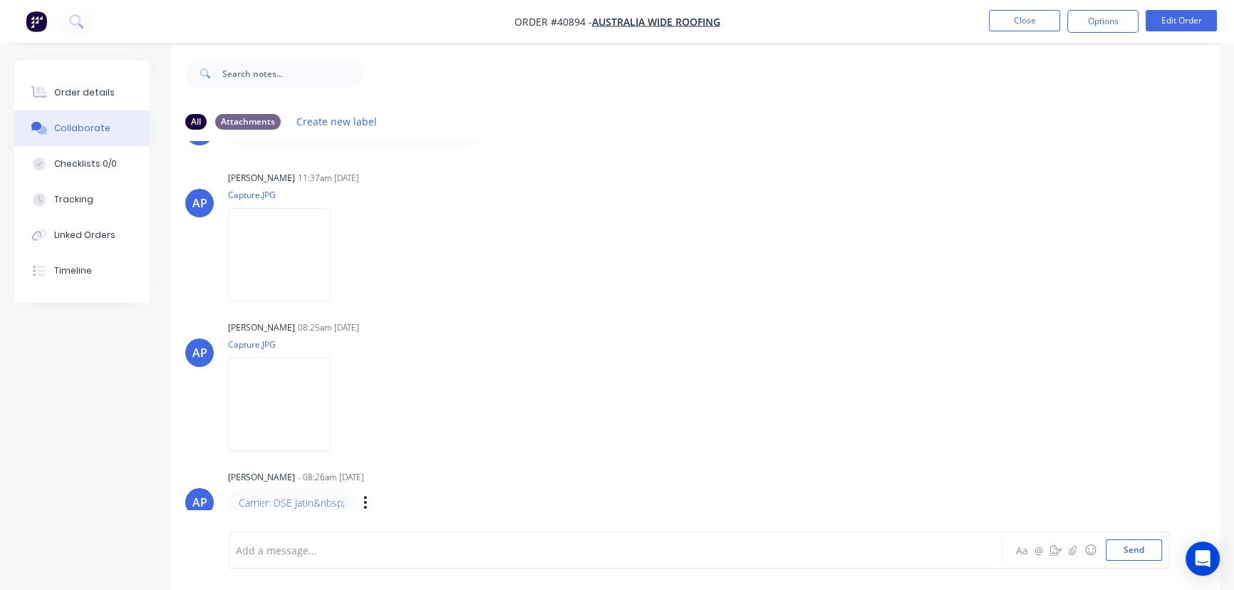
scroll to position [21, 0]
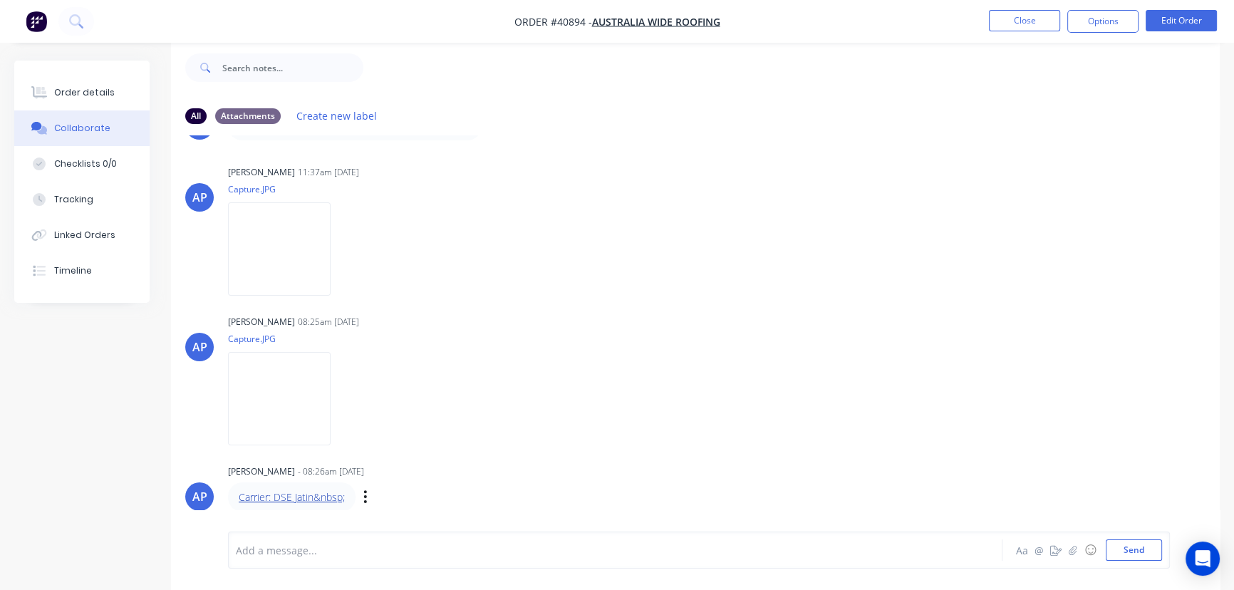
click at [296, 496] on link "Carrier: DSE Jatin&nbsp;" at bounding box center [292, 497] width 106 height 14
click at [367, 494] on icon "button" at bounding box center [365, 497] width 4 height 16
click at [407, 471] on button "Edit" at bounding box center [418, 471] width 90 height 24
click at [292, 553] on span "Carrier: DSE Jatin" at bounding box center [306, 550] width 140 height 14
click at [337, 555] on div "Carrier: DSE/ Jatin" at bounding box center [583, 550] width 694 height 15
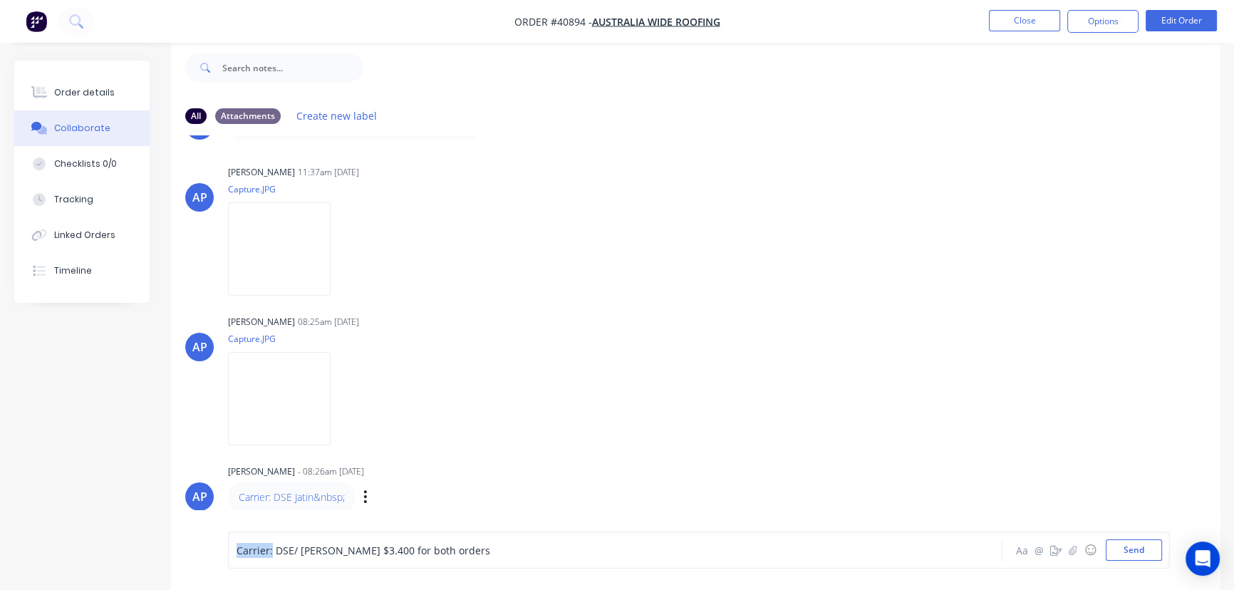
drag, startPoint x: 271, startPoint y: 549, endPoint x: 63, endPoint y: 528, distance: 209.1
click at [65, 529] on div "All Attachments Create new label AP Angela Perez 02:13pm 30/07/25 Capture.JPG L…" at bounding box center [616, 314] width 1205 height 551
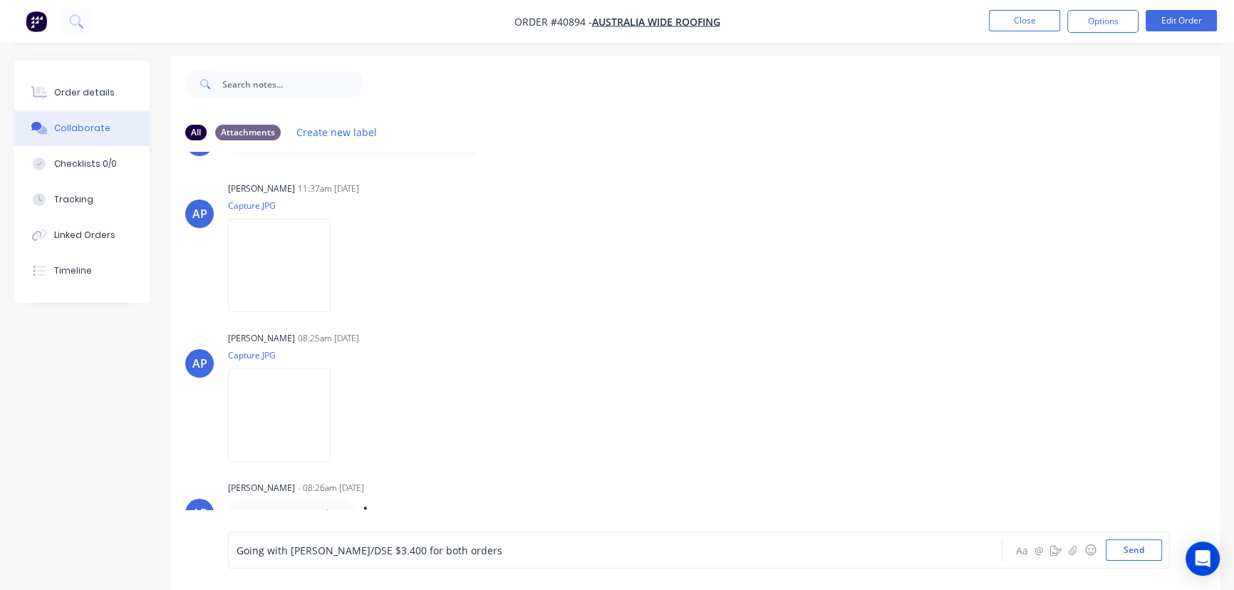
scroll to position [0, 0]
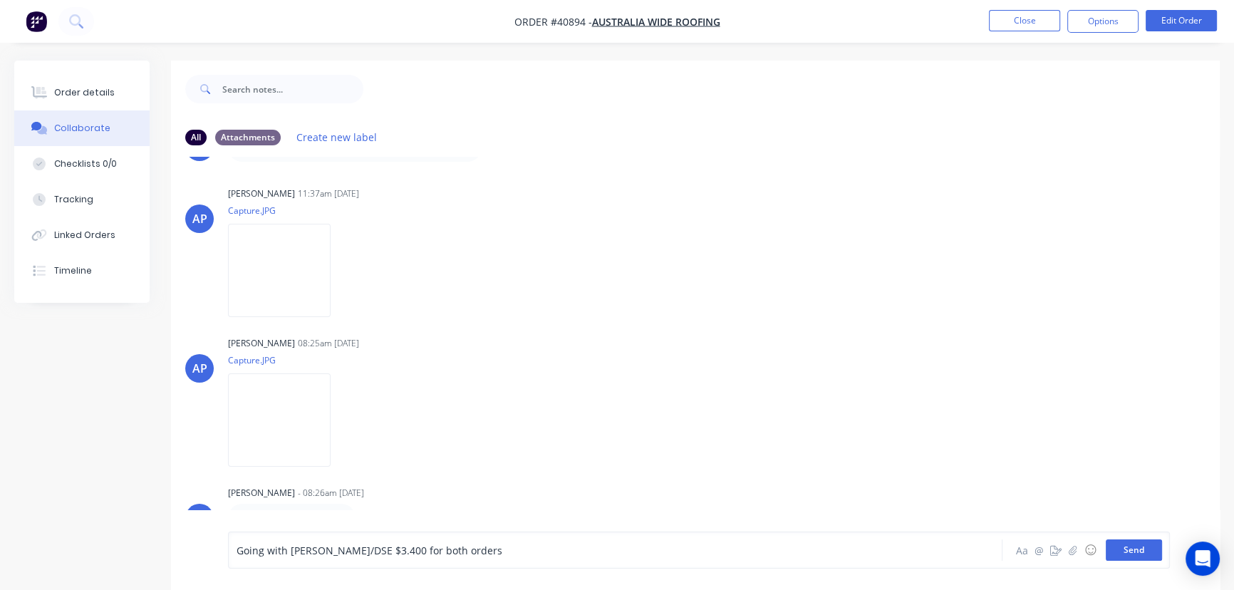
click at [1139, 553] on button "Send" at bounding box center [1133, 549] width 56 height 21
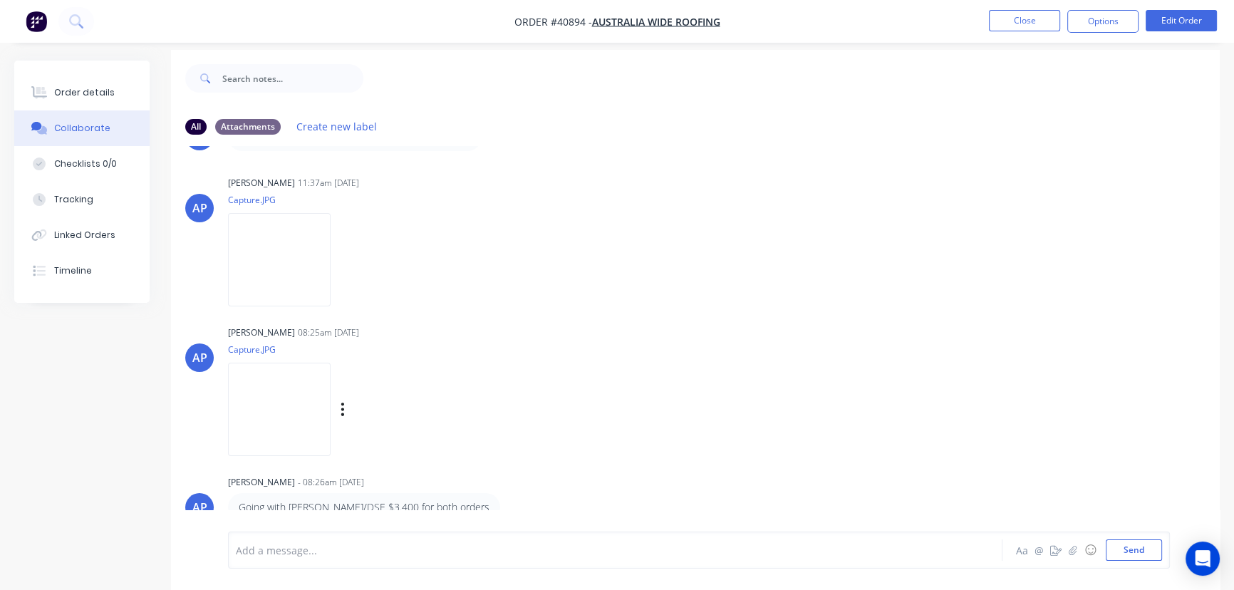
scroll to position [21, 0]
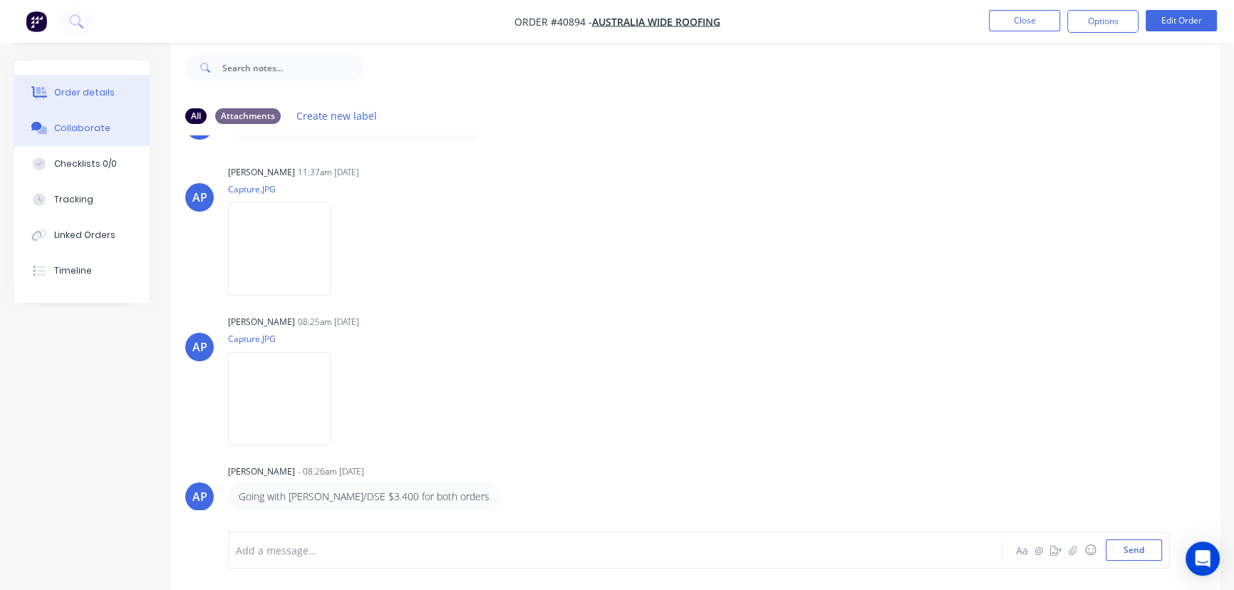
click at [99, 93] on div "Order details" at bounding box center [84, 92] width 61 height 13
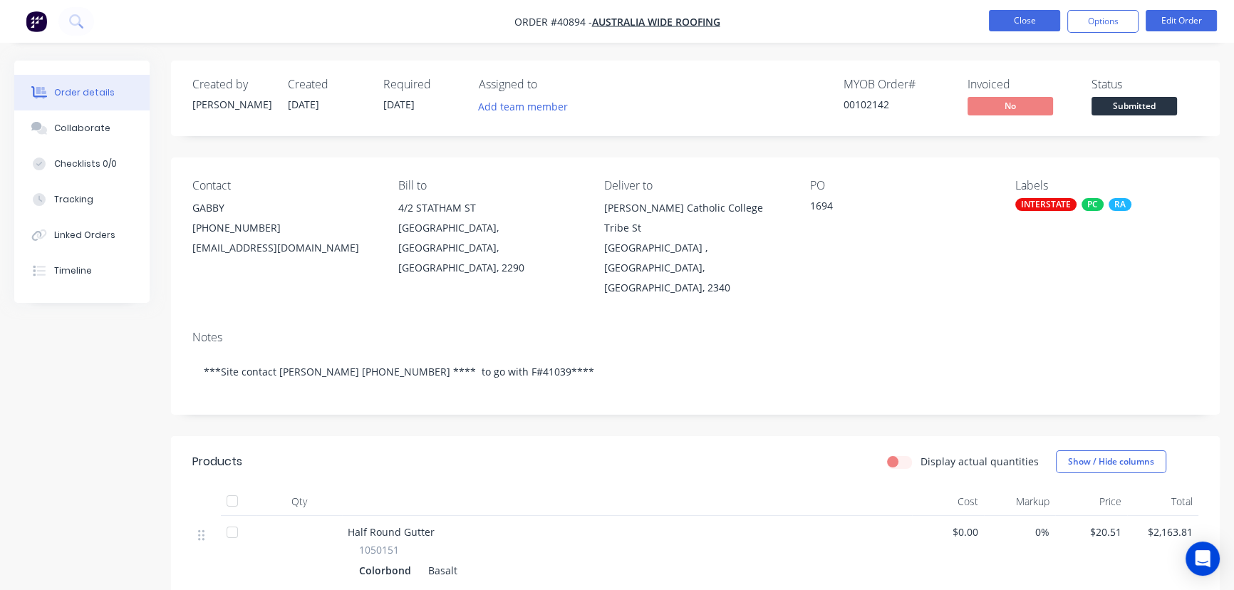
click at [1036, 19] on button "Close" at bounding box center [1024, 20] width 71 height 21
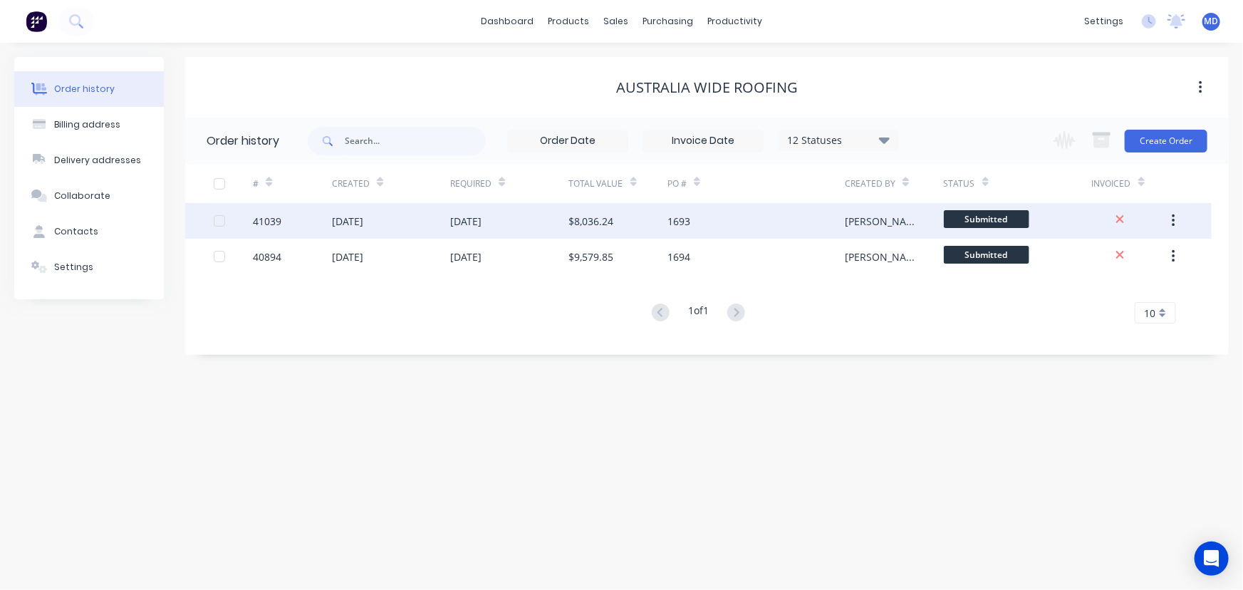
click at [363, 217] on div "[DATE]" at bounding box center [347, 221] width 31 height 15
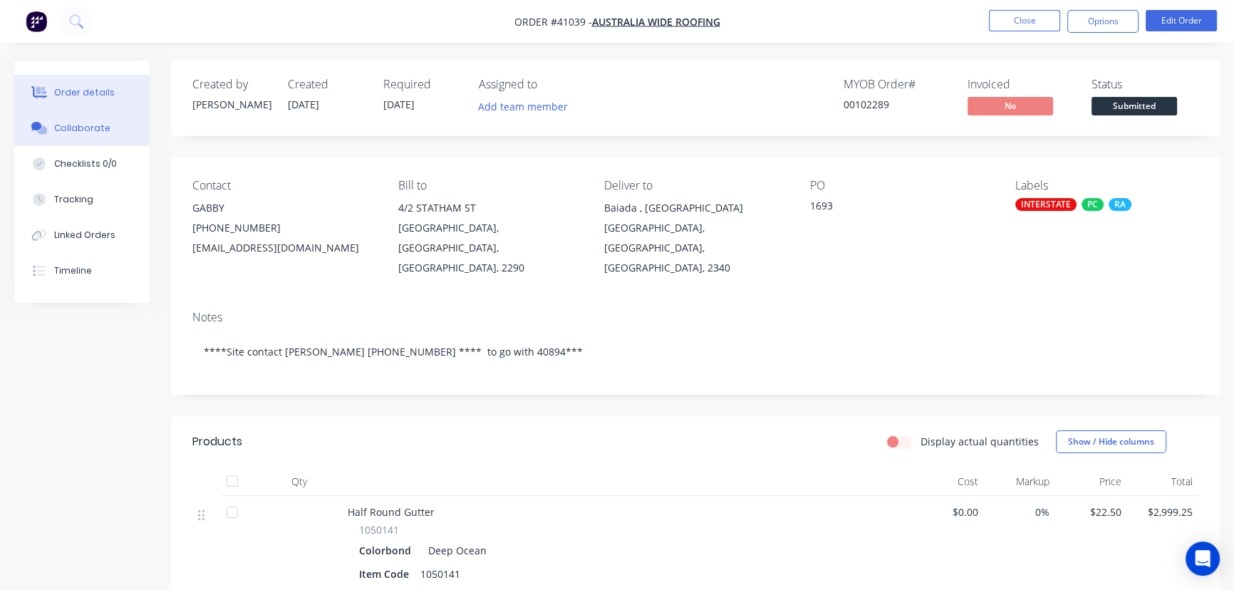
click at [90, 124] on div "Collaborate" at bounding box center [82, 128] width 56 height 13
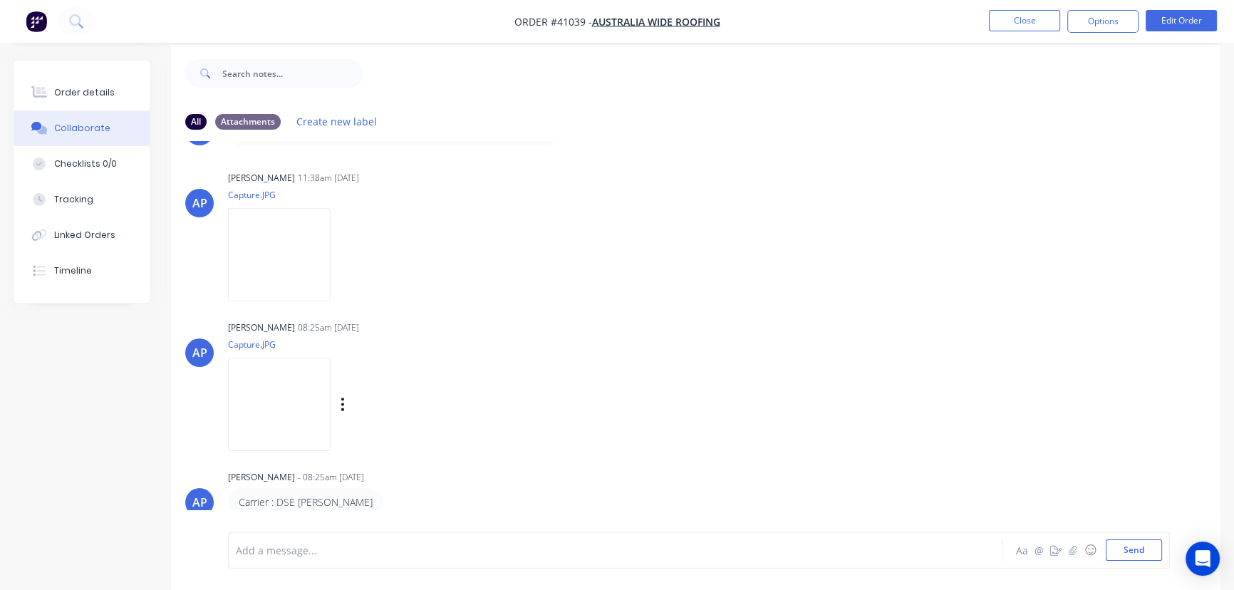
scroll to position [21, 0]
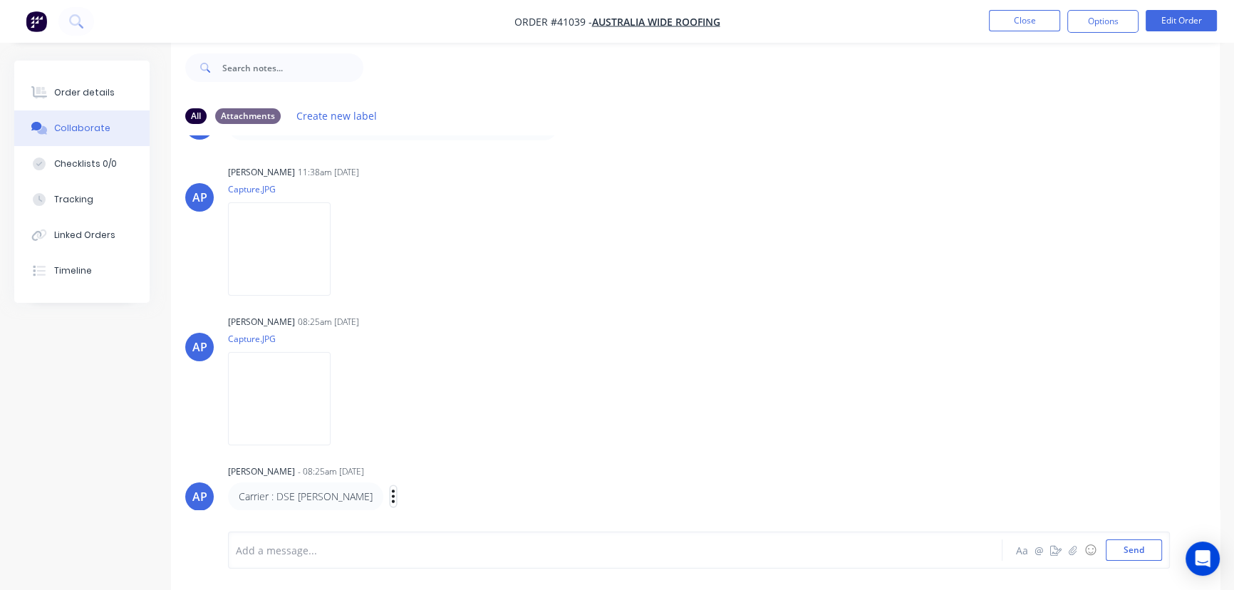
click at [391, 494] on icon "button" at bounding box center [393, 496] width 4 height 16
click at [400, 472] on button "Edit" at bounding box center [445, 471] width 90 height 24
click at [1137, 544] on button "Send" at bounding box center [1133, 549] width 56 height 21
click at [1043, 29] on button "Close" at bounding box center [1024, 20] width 71 height 21
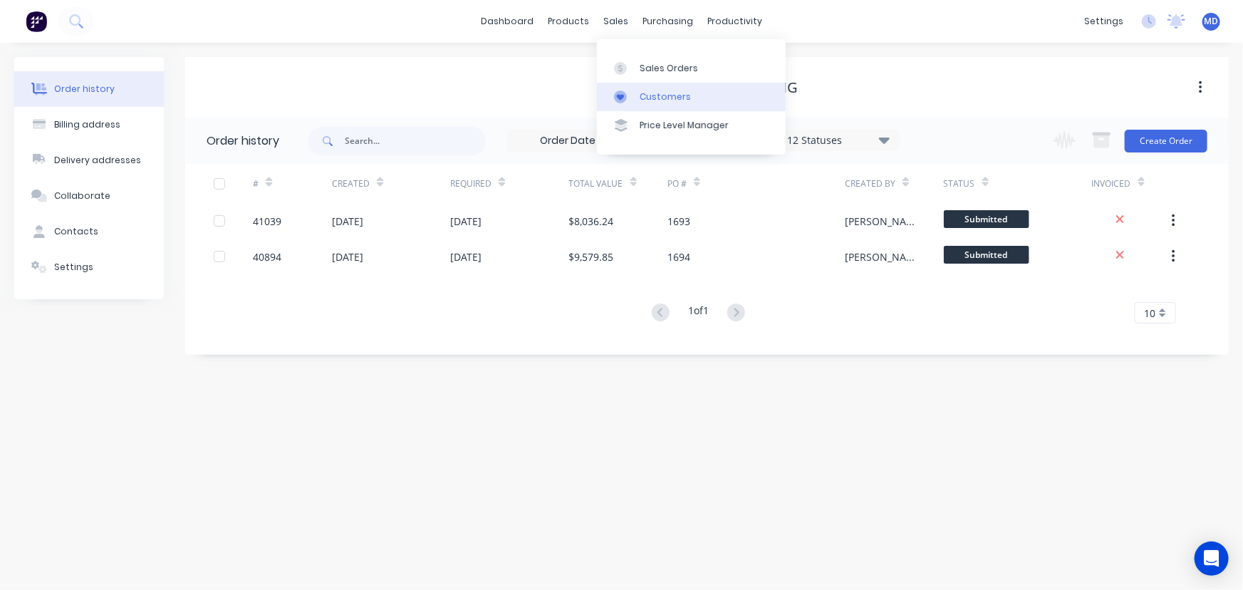
click at [670, 93] on div "Customers" at bounding box center [665, 96] width 51 height 13
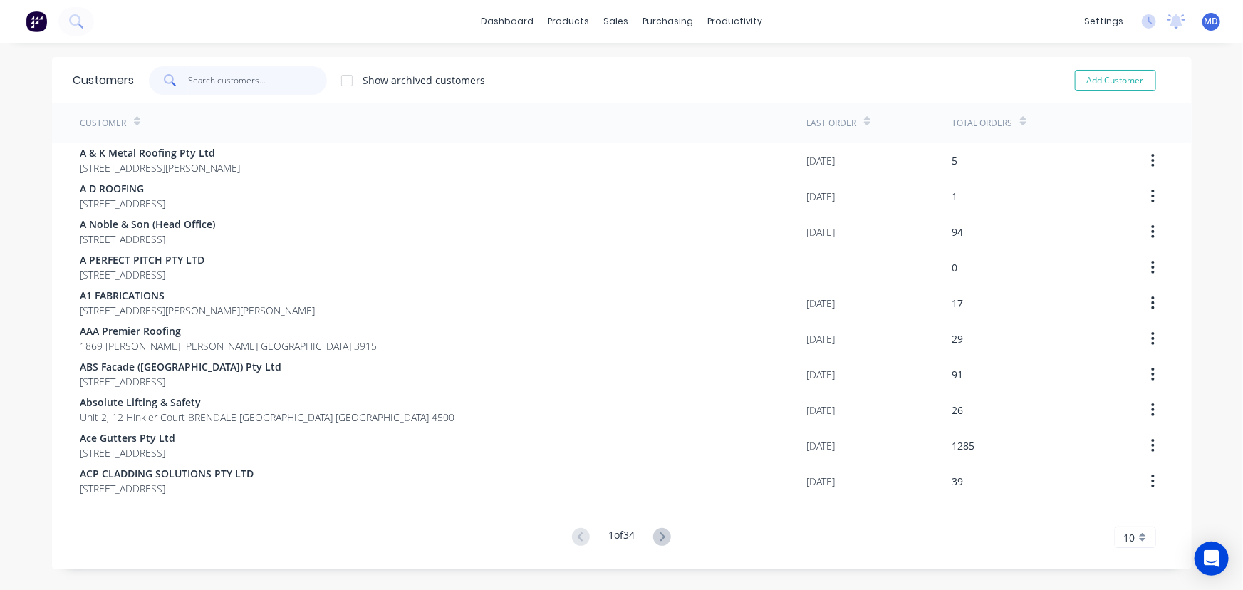
click at [260, 80] on input "text" at bounding box center [257, 80] width 139 height 28
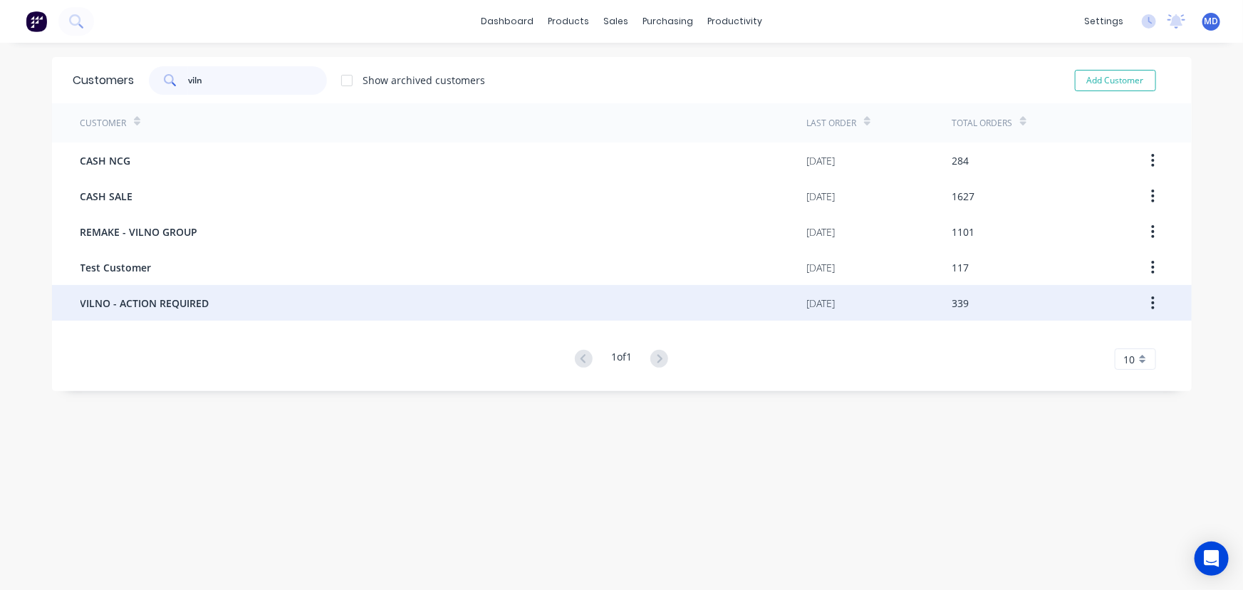
type input "viln"
click at [156, 299] on span "VILNO - ACTION REQUIRED" at bounding box center [144, 303] width 129 height 15
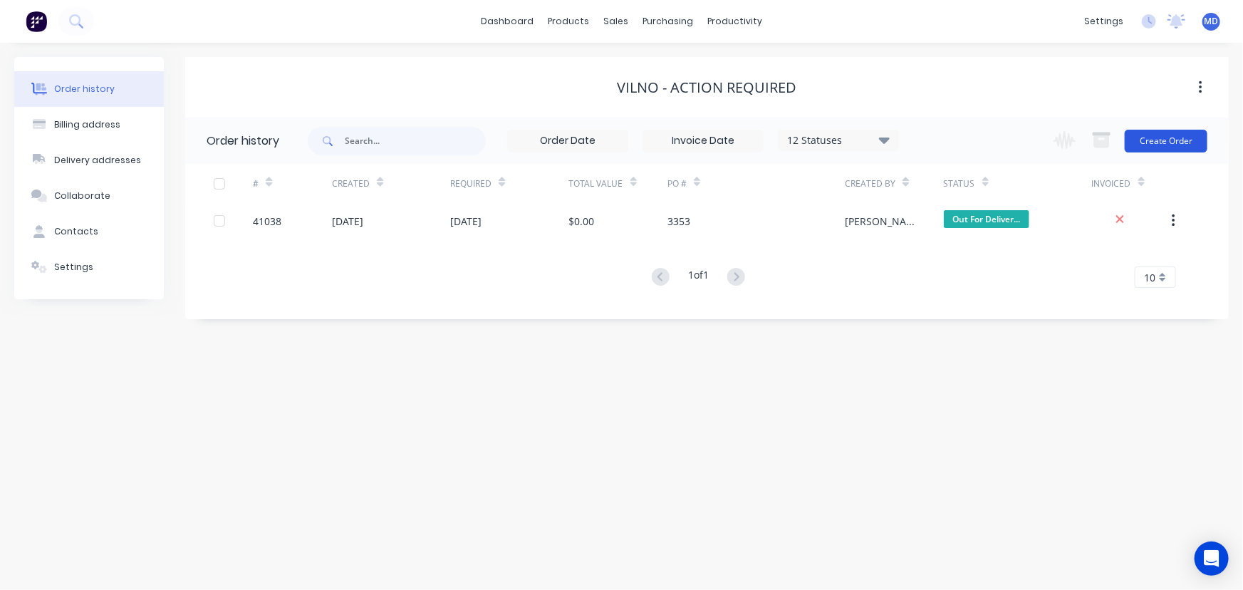
click at [1187, 144] on button "Create Order" at bounding box center [1166, 141] width 83 height 23
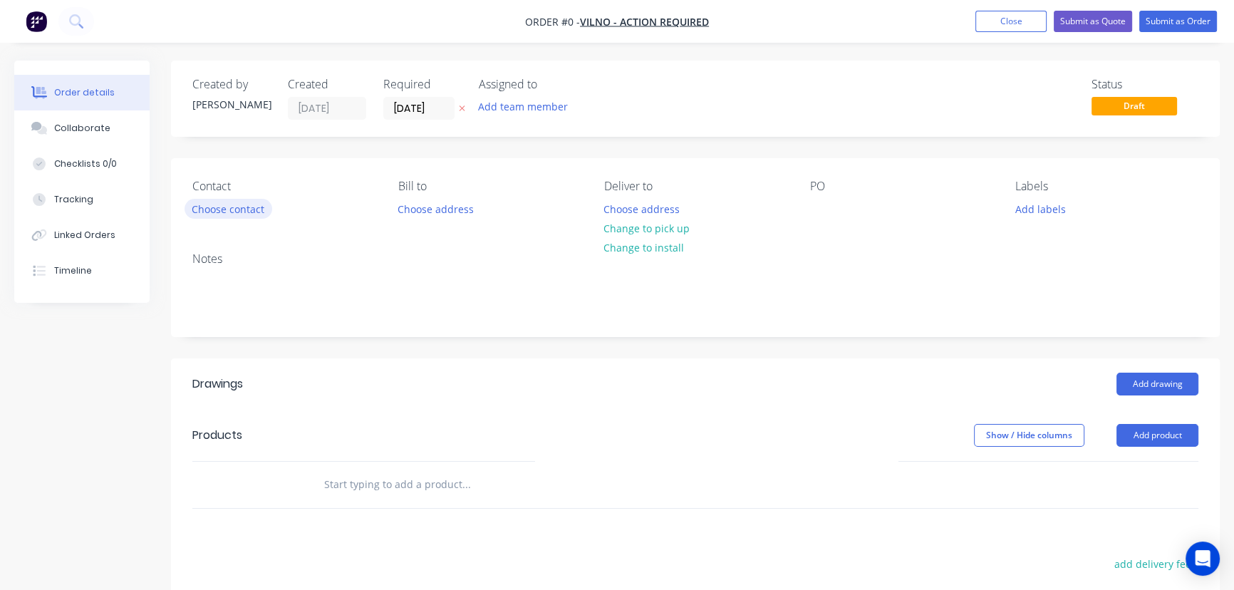
click at [228, 209] on button "Choose contact" at bounding box center [228, 208] width 88 height 19
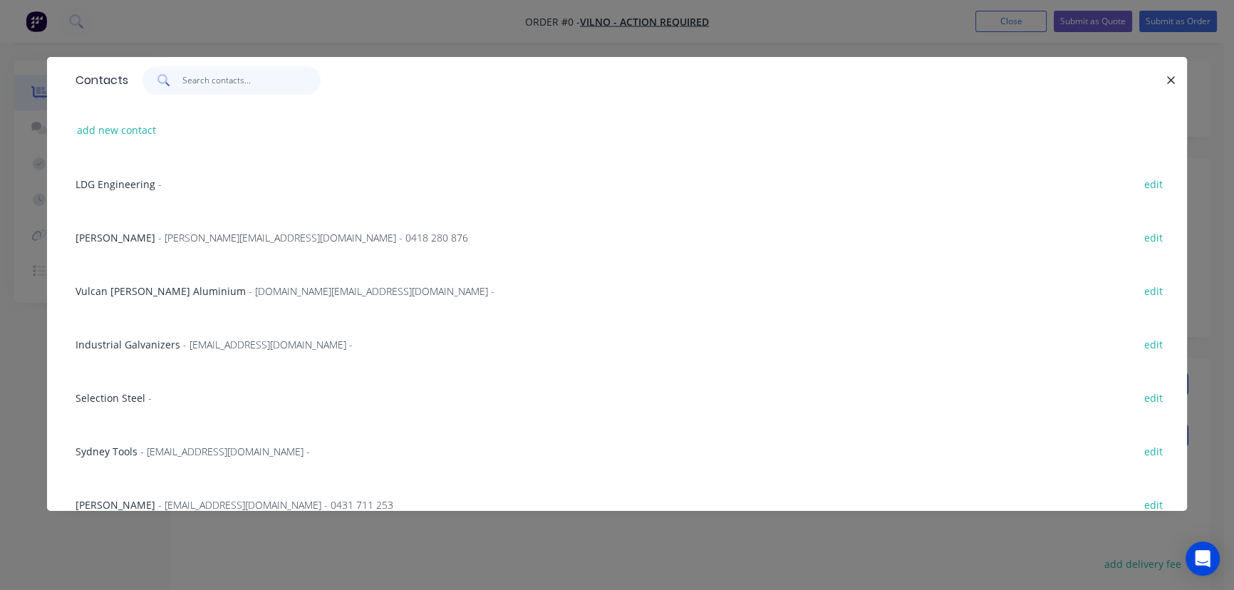
click at [237, 79] on input "text" at bounding box center [251, 80] width 139 height 28
type input "r"
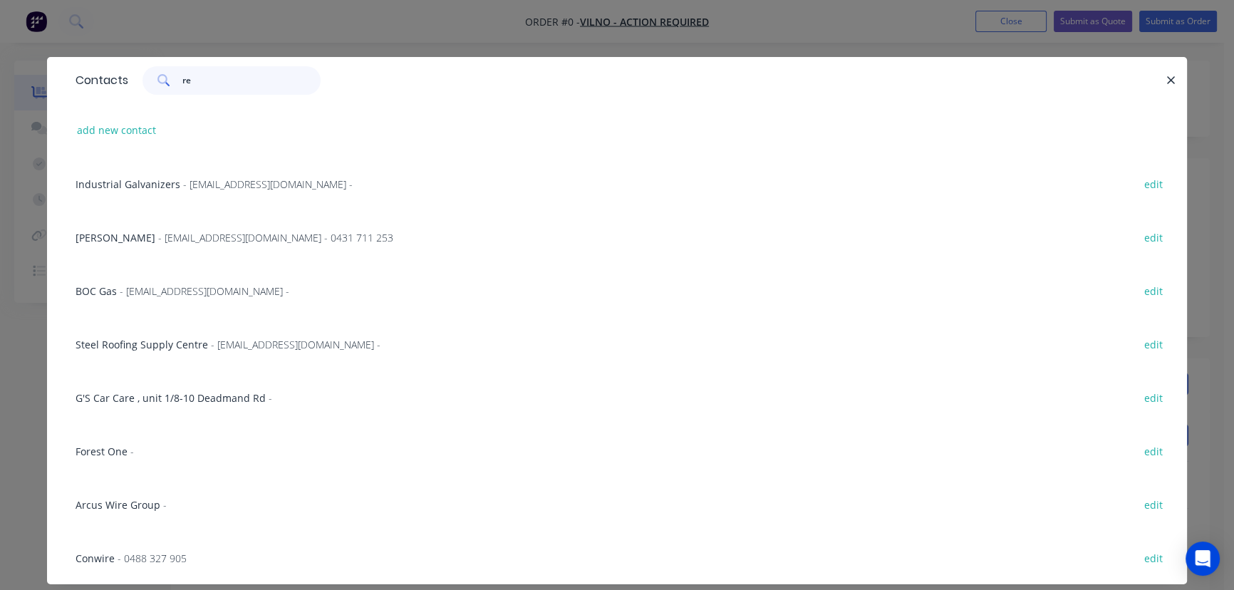
type input "r"
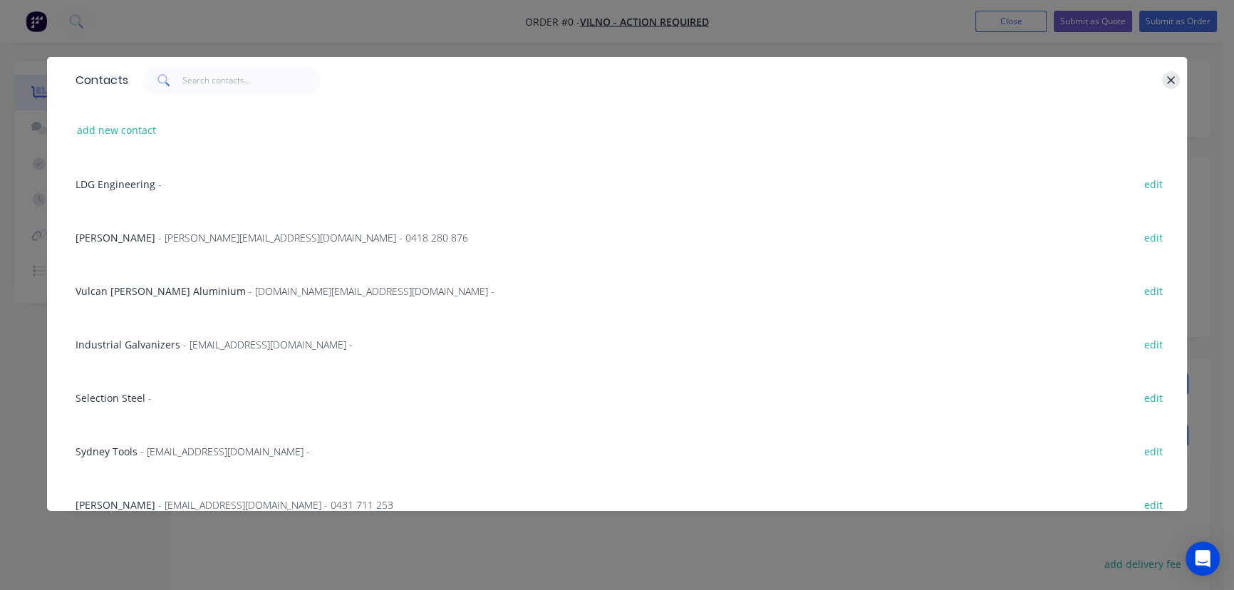
click at [1175, 81] on button "button" at bounding box center [1171, 80] width 18 height 18
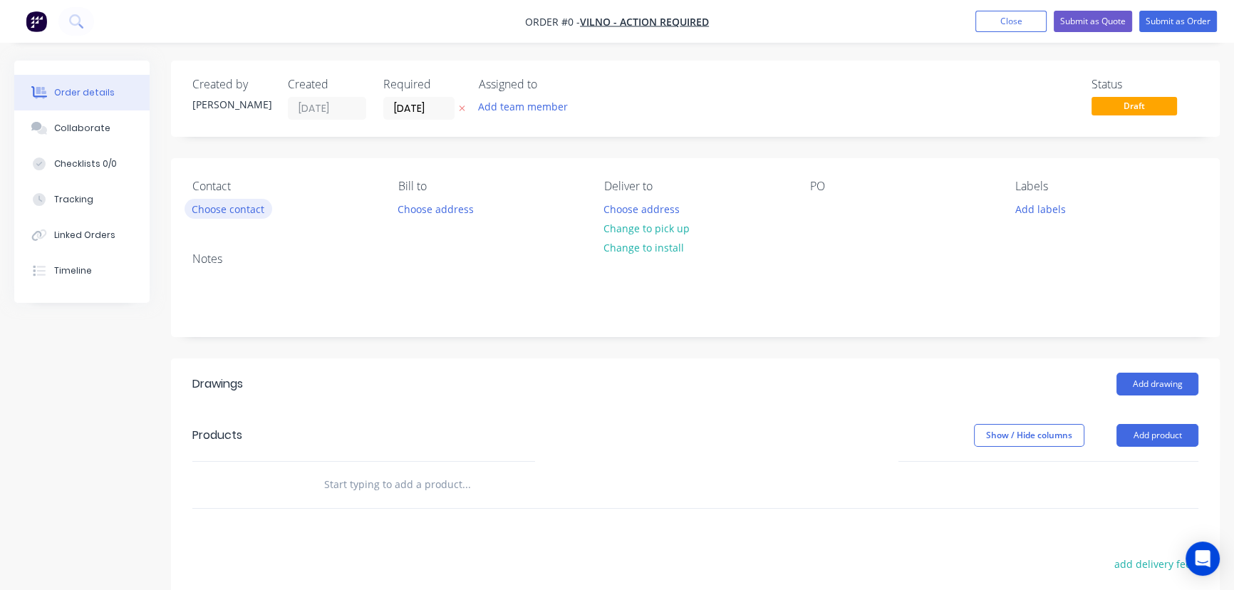
click at [236, 209] on button "Choose contact" at bounding box center [228, 208] width 88 height 19
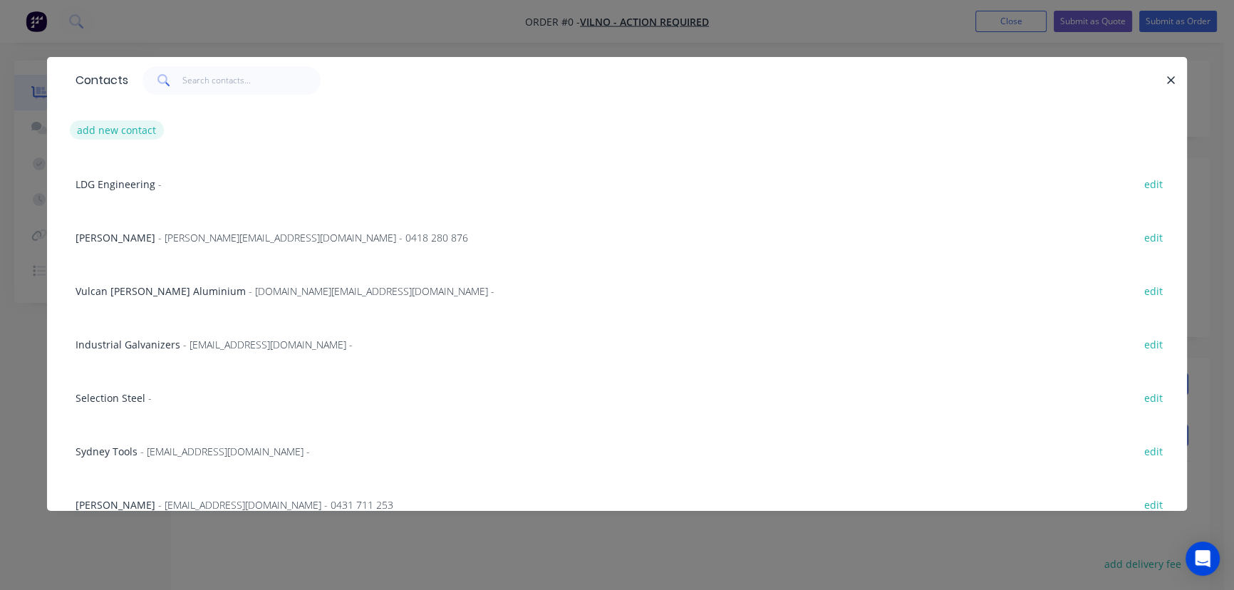
click at [90, 123] on button "add new contact" at bounding box center [117, 129] width 94 height 19
select select "AU"
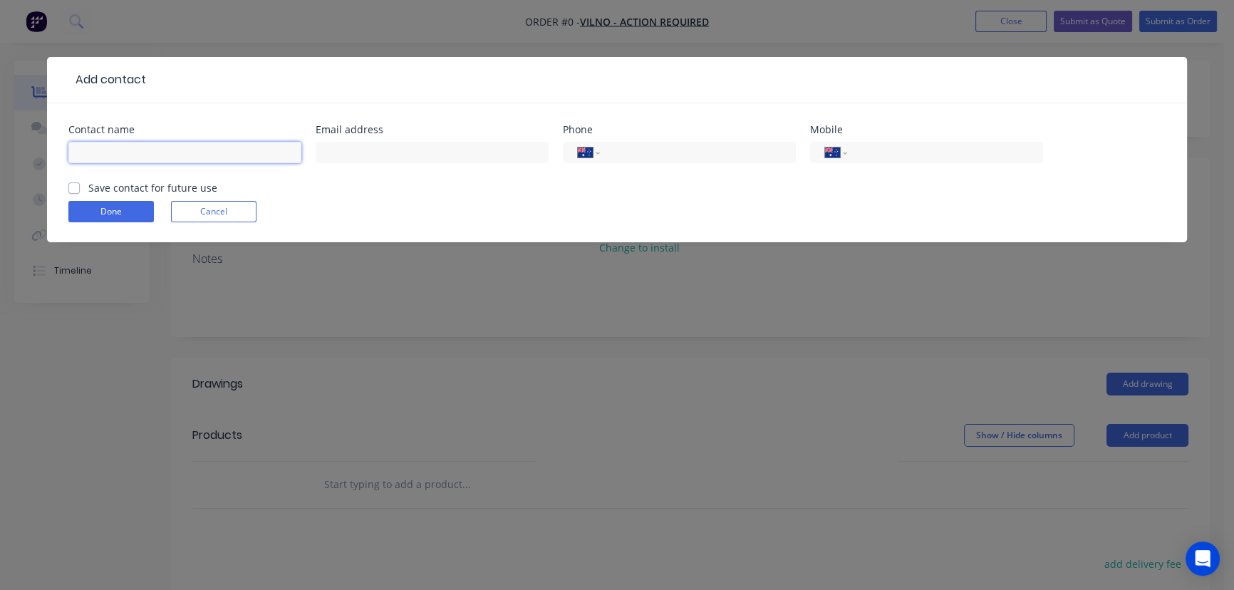
click at [156, 150] on input "text" at bounding box center [184, 152] width 233 height 21
type input "Redirect Recycling"
click at [80, 184] on div "Save contact for future use" at bounding box center [142, 187] width 149 height 15
click at [74, 192] on div "Save contact for future use" at bounding box center [142, 187] width 149 height 15
drag, startPoint x: 74, startPoint y: 189, endPoint x: 78, endPoint y: 199, distance: 10.6
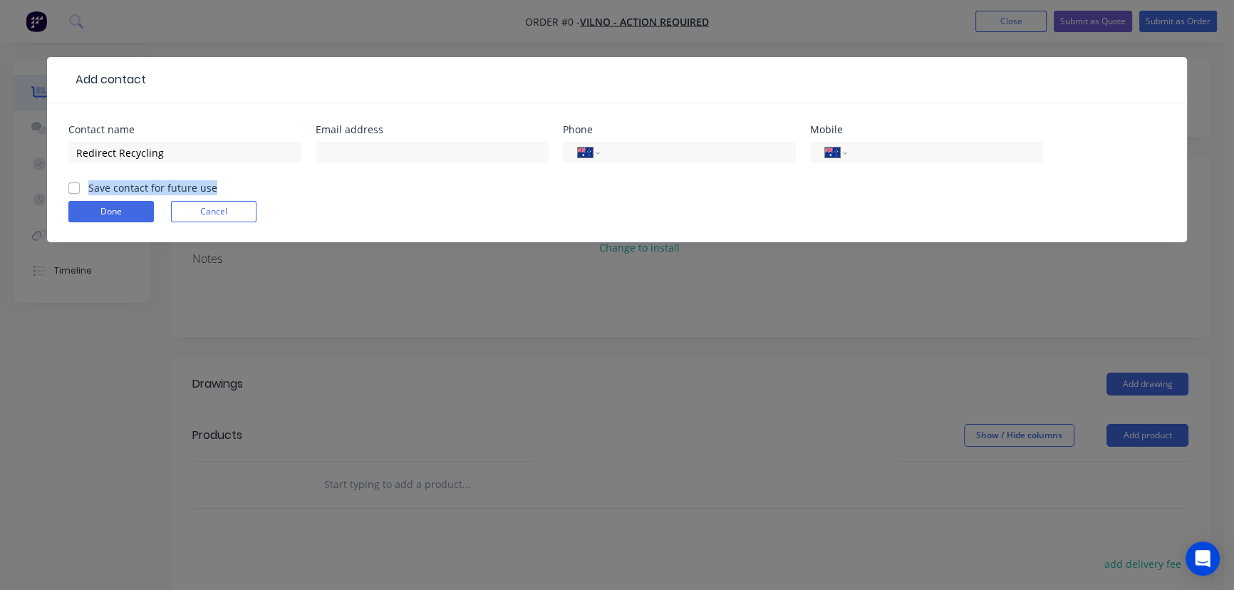
click at [88, 189] on label "Save contact for future use" at bounding box center [152, 187] width 129 height 15
click at [75, 189] on input "Save contact for future use" at bounding box center [73, 187] width 11 height 14
checkbox input "true"
click at [115, 214] on button "Done" at bounding box center [110, 211] width 85 height 21
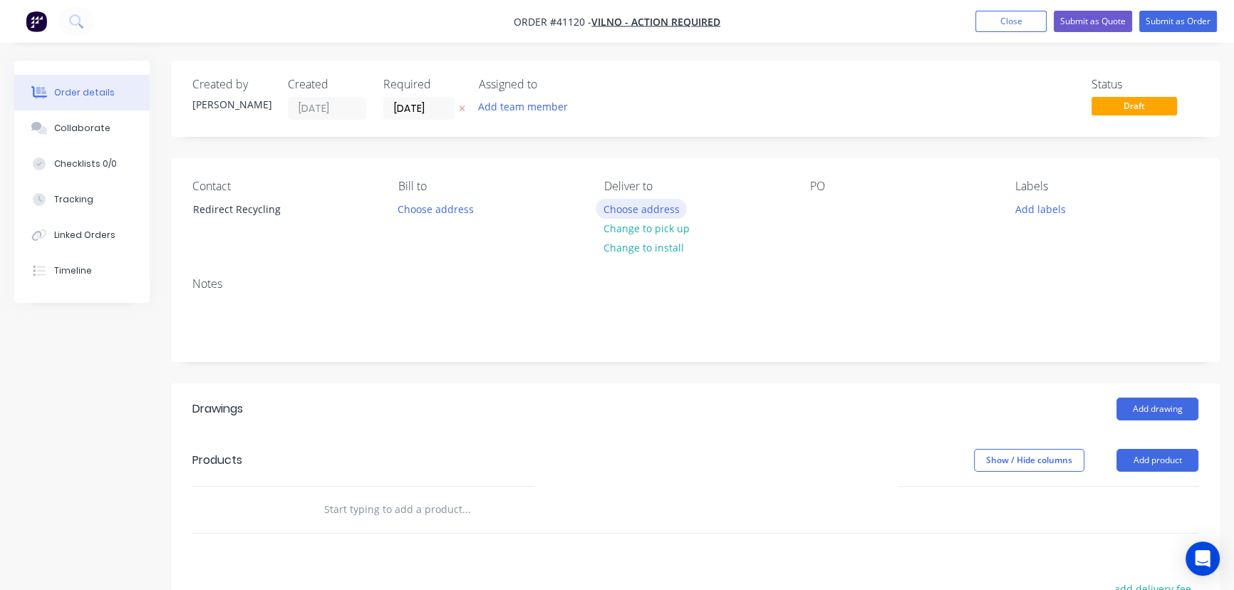
click at [660, 207] on button "Choose address" at bounding box center [640, 208] width 91 height 19
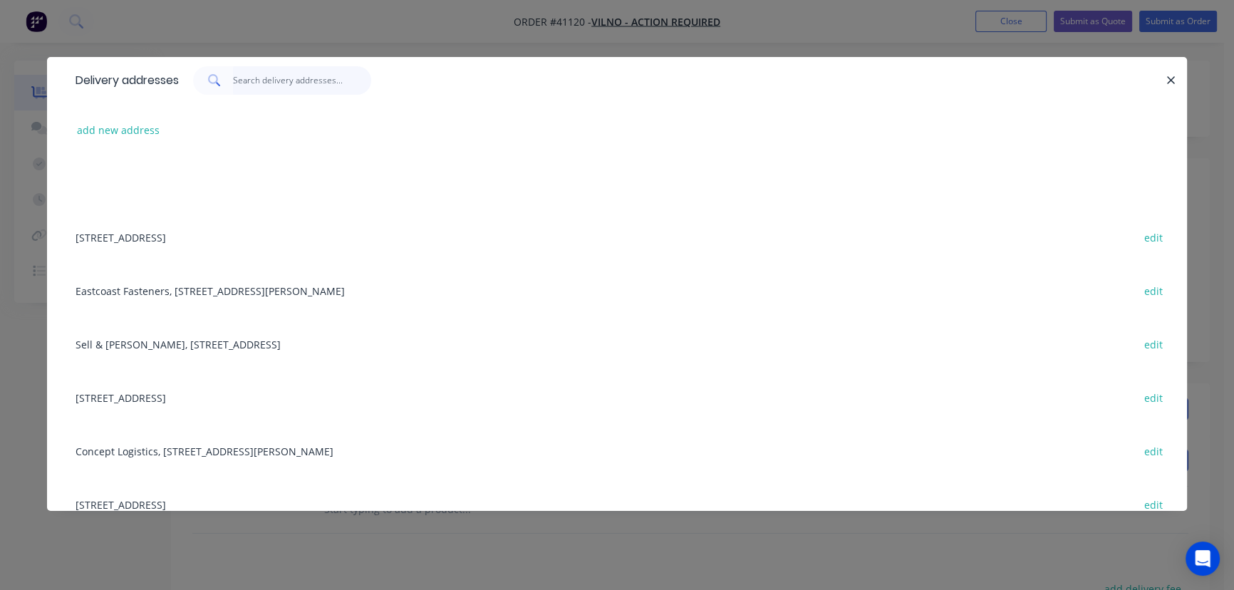
click at [315, 85] on input "text" at bounding box center [302, 80] width 139 height 28
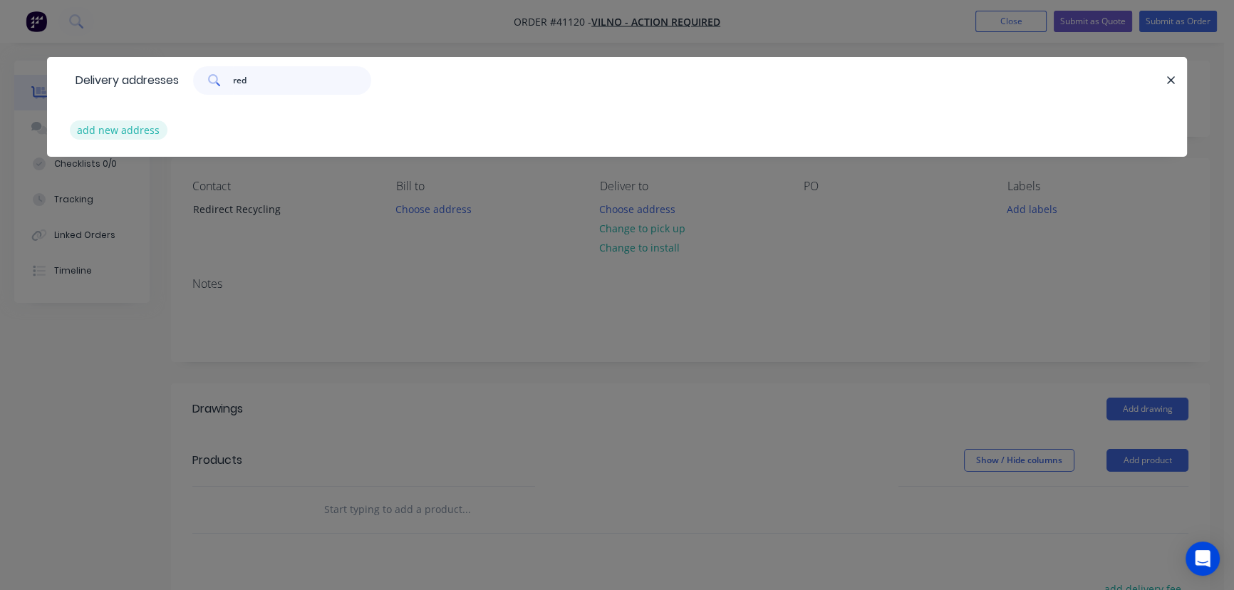
type input "red"
click at [107, 127] on button "add new address" at bounding box center [119, 129] width 98 height 19
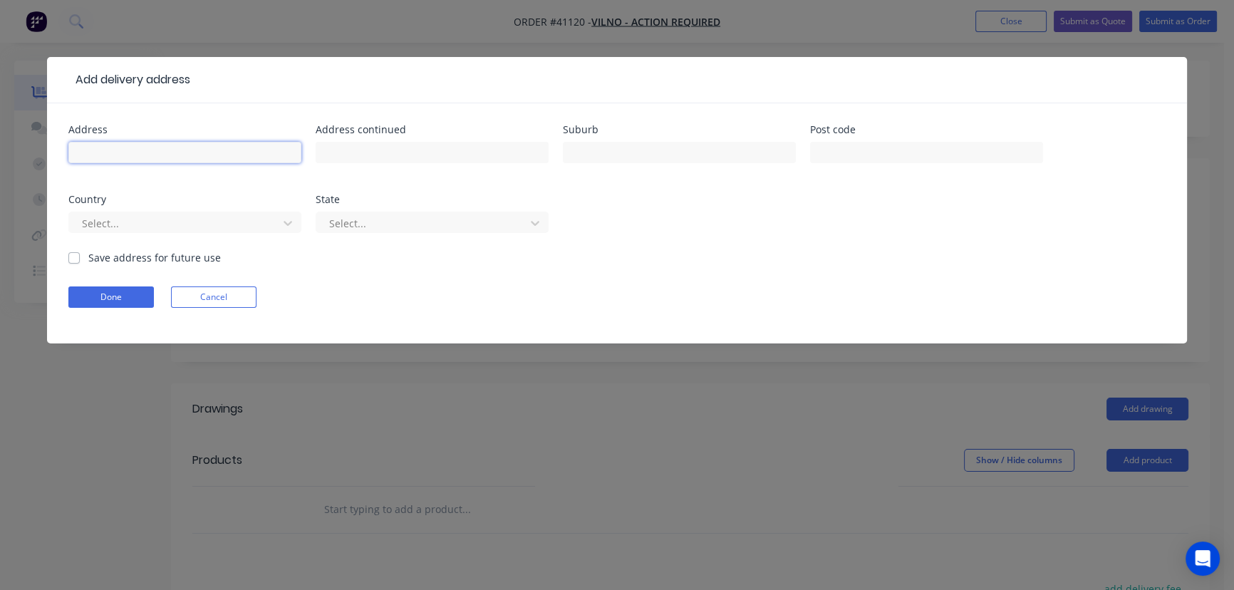
click at [157, 150] on input "text" at bounding box center [184, 152] width 233 height 21
type input "3B Williamson Rd"
click at [657, 151] on input "text" at bounding box center [679, 152] width 233 height 21
type input "INGLEBURN"
click at [858, 159] on input "text" at bounding box center [926, 152] width 233 height 21
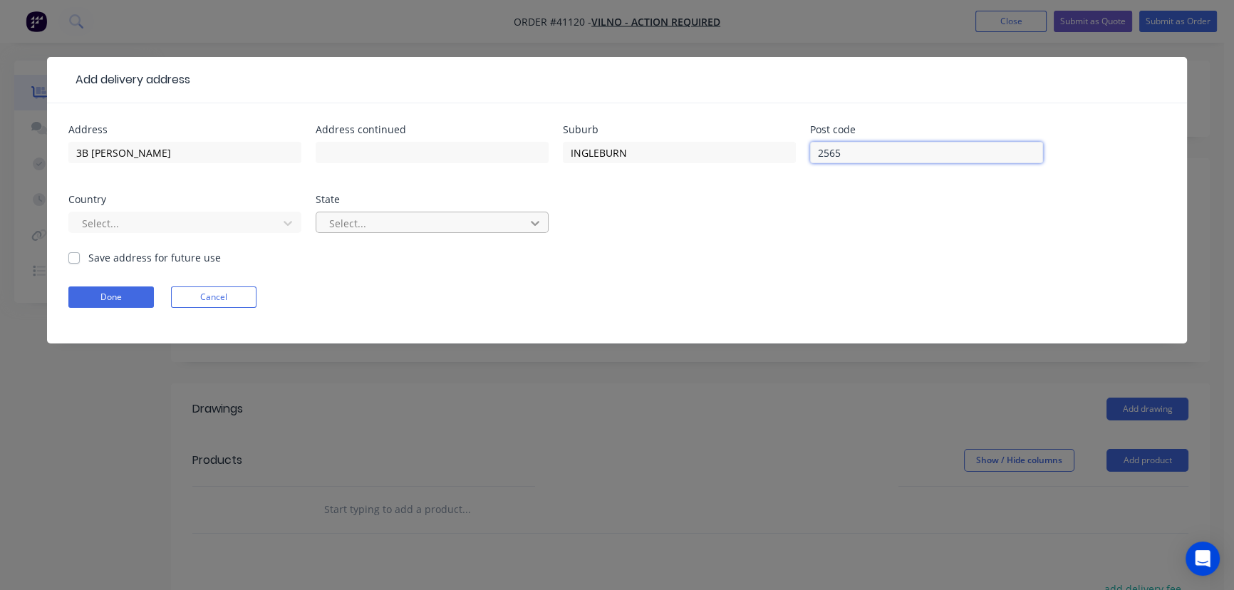
type input "2565"
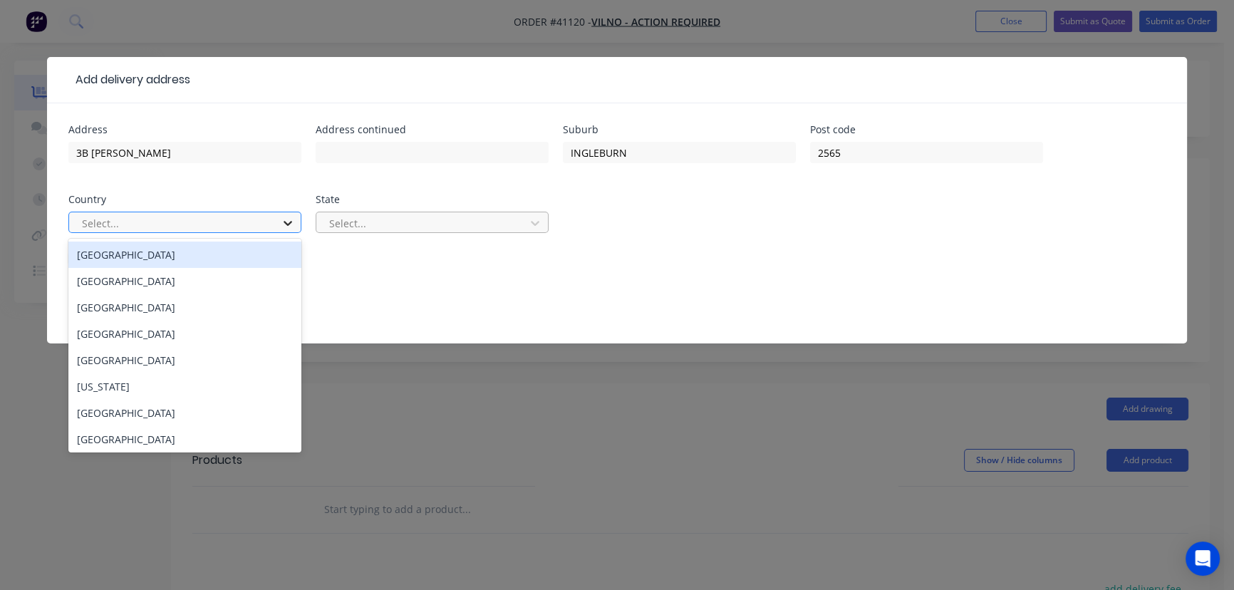
click at [286, 221] on icon at bounding box center [288, 223] width 14 height 14
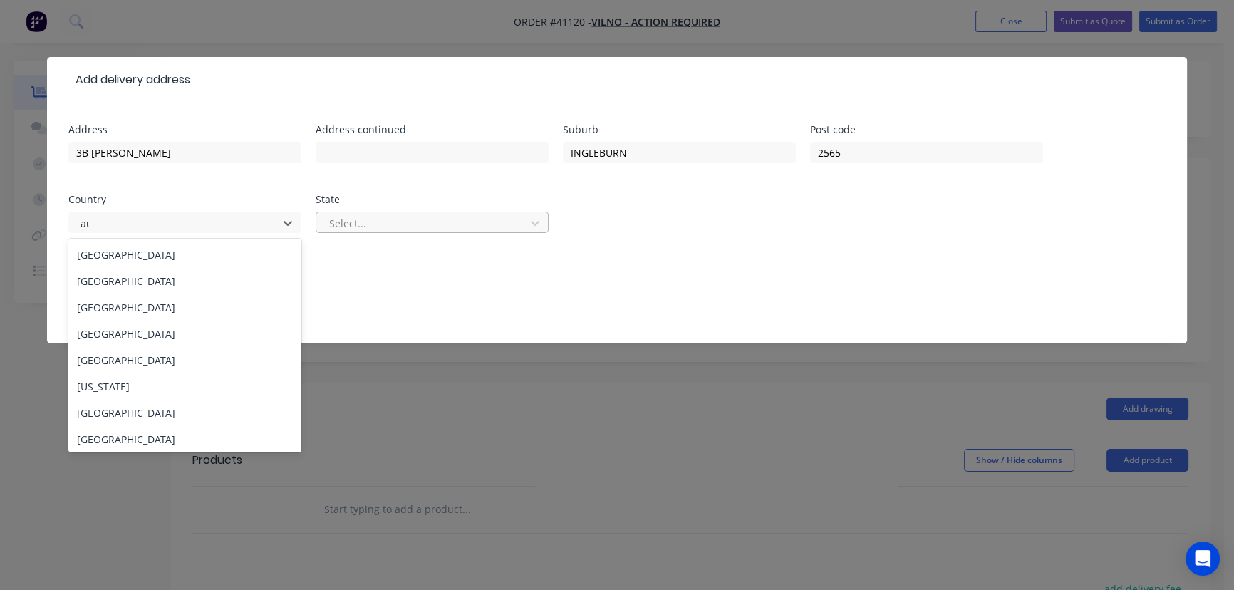
type input "aus"
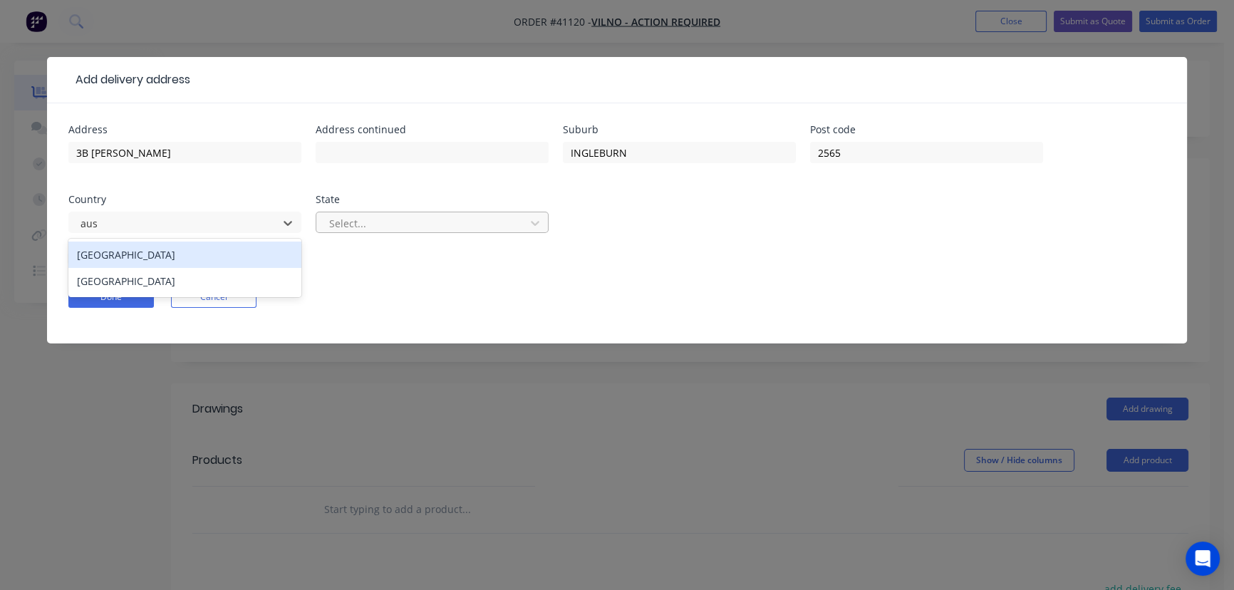
click at [123, 256] on div "[GEOGRAPHIC_DATA]" at bounding box center [184, 254] width 233 height 26
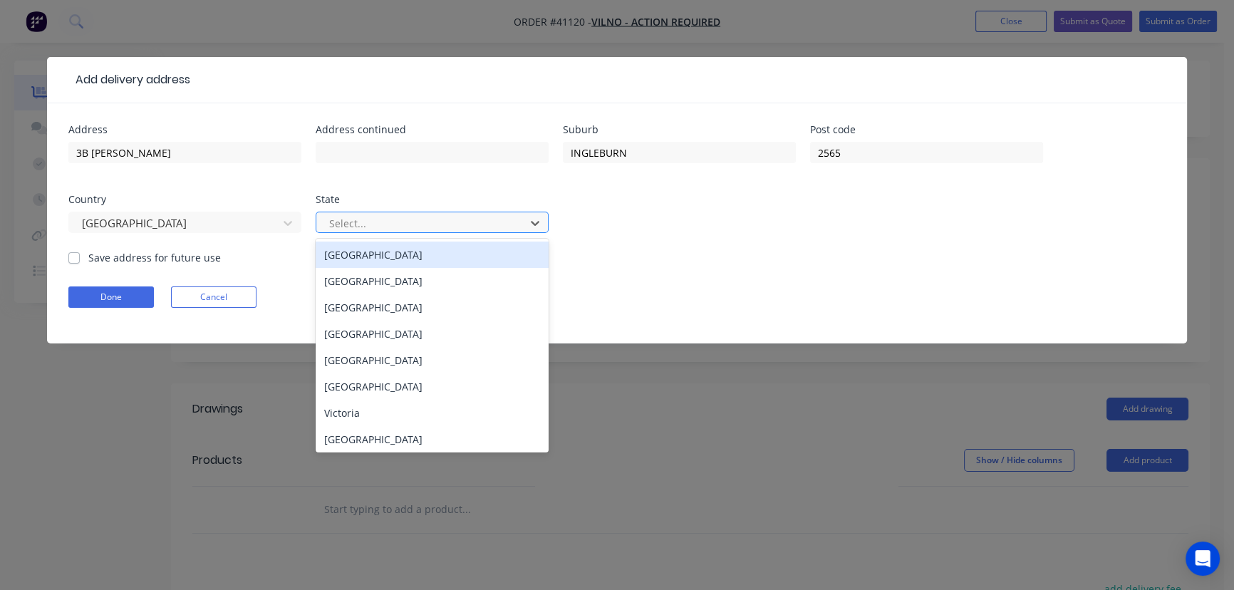
click at [435, 224] on div at bounding box center [423, 223] width 190 height 18
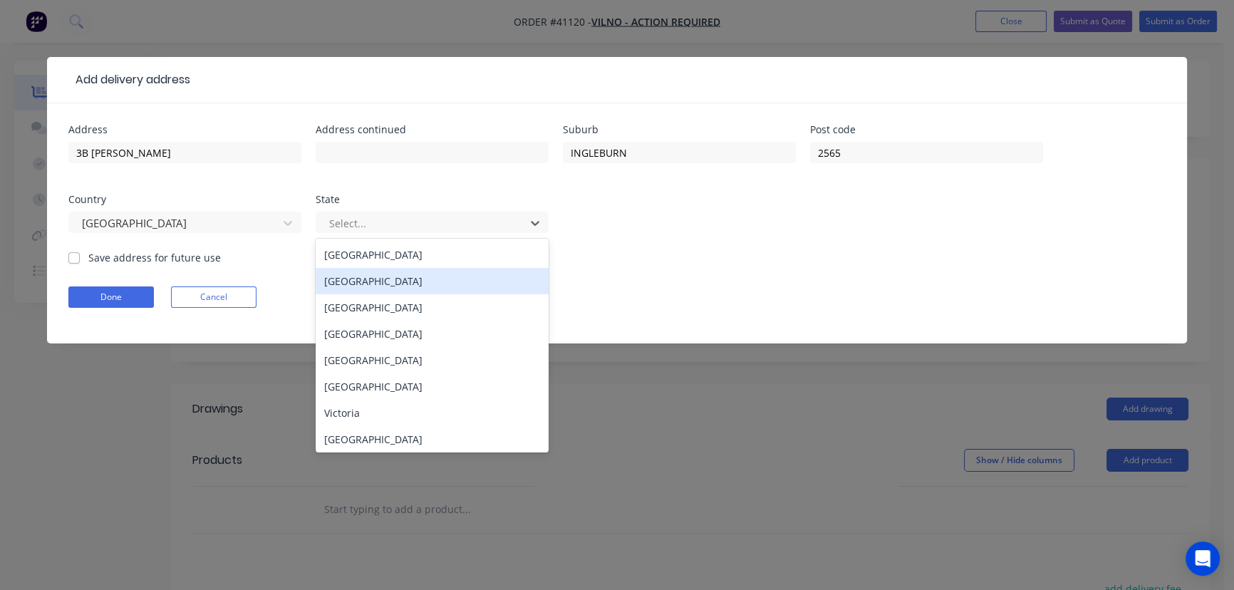
click at [372, 282] on div "New South Wales" at bounding box center [432, 281] width 233 height 26
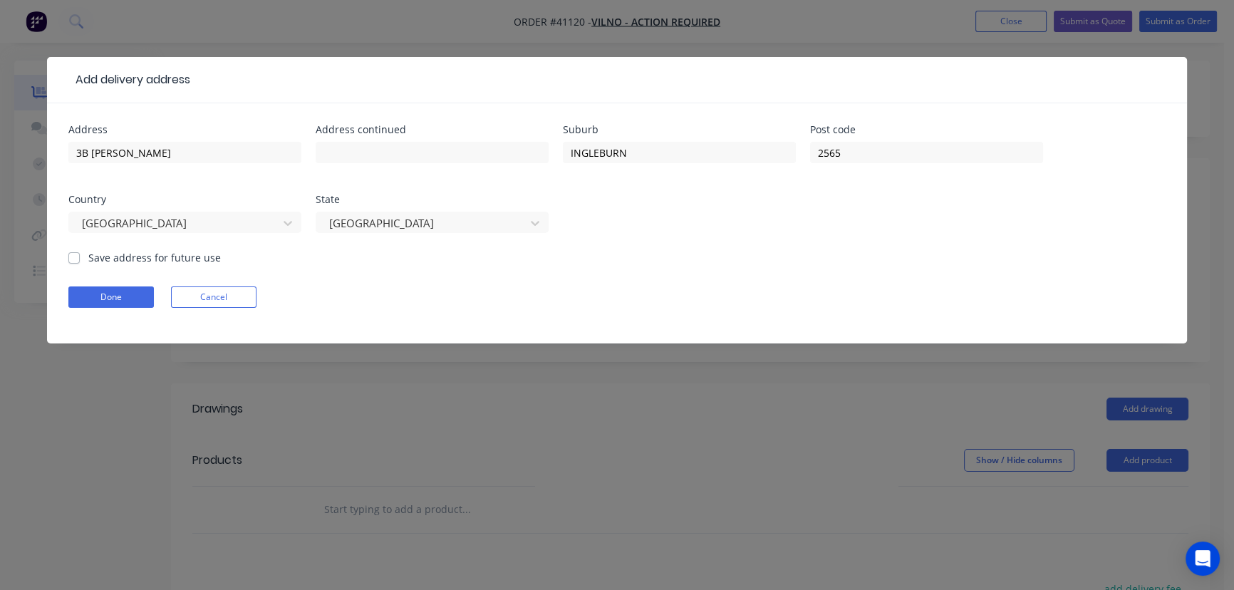
click at [88, 257] on label "Save address for future use" at bounding box center [154, 257] width 132 height 15
click at [78, 257] on input "Save address for future use" at bounding box center [73, 257] width 11 height 14
checkbox input "true"
click at [109, 288] on button "Done" at bounding box center [110, 296] width 85 height 21
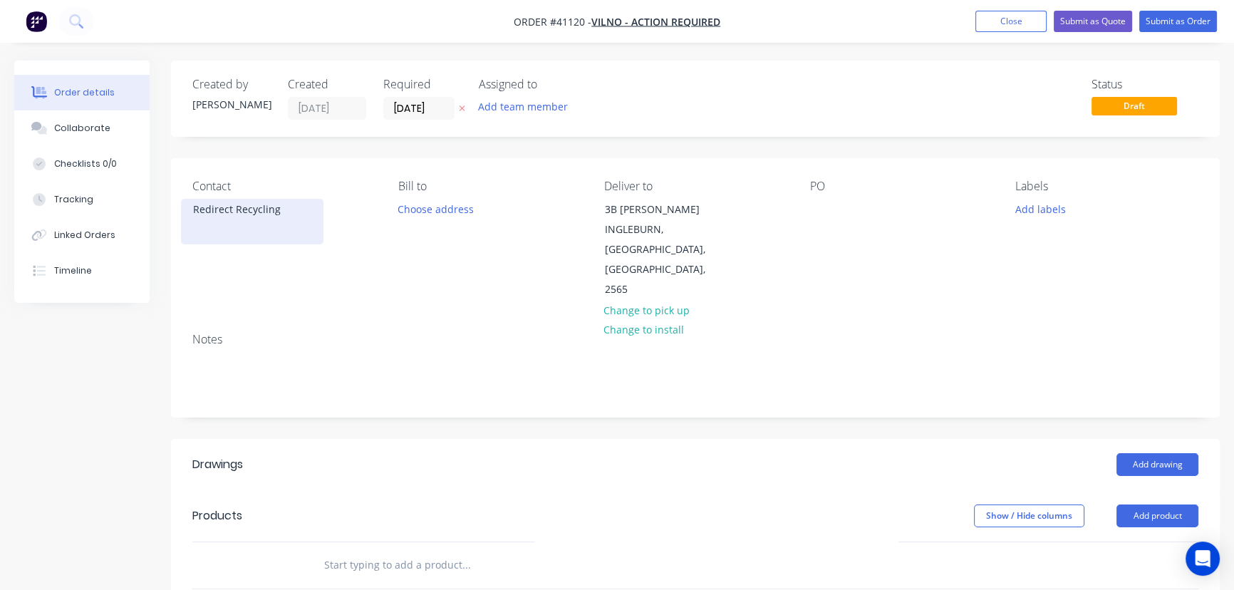
click at [238, 212] on div "Redirect Recycling" at bounding box center [252, 209] width 118 height 20
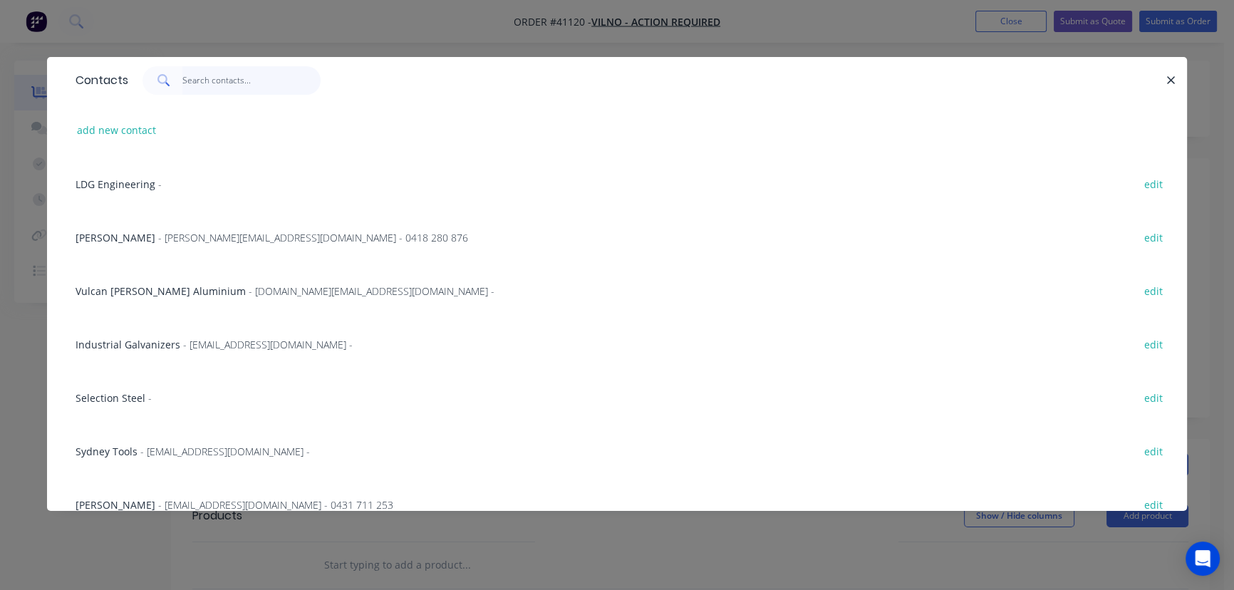
click at [217, 78] on input "text" at bounding box center [251, 80] width 139 height 28
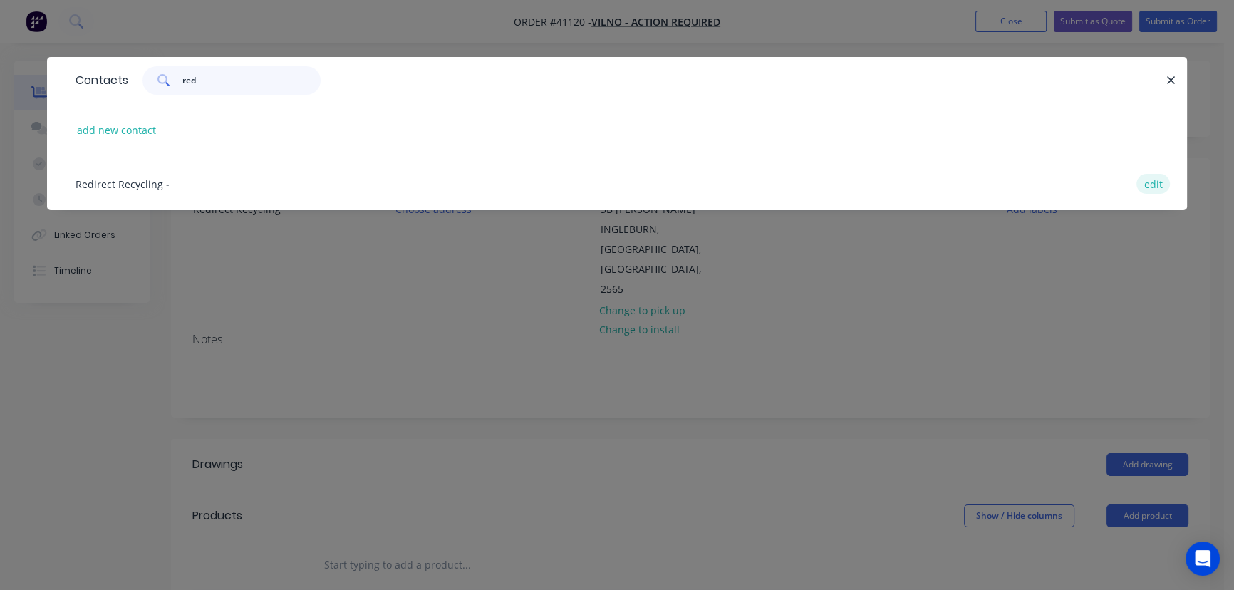
type input "red"
click at [1167, 184] on button "edit" at bounding box center [1152, 183] width 33 height 19
select select "AU"
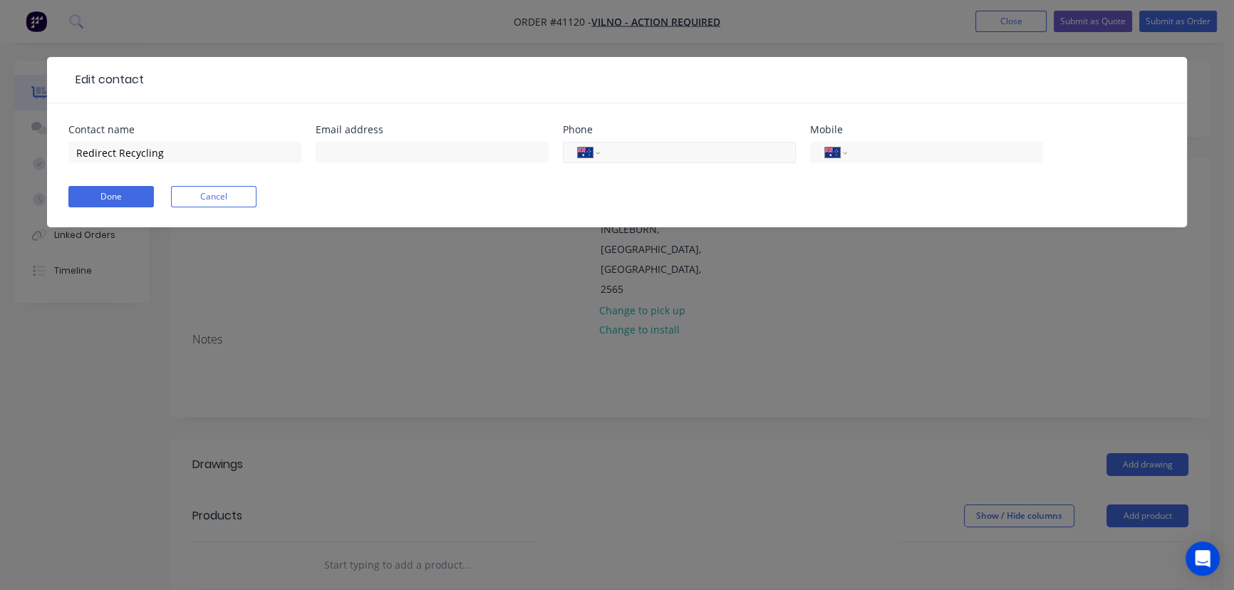
click at [704, 150] on input "tel" at bounding box center [695, 153] width 171 height 16
type input "1300 001 306"
click at [95, 197] on button "Done" at bounding box center [110, 196] width 85 height 21
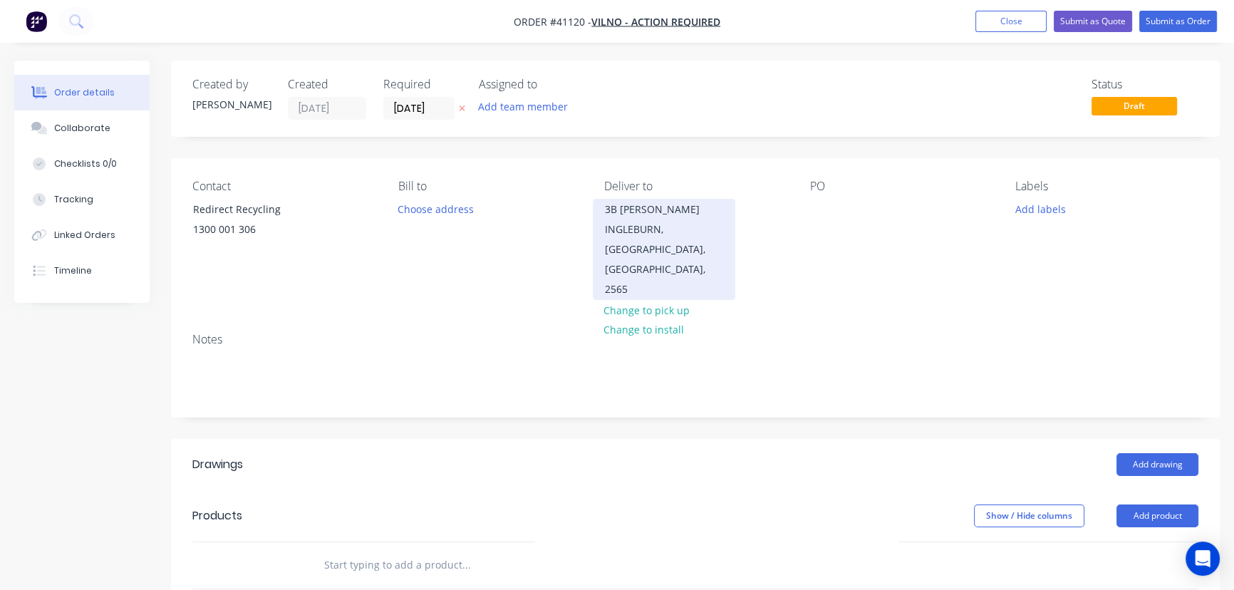
click at [645, 230] on div "INGLEBURN, New South Wales, Australia, 2565" at bounding box center [664, 259] width 118 height 80
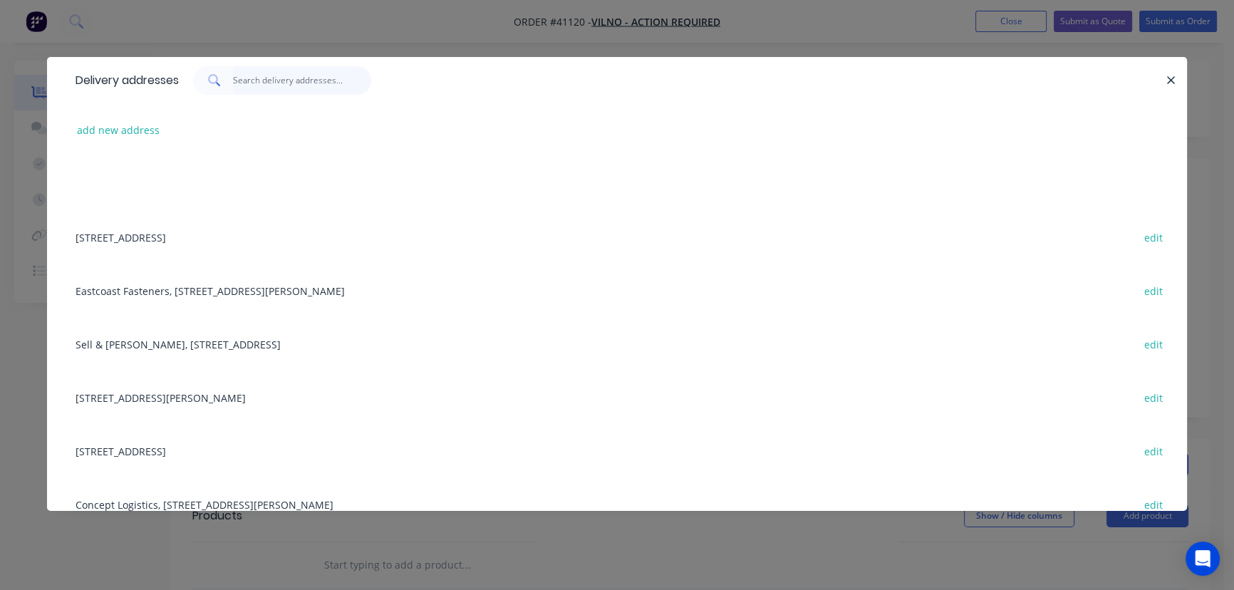
click at [276, 80] on input "text" at bounding box center [302, 80] width 139 height 28
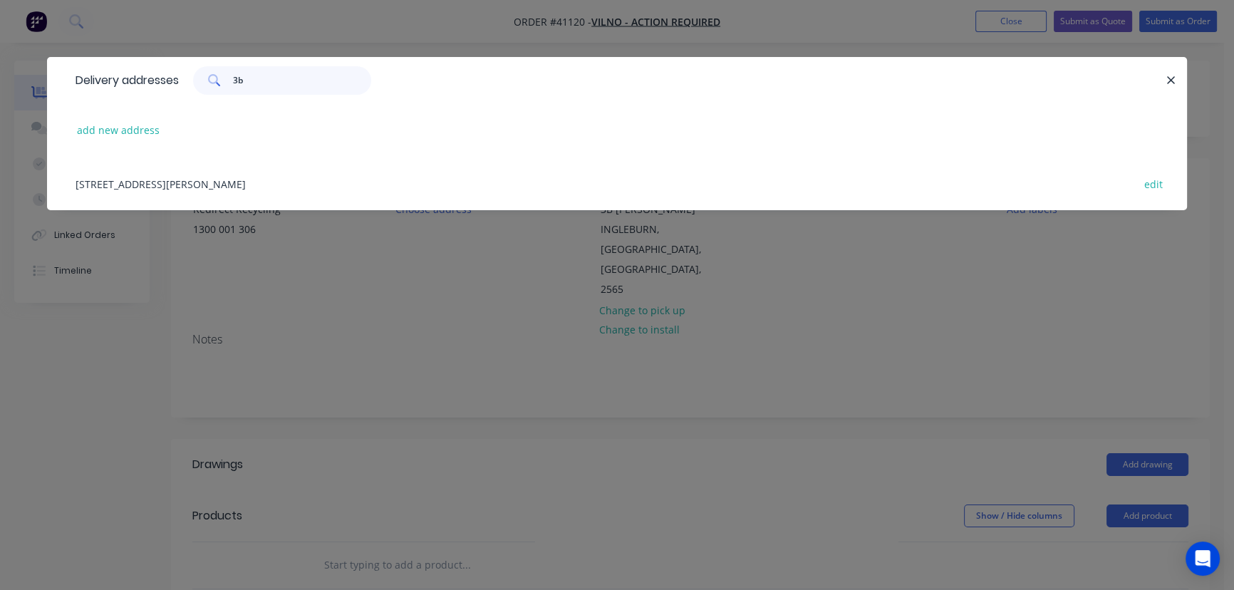
type input "3b"
click at [149, 177] on div "3B Williamson Rd, INGLEBURN, New South Wales, Australia, 2565 edit" at bounding box center [616, 183] width 1097 height 53
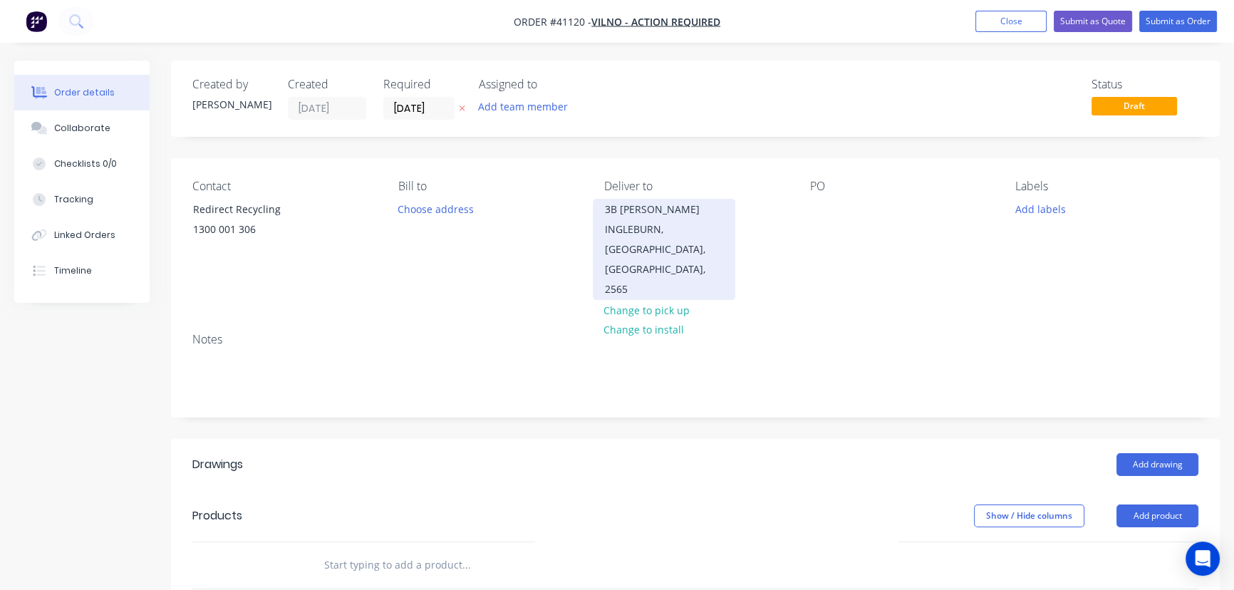
click at [673, 211] on div "3B Williamson Rd" at bounding box center [664, 209] width 118 height 20
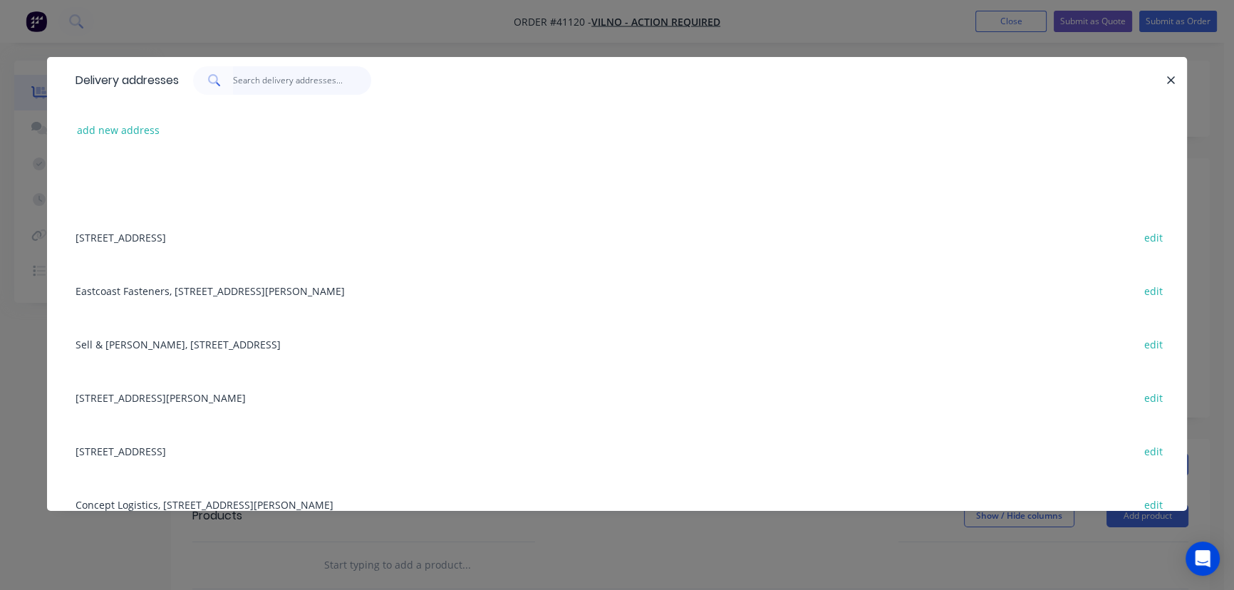
click at [250, 80] on input "text" at bounding box center [302, 80] width 139 height 28
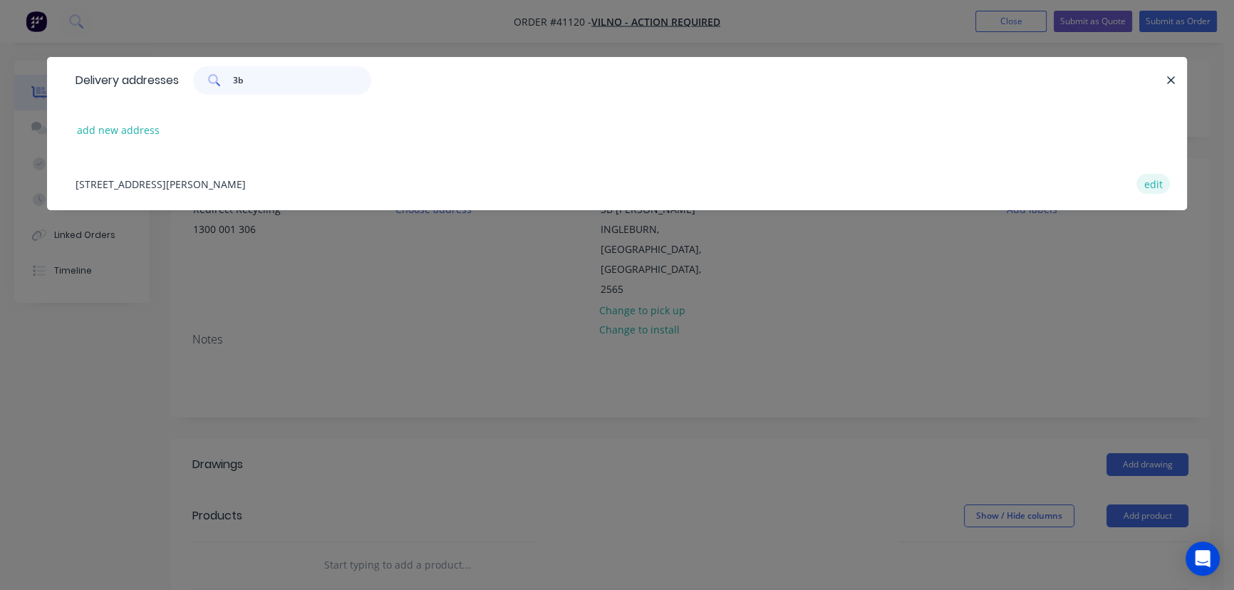
type input "3b"
click at [1158, 181] on button "edit" at bounding box center [1152, 183] width 33 height 19
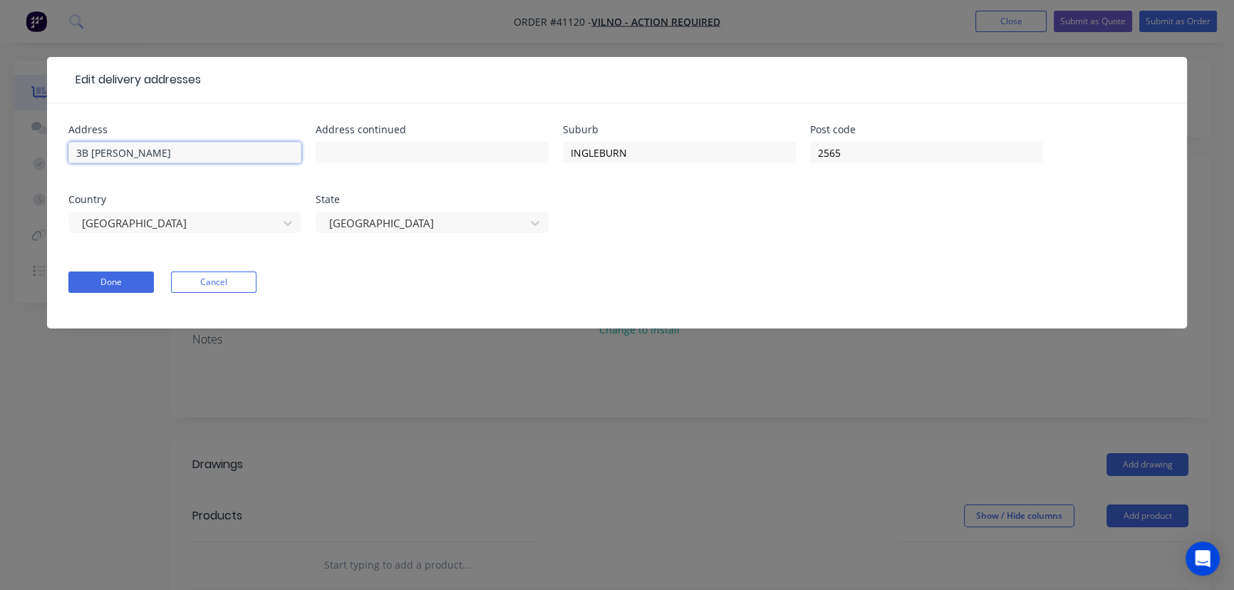
drag, startPoint x: 163, startPoint y: 151, endPoint x: -229, endPoint y: 155, distance: 391.8
click at [0, 155] on html "Order #41120 - VILNO - ACTION REQUIRED Add product Close Submit as Quote Submit…" at bounding box center [617, 476] width 1234 height 952
drag, startPoint x: 397, startPoint y: 154, endPoint x: 349, endPoint y: 156, distance: 47.8
click at [351, 156] on input "text" at bounding box center [432, 152] width 233 height 21
paste input "3B Williamson Rd"
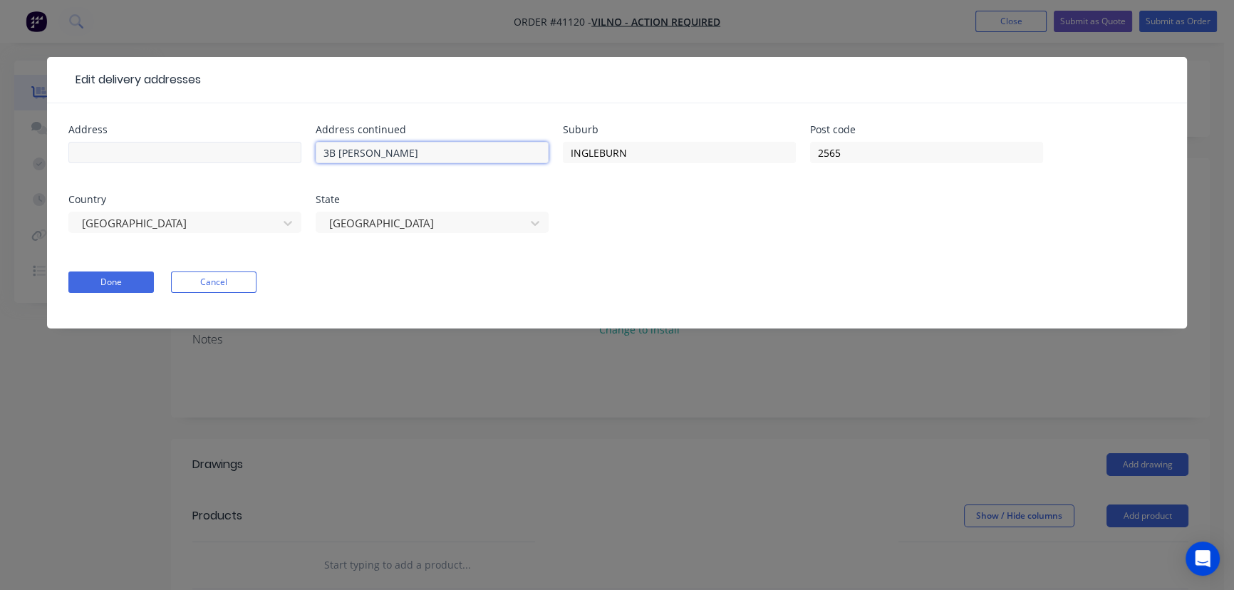
type input "3B Williamson Rd"
click at [155, 150] on input "text" at bounding box center [184, 152] width 233 height 21
type input "Redirect Recycling"
click at [99, 281] on button "Done" at bounding box center [110, 281] width 85 height 21
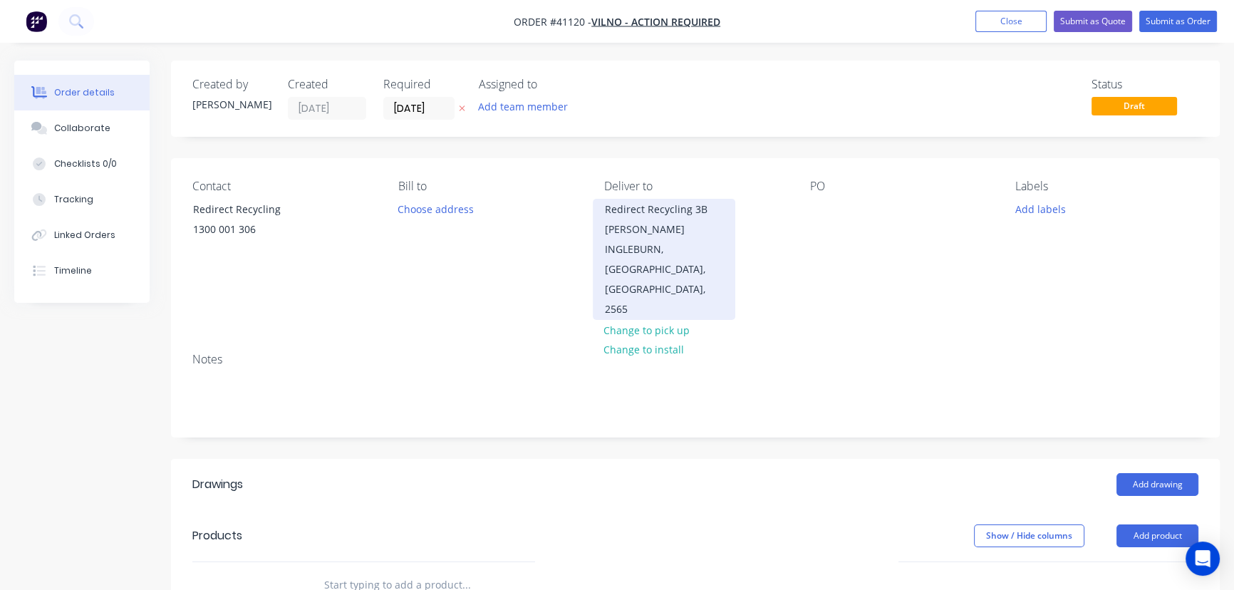
click at [653, 209] on div "Redirect Recycling 3B Williamson Rd" at bounding box center [664, 219] width 118 height 40
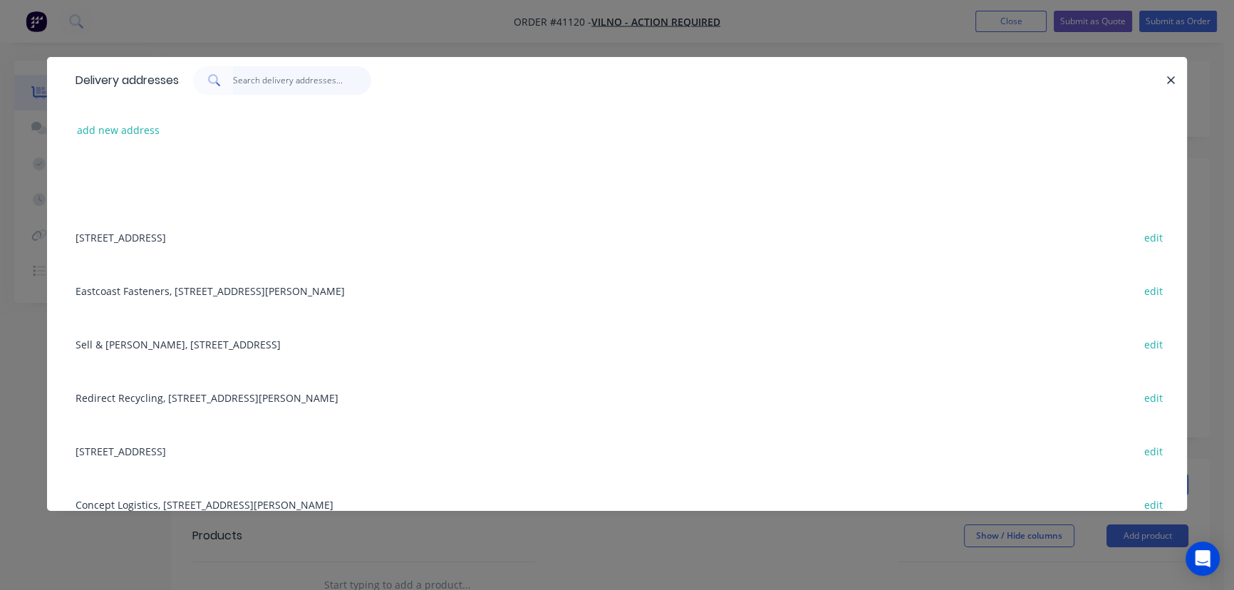
click at [293, 77] on input "text" at bounding box center [302, 80] width 139 height 28
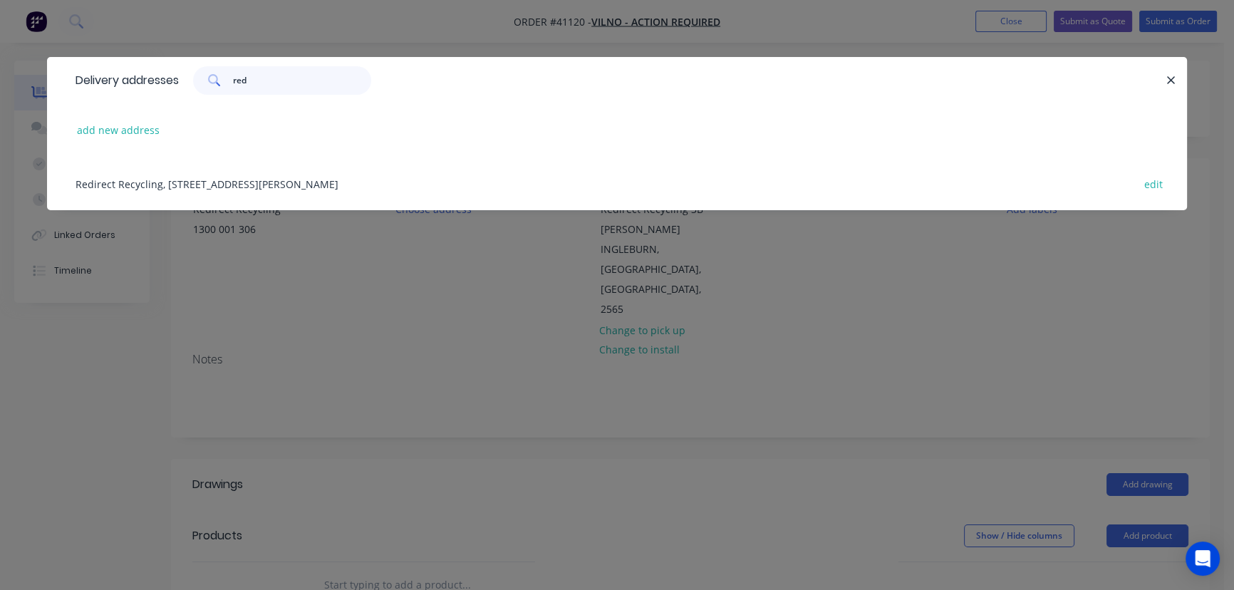
type input "red"
click at [244, 177] on div "Redirect Recycling, 3B Williamson Rd, INGLEBURN, New South Wales, Australia, 25…" at bounding box center [616, 183] width 1097 height 53
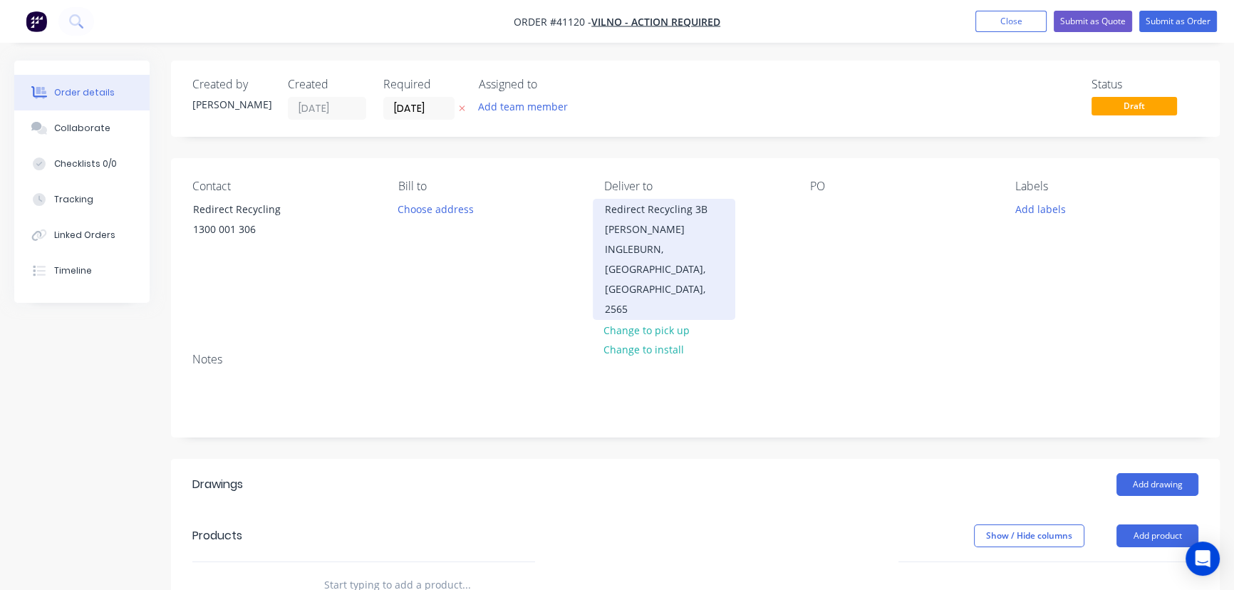
click at [676, 238] on div "Redirect Recycling 3B Williamson Rd" at bounding box center [664, 219] width 118 height 40
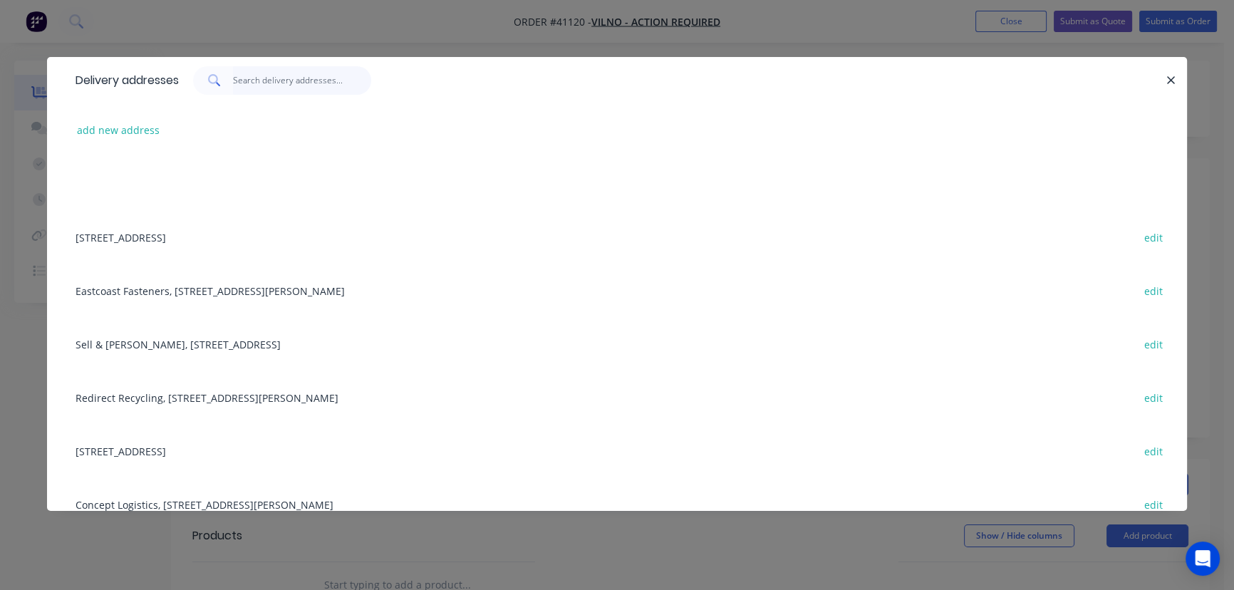
drag, startPoint x: 247, startPoint y: 77, endPoint x: 251, endPoint y: 85, distance: 9.3
click at [247, 77] on input "text" at bounding box center [302, 80] width 139 height 28
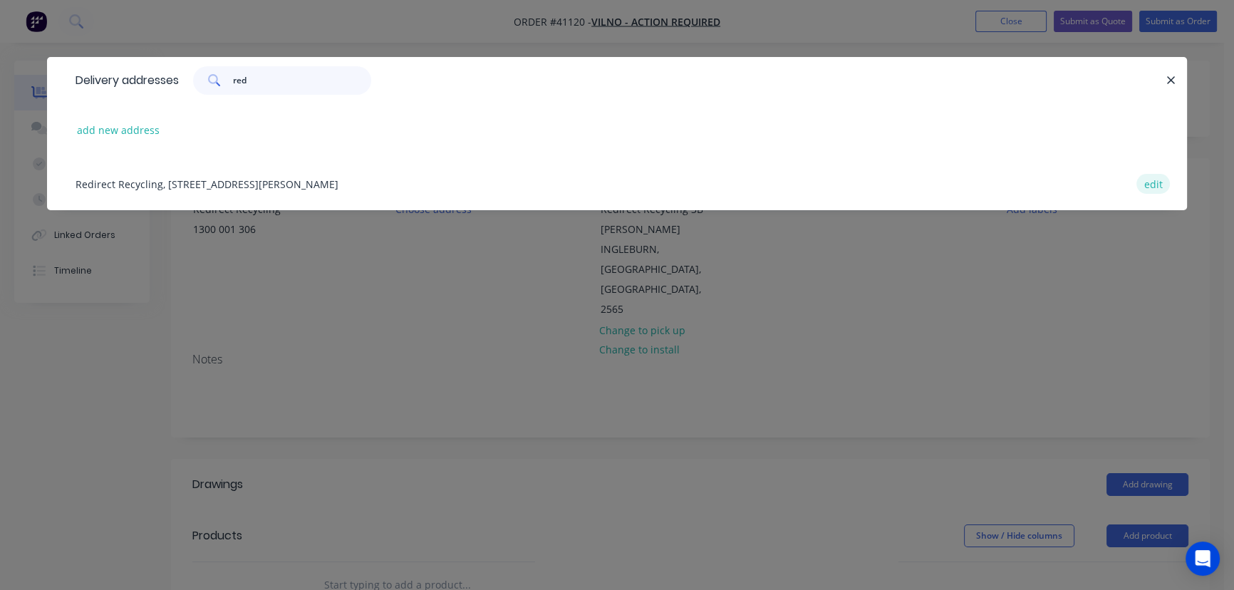
type input "red"
click at [1150, 182] on button "edit" at bounding box center [1152, 183] width 33 height 19
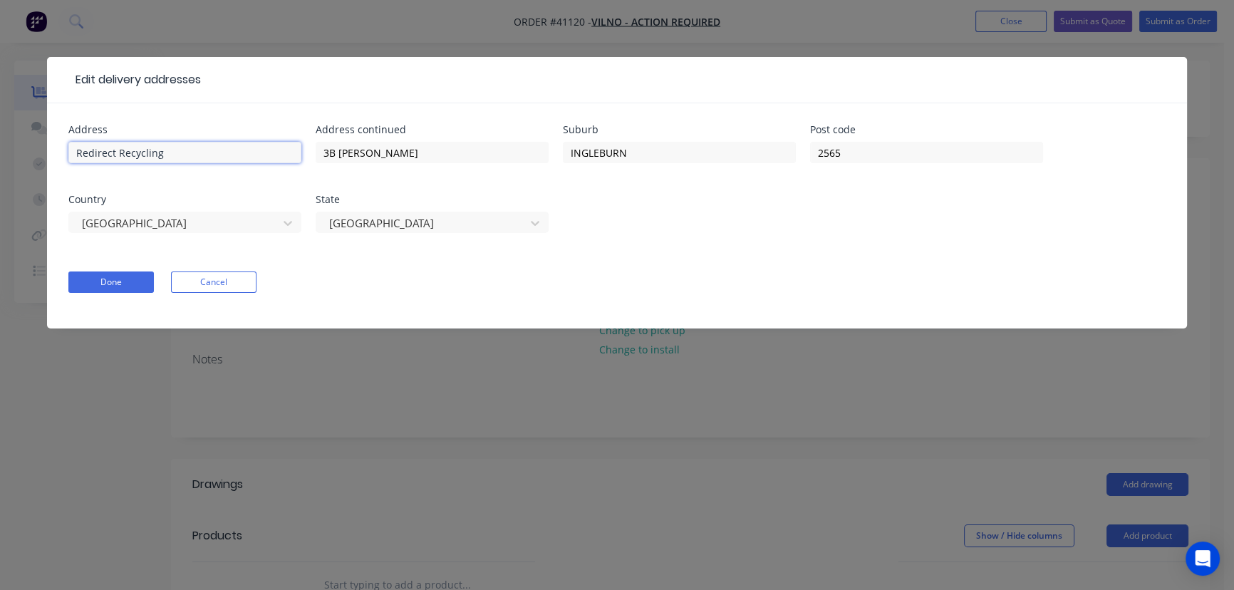
click at [214, 150] on input "Redirect Recycling" at bounding box center [184, 152] width 233 height 21
type input "Redirect Recycling."
click at [118, 281] on button "Done" at bounding box center [110, 281] width 85 height 21
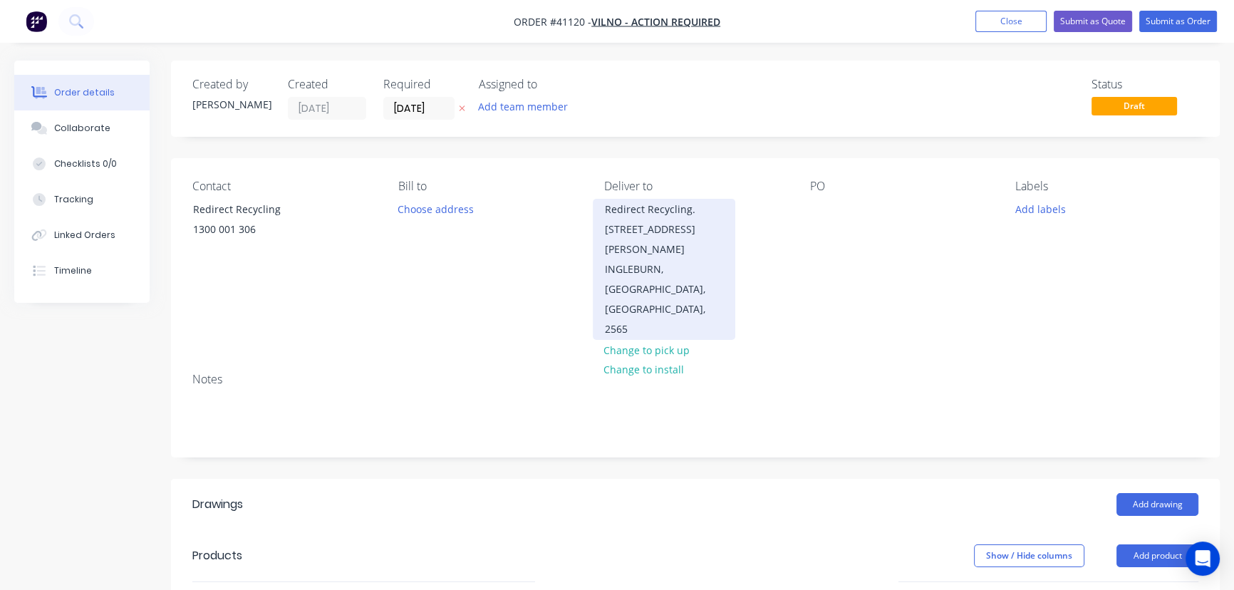
click at [685, 210] on div "Redirect Recycling. 3B Williamson Rd" at bounding box center [664, 229] width 118 height 60
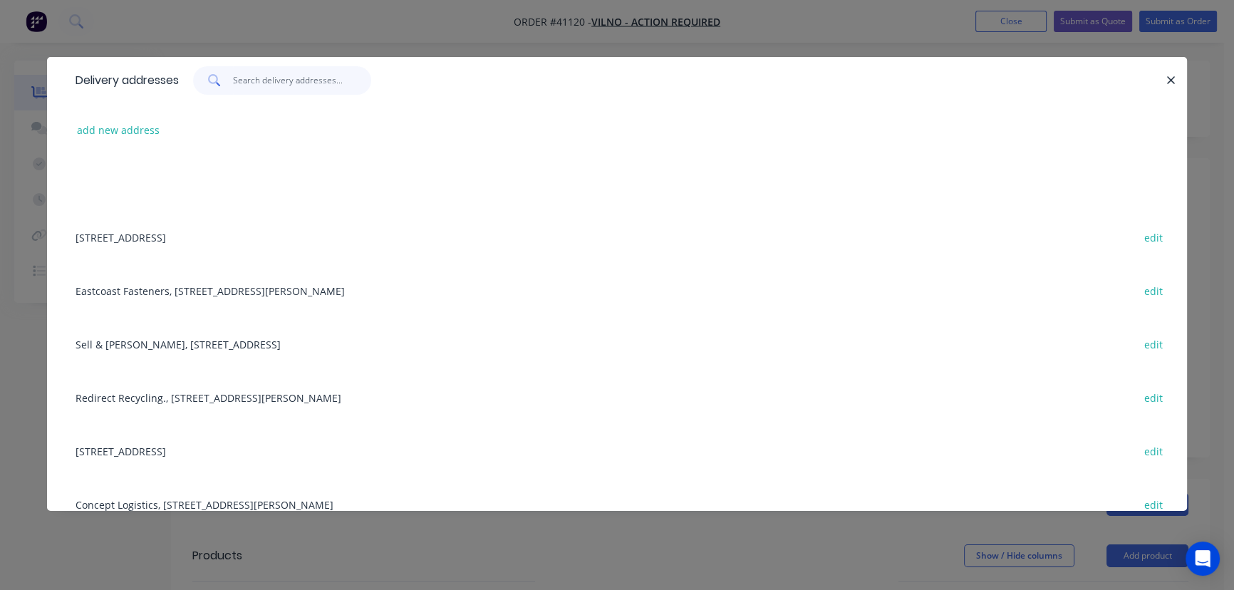
click at [283, 80] on input "text" at bounding box center [302, 80] width 139 height 28
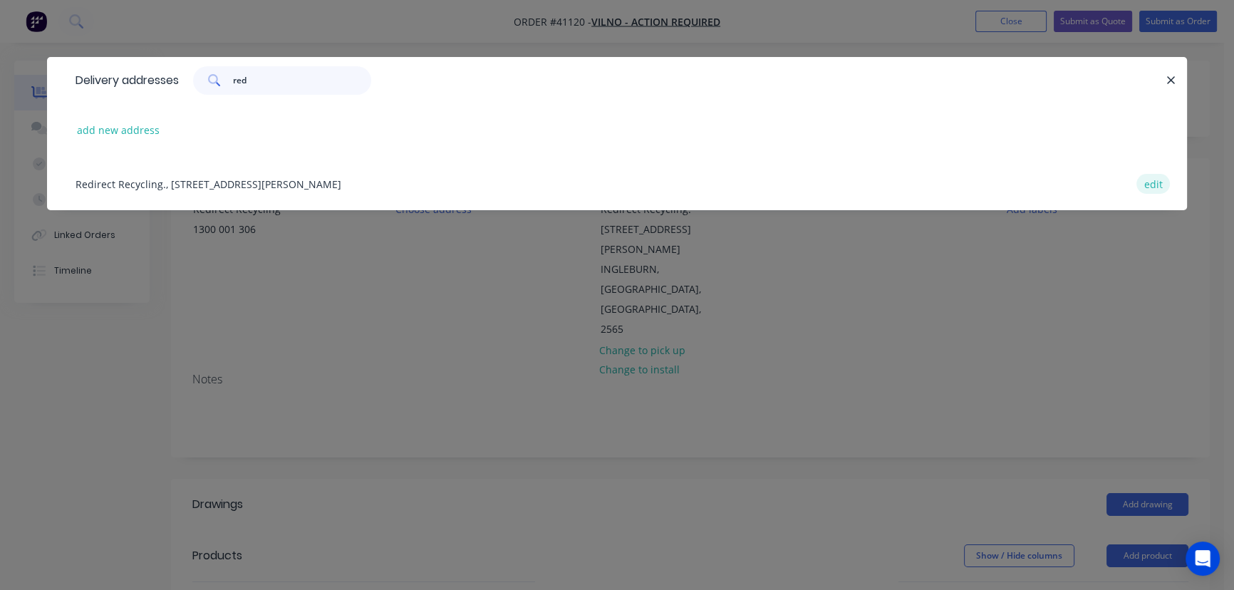
type input "red"
click at [1150, 177] on button "edit" at bounding box center [1152, 183] width 33 height 19
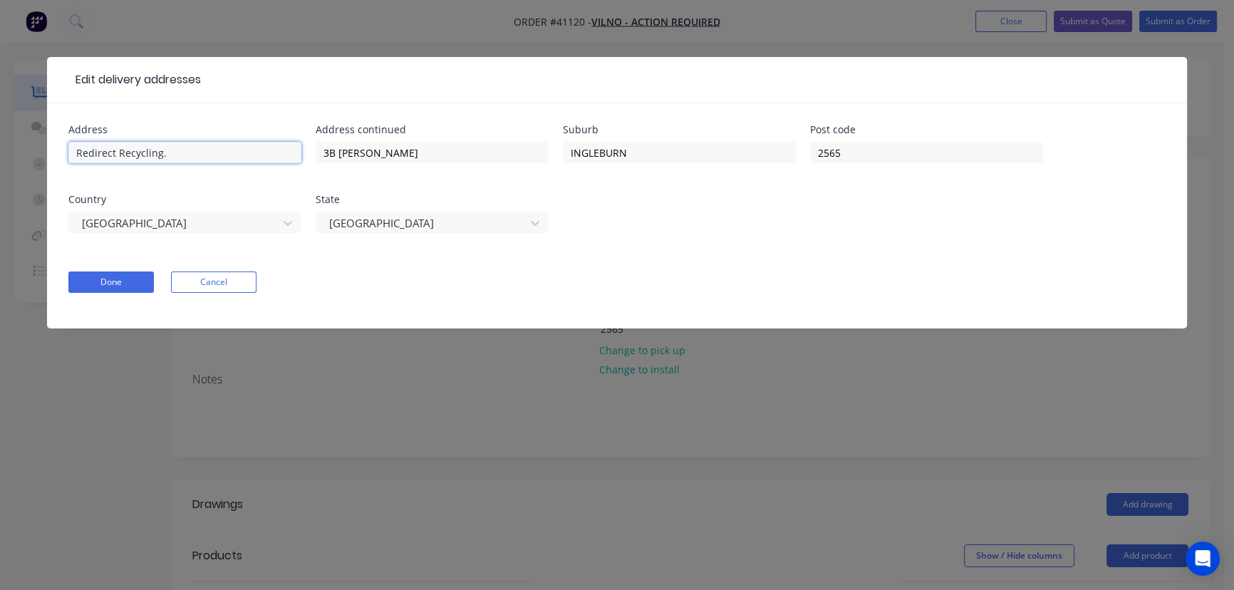
drag, startPoint x: 62, startPoint y: 144, endPoint x: -43, endPoint y: 131, distance: 105.5
click at [0, 131] on html "Order #41120 - VILNO - ACTION REQUIRED Add product Close Submit as Quote Submit…" at bounding box center [617, 496] width 1234 height 992
drag, startPoint x: 311, startPoint y: 151, endPoint x: 95, endPoint y: 140, distance: 216.1
click at [131, 142] on div "Address Address continued 3B Williamson Rd Suburb INGLEBURN Post code 2565 Coun…" at bounding box center [616, 187] width 1097 height 125
click at [156, 146] on input "text" at bounding box center [184, 152] width 233 height 21
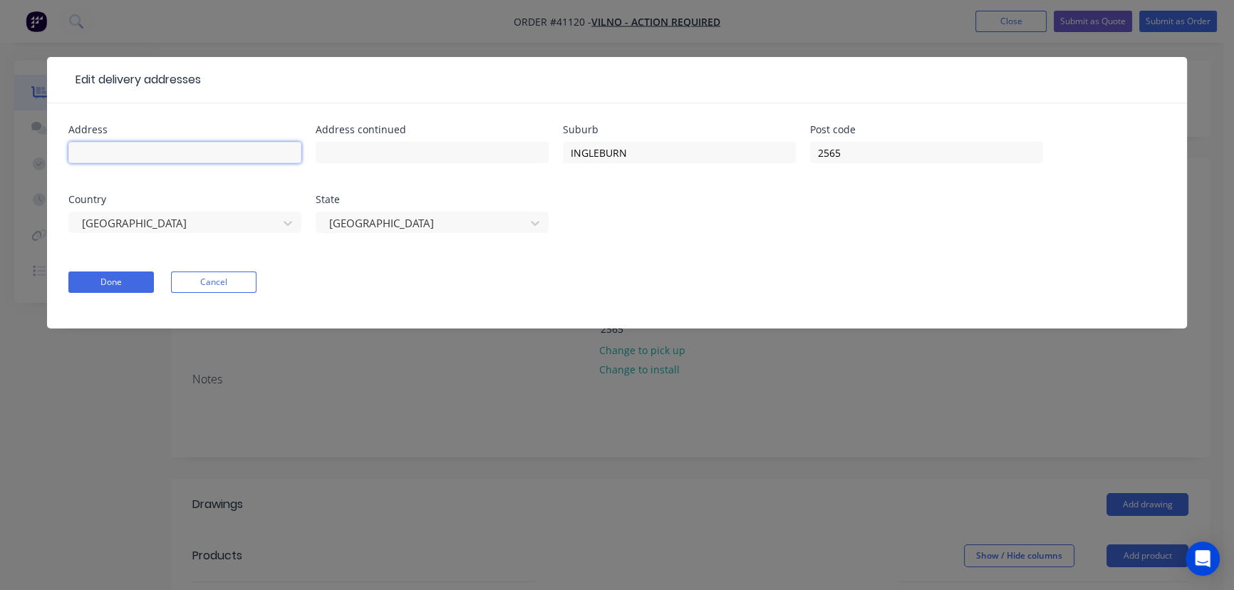
paste input "3B Williamson Rd"
type input "3B Williamson Rd"
click at [118, 279] on button "Done" at bounding box center [110, 281] width 85 height 21
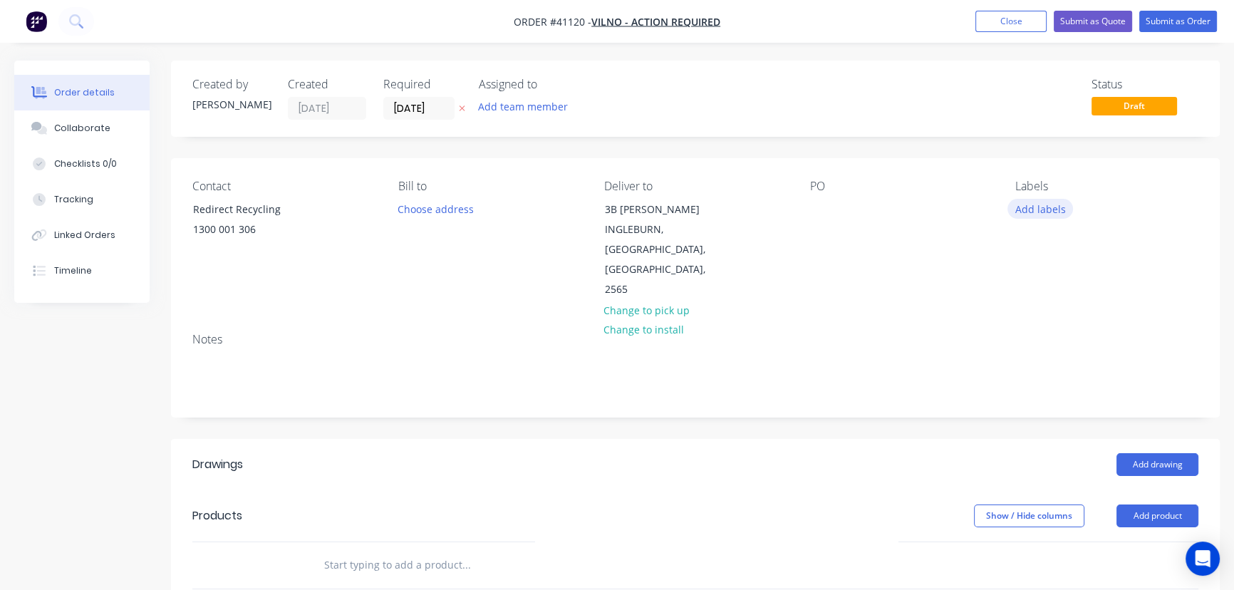
click at [1038, 209] on button "Add labels" at bounding box center [1040, 208] width 66 height 19
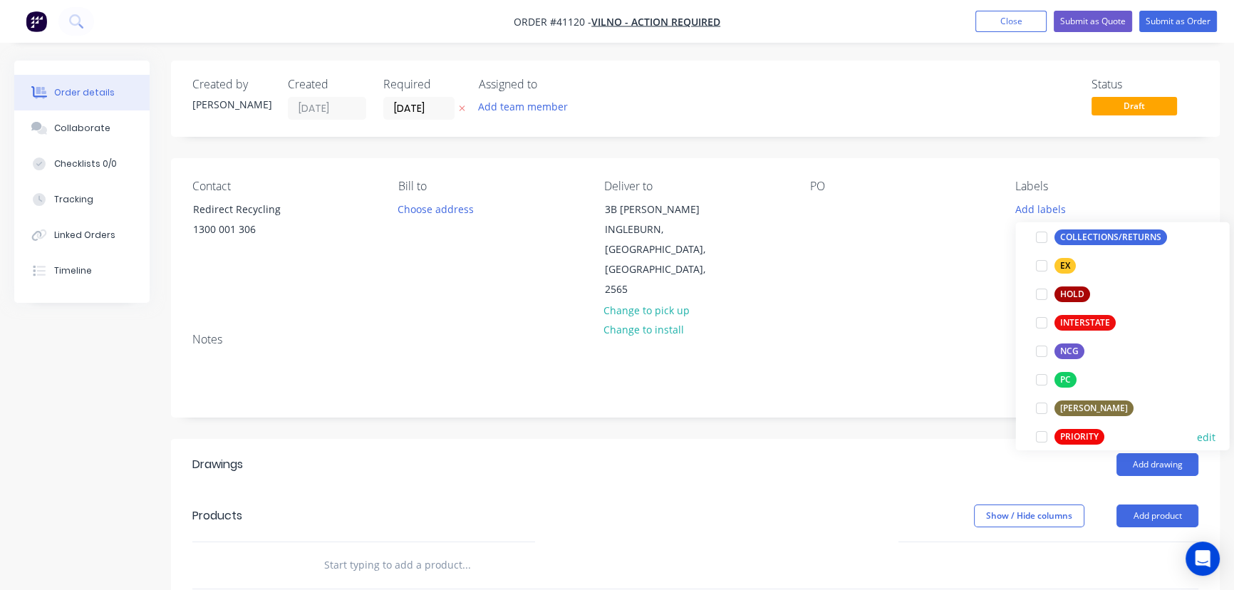
scroll to position [194, 0]
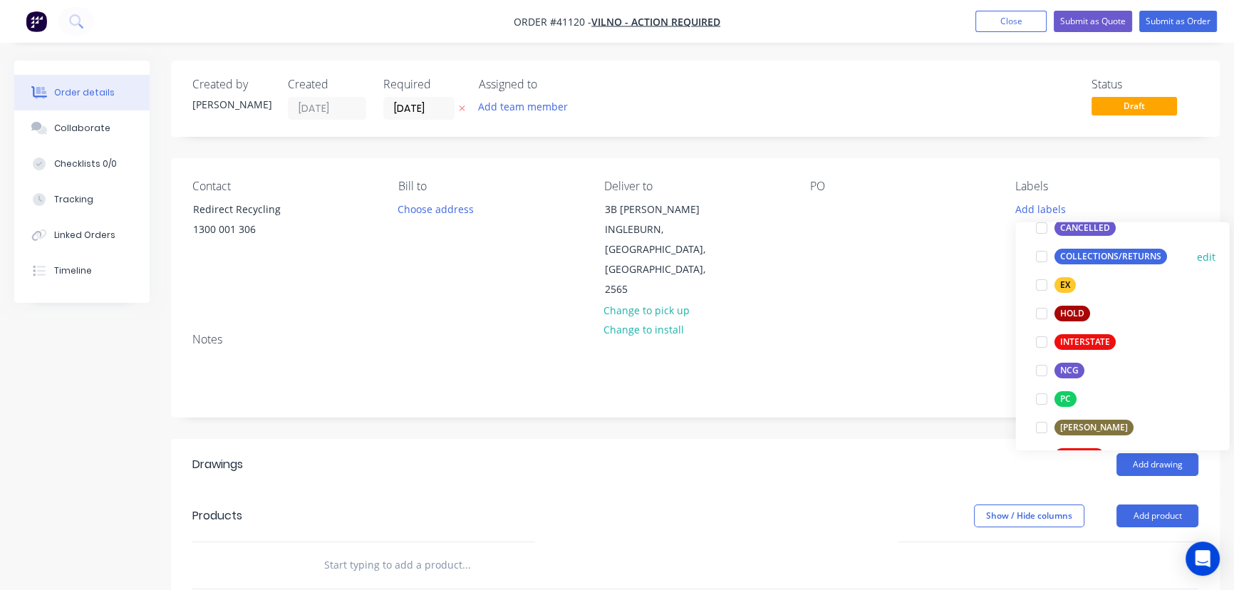
click at [1039, 256] on div at bounding box center [1040, 256] width 28 height 28
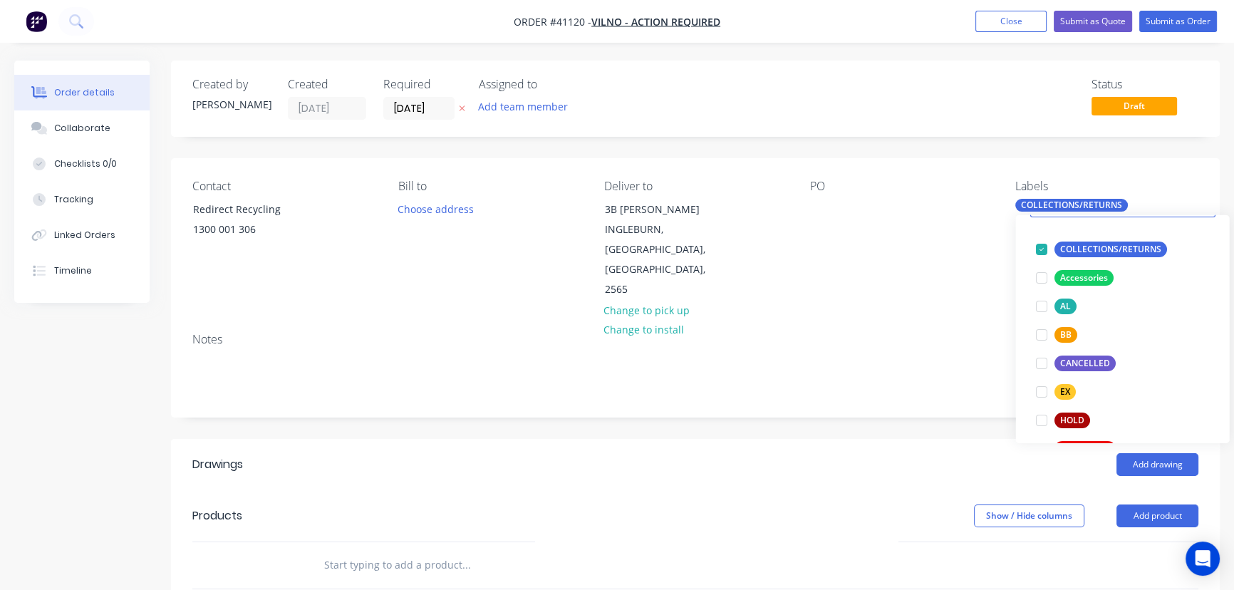
click at [932, 333] on div "Notes" at bounding box center [695, 340] width 1006 height 14
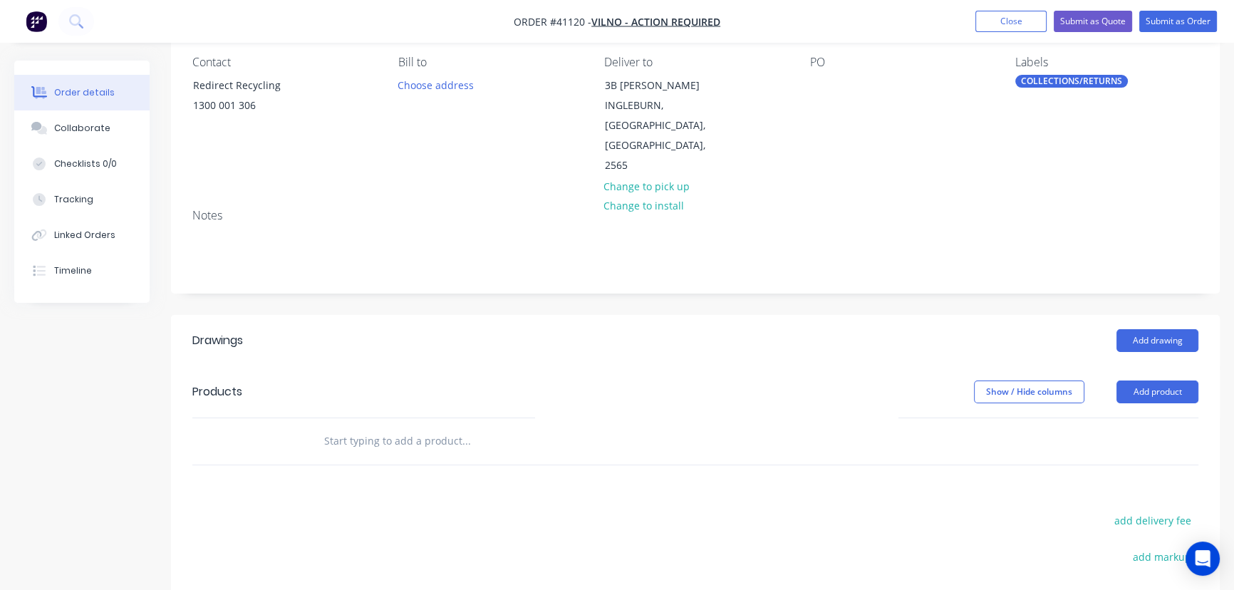
scroll to position [129, 0]
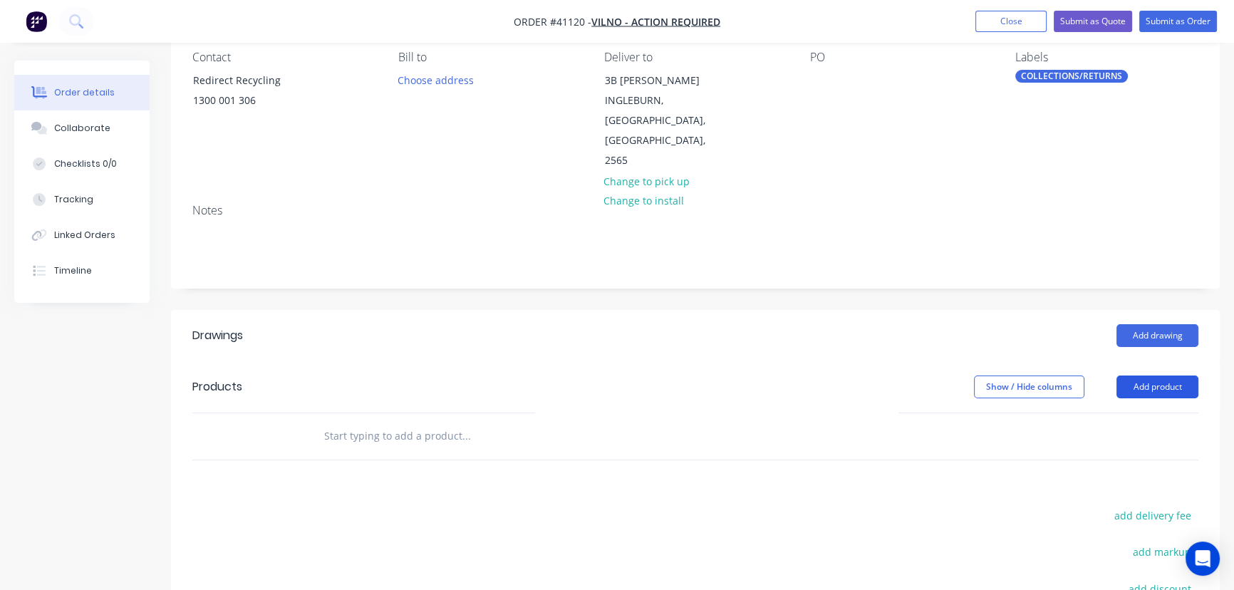
click at [1152, 375] on button "Add product" at bounding box center [1157, 386] width 82 height 23
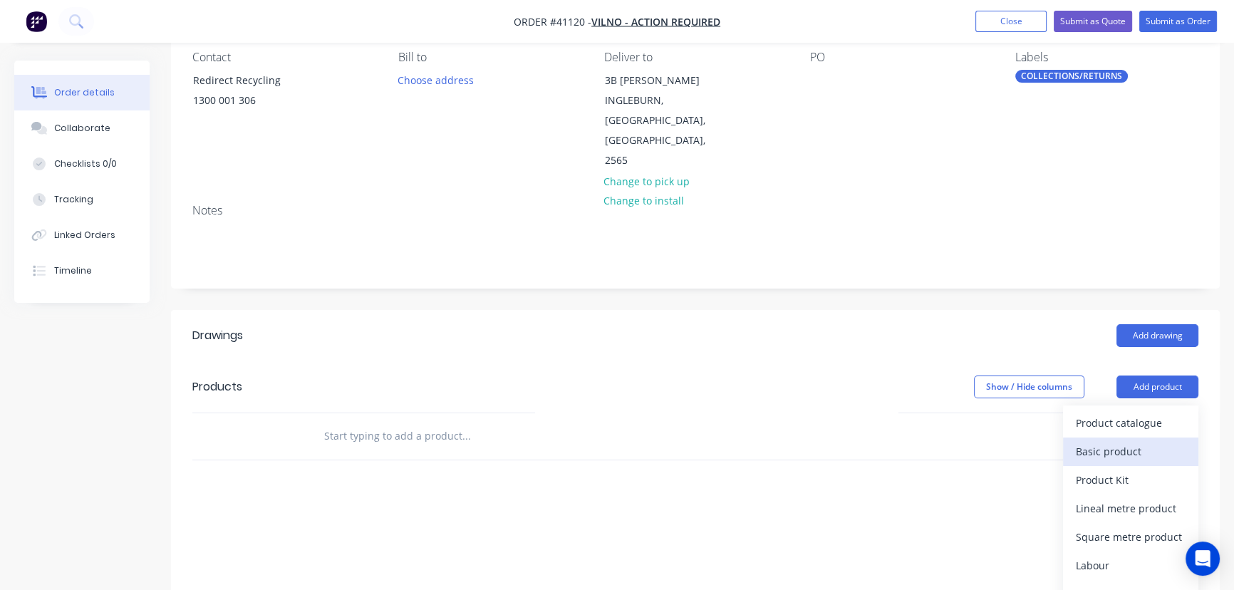
click at [1111, 441] on div "Basic product" at bounding box center [1131, 451] width 110 height 21
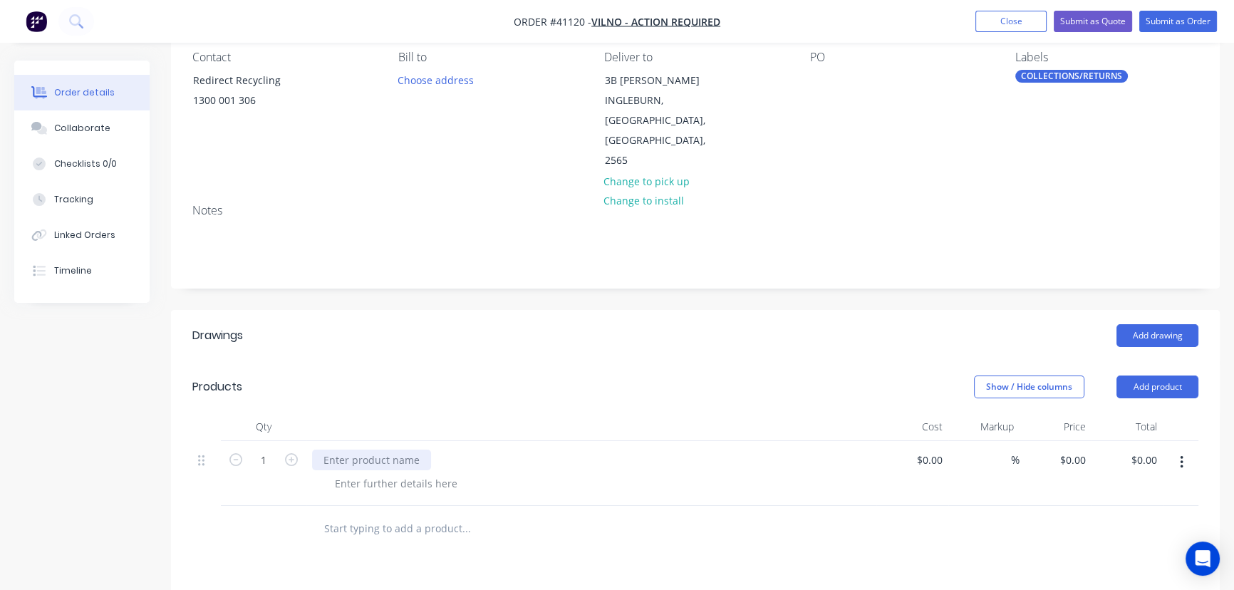
click at [377, 449] on div at bounding box center [371, 459] width 119 height 21
drag, startPoint x: 456, startPoint y: 444, endPoint x: 254, endPoint y: 447, distance: 201.6
click at [254, 447] on div "1 DROP OFF UNWANTED TIMBER PALLETS $0.00 $0.00 % $0.00 $0.00 $0.00 $0.00" at bounding box center [695, 473] width 1006 height 65
click at [1180, 22] on button "Submit as Order" at bounding box center [1178, 21] width 78 height 21
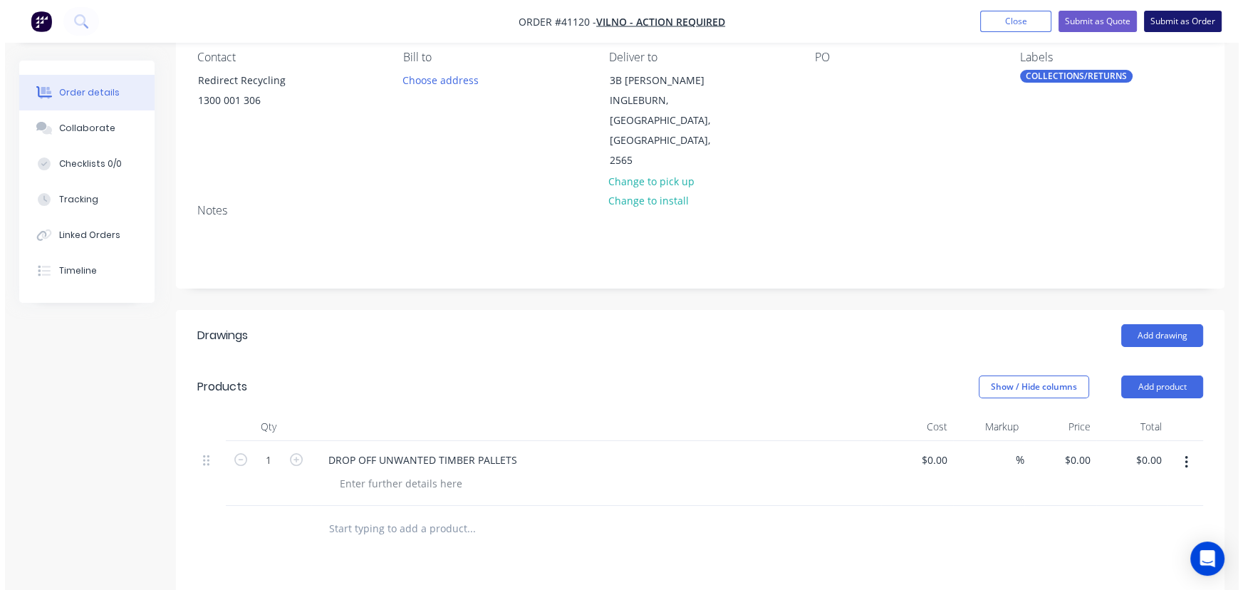
scroll to position [0, 0]
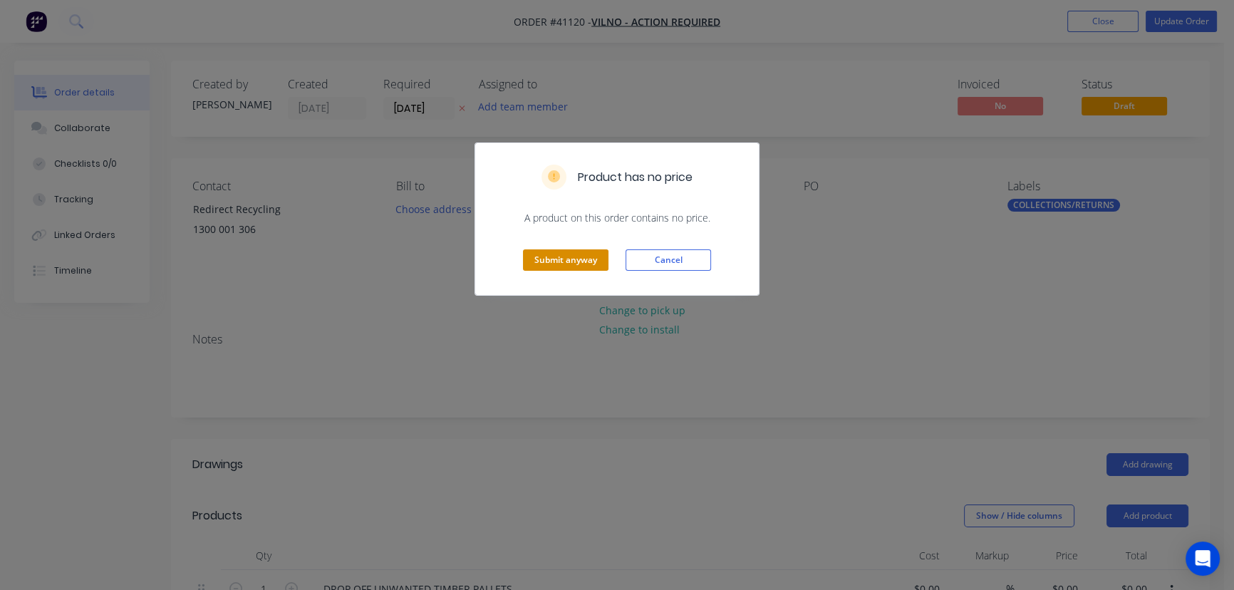
click at [564, 253] on button "Submit anyway" at bounding box center [565, 259] width 85 height 21
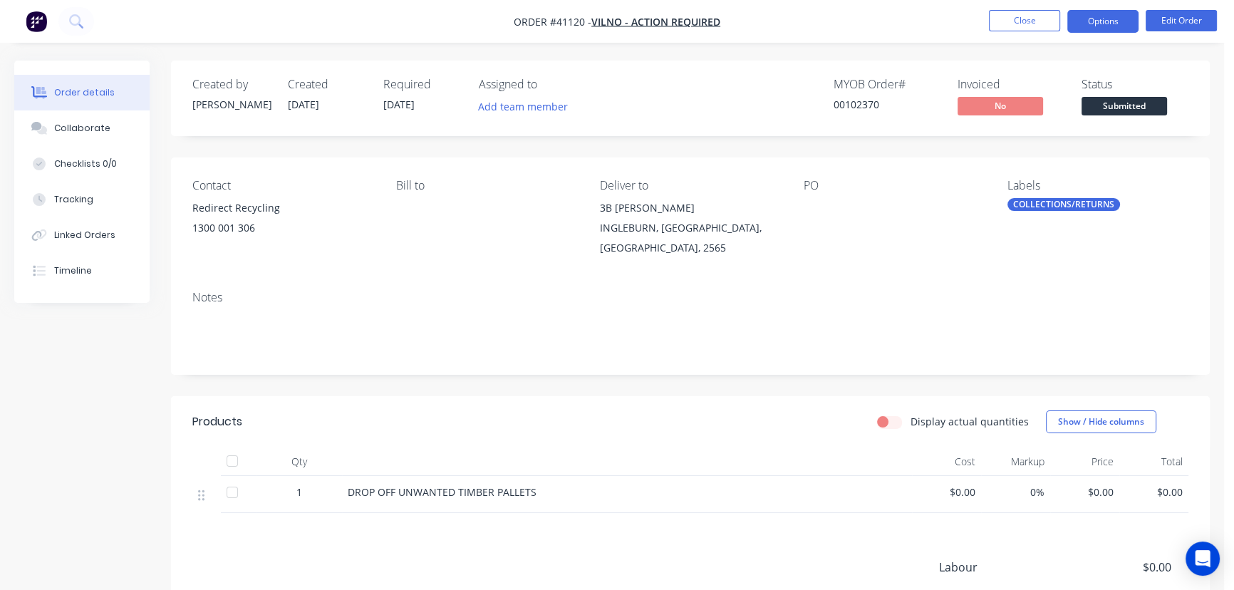
click at [1099, 21] on button "Options" at bounding box center [1102, 21] width 71 height 23
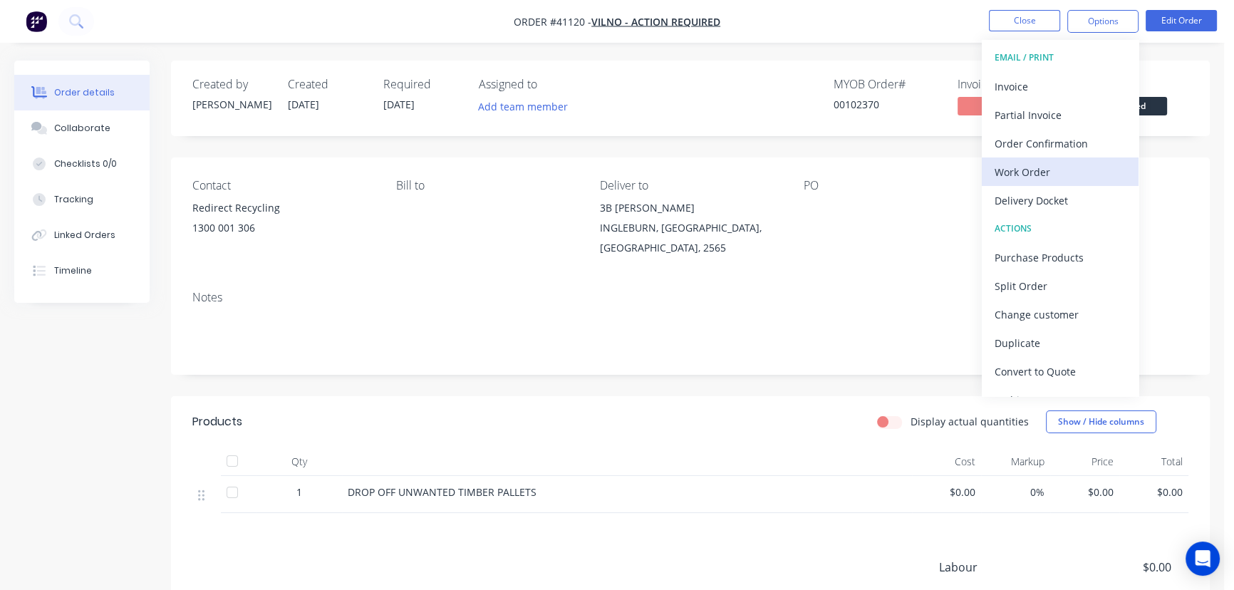
click at [1026, 171] on div "Work Order" at bounding box center [1059, 172] width 131 height 21
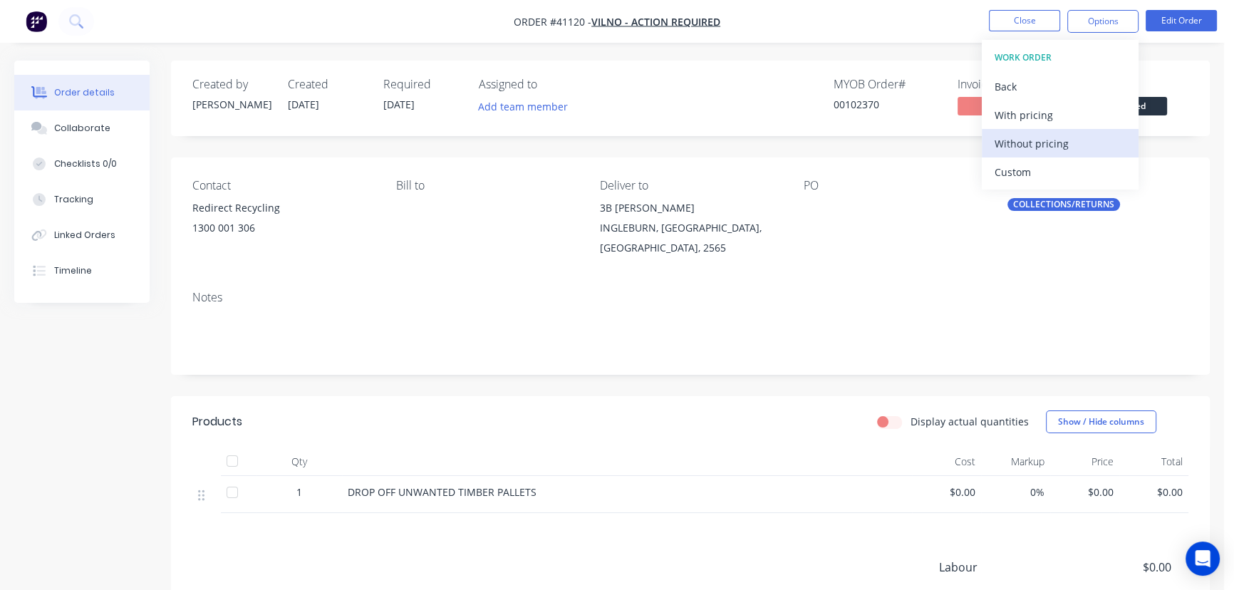
click at [1037, 135] on div "Without pricing" at bounding box center [1059, 143] width 131 height 21
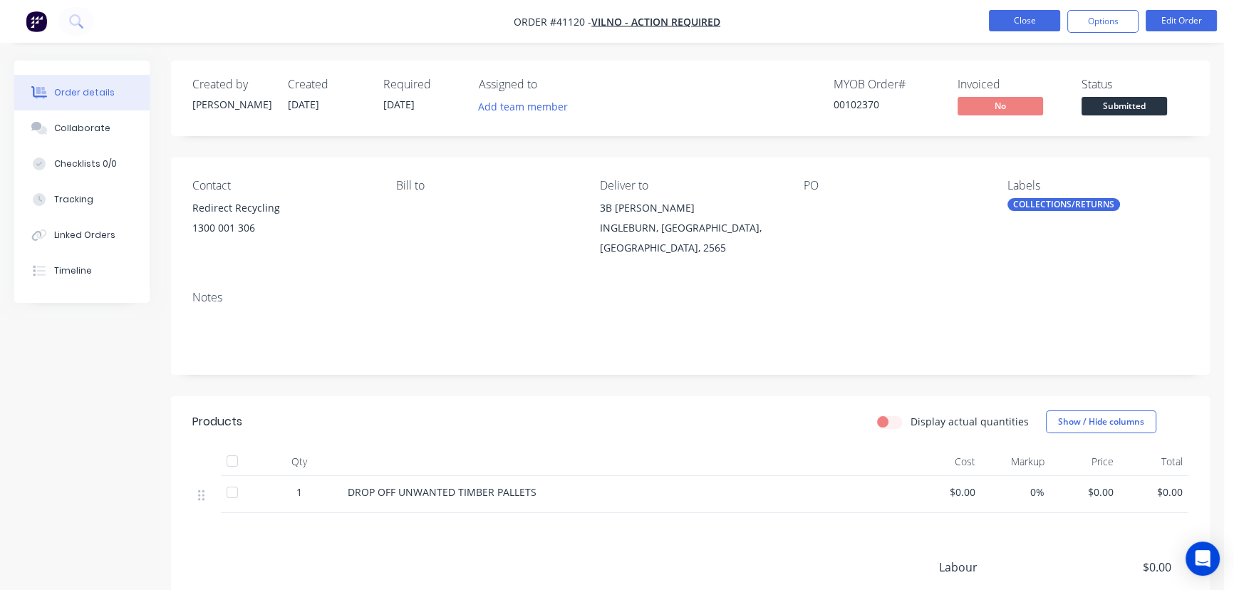
click at [1024, 14] on button "Close" at bounding box center [1024, 20] width 71 height 21
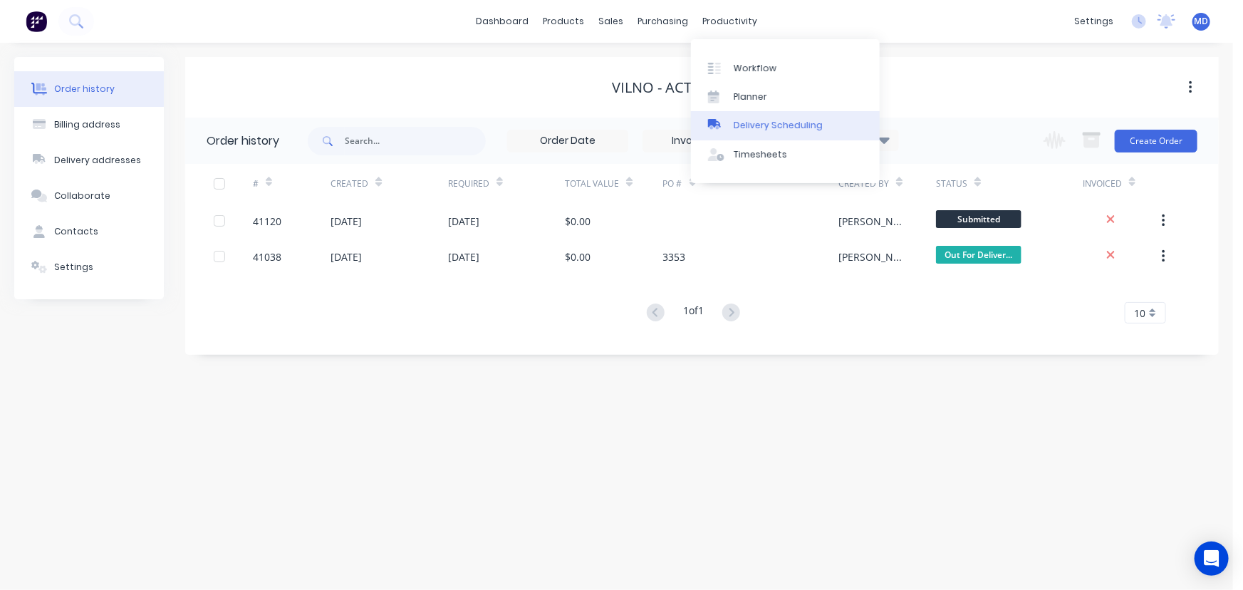
click at [802, 117] on link "Delivery Scheduling" at bounding box center [785, 125] width 189 height 28
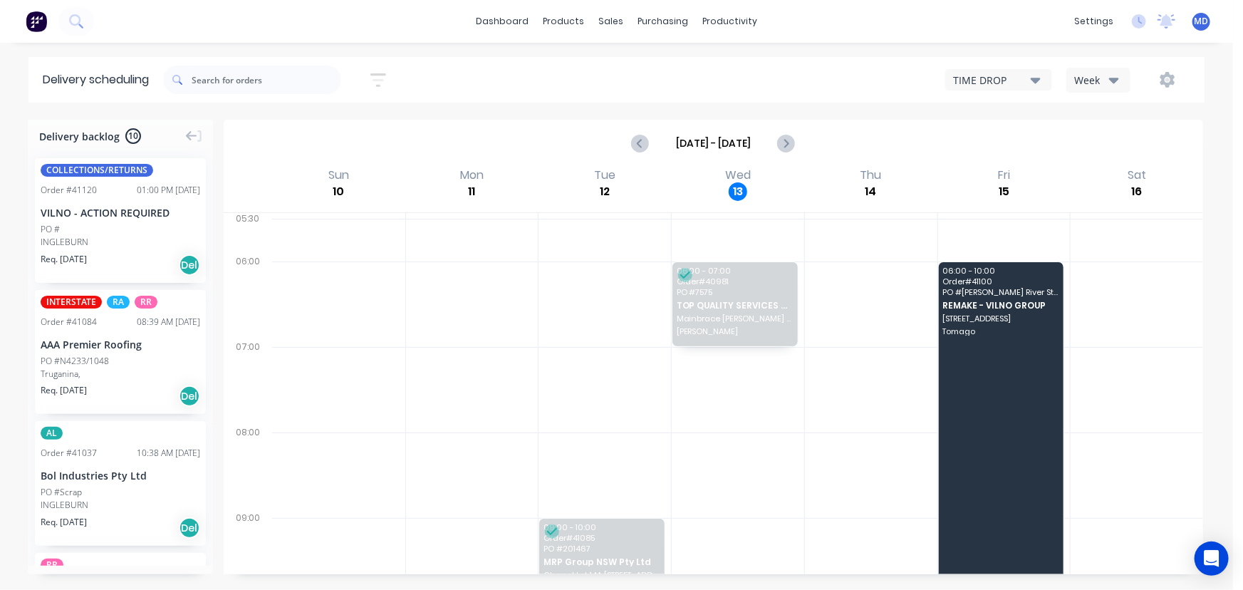
click at [1114, 78] on icon "button" at bounding box center [1114, 80] width 10 height 16
click at [1102, 144] on div "Vehicle" at bounding box center [1137, 146] width 141 height 28
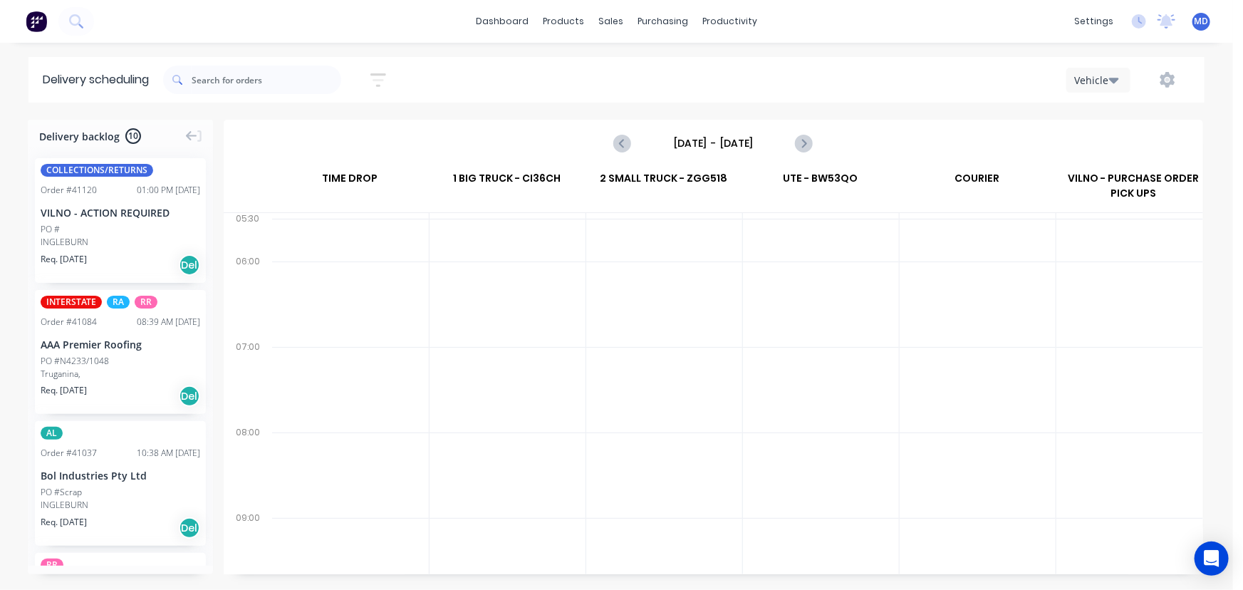
click at [712, 141] on input "[DATE] - [DATE]" at bounding box center [712, 142] width 141 height 21
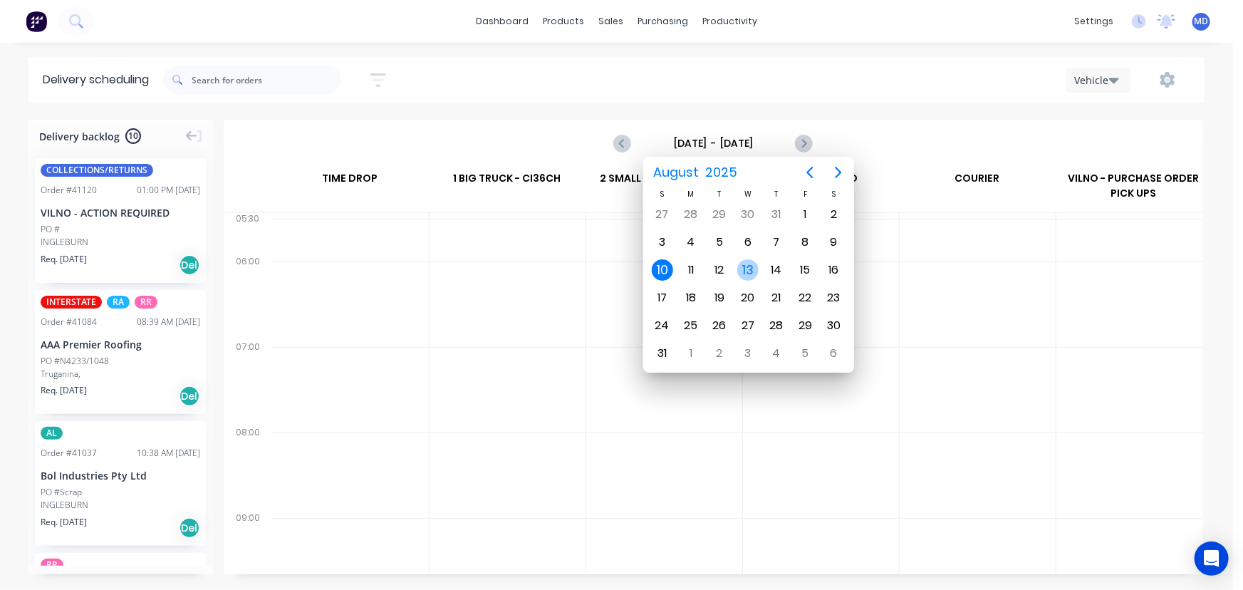
click at [745, 266] on div "13" at bounding box center [747, 269] width 21 height 21
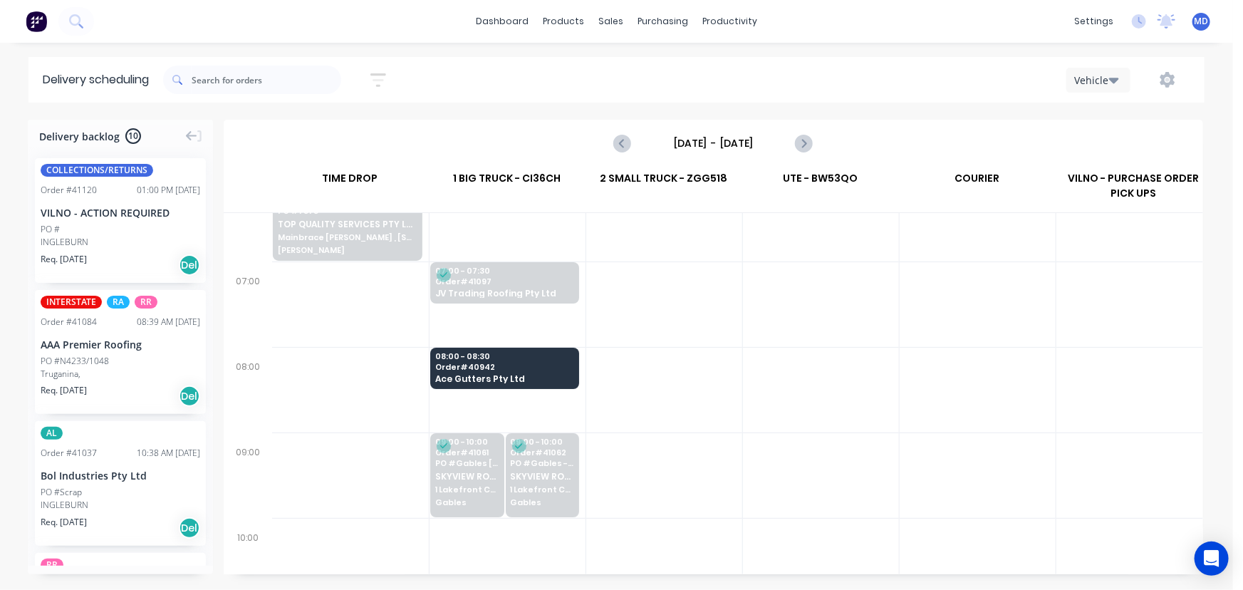
scroll to position [64, 0]
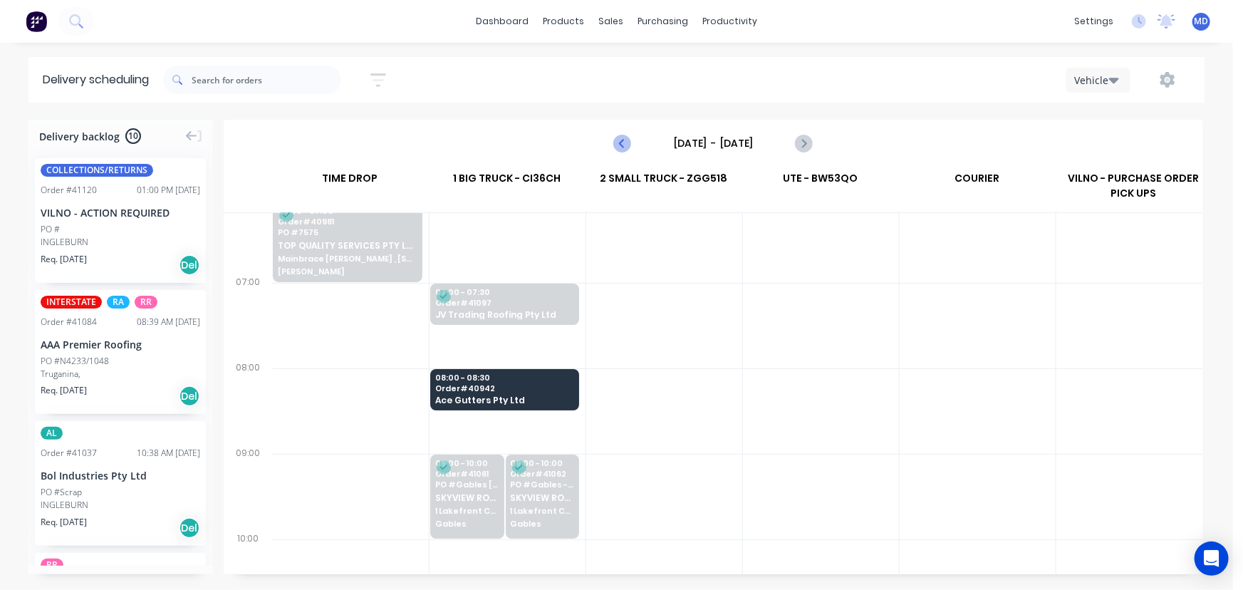
click at [631, 142] on icon "Previous page" at bounding box center [623, 143] width 17 height 17
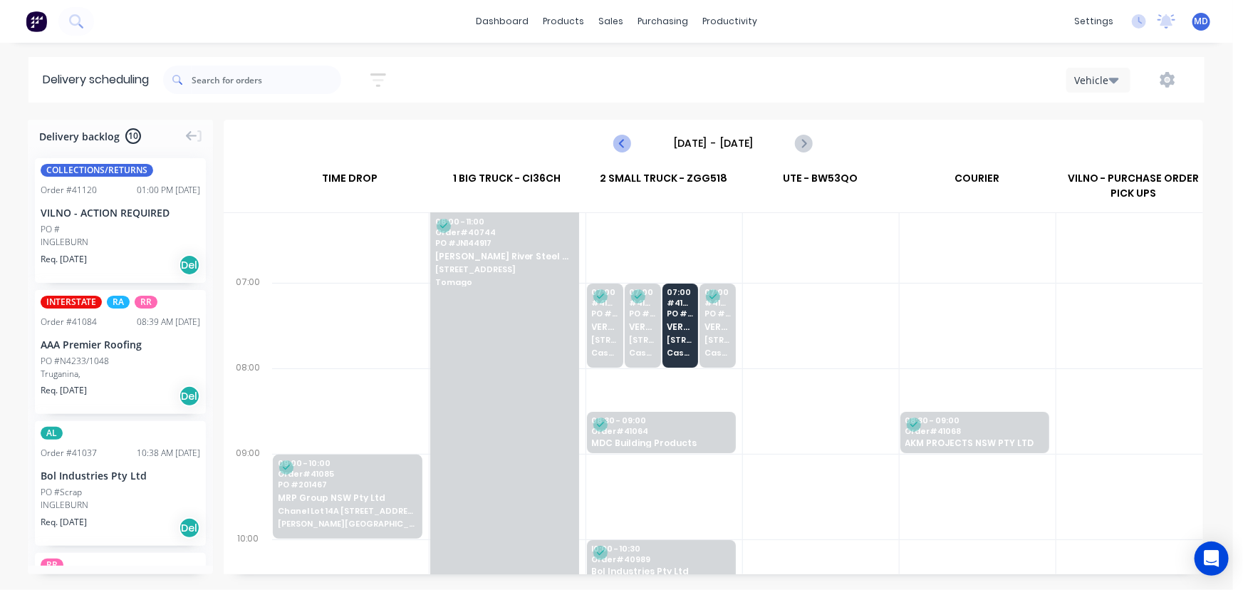
click at [613, 142] on button "Previous page" at bounding box center [623, 143] width 28 height 28
type input "Monday - 11/08/25"
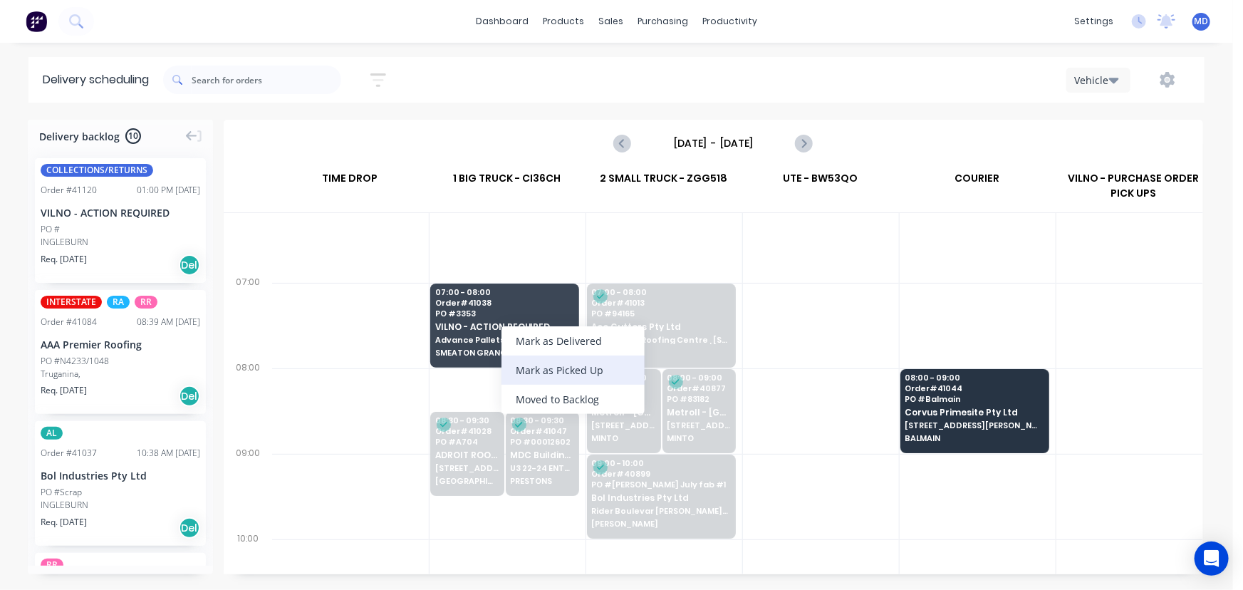
click at [566, 368] on div "Mark as Picked Up" at bounding box center [572, 369] width 143 height 29
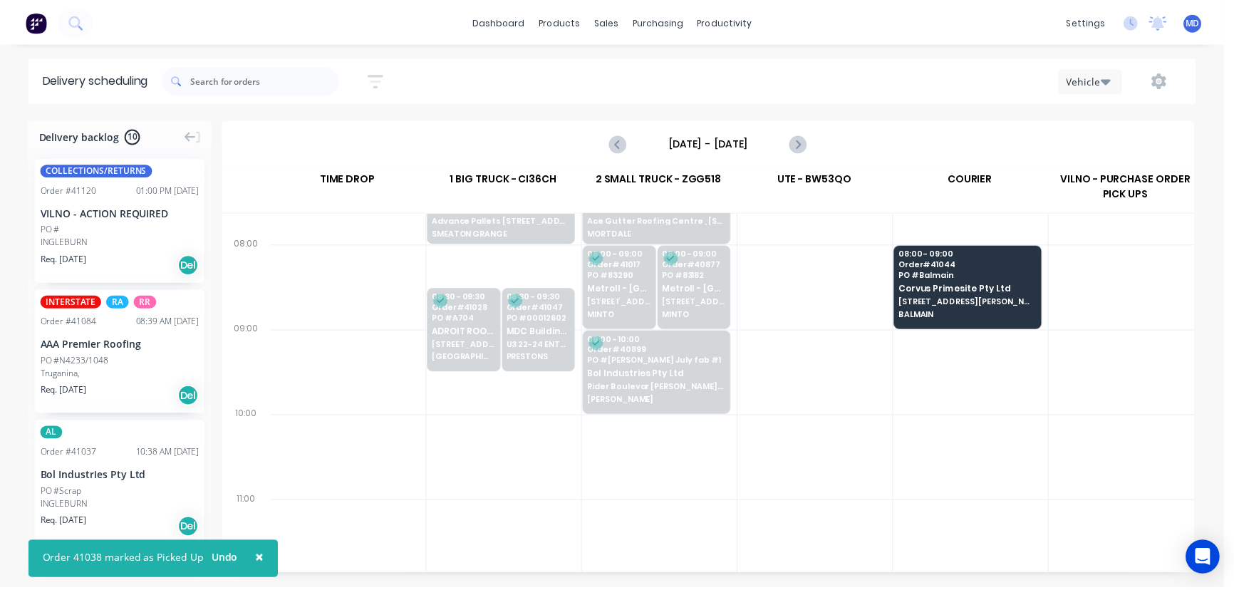
scroll to position [194, 0]
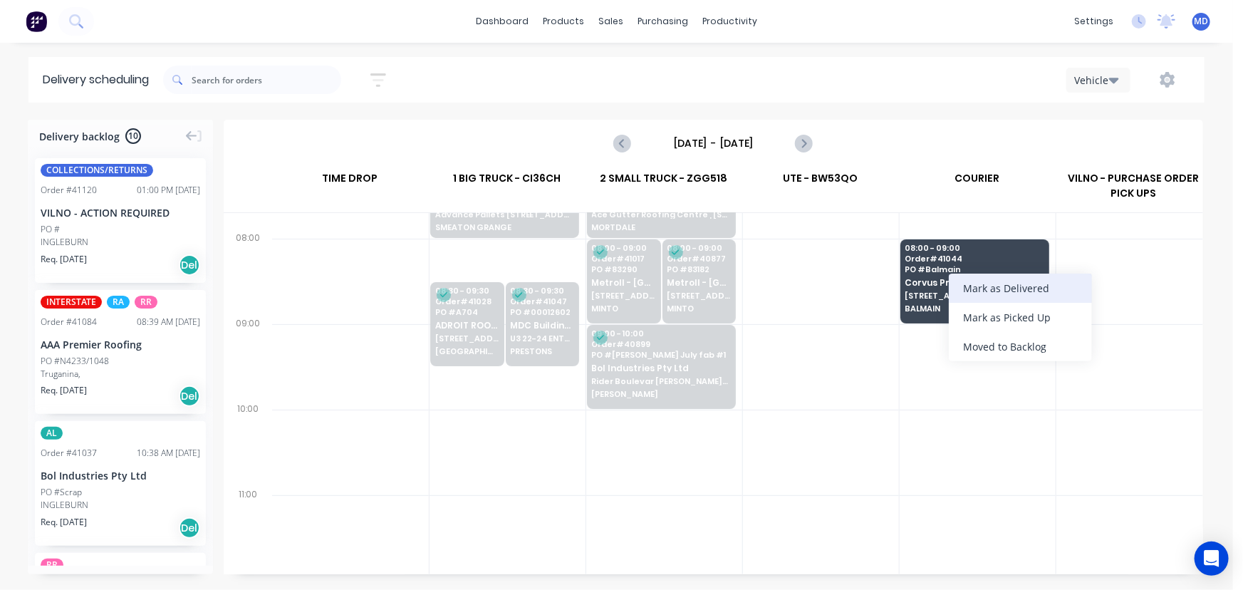
click at [1025, 286] on div "Mark as Delivered" at bounding box center [1020, 288] width 143 height 29
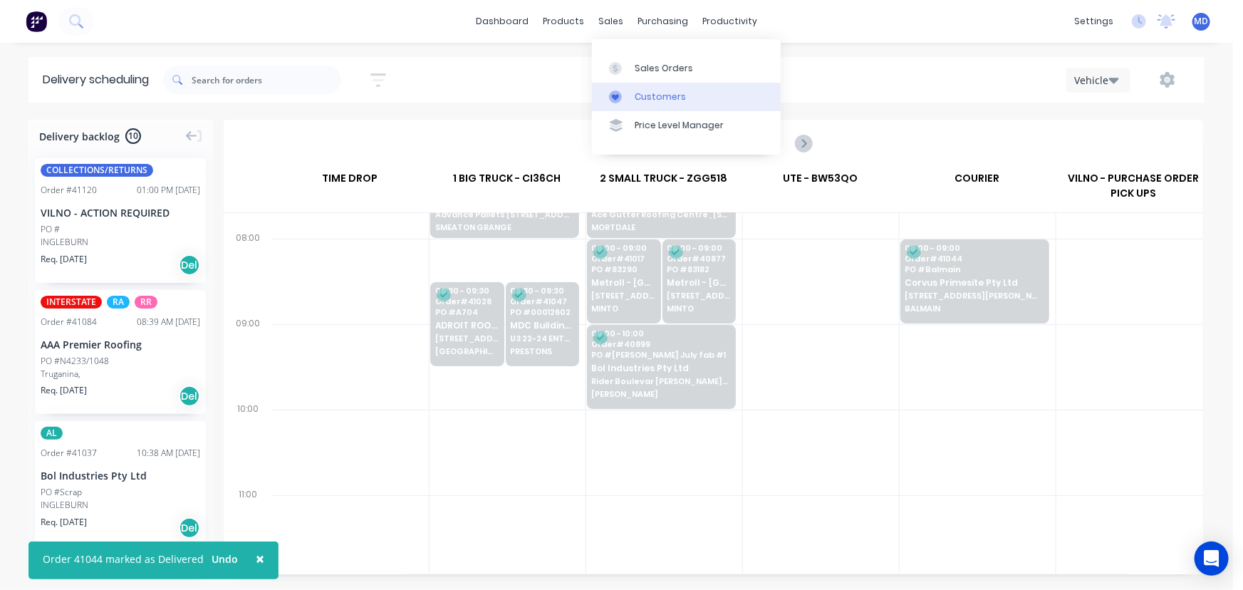
click at [655, 90] on div "Customers" at bounding box center [660, 96] width 51 height 13
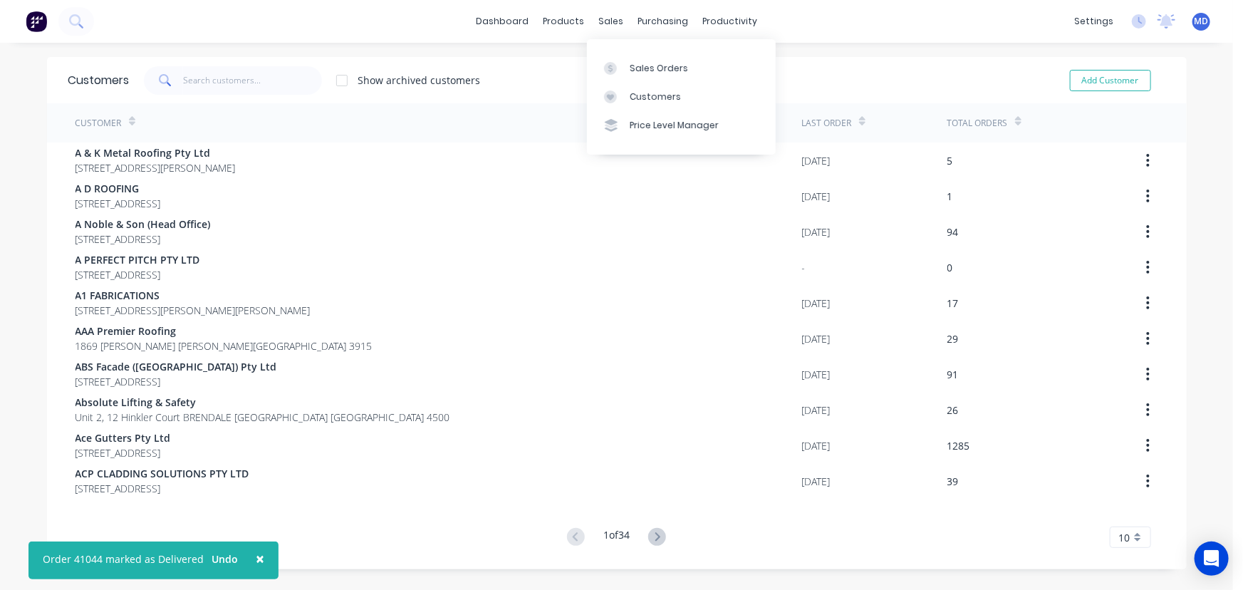
drag, startPoint x: 656, startPoint y: 98, endPoint x: 536, endPoint y: 127, distance: 123.9
click at [657, 98] on div "Customers" at bounding box center [655, 96] width 51 height 13
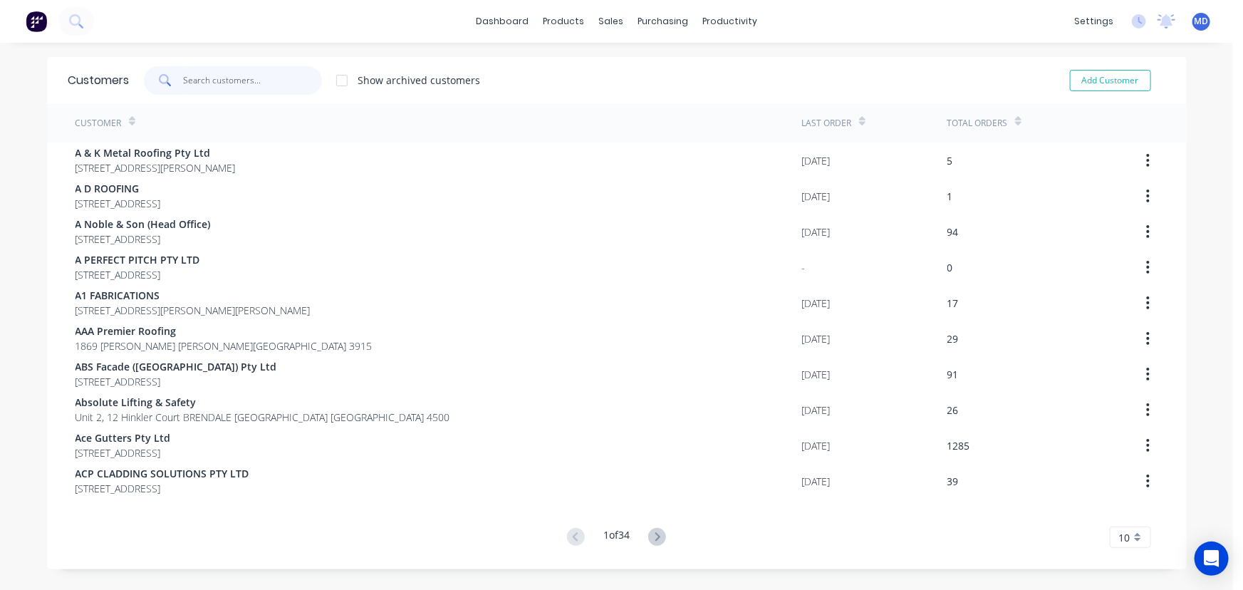
click at [256, 76] on input "text" at bounding box center [252, 80] width 139 height 28
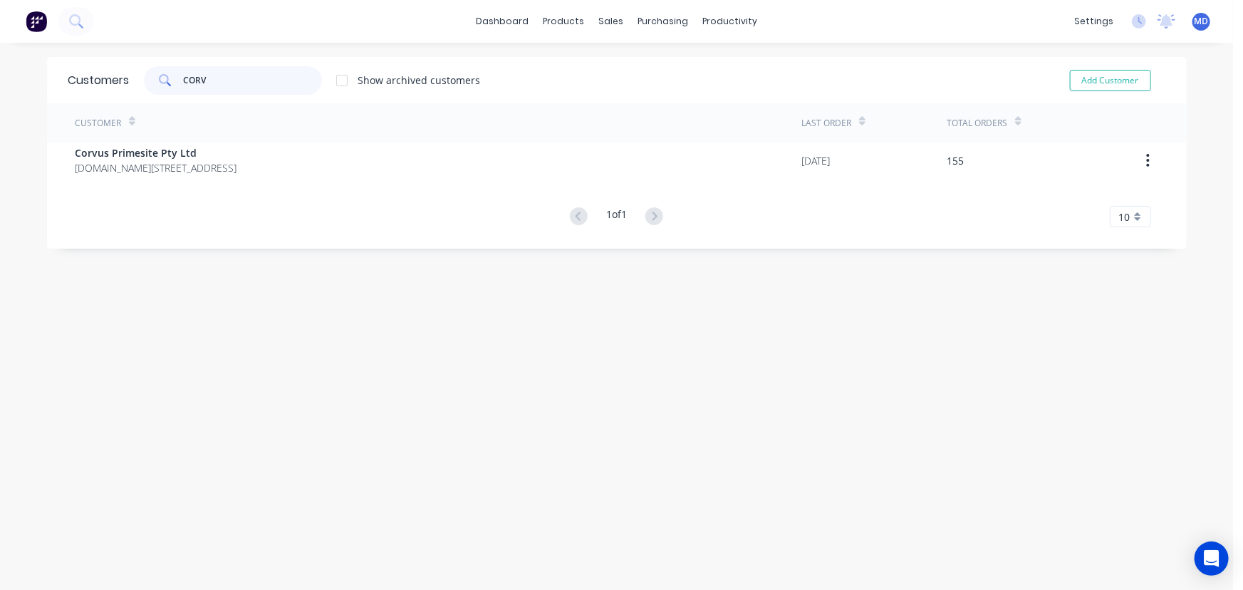
type input "CORV"
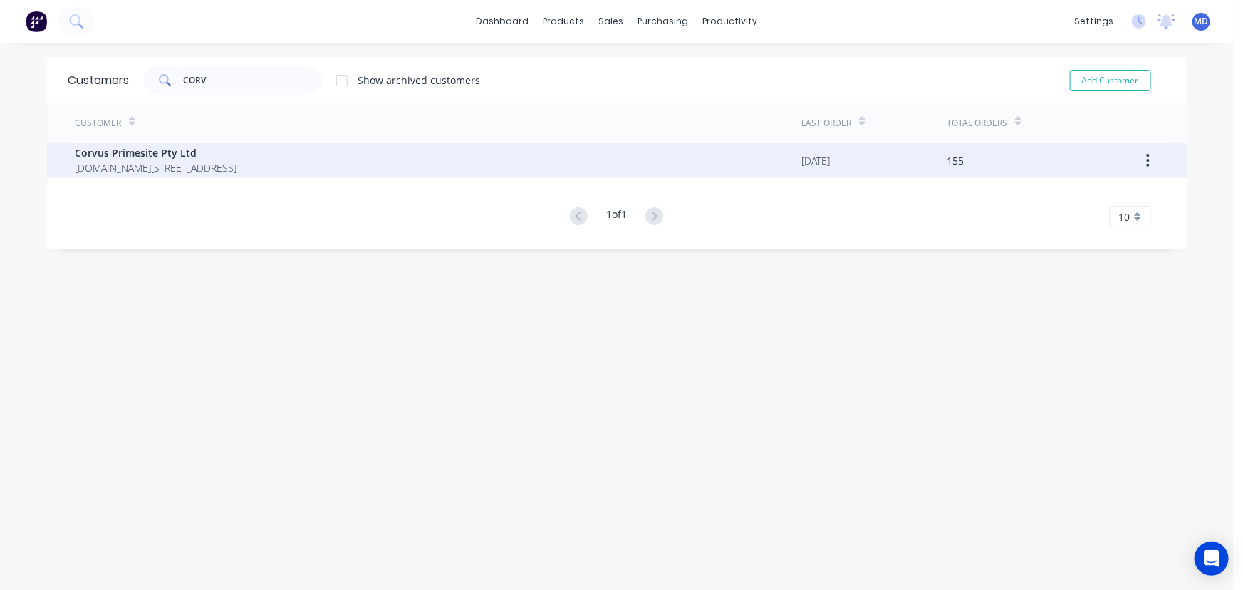
click at [202, 154] on span "Corvus Primesite Pty Ltd" at bounding box center [157, 152] width 162 height 15
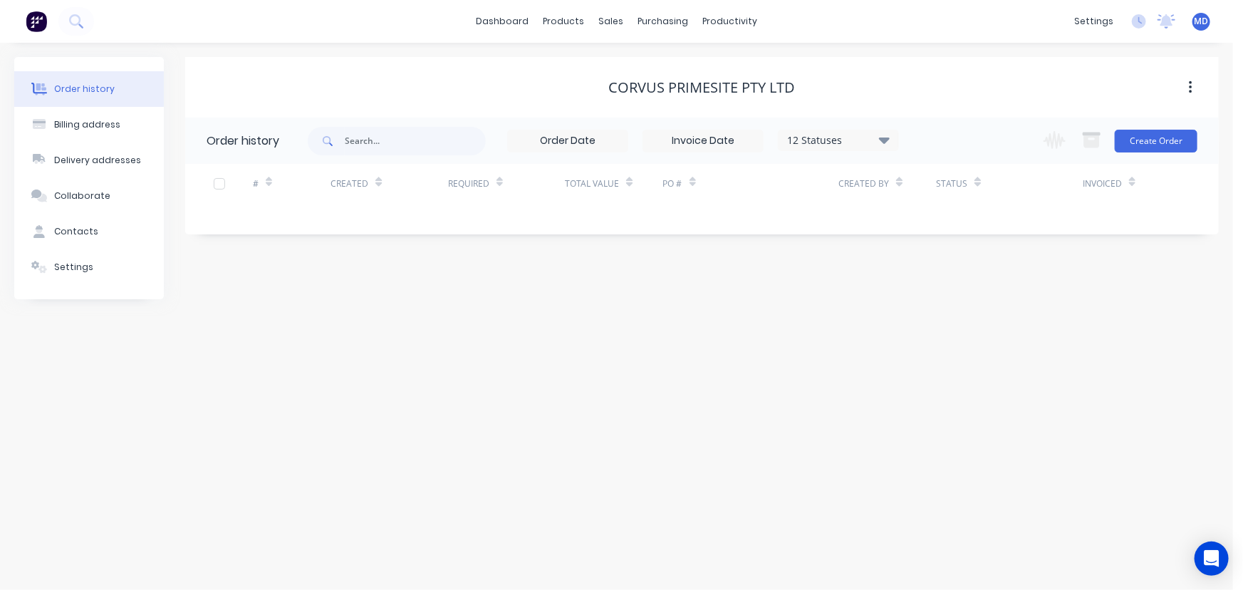
click at [890, 137] on icon at bounding box center [884, 139] width 11 height 17
click at [956, 304] on label at bounding box center [956, 304] width 0 height 0
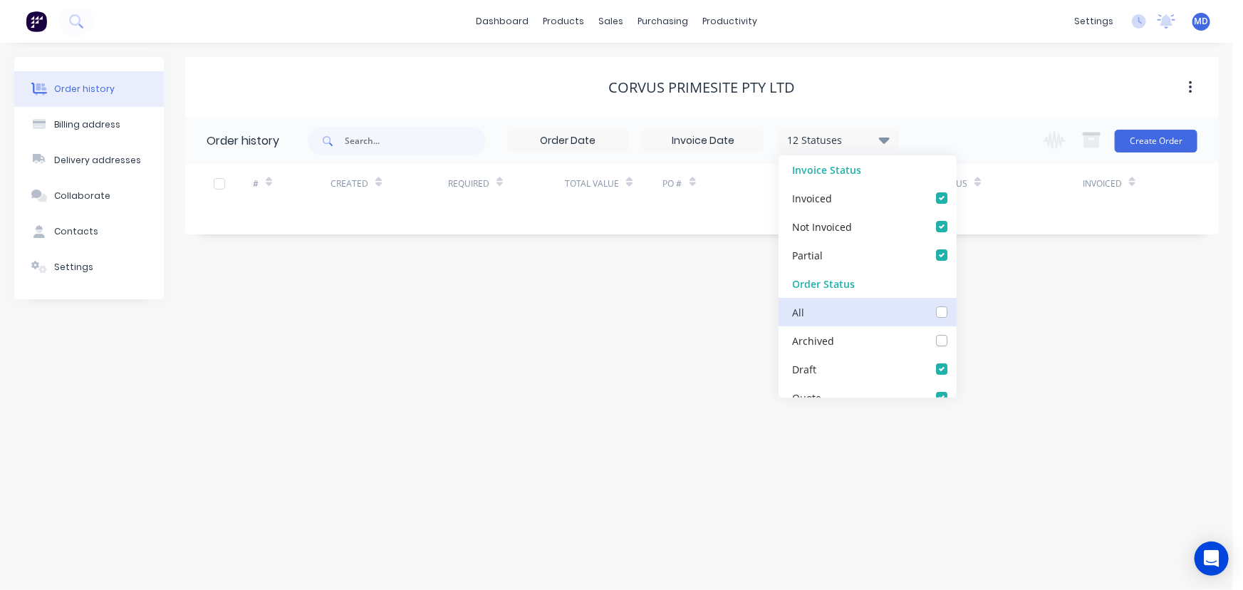
click at [956, 313] on input "checkbox" at bounding box center [961, 311] width 11 height 14
checkbox input "true"
click at [1008, 332] on div "Order history Billing address Delivery addresses Collaborate Contacts Settings …" at bounding box center [616, 316] width 1233 height 547
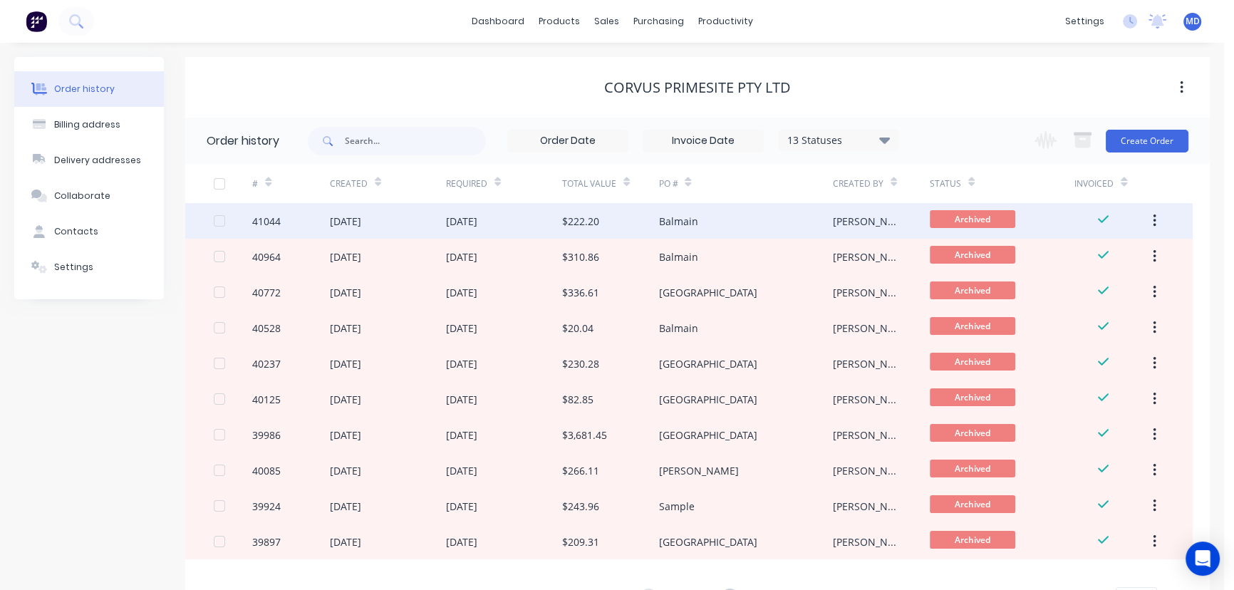
click at [472, 222] on div "[DATE]" at bounding box center [461, 221] width 31 height 15
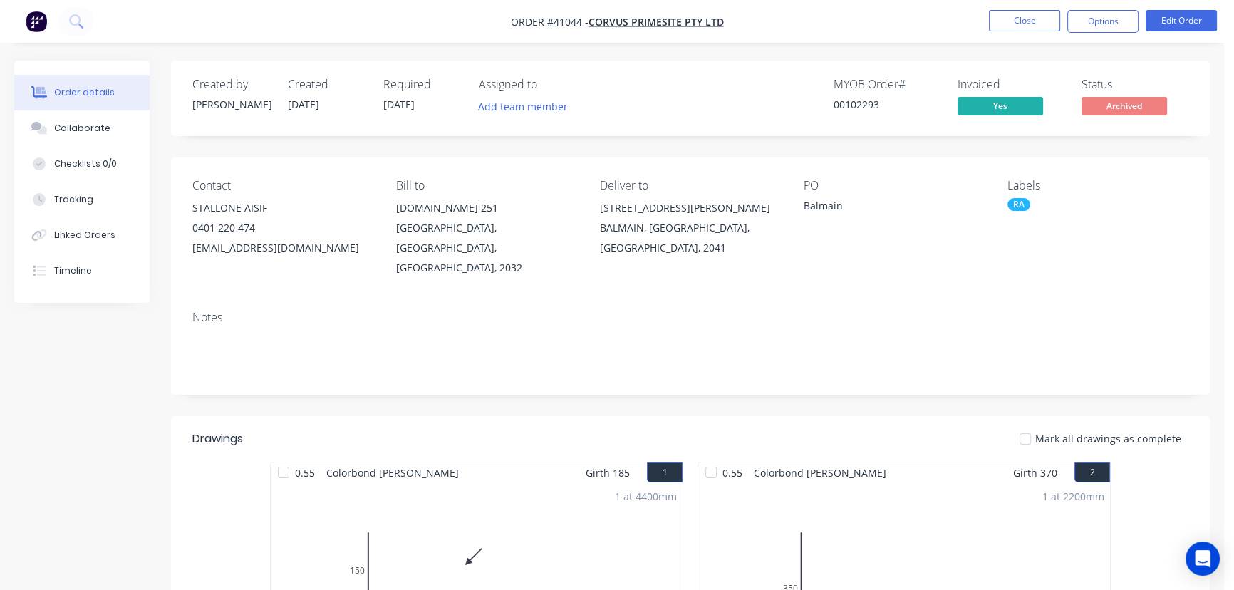
drag, startPoint x: 86, startPoint y: 271, endPoint x: 166, endPoint y: 293, distance: 83.0
click at [91, 272] on button "Timeline" at bounding box center [81, 271] width 135 height 36
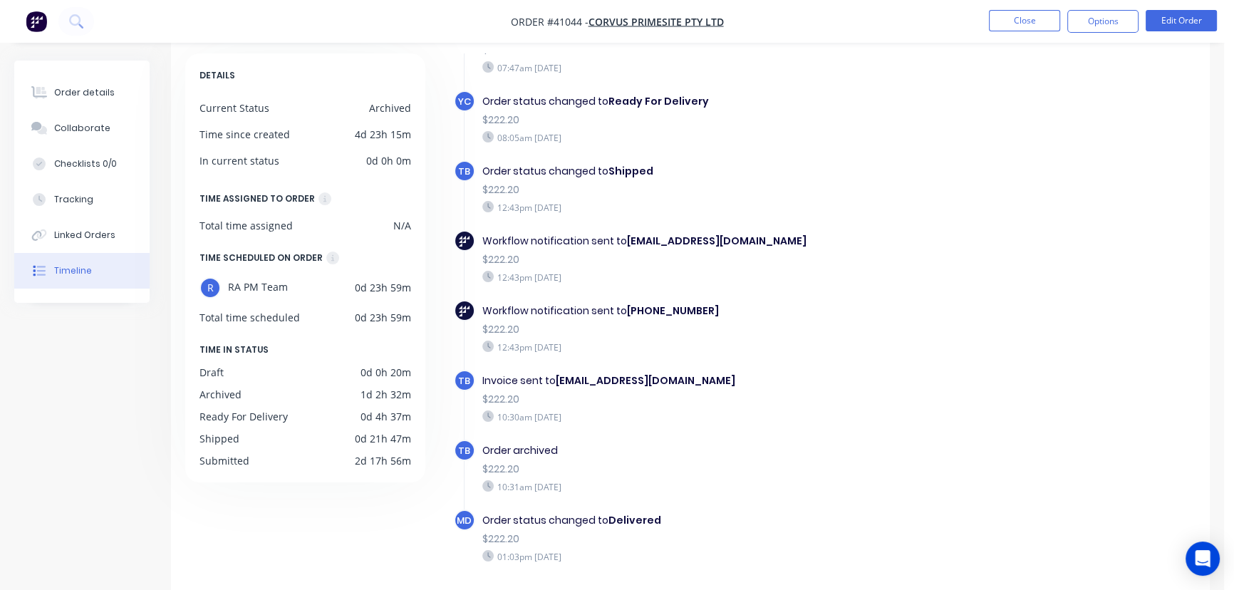
scroll to position [113, 0]
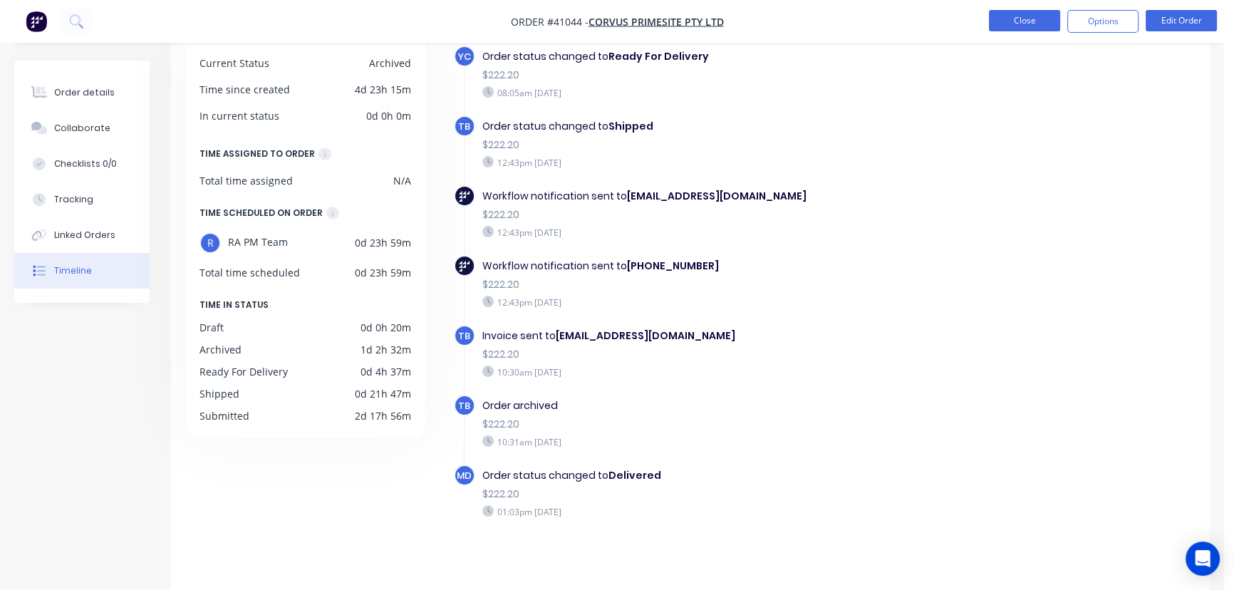
click at [1021, 11] on button "Close" at bounding box center [1024, 20] width 71 height 21
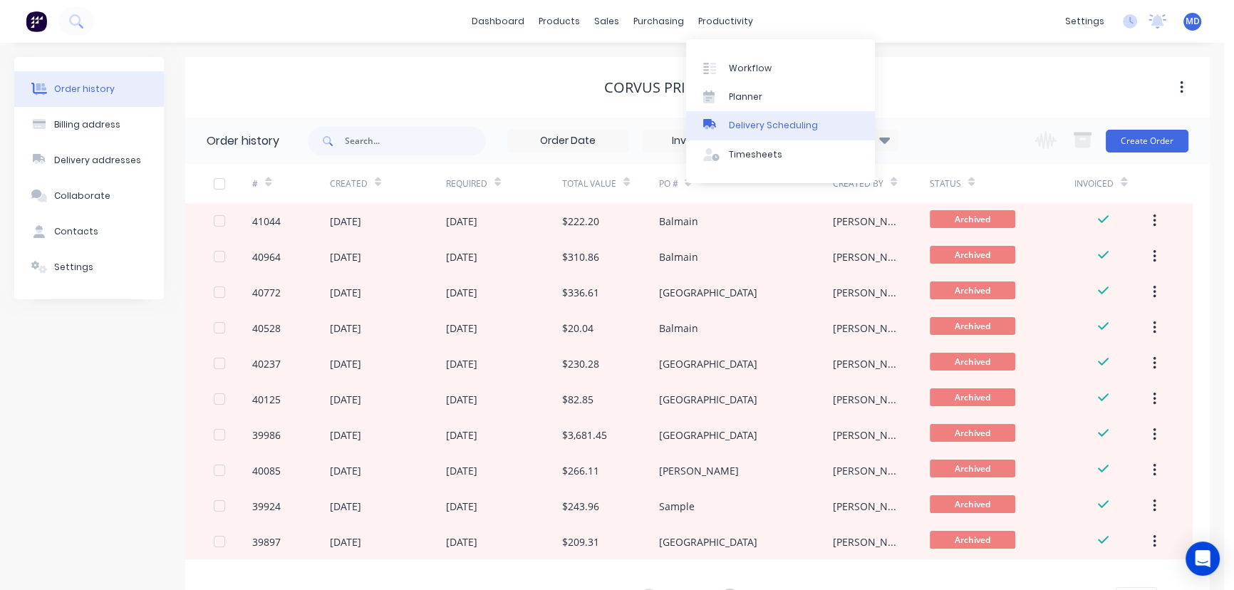
click at [784, 126] on div "Delivery Scheduling" at bounding box center [773, 125] width 89 height 13
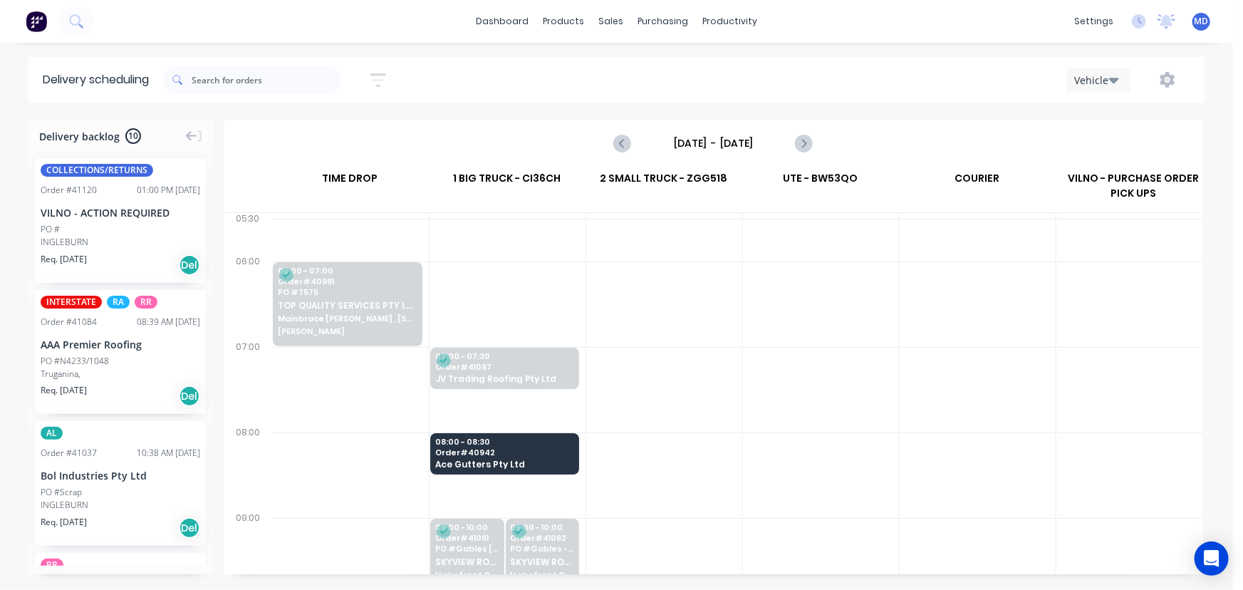
click at [1118, 78] on icon "button" at bounding box center [1114, 80] width 10 height 16
click at [833, 327] on div at bounding box center [821, 303] width 156 height 85
click at [799, 139] on icon "Next page" at bounding box center [803, 143] width 17 height 17
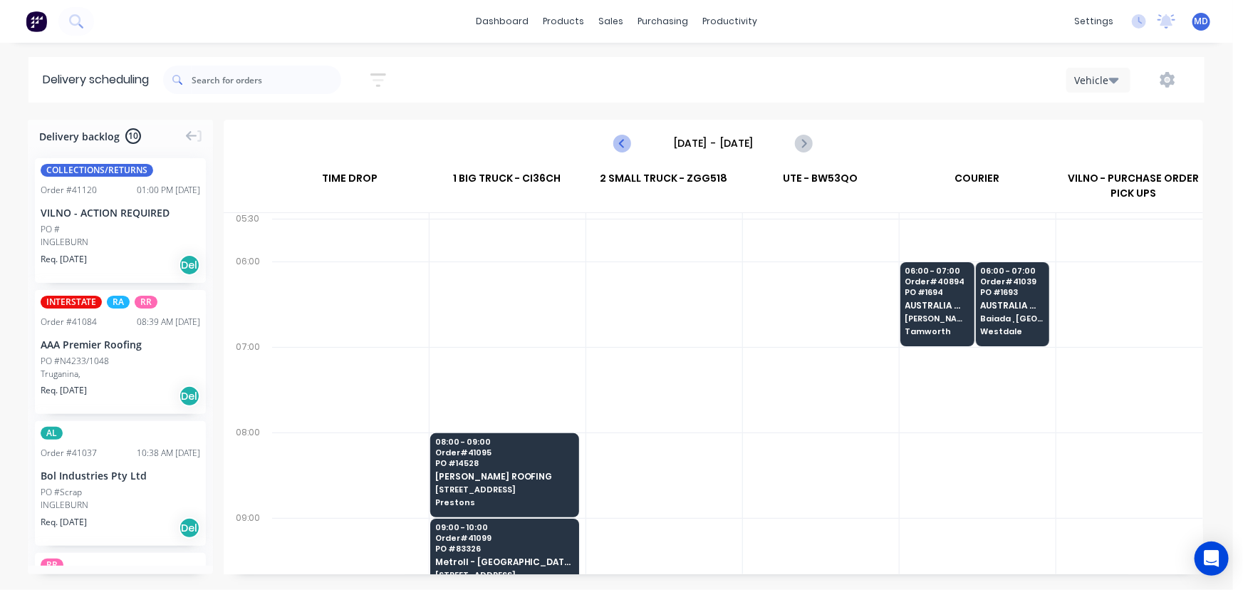
click at [626, 141] on icon "Previous page" at bounding box center [623, 143] width 17 height 17
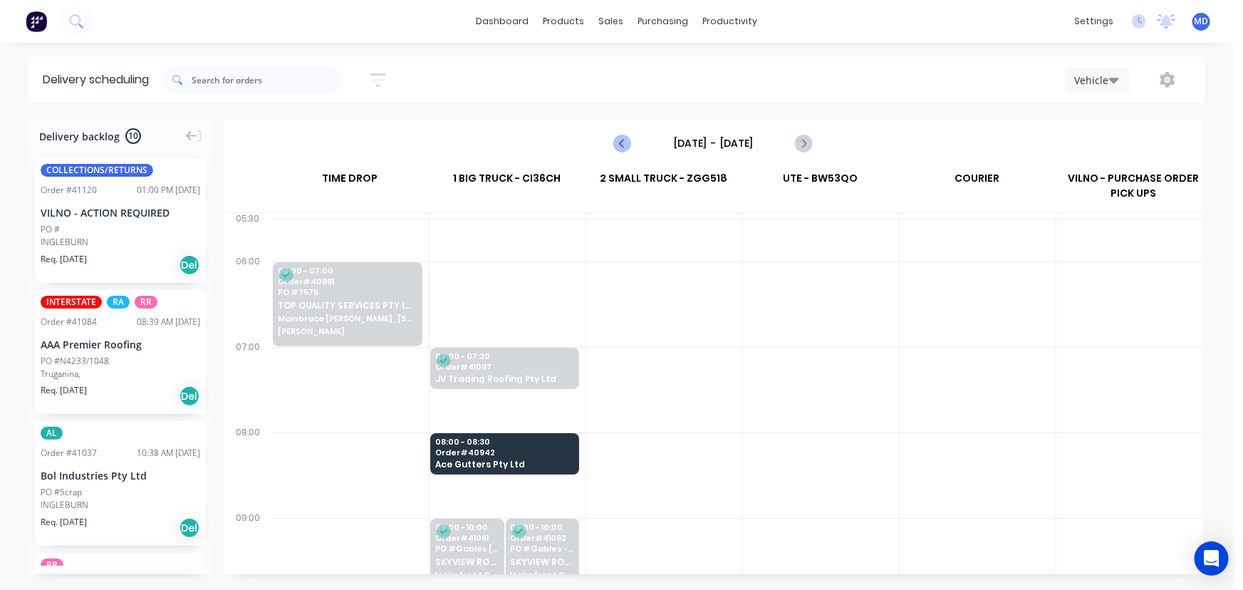
click at [626, 146] on icon "Previous page" at bounding box center [623, 143] width 17 height 17
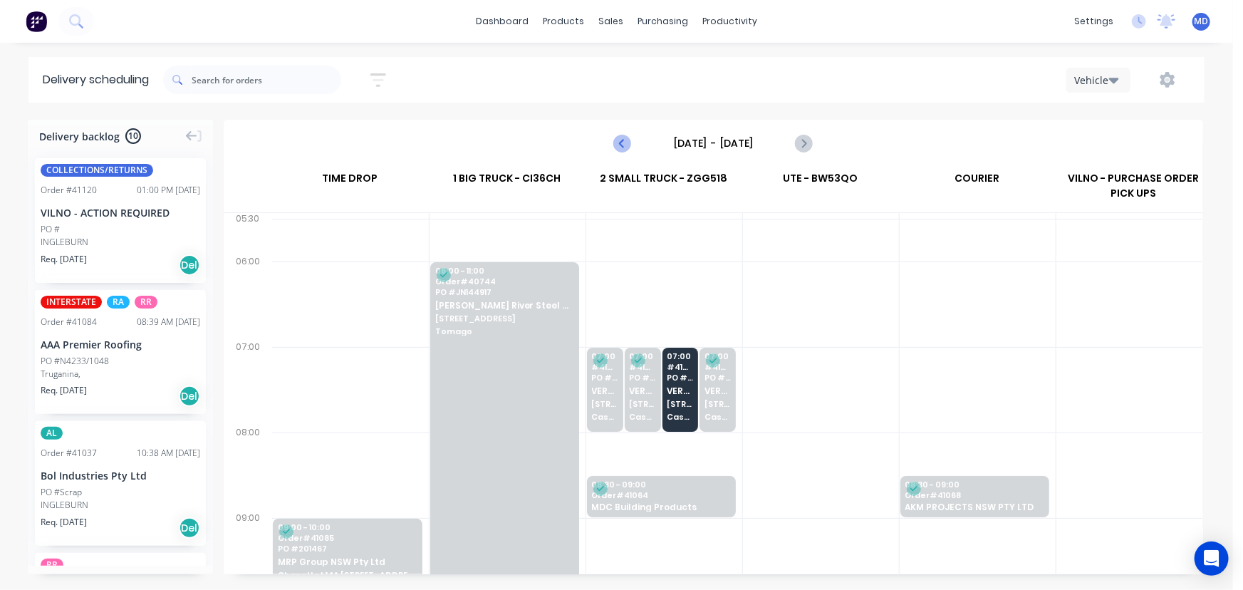
click at [615, 140] on icon "Previous page" at bounding box center [623, 143] width 17 height 17
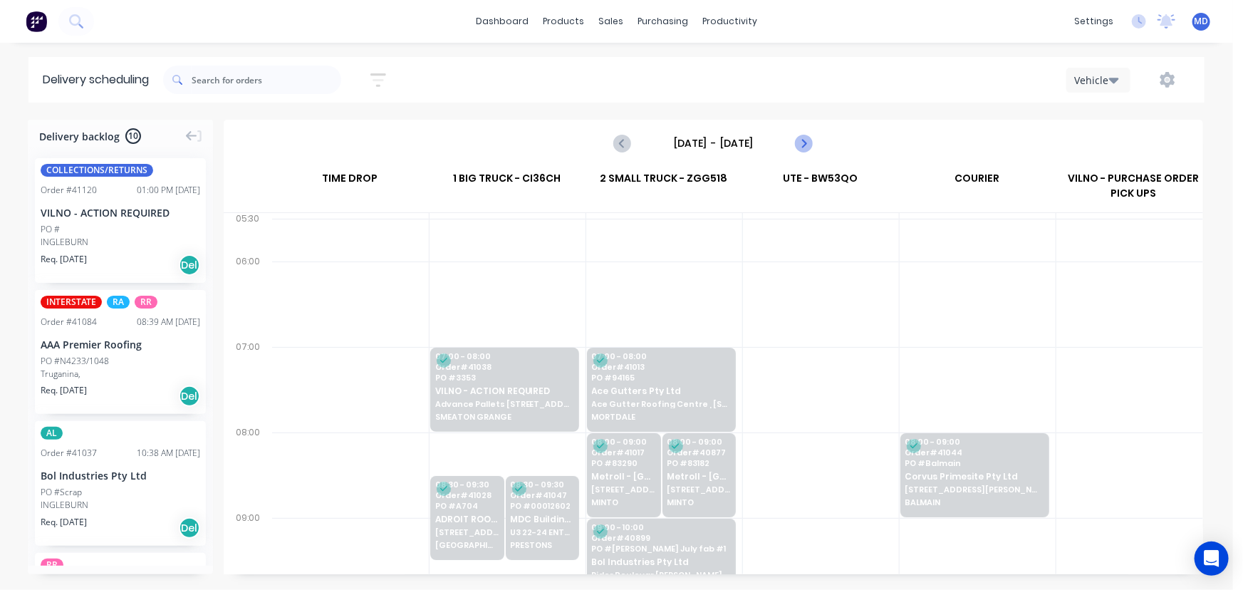
click at [806, 141] on icon "Next page" at bounding box center [803, 143] width 17 height 17
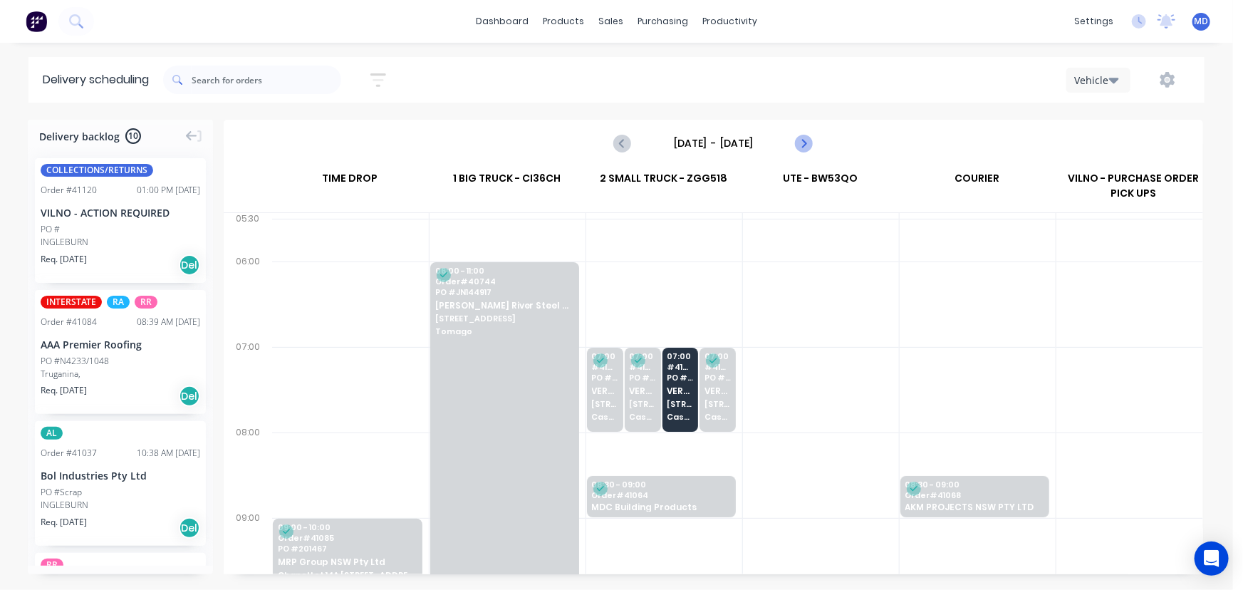
click at [805, 140] on icon "Next page" at bounding box center [803, 143] width 17 height 17
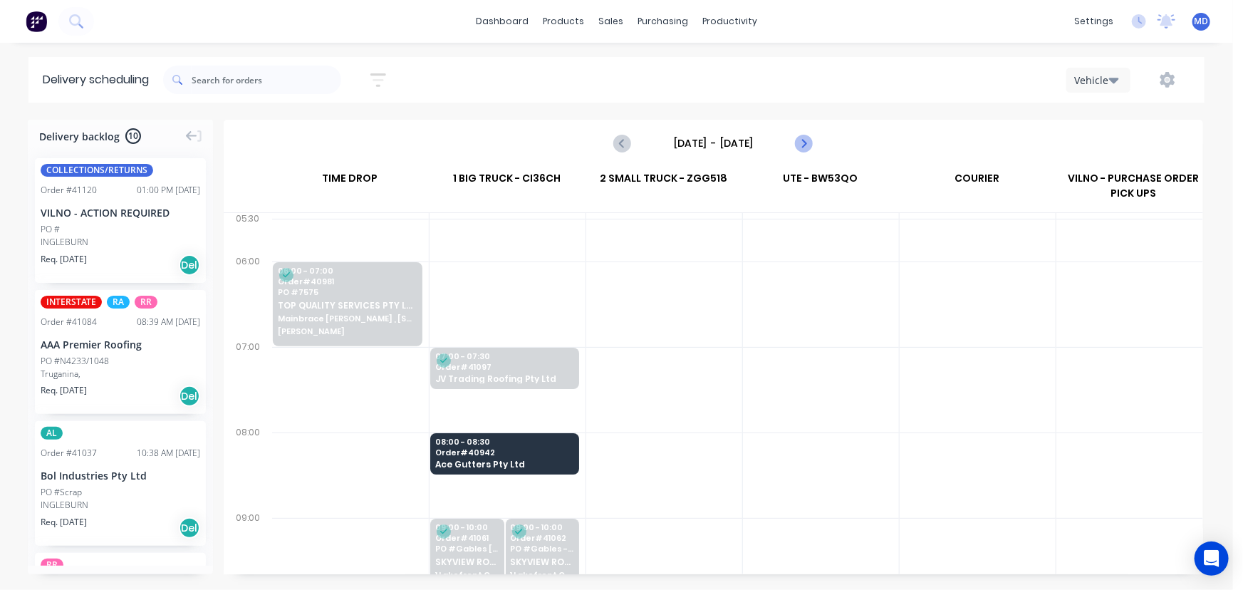
click at [801, 142] on icon "Next page" at bounding box center [803, 143] width 17 height 17
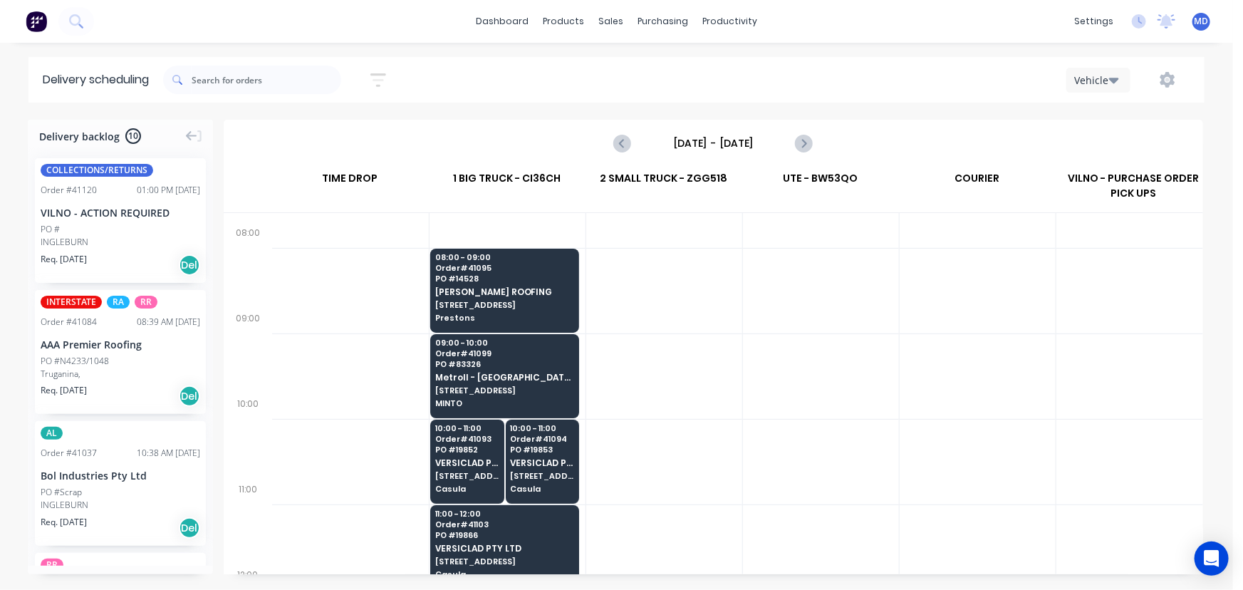
scroll to position [259, 0]
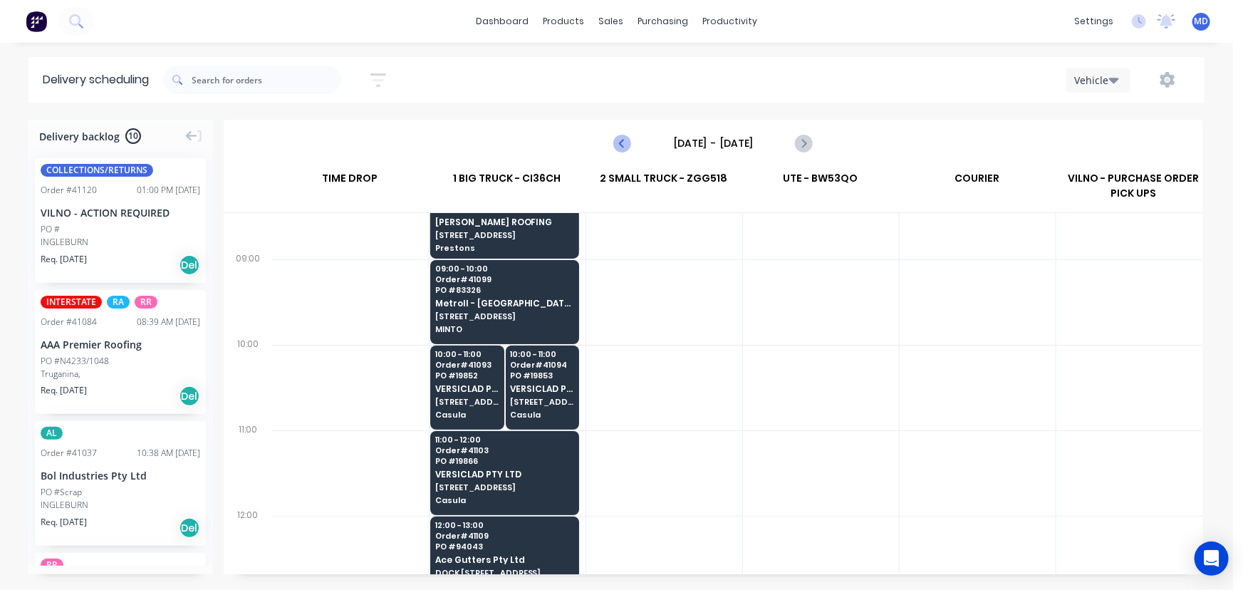
click at [625, 136] on icon "Previous page" at bounding box center [623, 143] width 17 height 17
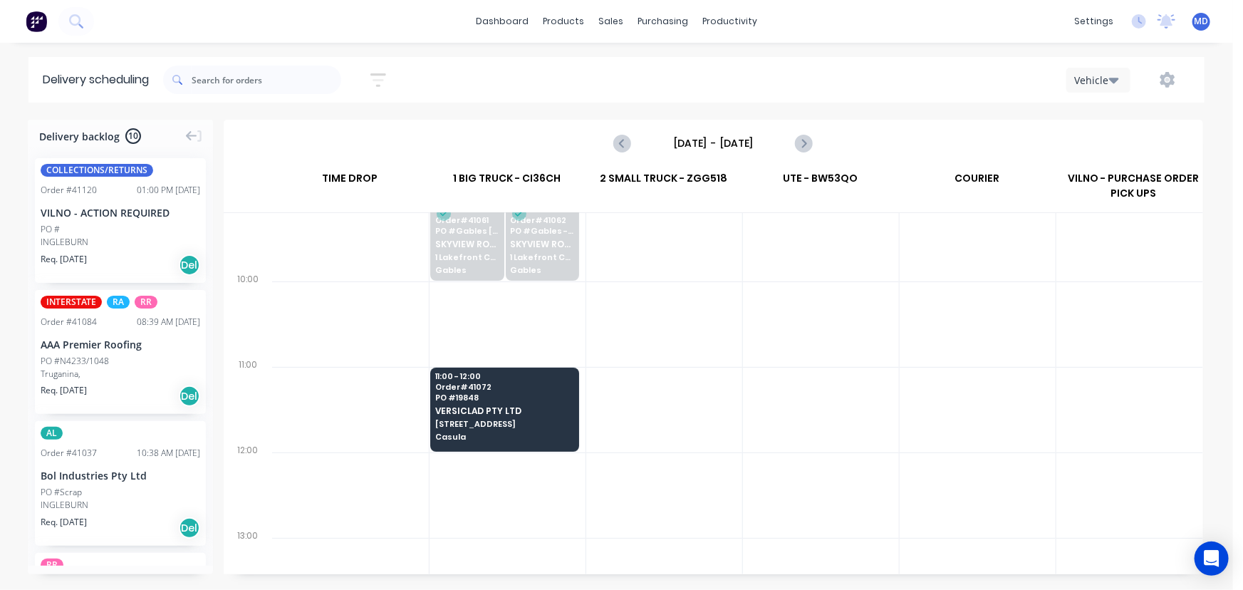
scroll to position [323, 0]
click at [513, 399] on div "11:00 - 12:00 Order # 41072 PO # 19848 VERSICLAD PTY LTD 3 Berriwerri Place Cas…" at bounding box center [504, 406] width 147 height 80
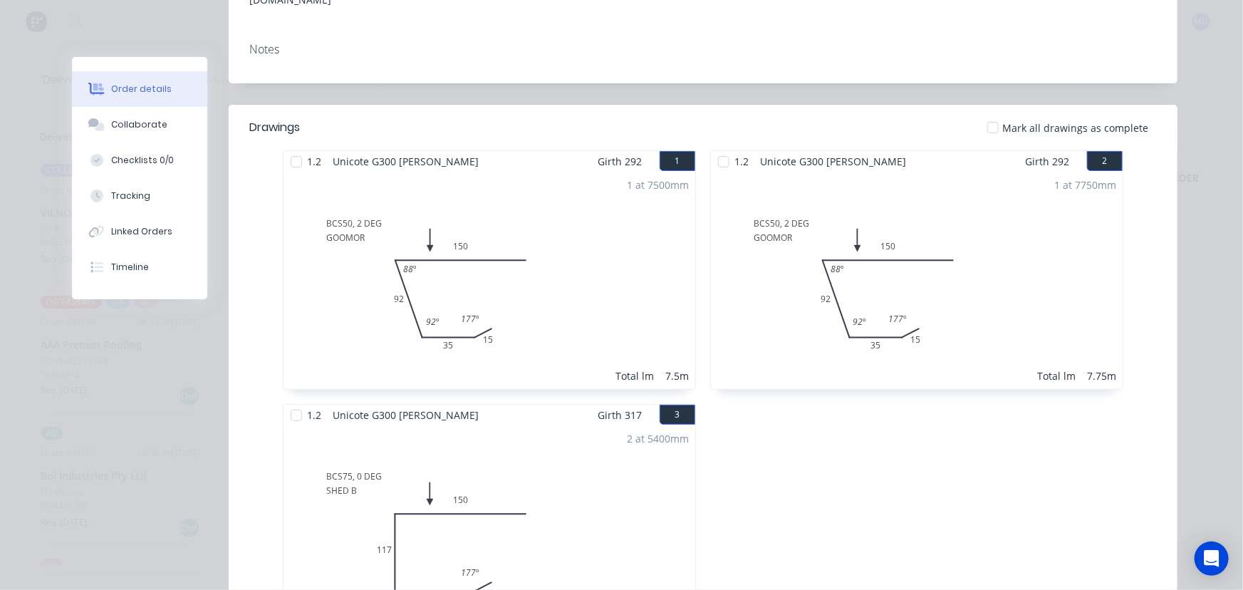
scroll to position [0, 0]
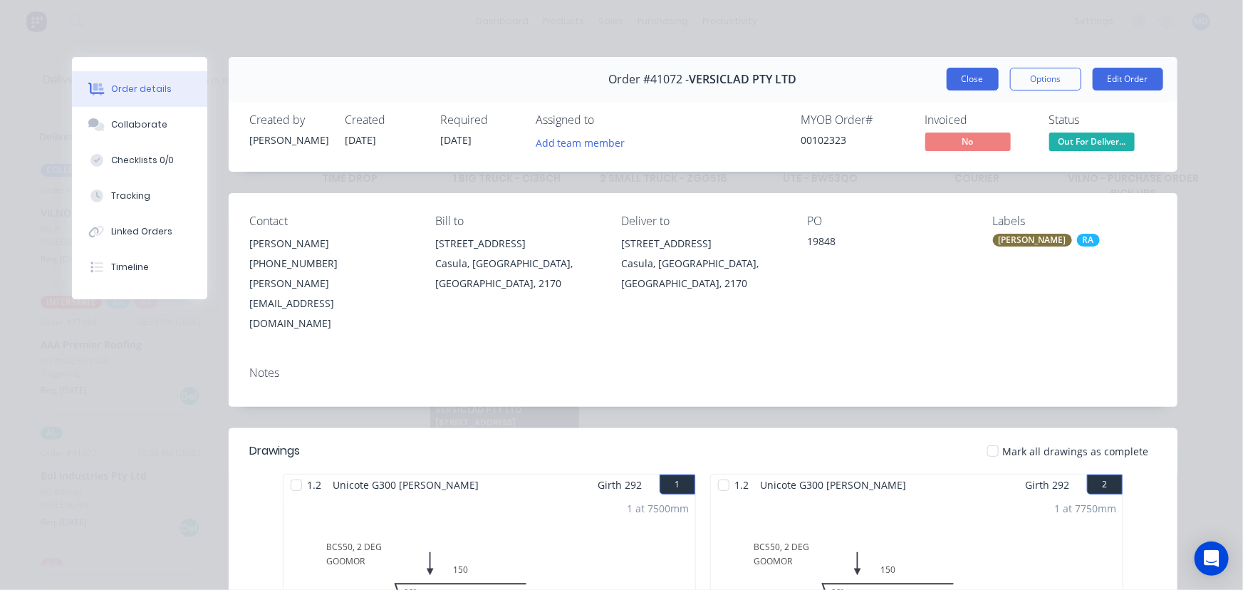
click at [970, 76] on button "Close" at bounding box center [973, 79] width 52 height 23
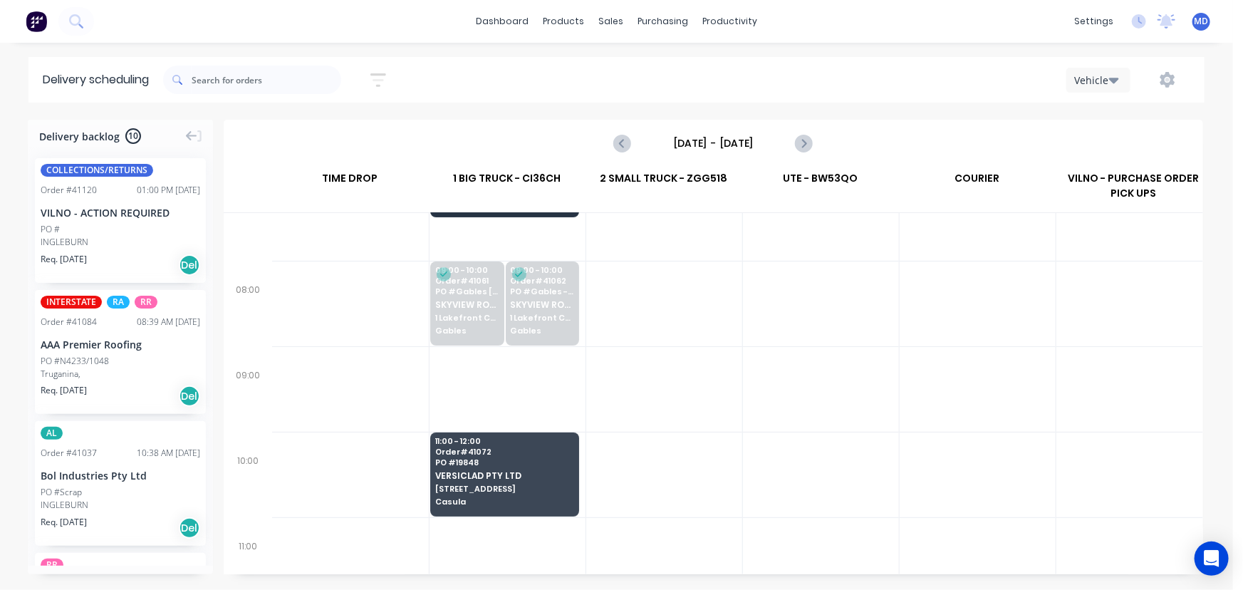
scroll to position [259, 0]
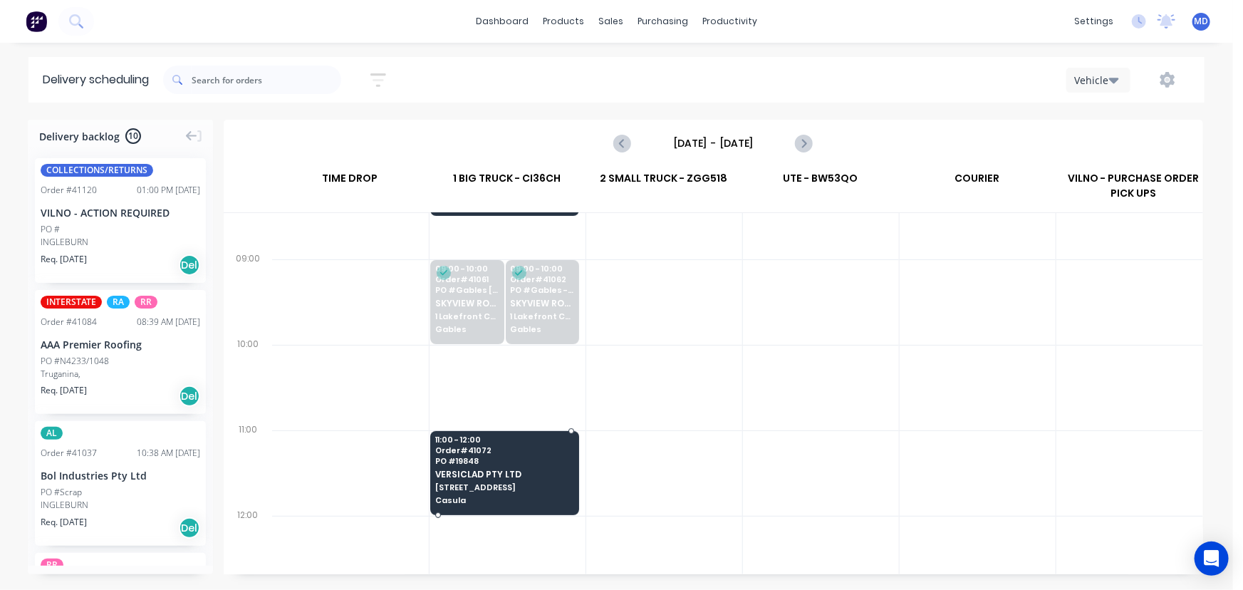
click at [477, 476] on span "VERSICLAD PTY LTD" at bounding box center [504, 473] width 138 height 9
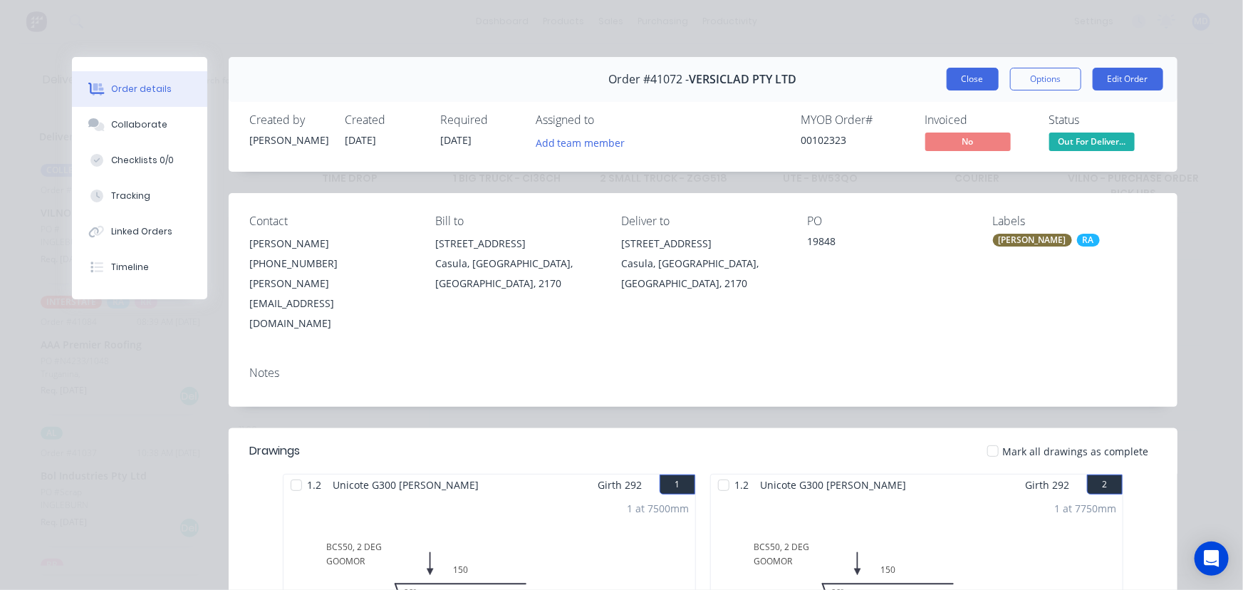
click at [964, 80] on button "Close" at bounding box center [973, 79] width 52 height 23
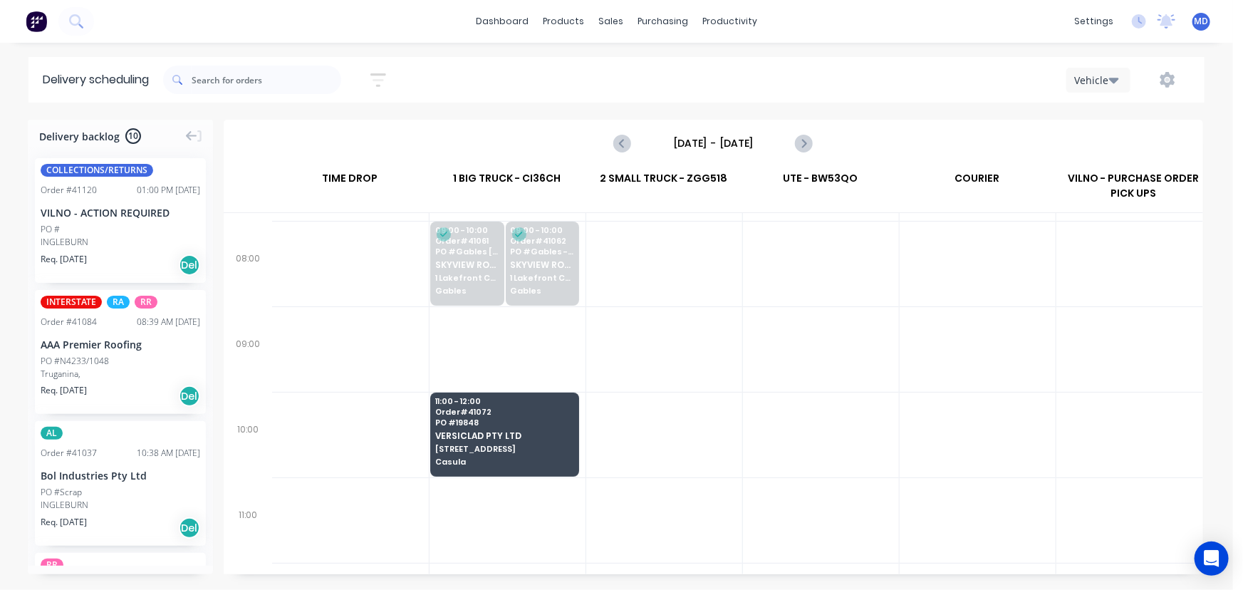
scroll to position [323, 0]
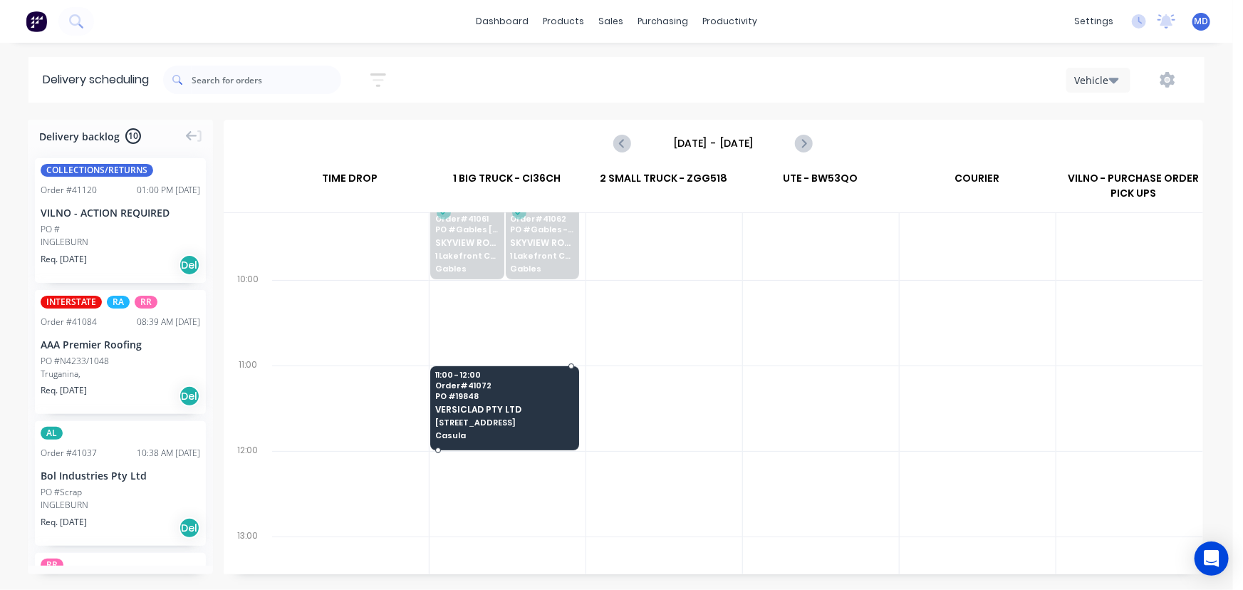
click at [529, 419] on span "[STREET_ADDRESS]" at bounding box center [504, 422] width 138 height 9
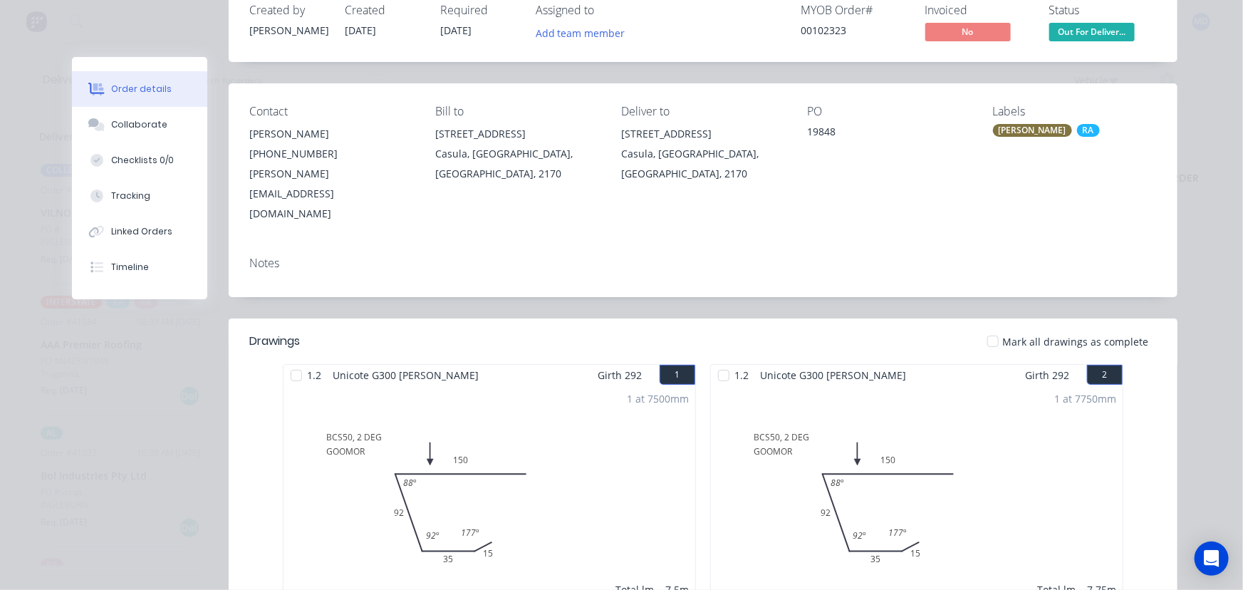
scroll to position [0, 0]
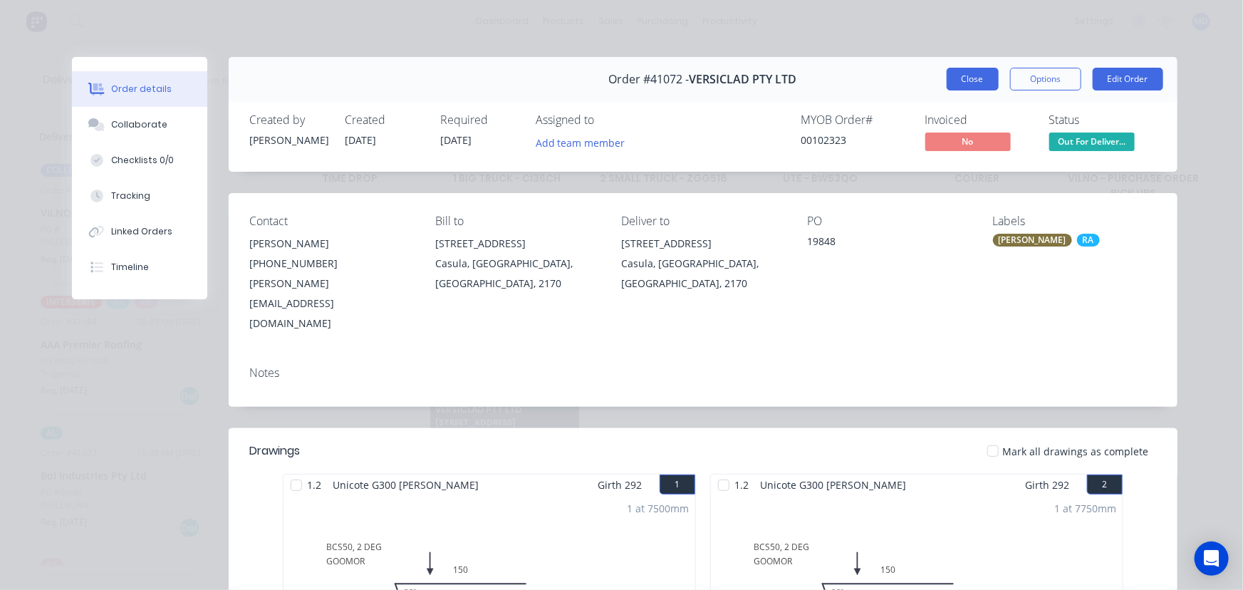
click at [964, 80] on button "Close" at bounding box center [973, 79] width 52 height 23
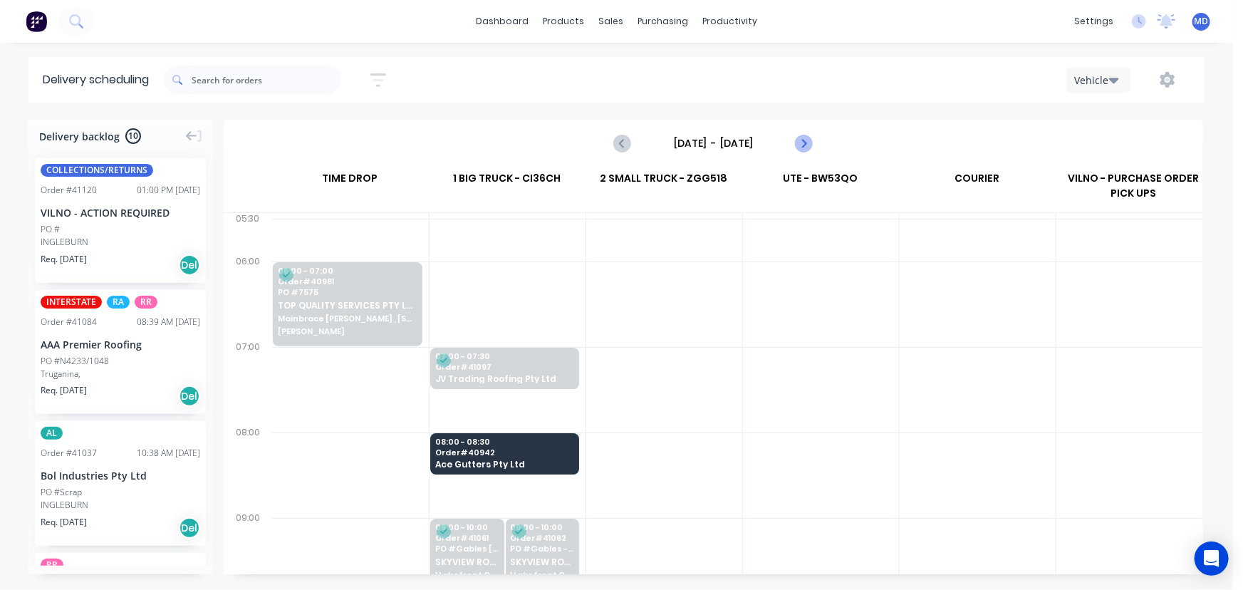
click at [807, 142] on icon "Next page" at bounding box center [803, 143] width 17 height 17
type input "Thursday - 14/08/25"
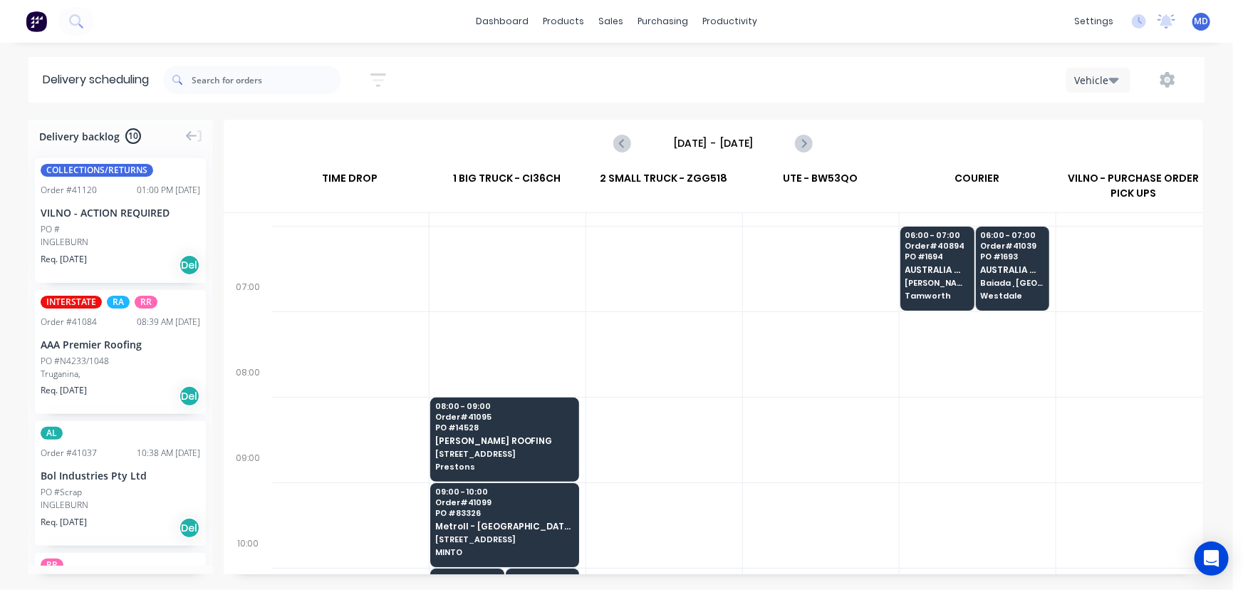
scroll to position [64, 0]
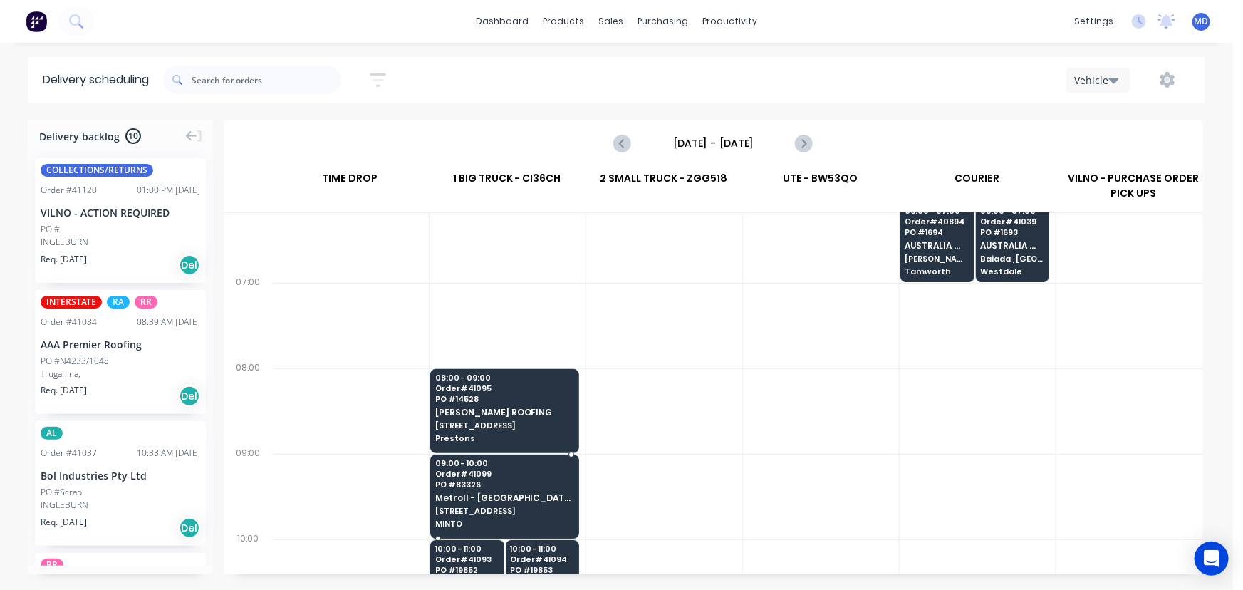
click at [507, 498] on span "Metroll - [GEOGRAPHIC_DATA]" at bounding box center [504, 497] width 138 height 9
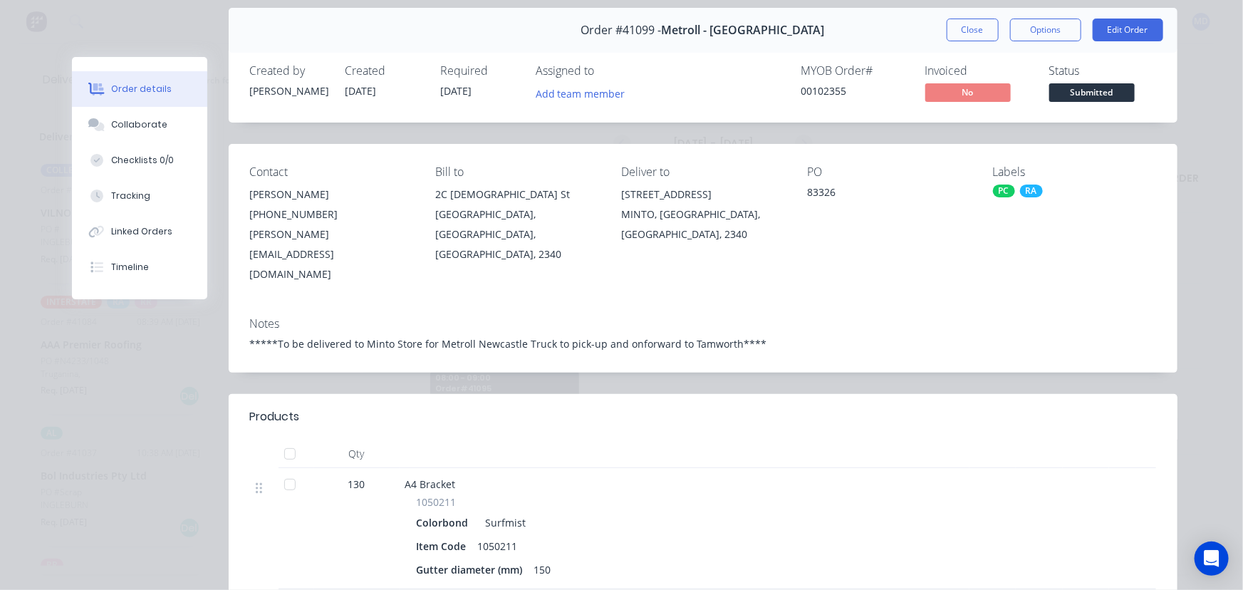
scroll to position [48, 0]
click at [974, 38] on button "Close" at bounding box center [973, 31] width 52 height 23
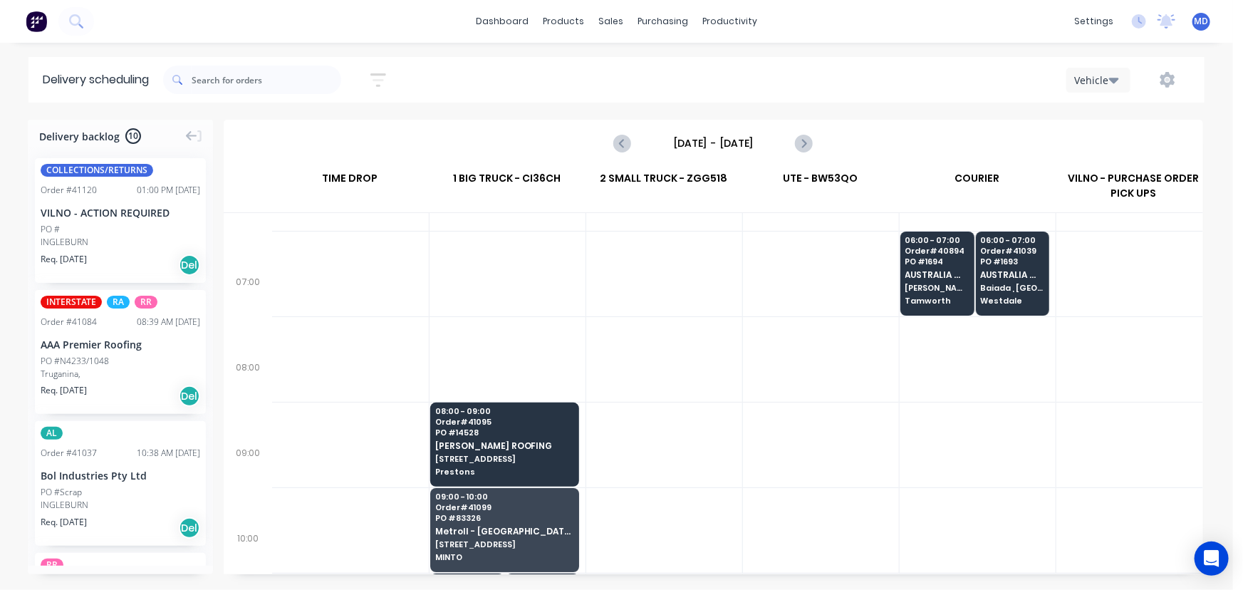
scroll to position [0, 0]
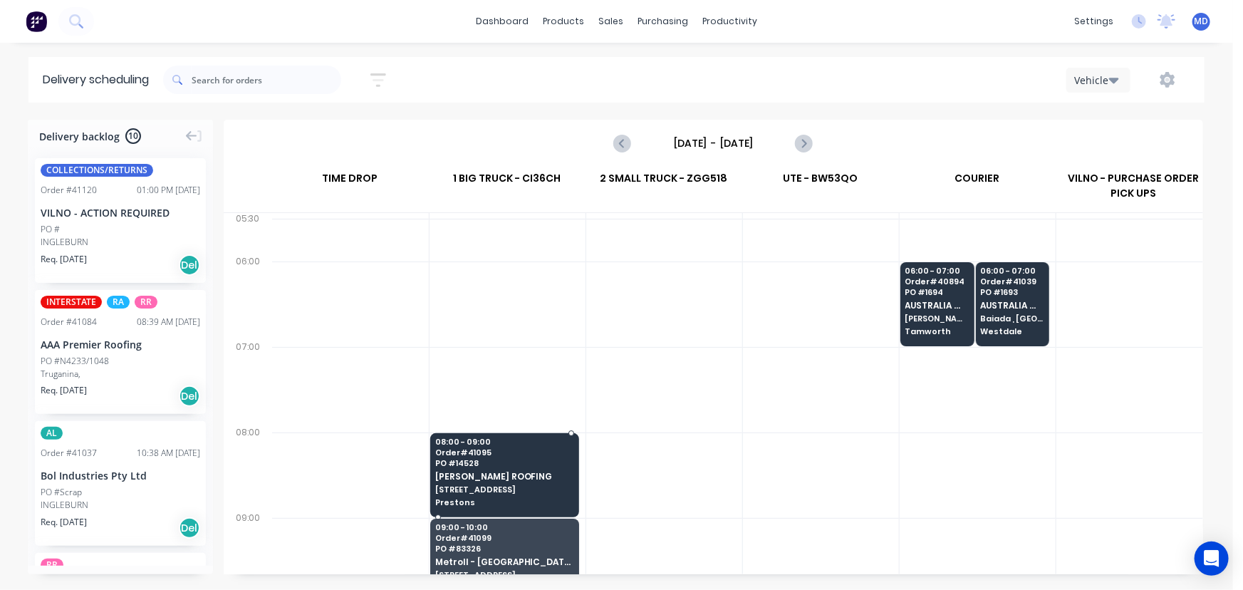
click at [520, 467] on span "PO # 14528" at bounding box center [504, 463] width 138 height 9
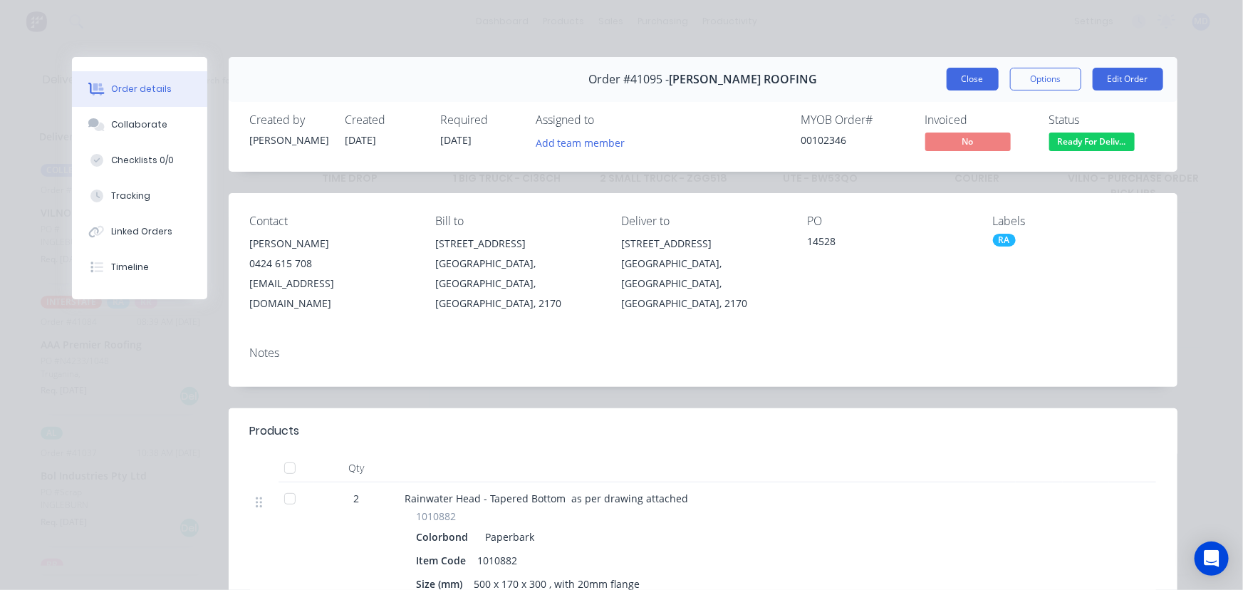
click at [972, 84] on button "Close" at bounding box center [973, 79] width 52 height 23
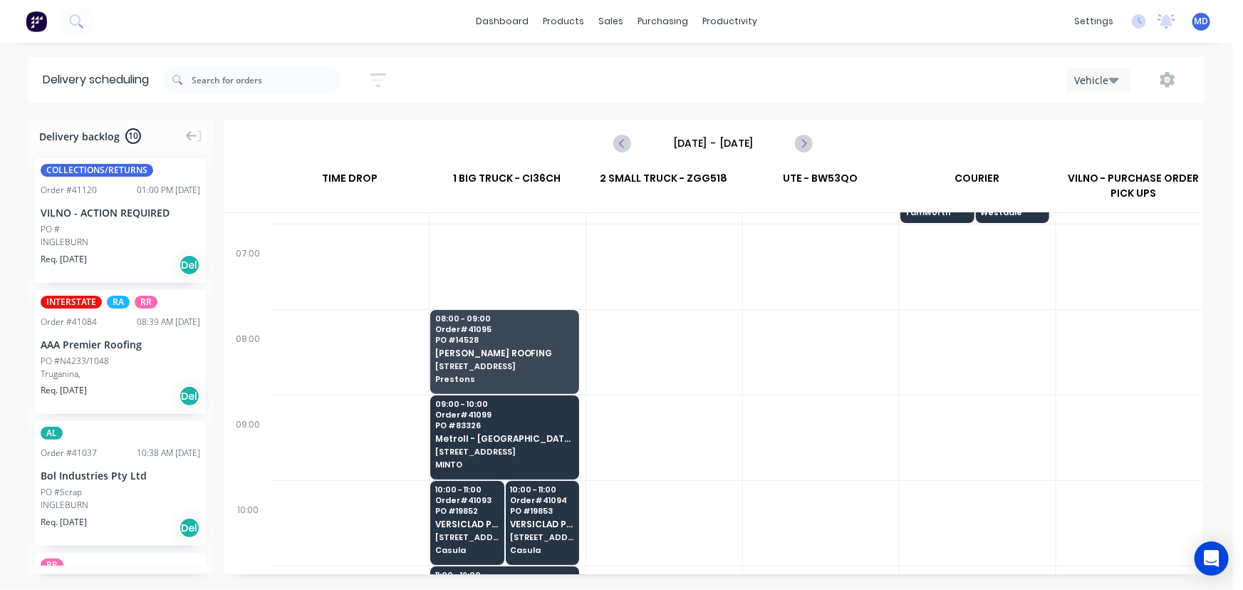
scroll to position [129, 0]
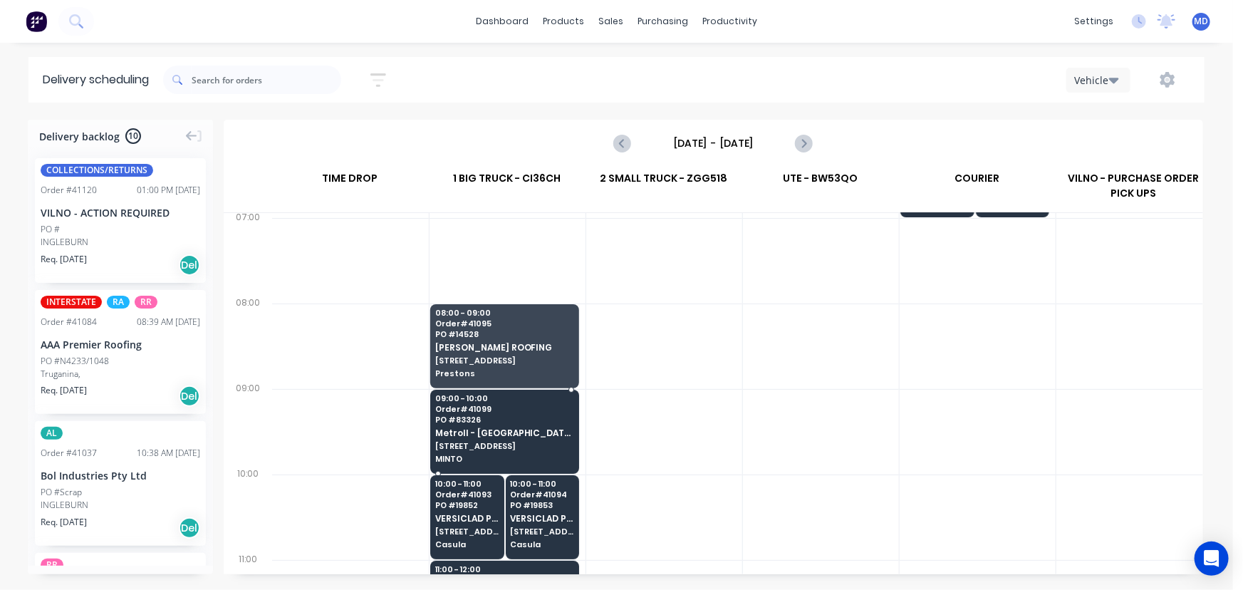
click at [516, 428] on span "Metroll - [GEOGRAPHIC_DATA]" at bounding box center [504, 432] width 138 height 9
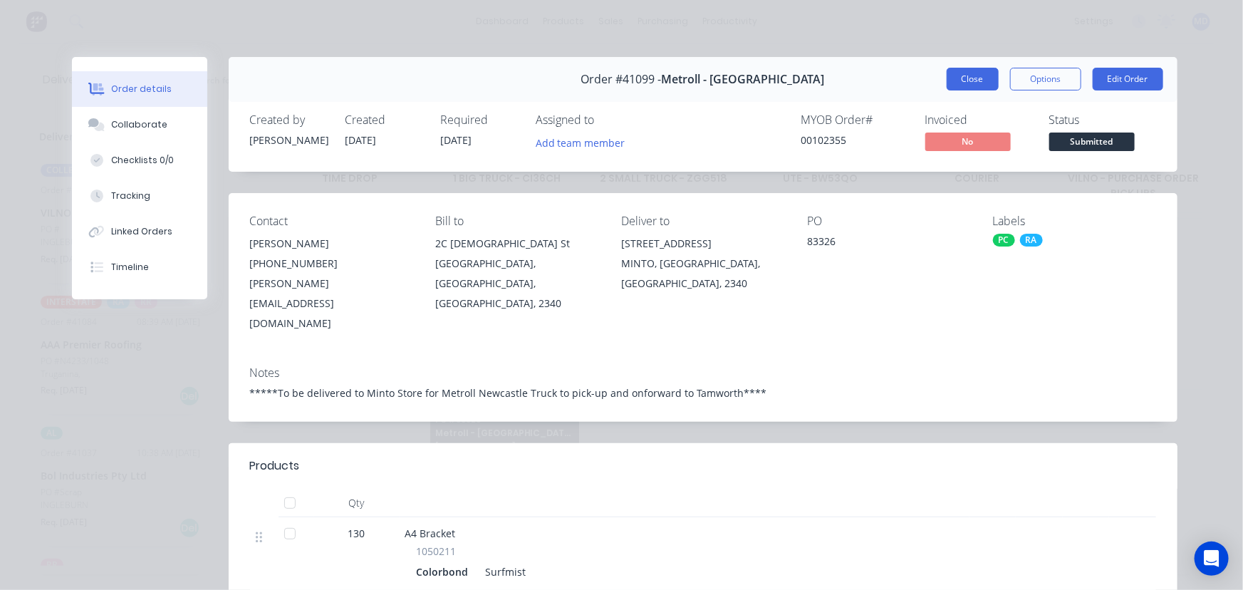
click at [961, 78] on button "Close" at bounding box center [973, 79] width 52 height 23
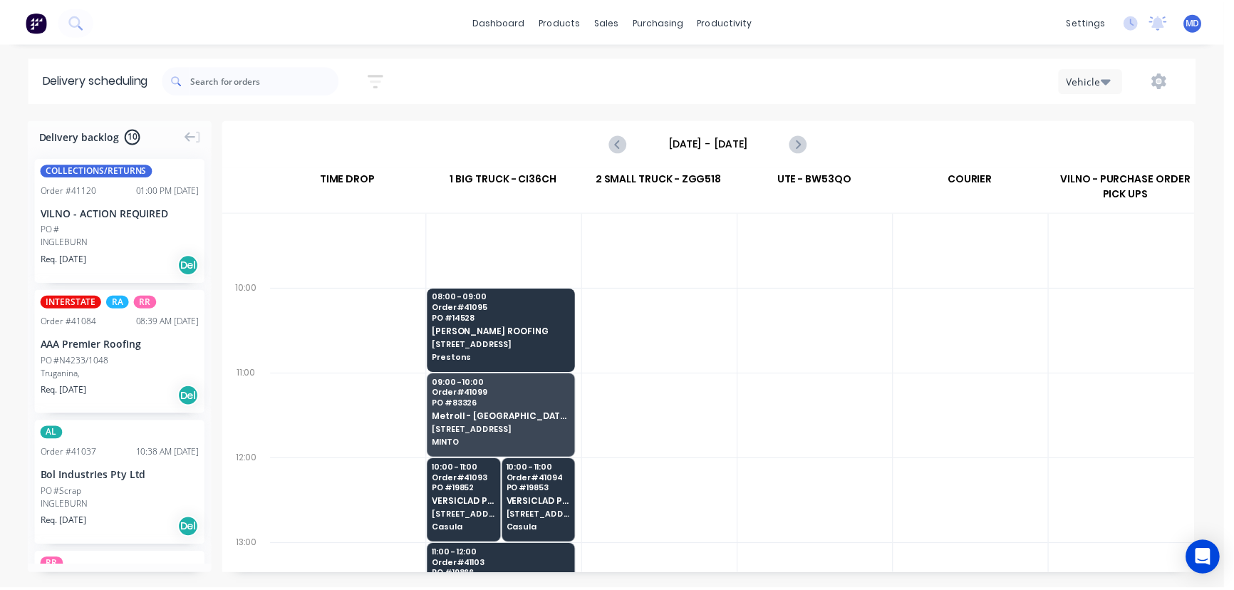
scroll to position [0, 0]
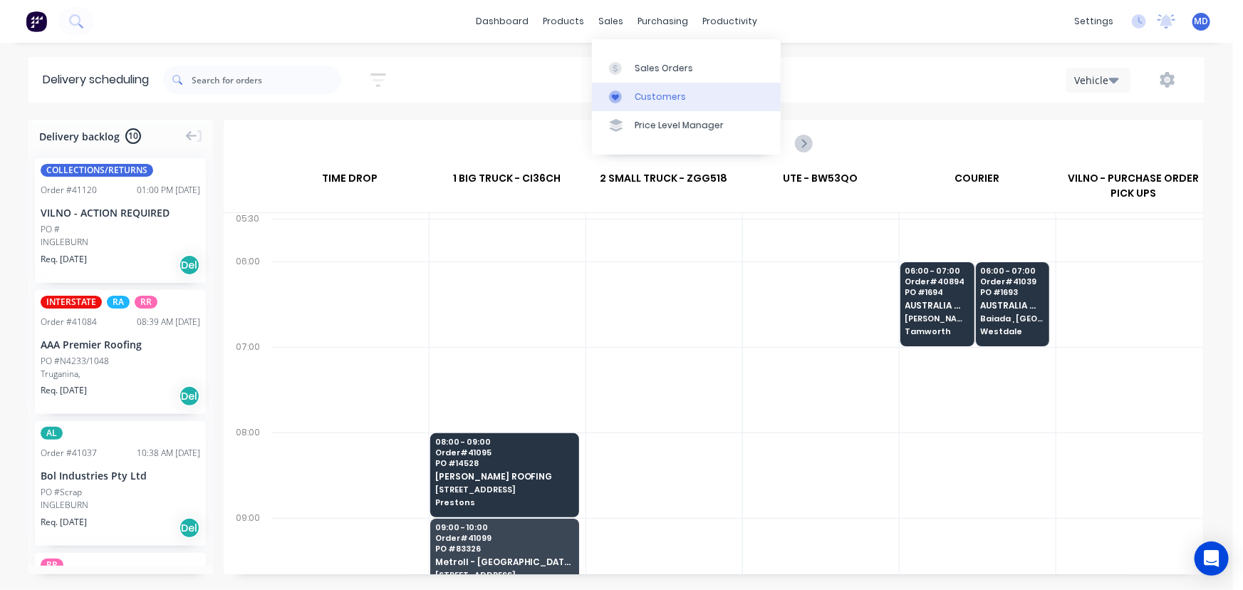
click at [657, 93] on div "Customers" at bounding box center [660, 96] width 51 height 13
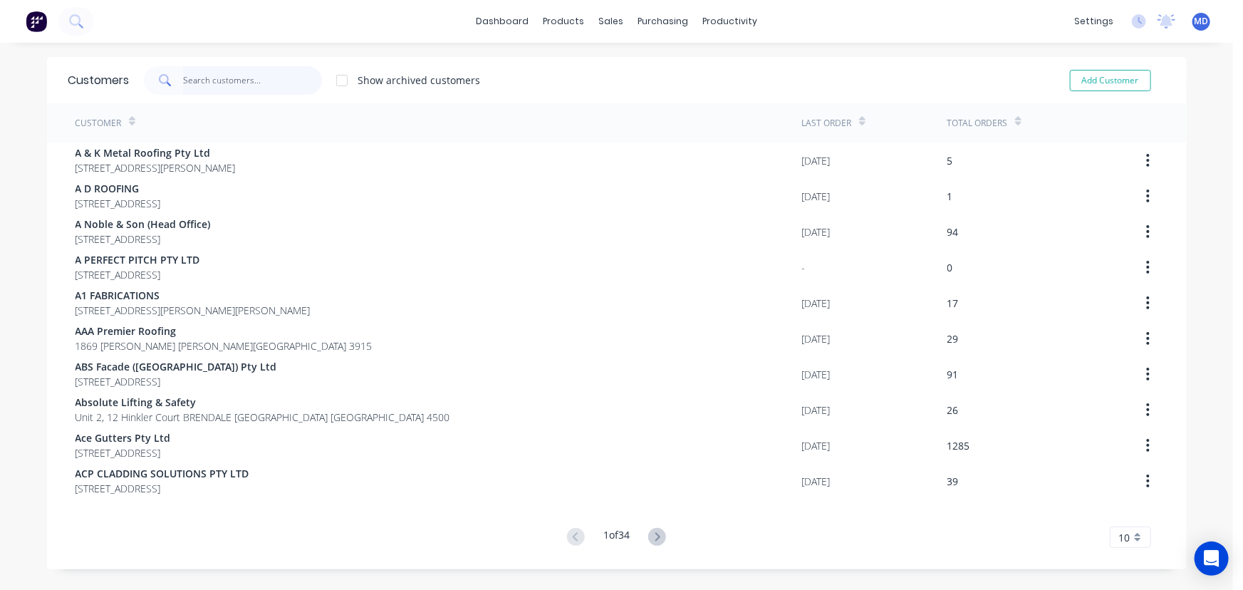
click at [230, 83] on input "text" at bounding box center [252, 80] width 139 height 28
drag, startPoint x: 657, startPoint y: 94, endPoint x: 418, endPoint y: 97, distance: 238.6
click at [655, 94] on div "Customers" at bounding box center [655, 96] width 51 height 13
click at [248, 83] on input "text" at bounding box center [252, 80] width 139 height 28
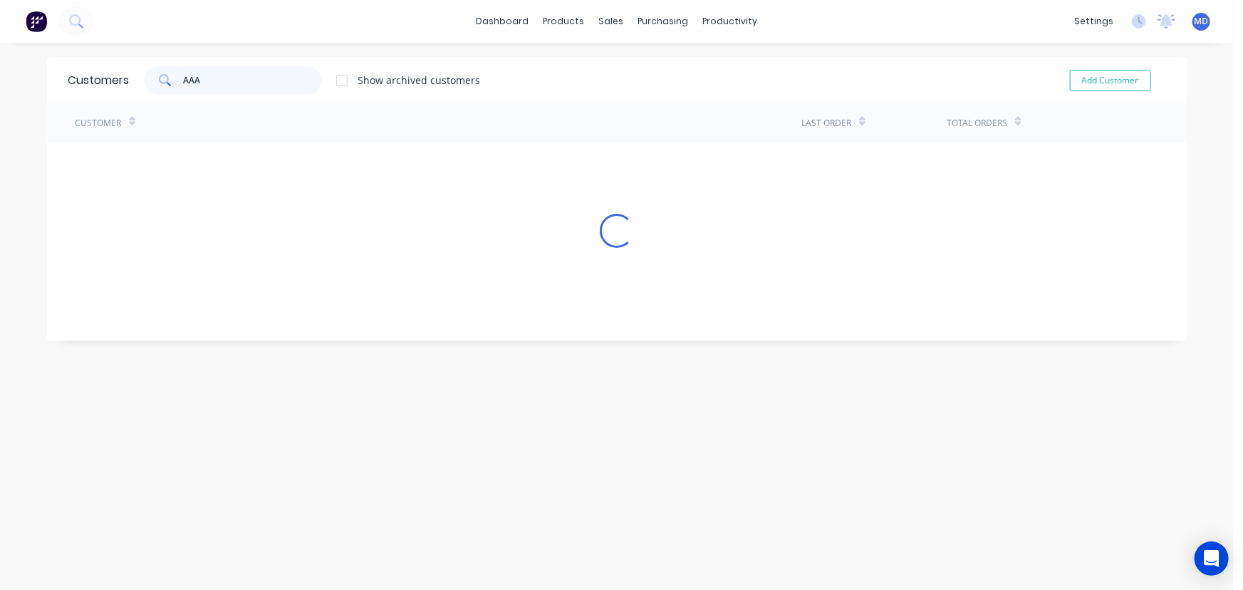
type input "AAA"
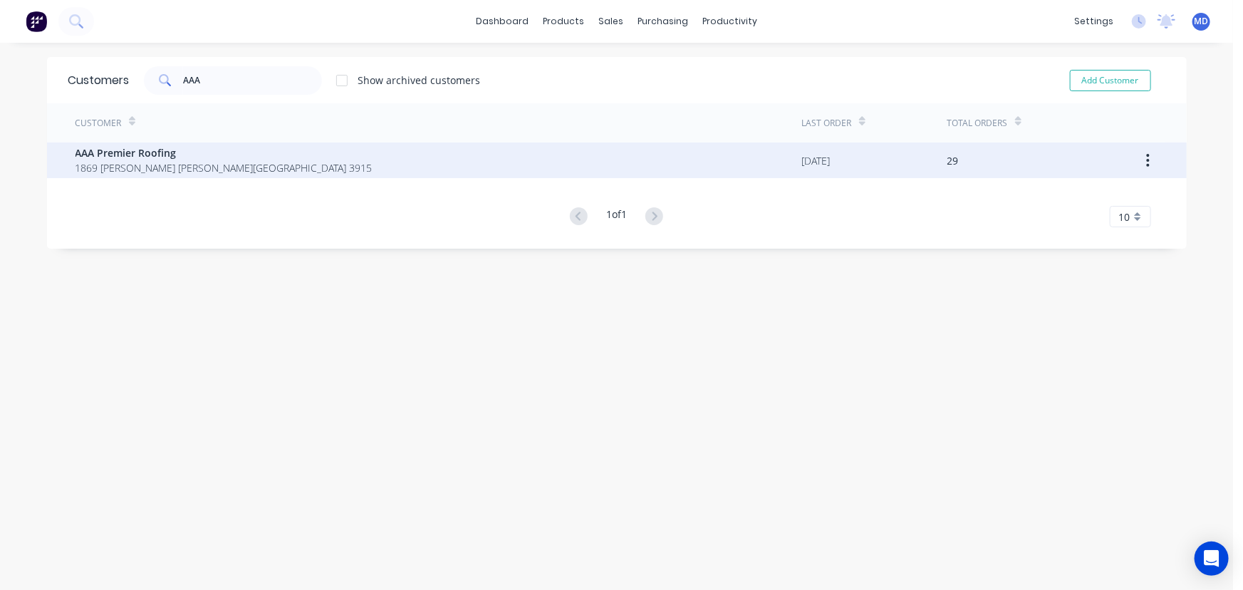
click at [136, 154] on span "AAA Premier Roofing" at bounding box center [224, 152] width 297 height 15
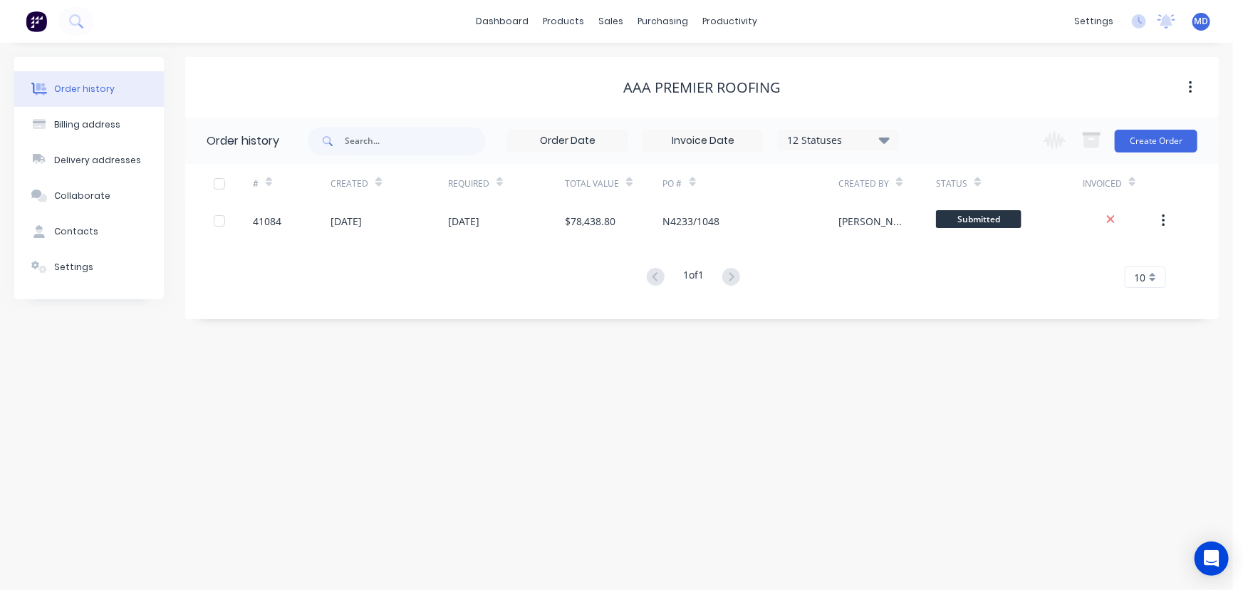
click at [885, 139] on icon at bounding box center [884, 140] width 11 height 6
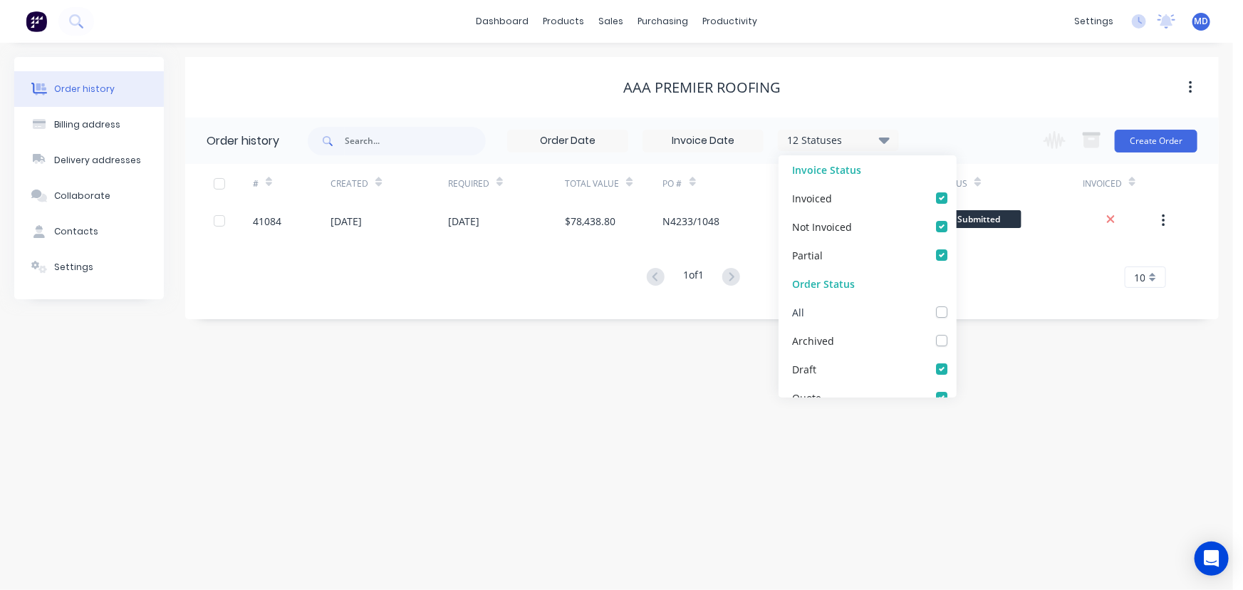
drag, startPoint x: 933, startPoint y: 313, endPoint x: 944, endPoint y: 320, distance: 12.5
click at [956, 304] on label at bounding box center [956, 304] width 0 height 0
click at [956, 313] on input "checkbox" at bounding box center [961, 311] width 11 height 14
checkbox input "true"
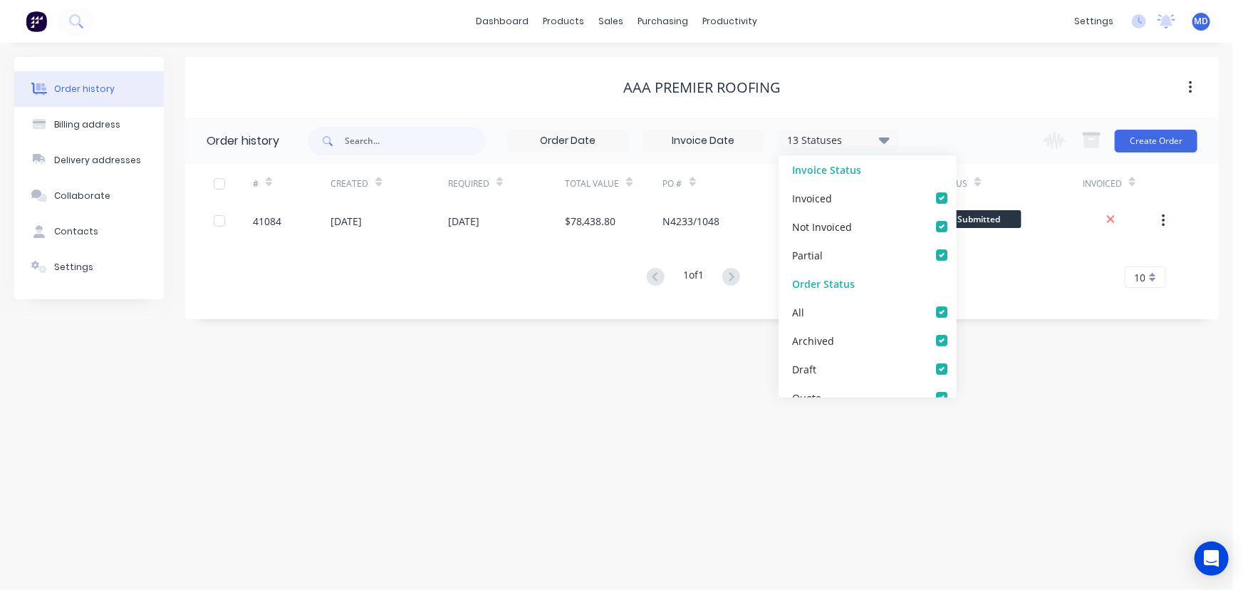
click at [1008, 348] on div "Order history Billing address Delivery addresses Collaborate Contacts Settings …" at bounding box center [616, 316] width 1233 height 547
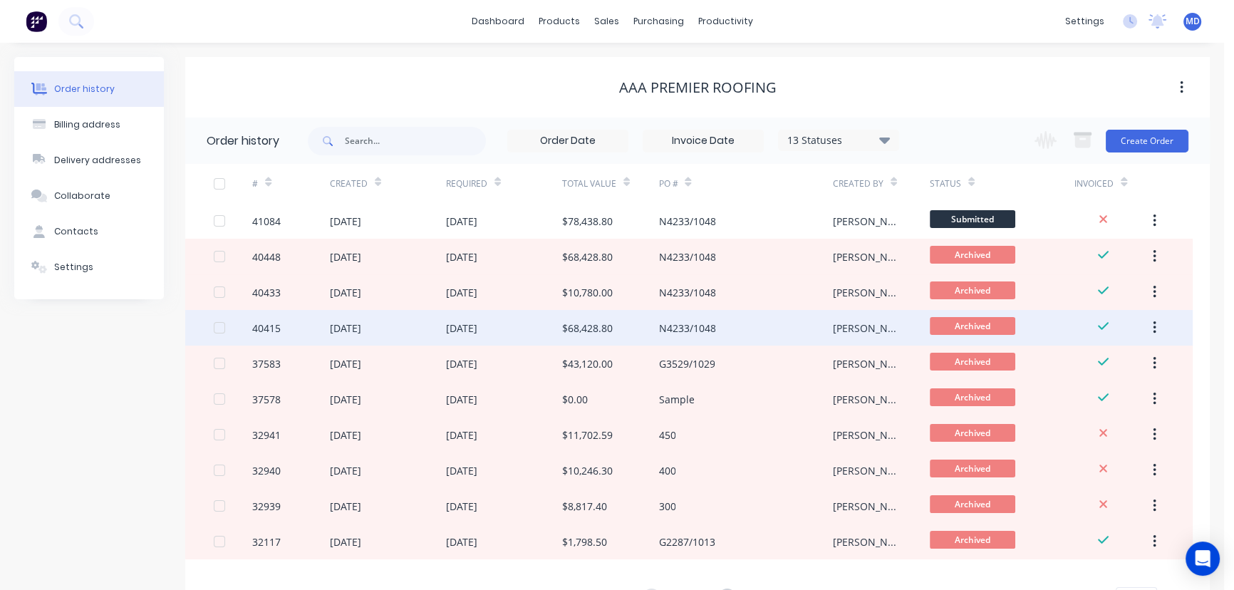
click at [583, 326] on div "$68,428.80" at bounding box center [587, 328] width 51 height 15
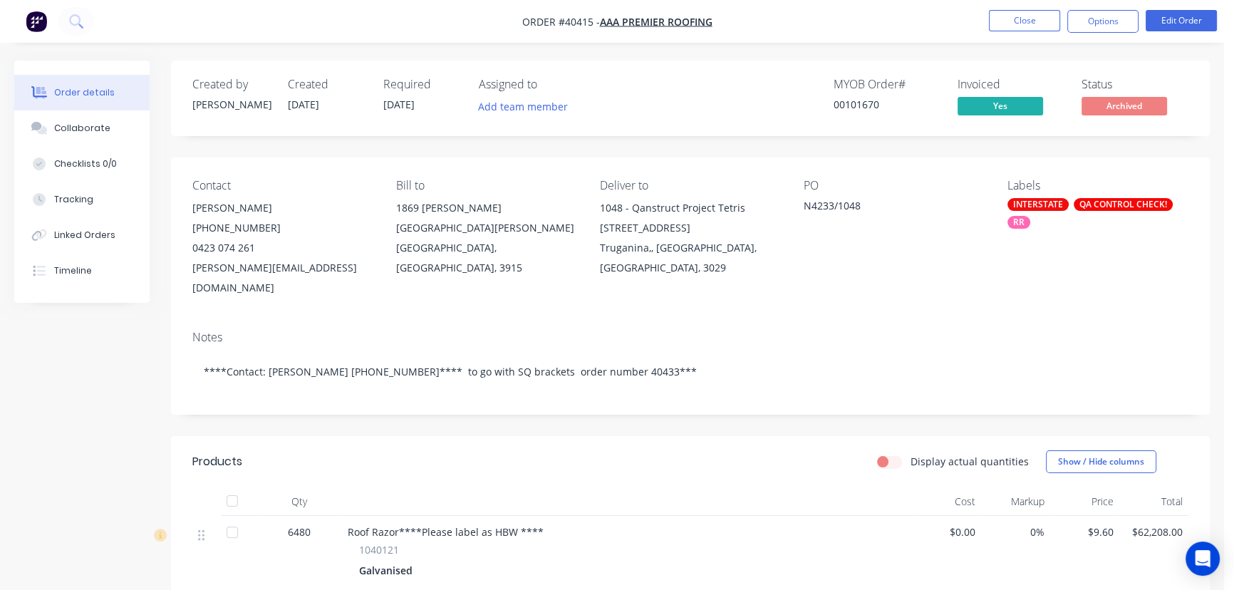
drag, startPoint x: 63, startPoint y: 121, endPoint x: 197, endPoint y: 184, distance: 148.8
click at [62, 121] on button "Collaborate" at bounding box center [81, 128] width 135 height 36
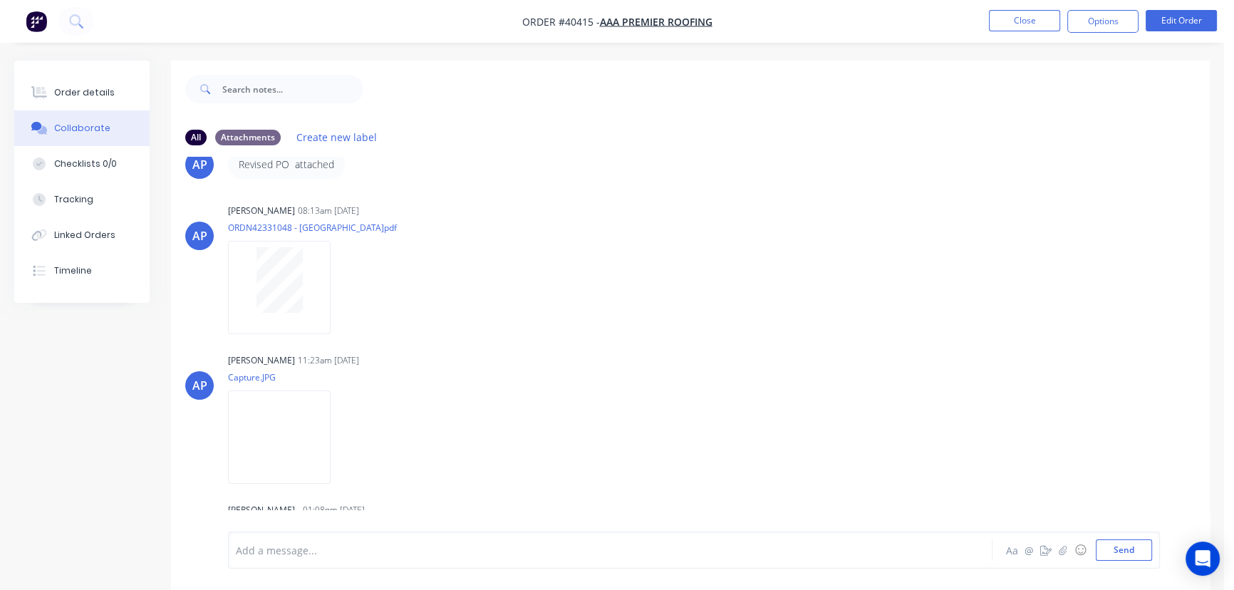
scroll to position [776, 0]
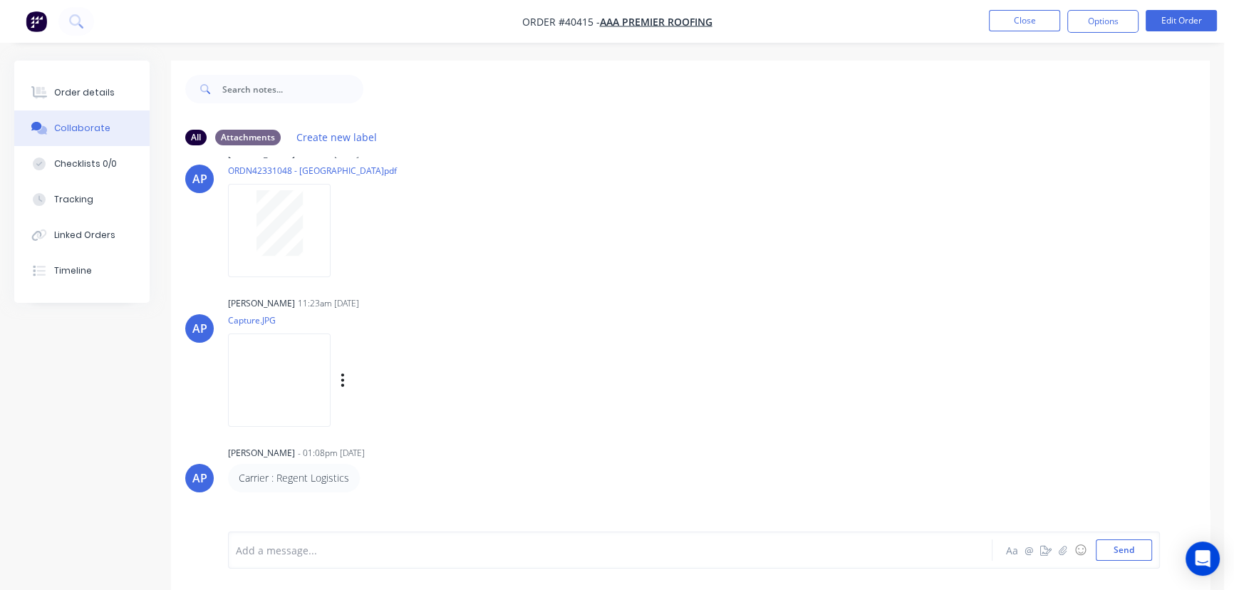
click at [270, 369] on img at bounding box center [279, 379] width 103 height 93
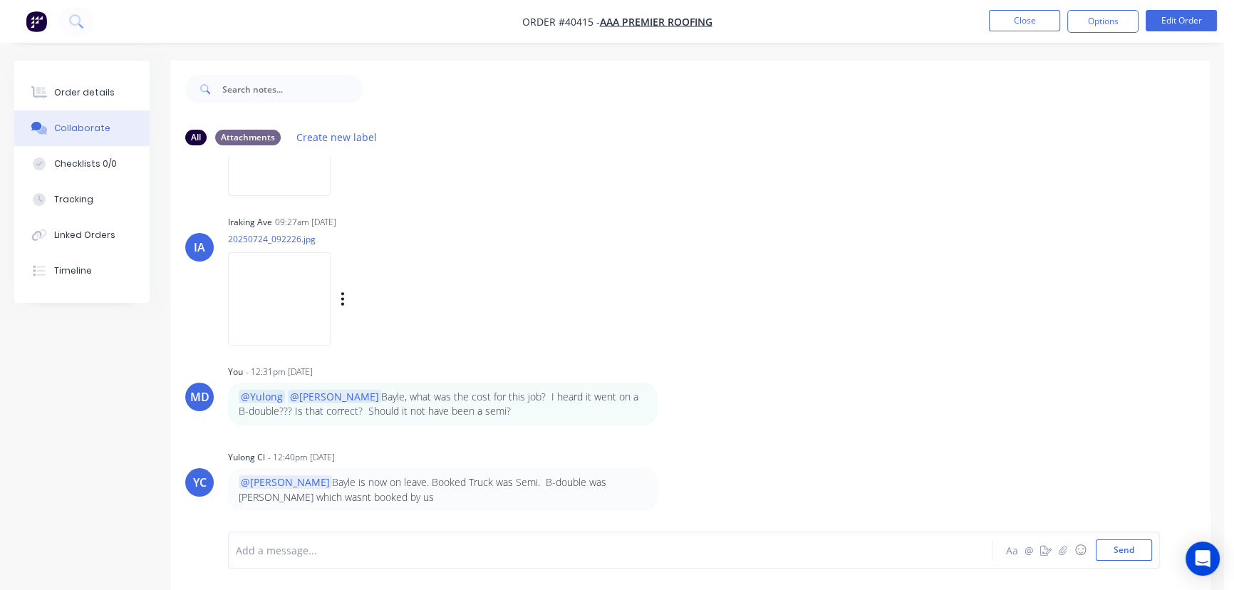
scroll to position [1379, 0]
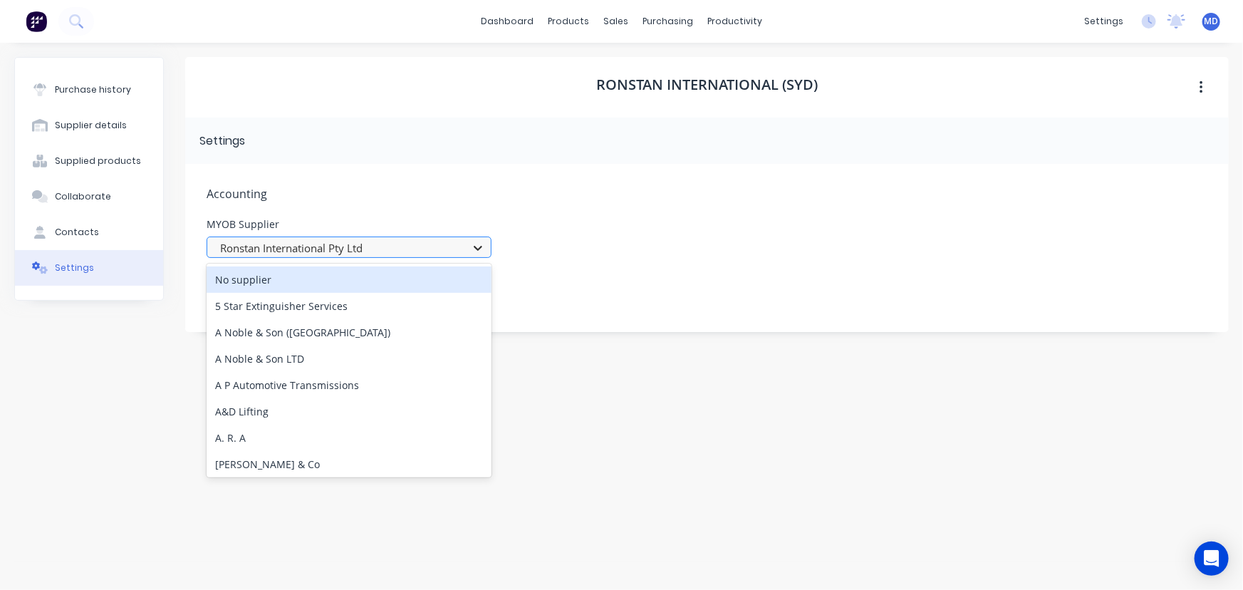
click at [472, 249] on icon at bounding box center [478, 248] width 14 height 14
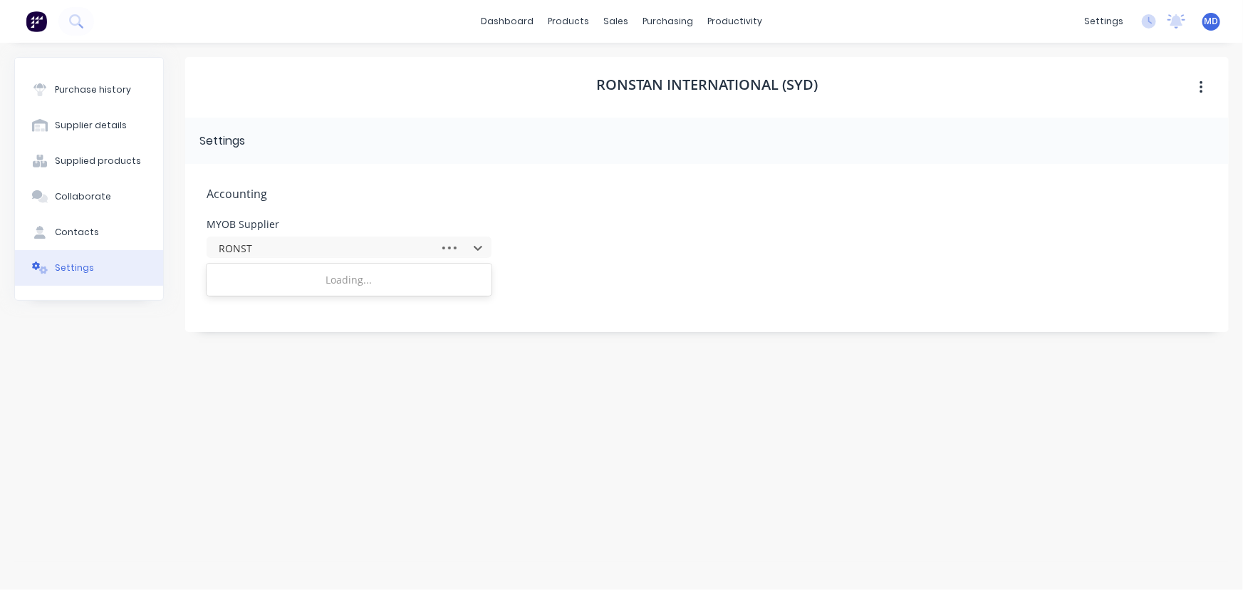
type input "RONSTA"
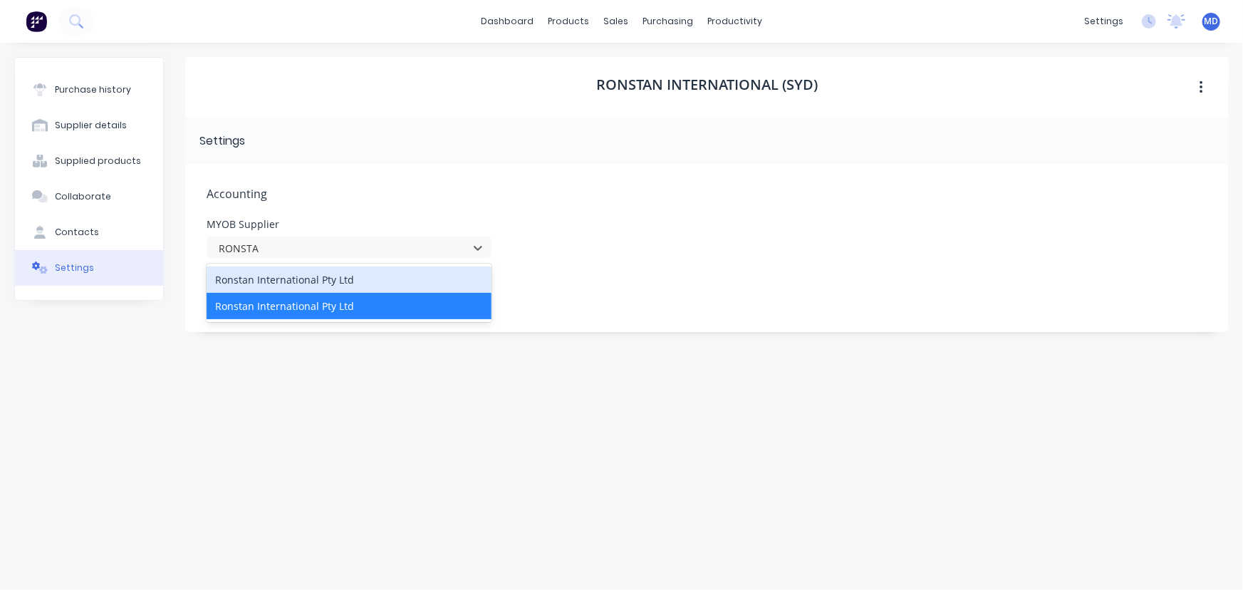
click at [297, 283] on div "Ronstan International Pty Ltd" at bounding box center [349, 279] width 285 height 26
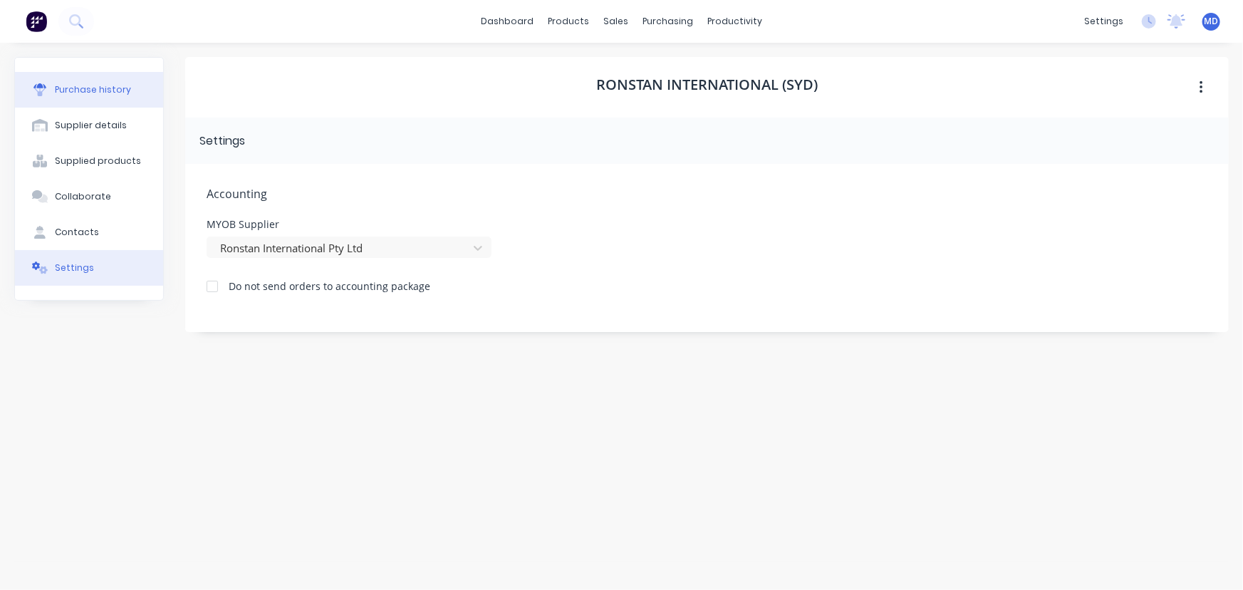
click at [85, 83] on div "Purchase history" at bounding box center [93, 89] width 76 height 13
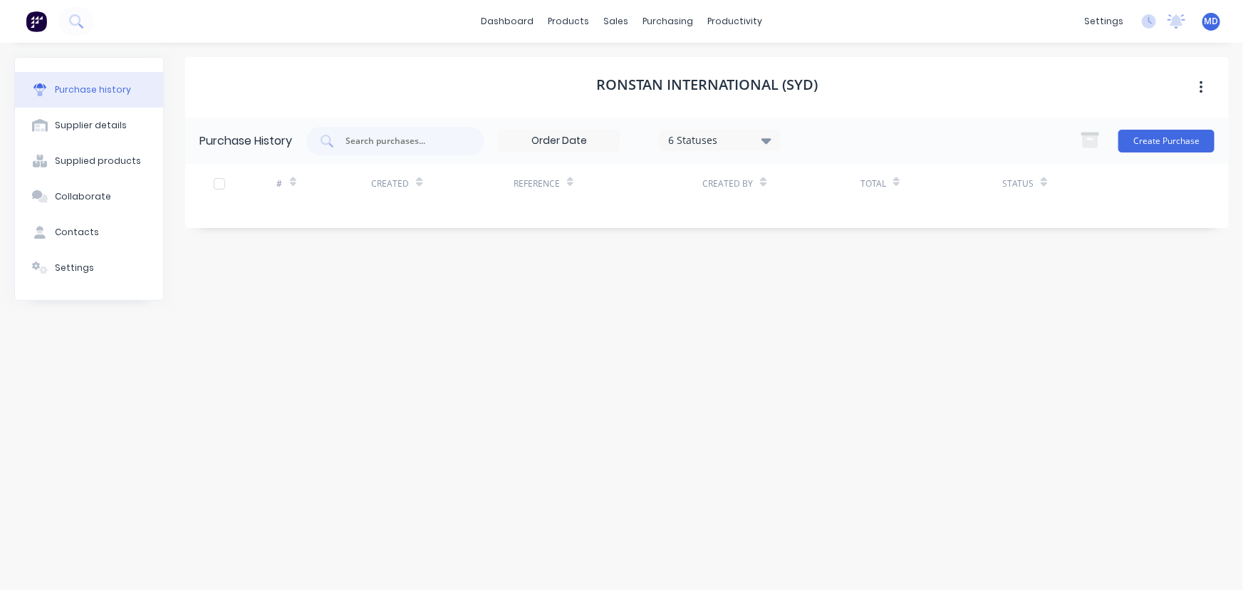
drag, startPoint x: 766, startPoint y: 137, endPoint x: 849, endPoint y: 352, distance: 230.7
click at [766, 137] on icon at bounding box center [766, 140] width 10 height 16
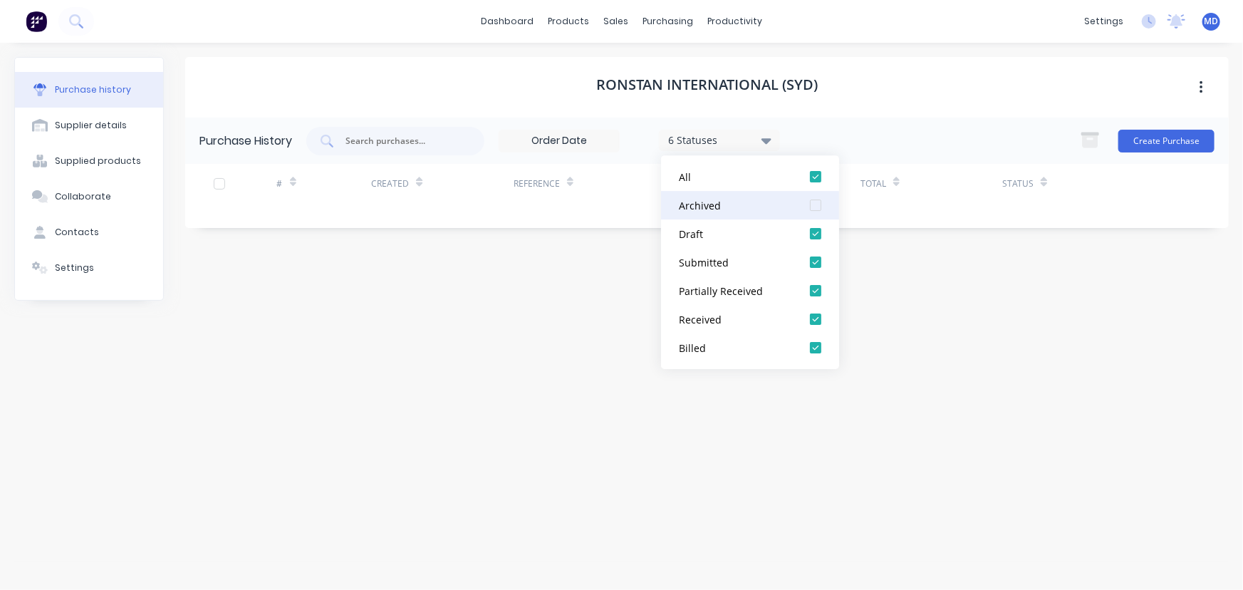
click at [817, 209] on div at bounding box center [815, 205] width 28 height 28
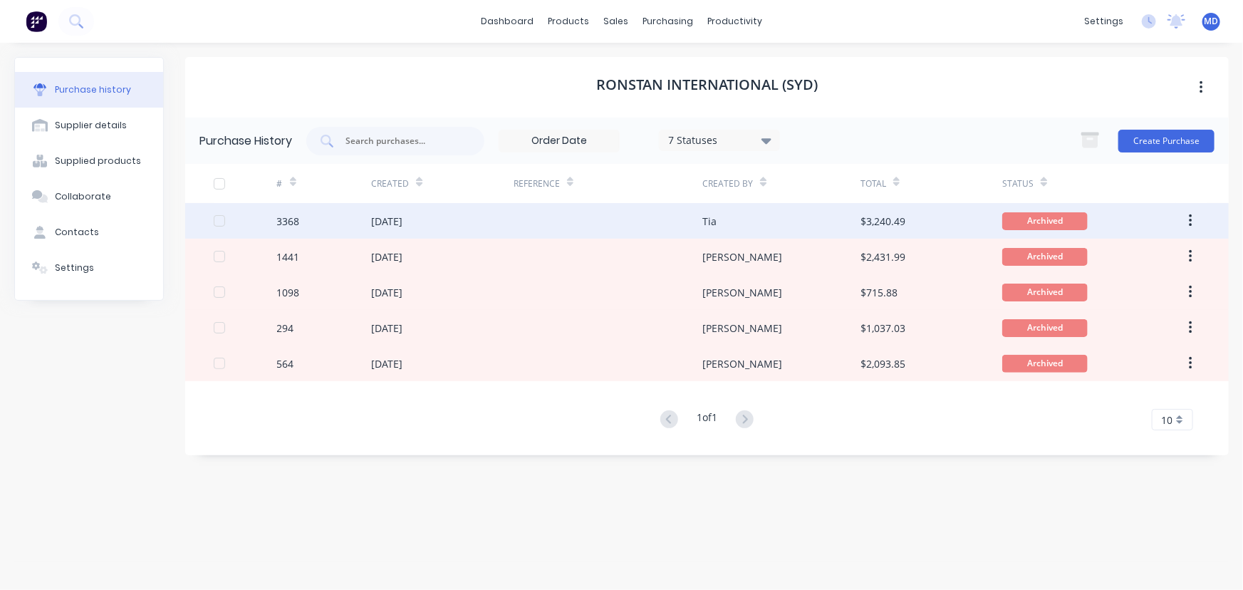
click at [470, 211] on div "[DATE]" at bounding box center [442, 221] width 142 height 36
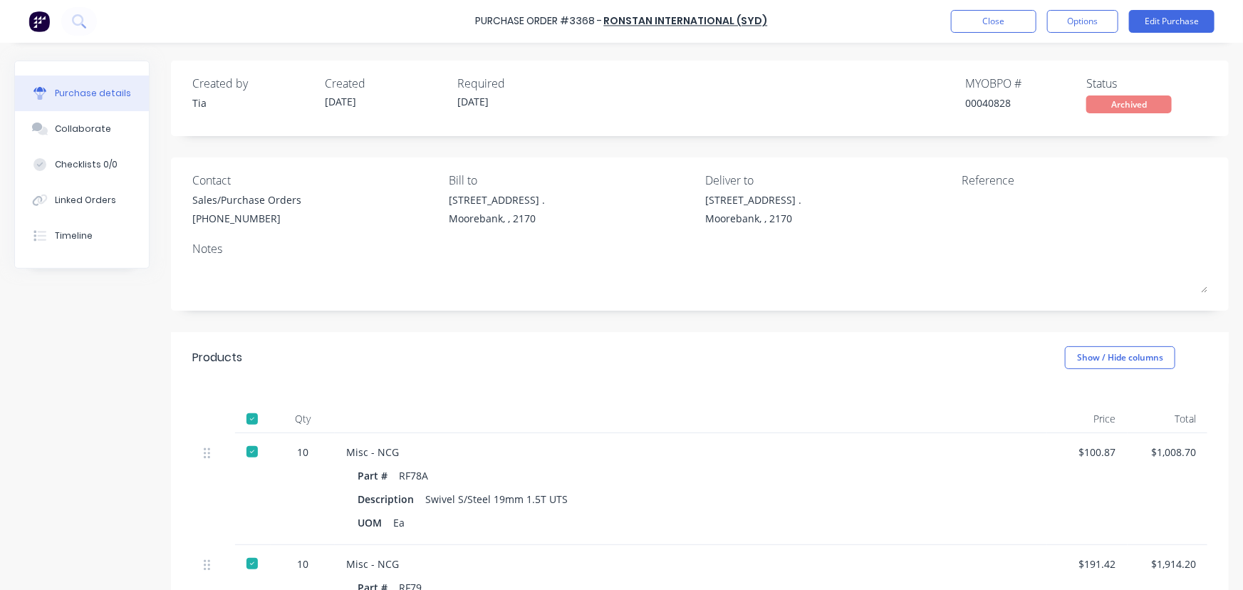
click at [259, 419] on div at bounding box center [252, 419] width 28 height 28
click at [247, 418] on div at bounding box center [252, 419] width 28 height 28
click at [1118, 107] on div "Archived" at bounding box center [1128, 104] width 85 height 18
click at [1137, 105] on div "Archived" at bounding box center [1128, 104] width 85 height 18
drag, startPoint x: 1142, startPoint y: 108, endPoint x: 798, endPoint y: 368, distance: 431.7
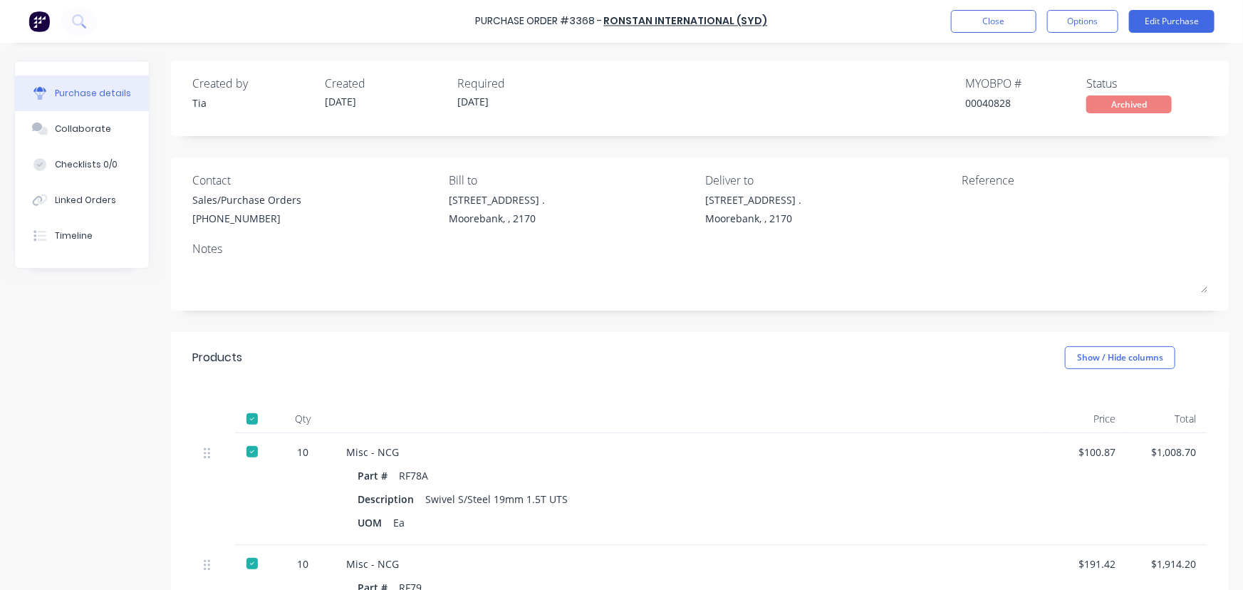
click at [798, 368] on div "Products Show / Hide columns" at bounding box center [700, 357] width 1058 height 51
click at [996, 17] on button "Close" at bounding box center [993, 21] width 85 height 23
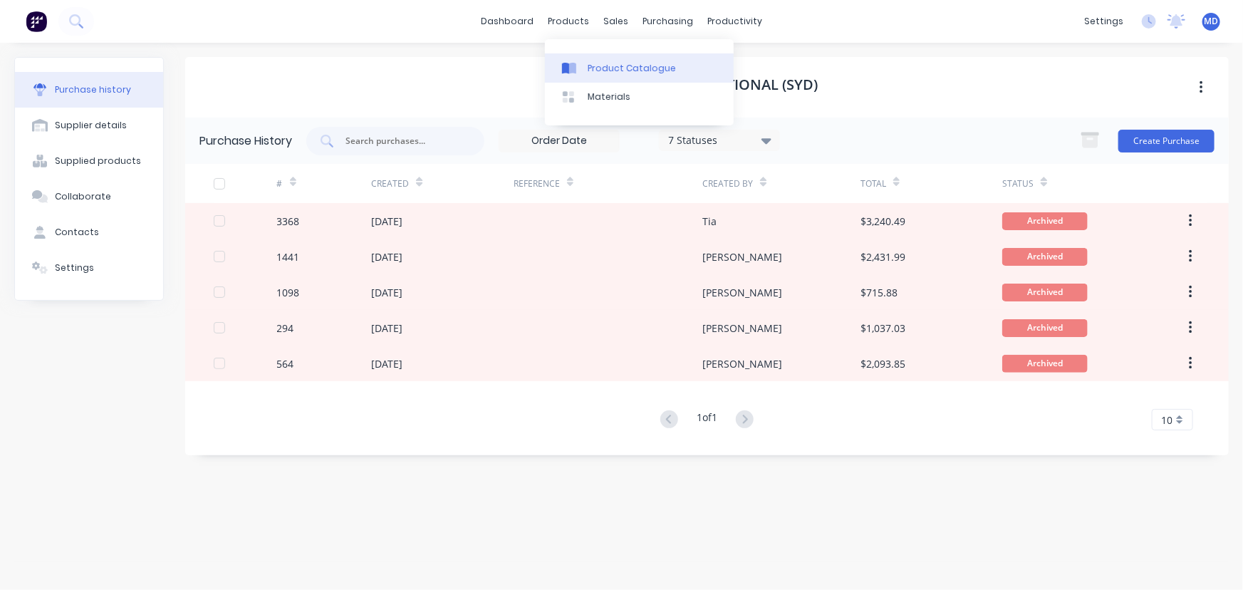
click at [644, 61] on link "Product Catalogue" at bounding box center [639, 67] width 189 height 28
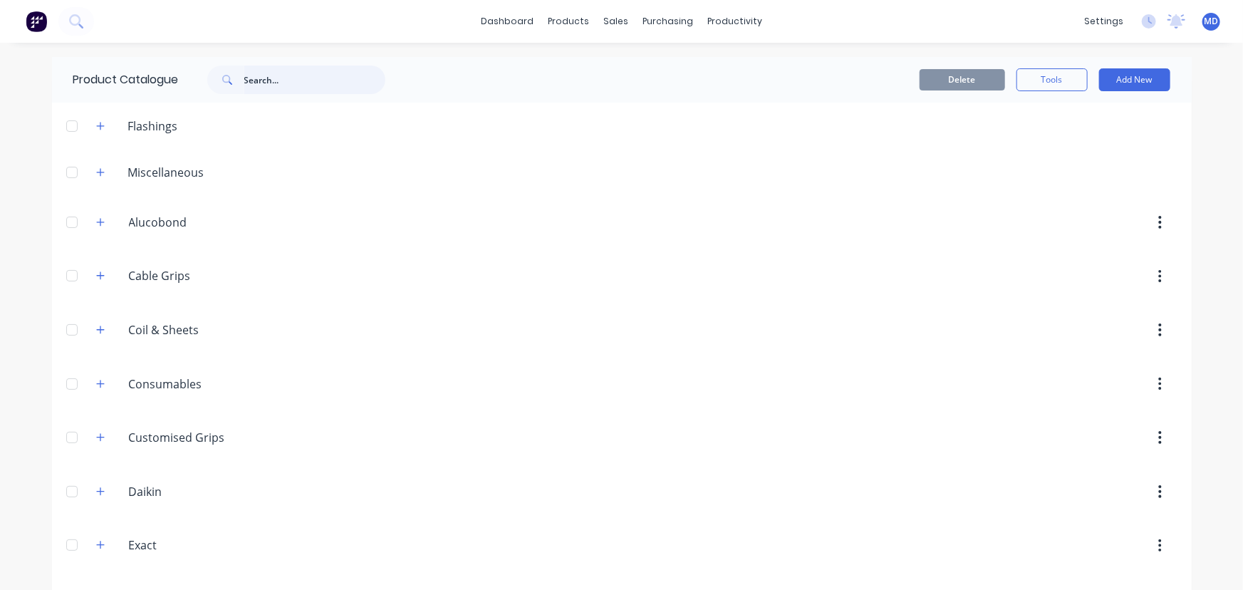
click at [297, 72] on input "text" at bounding box center [314, 80] width 141 height 28
type input "MISC"
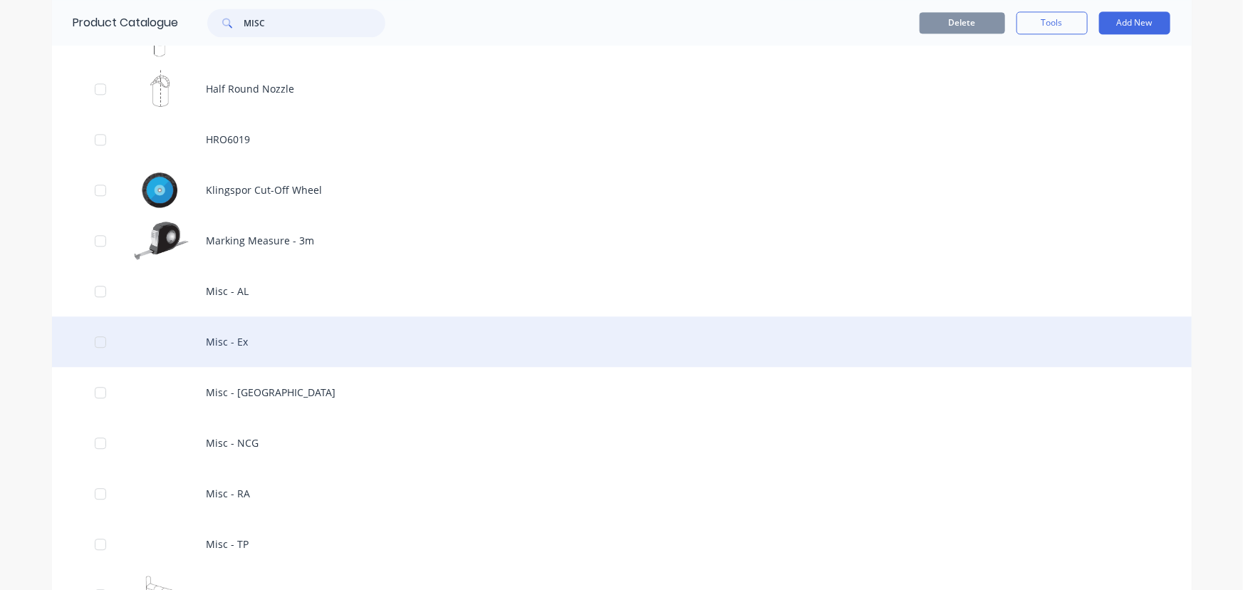
scroll to position [1618, 0]
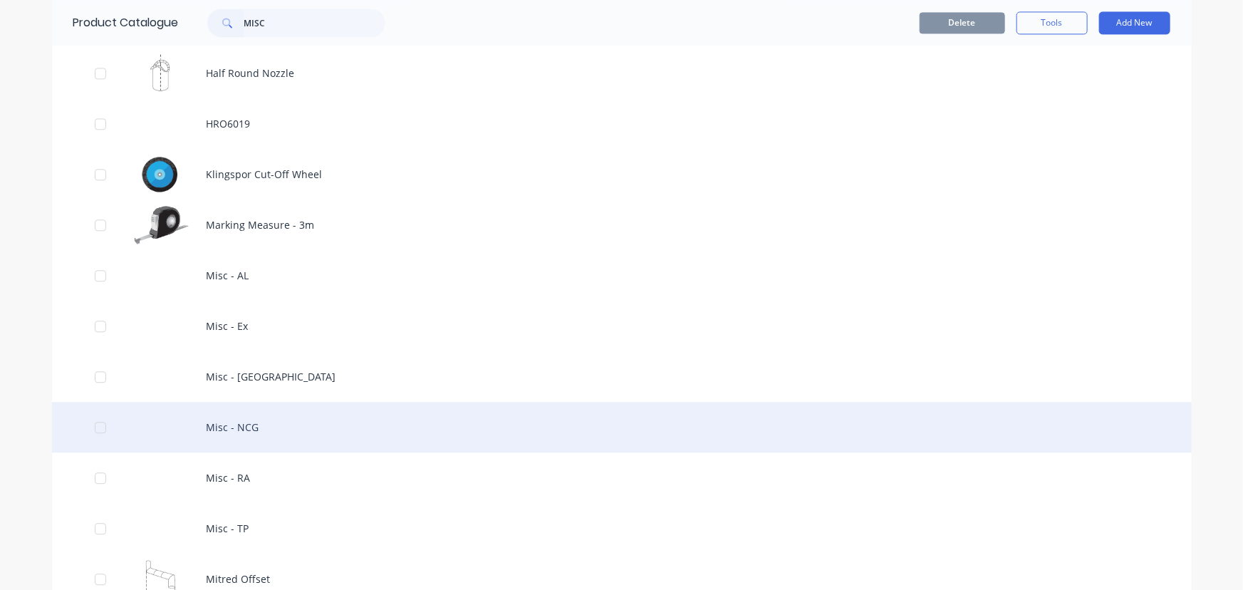
click at [249, 420] on div "Misc - NCG" at bounding box center [622, 427] width 1140 height 51
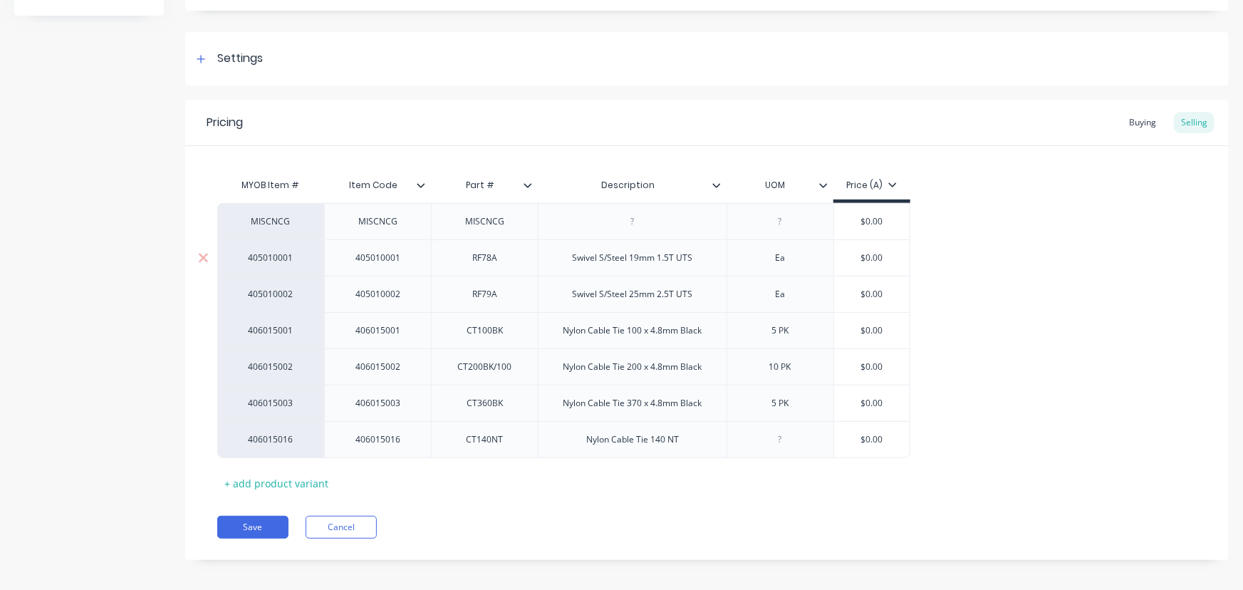
scroll to position [186, 0]
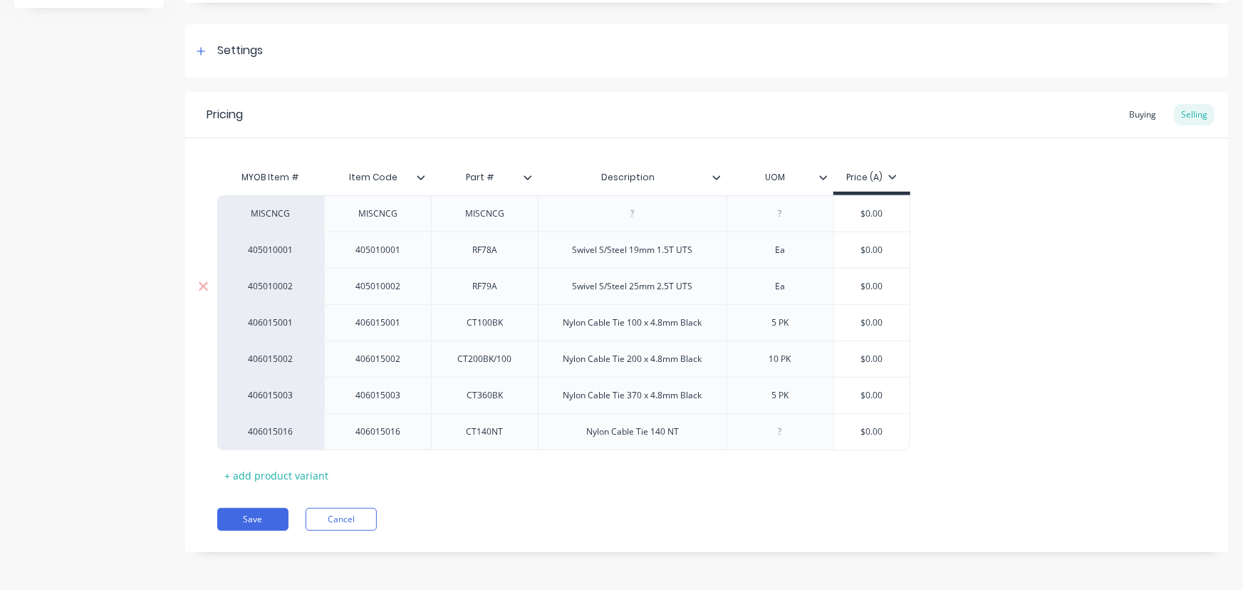
click at [504, 284] on div "RF79A" at bounding box center [484, 286] width 71 height 19
type input "$0.00"
click at [891, 249] on input "$0.00" at bounding box center [872, 250] width 76 height 13
click at [253, 516] on button "Save" at bounding box center [252, 519] width 71 height 23
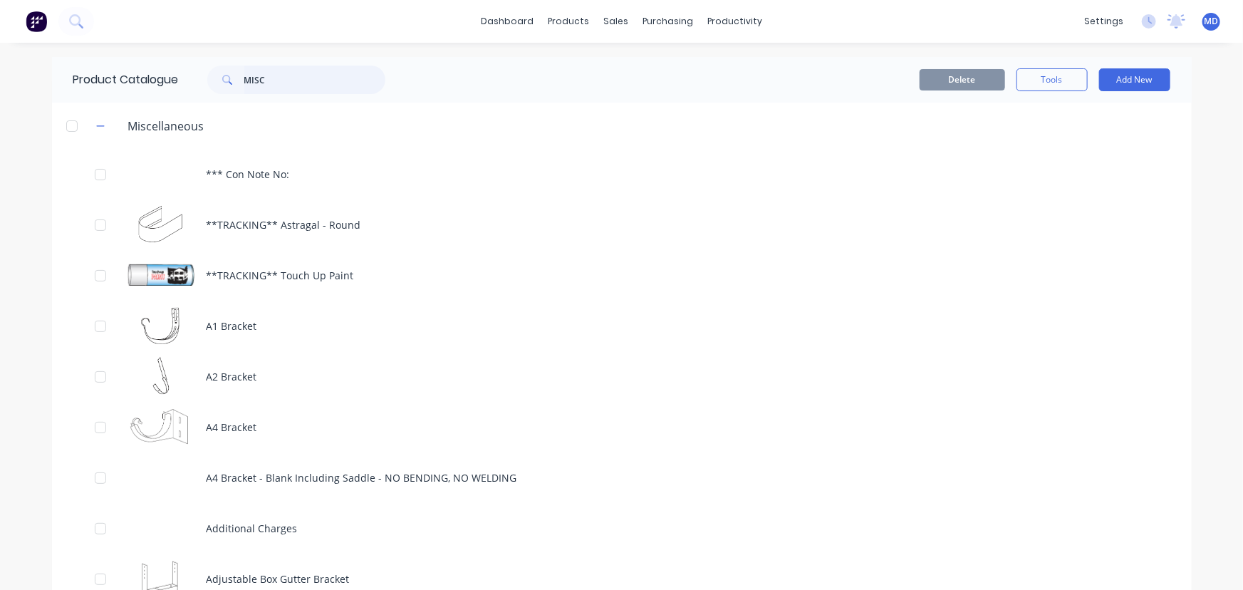
drag, startPoint x: 269, startPoint y: 78, endPoint x: 227, endPoint y: 76, distance: 42.1
click at [227, 74] on div "MISC" at bounding box center [296, 80] width 178 height 28
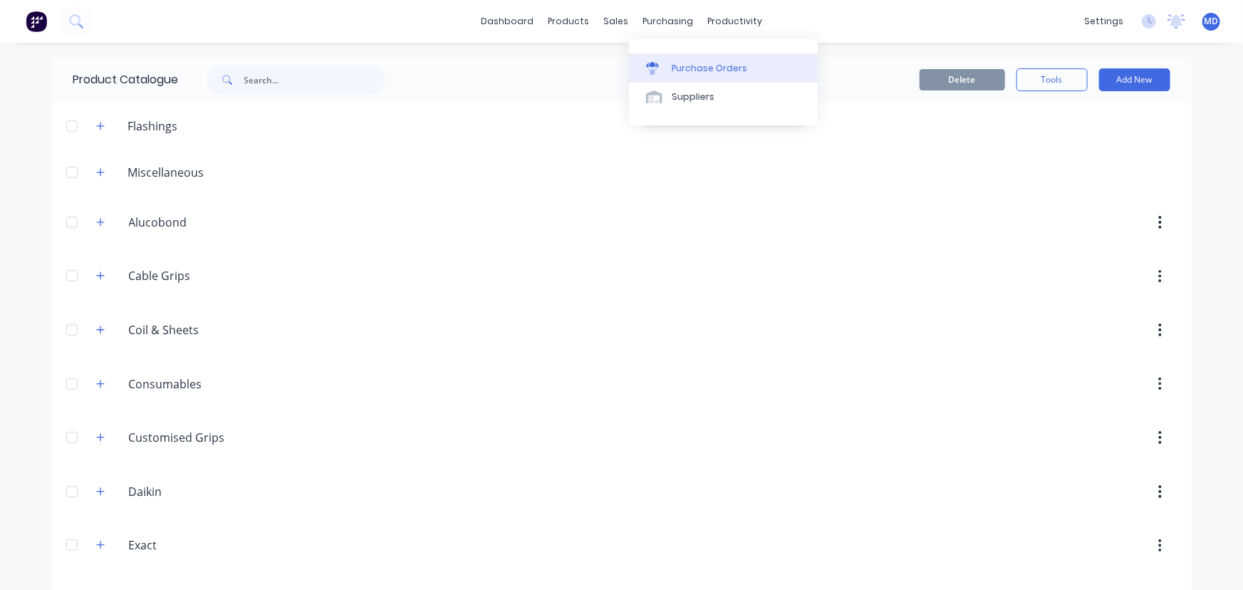
click at [727, 59] on link "Purchase Orders" at bounding box center [723, 67] width 189 height 28
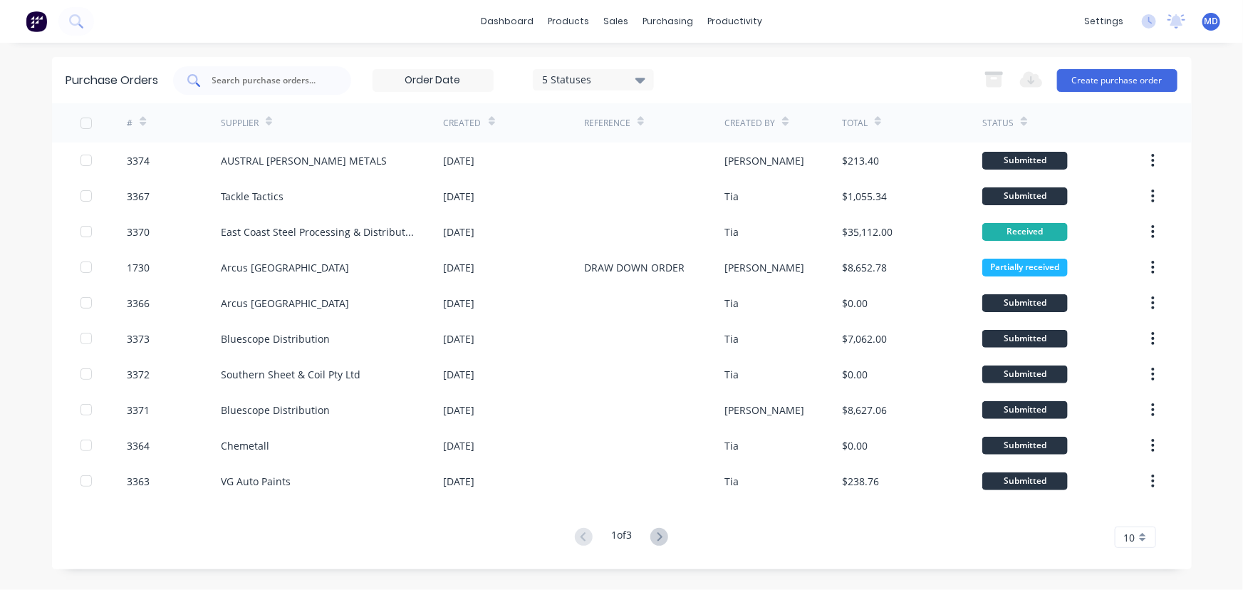
drag, startPoint x: 285, startPoint y: 97, endPoint x: 283, endPoint y: 83, distance: 14.4
click at [283, 83] on div "Purchase Orders 5 Statuses 5 Statuses Export to Excel (XLSX) Create purchase or…" at bounding box center [622, 80] width 1140 height 46
click at [283, 82] on input "text" at bounding box center [270, 80] width 118 height 14
type input "RONS"
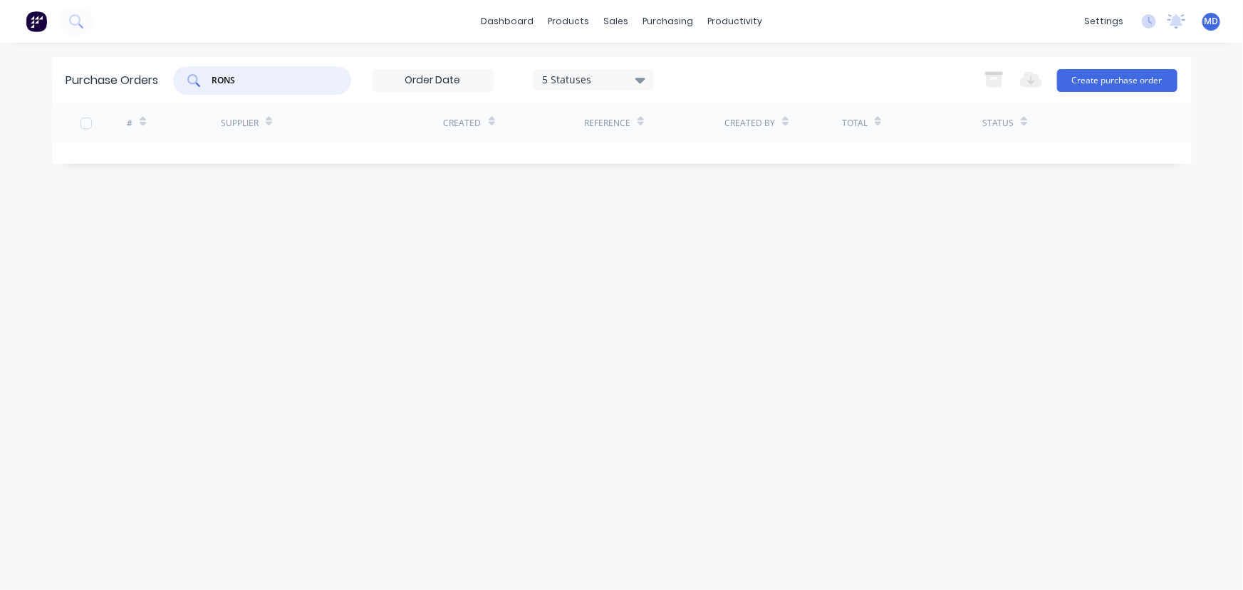
click at [650, 77] on div "5 Statuses" at bounding box center [593, 79] width 121 height 21
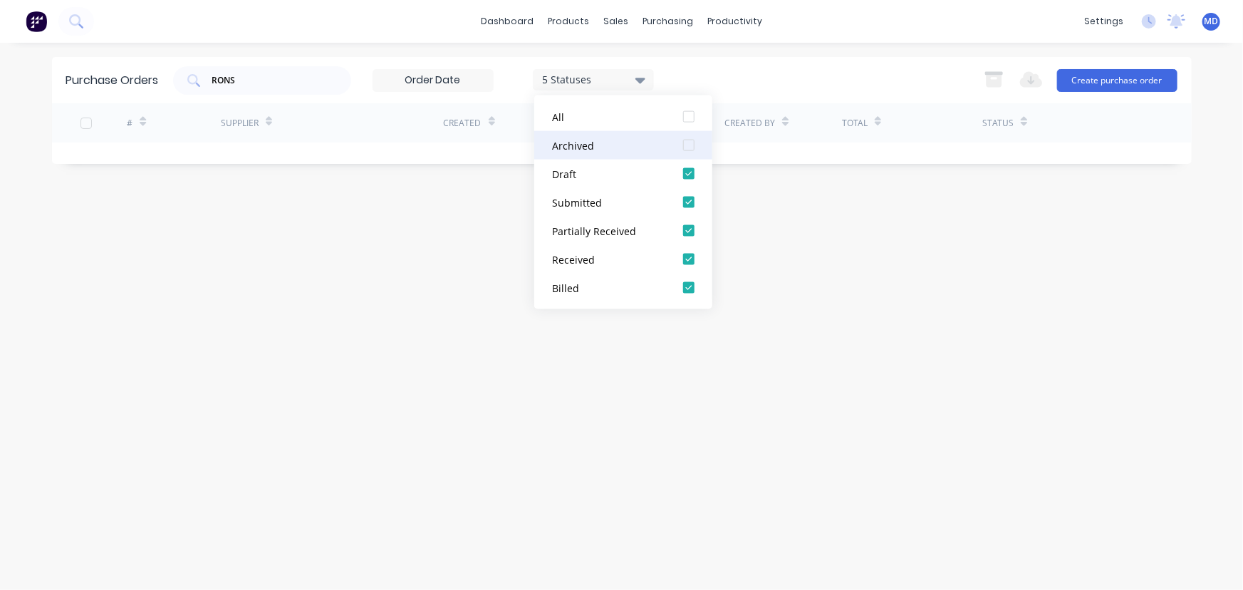
click at [687, 145] on div at bounding box center [689, 145] width 28 height 28
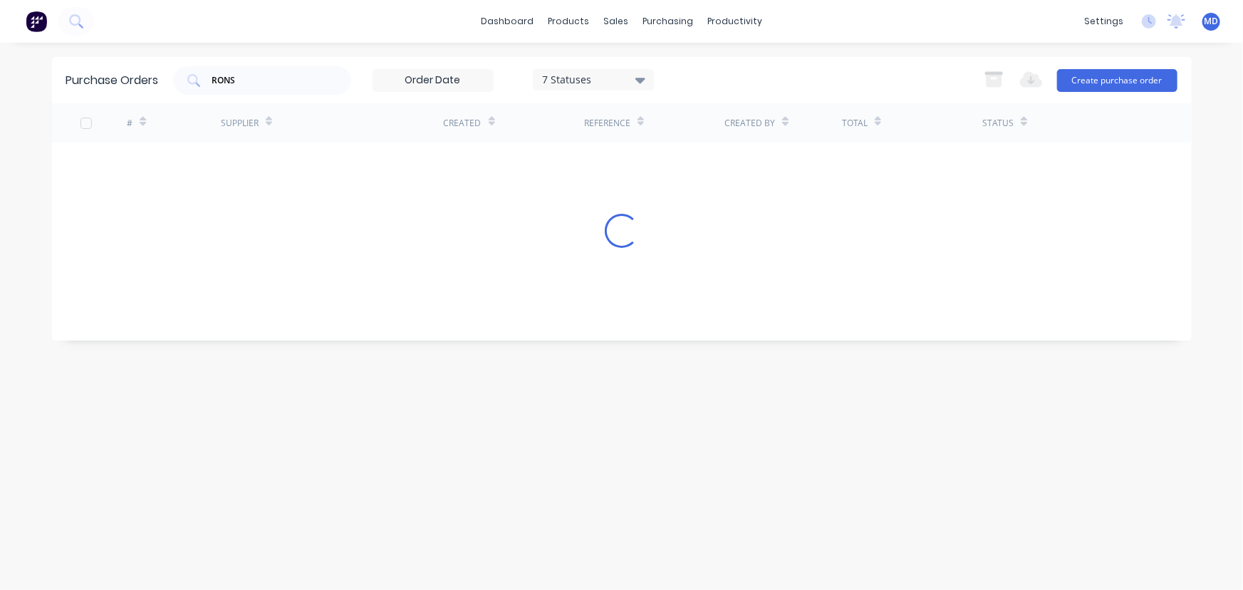
click at [845, 260] on div "Purchase Orders RONS 7 Statuses 7 Statuses Export to Excel (XLSX) Create purcha…" at bounding box center [622, 316] width 1140 height 519
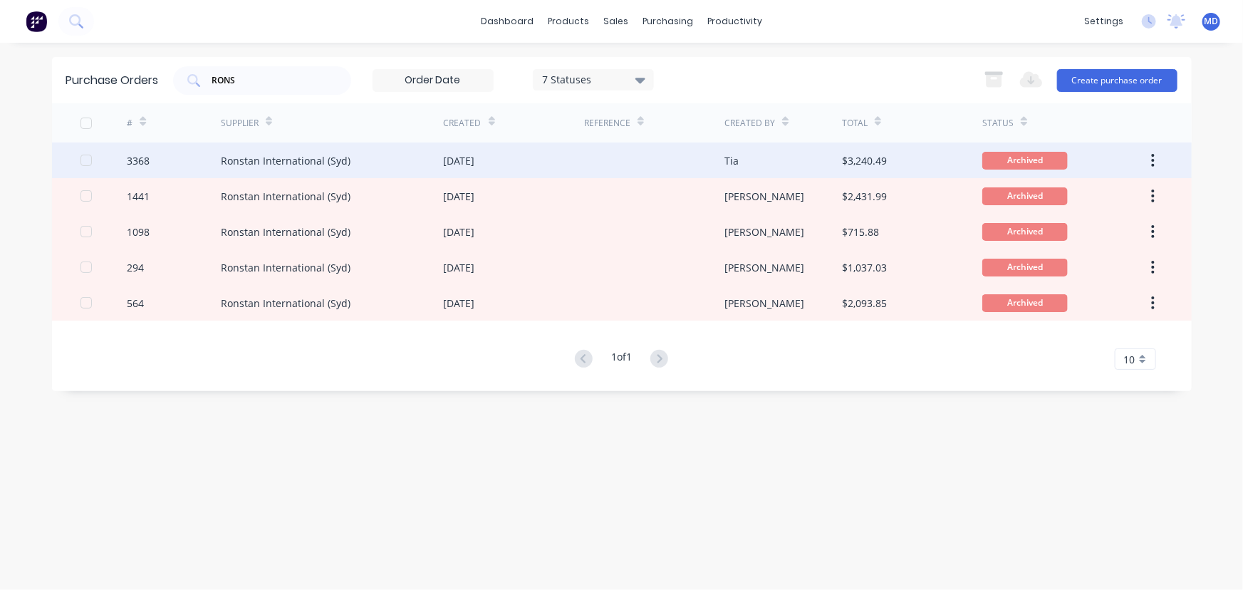
click at [271, 160] on div "Ronstan International (Syd)" at bounding box center [286, 160] width 130 height 15
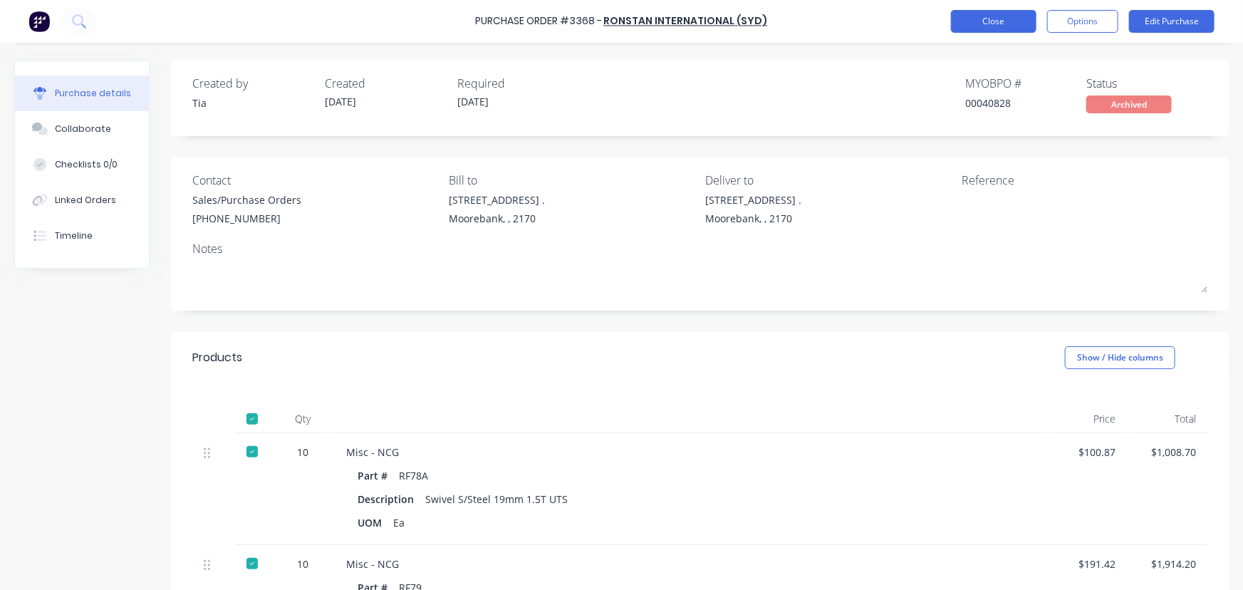
click at [1000, 14] on button "Close" at bounding box center [993, 21] width 85 height 23
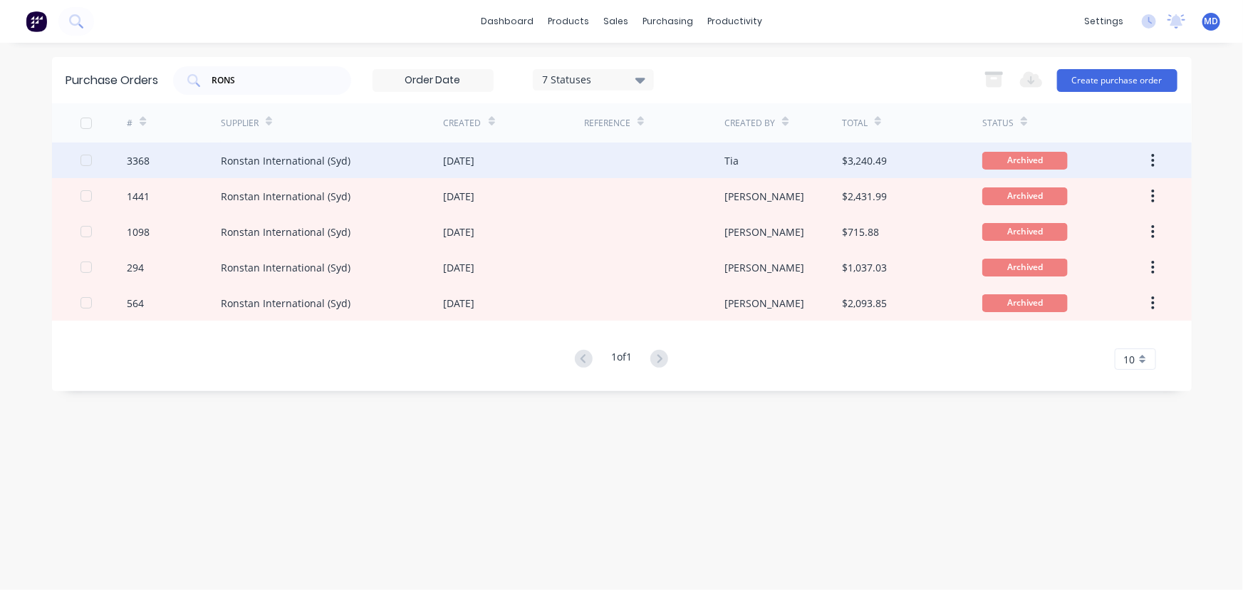
click at [1155, 152] on button "button" at bounding box center [1152, 160] width 33 height 26
click at [1078, 196] on div "Unarchive" at bounding box center [1103, 197] width 110 height 21
click at [590, 144] on div at bounding box center [654, 160] width 140 height 36
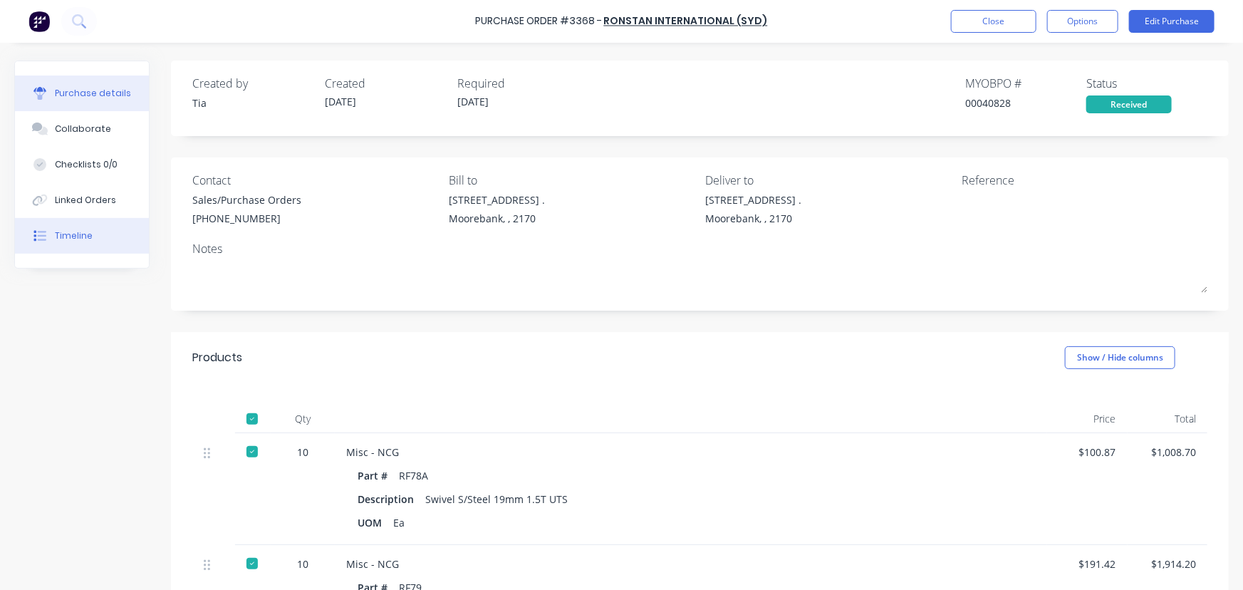
click at [73, 234] on div "Timeline" at bounding box center [74, 235] width 38 height 13
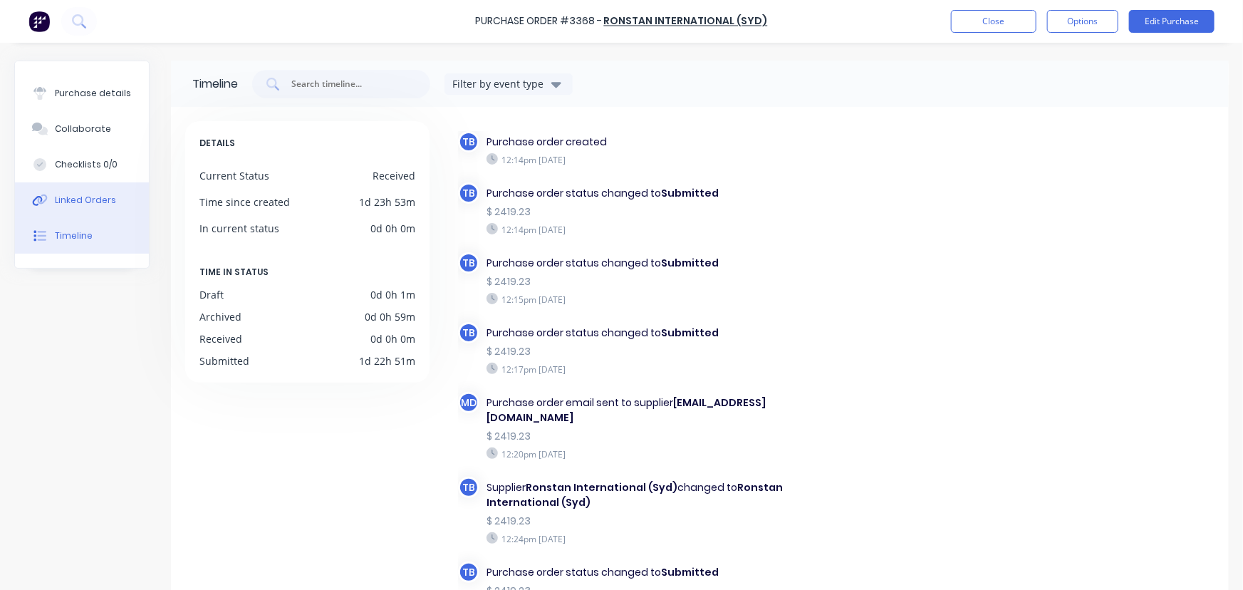
click at [94, 192] on button "Linked Orders" at bounding box center [82, 200] width 134 height 36
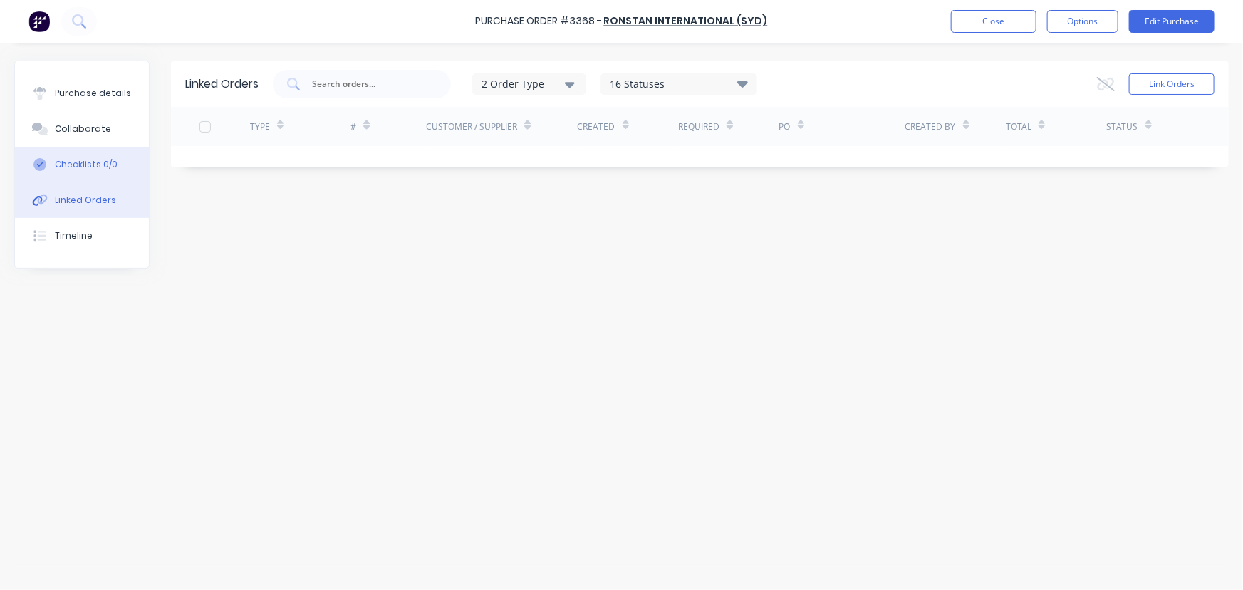
click at [93, 165] on div "Checklists 0/0" at bounding box center [86, 164] width 63 height 13
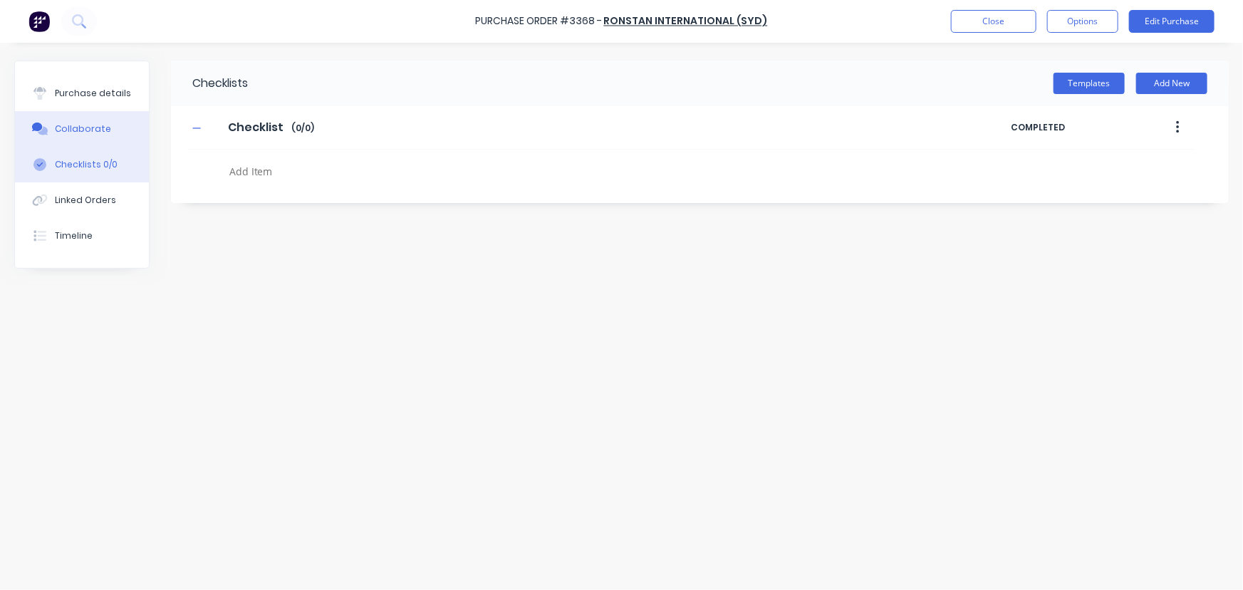
click at [90, 127] on div "Collaborate" at bounding box center [83, 129] width 56 height 13
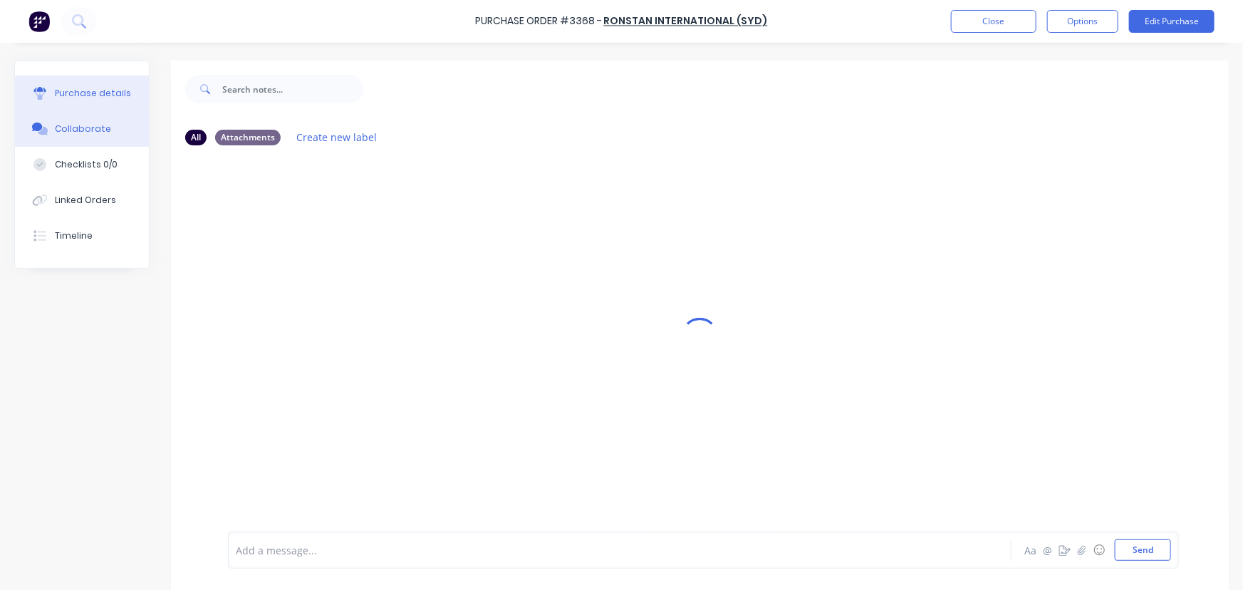
click at [91, 90] on div "Purchase details" at bounding box center [93, 93] width 76 height 13
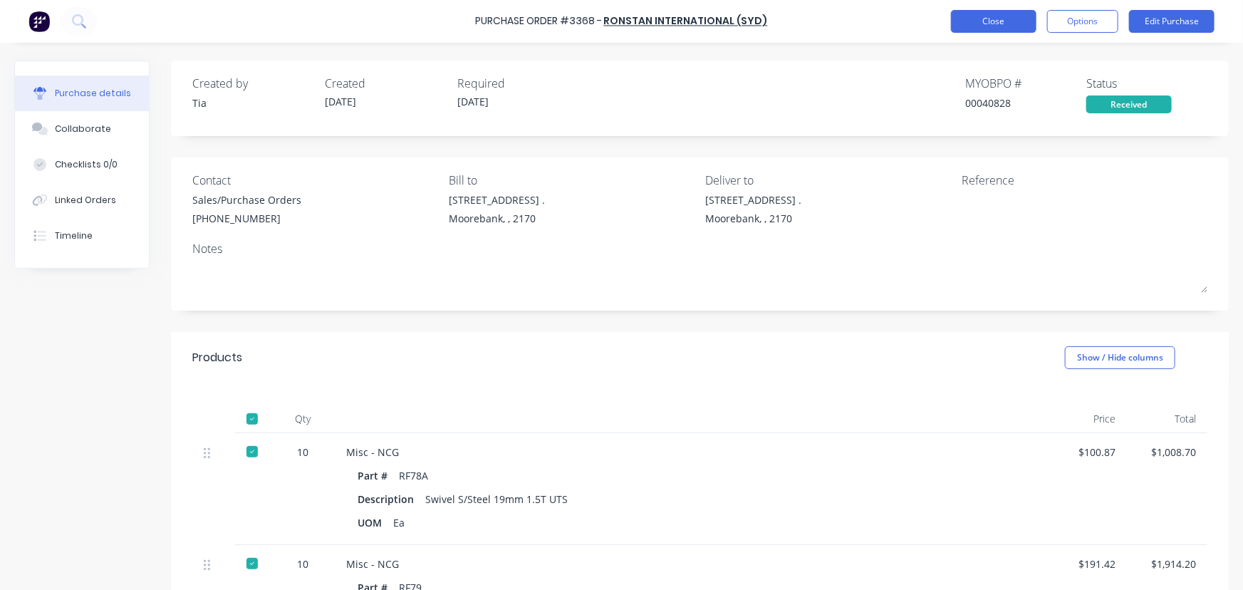
click at [994, 21] on button "Close" at bounding box center [993, 21] width 85 height 23
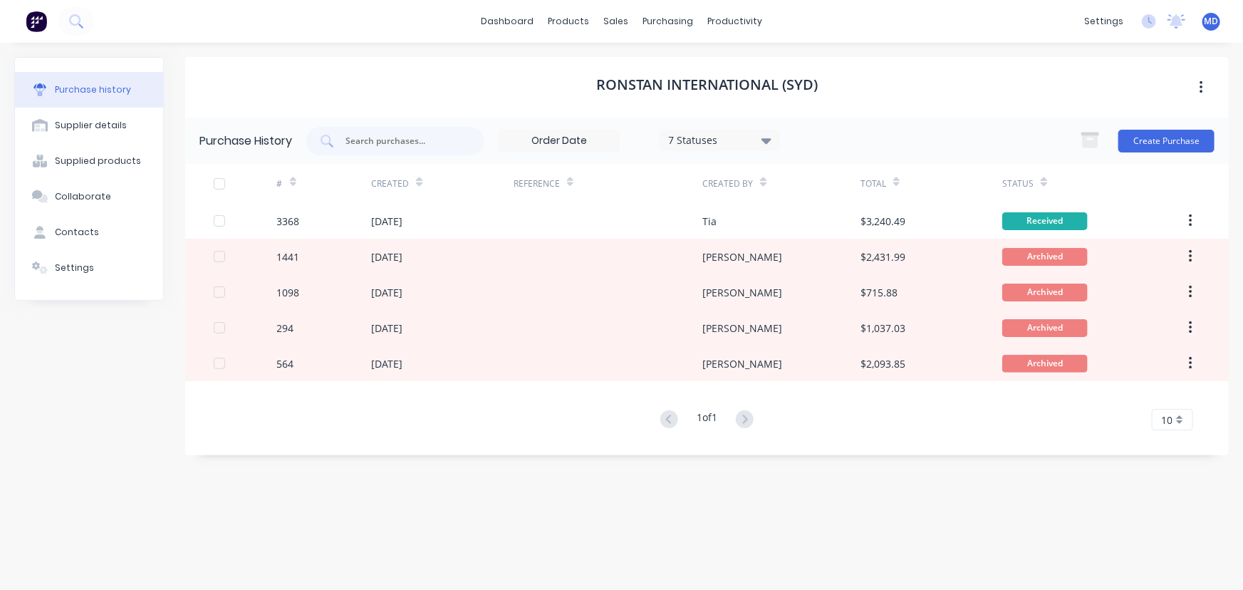
click at [68, 269] on div "Settings" at bounding box center [74, 267] width 39 height 13
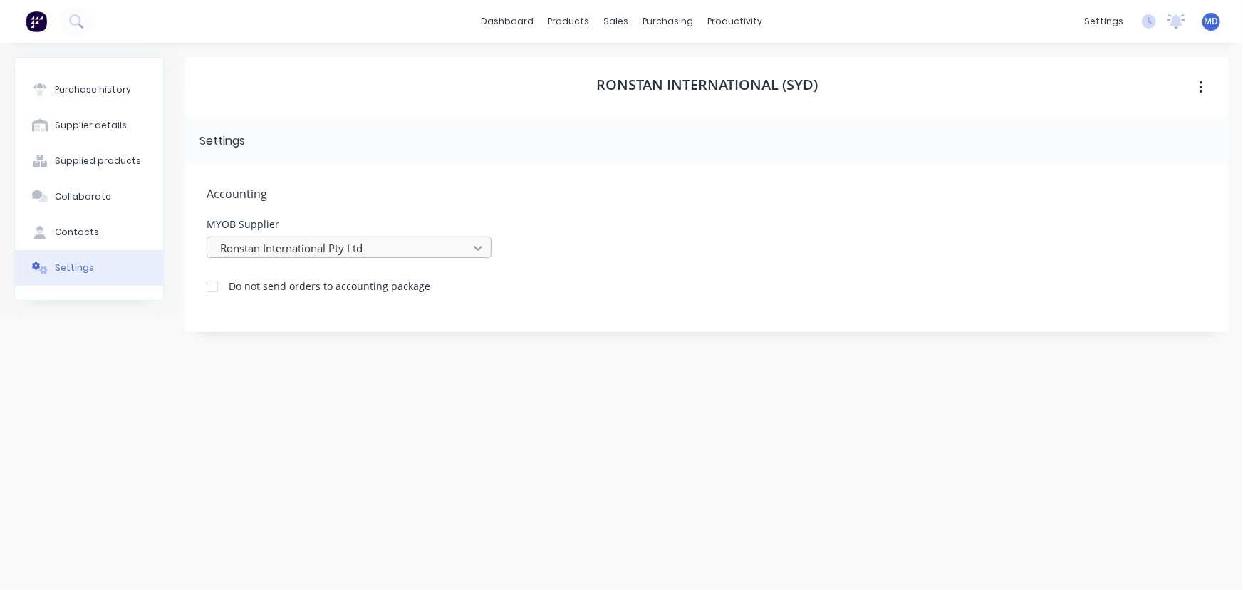
click at [478, 249] on icon at bounding box center [478, 248] width 9 height 5
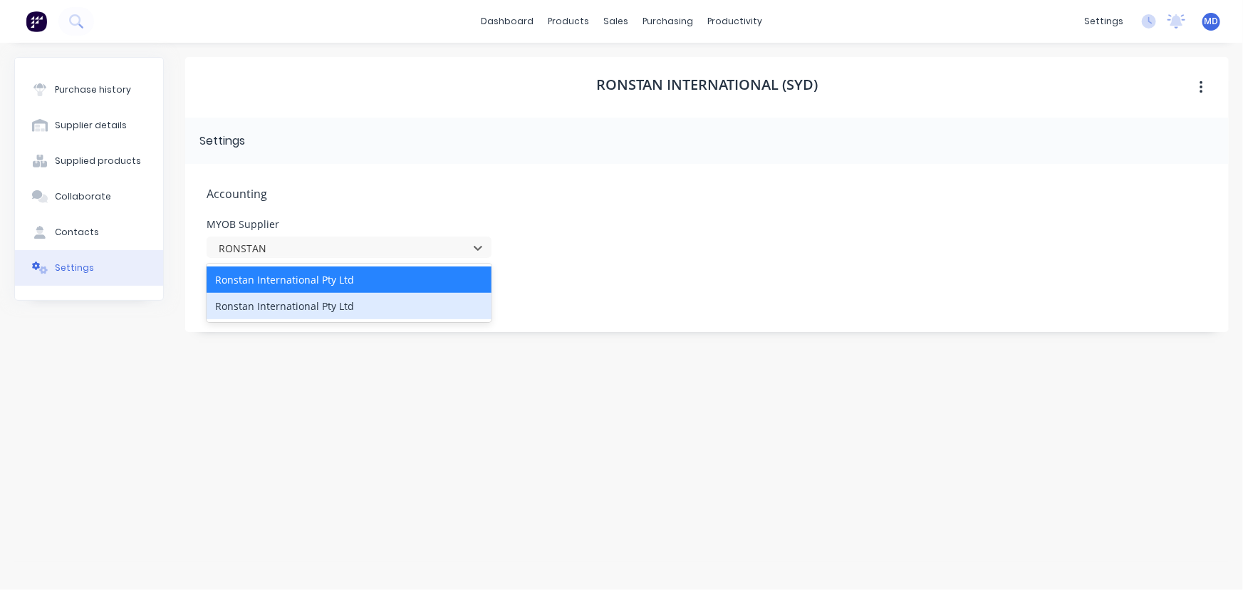
type input "RONSTAN"
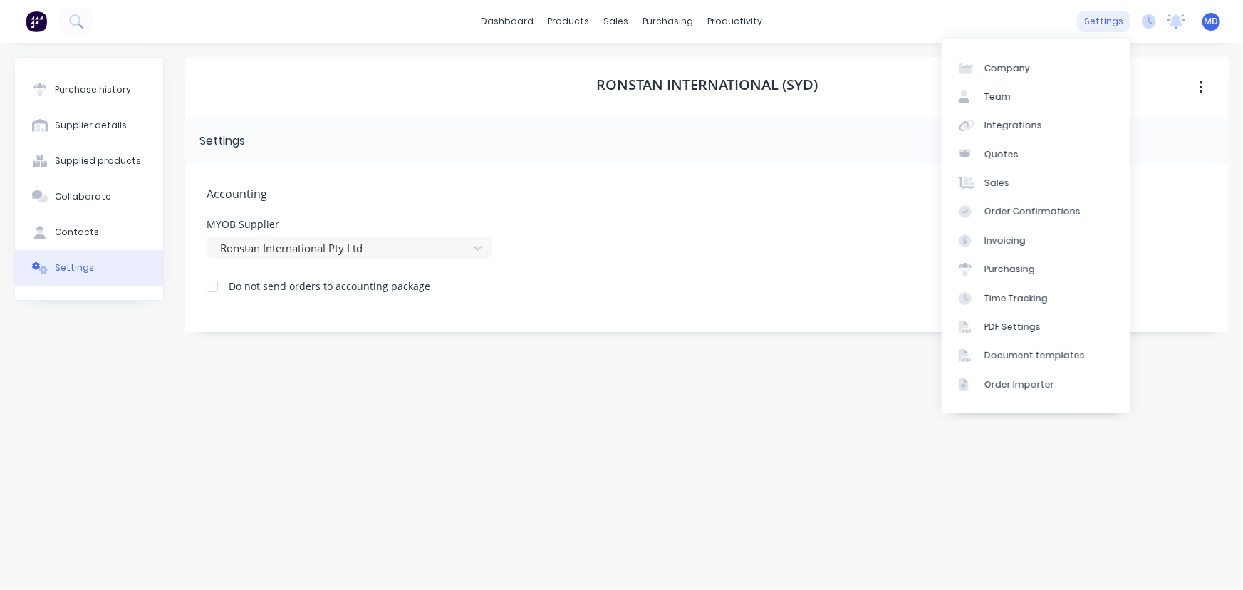
click at [1104, 21] on div "settings" at bounding box center [1103, 21] width 53 height 21
click at [1018, 120] on div "Integrations" at bounding box center [1013, 125] width 58 height 13
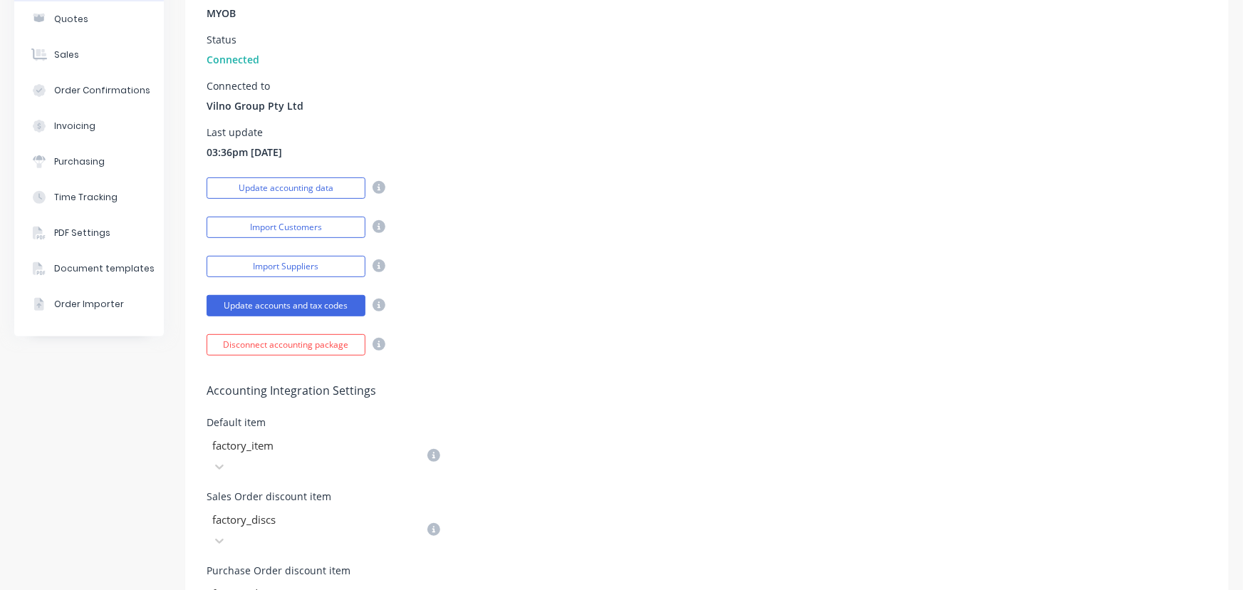
scroll to position [194, 0]
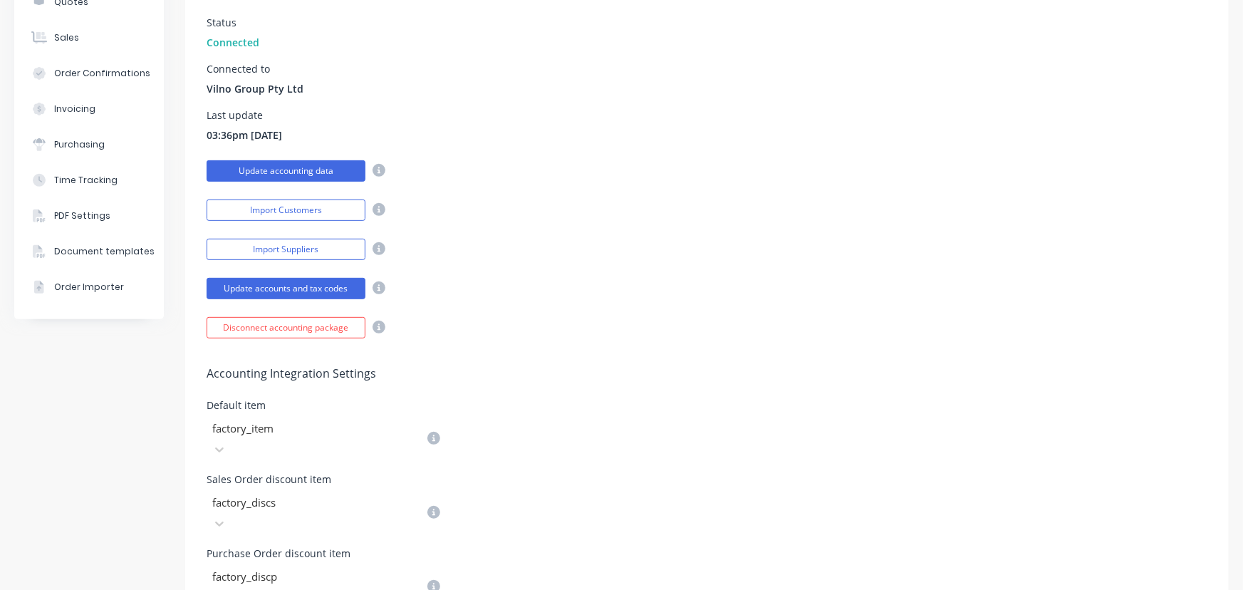
click at [306, 166] on button "Update accounting data" at bounding box center [286, 170] width 159 height 21
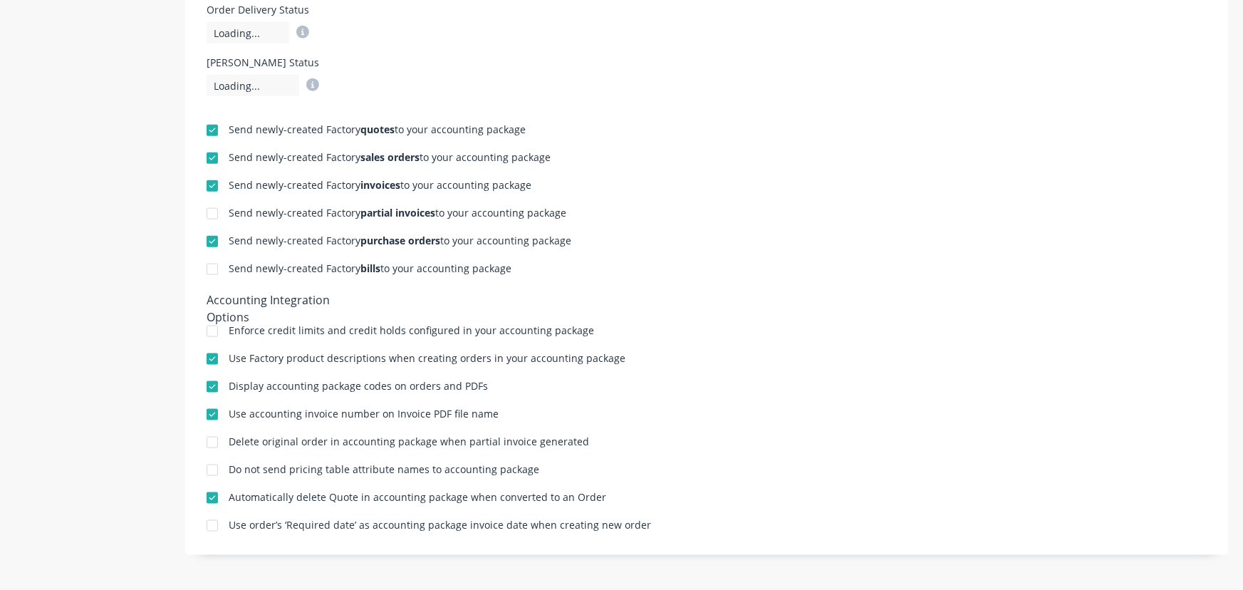
scroll to position [0, 0]
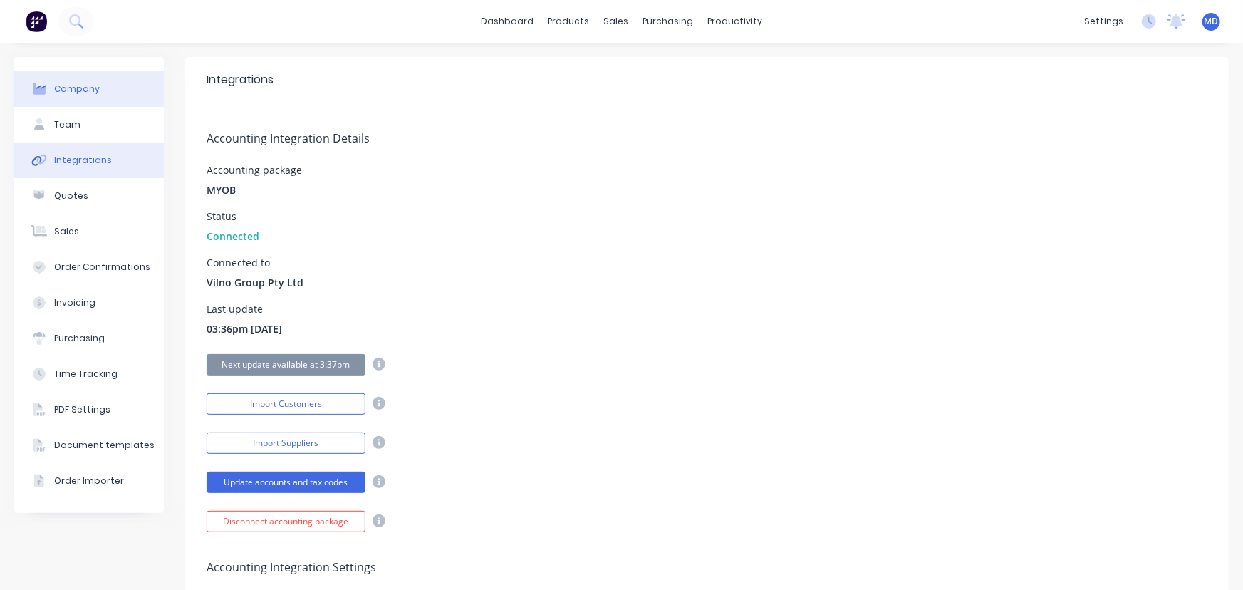
click at [83, 93] on div "Company" at bounding box center [77, 89] width 46 height 13
select select "AU"
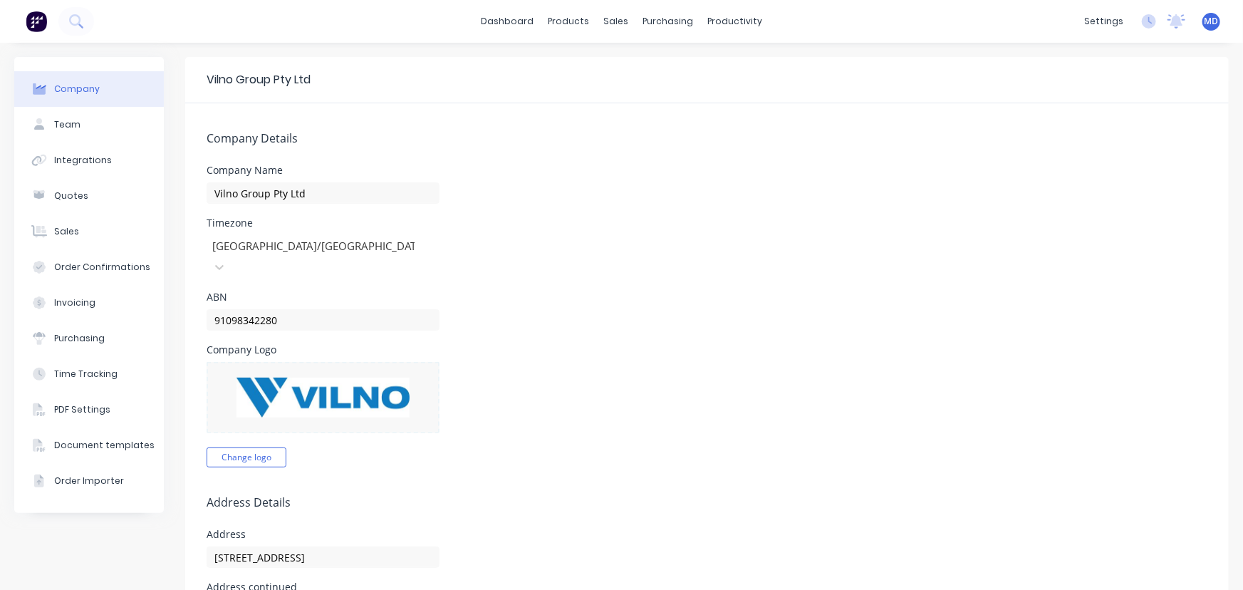
click at [326, 378] on img at bounding box center [322, 398] width 173 height 40
click at [280, 378] on img at bounding box center [322, 398] width 173 height 40
drag, startPoint x: 658, startPoint y: 105, endPoint x: 658, endPoint y: 97, distance: 7.8
click at [658, 103] on link "Customers" at bounding box center [686, 97] width 189 height 28
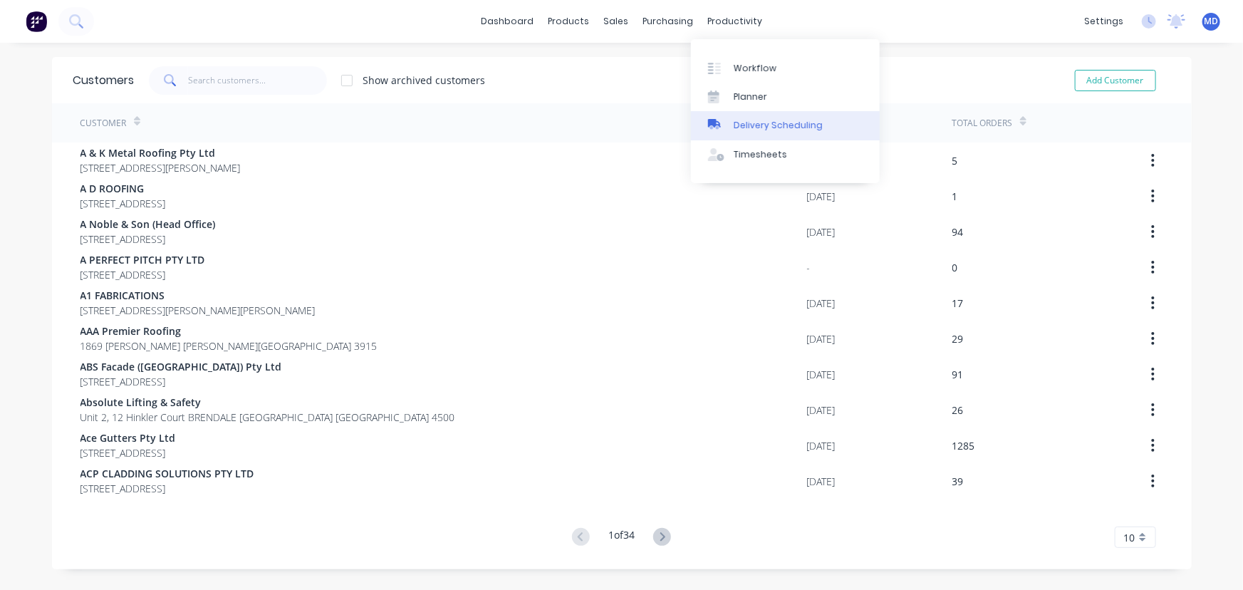
click at [800, 121] on div "Delivery Scheduling" at bounding box center [778, 125] width 89 height 13
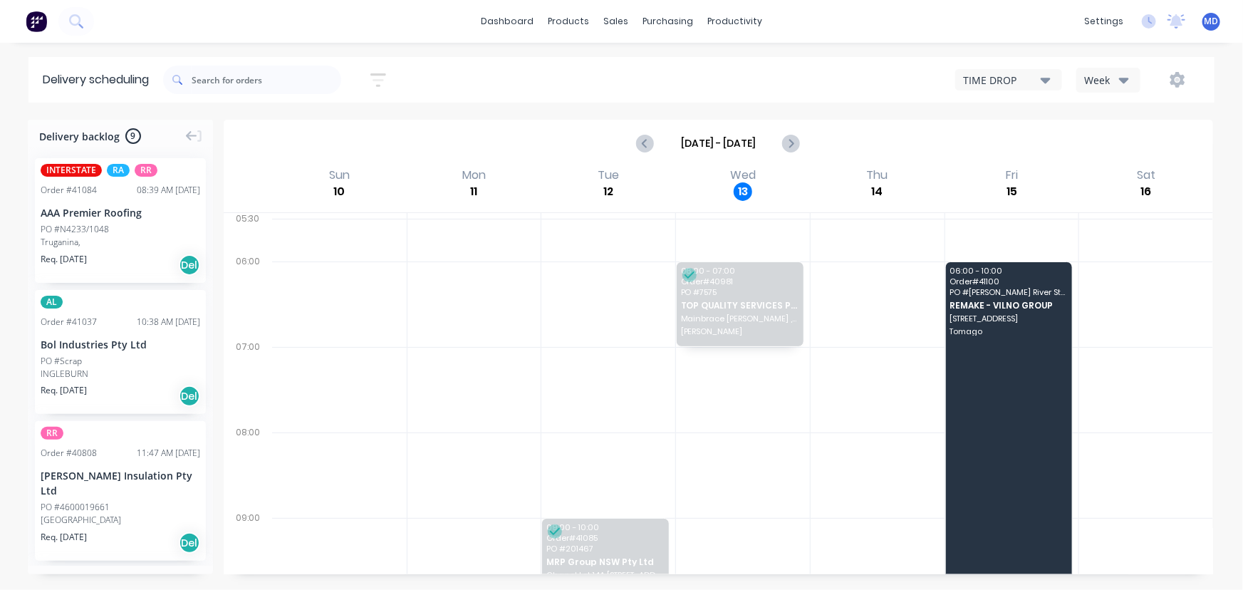
click at [1125, 76] on icon "button" at bounding box center [1124, 80] width 10 height 16
click at [1114, 149] on div "Vehicle" at bounding box center [1147, 146] width 141 height 28
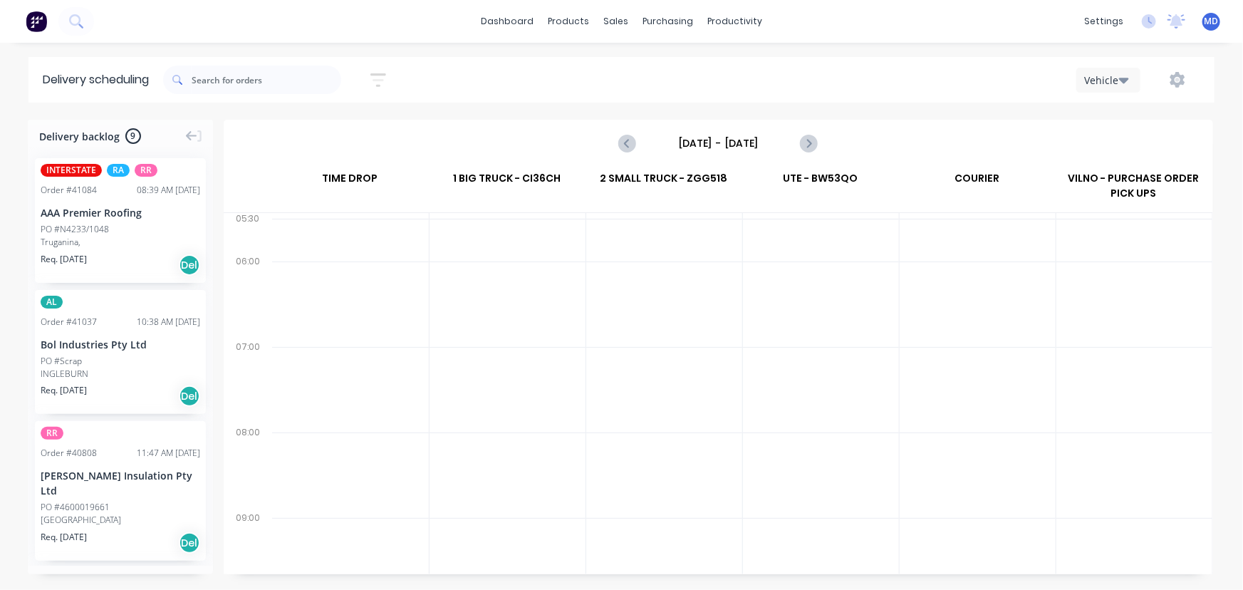
click at [724, 135] on input "[DATE] - [DATE]" at bounding box center [717, 142] width 141 height 21
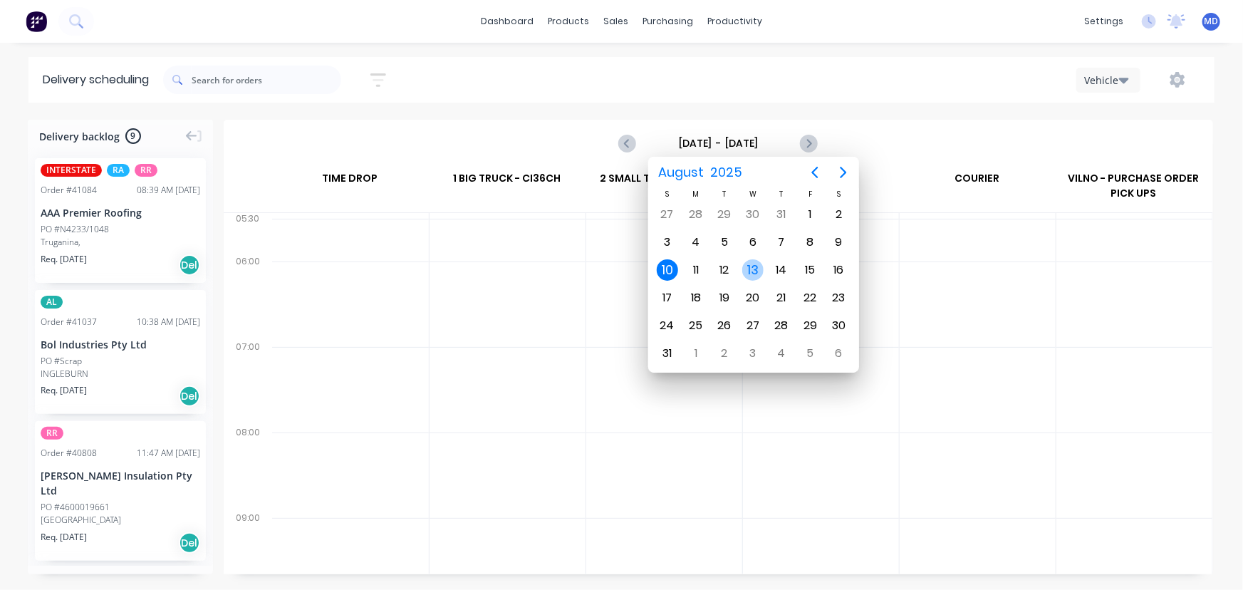
click at [757, 268] on div "13" at bounding box center [752, 269] width 21 height 21
type input "[DATE] - [DATE]"
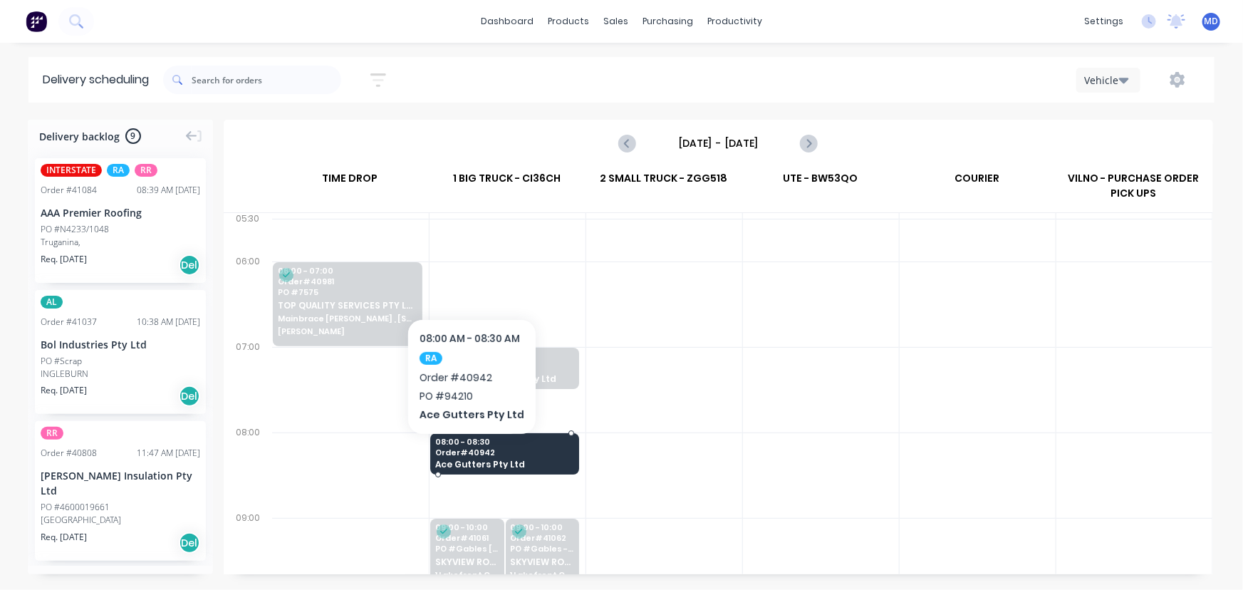
click at [469, 455] on span "Order # 40942" at bounding box center [504, 452] width 138 height 9
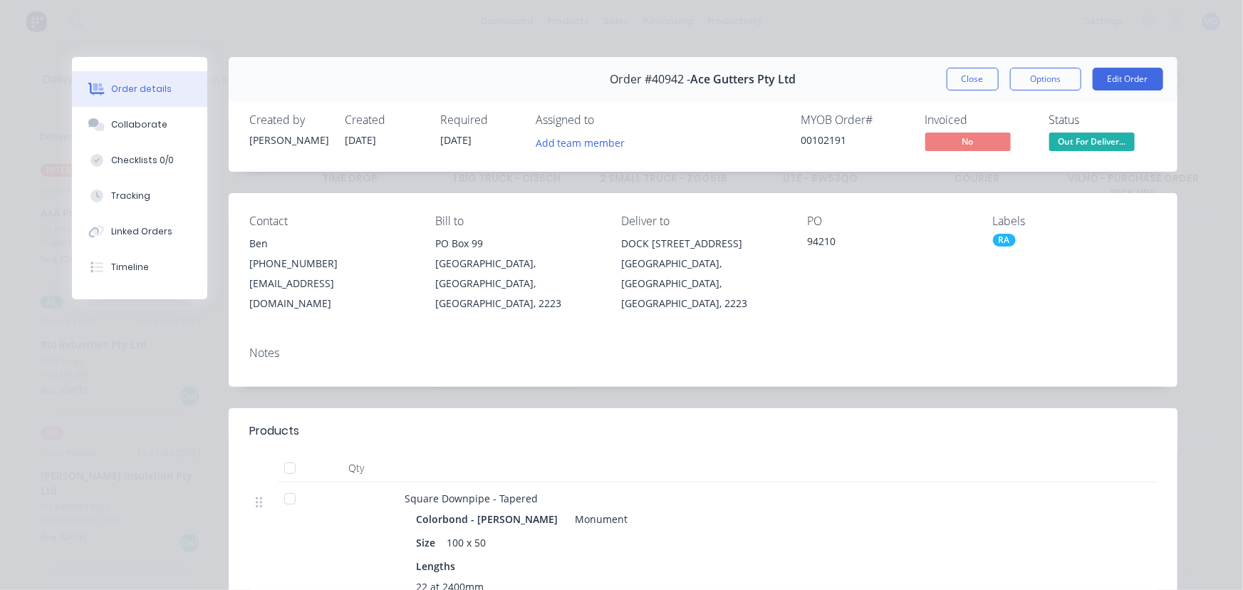
click at [970, 78] on button "Close" at bounding box center [973, 79] width 52 height 23
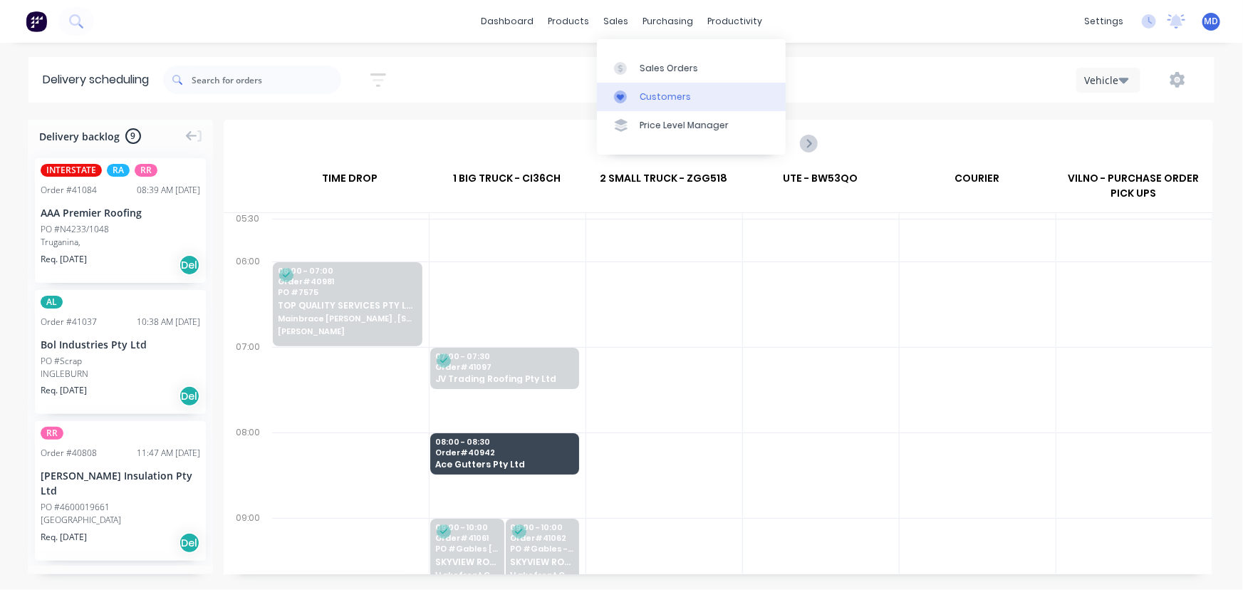
click at [662, 93] on div "Customers" at bounding box center [665, 96] width 51 height 13
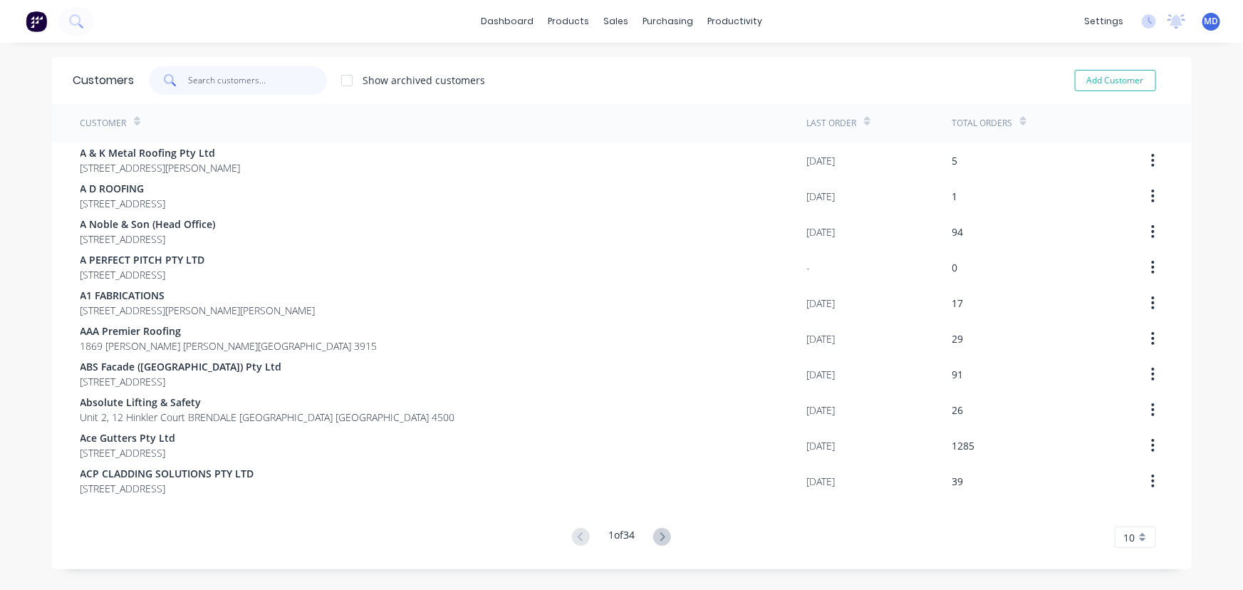
click at [291, 85] on input "text" at bounding box center [257, 80] width 139 height 28
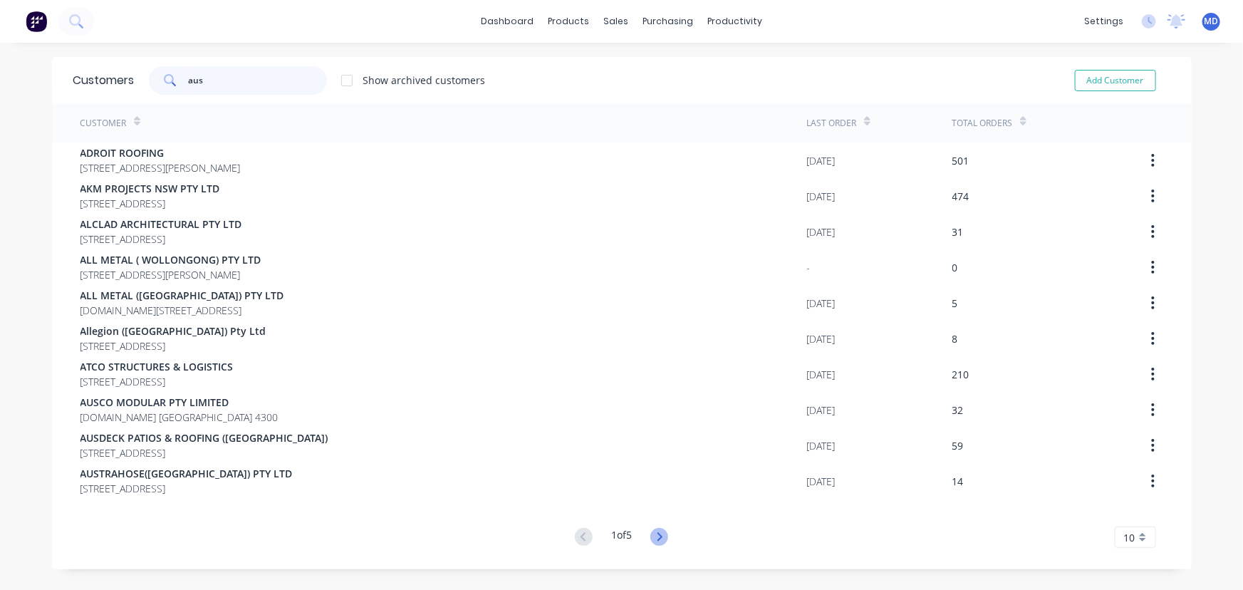
type input "aus"
click at [655, 536] on icon at bounding box center [659, 537] width 18 height 18
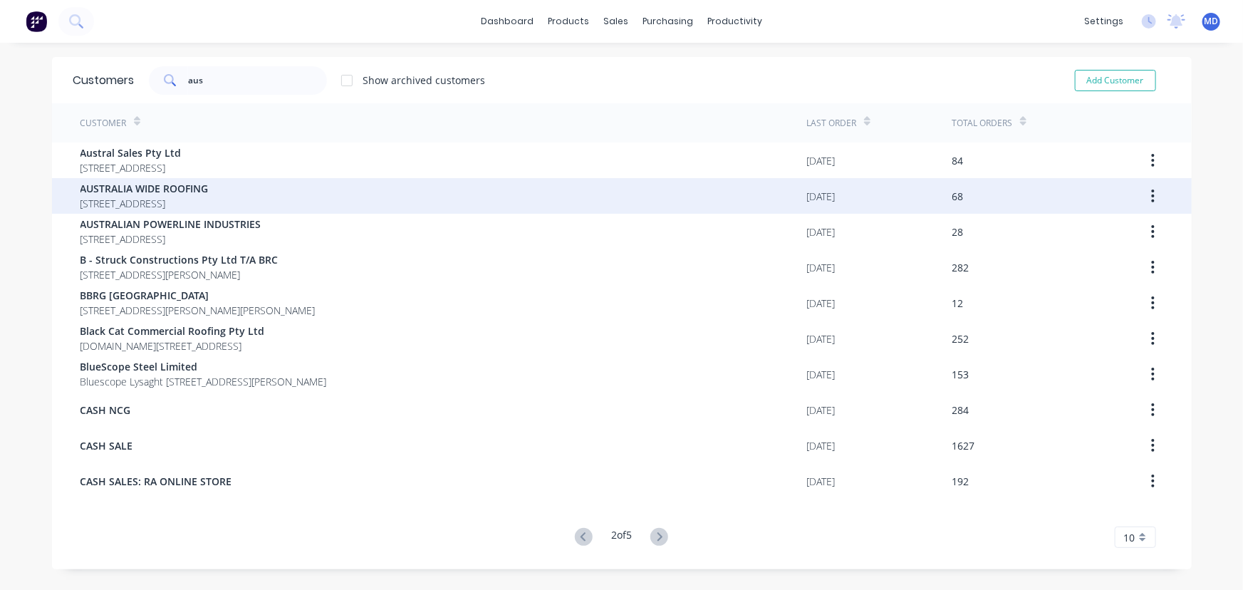
click at [163, 192] on span "AUSTRALIA WIDE ROOFING" at bounding box center [144, 188] width 128 height 15
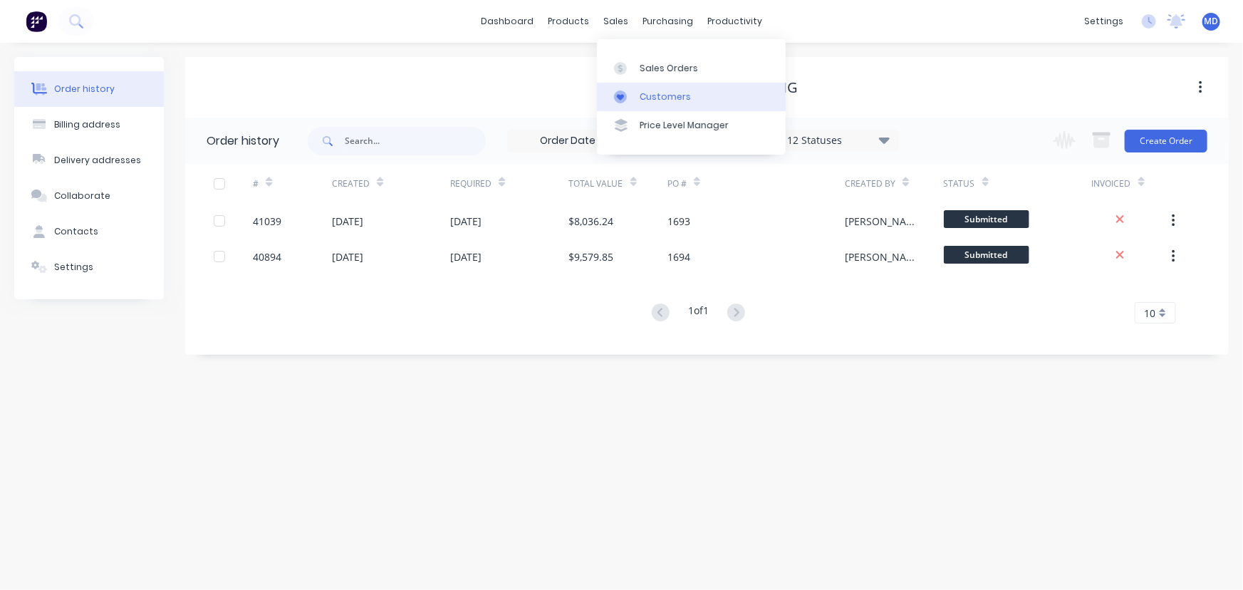
click at [651, 88] on link "Customers" at bounding box center [691, 97] width 189 height 28
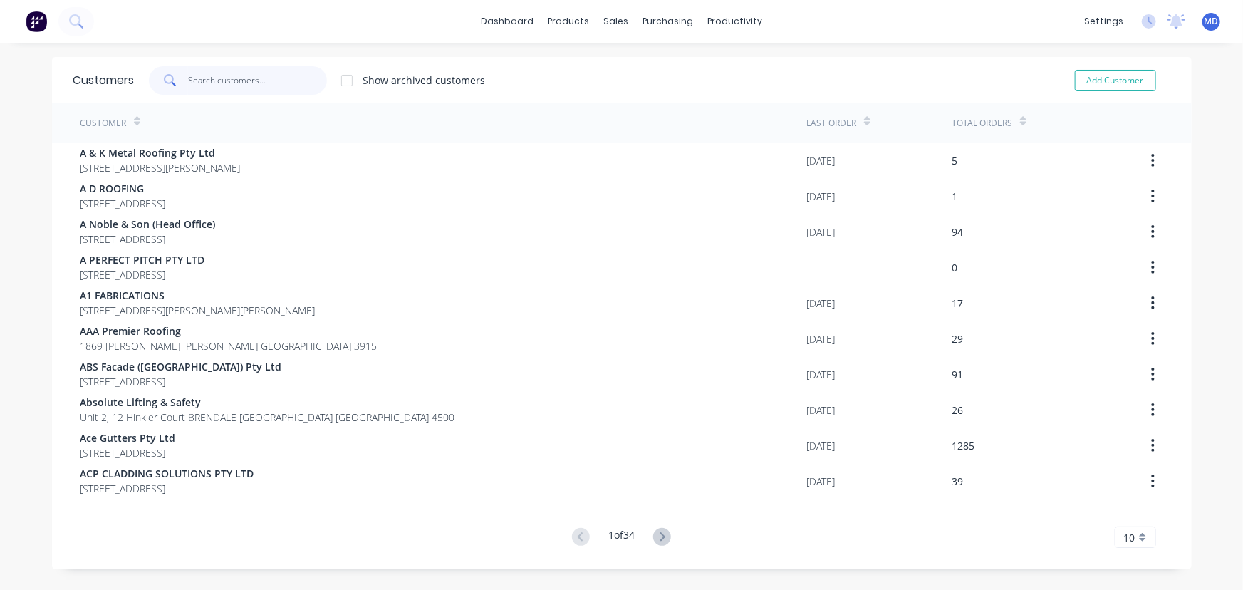
click at [269, 77] on input "text" at bounding box center [257, 80] width 139 height 28
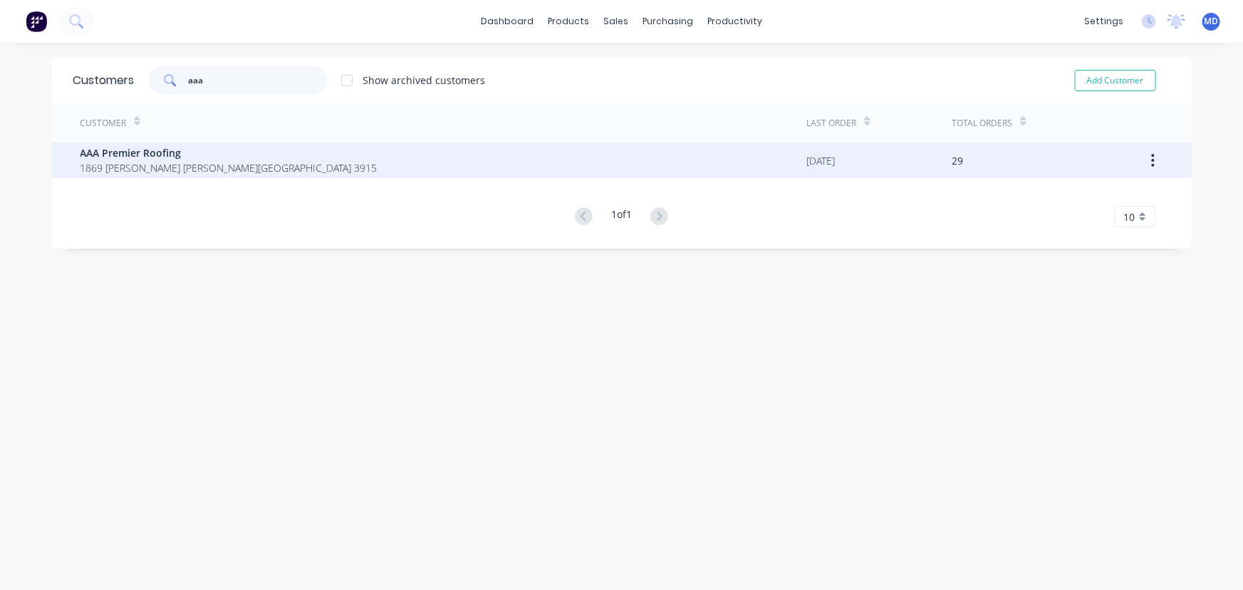
type input "aaa"
click at [162, 159] on span "AAA Premier Roofing" at bounding box center [228, 152] width 297 height 15
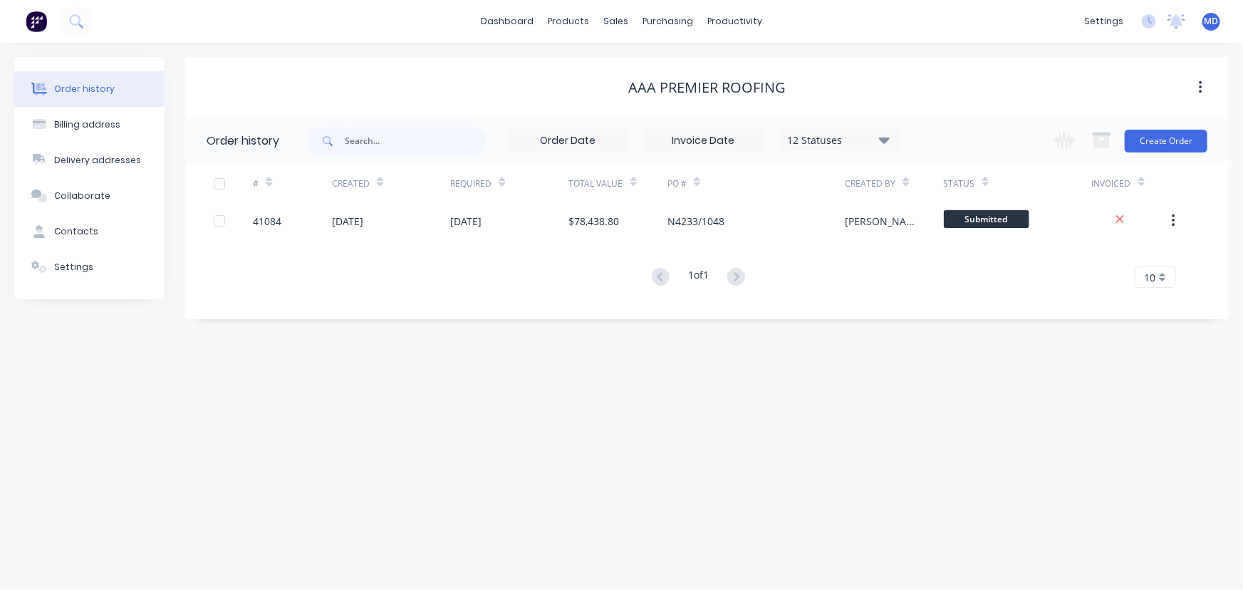
click at [886, 134] on icon at bounding box center [884, 139] width 11 height 17
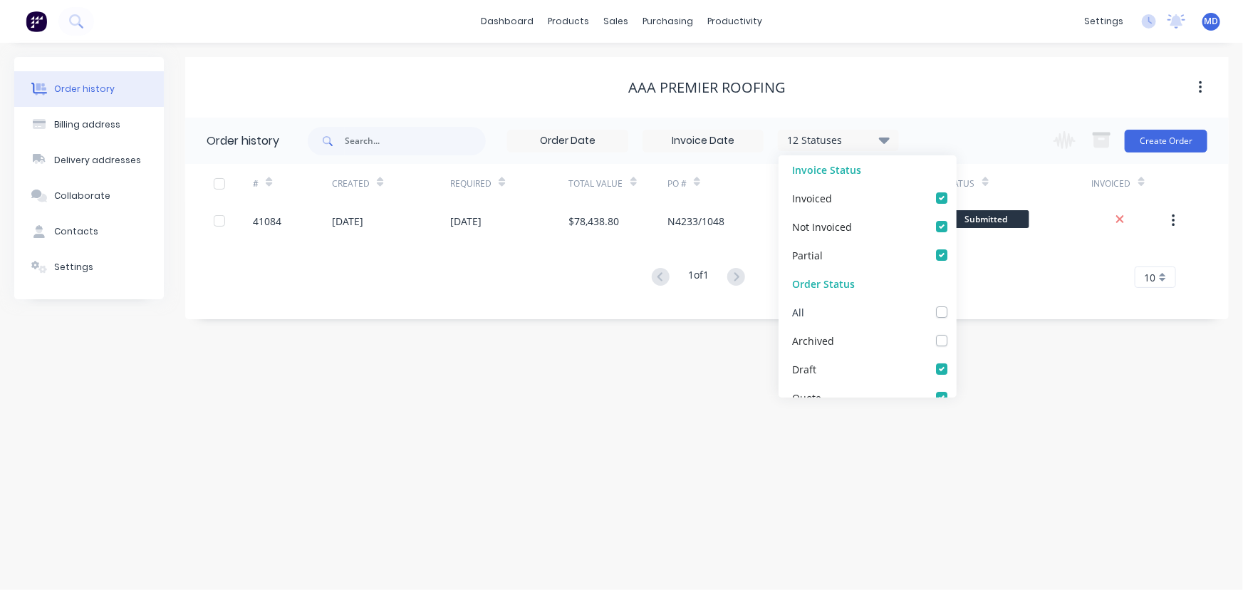
drag, startPoint x: 935, startPoint y: 311, endPoint x: 1011, endPoint y: 343, distance: 83.1
click at [956, 304] on label at bounding box center [956, 304] width 0 height 0
click at [956, 311] on input "checkbox" at bounding box center [961, 311] width 11 height 14
checkbox input "true"
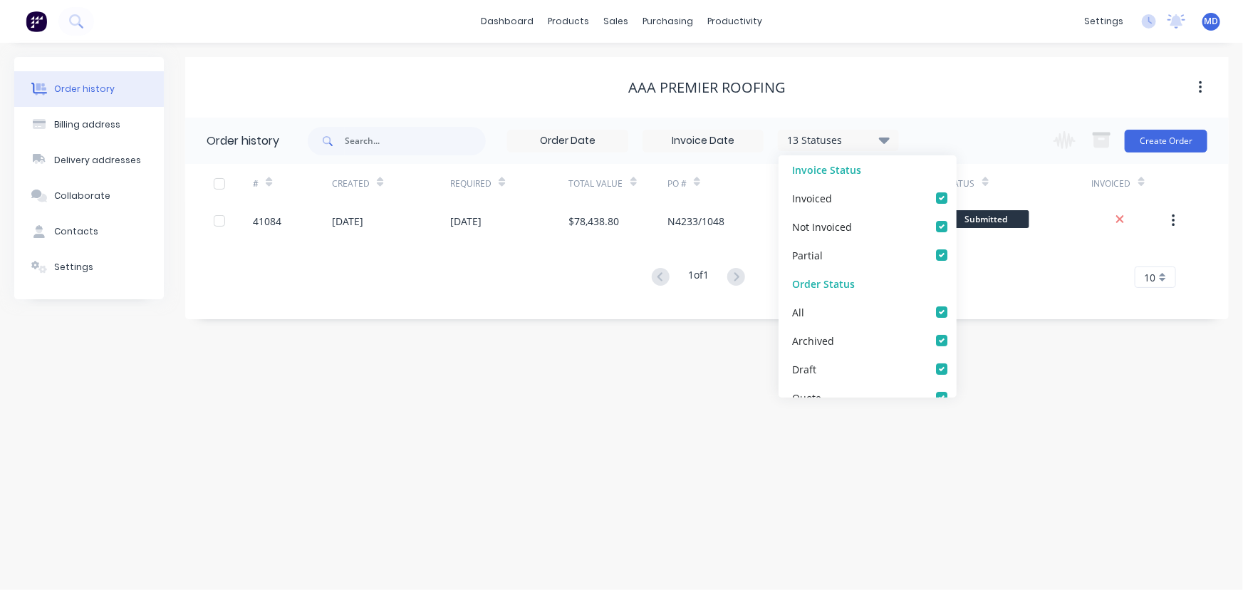
click at [1014, 346] on div "Order history Billing address Delivery addresses Collaborate Contacts Settings …" at bounding box center [621, 316] width 1243 height 547
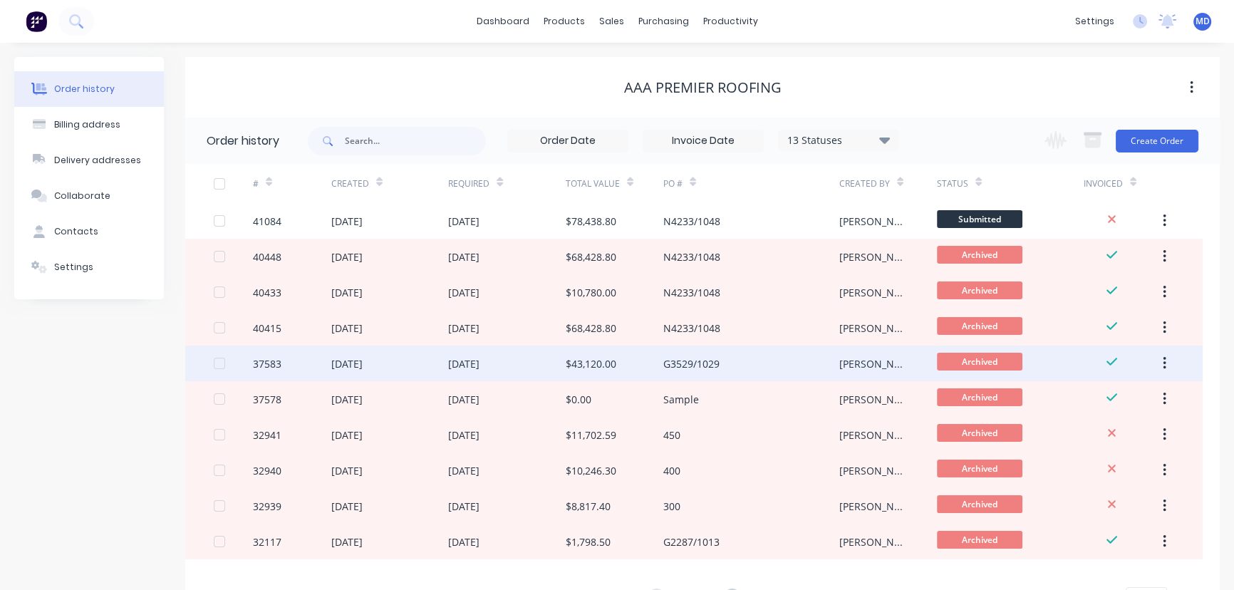
click at [563, 357] on div "[DATE]" at bounding box center [507, 363] width 118 height 36
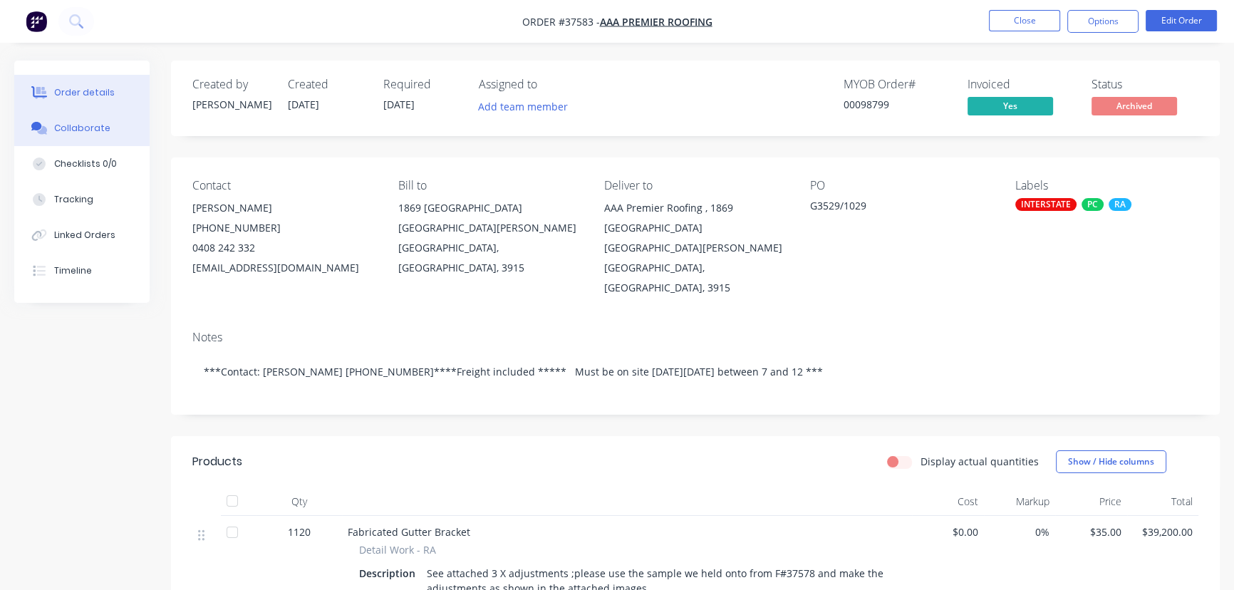
drag, startPoint x: 69, startPoint y: 125, endPoint x: 132, endPoint y: 152, distance: 68.0
click at [70, 125] on div "Collaborate" at bounding box center [82, 128] width 56 height 13
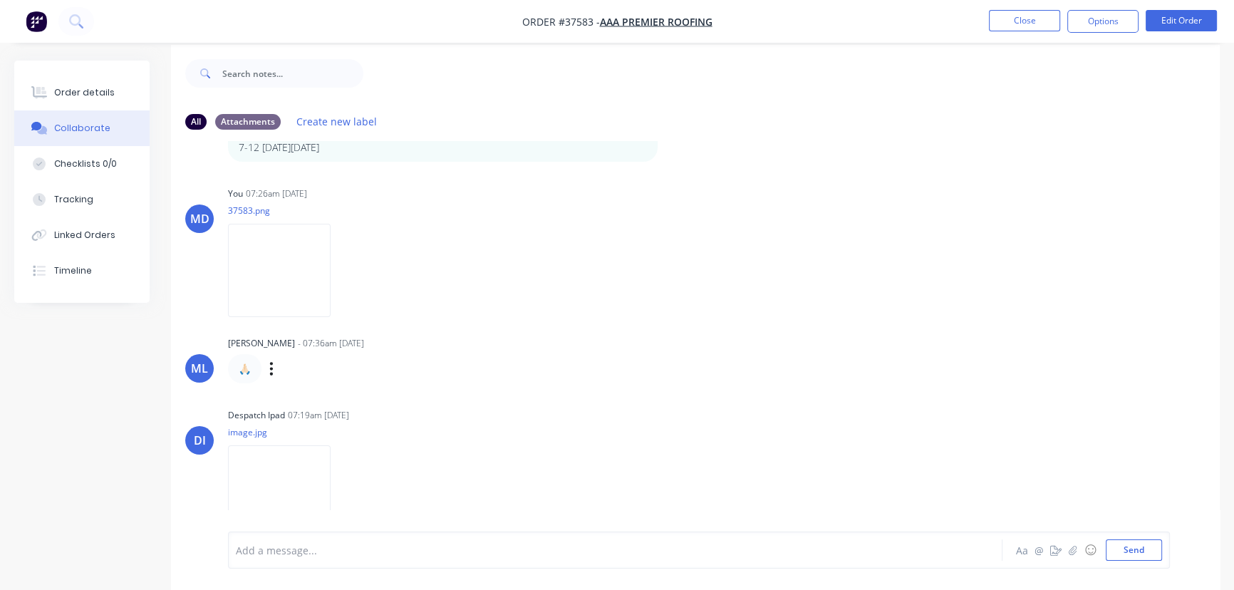
scroll to position [21, 0]
click at [276, 230] on img at bounding box center [279, 264] width 103 height 93
click at [277, 237] on img at bounding box center [279, 264] width 103 height 93
